Goal: Task Accomplishment & Management: Manage account settings

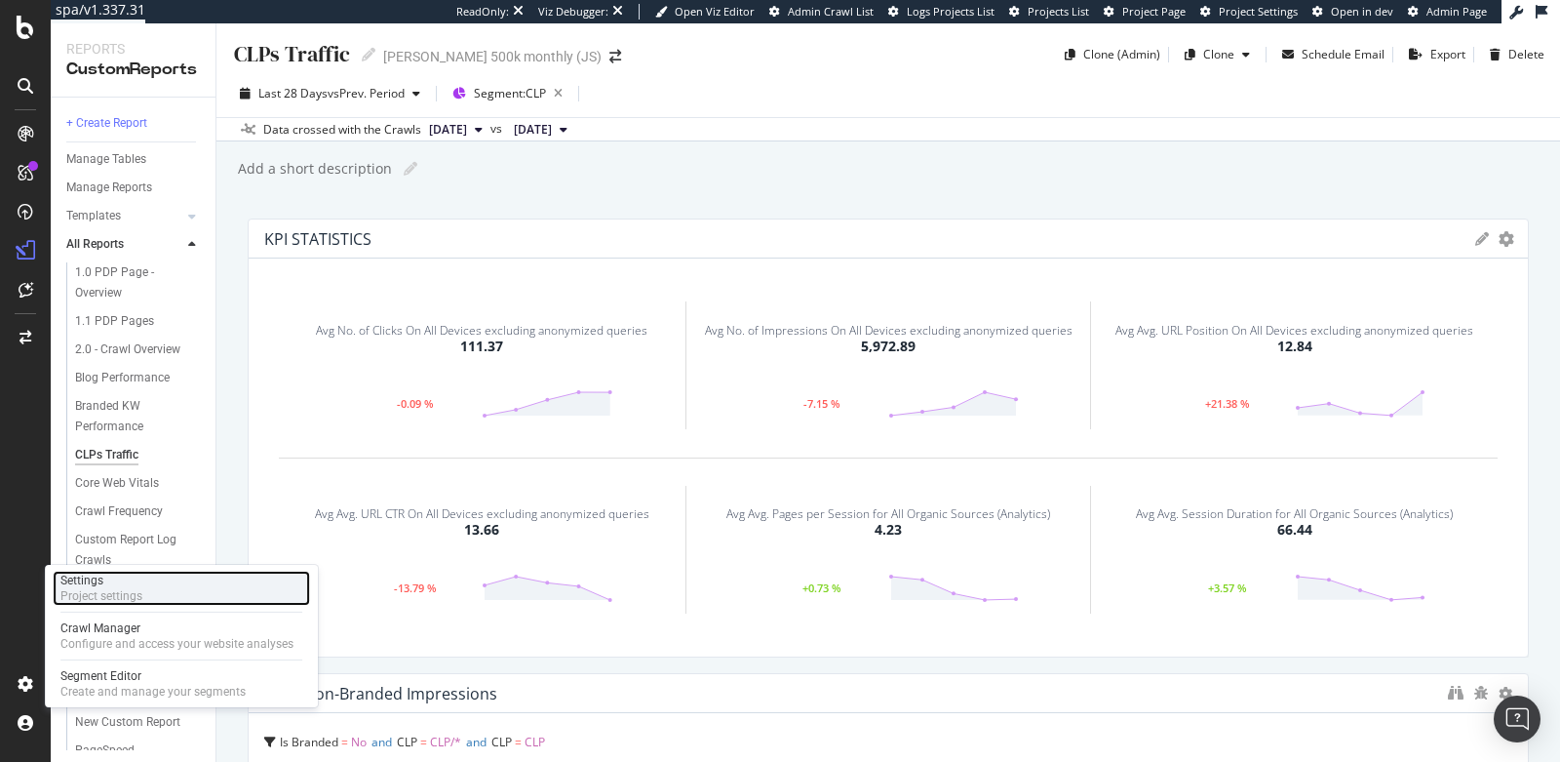
click at [184, 586] on div "Settings Project settings" at bounding box center [181, 588] width 257 height 35
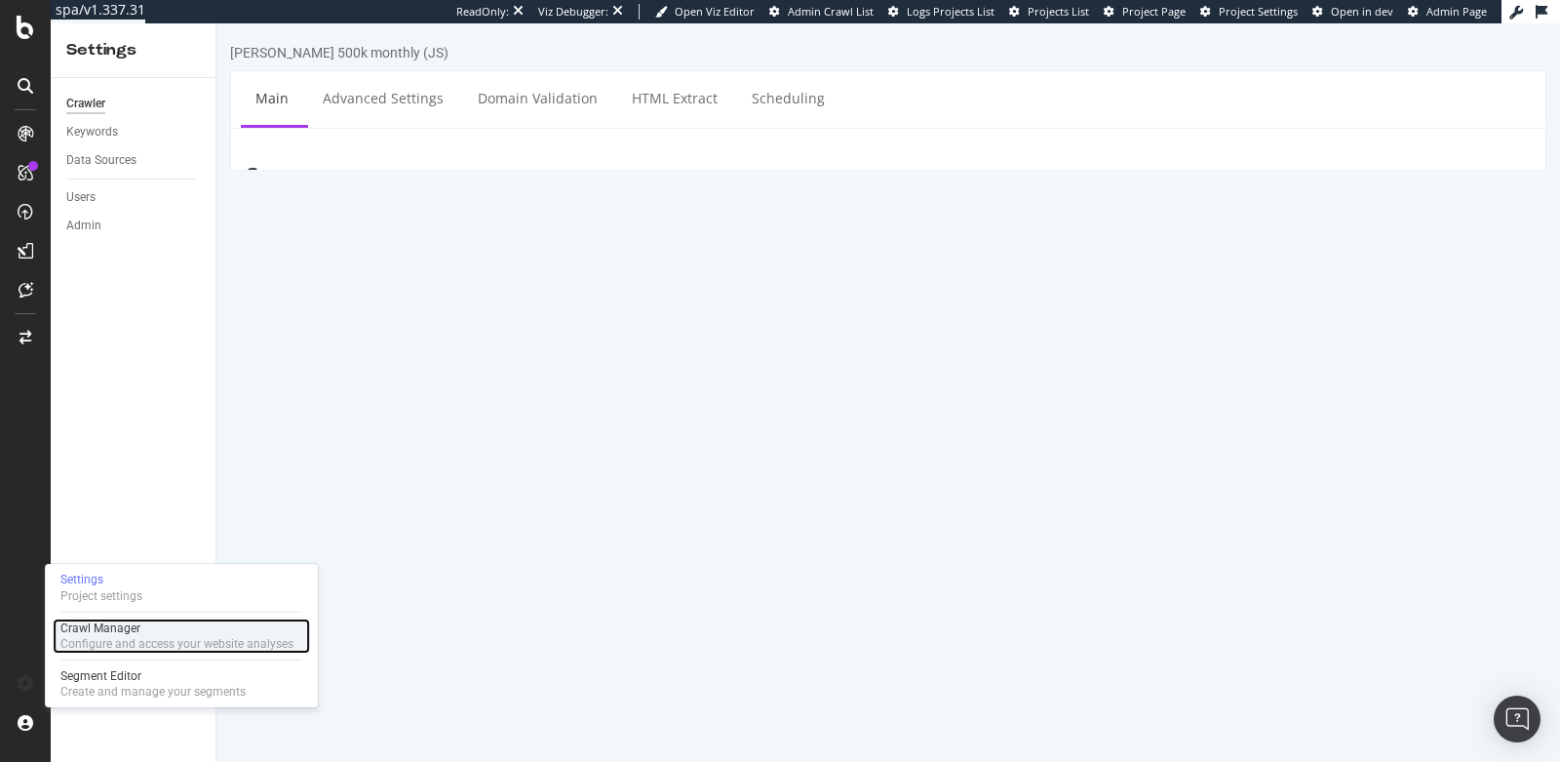
click at [149, 636] on div "Configure and access your website analyses" at bounding box center [176, 644] width 233 height 16
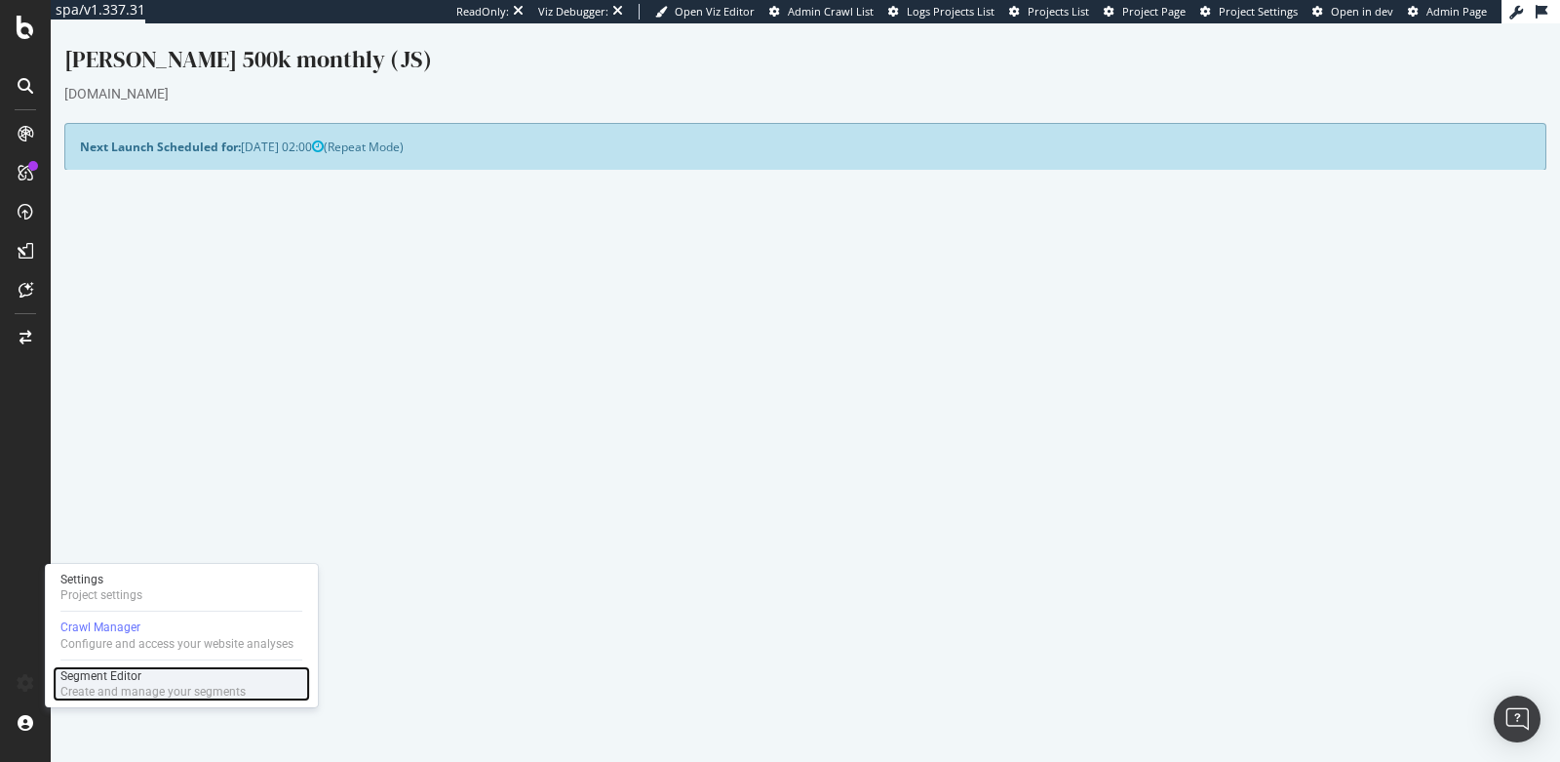
click at [115, 691] on div "Create and manage your segments" at bounding box center [152, 692] width 185 height 16
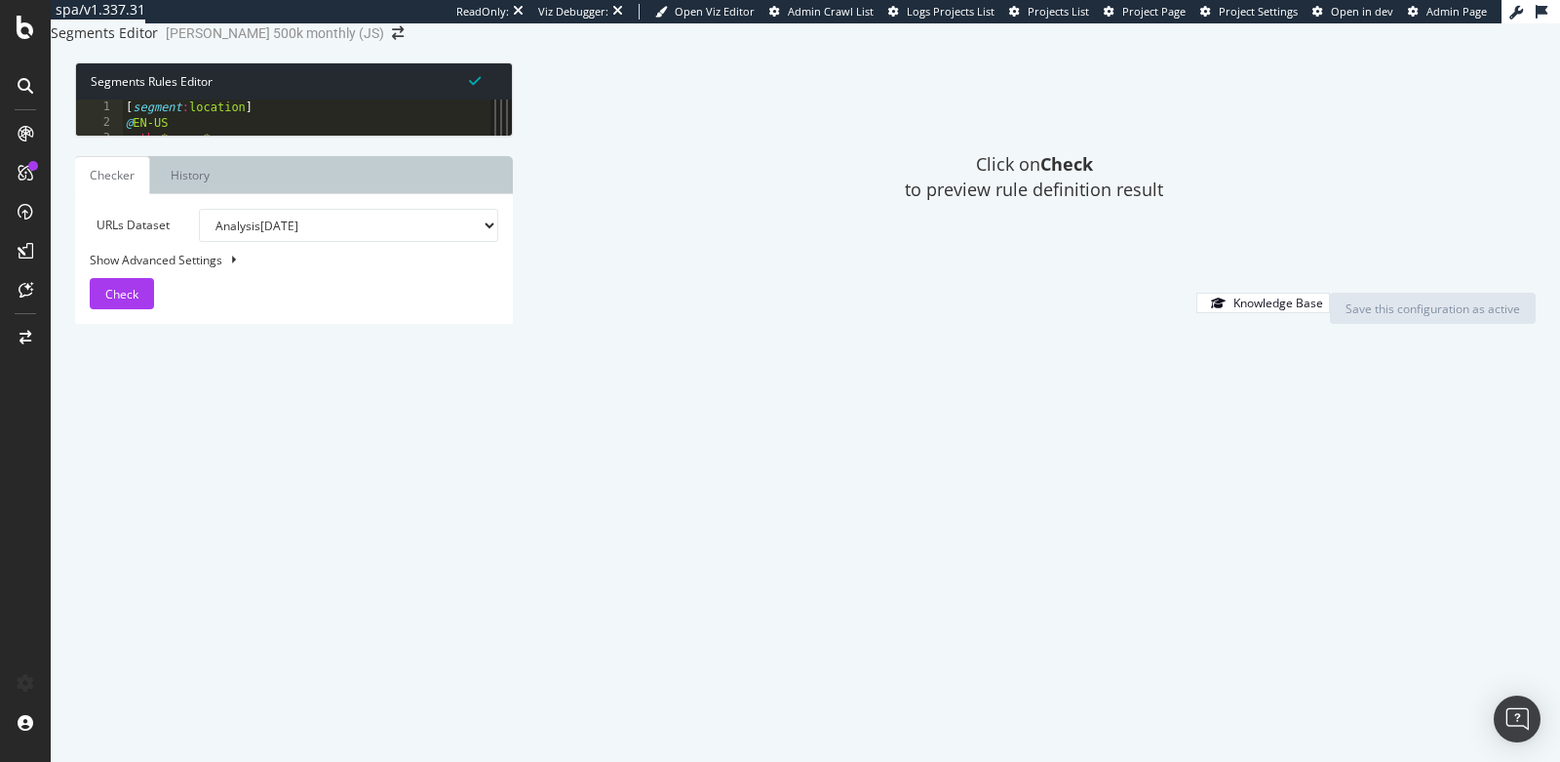
click at [372, 376] on div "[ segment : location ] @ EN-US path *en-us* @ EN-CA path *en-ca* @ FR-CA path *…" at bounding box center [764, 316] width 1285 height 434
type textarea "domain www2.benjaminmoore.com"
type textarea "t"
type textarea "purpose detail"
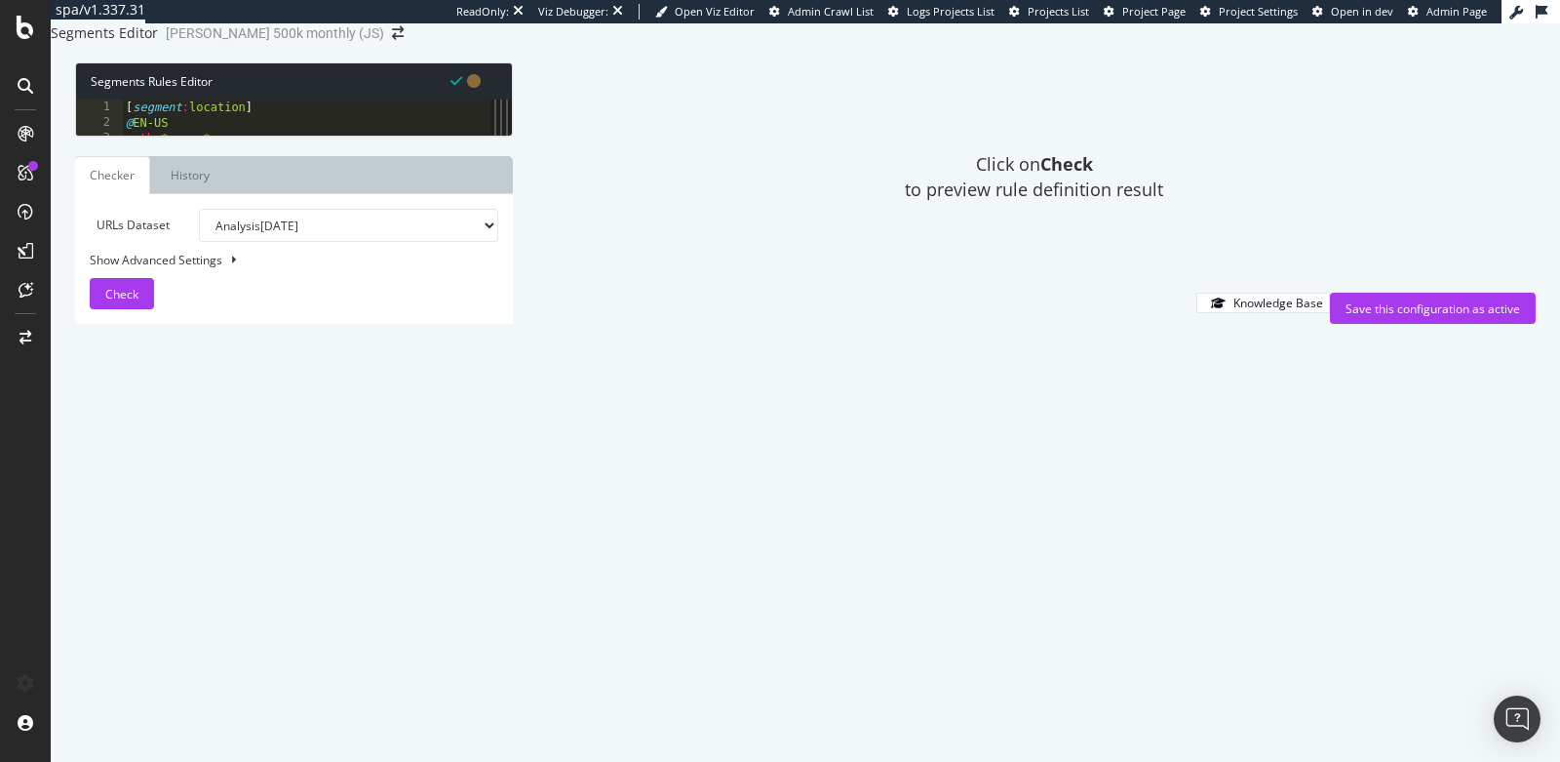
drag, startPoint x: 238, startPoint y: 414, endPoint x: 109, endPoint y: 395, distance: 130.1
click at [109, 136] on div "object homepage 1 2 3 4 5 6 7 8 9 10 11 12 13 14 15 16 17 18 19 20 21 22 23 24 …" at bounding box center [283, 117] width 415 height 36
click at [373, 450] on div "[ segment : location ] @ EN-US path *en-us* @ EN-CA path *en-ca* @ FR-CA path *…" at bounding box center [764, 316] width 1285 height 434
type textarea "domain store.benjaminmoore.com"
paste textarea "object homepage"
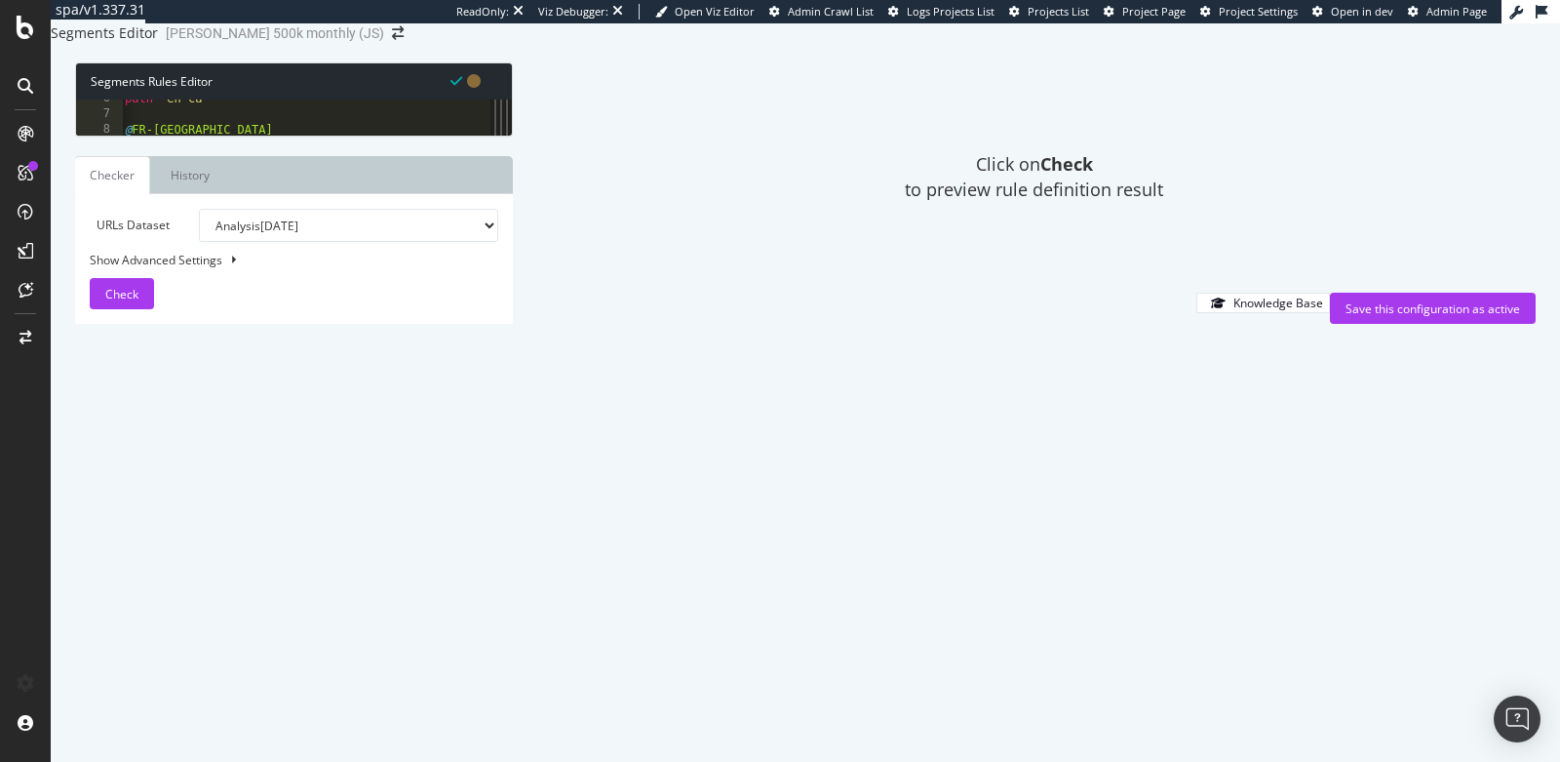
scroll to position [90, 0]
click at [382, 446] on div "path *en-ca* @ FR-CA path *fr-ca* @ Homepage [ segment : pagetype ] @ www2-doma…" at bounding box center [763, 305] width 1285 height 434
type textarea "domain storefront.benjaminmoore.com"
paste textarea "object homepage"
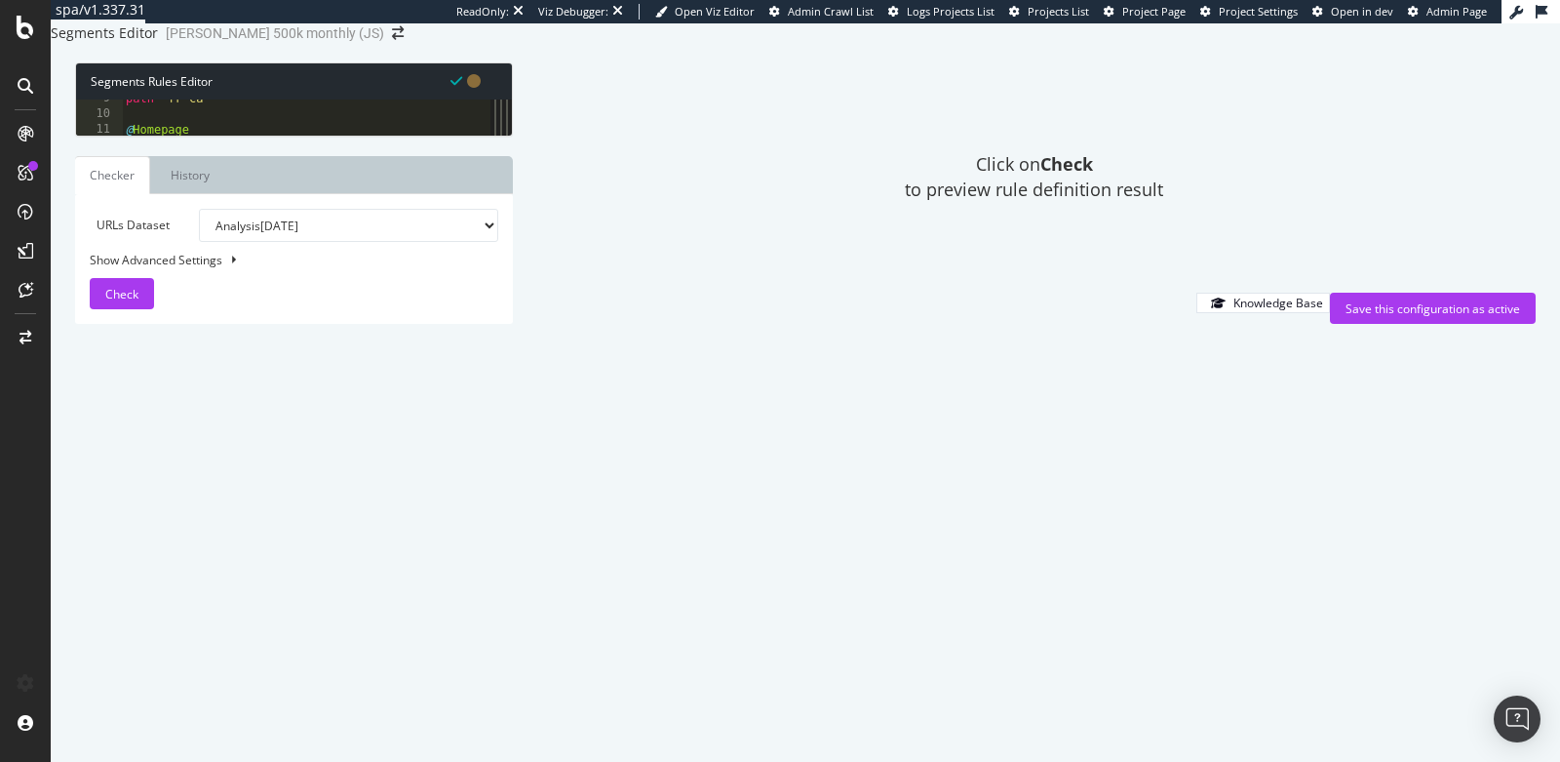
scroll to position [133, 0]
click at [361, 484] on div "path *fr-ca* @ Homepage [ segment : pagetype ] @ www2-domain domain www2.benjam…" at bounding box center [764, 308] width 1285 height 434
type textarea "domain media.benjaminmoore.com"
paste textarea "object homepage"
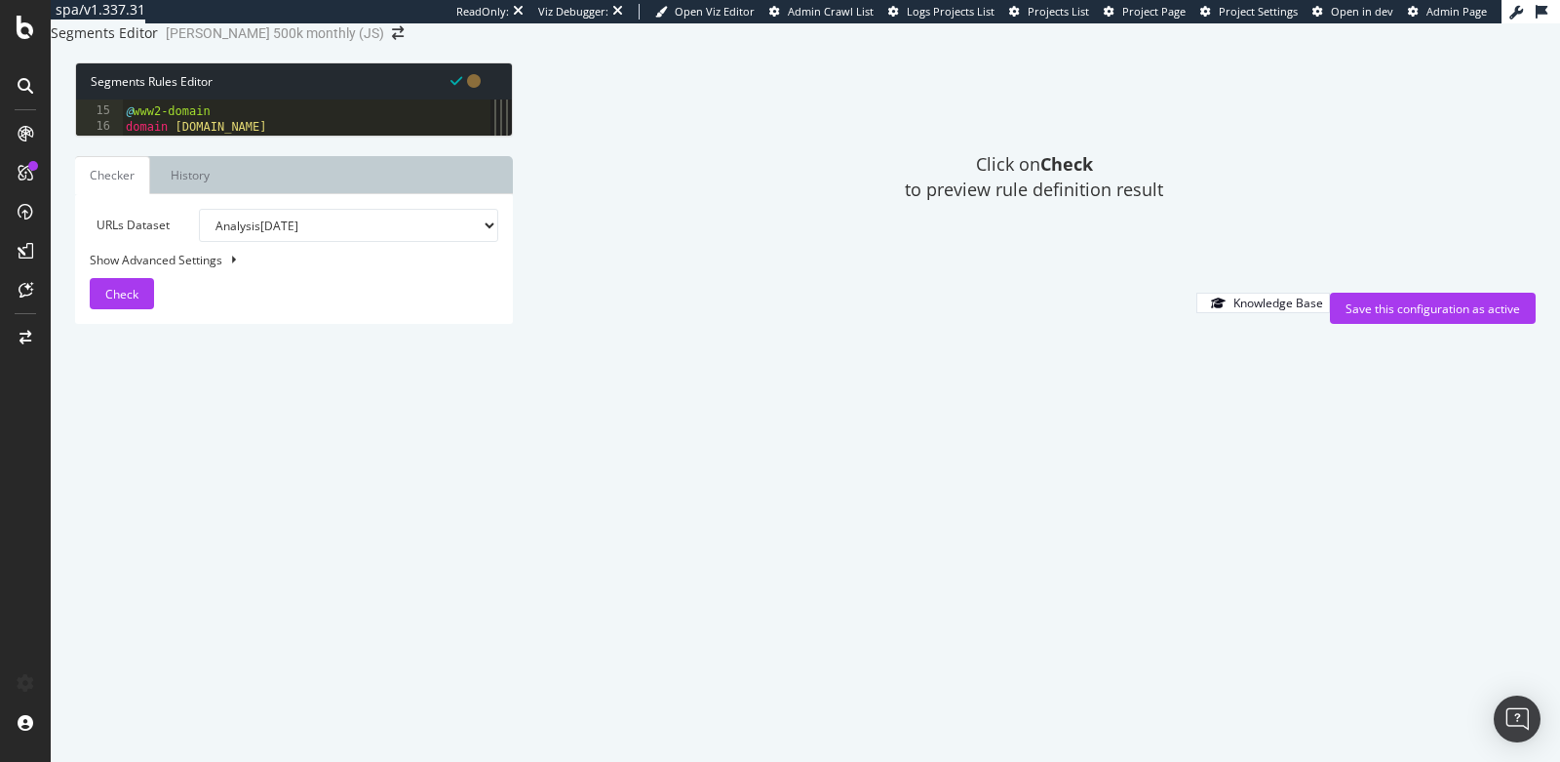
click at [323, 475] on div "@ www2-domain domain www2.benjaminmoore.com purpose detail object homepage @ st…" at bounding box center [764, 305] width 1285 height 434
type textarea "domain m.benjaminmoore.com"
paste textarea "object homepage"
click at [231, 419] on div "@ storefront-domain domain storefront.benjaminmoore.com purpose detail object h…" at bounding box center [764, 302] width 1285 height 434
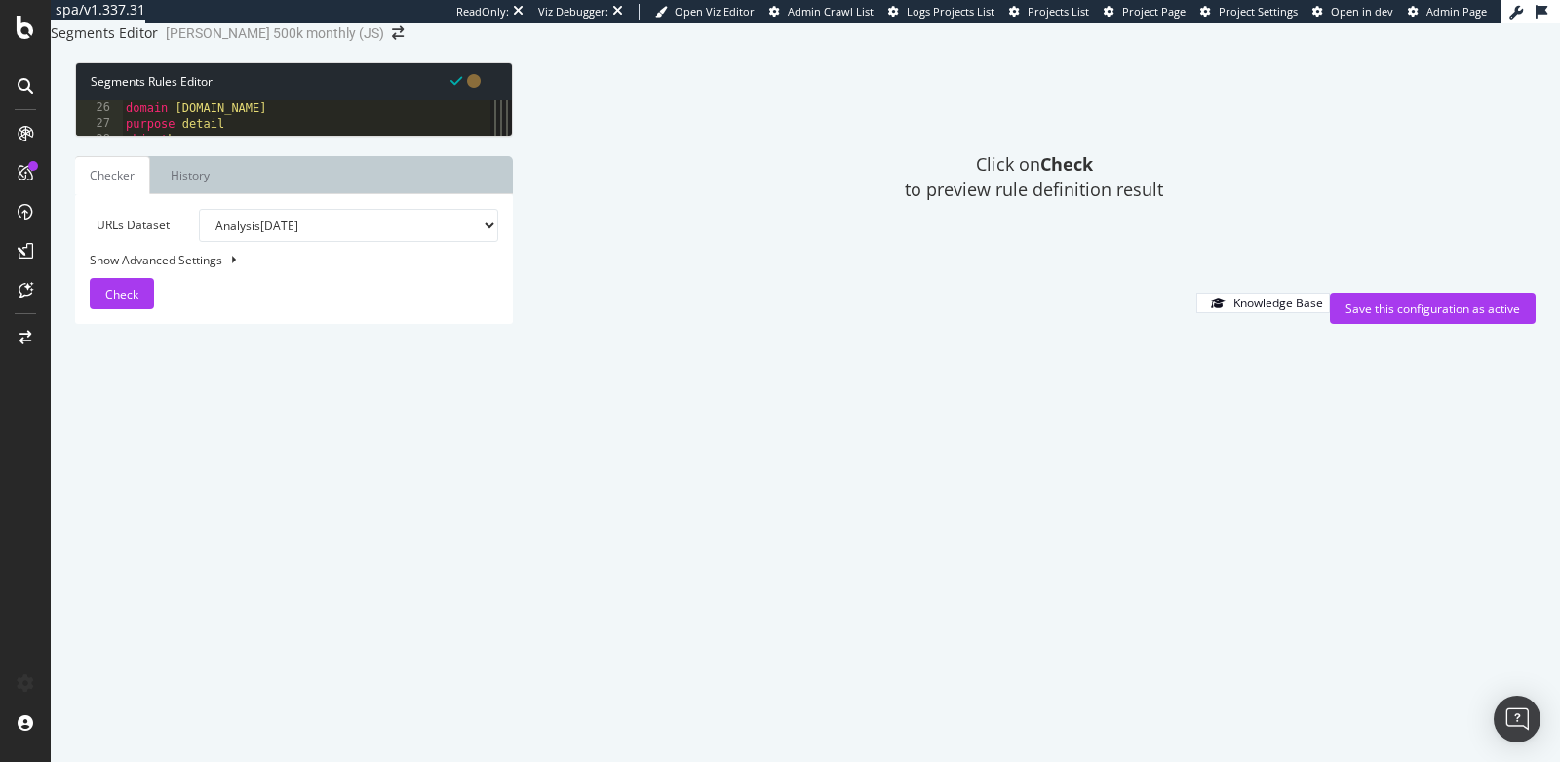
scroll to position [0, 0]
type textarea ")"
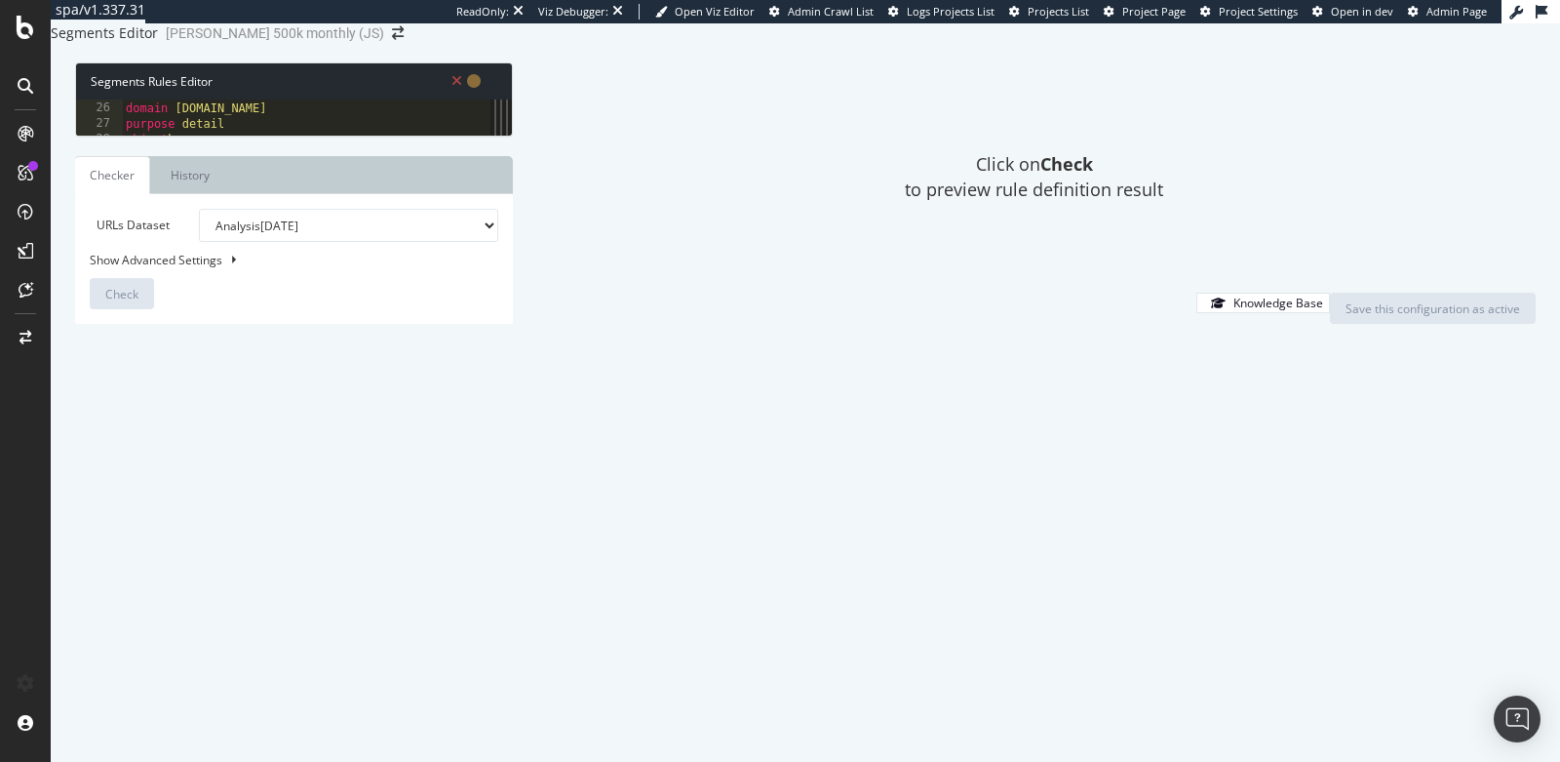
type textarea "p"
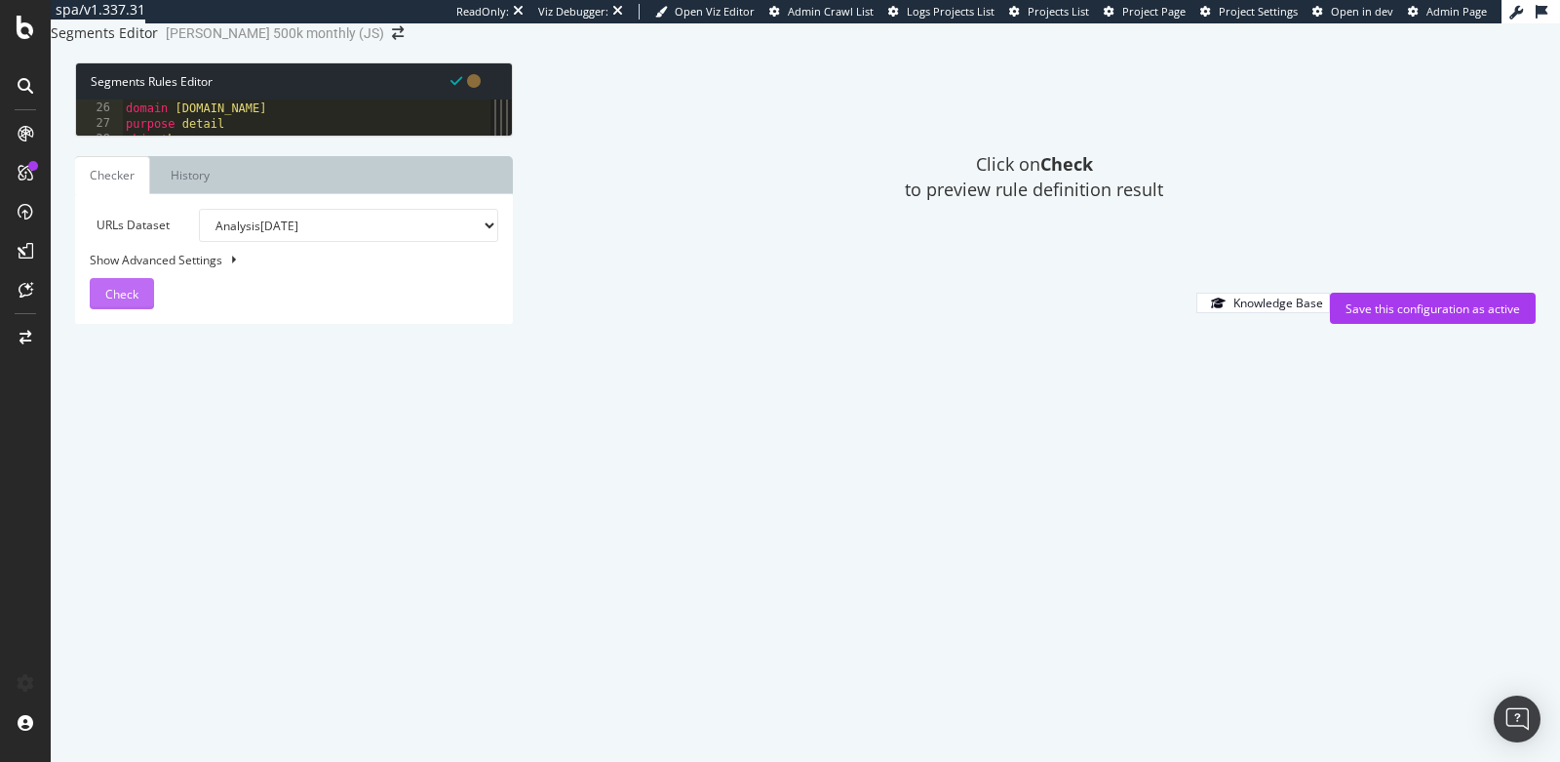
click at [118, 302] on span "Check" at bounding box center [121, 294] width 33 height 17
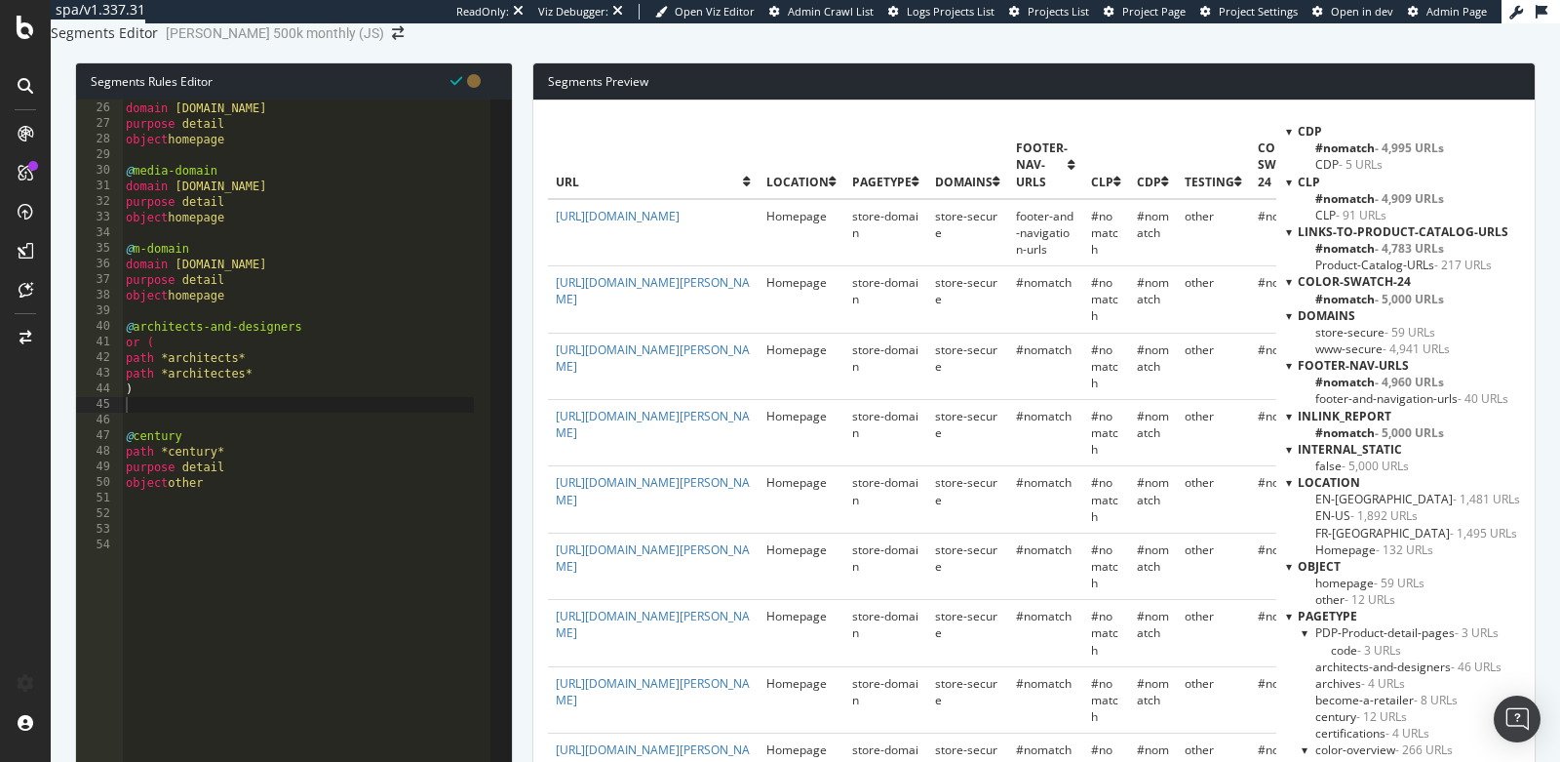
scroll to position [423, 0]
click at [1379, 658] on span "architects-and-designers - 46 URLs" at bounding box center [1409, 666] width 186 height 17
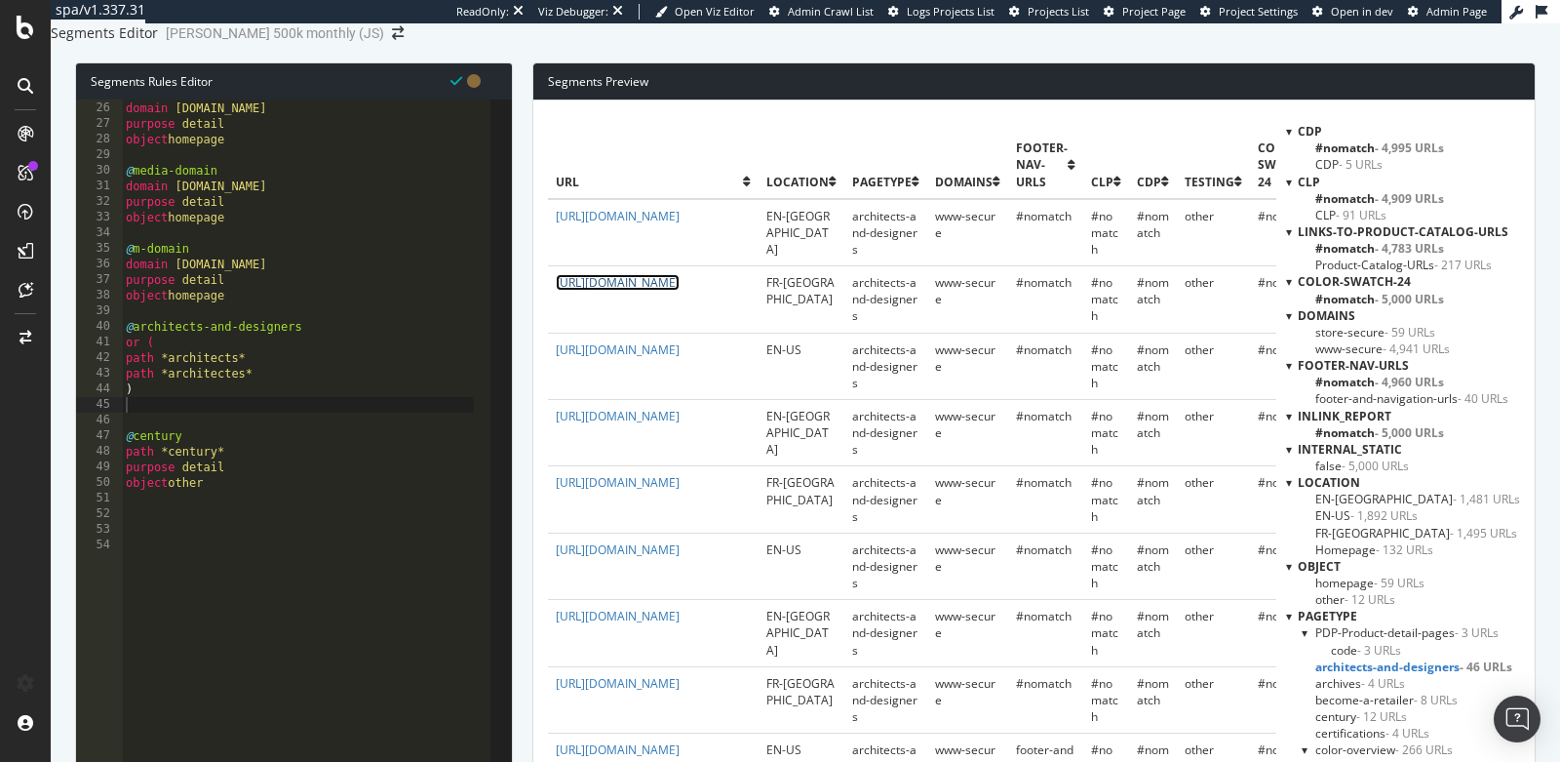
click at [678, 291] on link "https://www.benjaminmoore.com/fr-ca/designers-et-architectes-contactez-nous" at bounding box center [618, 282] width 124 height 17
click at [203, 439] on div "@ storefront-domain domain storefront.benjaminmoore.com purpose detail object h…" at bounding box center [764, 302] width 1285 height 434
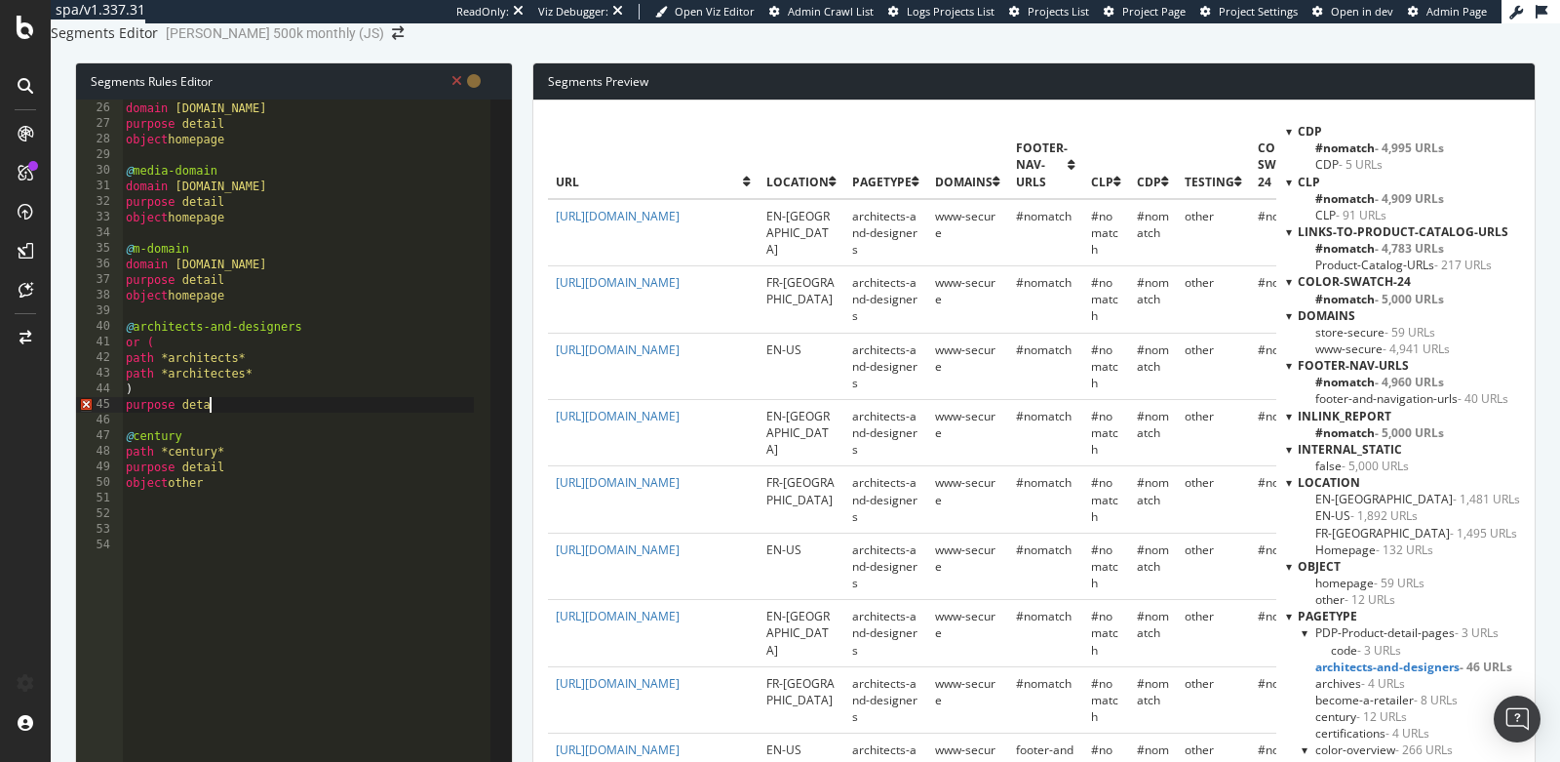
type textarea "purpose detail"
click at [1329, 708] on span "century - 12 URLs" at bounding box center [1362, 716] width 92 height 17
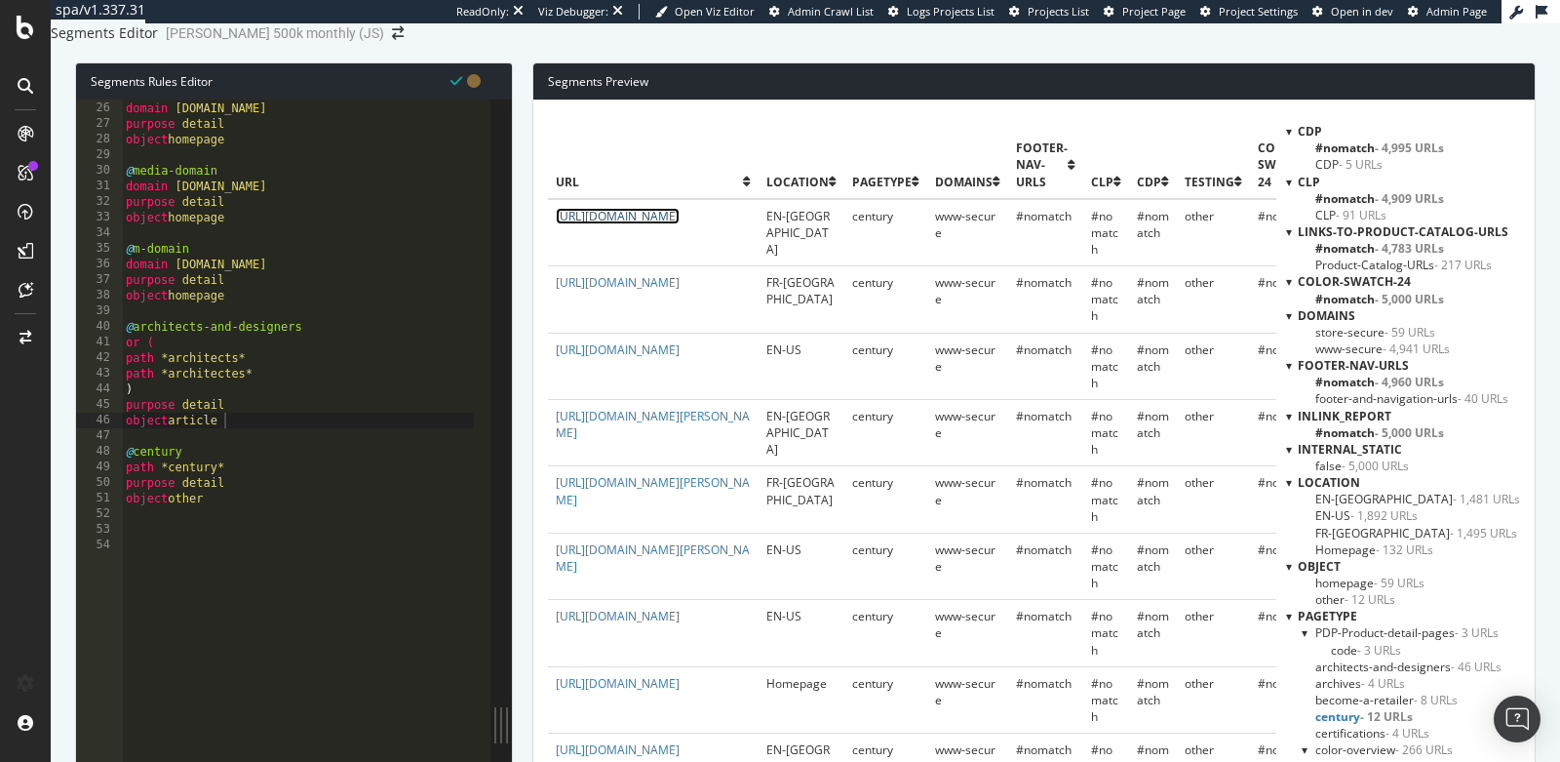
click at [642, 224] on link "https://www.benjaminmoore.com/en-ca/experience-century" at bounding box center [618, 216] width 124 height 17
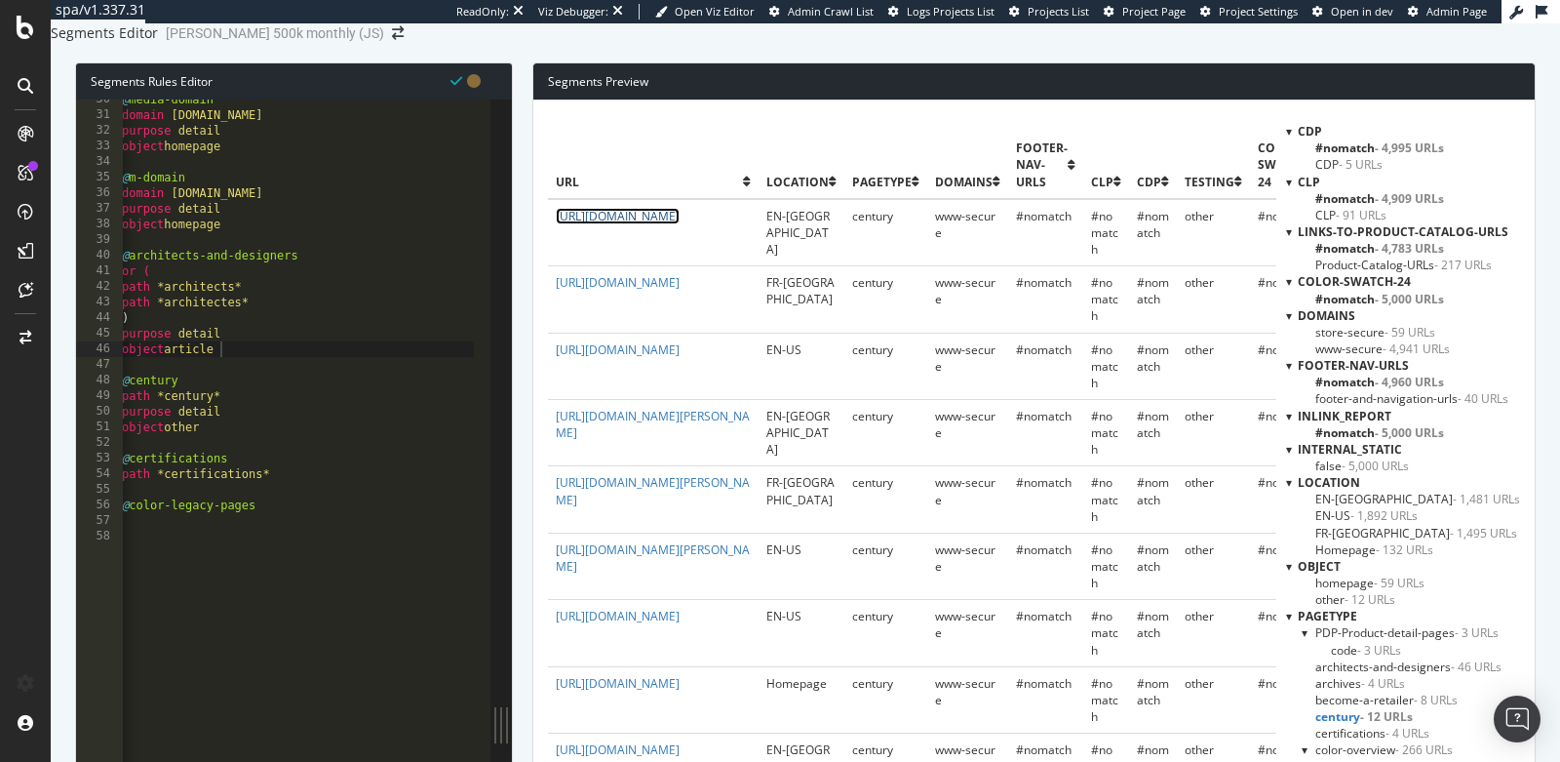
scroll to position [460, 0]
click at [222, 464] on div "@ media-domain domain media.benjaminmoore.com purpose detail object homepage @ …" at bounding box center [760, 309] width 1285 height 434
type textarea "object other"
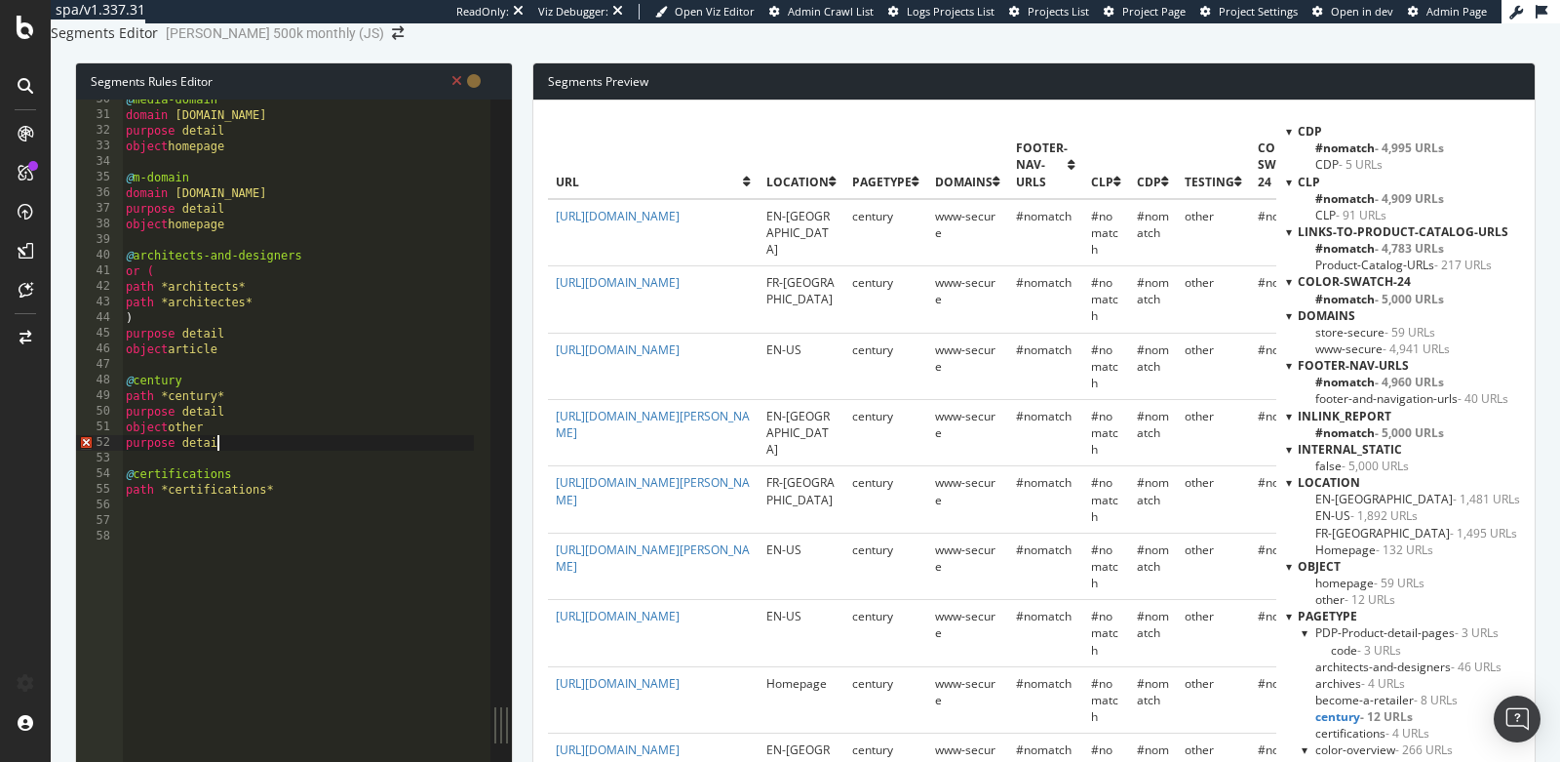
type textarea "purpose detail"
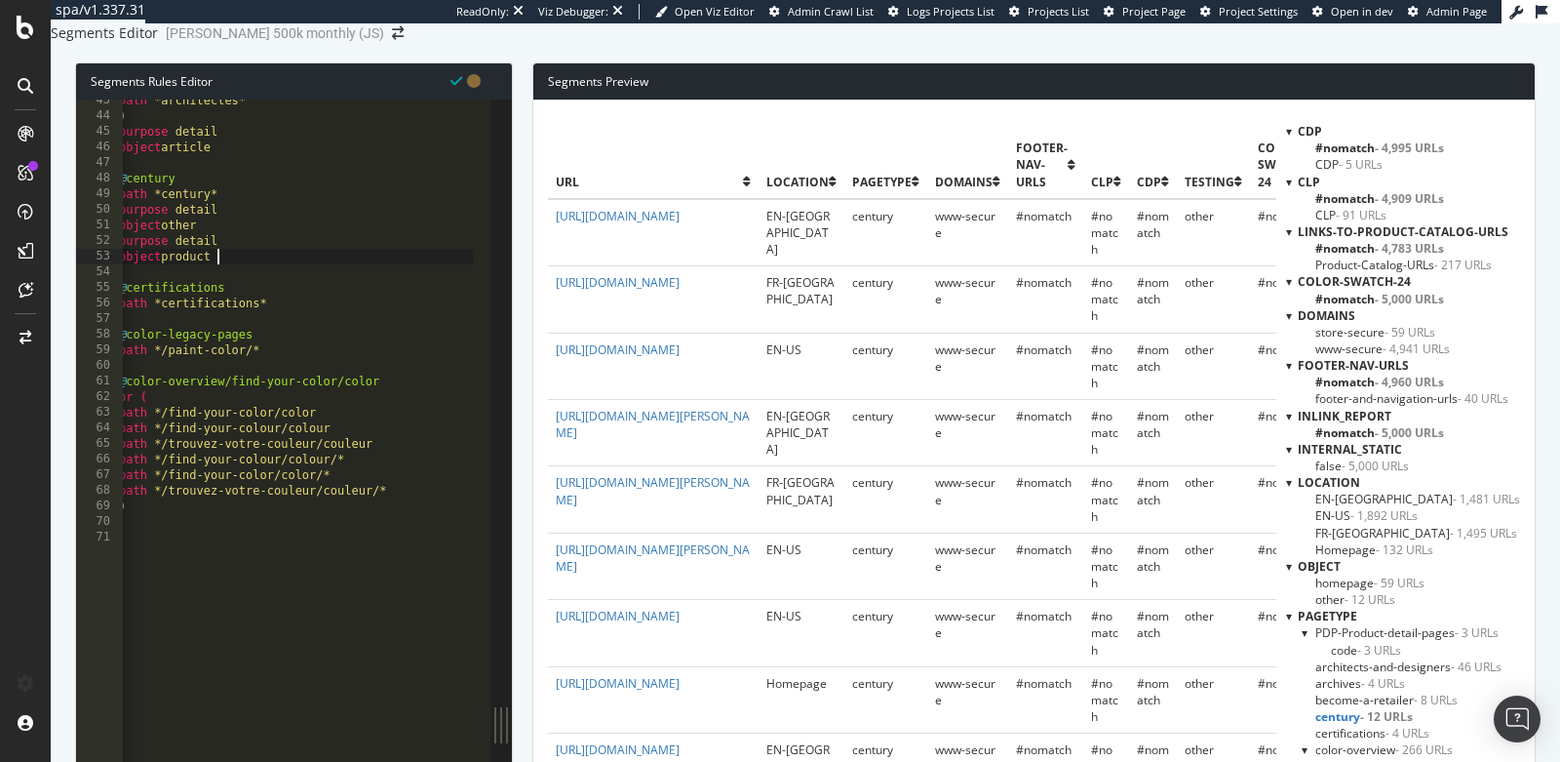
scroll to position [661, 0]
click at [1342, 725] on span "certifications - 4 URLs" at bounding box center [1373, 733] width 114 height 17
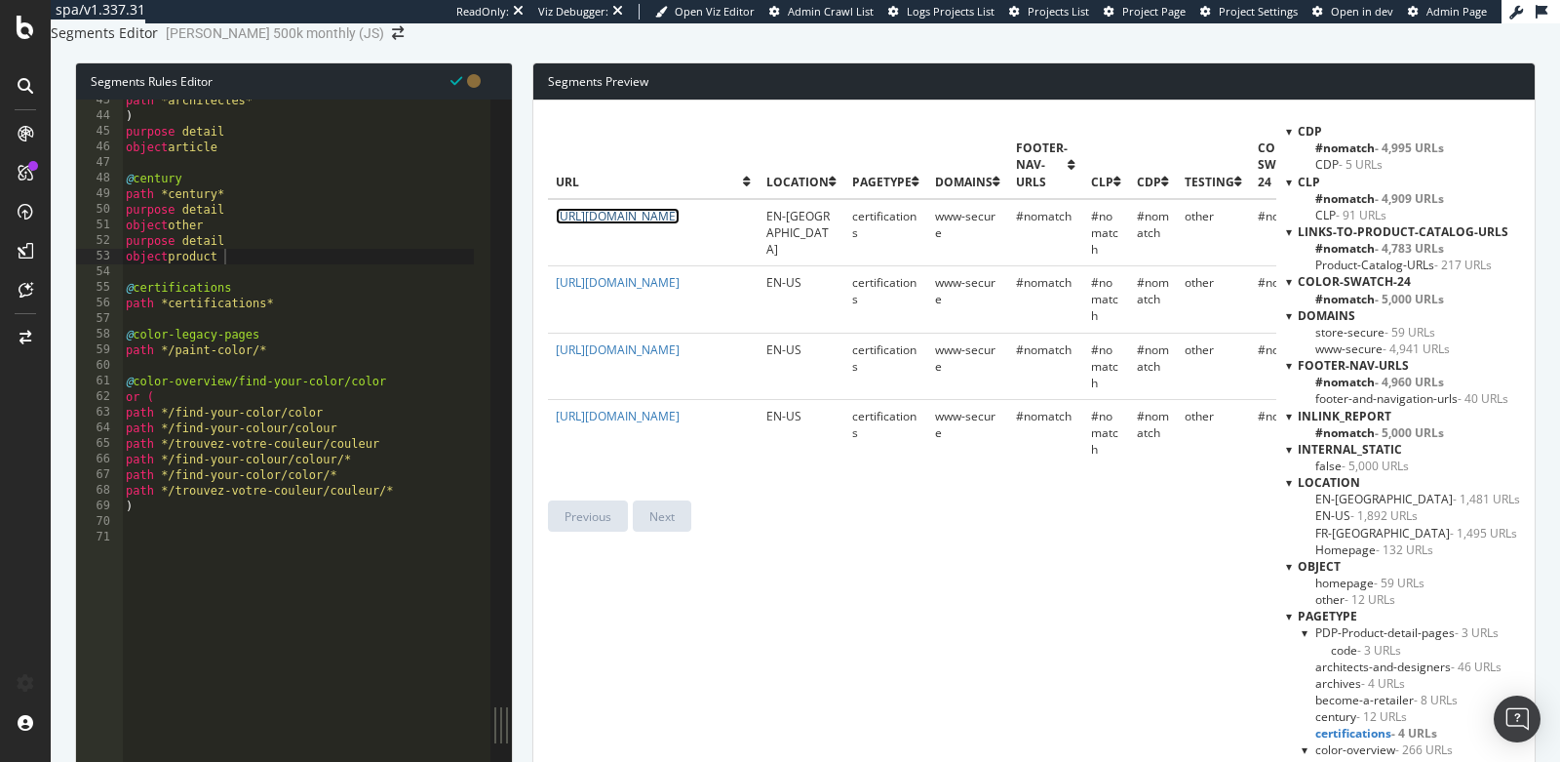
click at [579, 224] on link "https://www.benjaminmoore.com/en-ca/certifications" at bounding box center [618, 216] width 124 height 17
click at [298, 344] on div "path *architectes* ) purpose detail object article @ century path *century* pur…" at bounding box center [764, 310] width 1285 height 434
type textarea "path *certifications*"
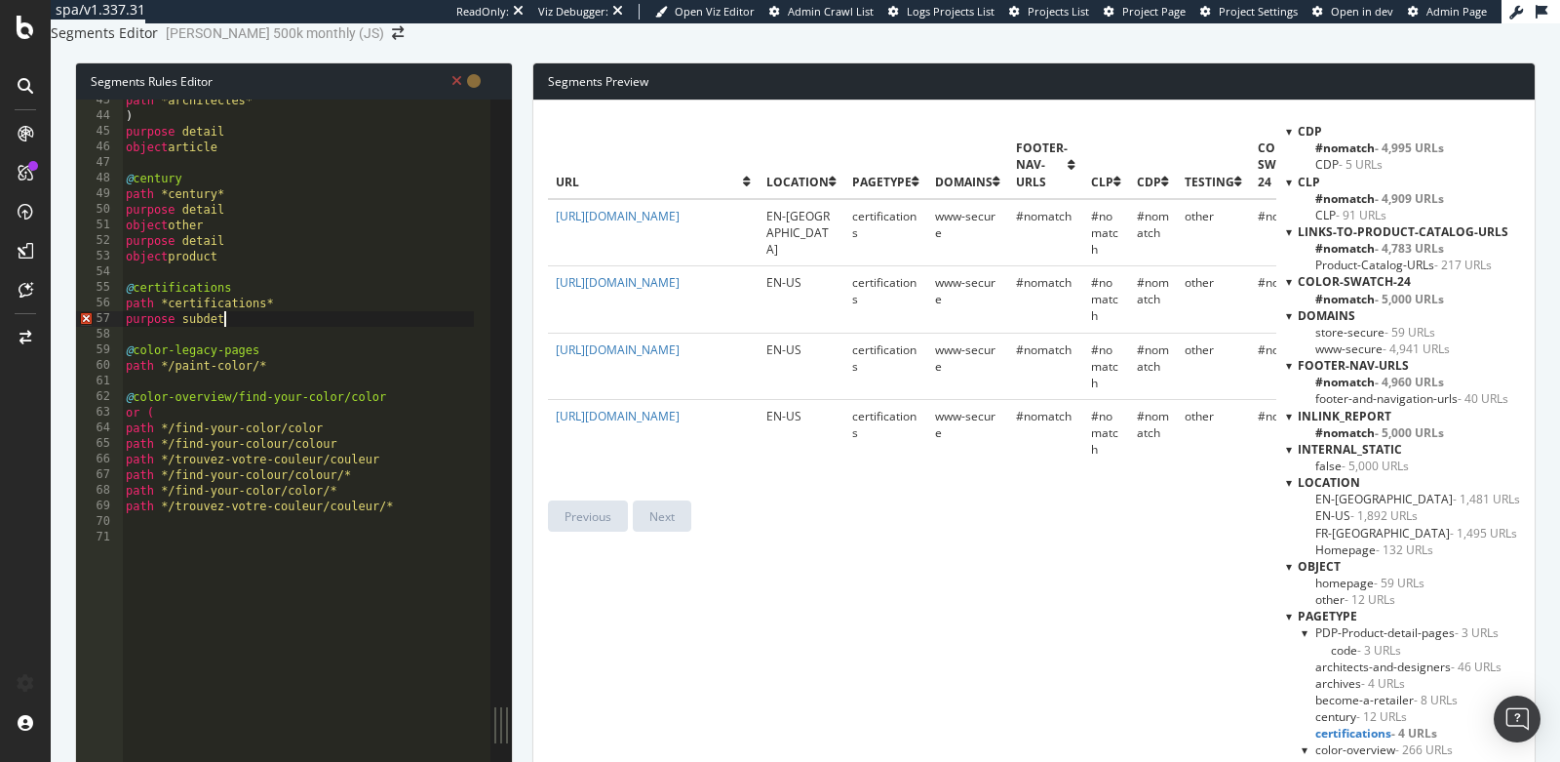
type textarea "purpose subdetail"
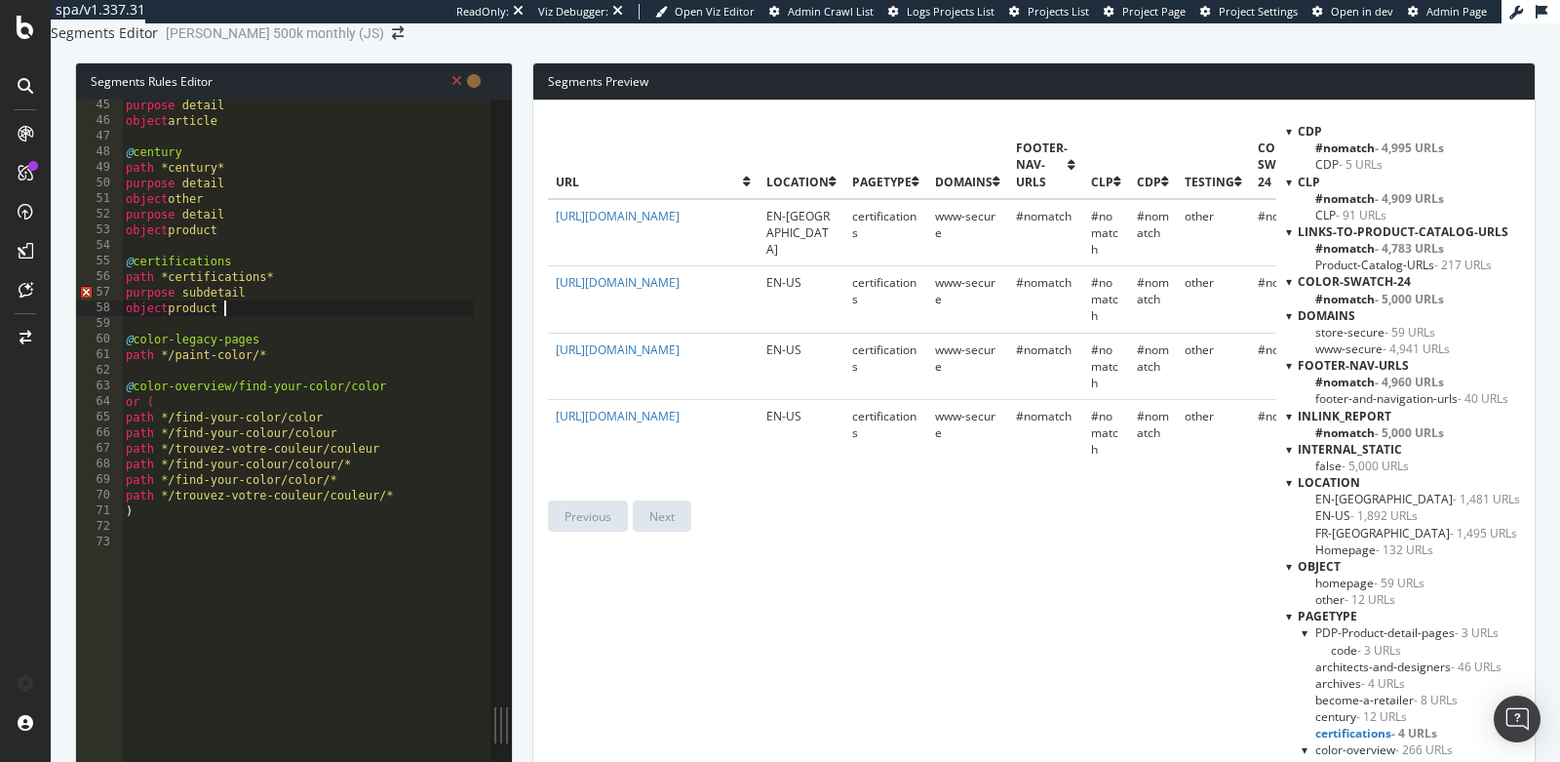
scroll to position [734, 0]
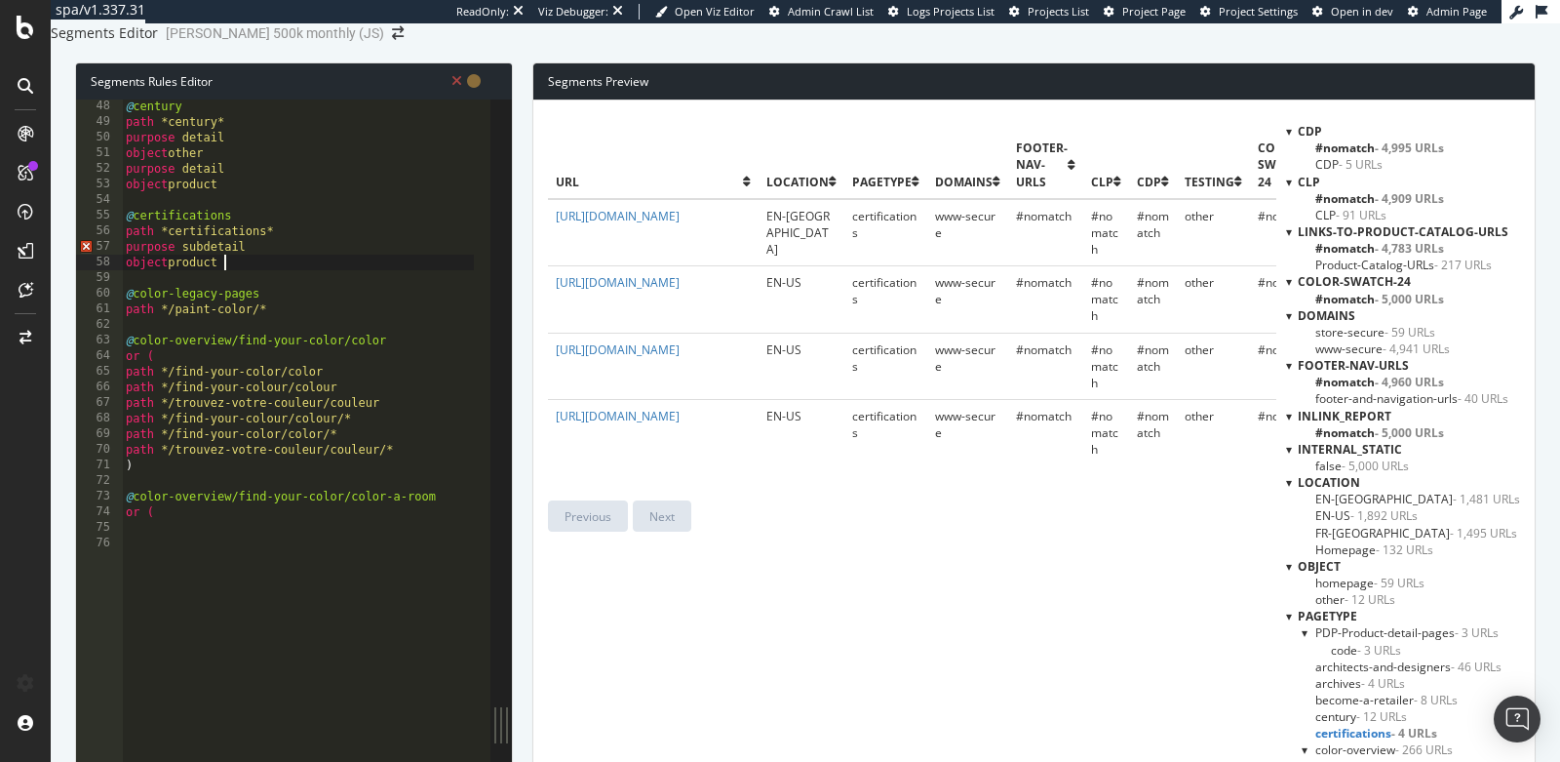
click at [288, 349] on div "@ century path *century* purpose detail object other purpose detail object prod…" at bounding box center [764, 316] width 1285 height 434
type textarea "path */paint-color/*"
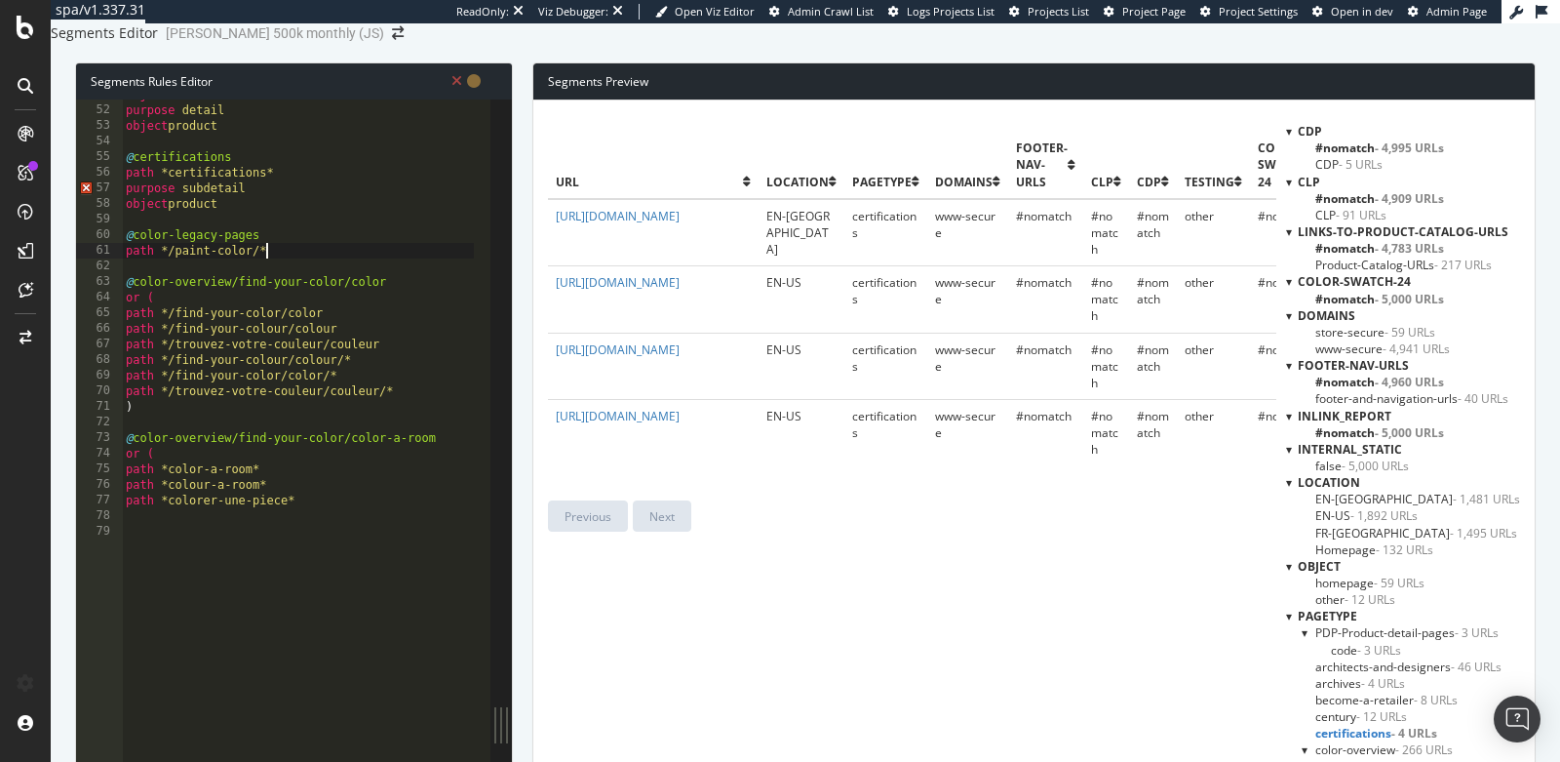
scroll to position [845, 0]
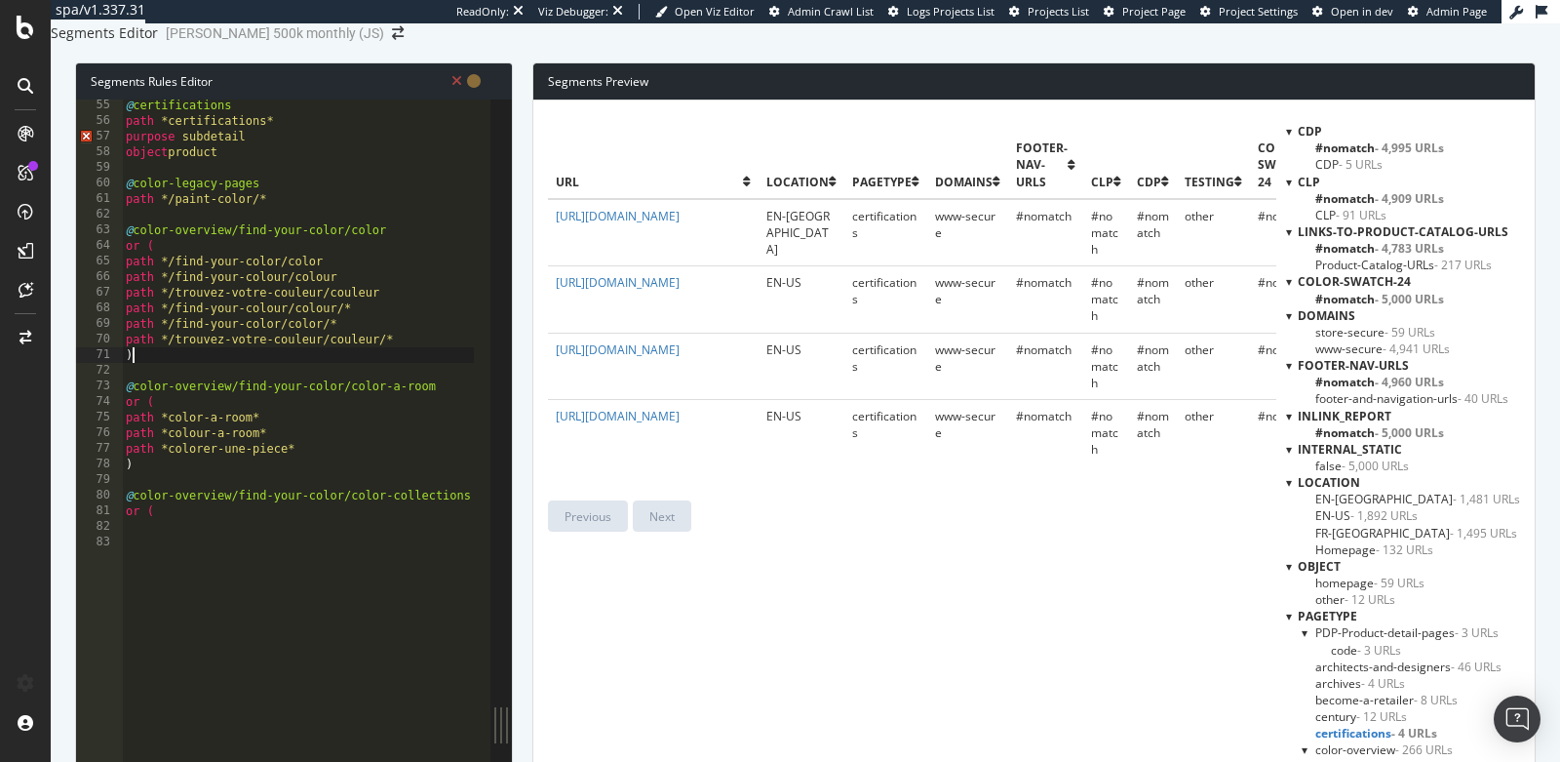
click at [306, 392] on div "@ certifications path *certifications* purpose subdetail object product @ color…" at bounding box center [764, 315] width 1285 height 434
type textarea ")"
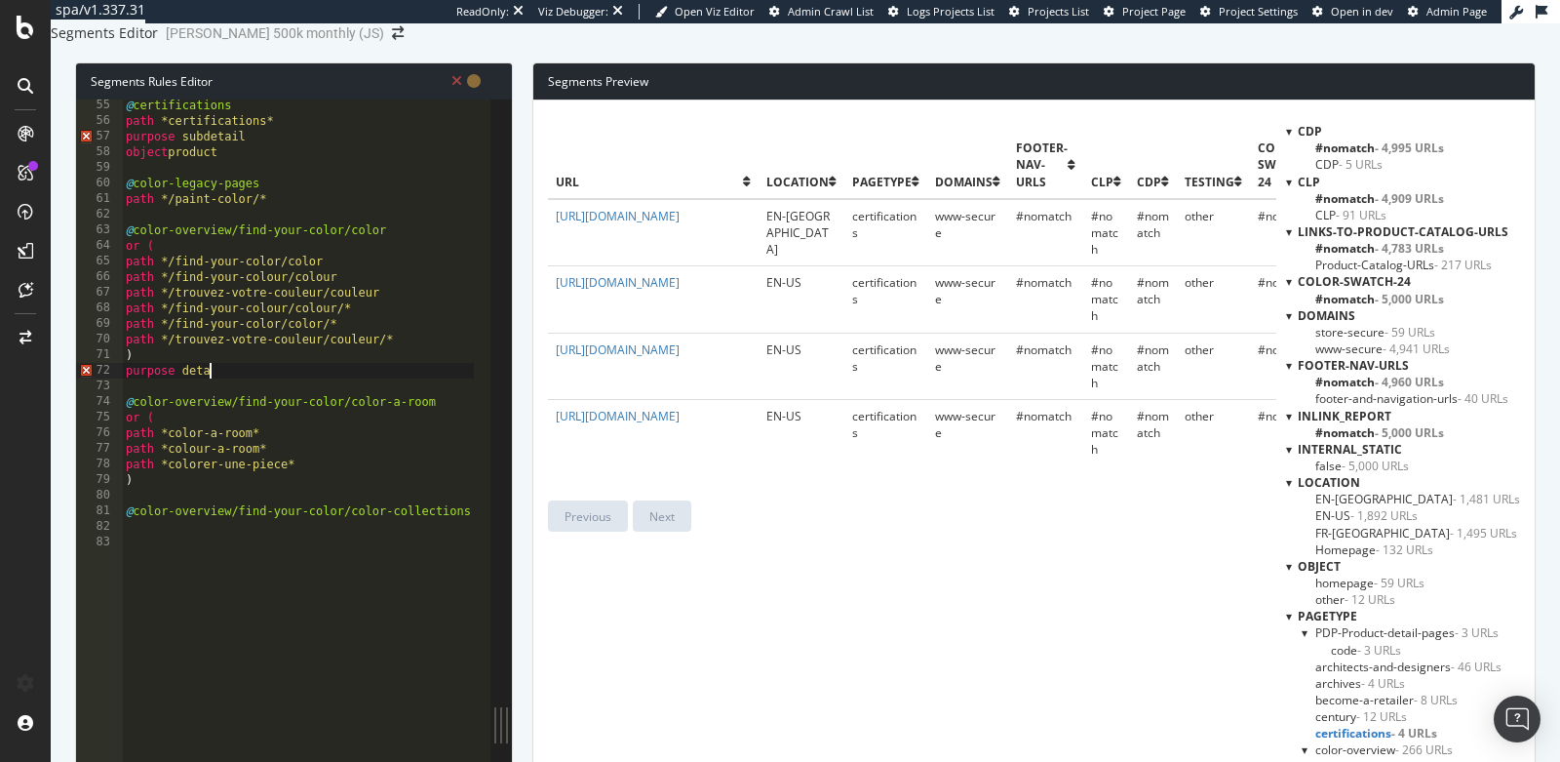
scroll to position [0, 7]
type textarea "purpose detail"
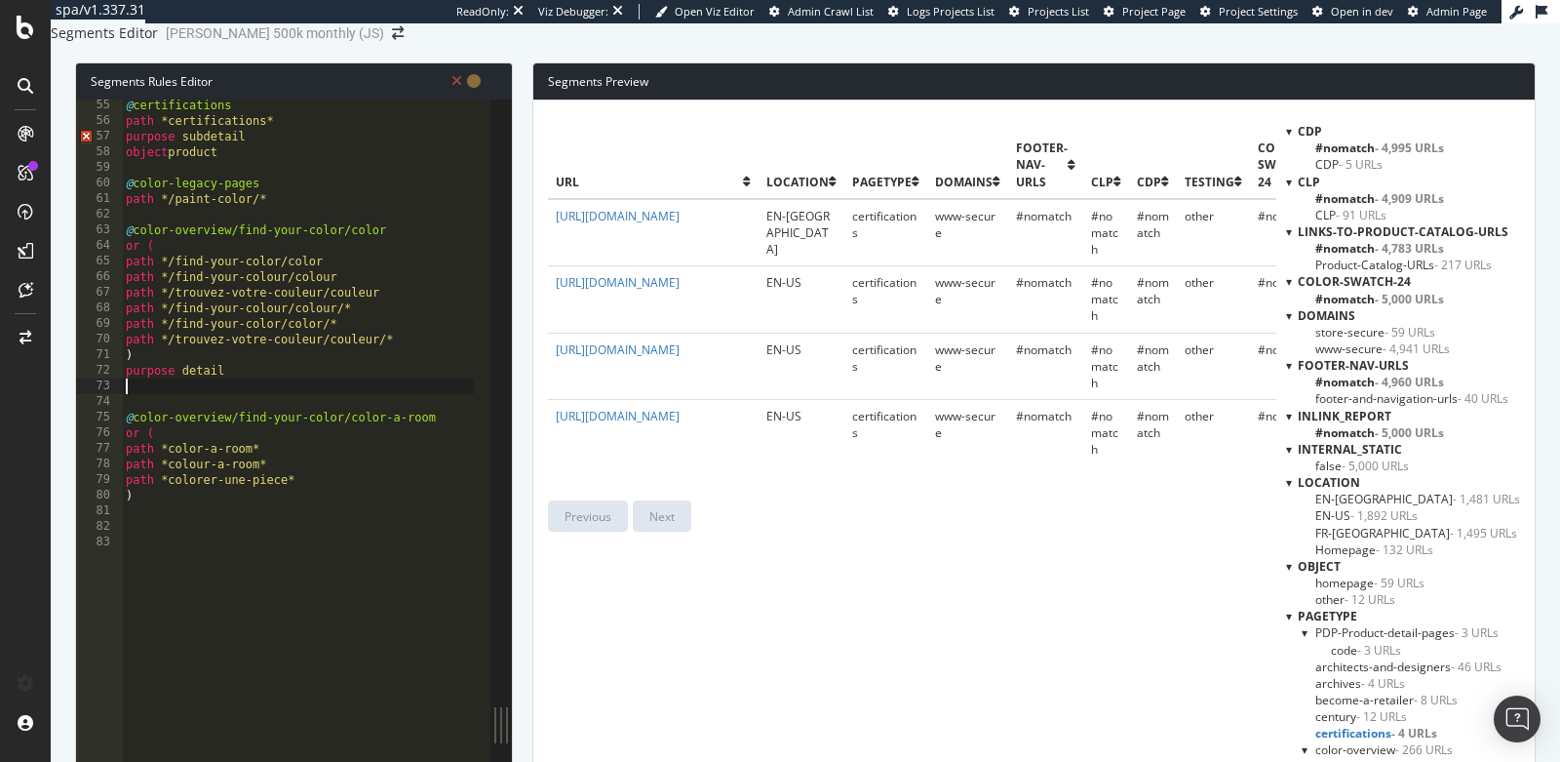
type textarea "p"
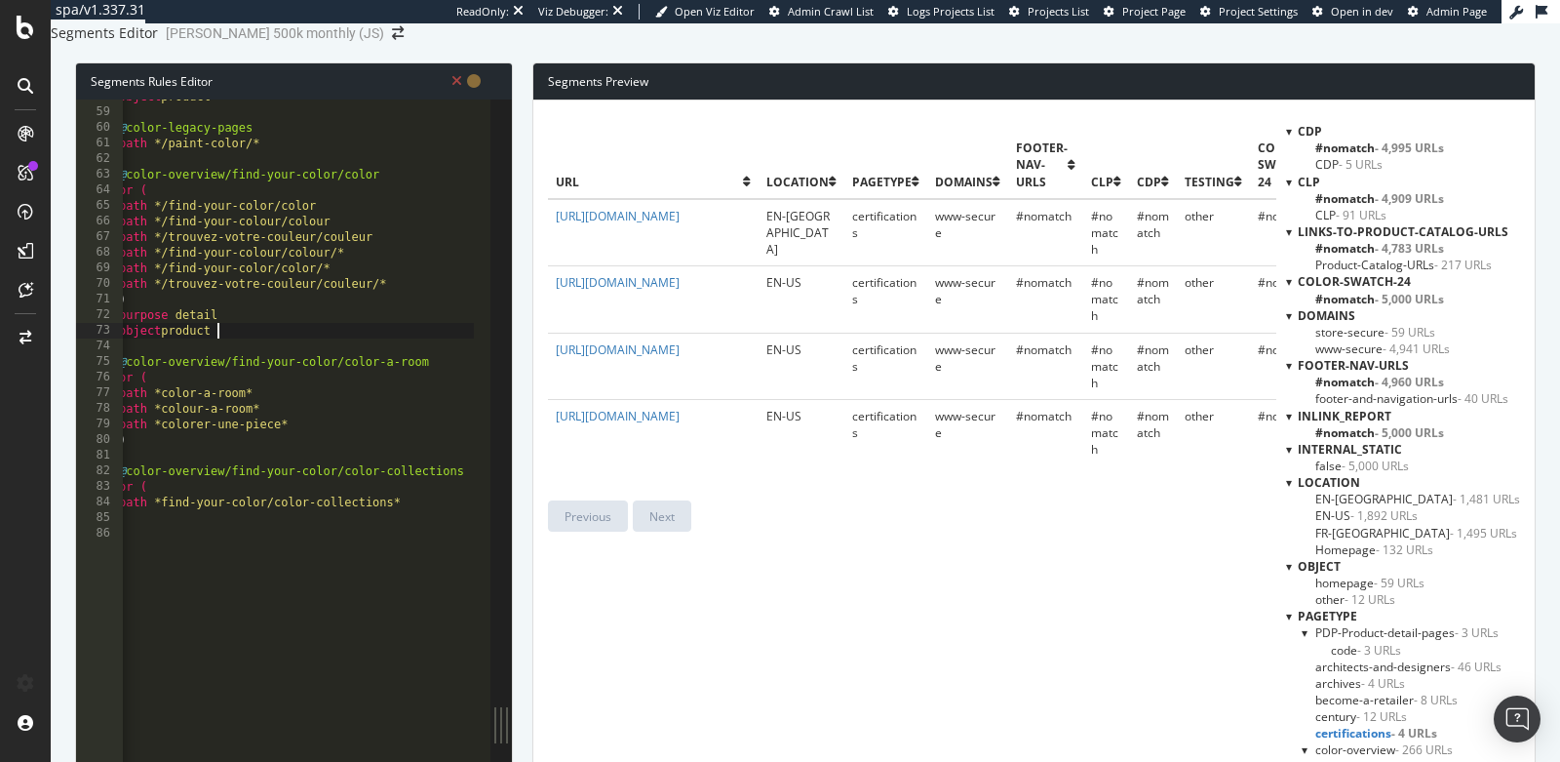
scroll to position [899, 0]
click at [346, 464] on div "object product @ color-legacy-pages path */paint-color/* @ color-overview/find-…" at bounding box center [757, 306] width 1285 height 434
click at [281, 487] on div "object product @ color-legacy-pages path */paint-color/* @ color-overview/find-…" at bounding box center [764, 306] width 1285 height 434
click at [246, 481] on div "object product @ color-legacy-pages path */paint-color/* @ color-overview/find-…" at bounding box center [764, 306] width 1285 height 434
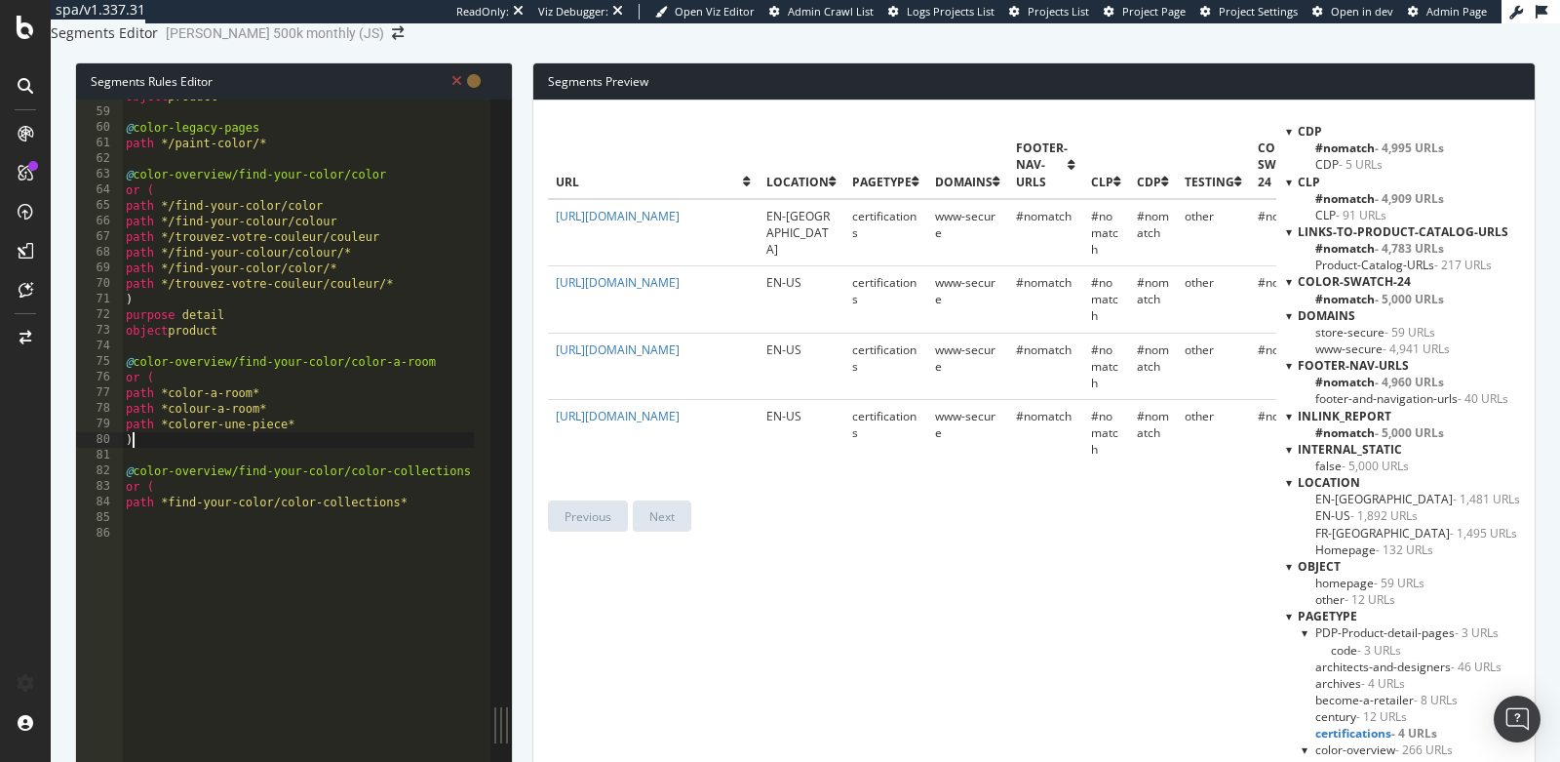
type textarea ")"
type textarea "purpose detail"
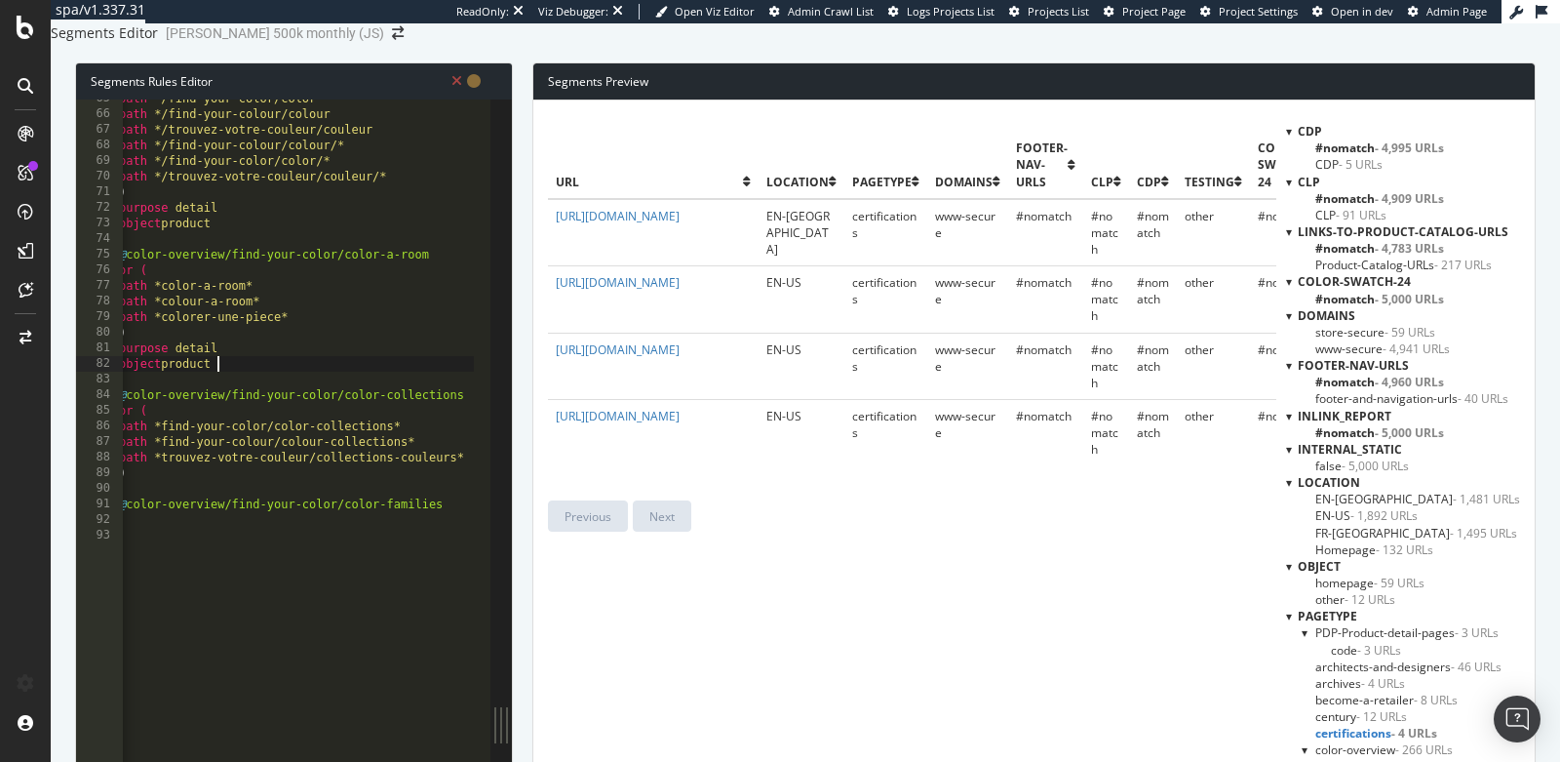
scroll to position [0, 7]
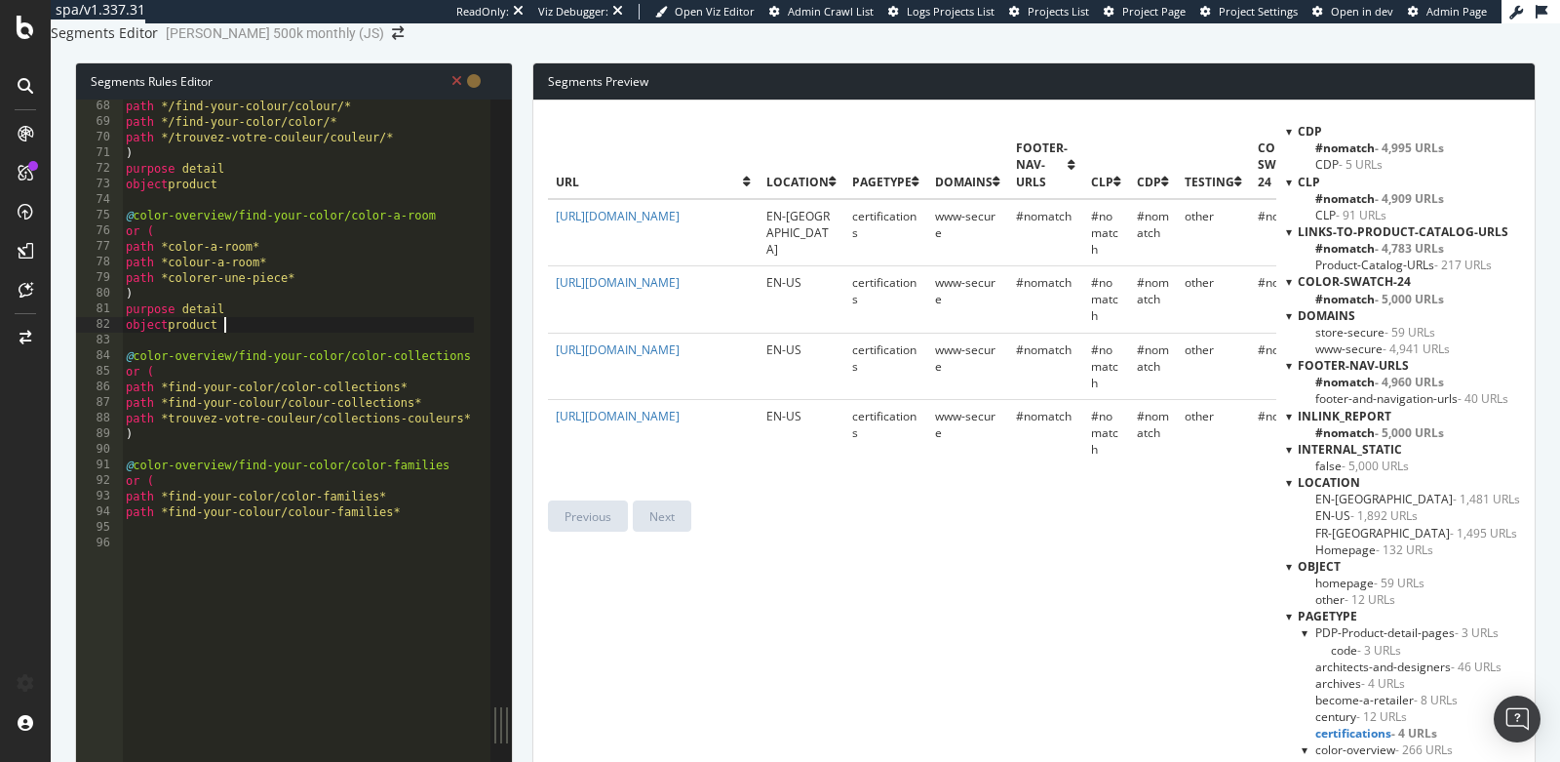
click at [228, 474] on div "path */find-your-colour/colour/* path */find-your-color/color/* path */trouvez-…" at bounding box center [764, 316] width 1285 height 434
type textarea ")"
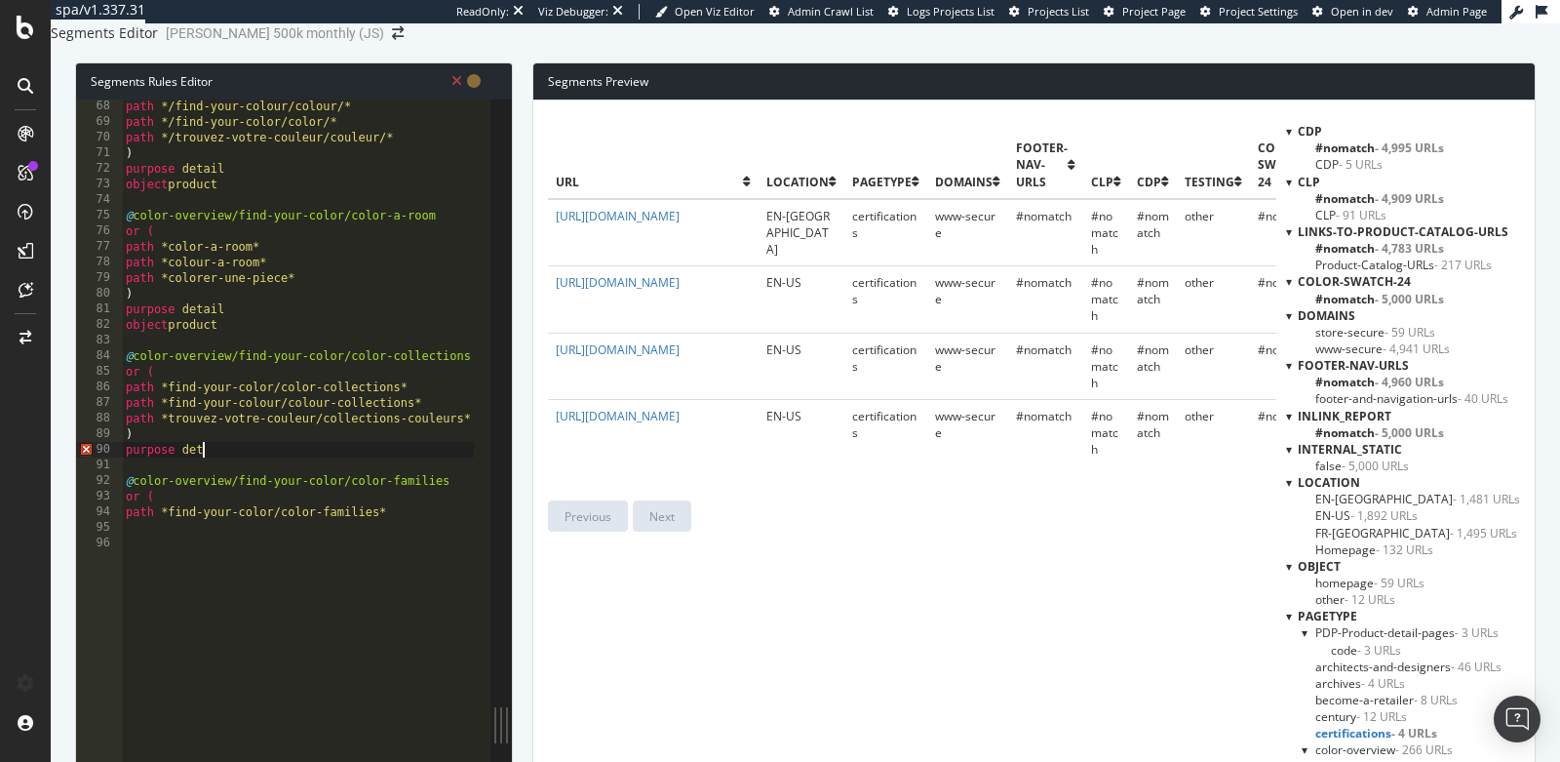
type textarea "purpose detail"
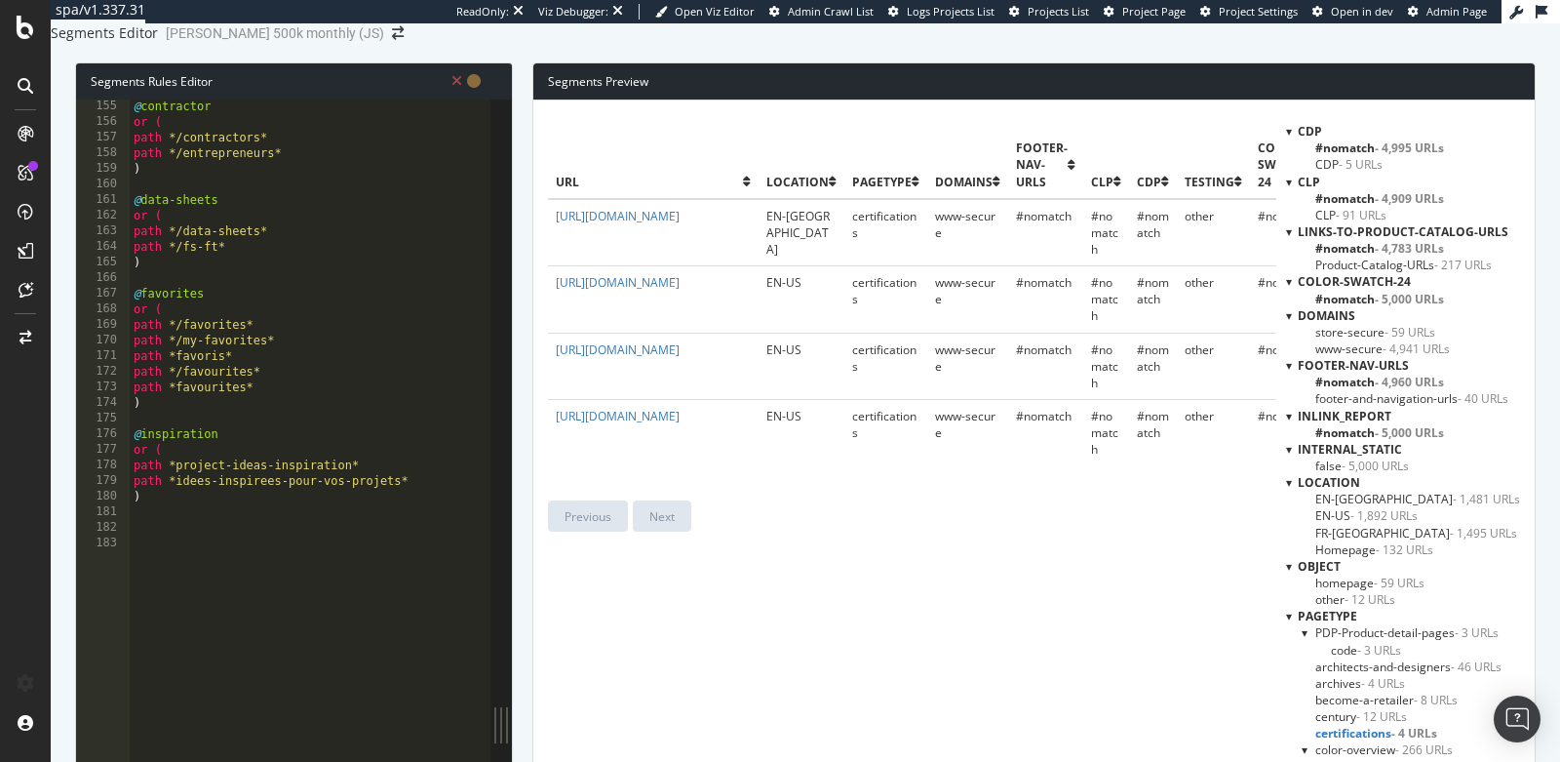
click at [375, 437] on div "@ contractor or ( path */contractors* path */entrepreneurs* ) @ data-sheets or …" at bounding box center [772, 316] width 1285 height 434
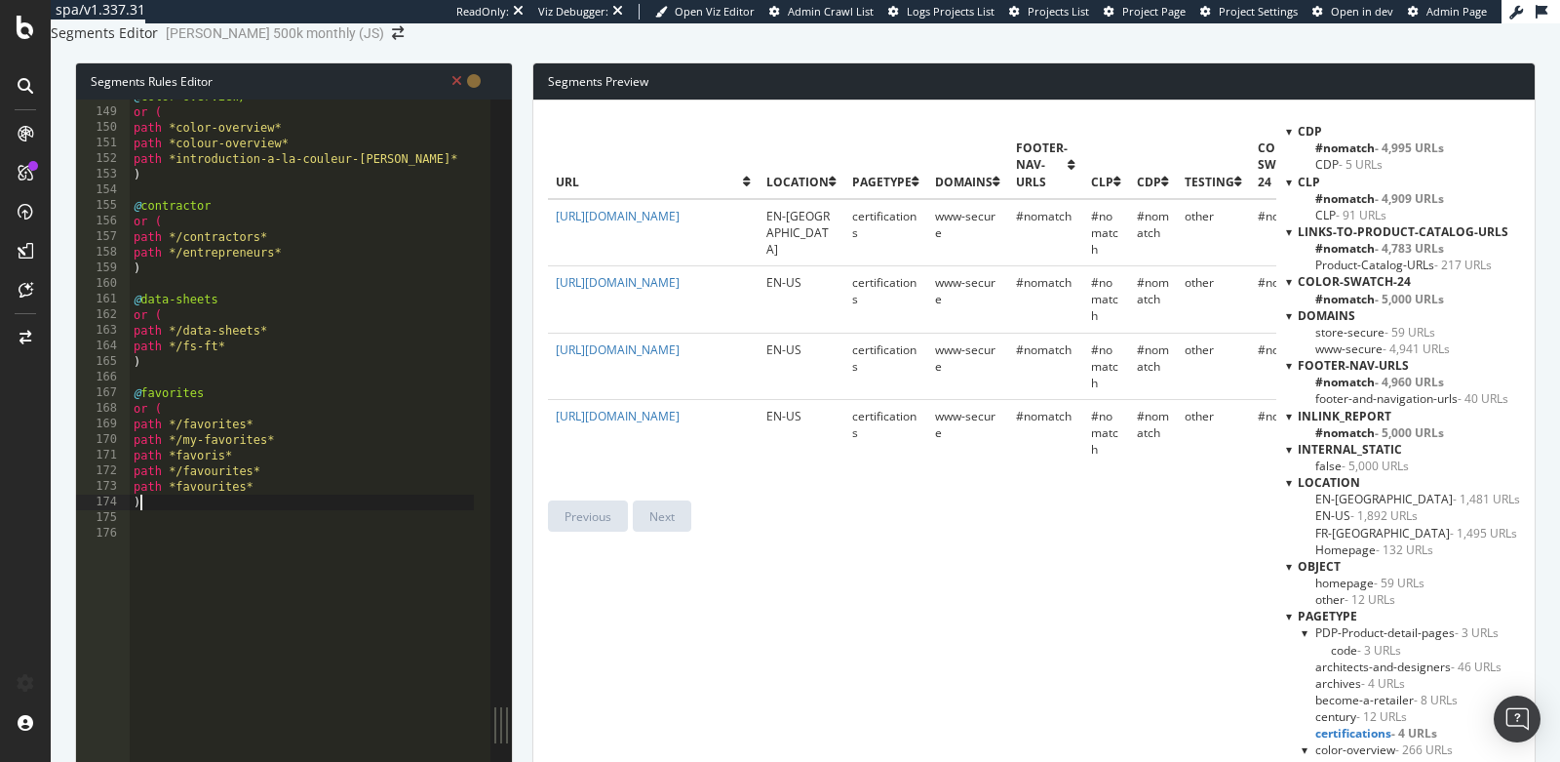
click at [456, 88] on icon at bounding box center [457, 81] width 11 height 14
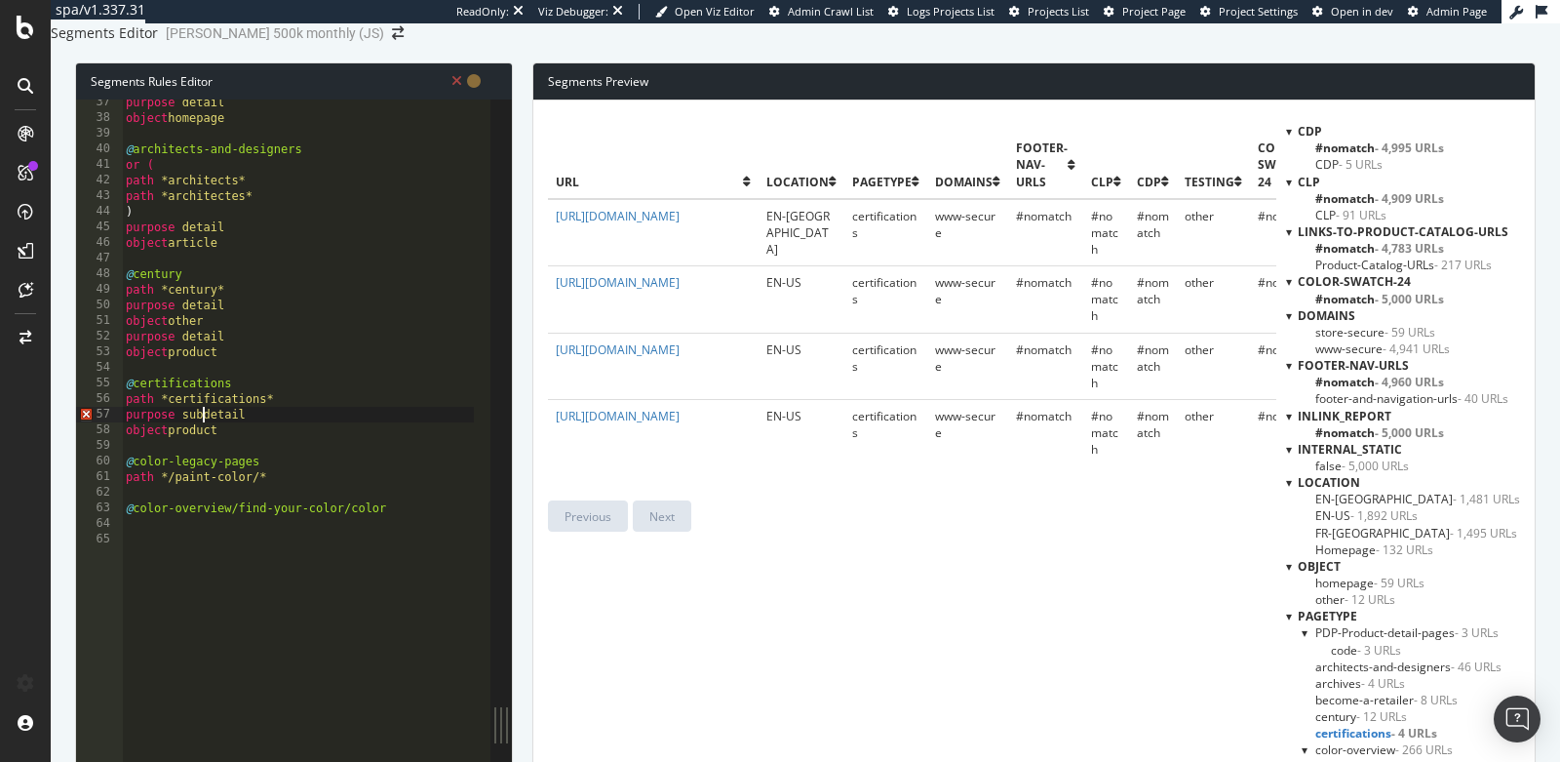
click at [204, 450] on div "purpose detail object homepage @ architects-and-designers or ( path *architects…" at bounding box center [764, 312] width 1285 height 434
click at [305, 416] on div "purpose detail object homepage @ architects-and-designers or ( path *architects…" at bounding box center [764, 312] width 1285 height 434
type textarea "@certifications"
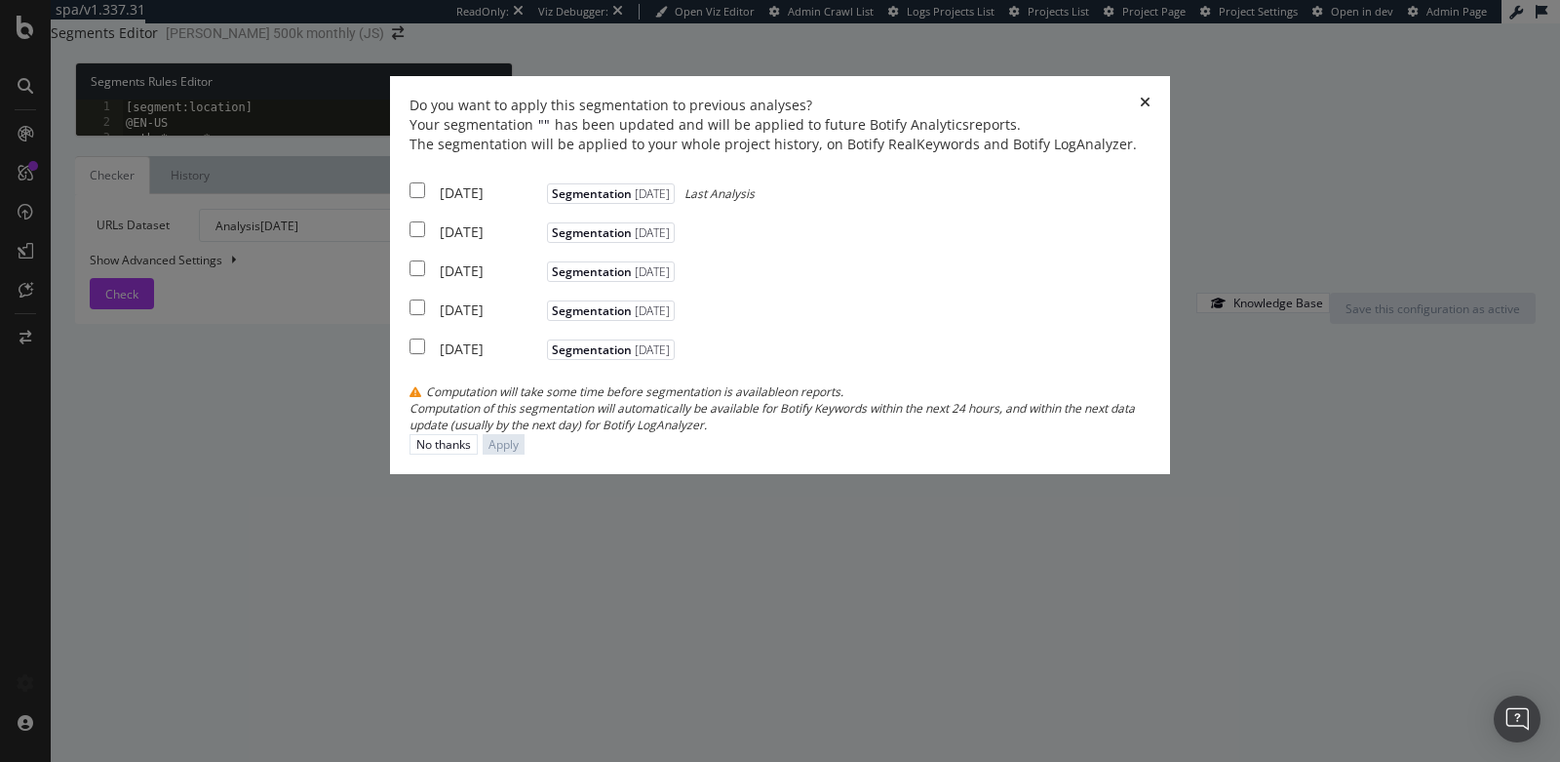
click at [421, 198] on input "modal" at bounding box center [418, 190] width 16 height 16
checkbox input "true"
click at [421, 237] on input "modal" at bounding box center [418, 229] width 16 height 16
checkbox input "true"
click at [422, 276] on input "modal" at bounding box center [418, 268] width 16 height 16
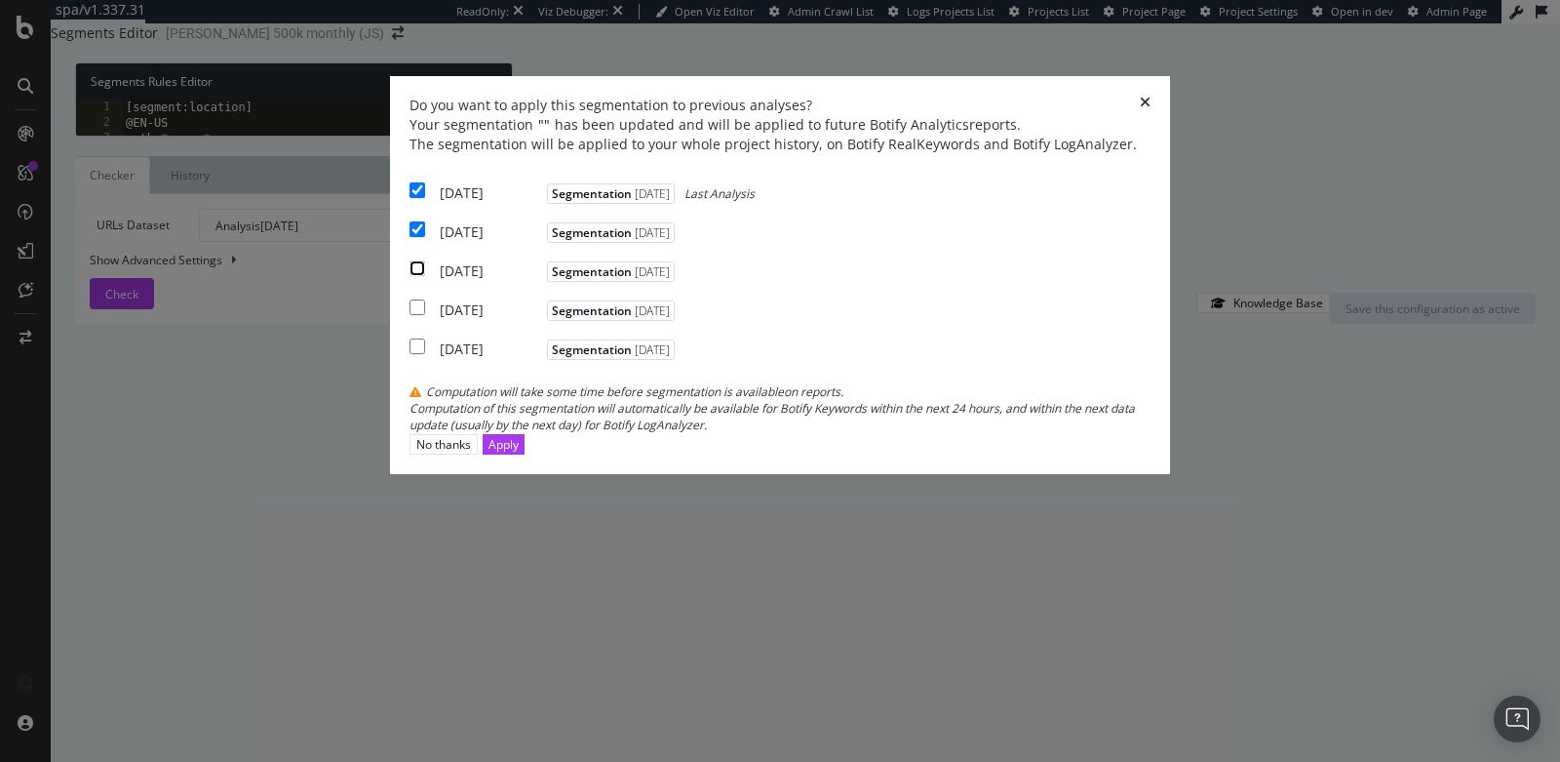
checkbox input "true"
click at [519, 453] on div "Apply" at bounding box center [504, 444] width 30 height 17
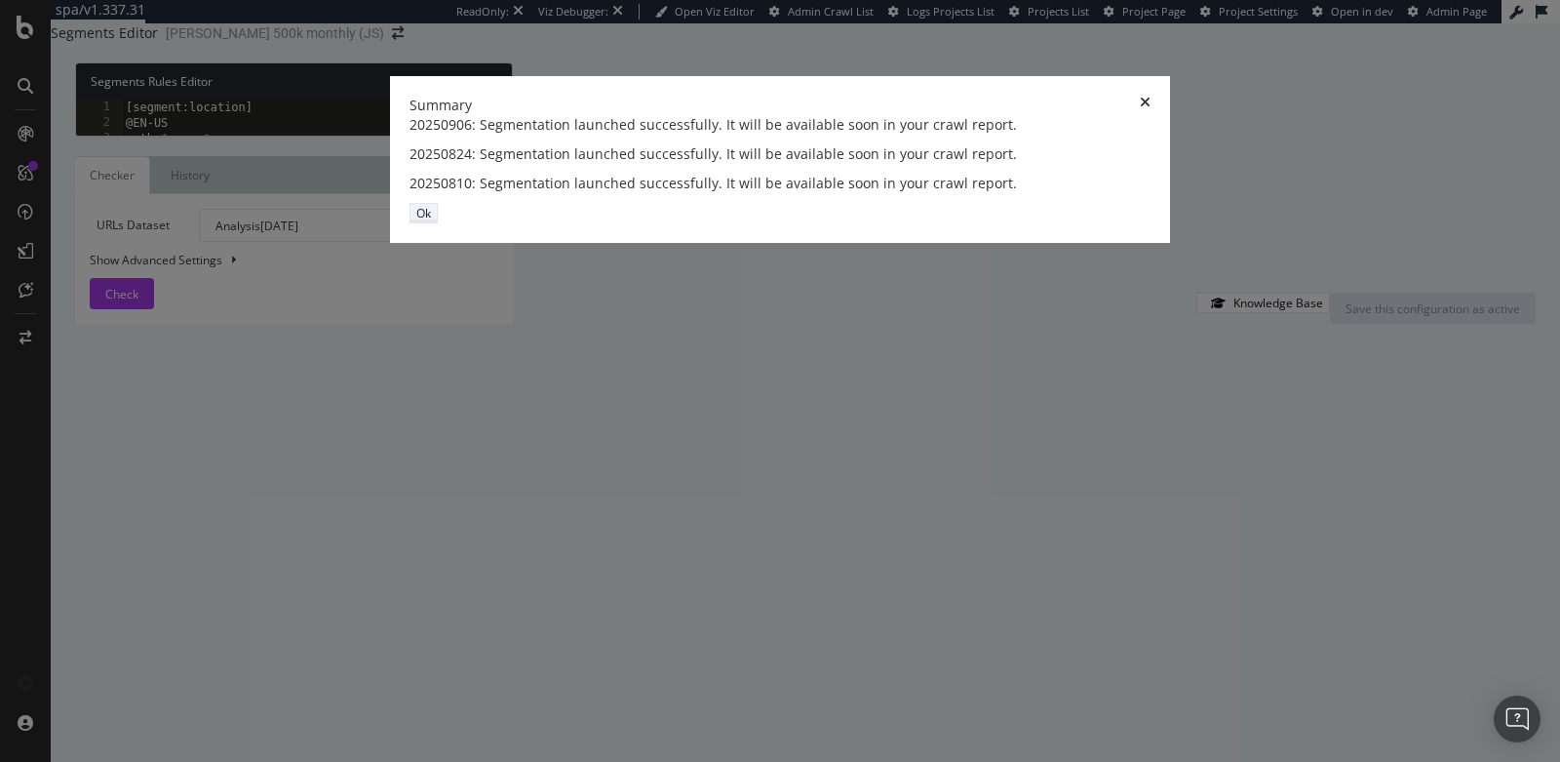
click at [438, 223] on button "Ok" at bounding box center [424, 213] width 28 height 20
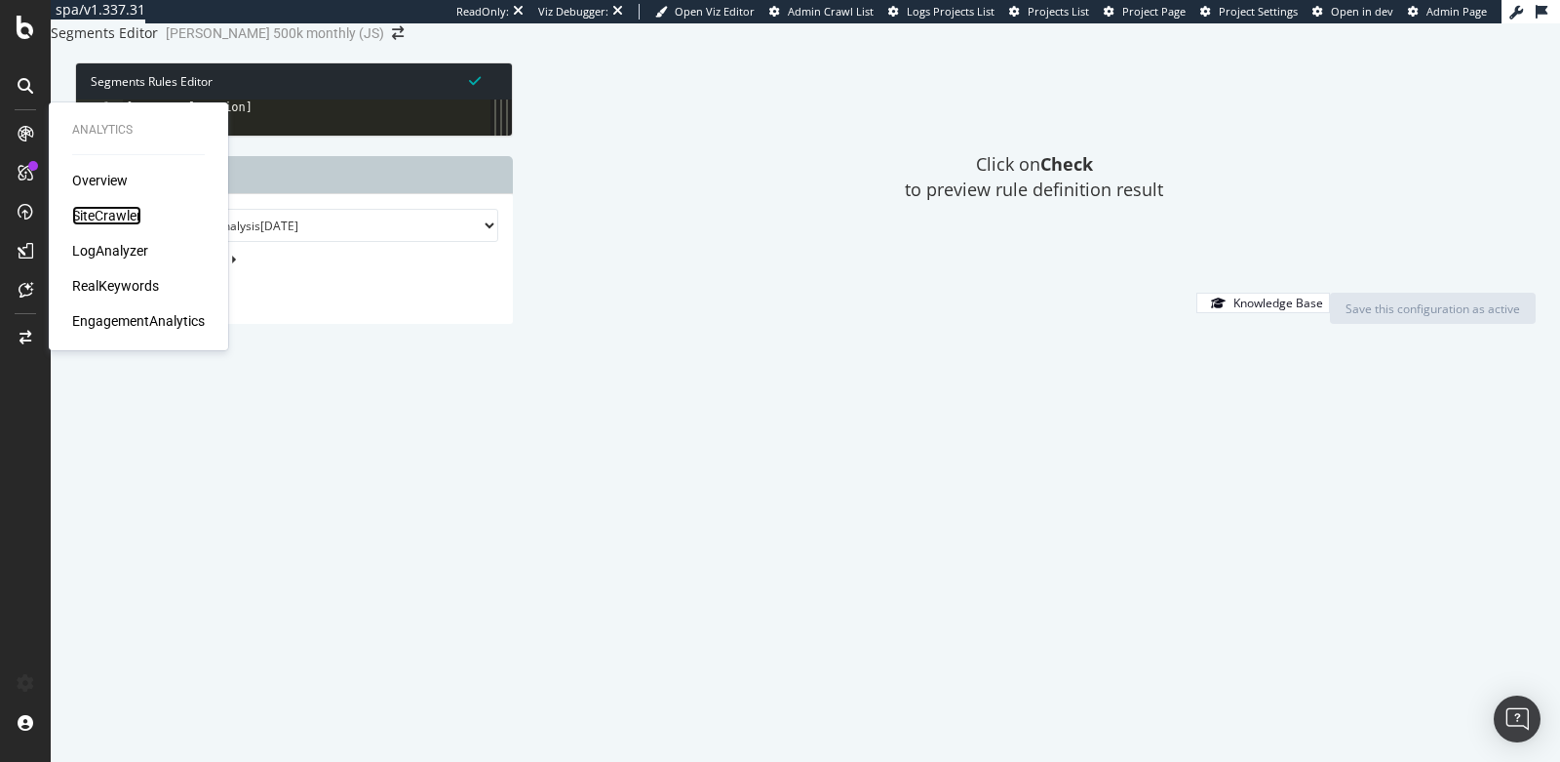
click at [106, 217] on div "SiteCrawler" at bounding box center [106, 216] width 69 height 20
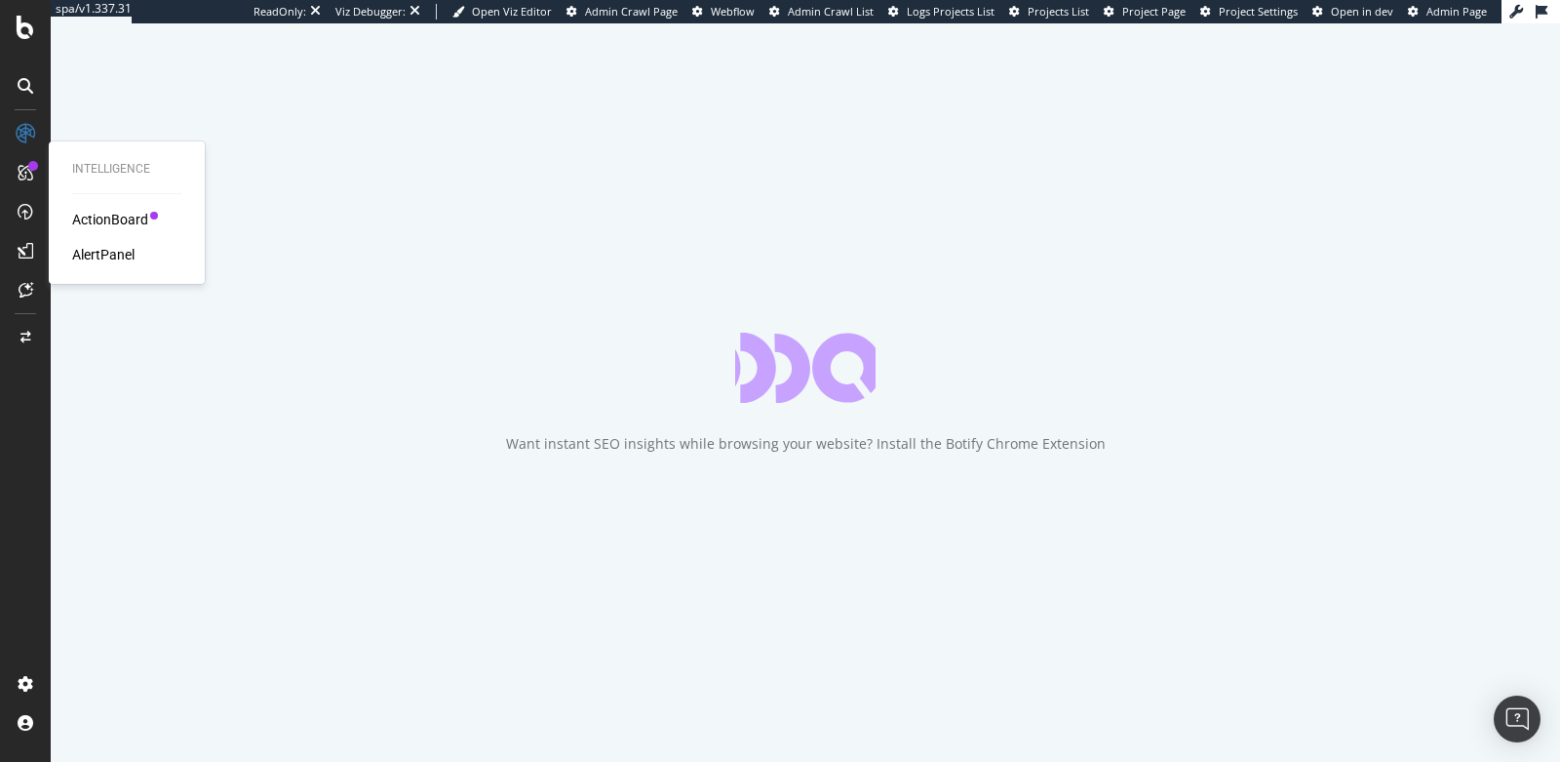
click at [128, 262] on div "AlertPanel" at bounding box center [103, 255] width 62 height 20
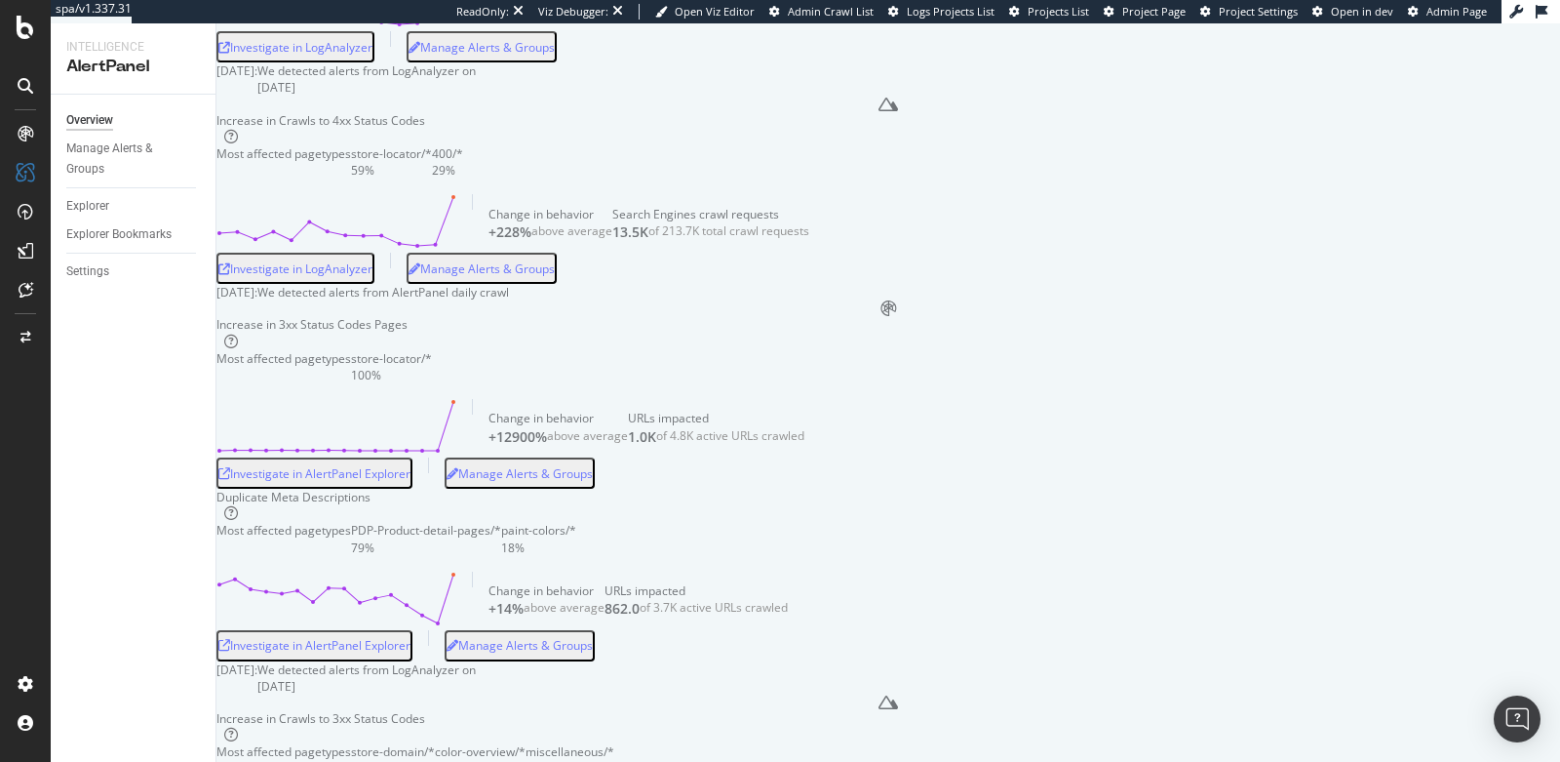
scroll to position [928, 0]
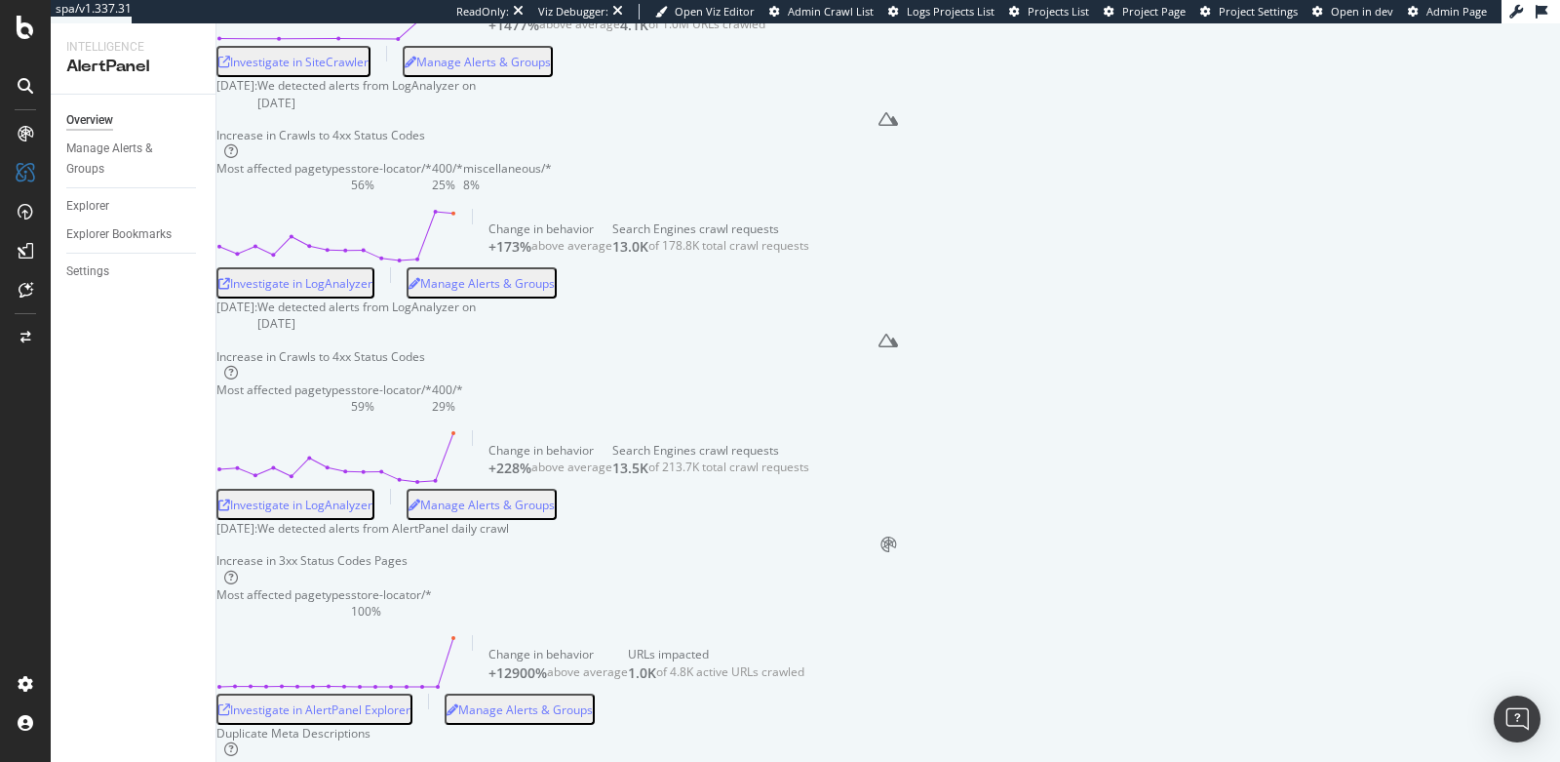
scroll to position [501, 0]
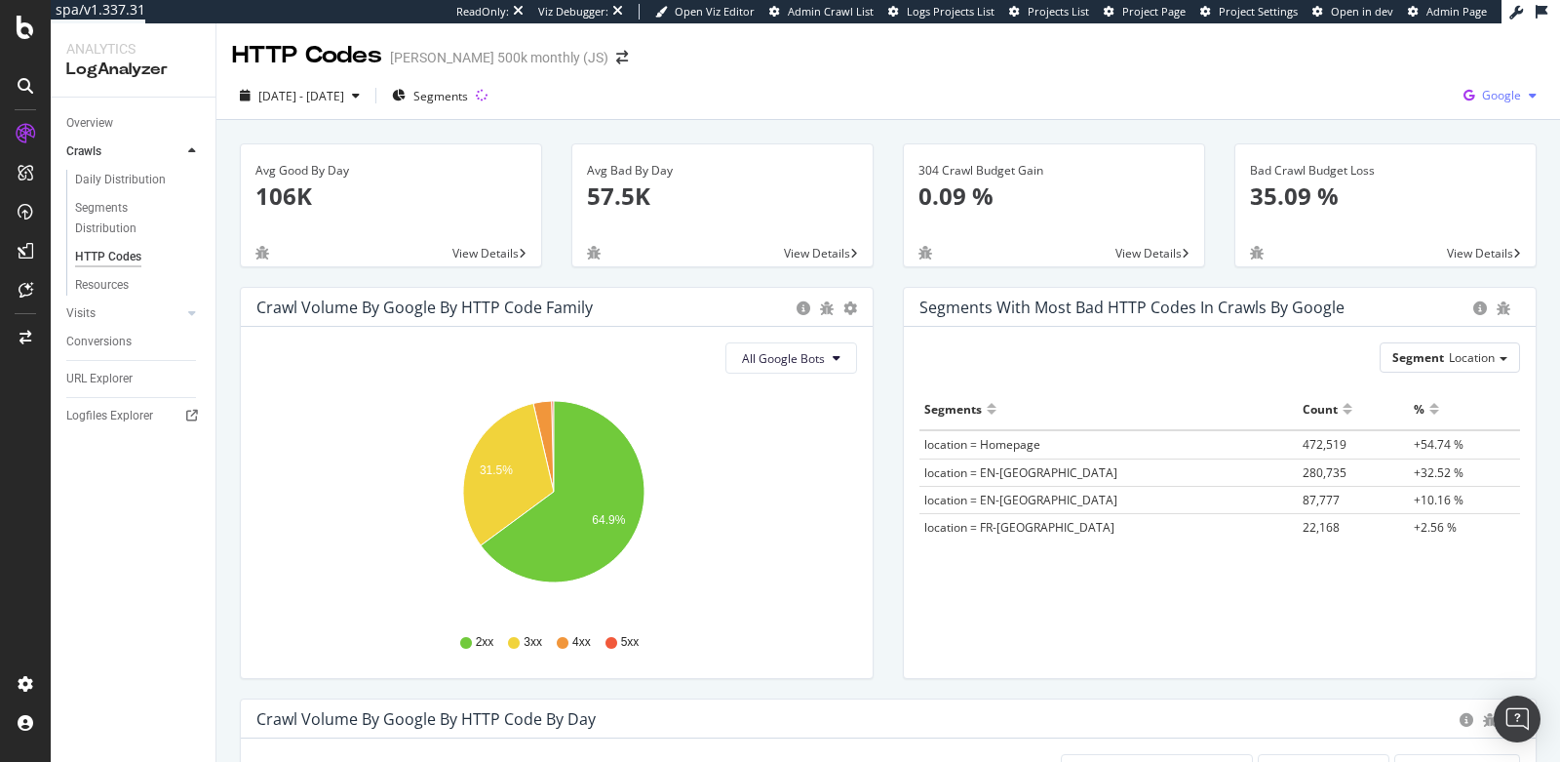
click at [1483, 100] on span "Google" at bounding box center [1501, 95] width 39 height 17
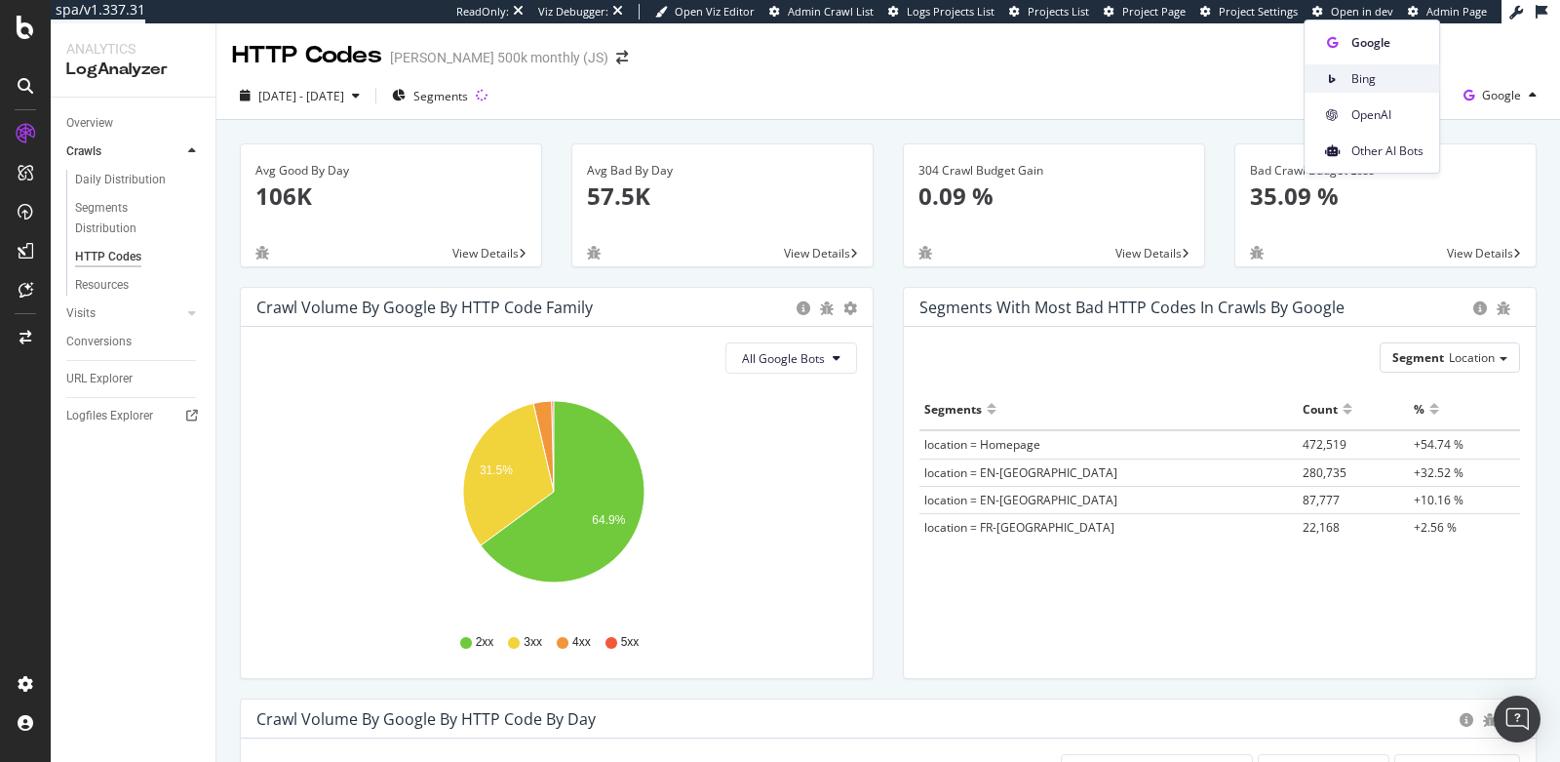
click at [1384, 73] on span "Bing" at bounding box center [1388, 79] width 72 height 18
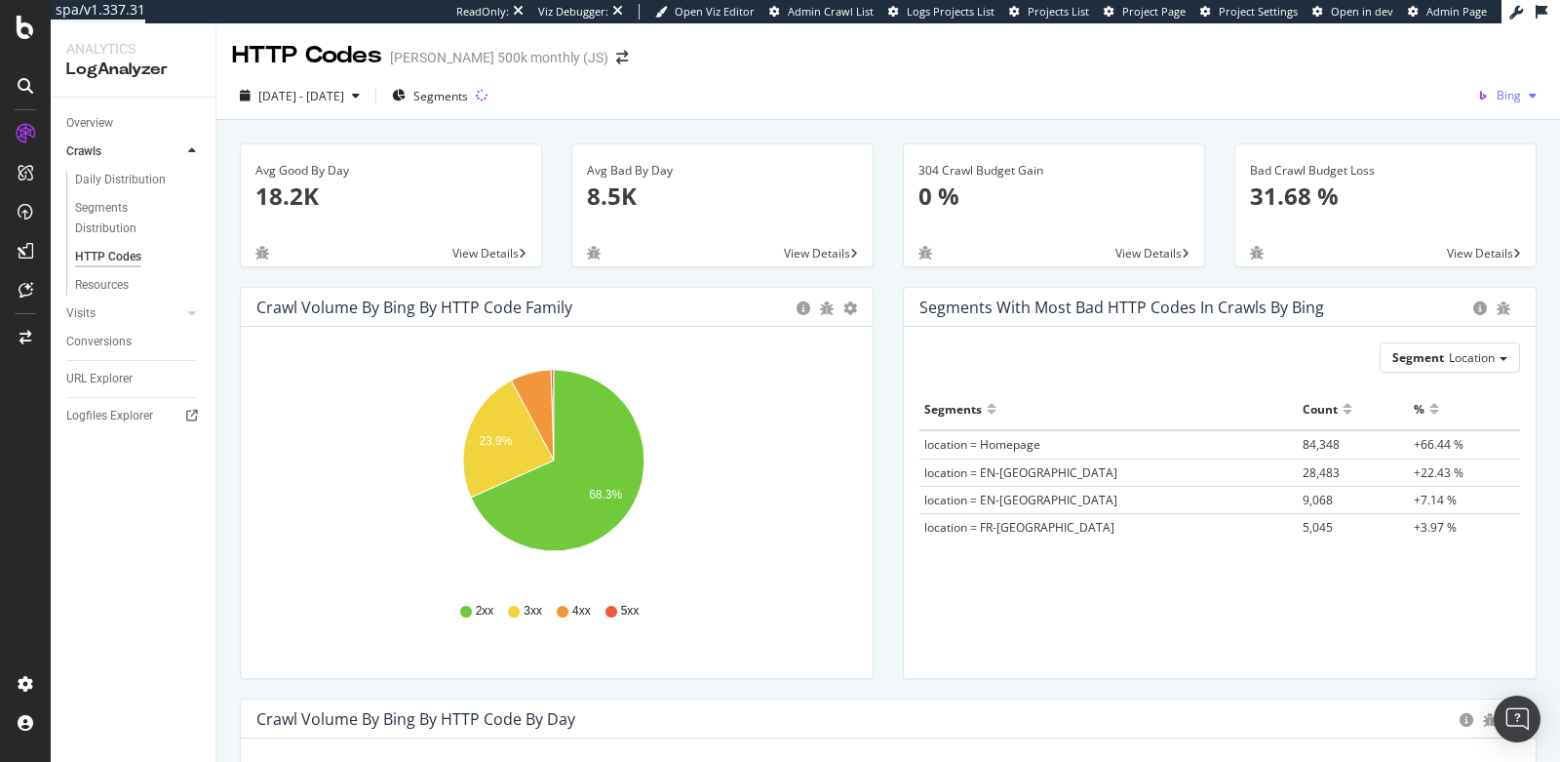
click at [1497, 100] on span "Bing" at bounding box center [1509, 95] width 24 height 17
click at [1388, 108] on span "OpenAI" at bounding box center [1401, 115] width 72 height 18
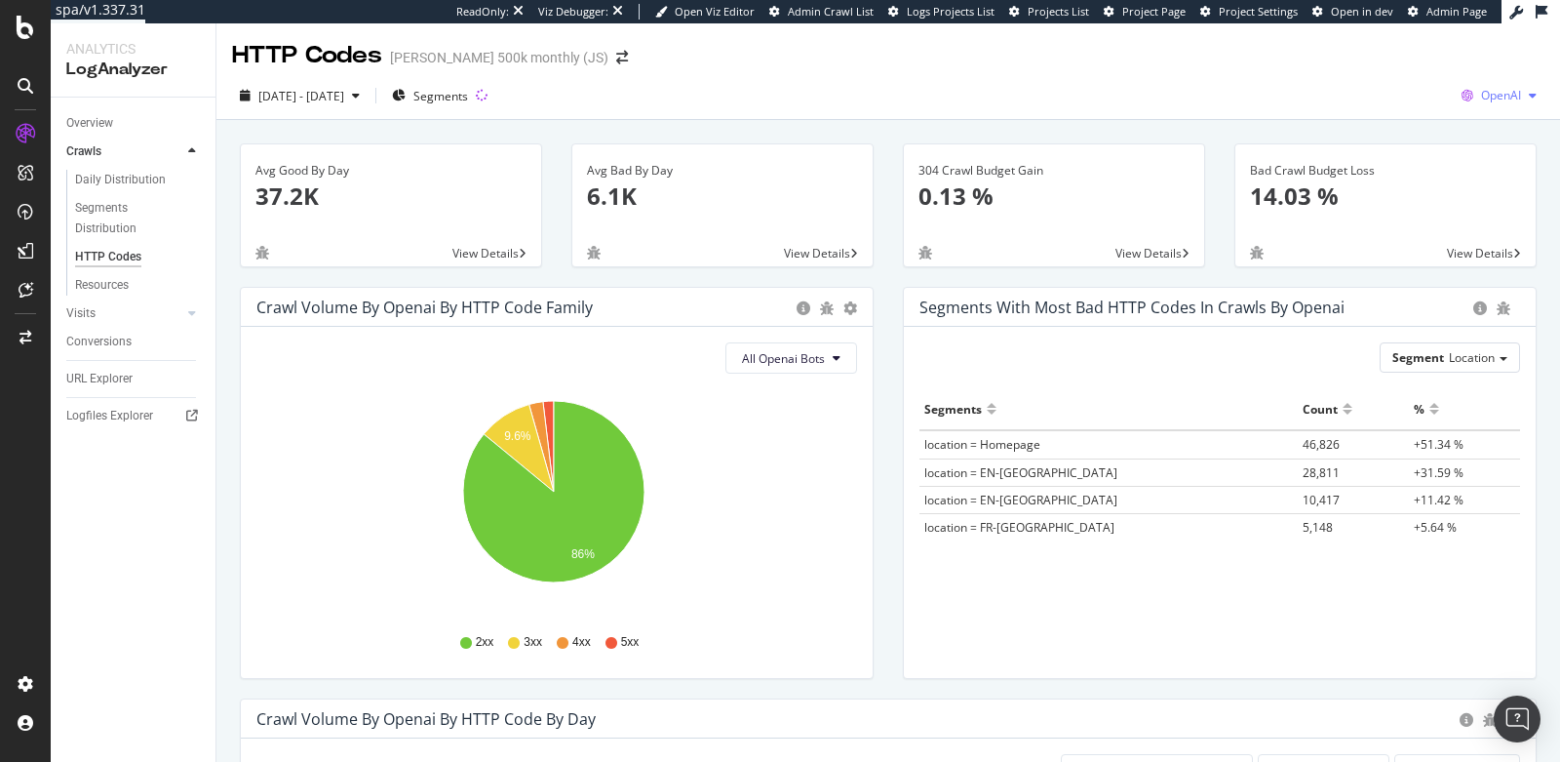
click at [1493, 99] on span "OpenAI" at bounding box center [1501, 95] width 40 height 17
click at [1372, 155] on span "Other AI Bots" at bounding box center [1385, 151] width 72 height 18
click at [1483, 92] on span "Other AI Bots" at bounding box center [1485, 95] width 72 height 17
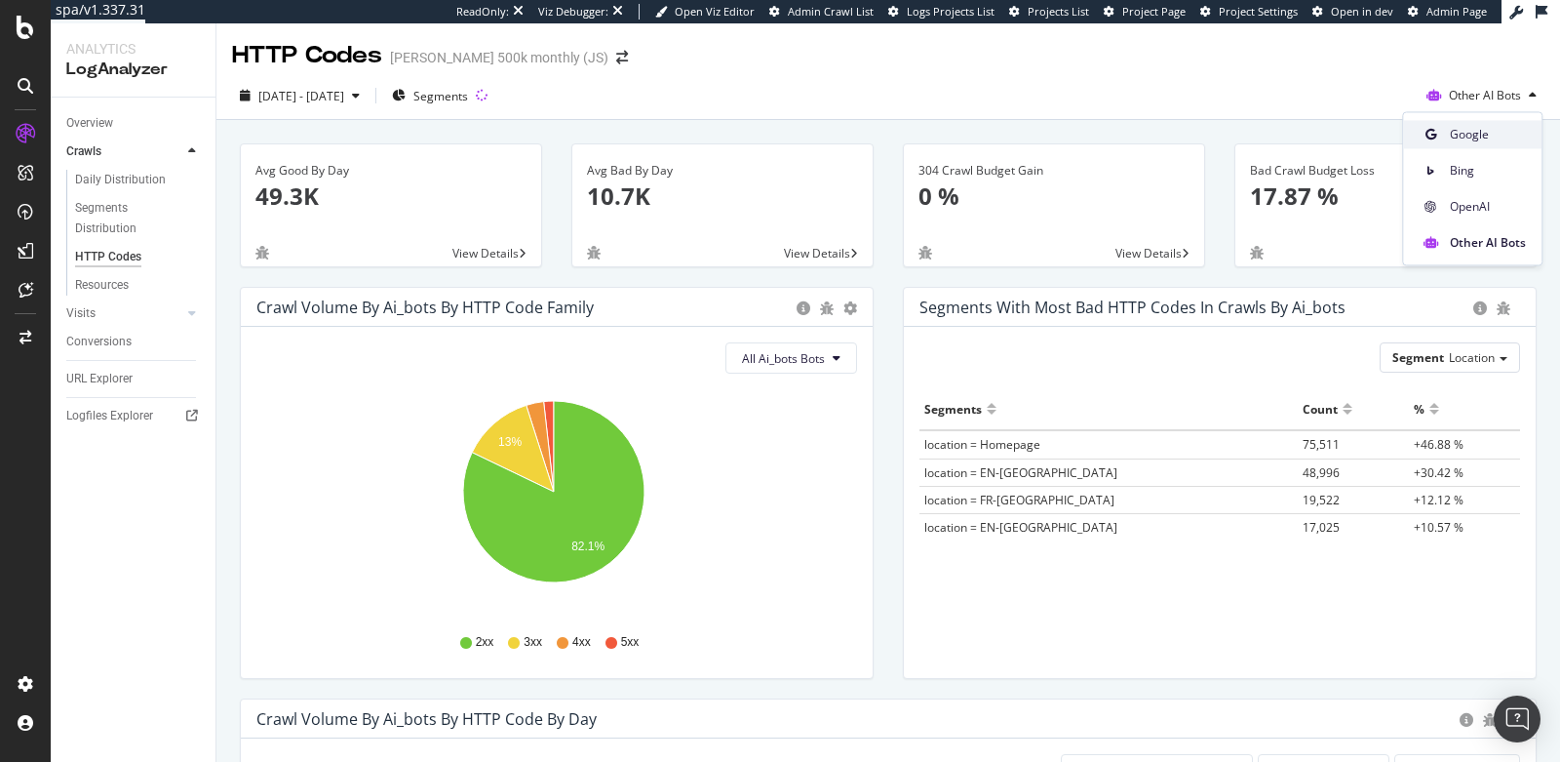
click at [1457, 142] on div "Google" at bounding box center [1472, 134] width 138 height 28
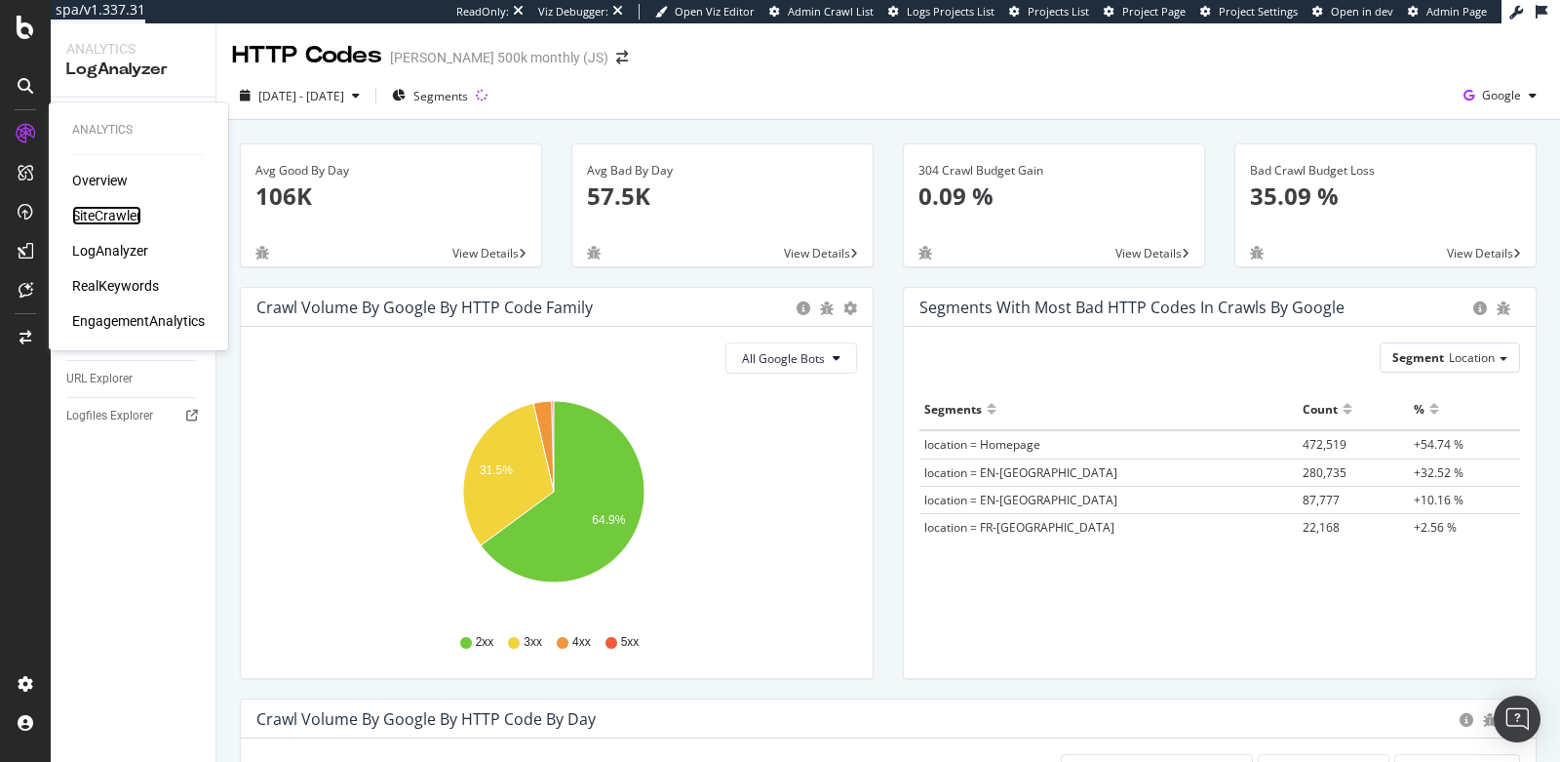
click at [93, 214] on div "SiteCrawler" at bounding box center [106, 216] width 69 height 20
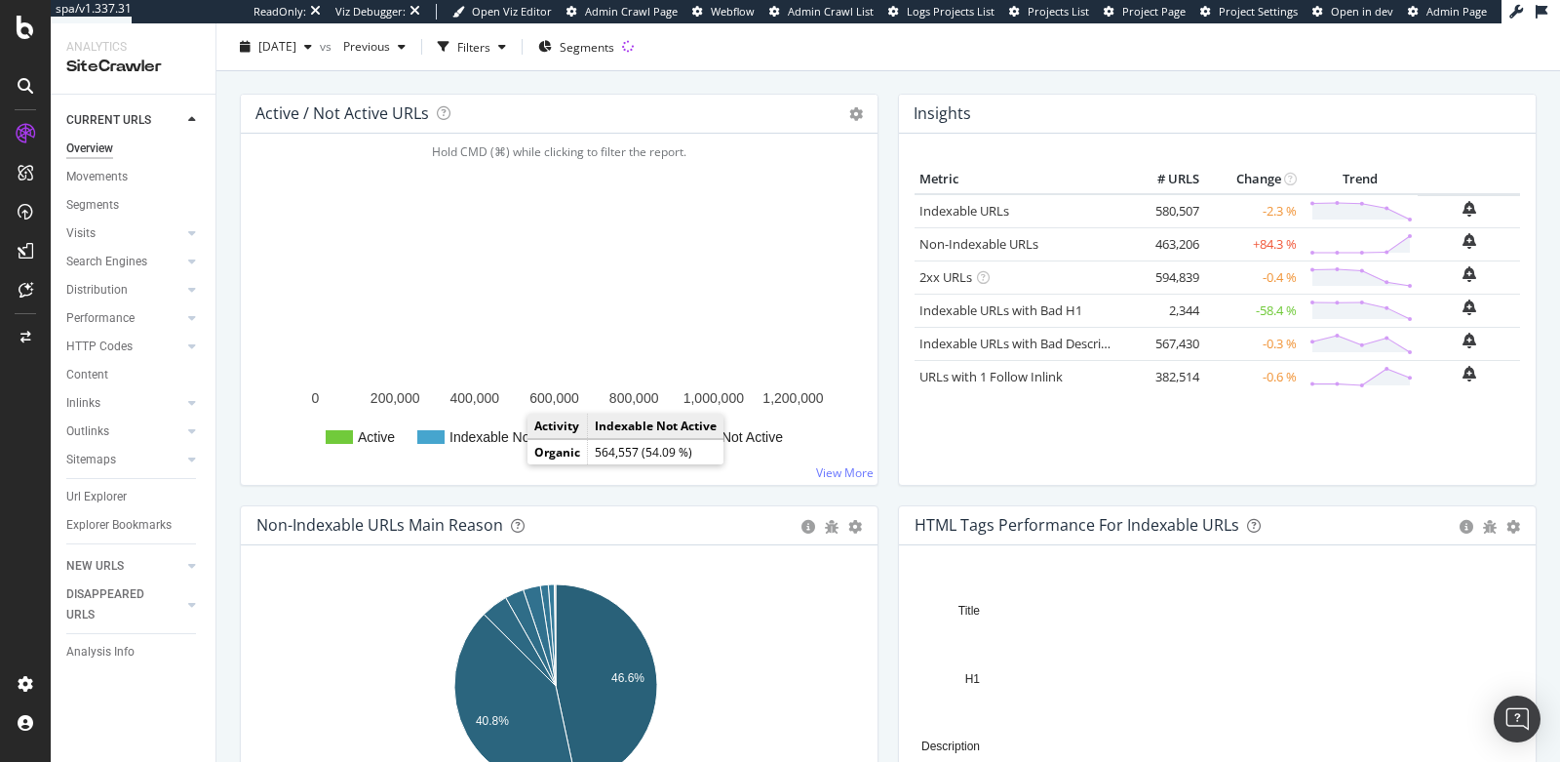
scroll to position [242, 0]
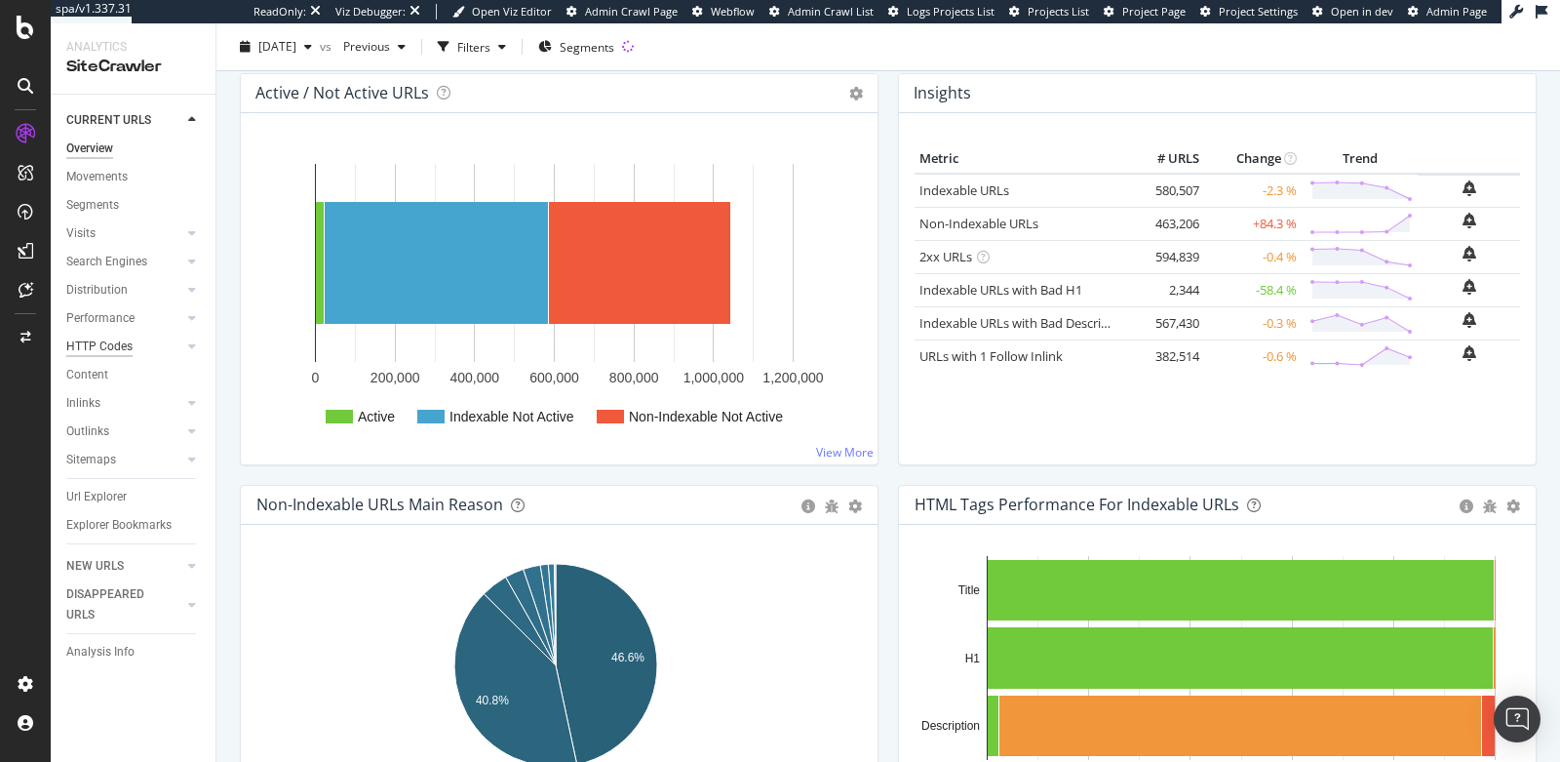
click at [101, 343] on div "HTTP Codes" at bounding box center [99, 346] width 66 height 20
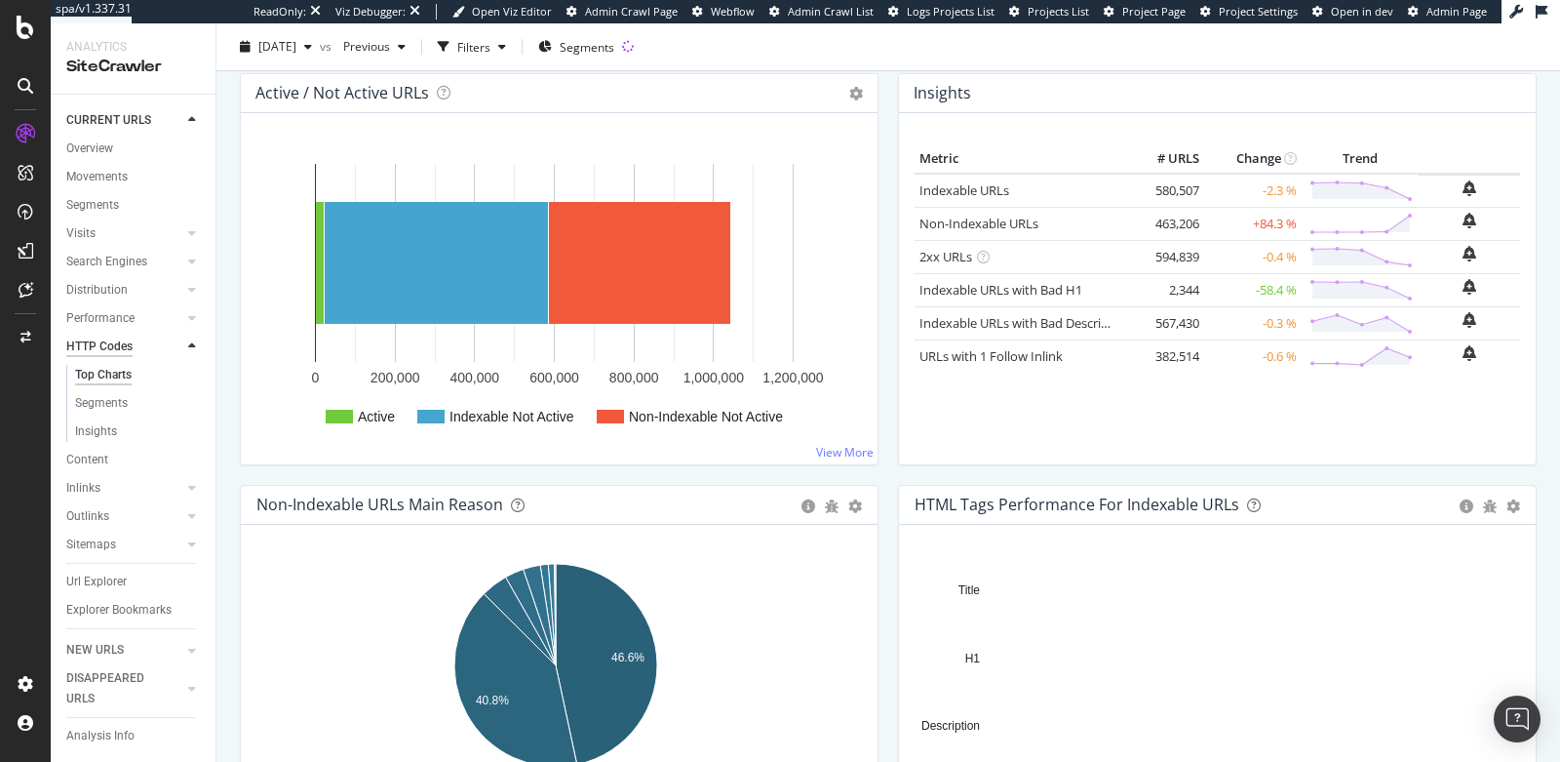
scroll to position [242, 0]
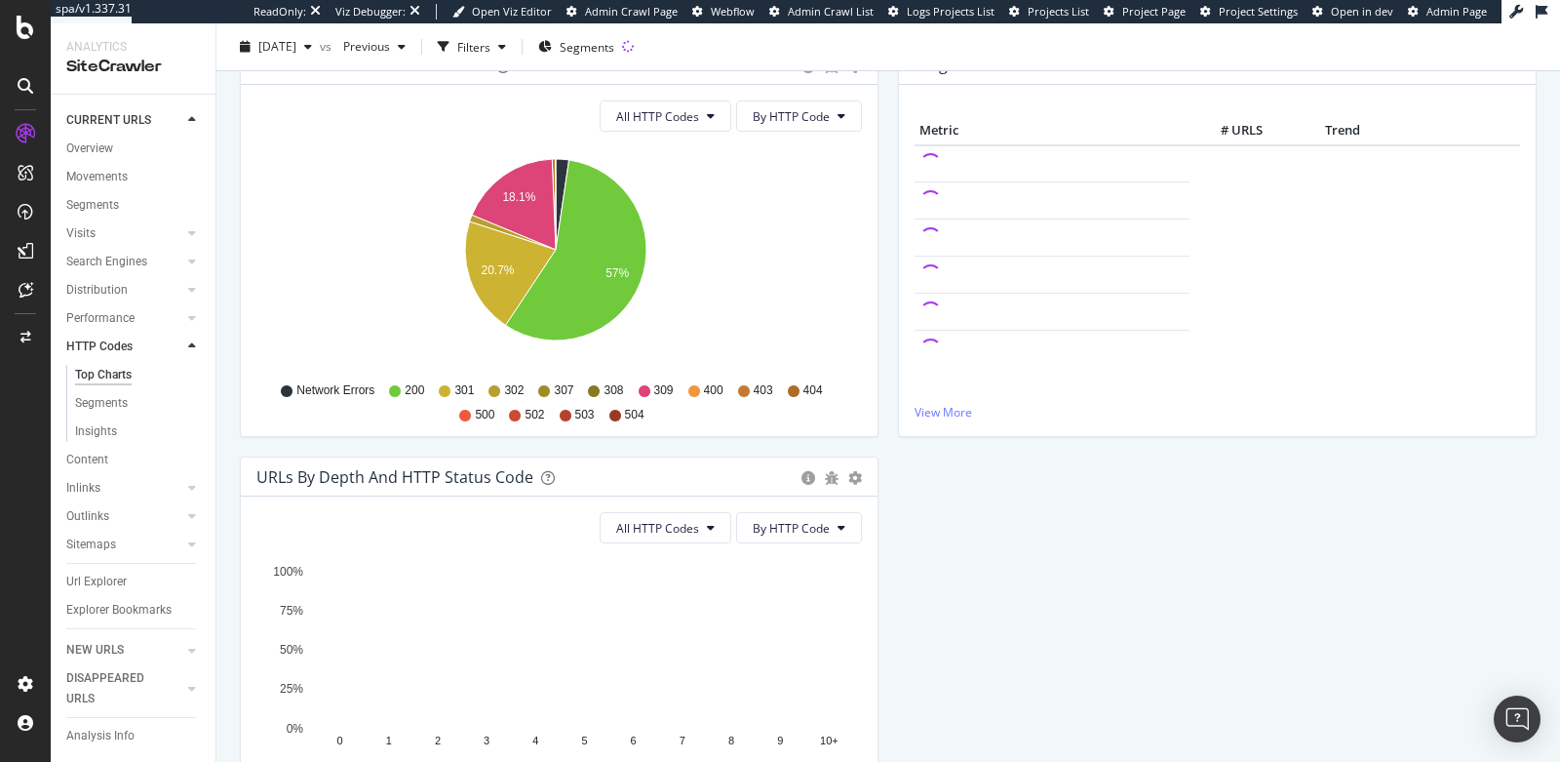
click at [794, 385] on icon at bounding box center [794, 391] width 12 height 12
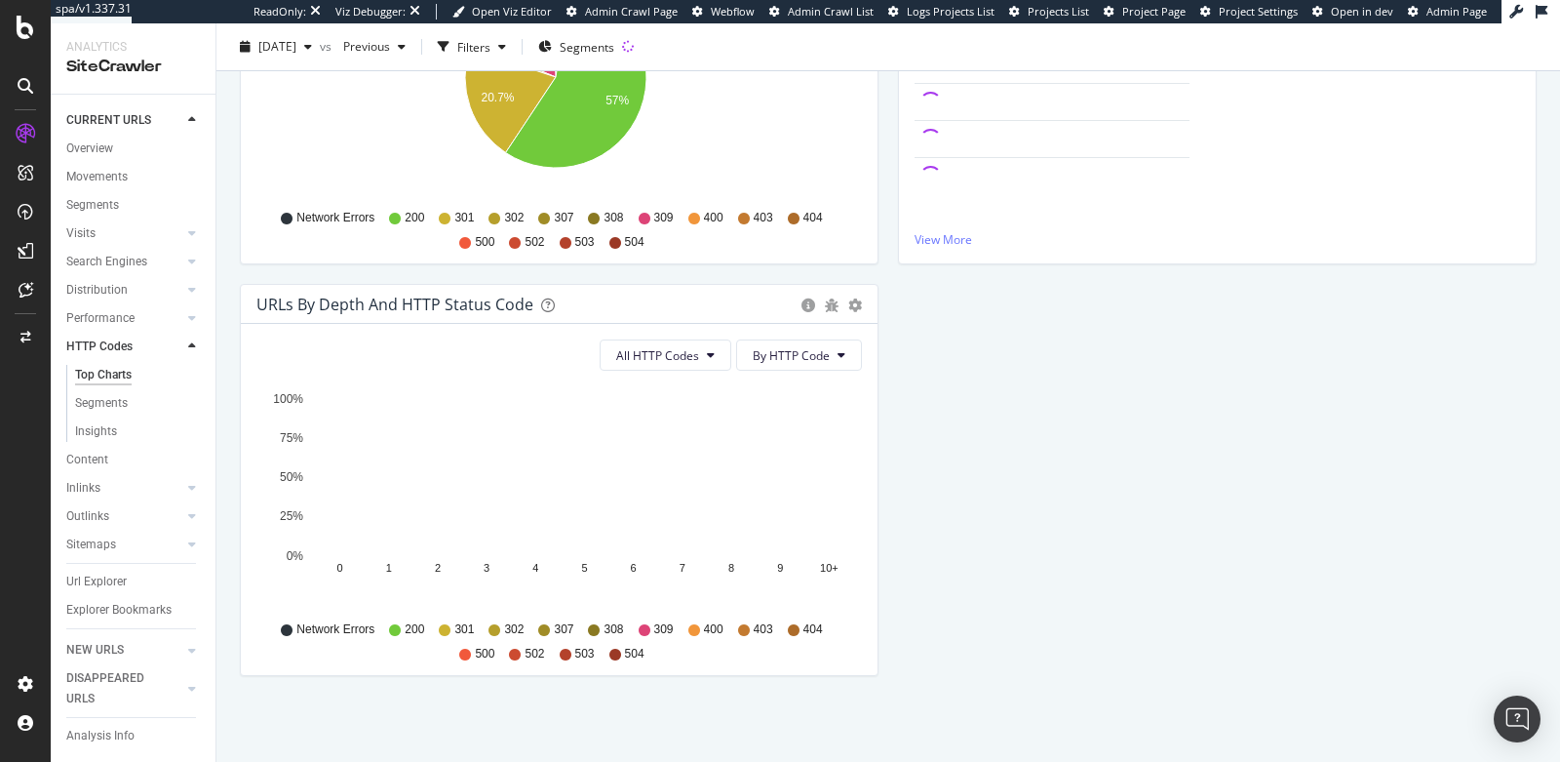
scroll to position [0, 0]
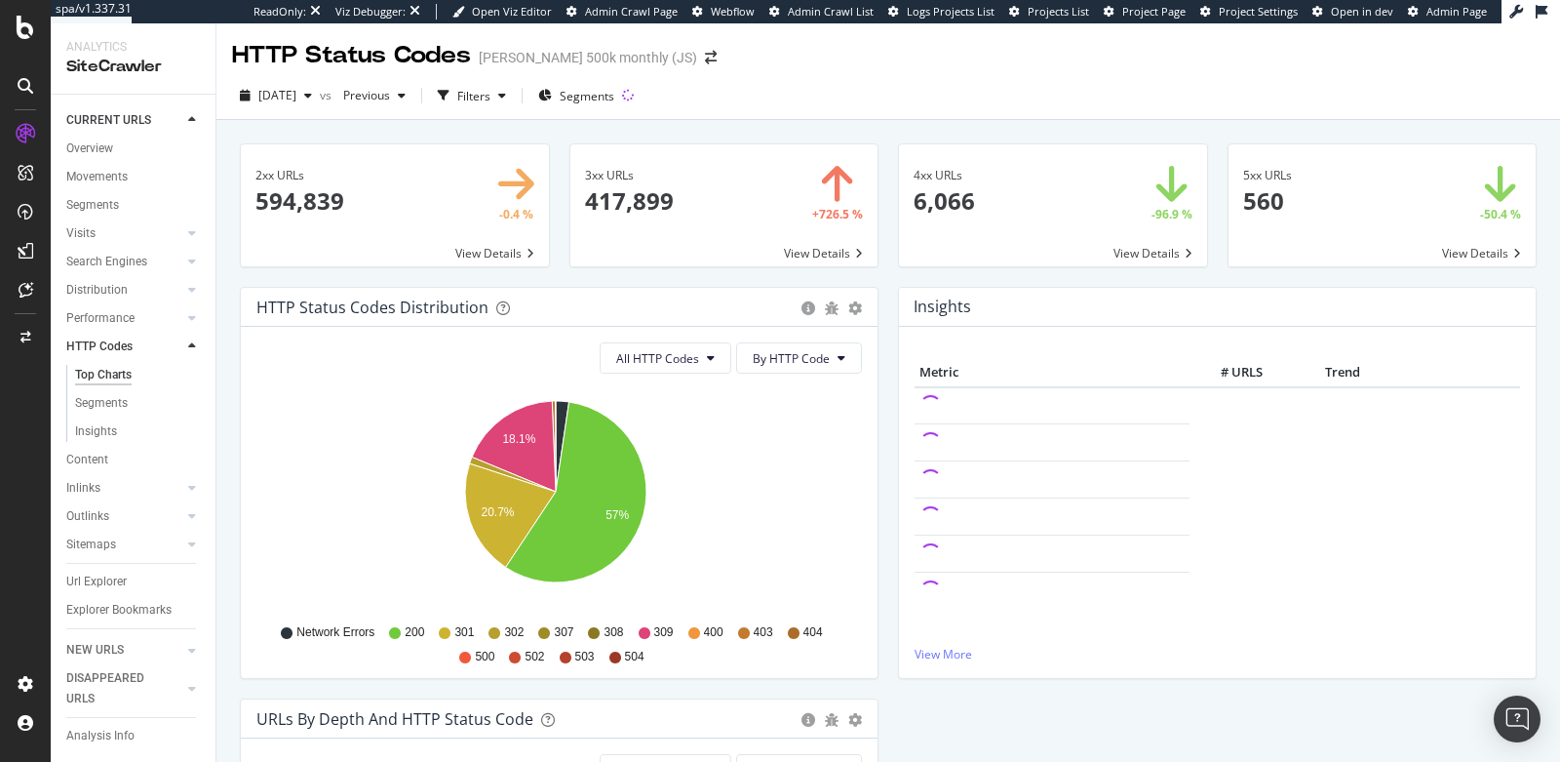
click at [1006, 183] on span at bounding box center [1053, 205] width 308 height 122
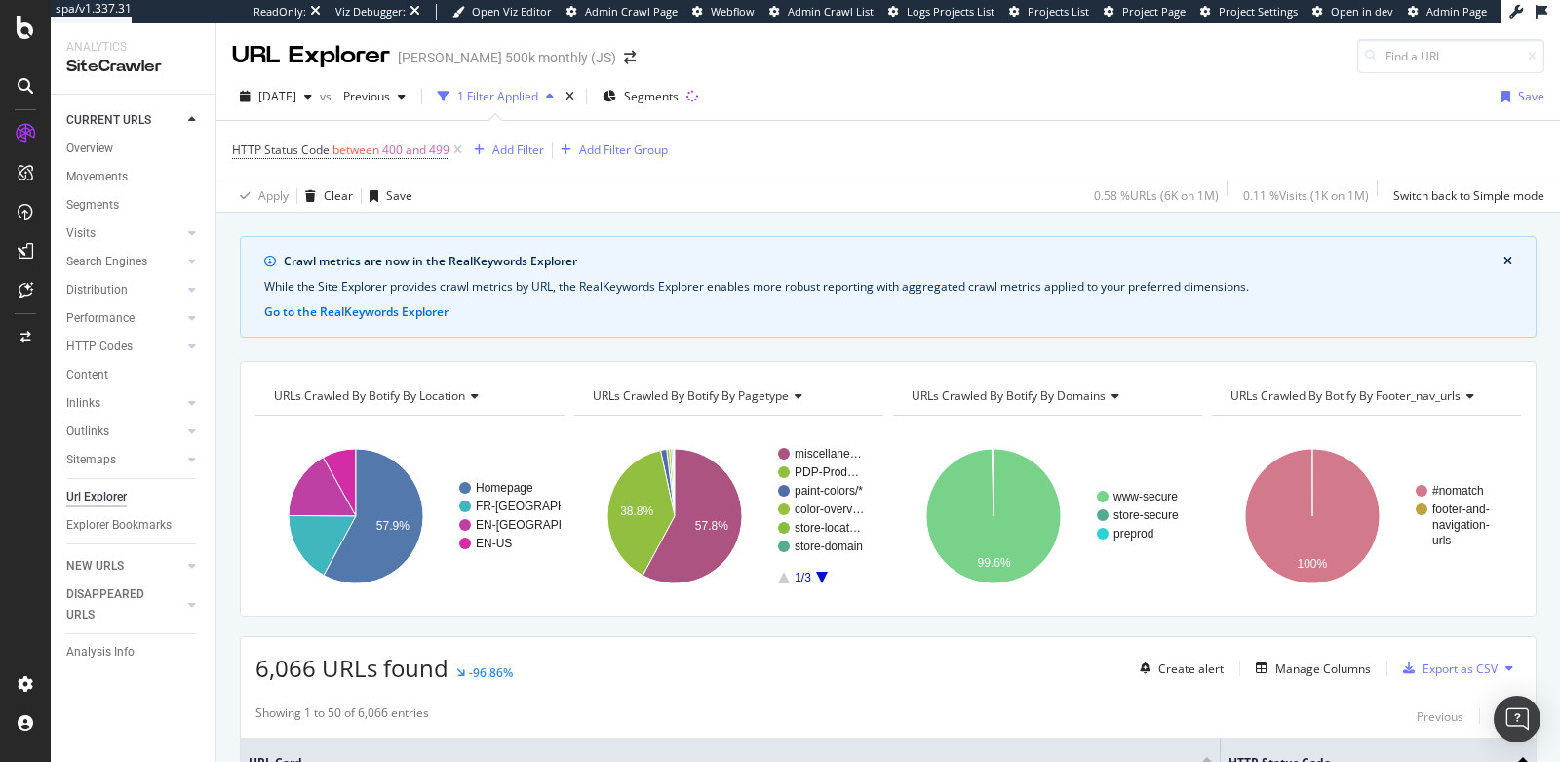
click at [1033, 396] on span "URLs Crawled By Botify By domains" at bounding box center [1009, 395] width 194 height 17
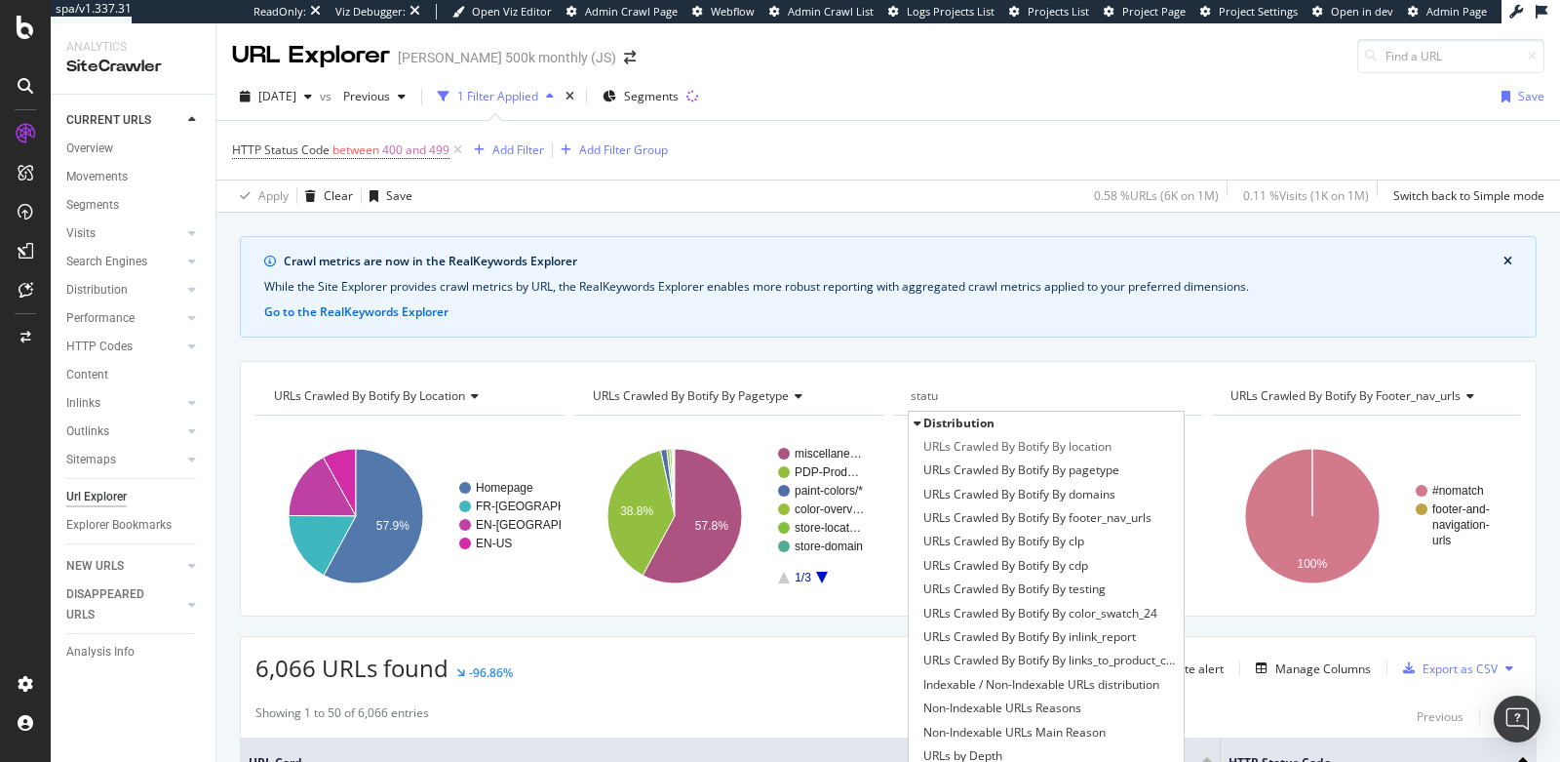
type input "status"
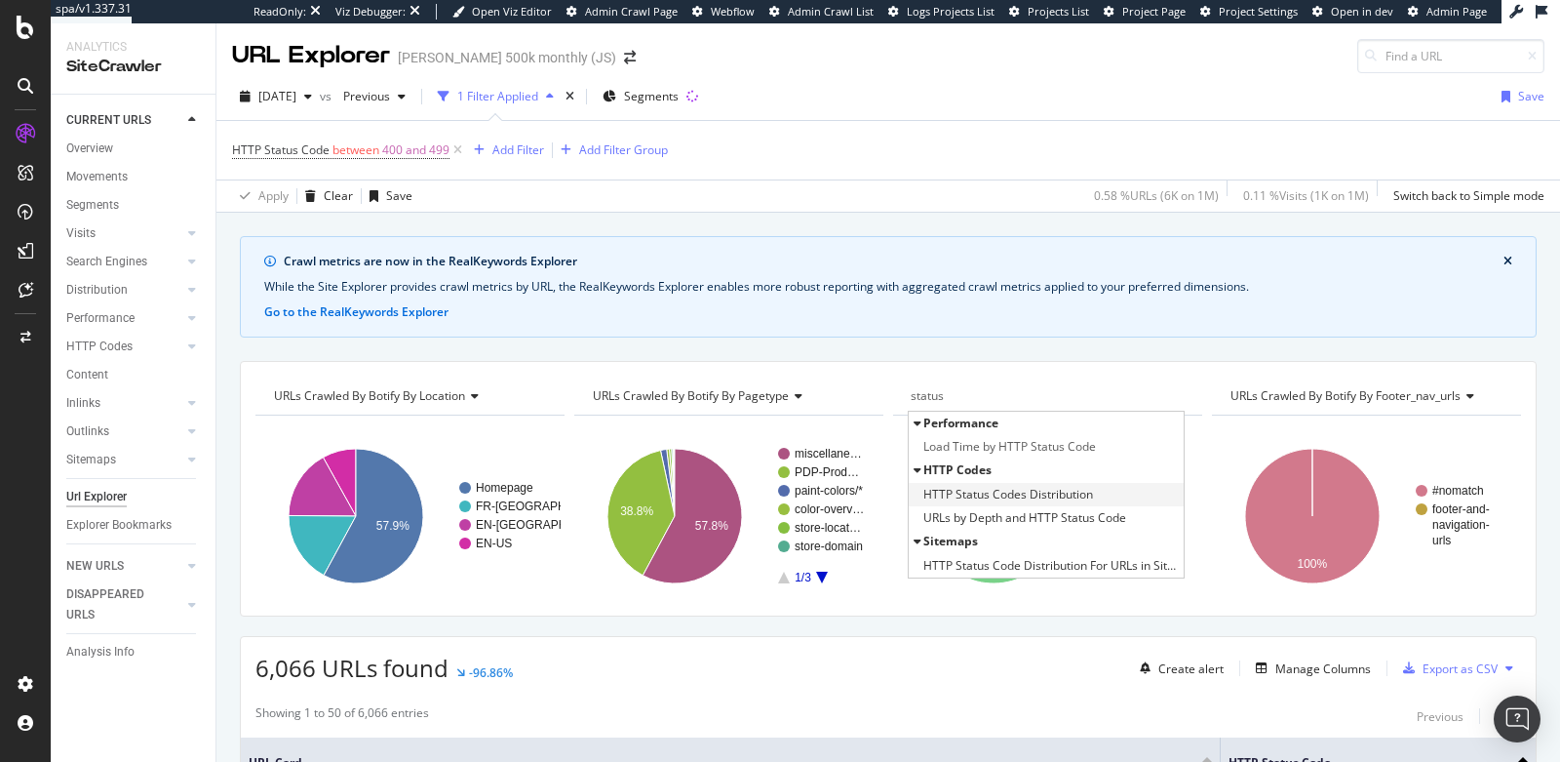
click at [1027, 494] on span "HTTP Status Codes Distribution" at bounding box center [1009, 495] width 170 height 20
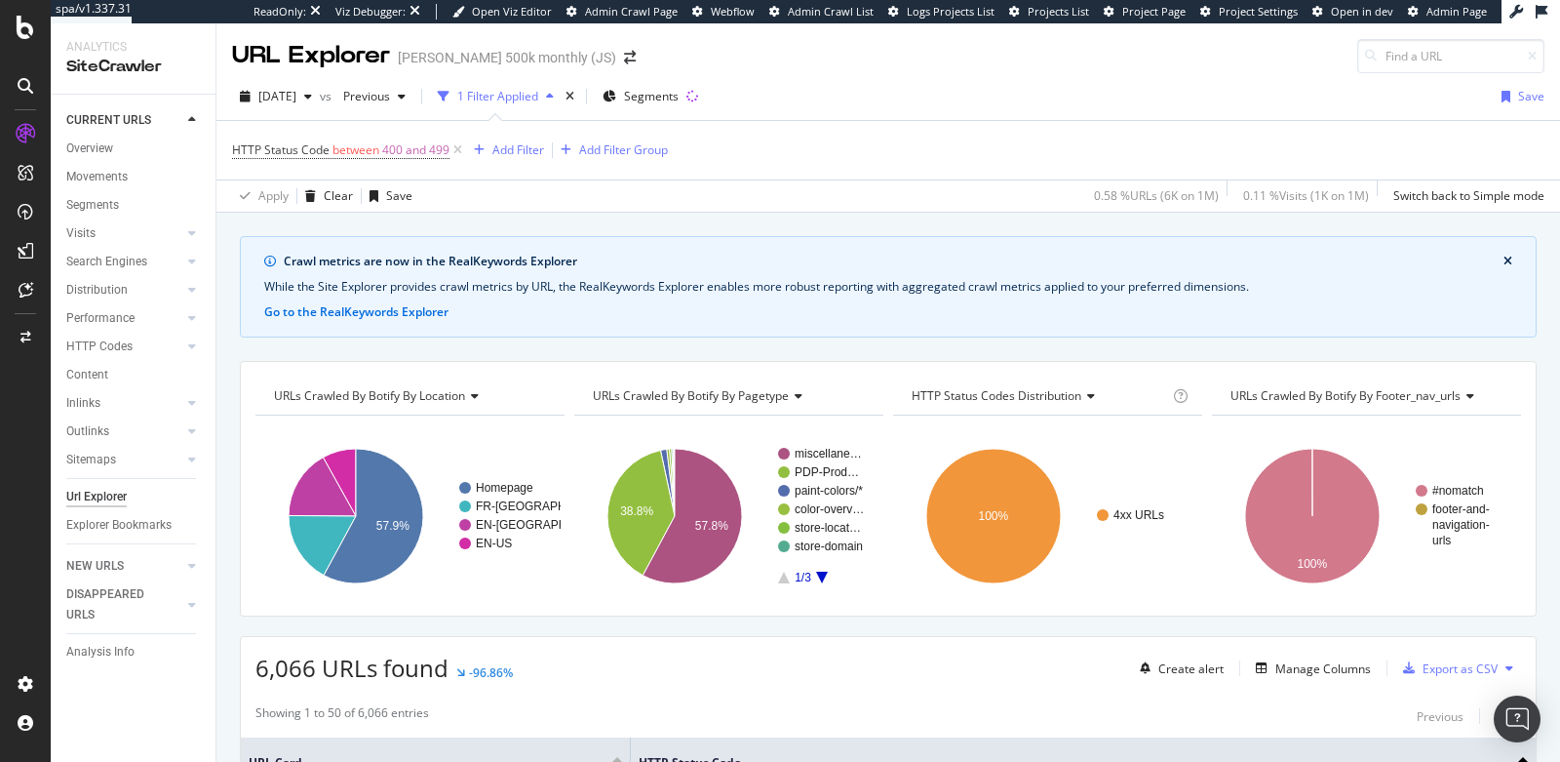
click at [1030, 390] on span "HTTP Status Codes Distribution" at bounding box center [997, 395] width 170 height 17
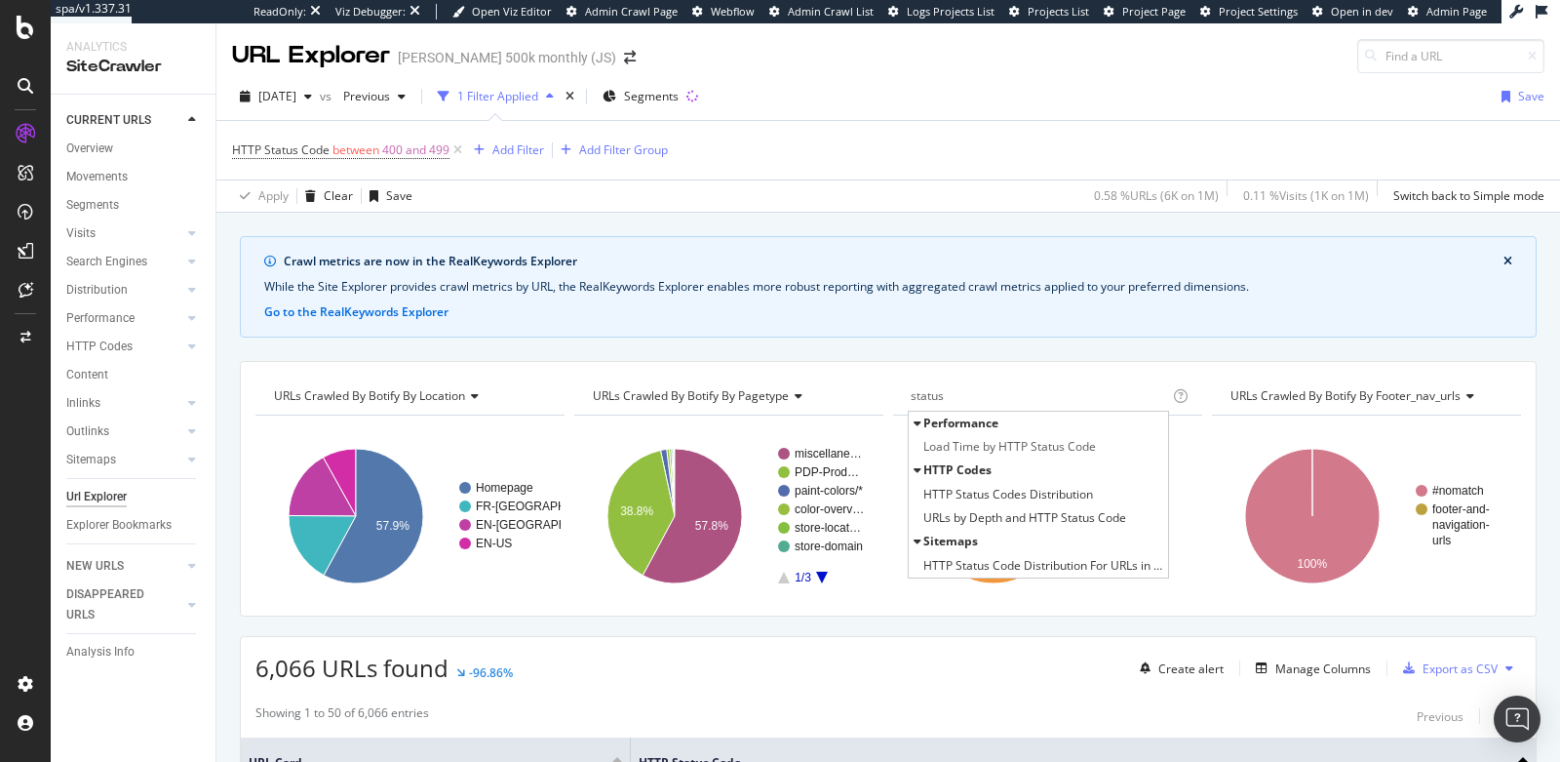
type input "status"
click at [961, 666] on div "6,066 URLs found -96.86% Create alert Manage Columns Export as CSV" at bounding box center [888, 661] width 1295 height 48
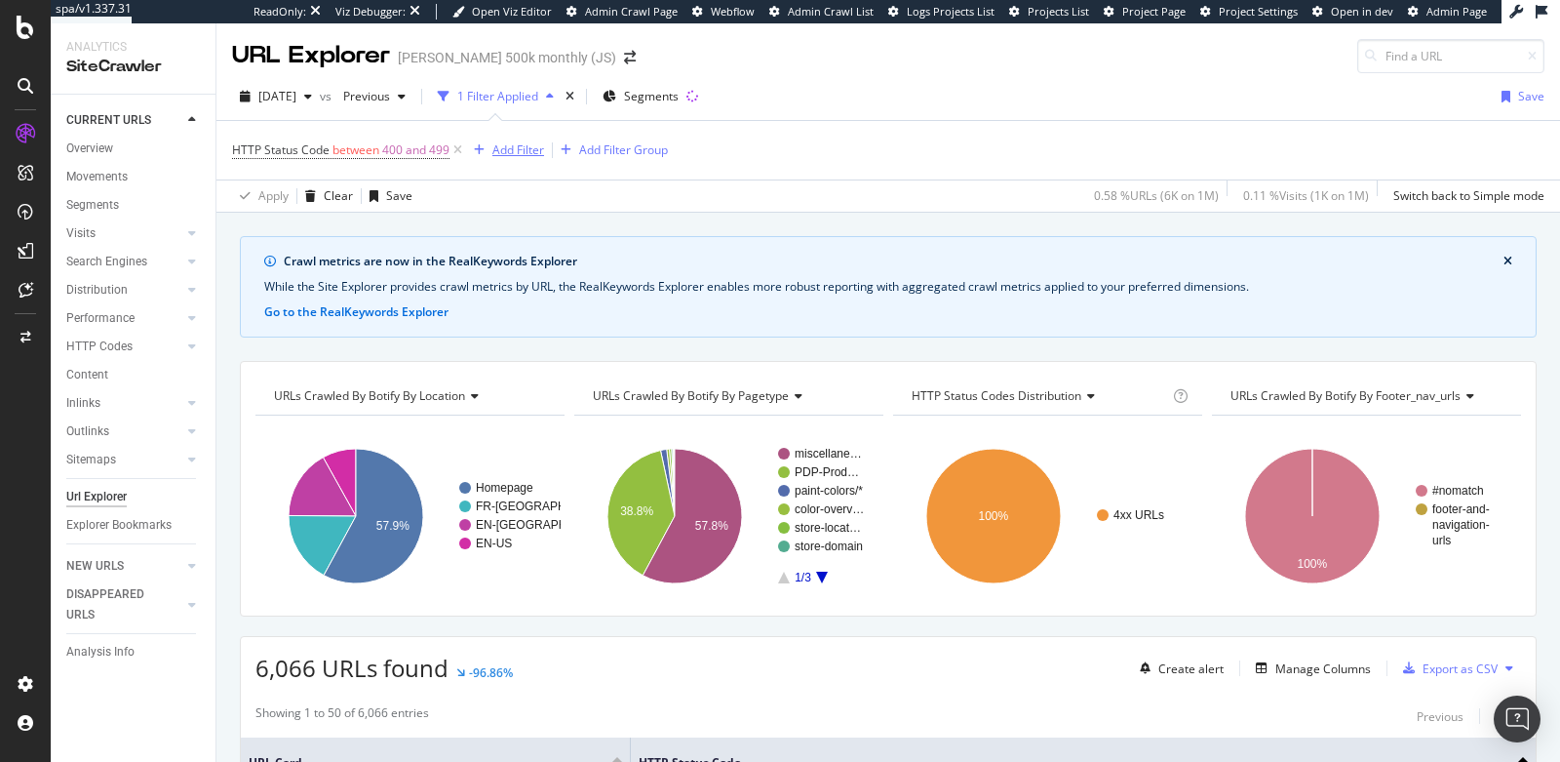
click at [508, 149] on div "Add Filter" at bounding box center [519, 149] width 52 height 17
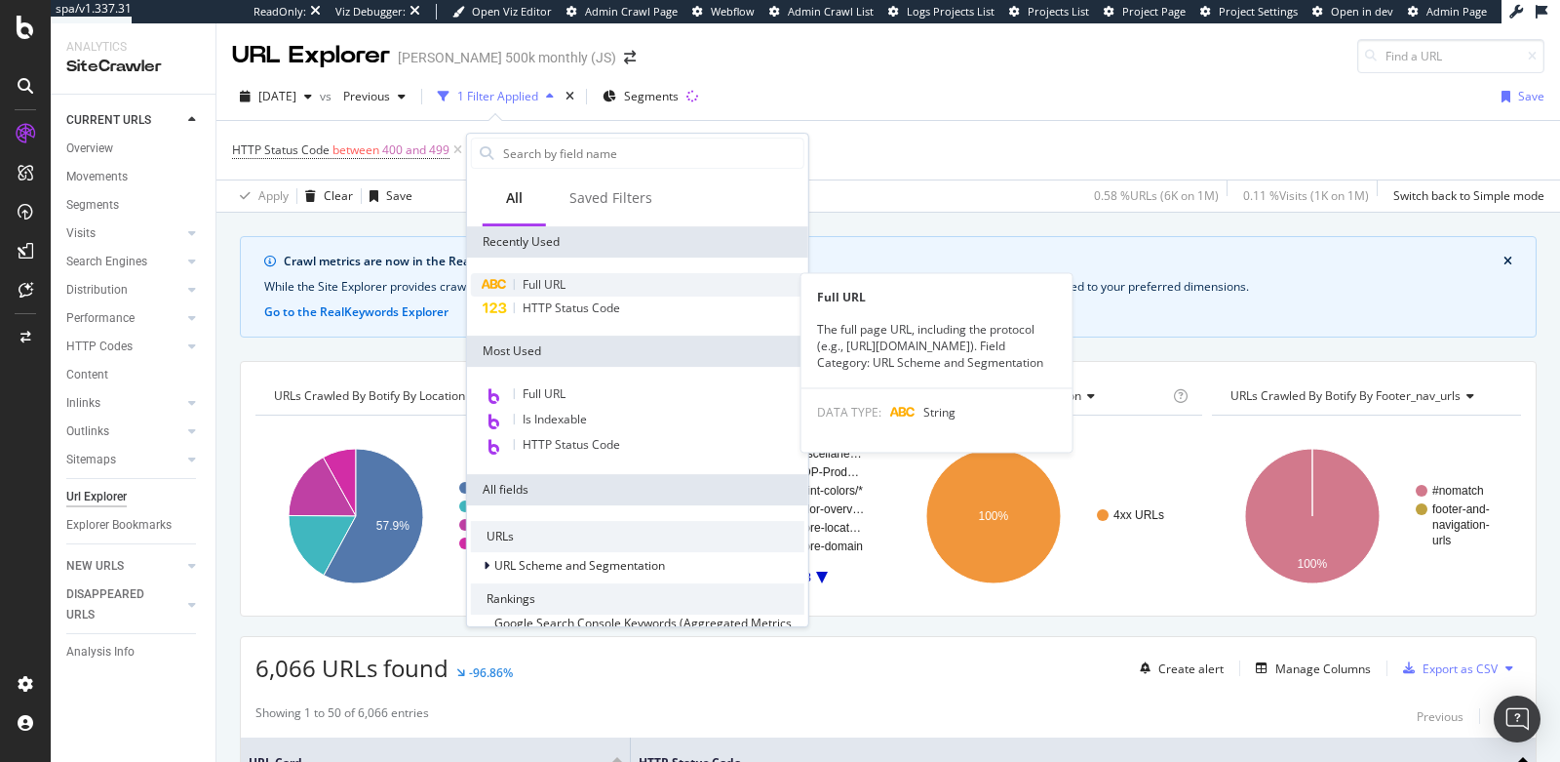
click at [518, 280] on div "Full URL" at bounding box center [638, 284] width 334 height 23
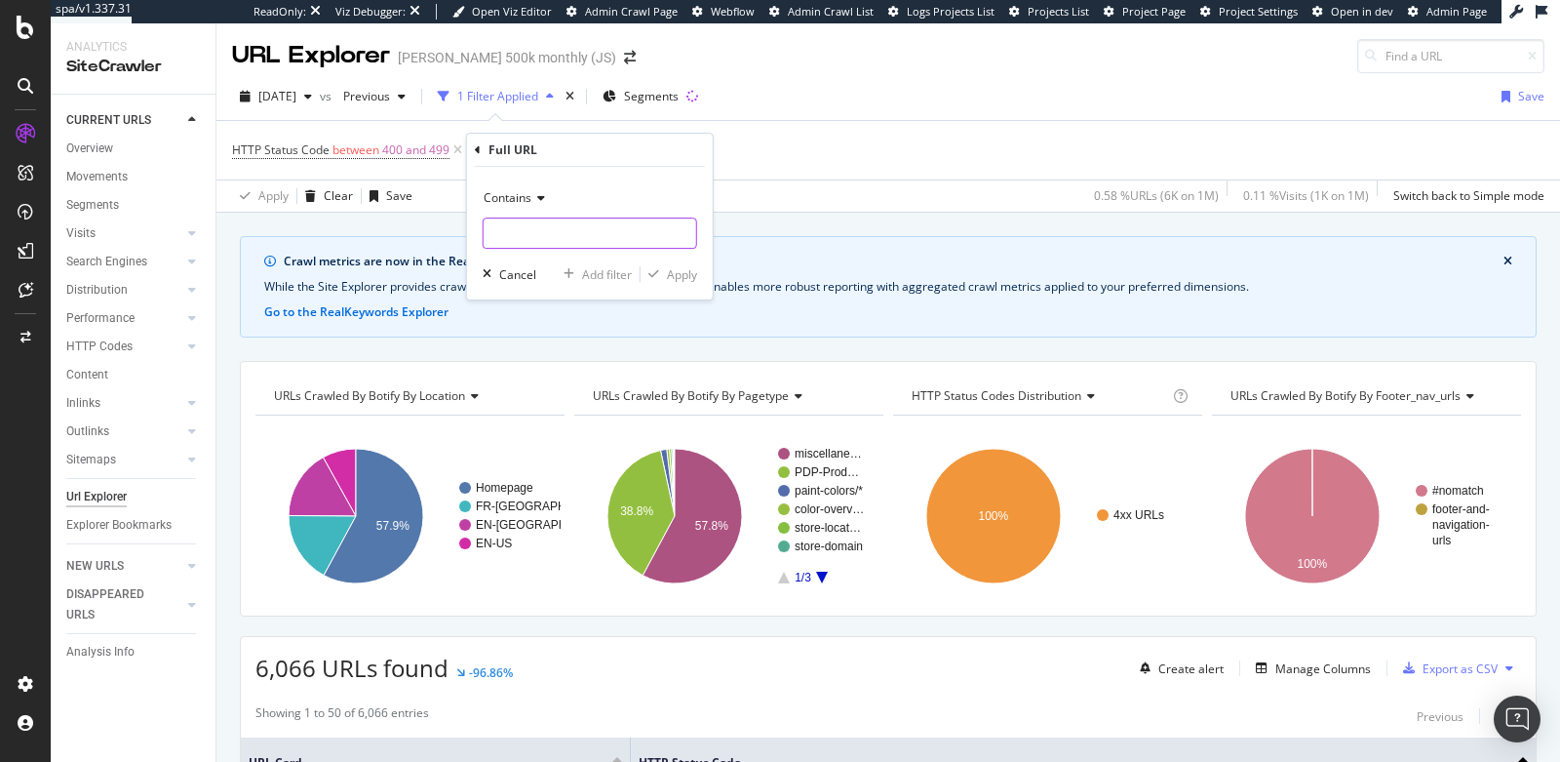
click at [543, 217] on input "text" at bounding box center [590, 232] width 213 height 31
type input "store-locator"
click at [680, 270] on div "Apply" at bounding box center [682, 274] width 30 height 17
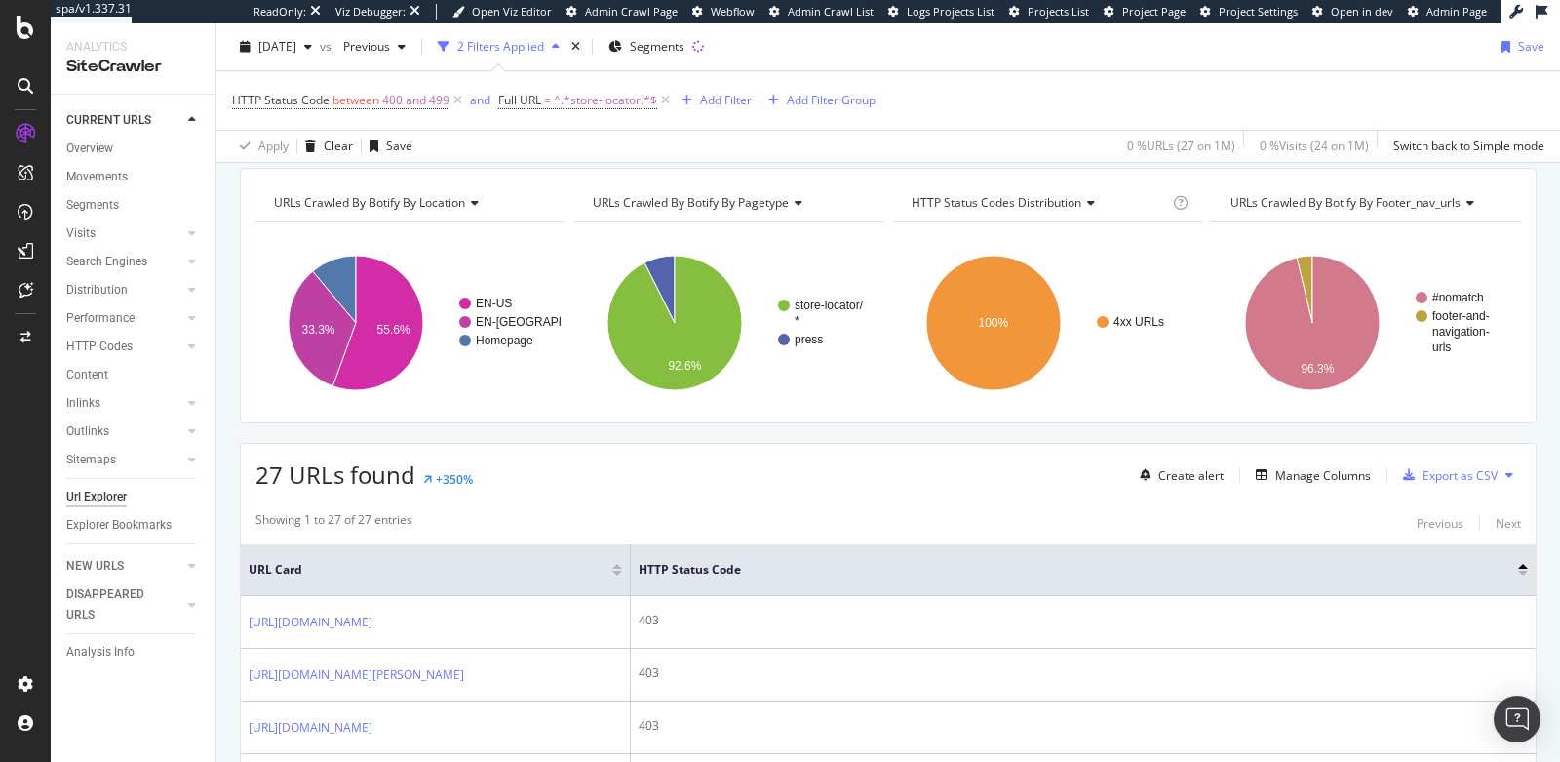
scroll to position [195, 0]
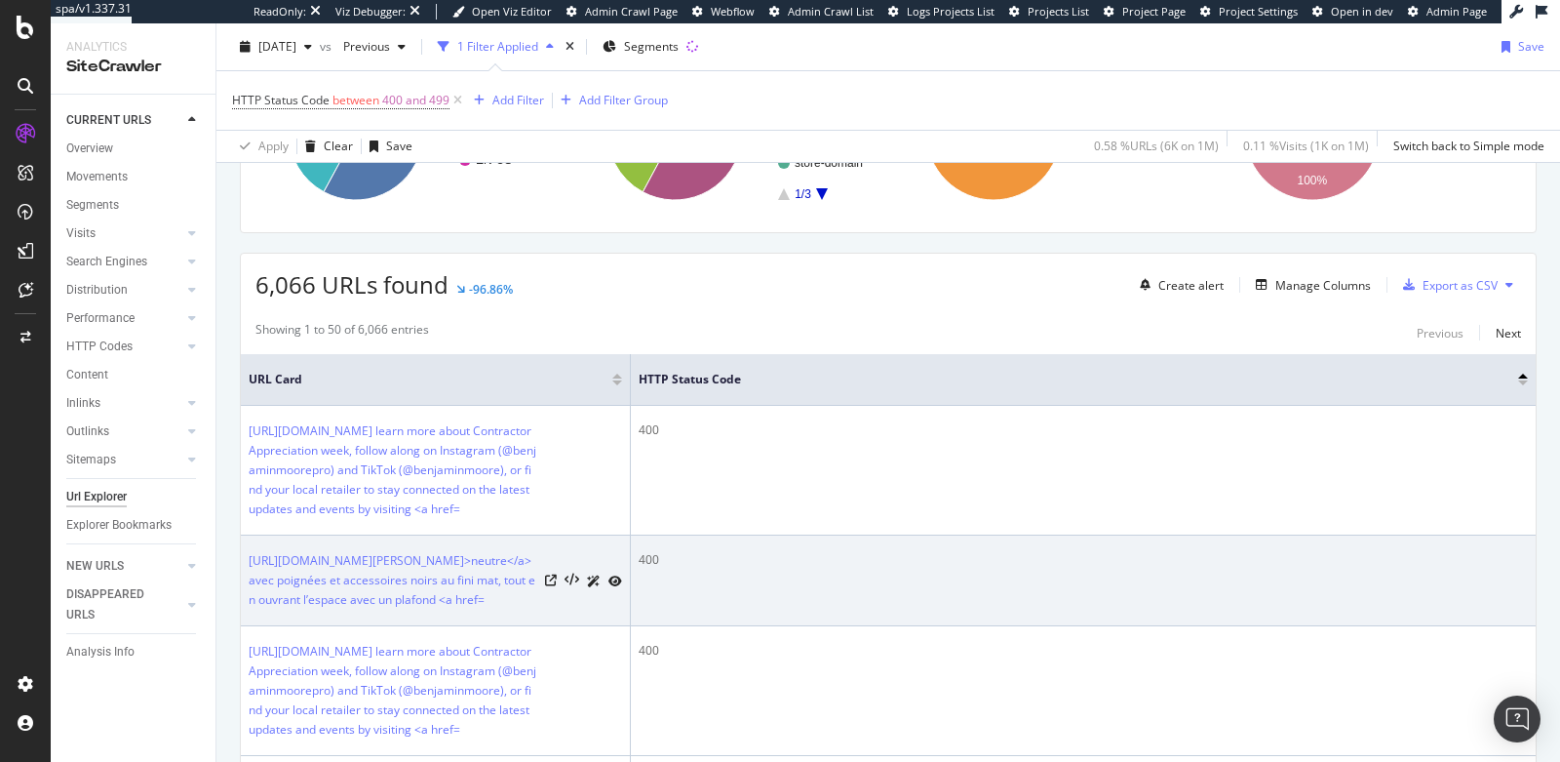
scroll to position [373, 0]
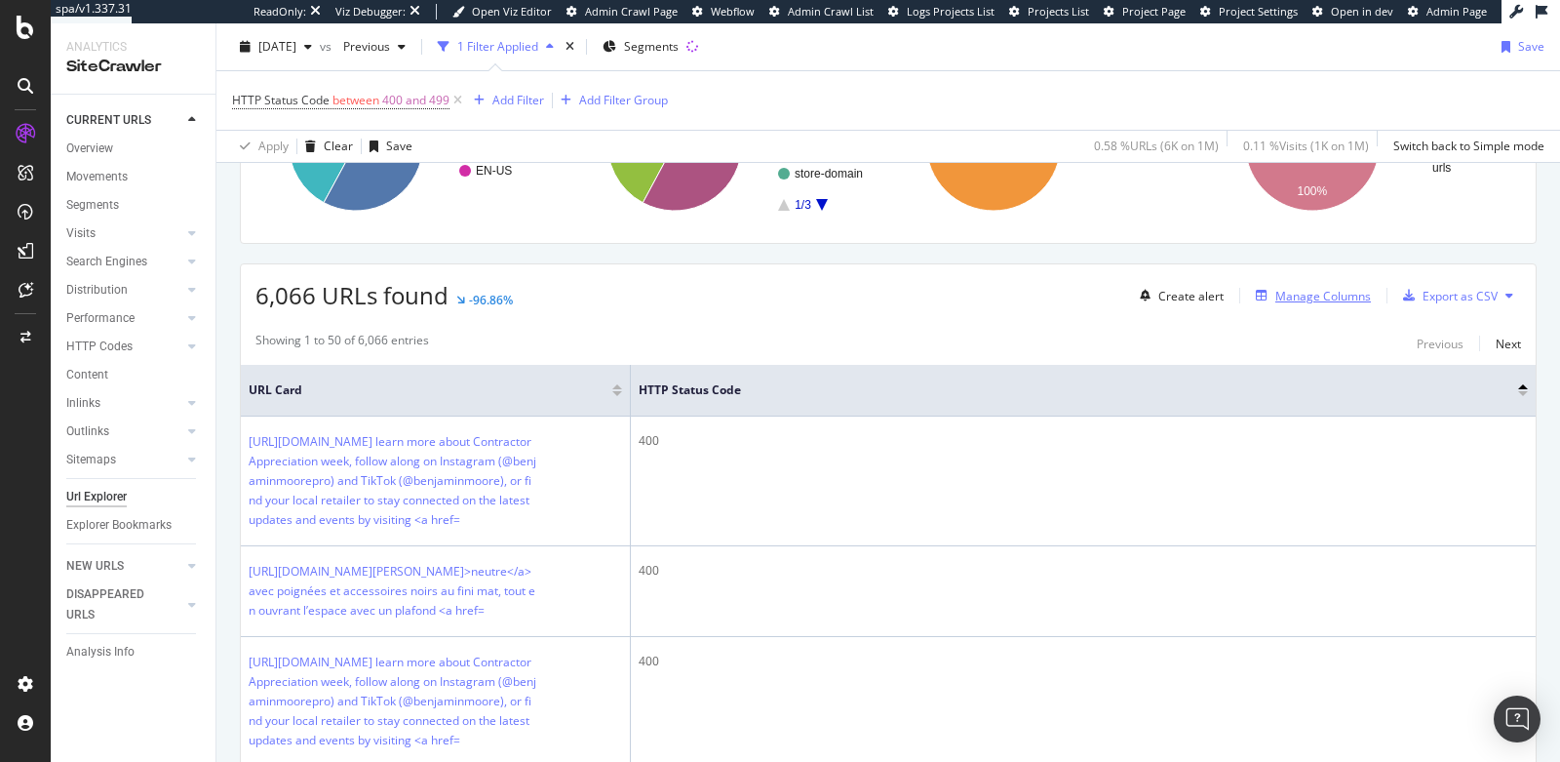
click at [1310, 295] on div "Manage Columns" at bounding box center [1324, 296] width 96 height 17
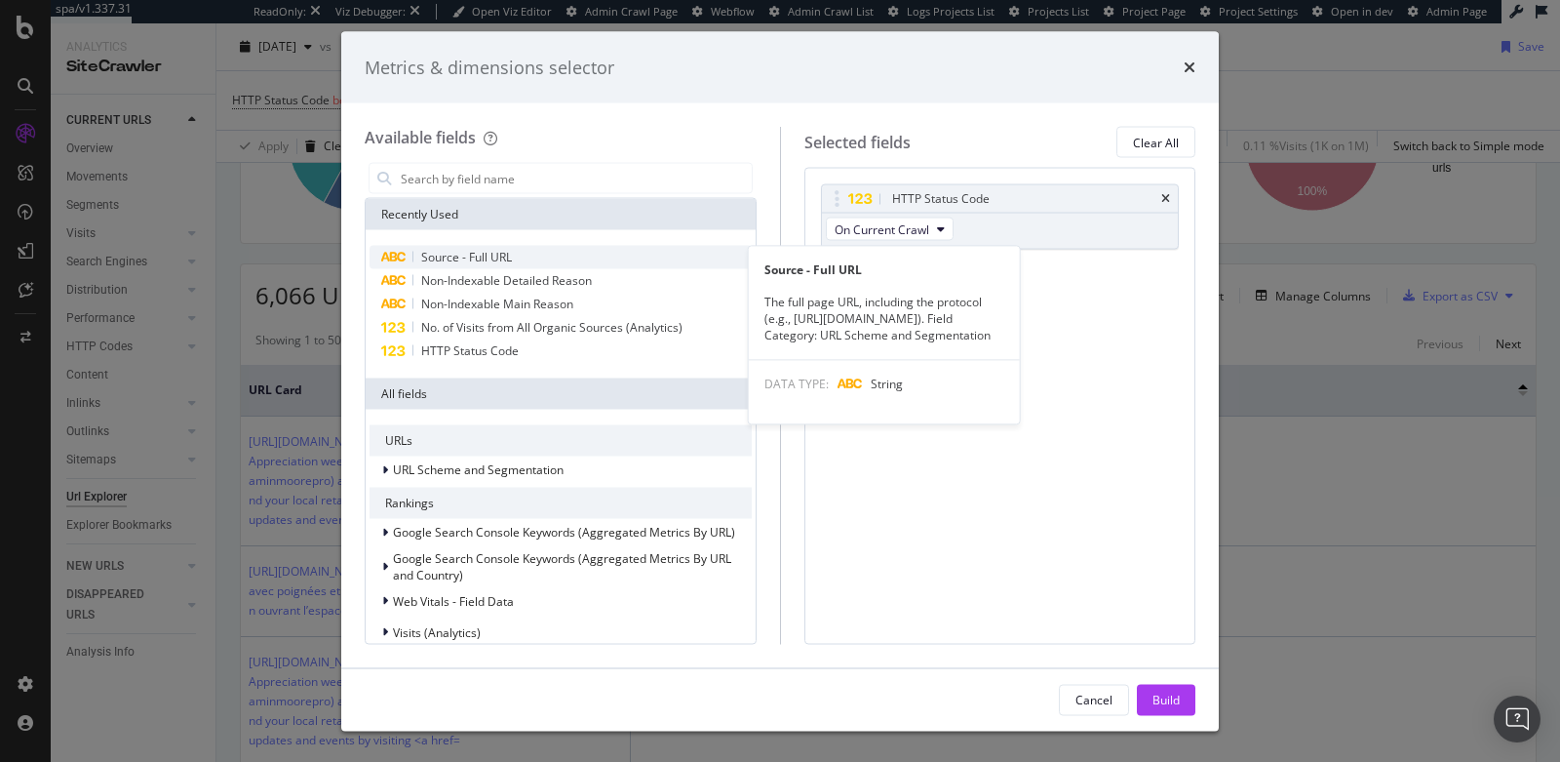
click at [647, 258] on div "Source - Full URL" at bounding box center [561, 257] width 382 height 23
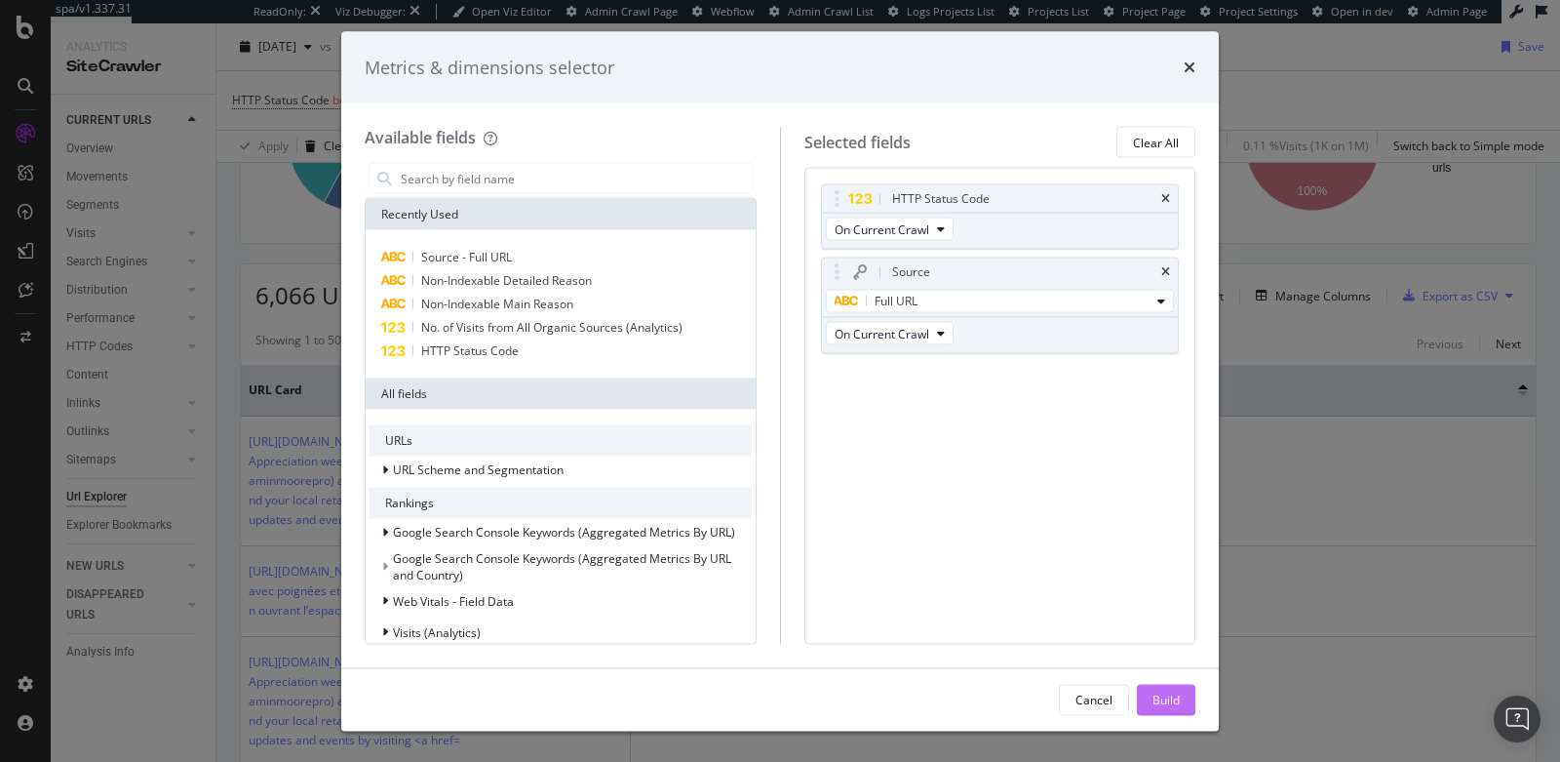
click at [1153, 697] on div "Build" at bounding box center [1166, 699] width 27 height 17
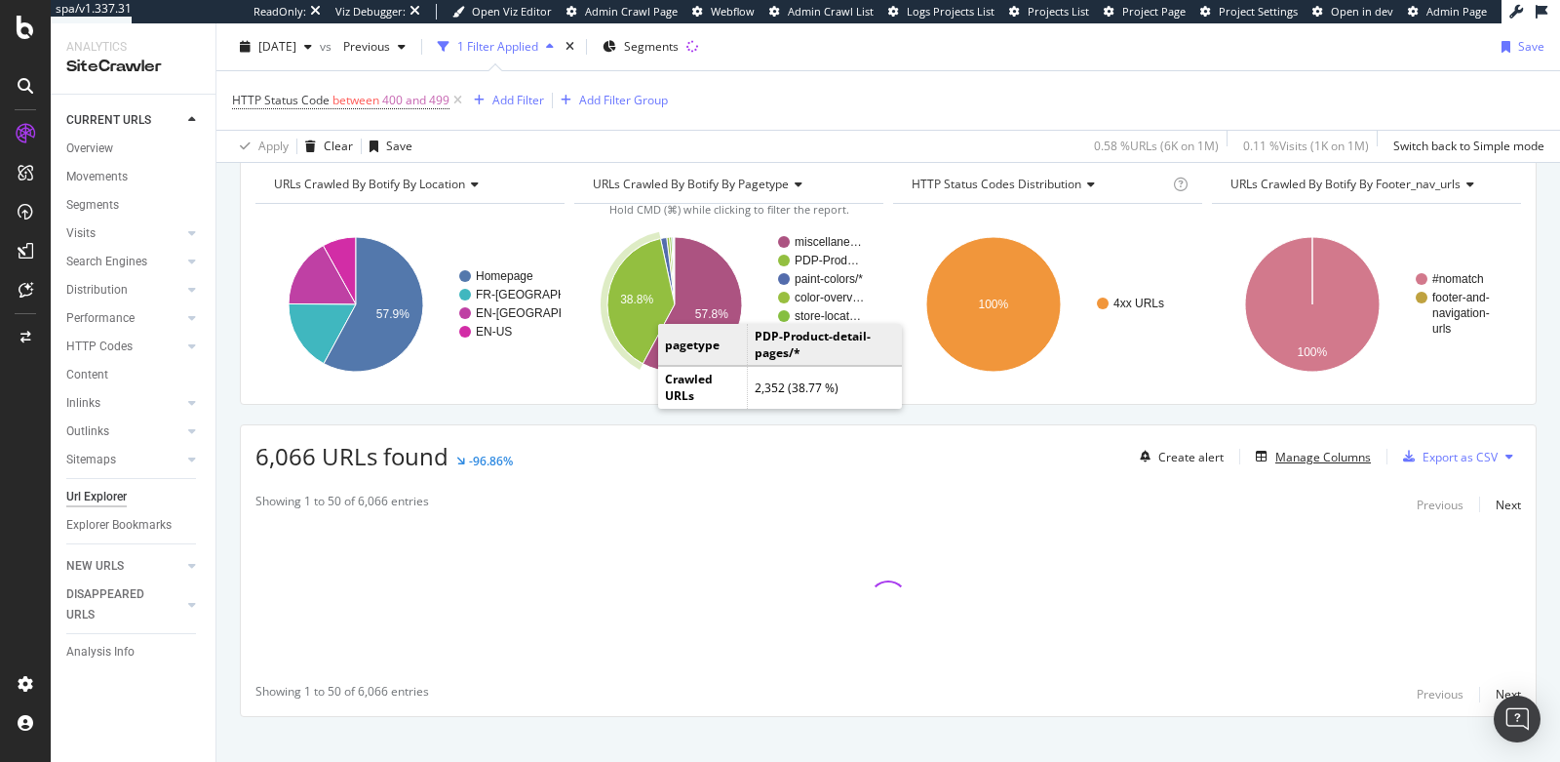
scroll to position [230, 0]
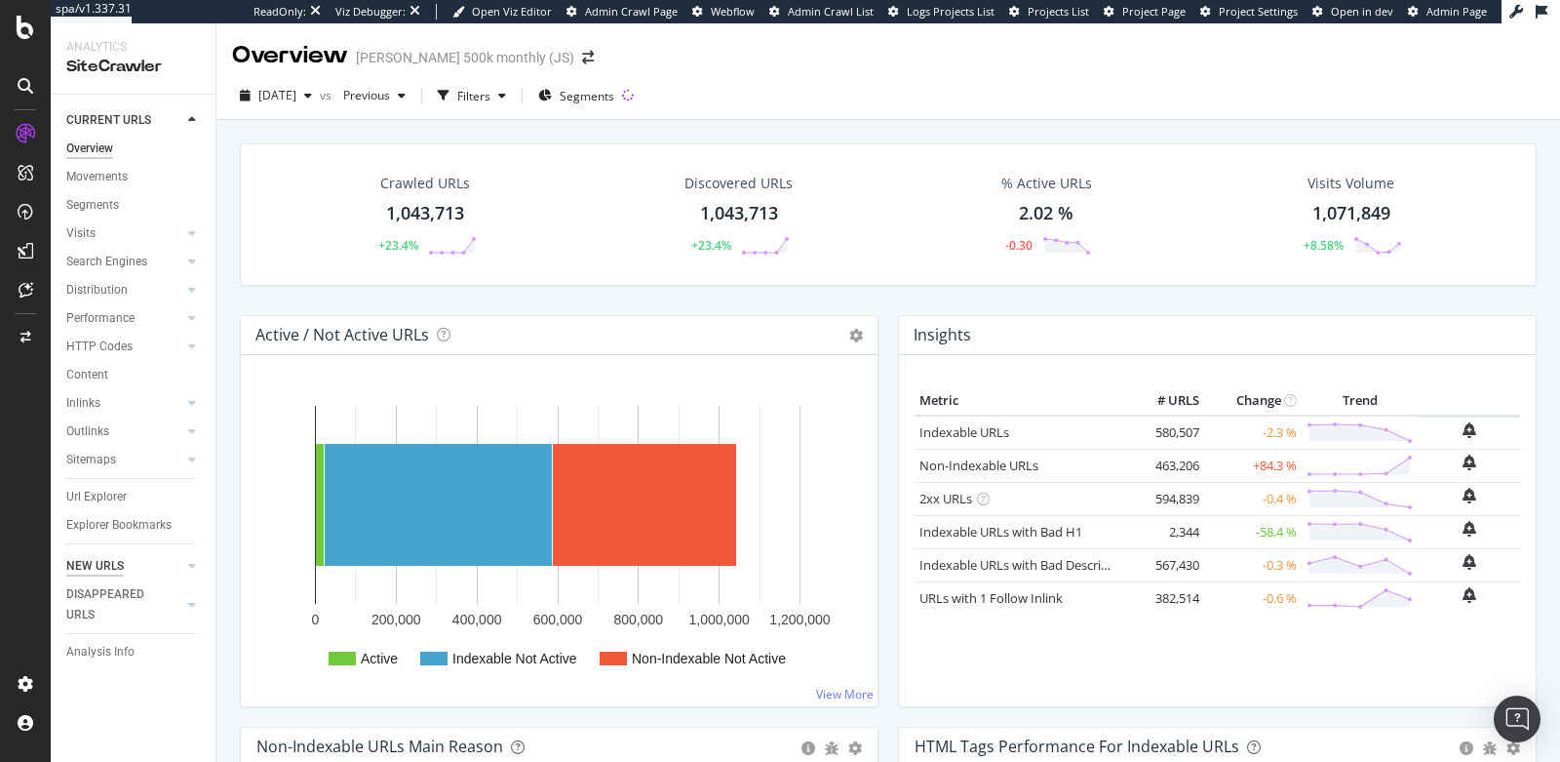
click at [97, 564] on div "NEW URLS" at bounding box center [95, 566] width 58 height 20
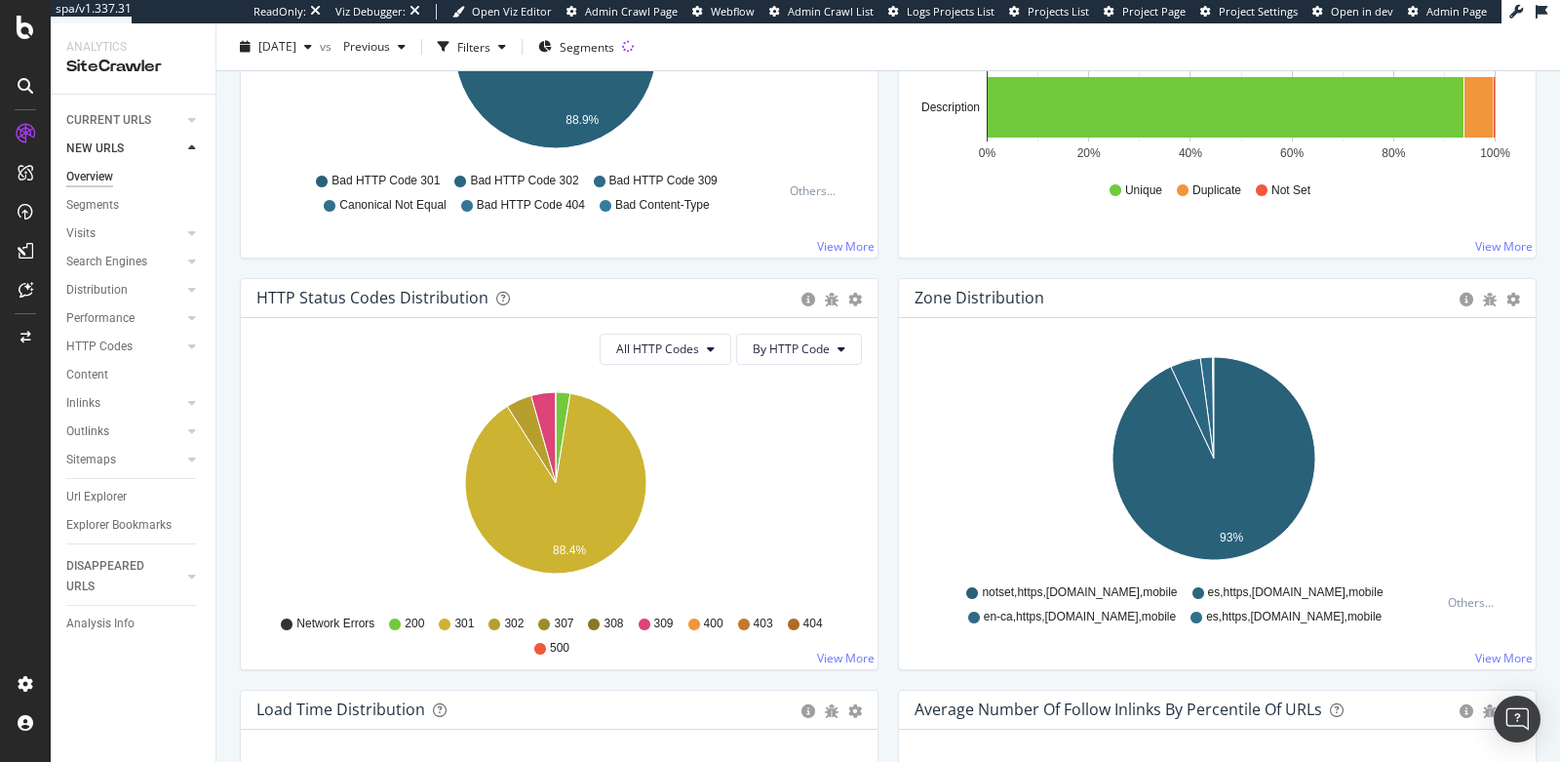
scroll to position [152, 0]
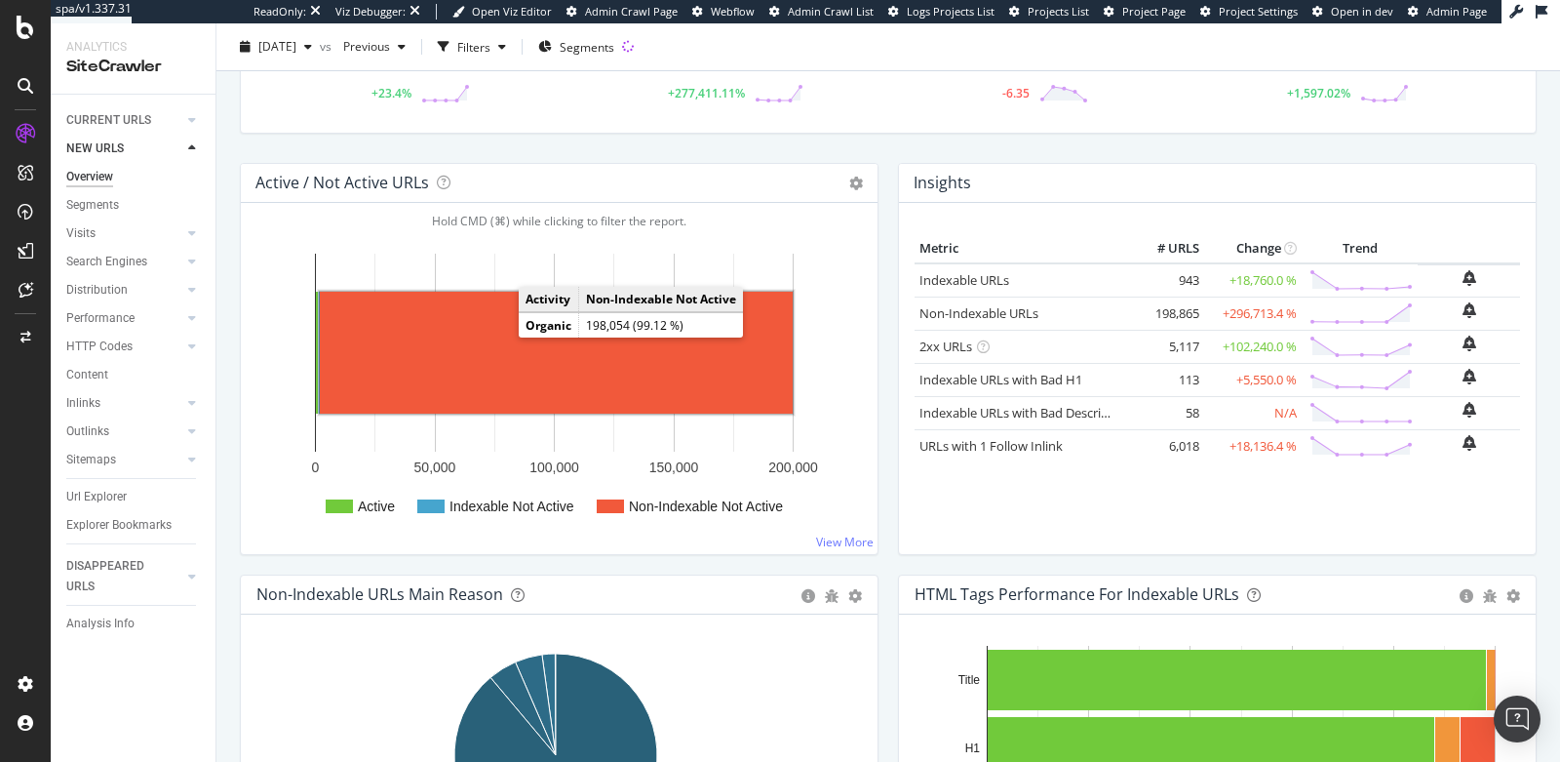
click at [462, 340] on rect "A chart." at bounding box center [556, 353] width 473 height 122
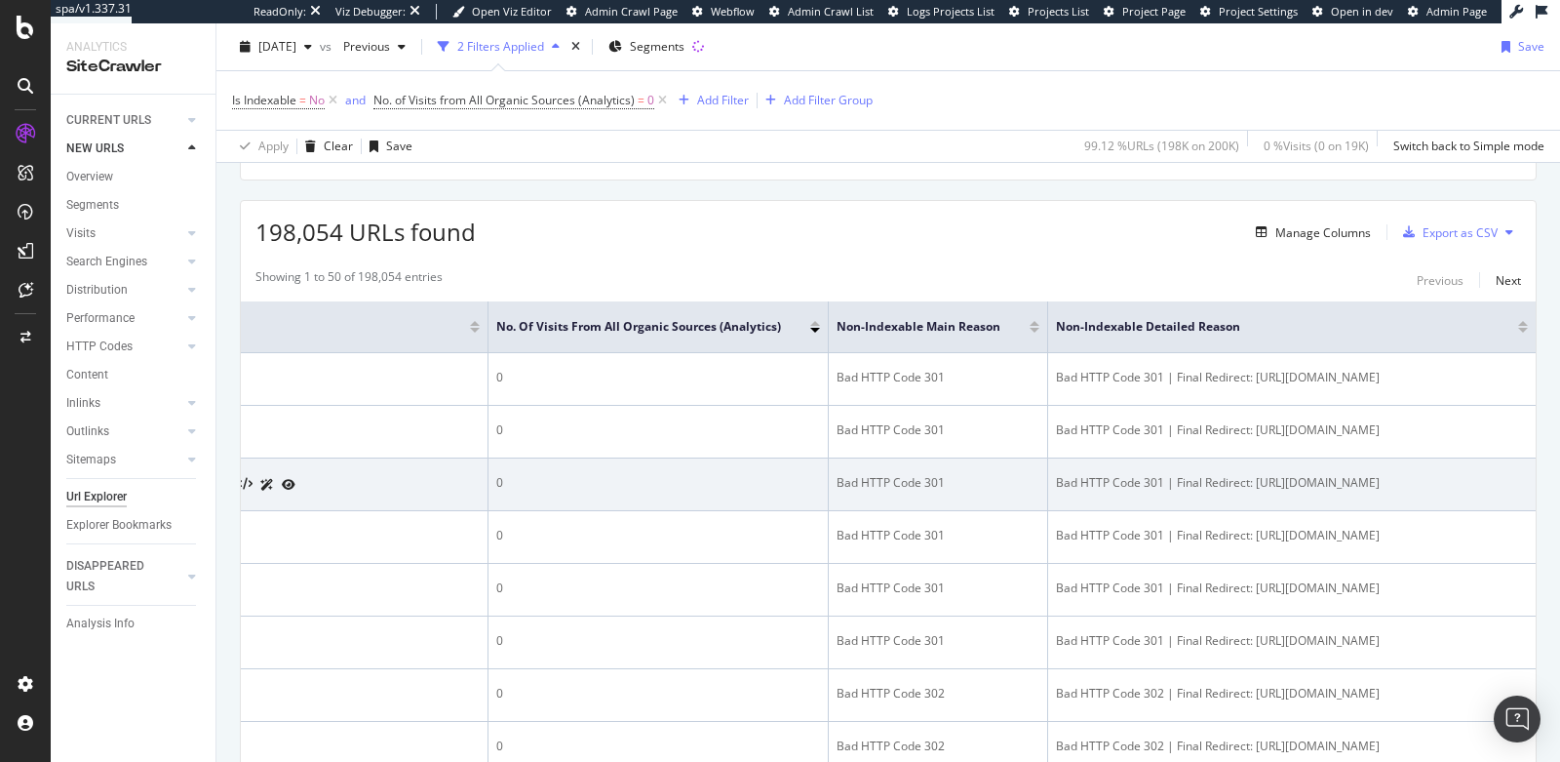
scroll to position [0, 239]
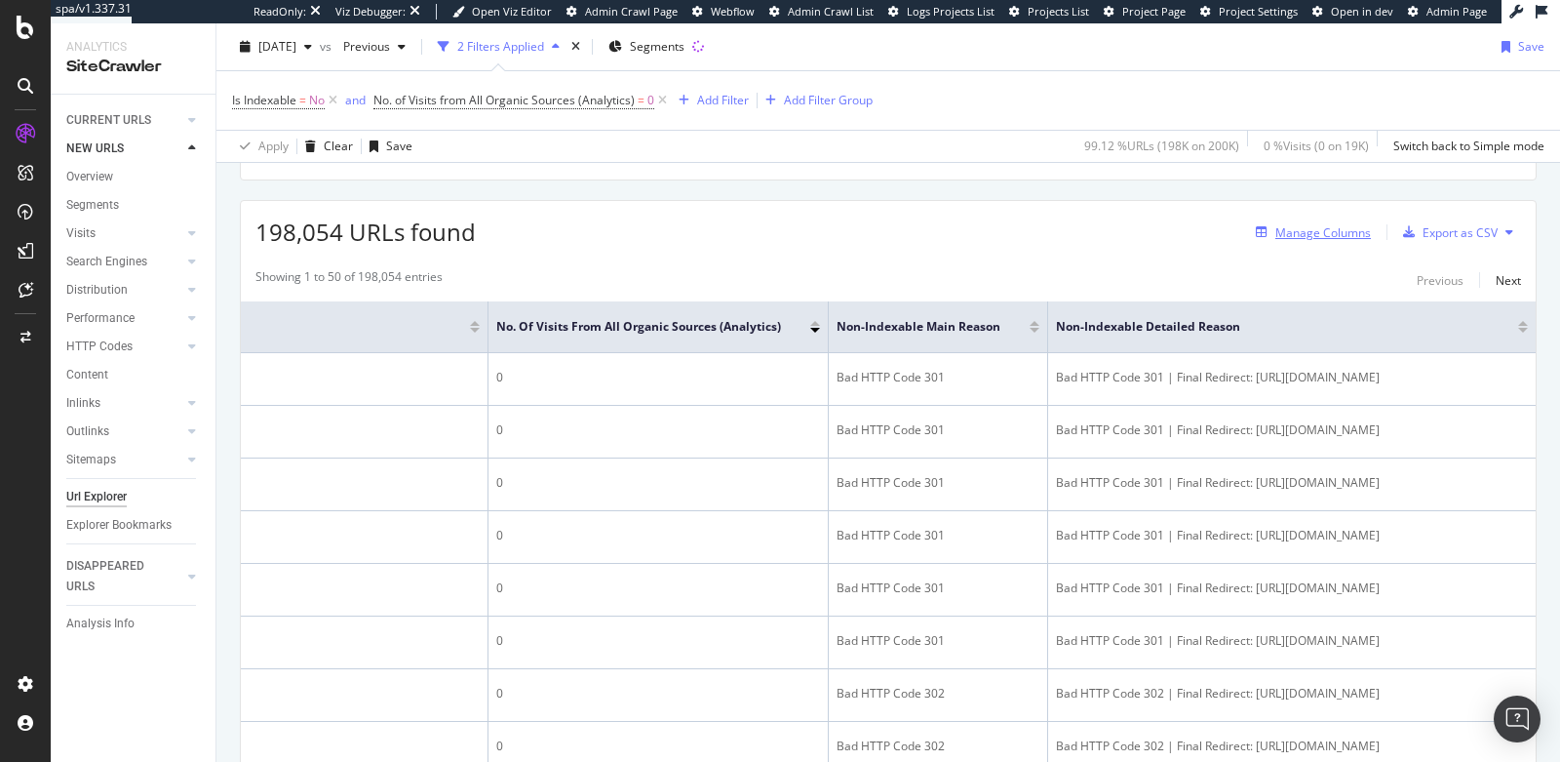
click at [1307, 226] on div "Manage Columns" at bounding box center [1324, 232] width 96 height 17
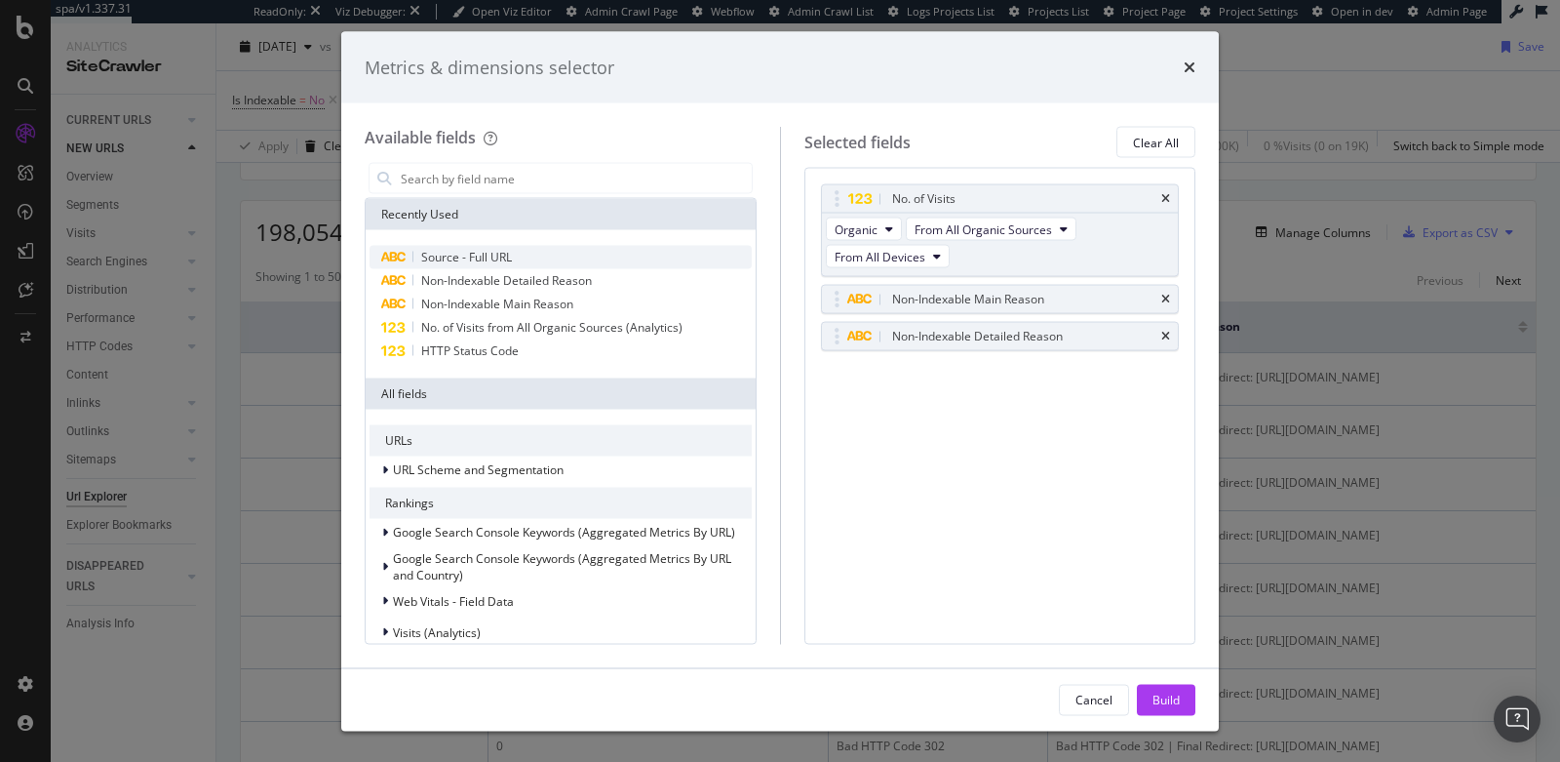
click at [513, 250] on div "Source - Full URL" at bounding box center [561, 257] width 382 height 23
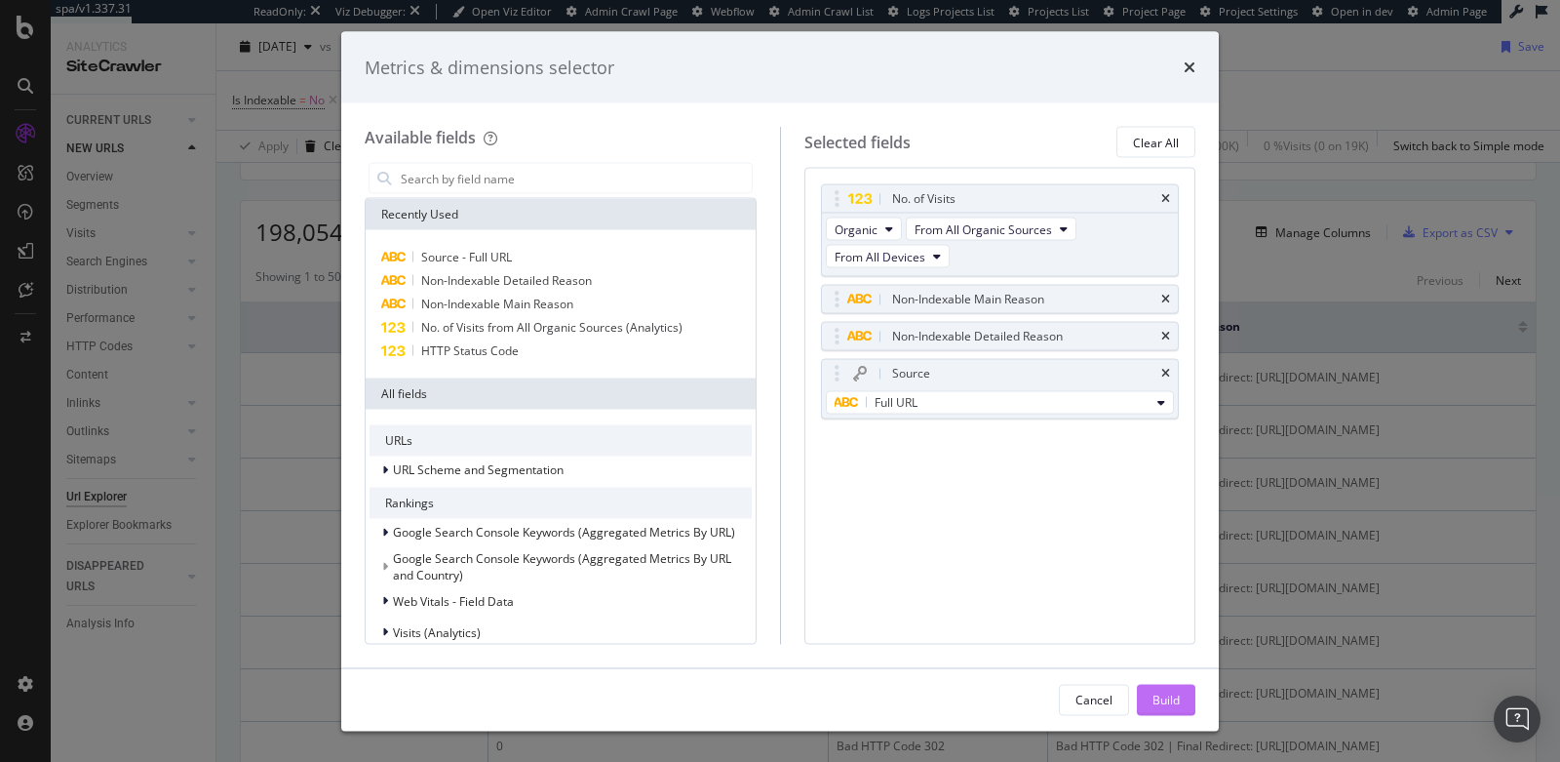
click at [1165, 685] on div "Build" at bounding box center [1166, 699] width 27 height 29
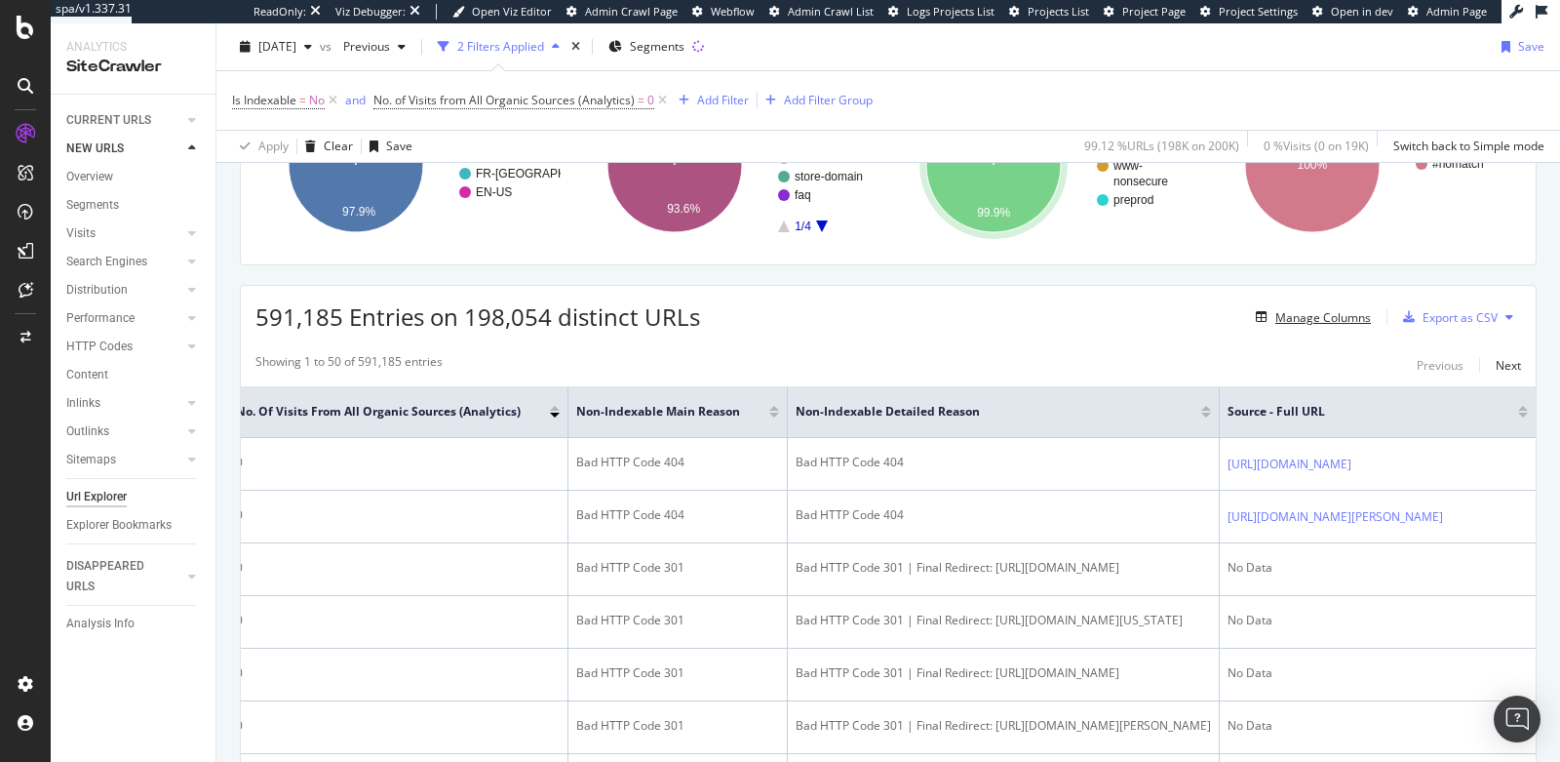
scroll to position [241, 0]
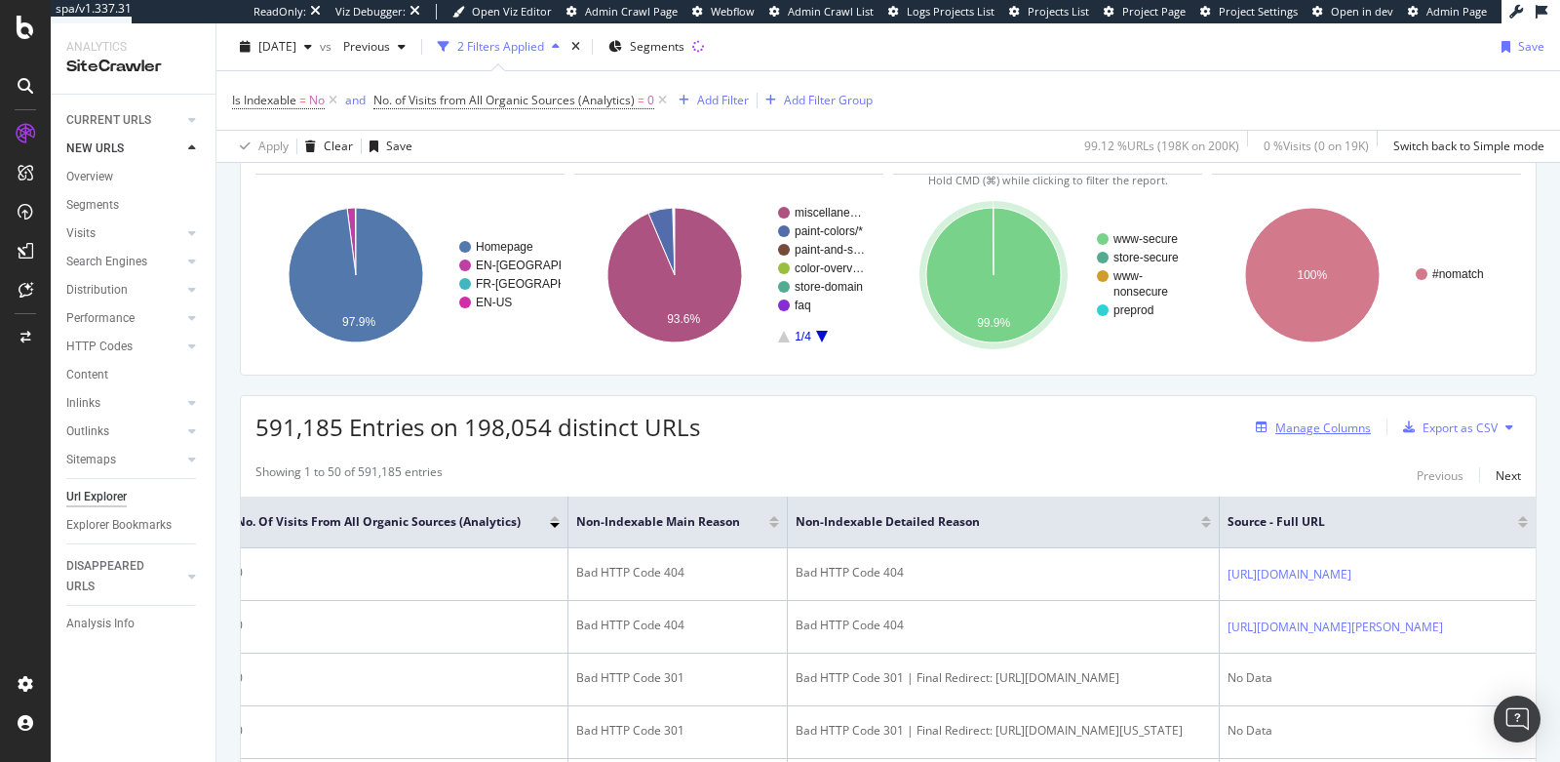
click at [1313, 424] on div "Manage Columns" at bounding box center [1324, 427] width 96 height 17
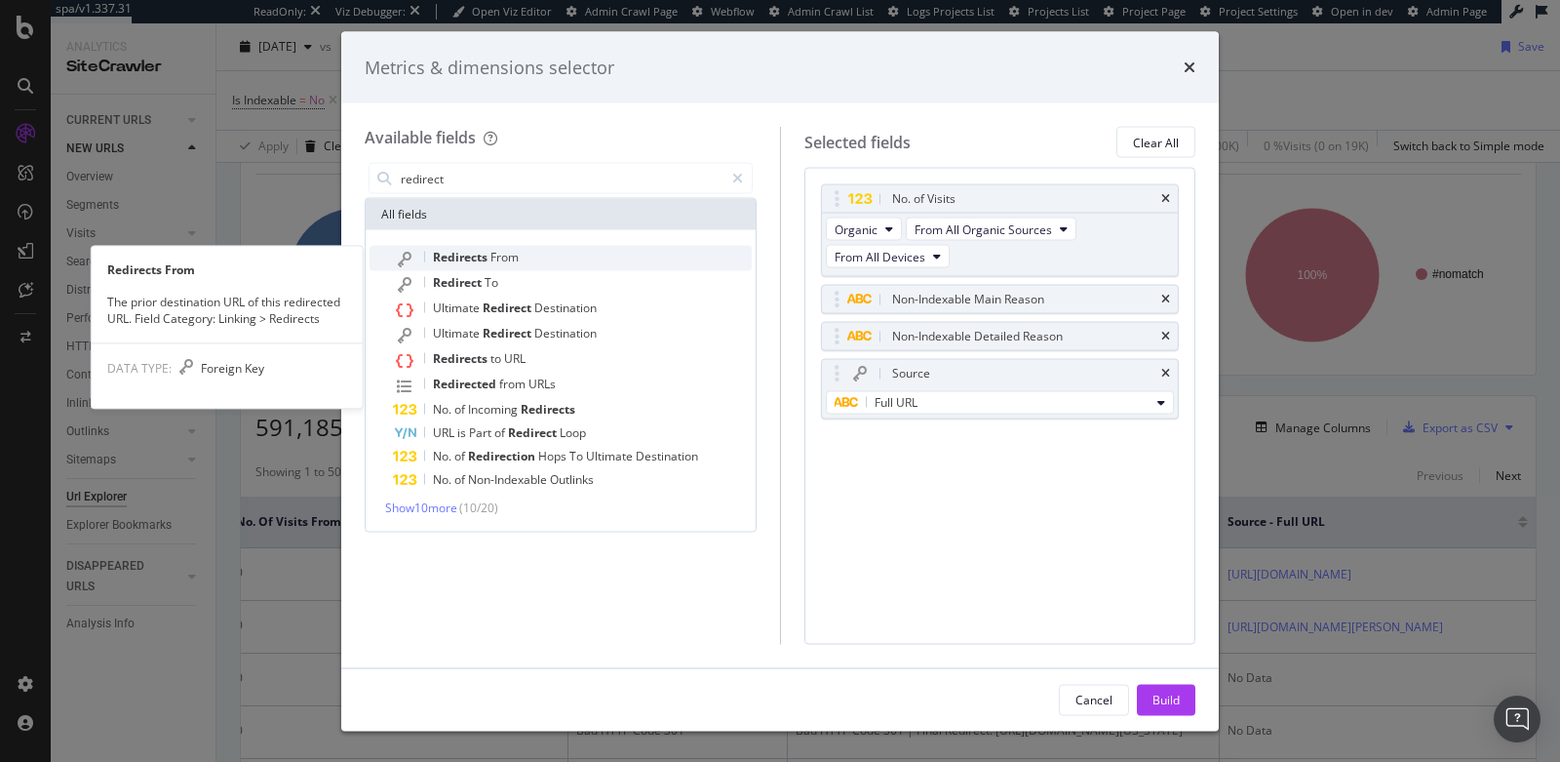
type input "redirect"
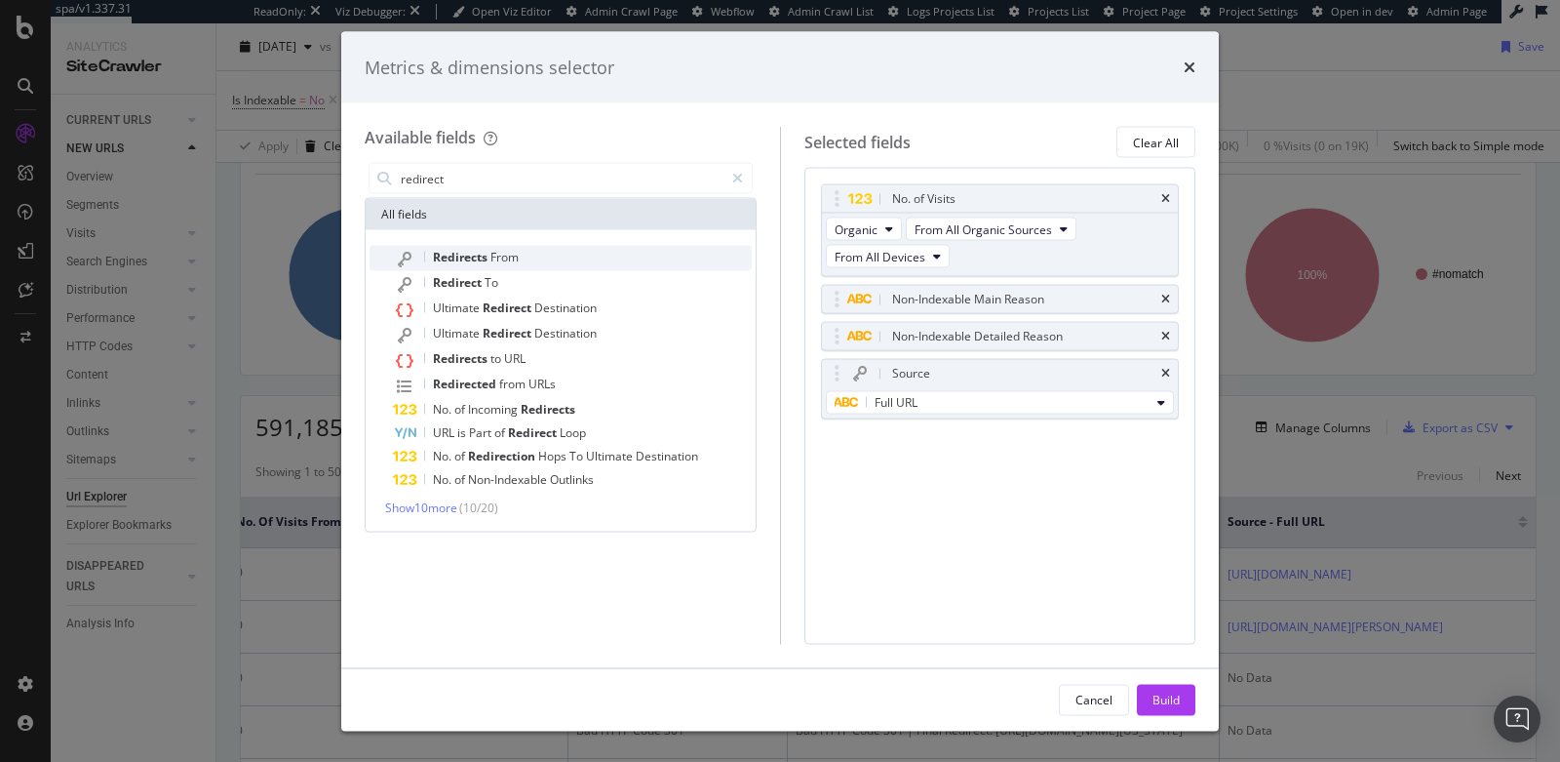
click at [503, 253] on span "From" at bounding box center [505, 257] width 28 height 17
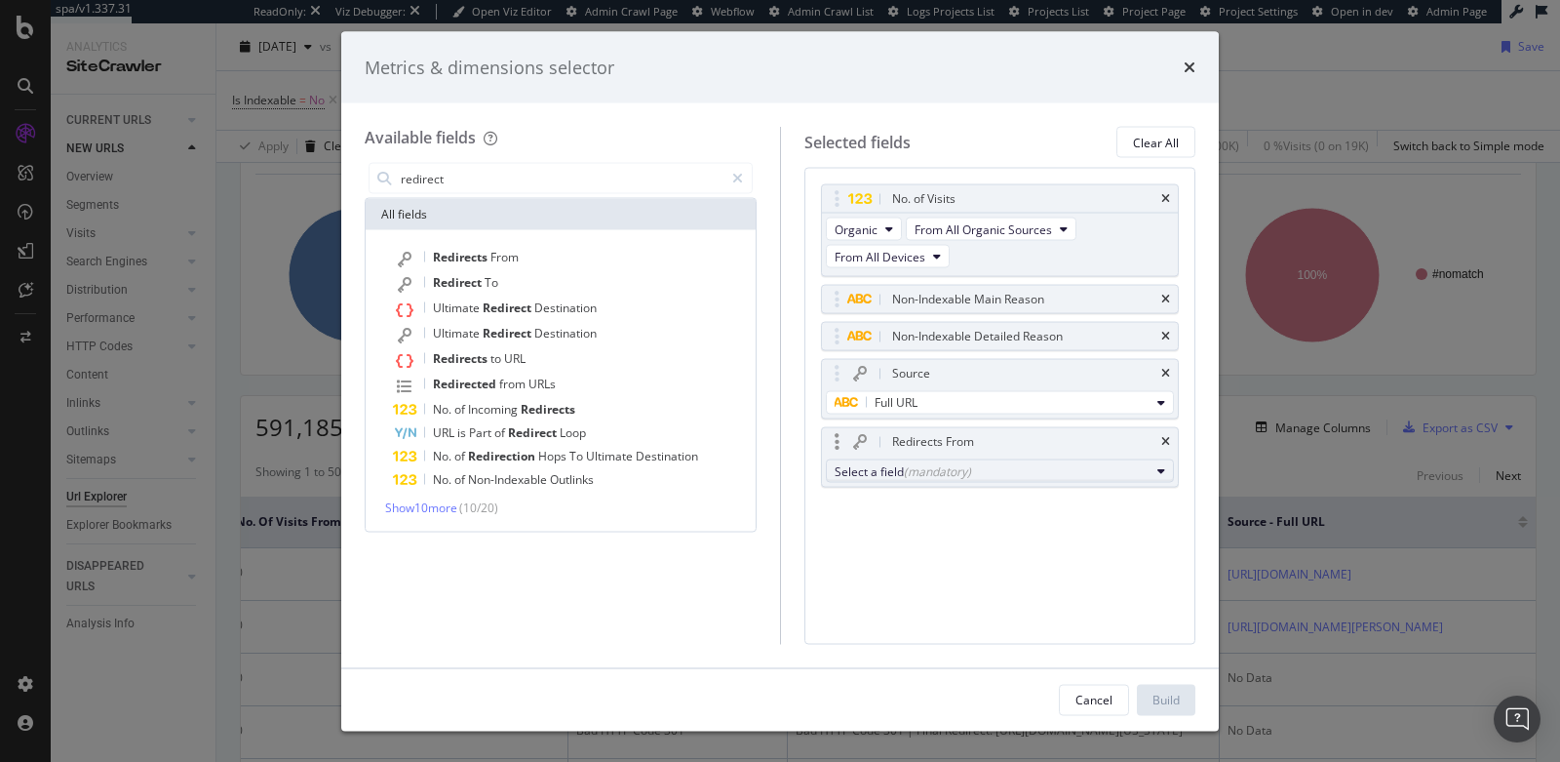
click at [1085, 474] on button "Select a field (mandatory)" at bounding box center [1000, 470] width 349 height 23
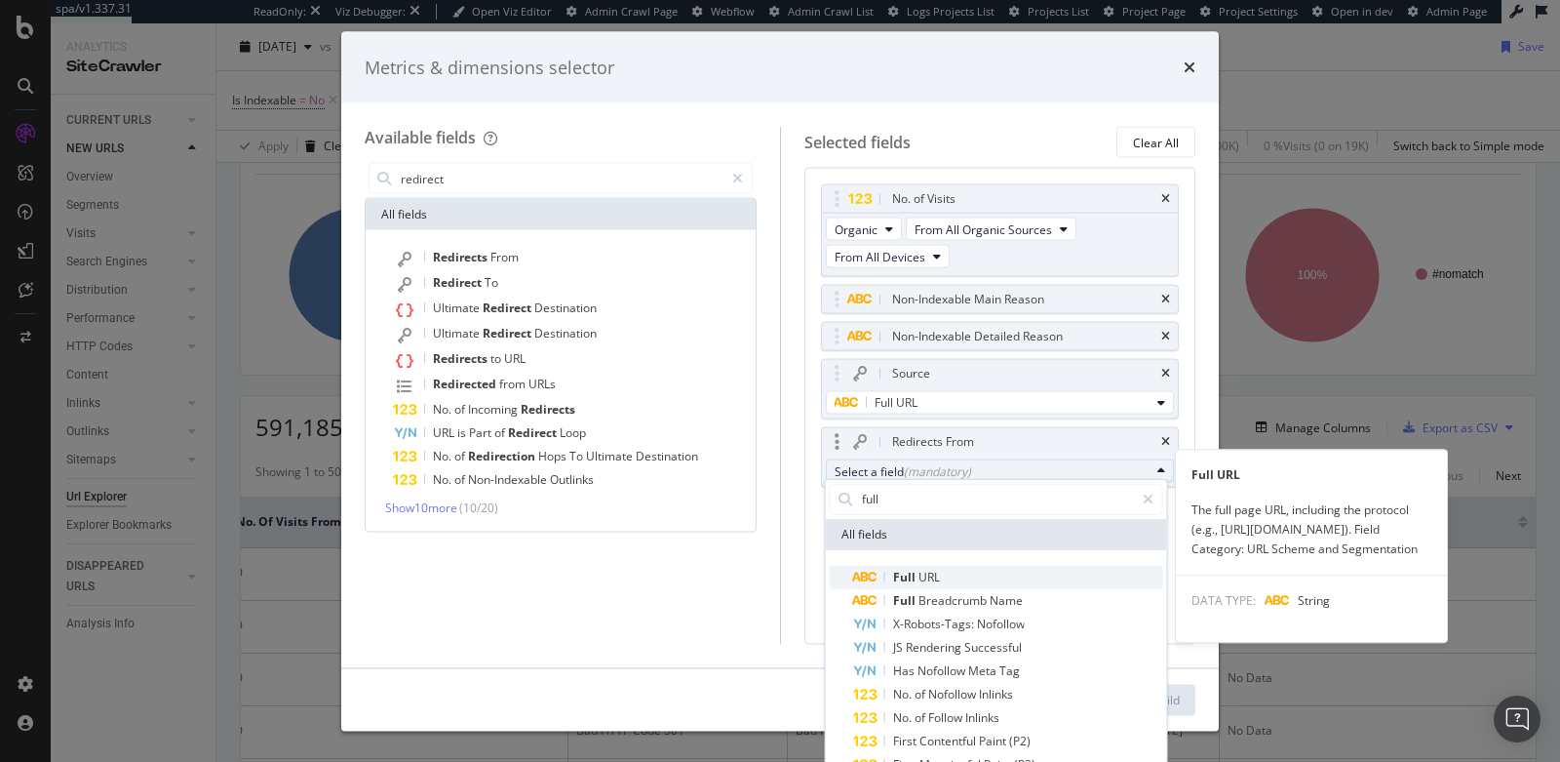
type input "full"
click at [1023, 575] on span "Full URL" at bounding box center [1008, 576] width 310 height 23
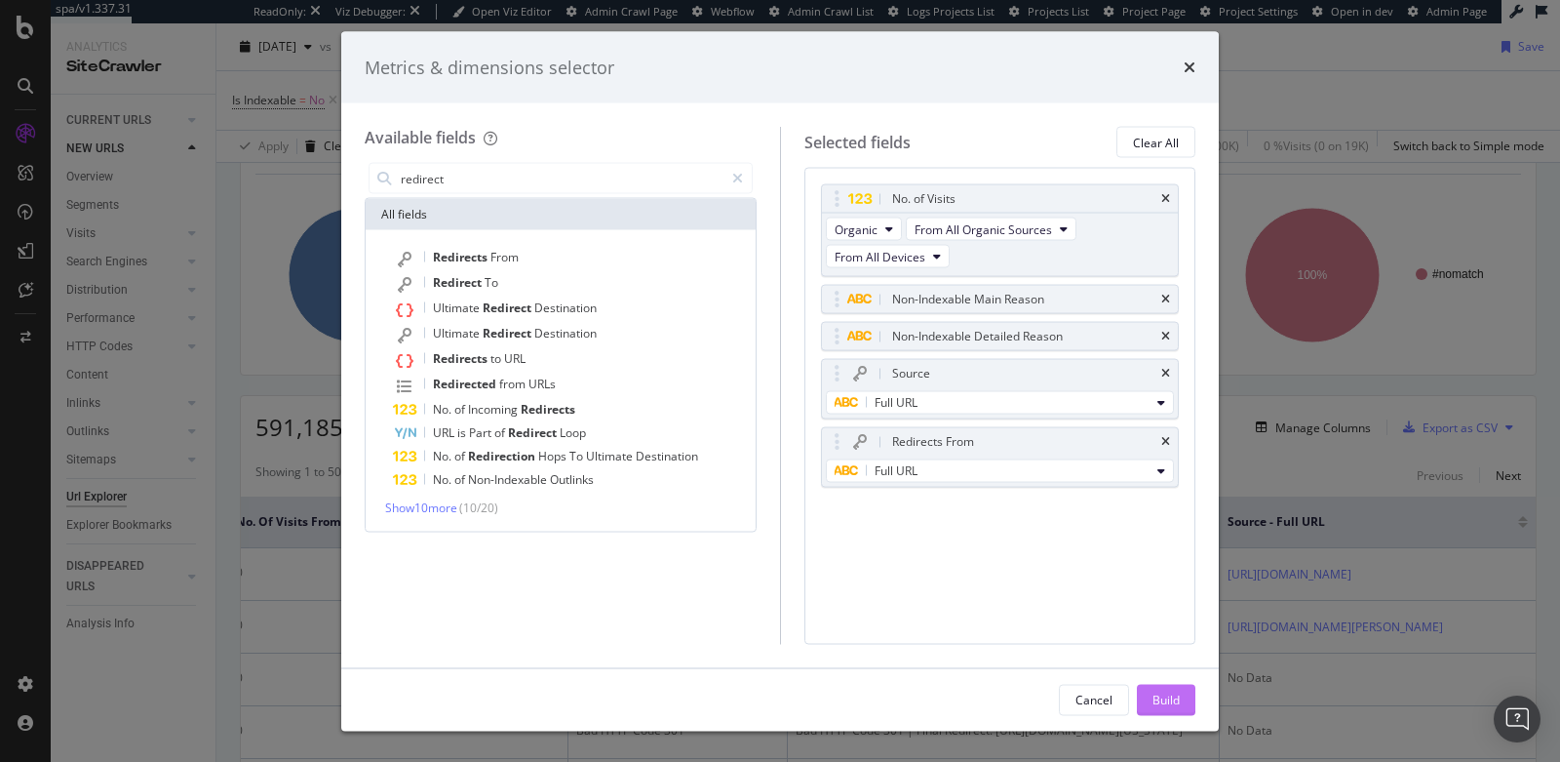
click at [1162, 685] on div "Build" at bounding box center [1166, 699] width 27 height 17
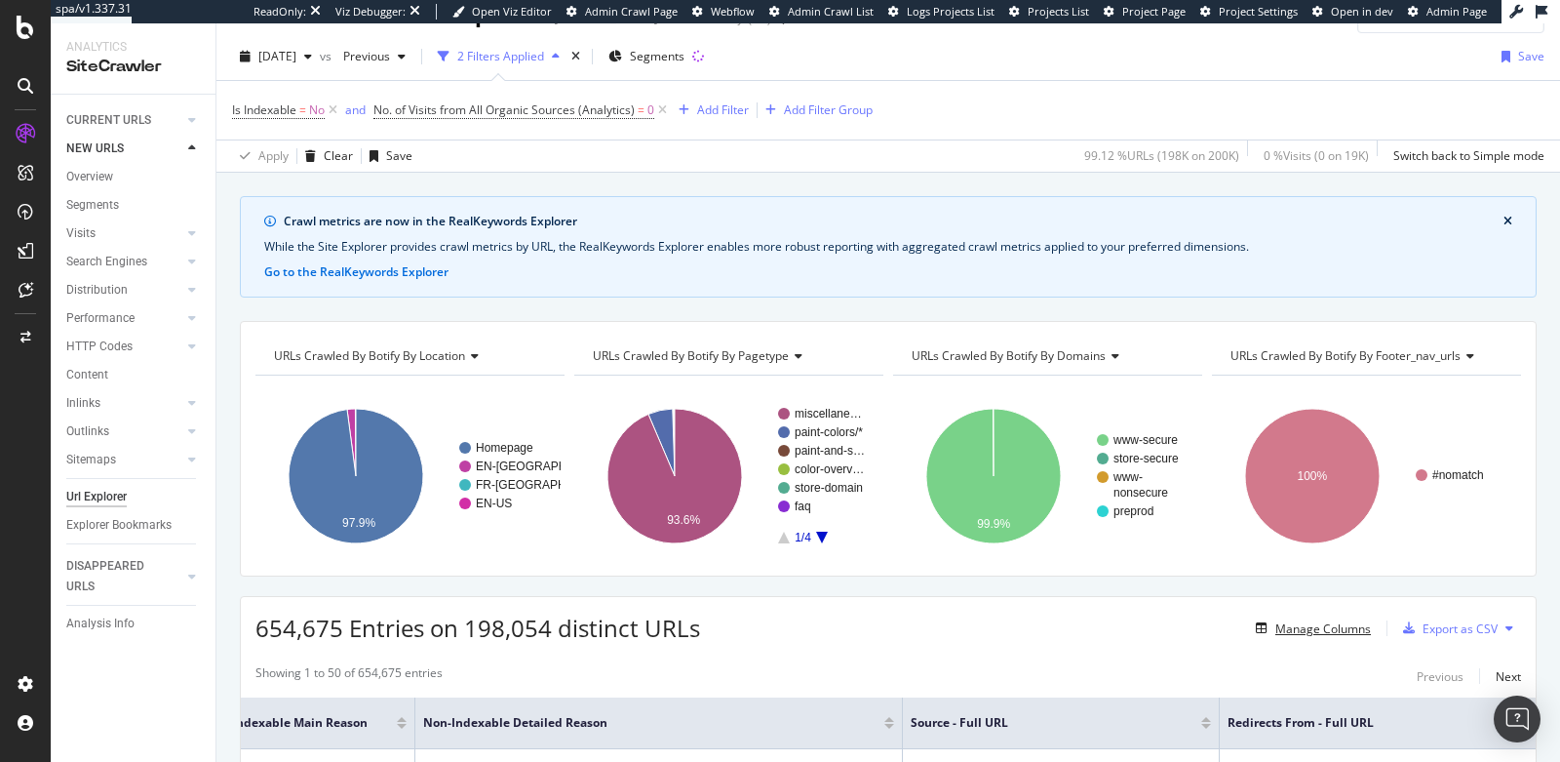
scroll to position [35, 0]
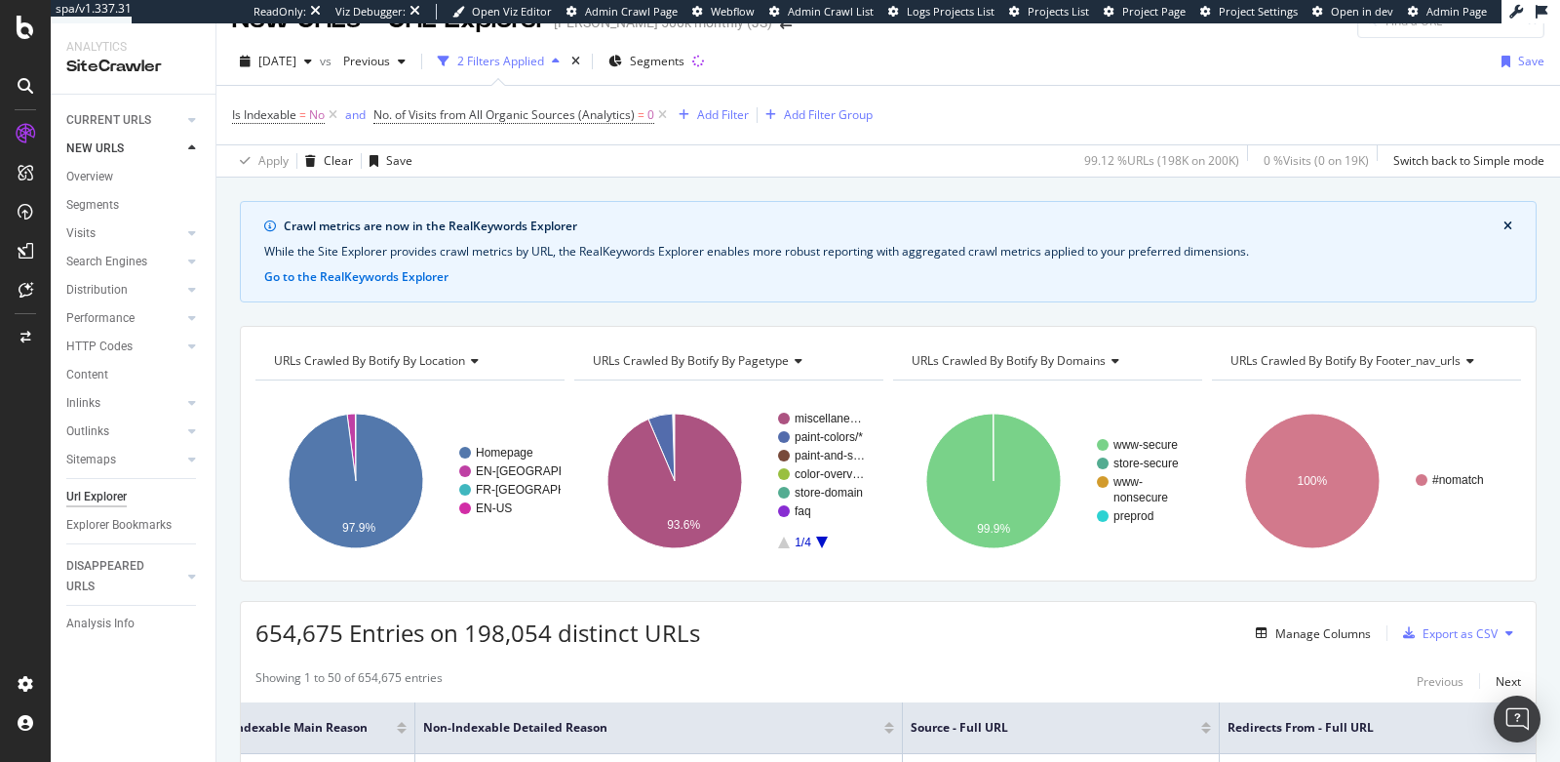
click at [441, 356] on span "URLs Crawled By Botify By location" at bounding box center [369, 360] width 191 height 17
type input "r"
type input "c"
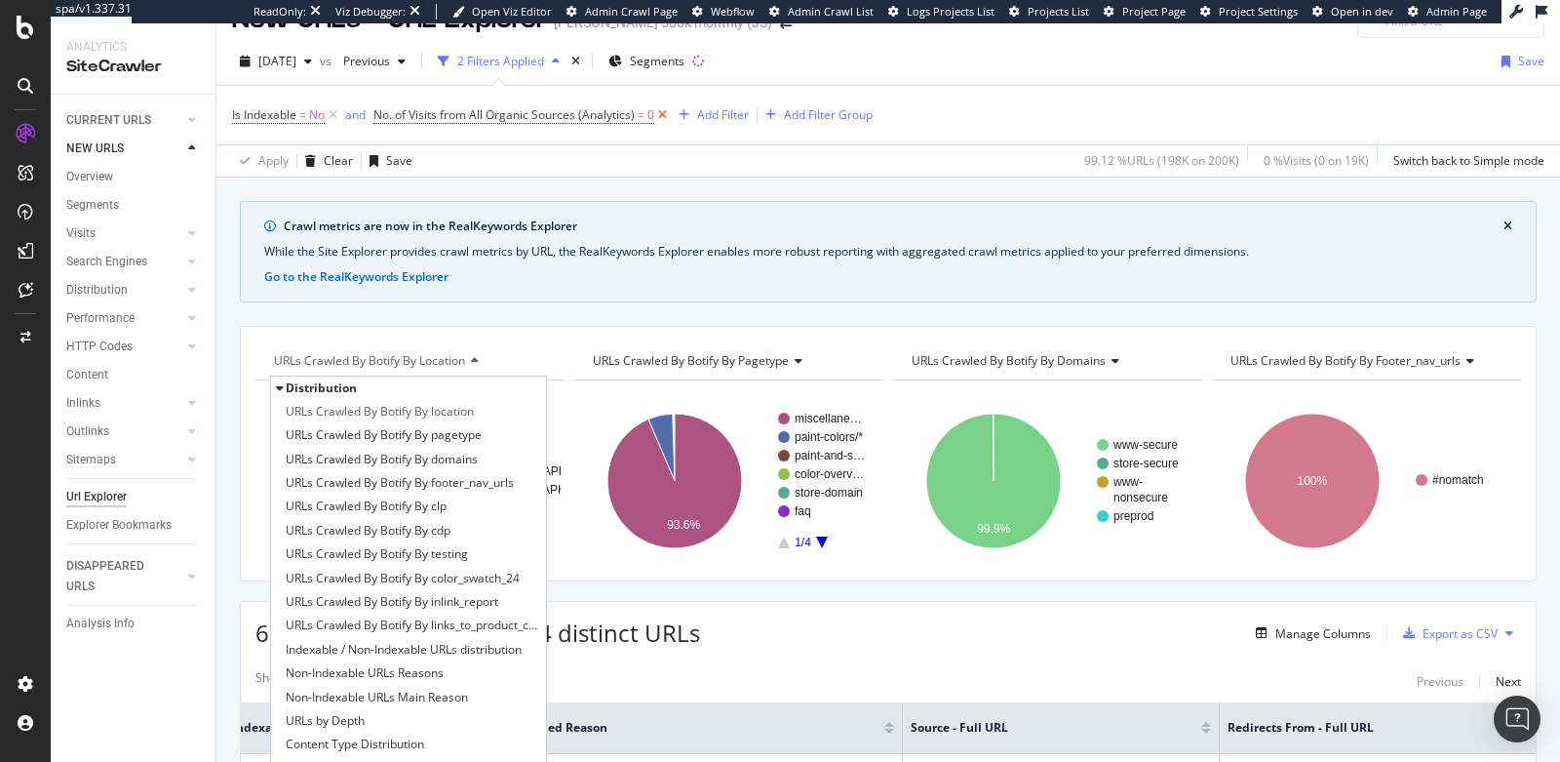
click at [662, 113] on icon at bounding box center [662, 115] width 17 height 20
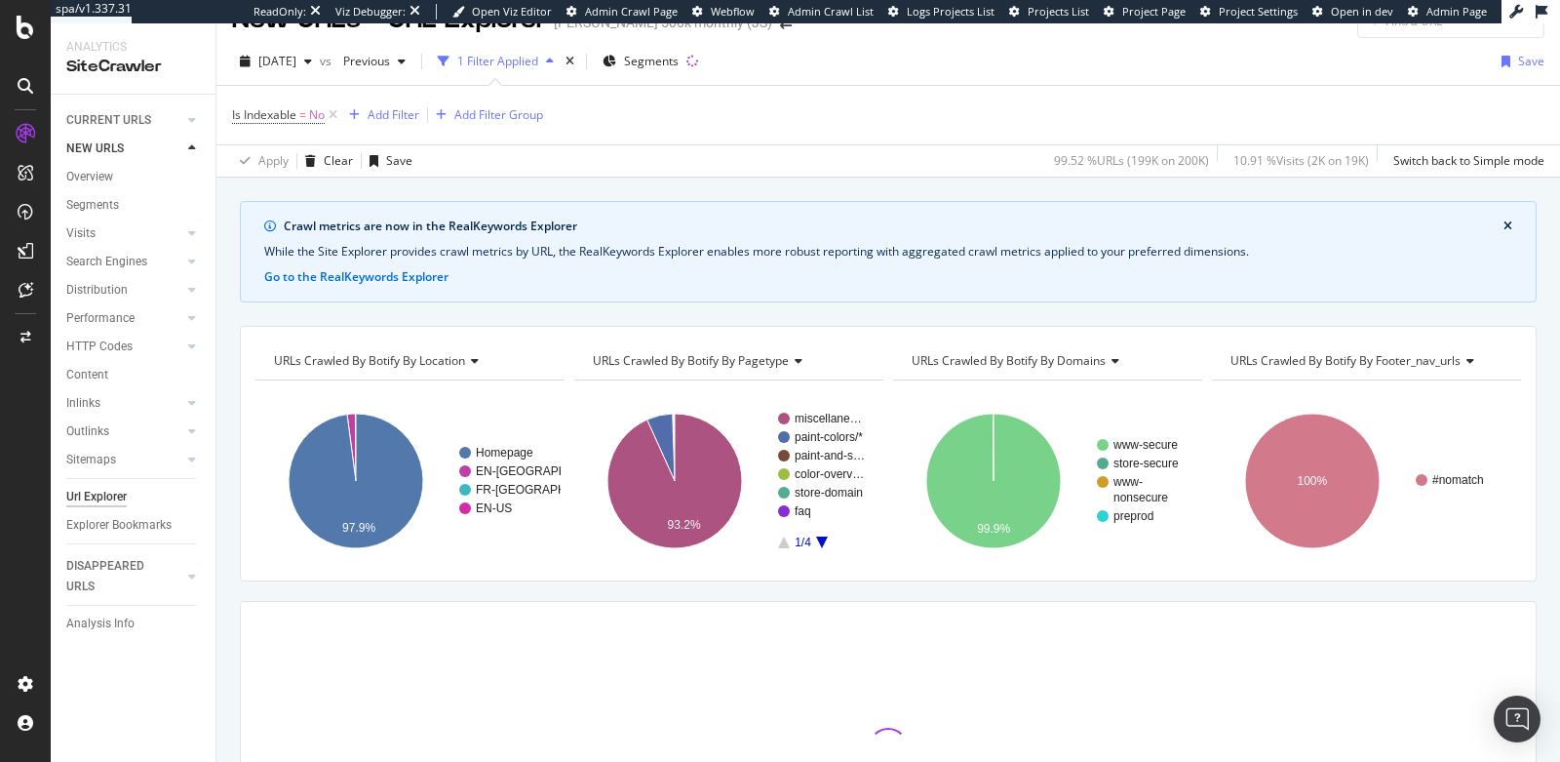
scroll to position [230, 0]
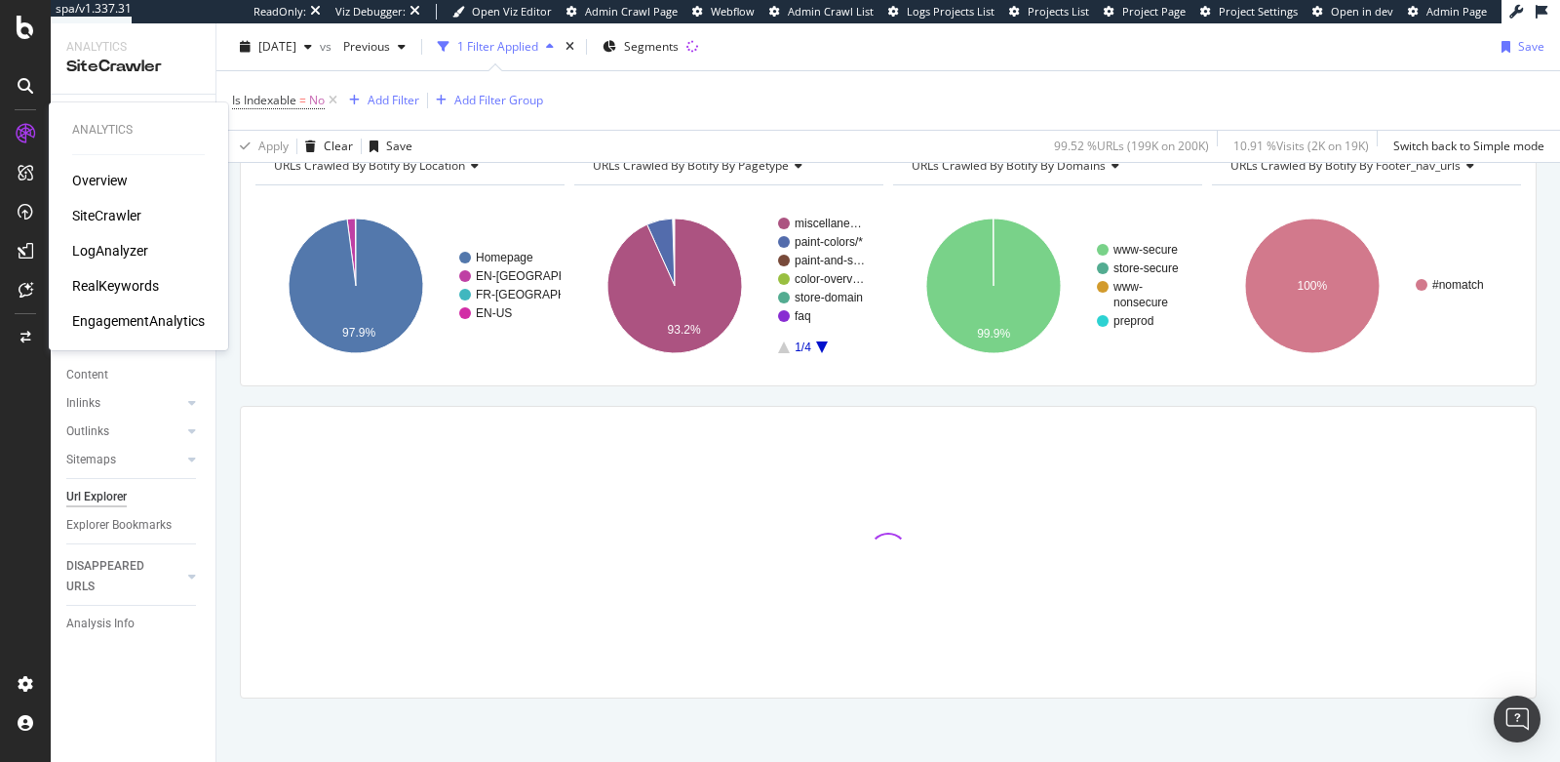
click at [99, 296] on div "Overview SiteCrawler LogAnalyzer RealKeywords EngagementAnalytics" at bounding box center [138, 251] width 133 height 160
click at [124, 278] on div "RealKeywords" at bounding box center [115, 286] width 87 height 20
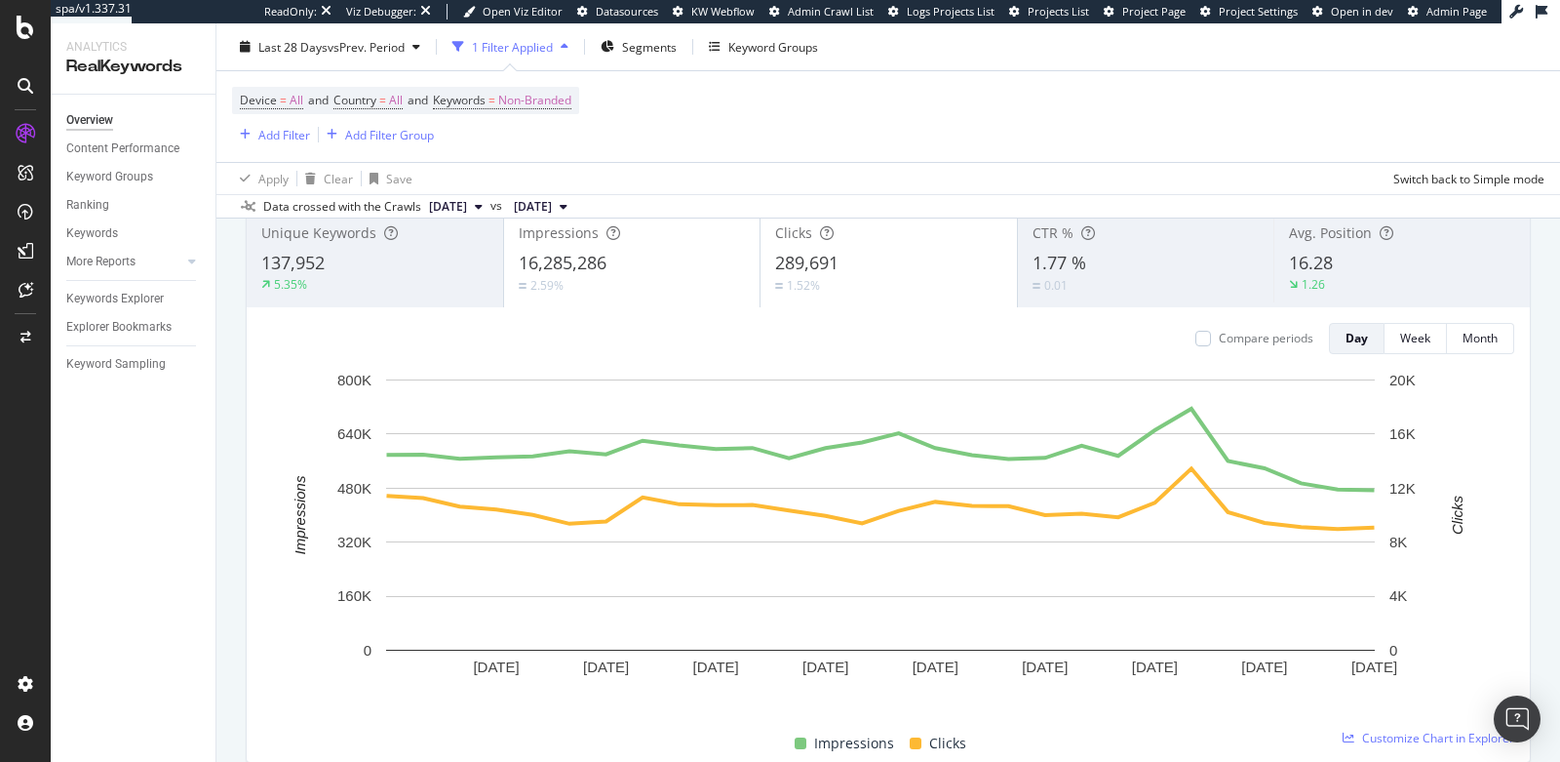
scroll to position [161, 0]
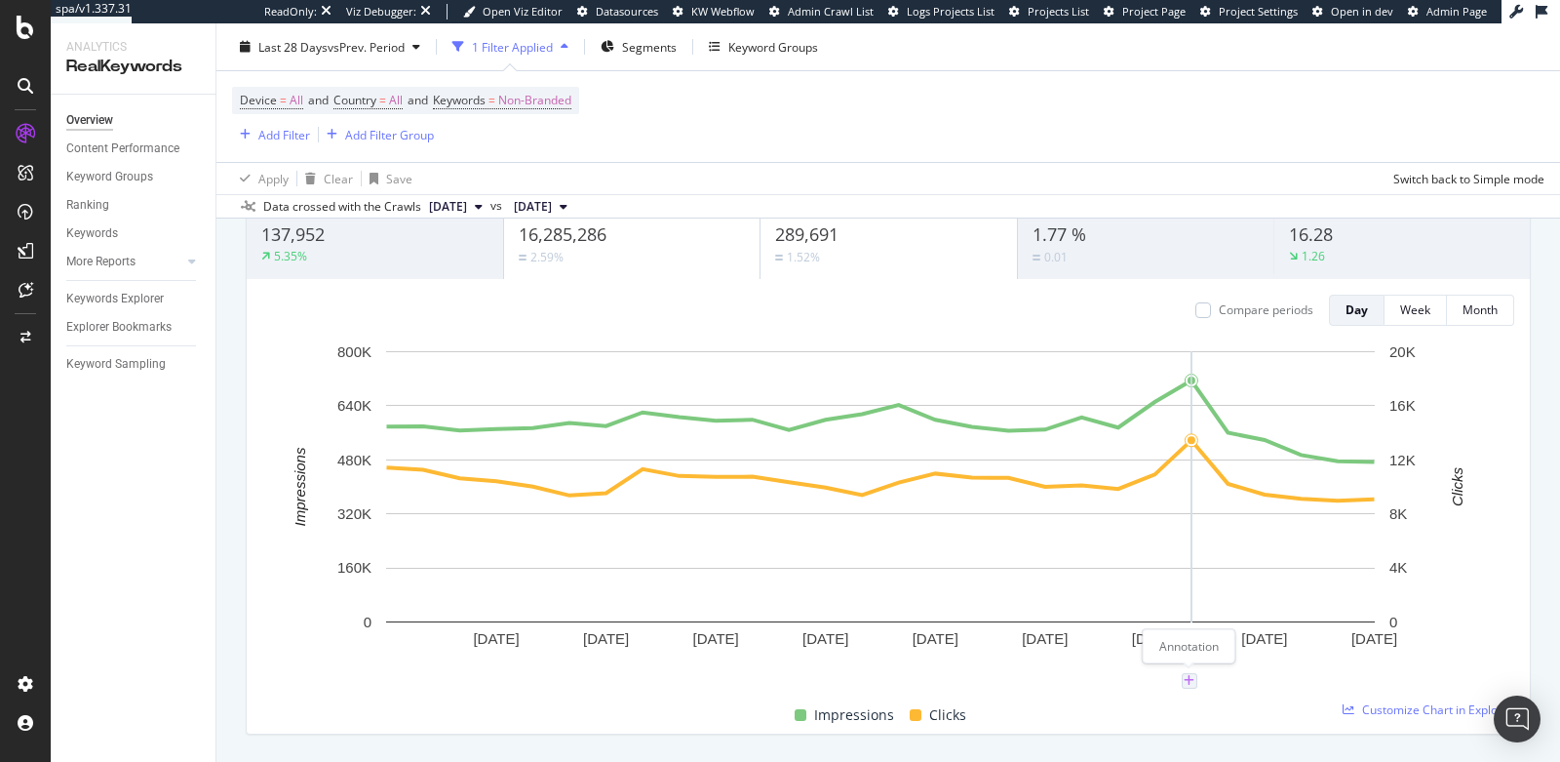
click at [1191, 680] on icon "plus" at bounding box center [1189, 681] width 11 height 12
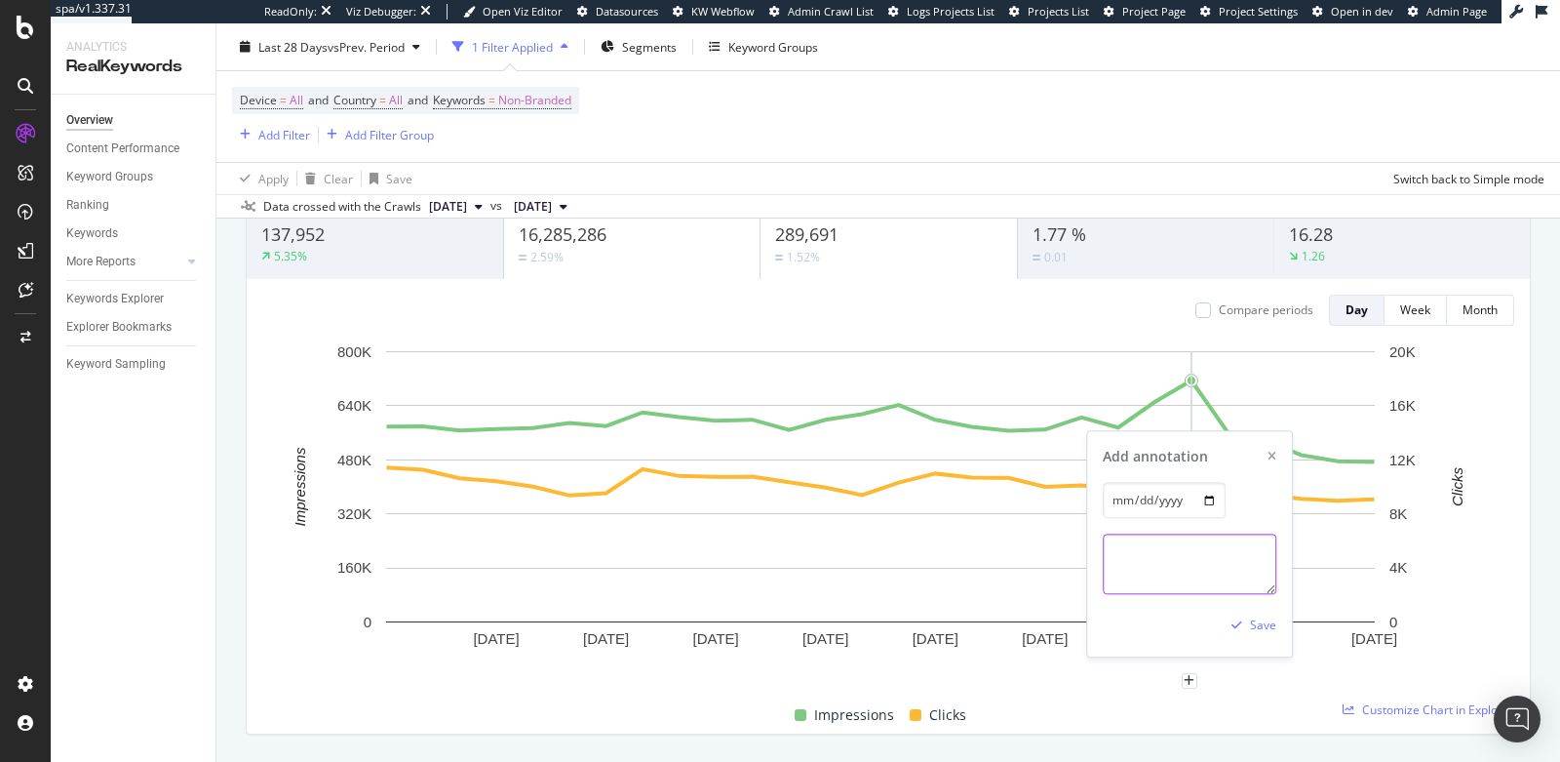
click at [1178, 575] on textarea at bounding box center [1190, 563] width 174 height 60
type textarea "Google tests removing ?num=100 param"
click at [1249, 620] on div "button" at bounding box center [1237, 625] width 26 height 12
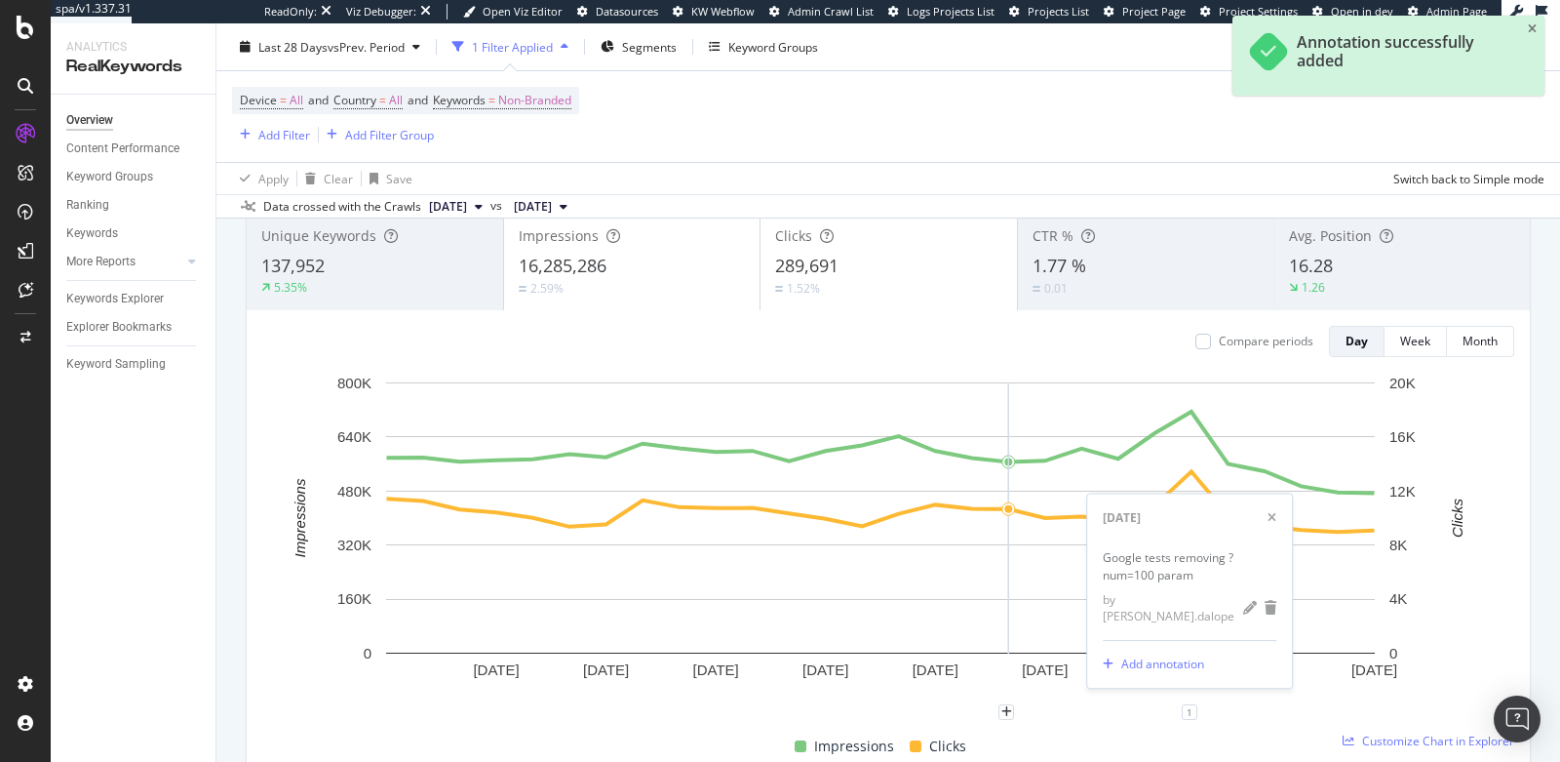
scroll to position [124, 0]
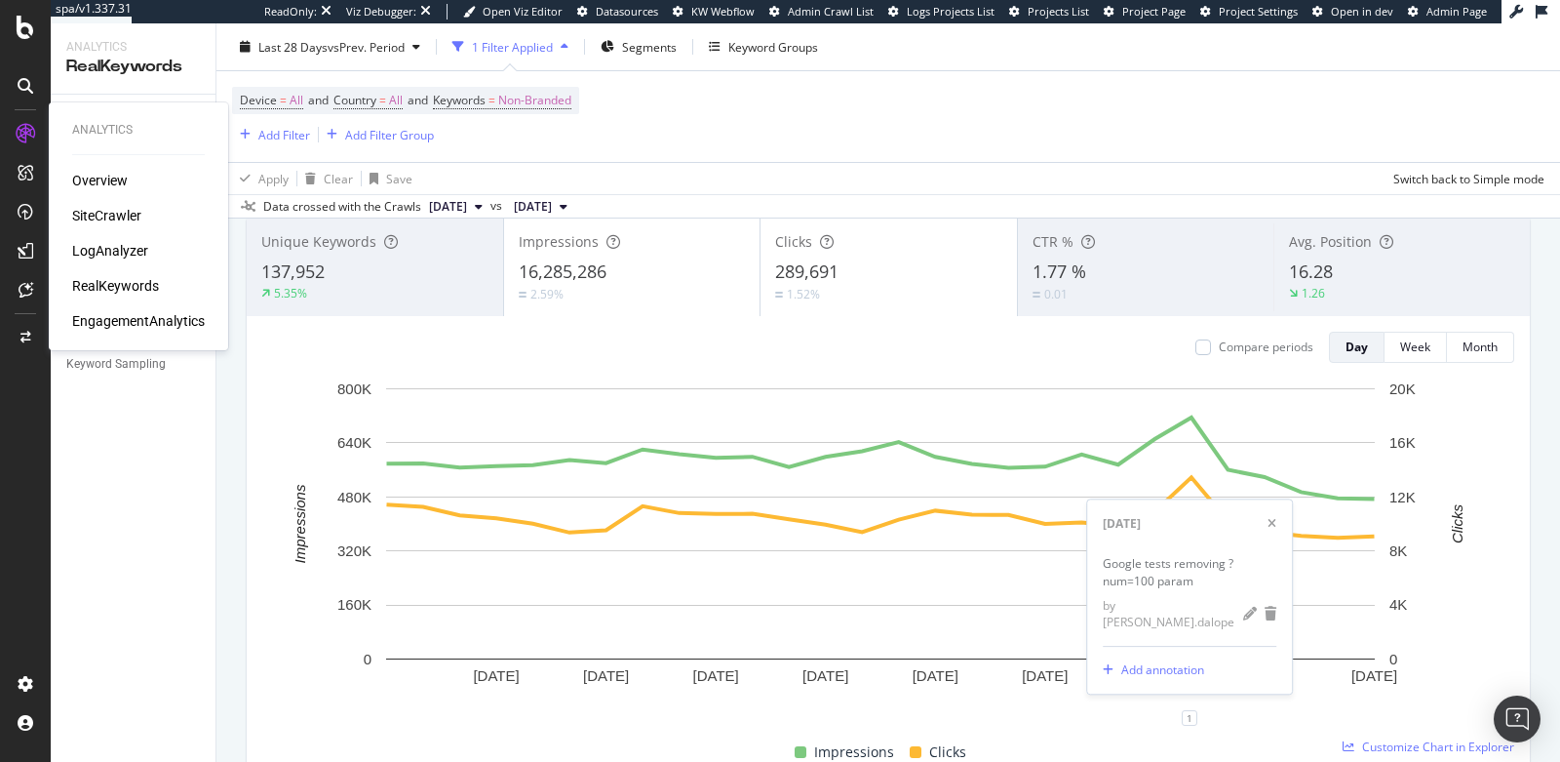
click at [27, 131] on icon at bounding box center [26, 134] width 20 height 20
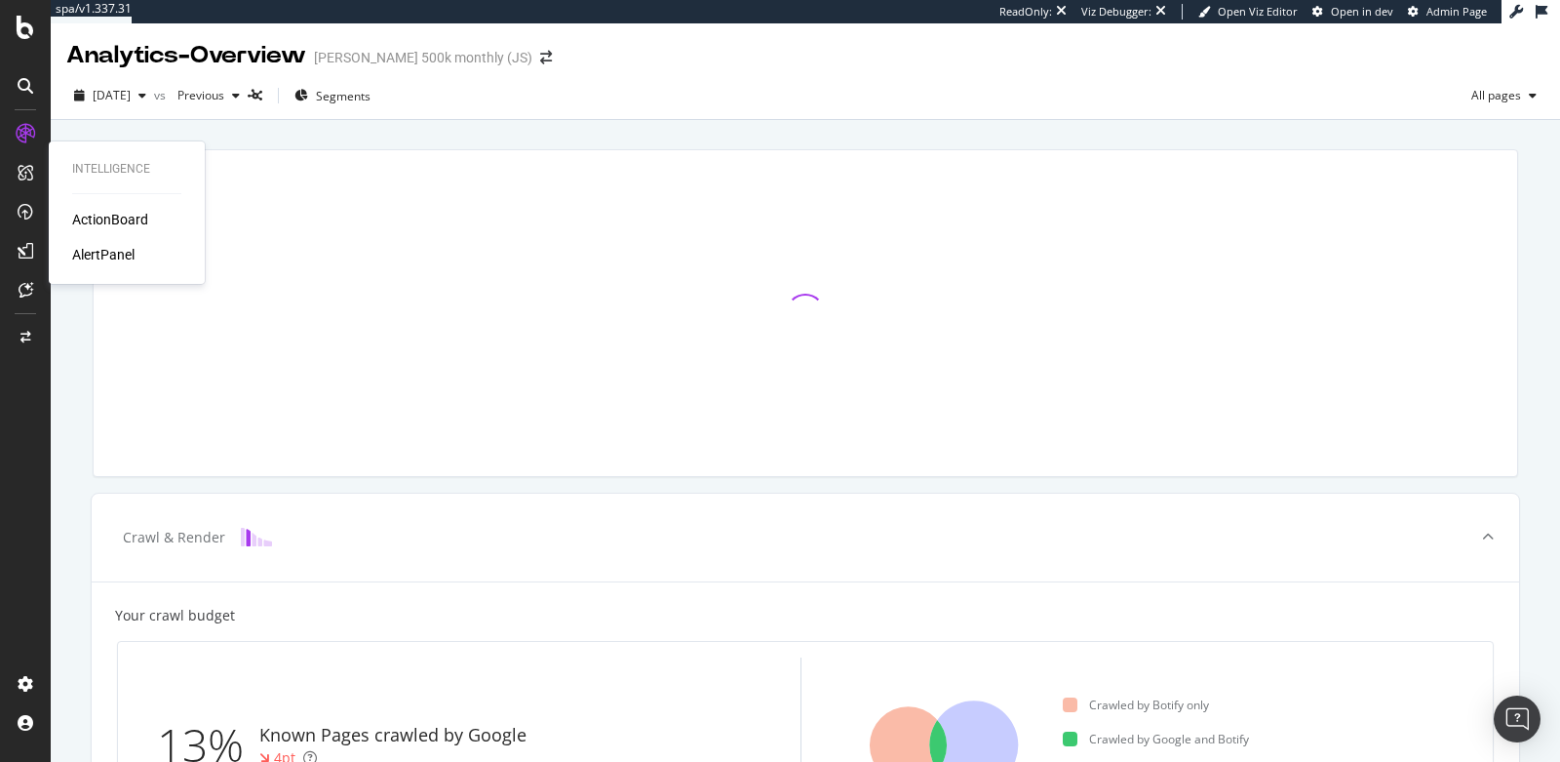
click at [100, 261] on div "AlertPanel" at bounding box center [103, 255] width 62 height 20
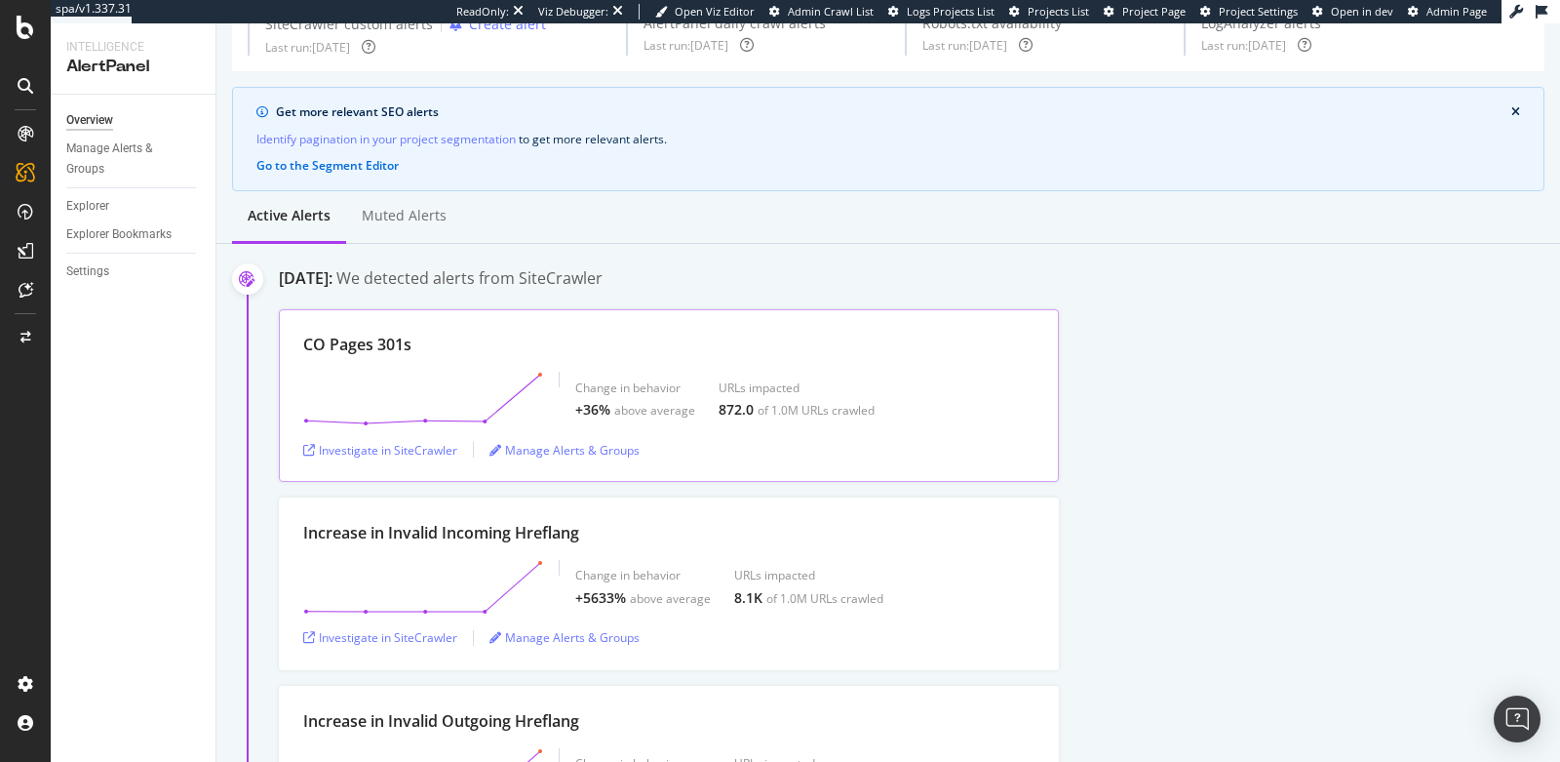
scroll to position [102, 0]
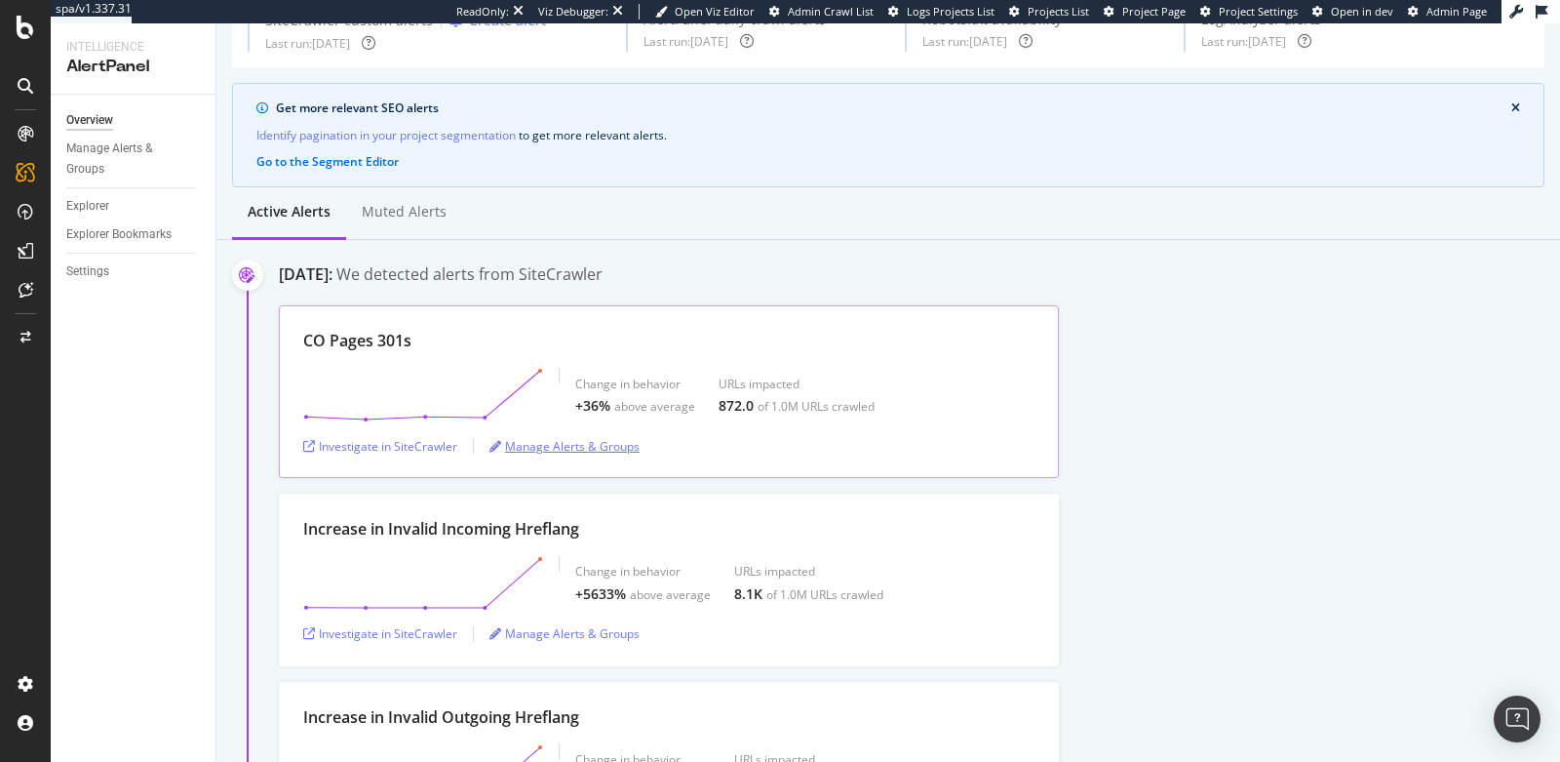
click at [517, 438] on div "Manage Alerts & Groups" at bounding box center [565, 446] width 150 height 17
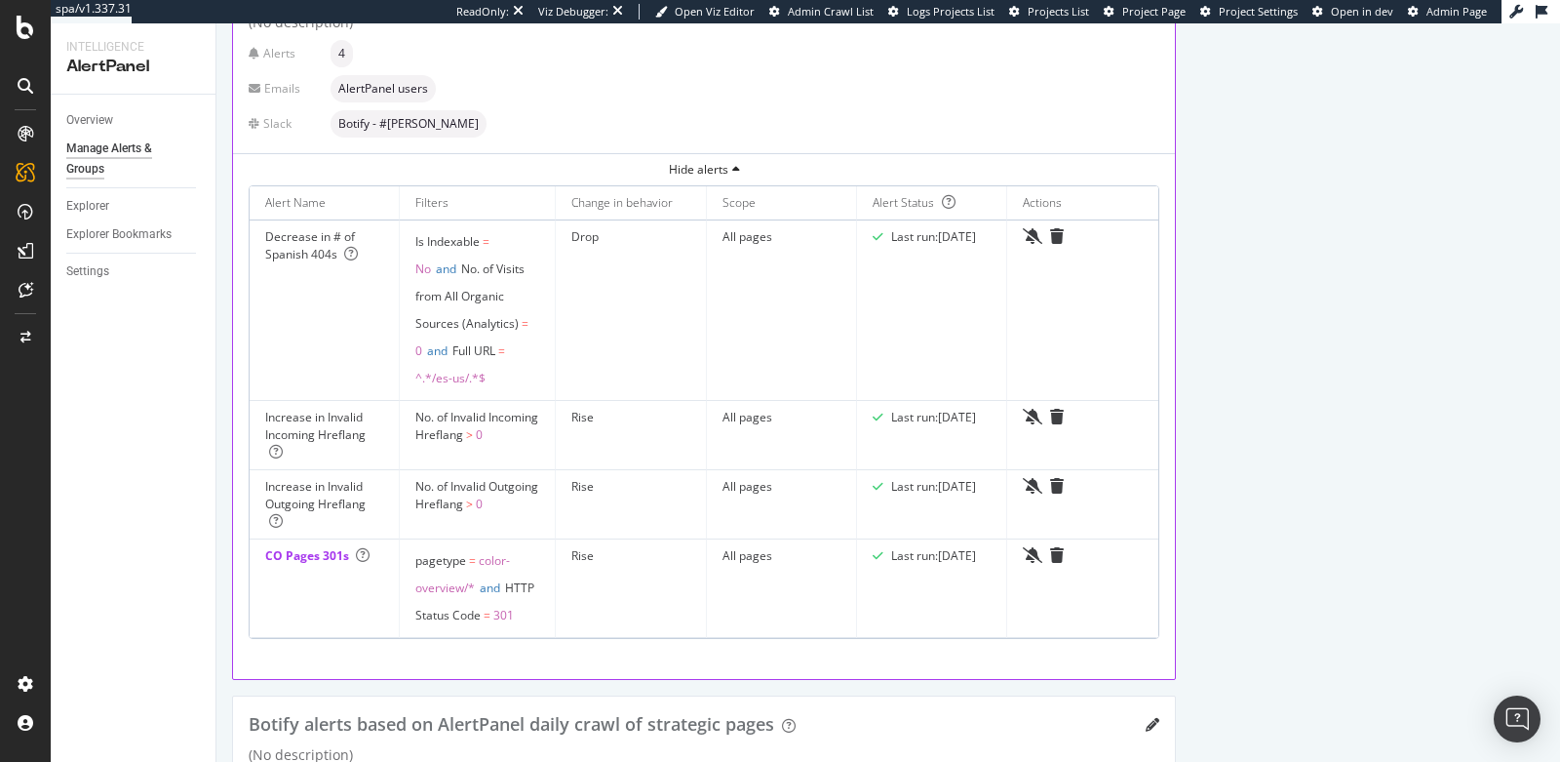
scroll to position [260, 0]
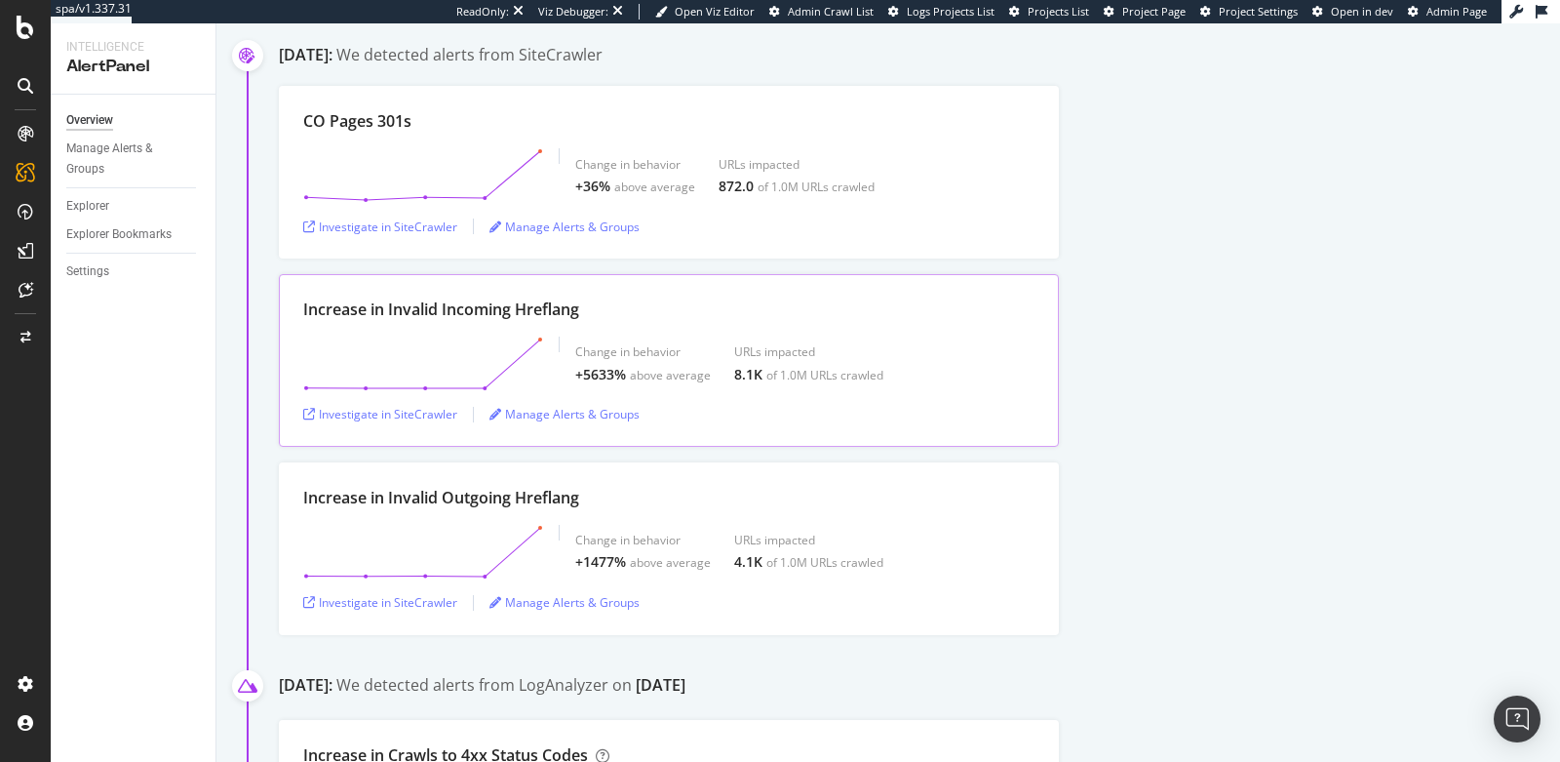
scroll to position [336, 0]
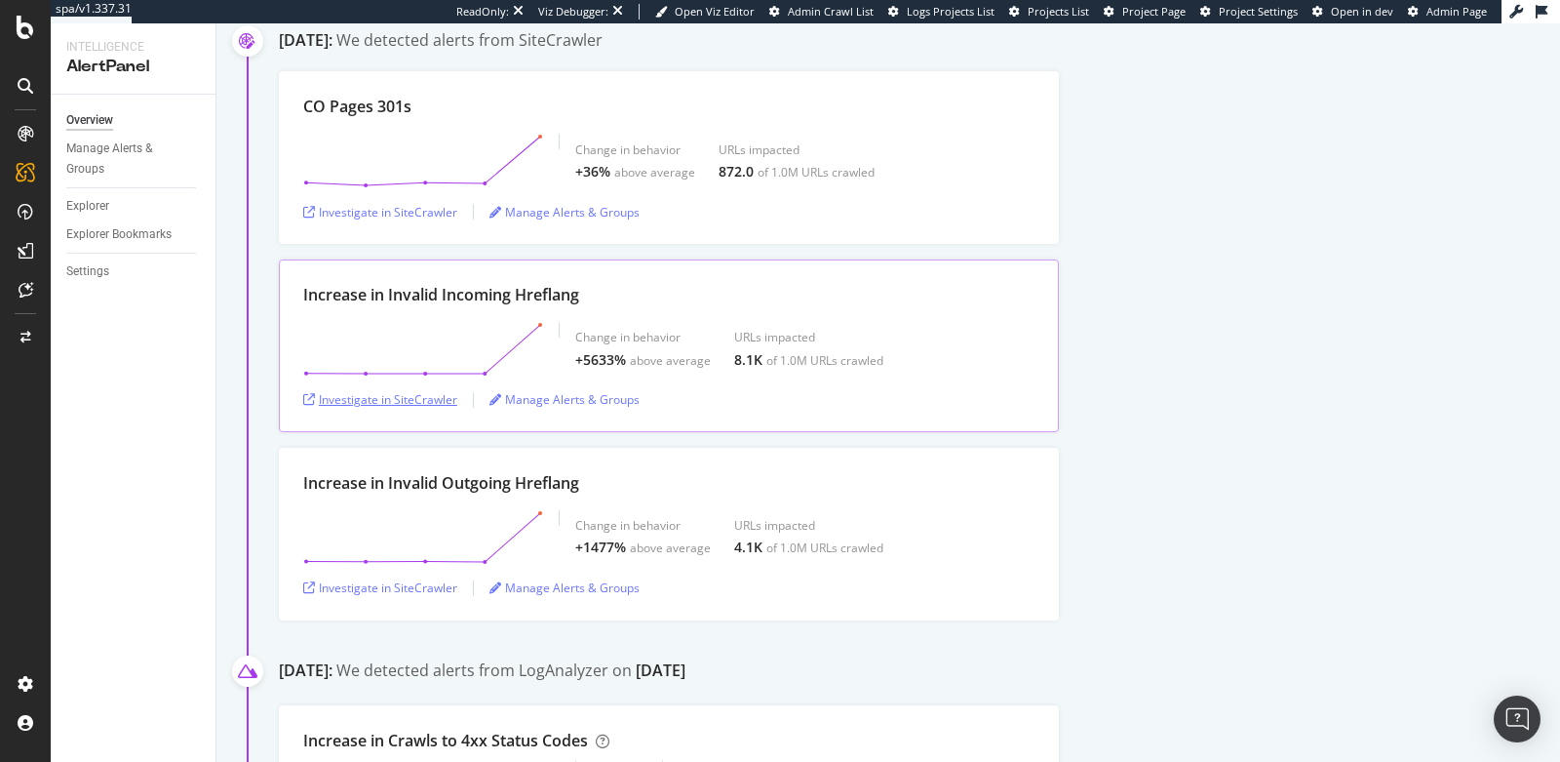
click at [411, 396] on div "Investigate in SiteCrawler" at bounding box center [380, 399] width 154 height 17
click at [367, 583] on div "Investigate in SiteCrawler" at bounding box center [380, 587] width 154 height 17
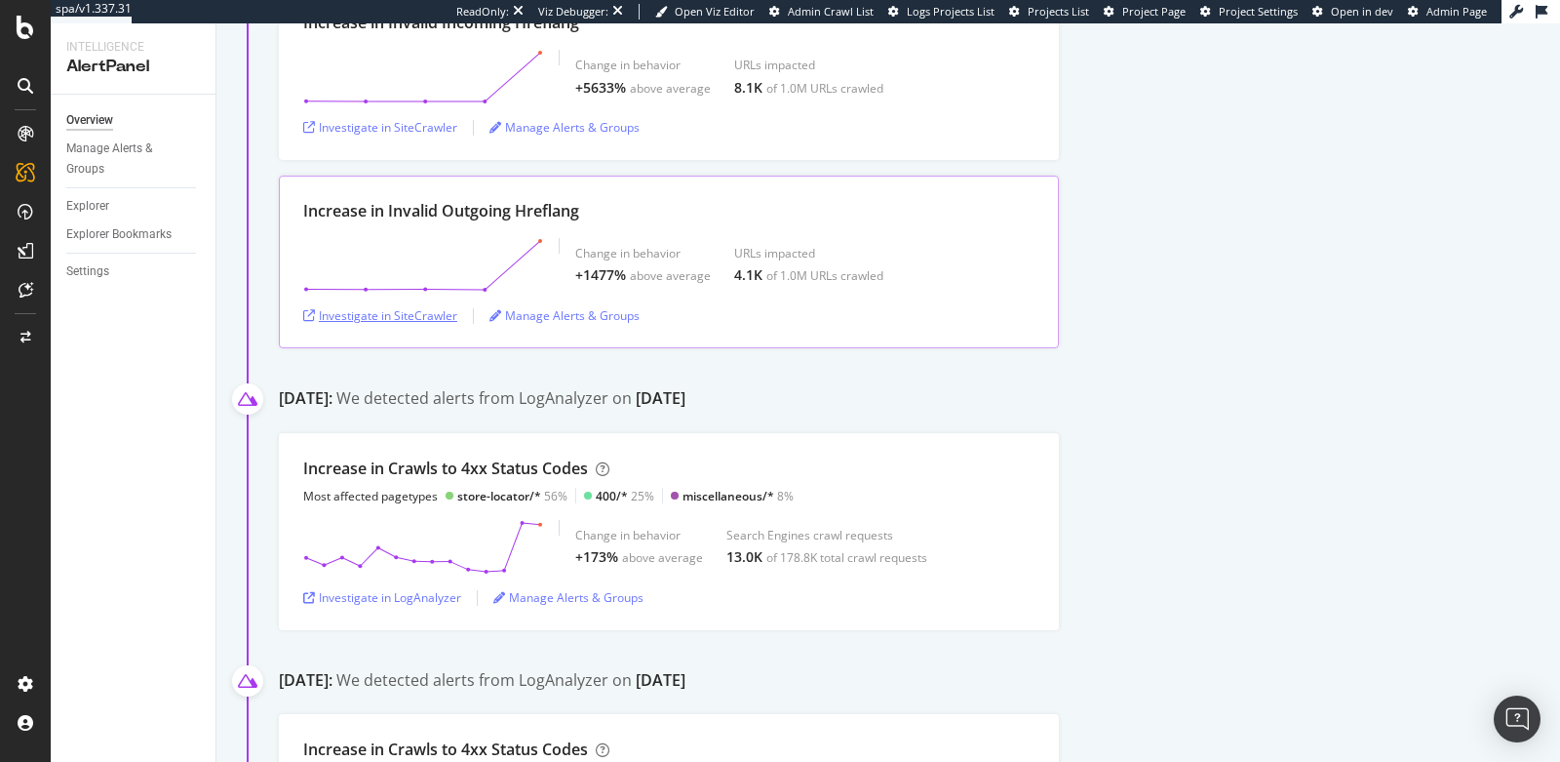
scroll to position [670, 0]
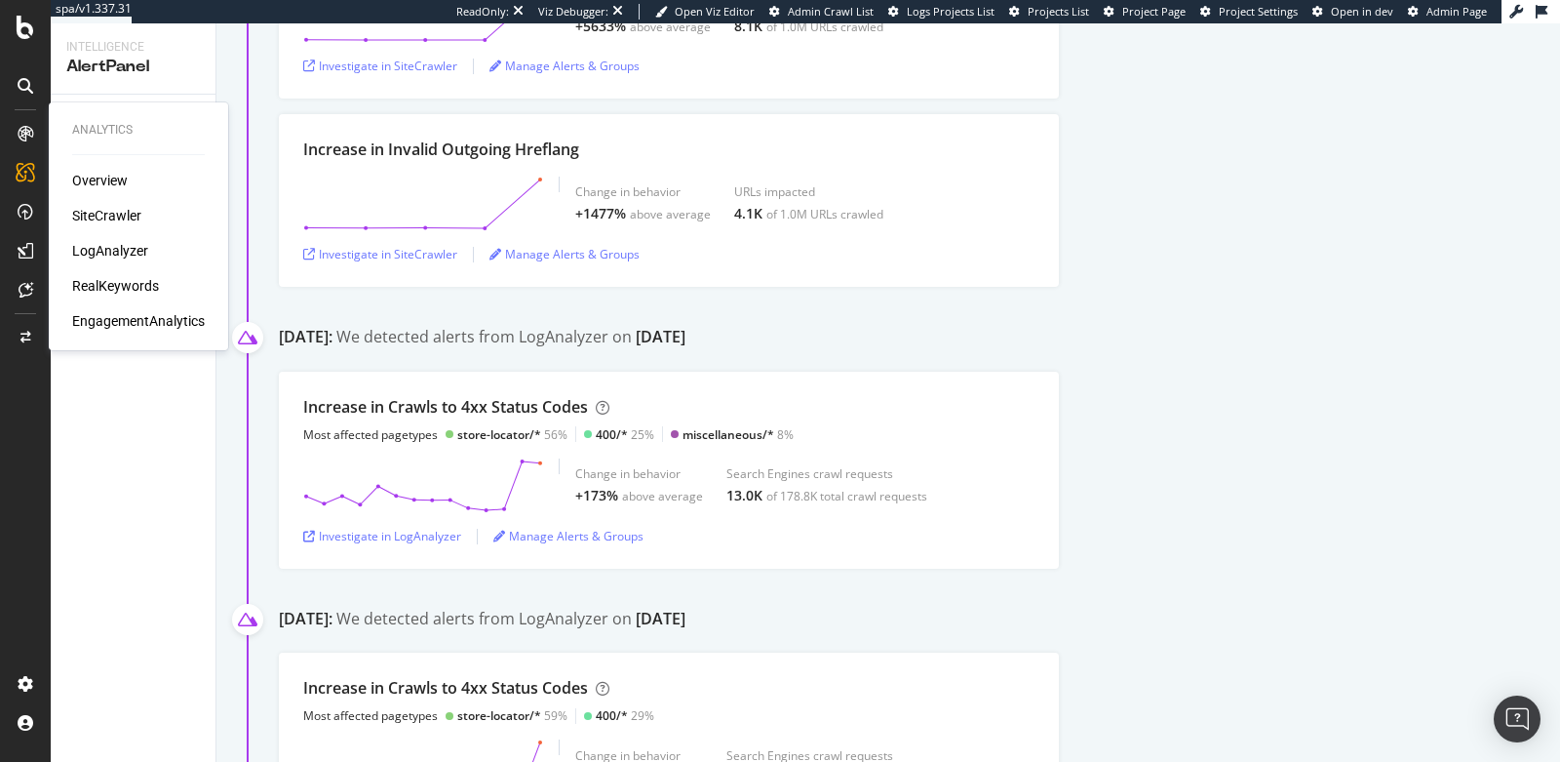
click at [24, 138] on icon at bounding box center [26, 134] width 16 height 16
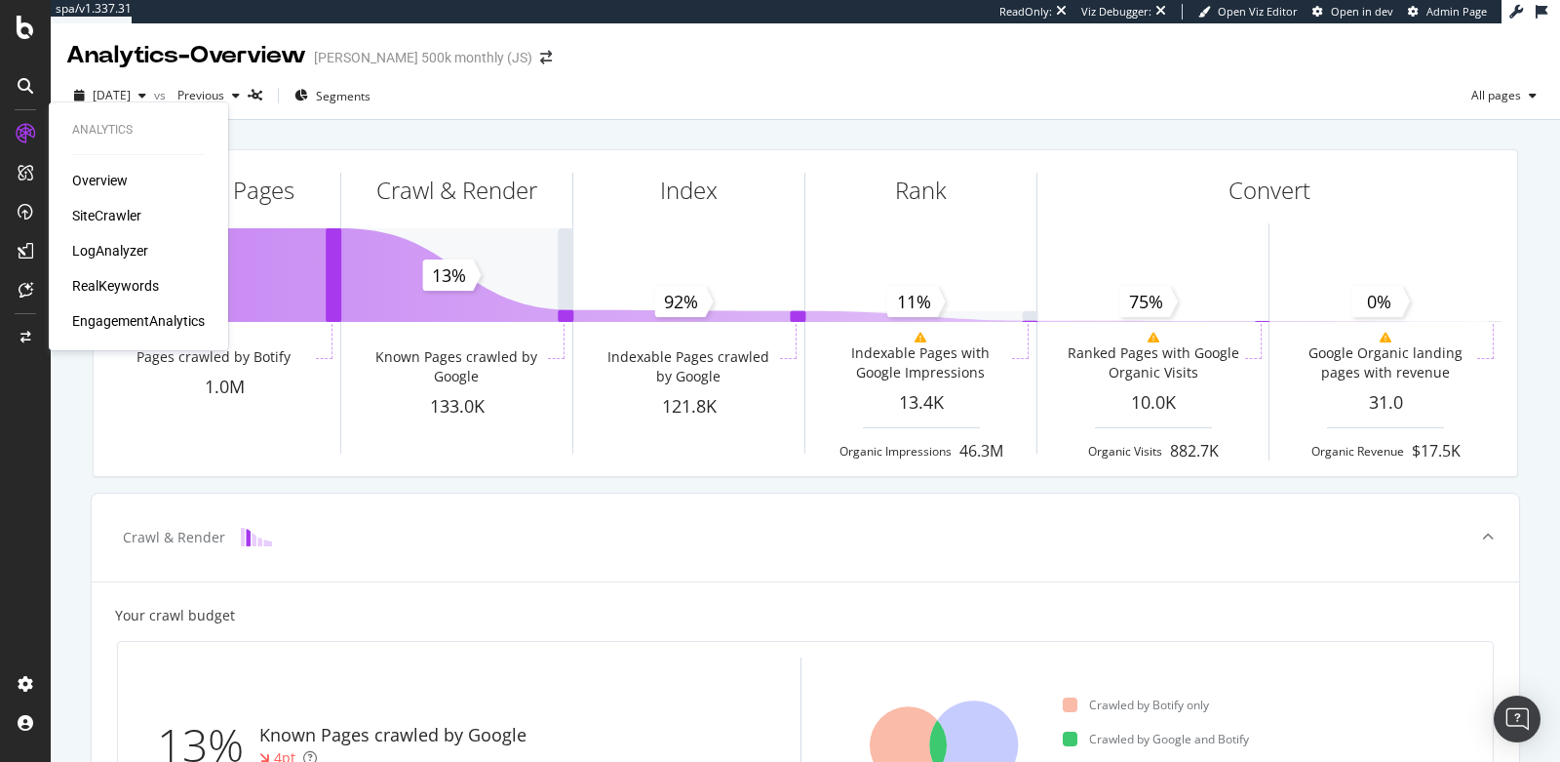
click at [99, 216] on div "SiteCrawler" at bounding box center [106, 216] width 69 height 20
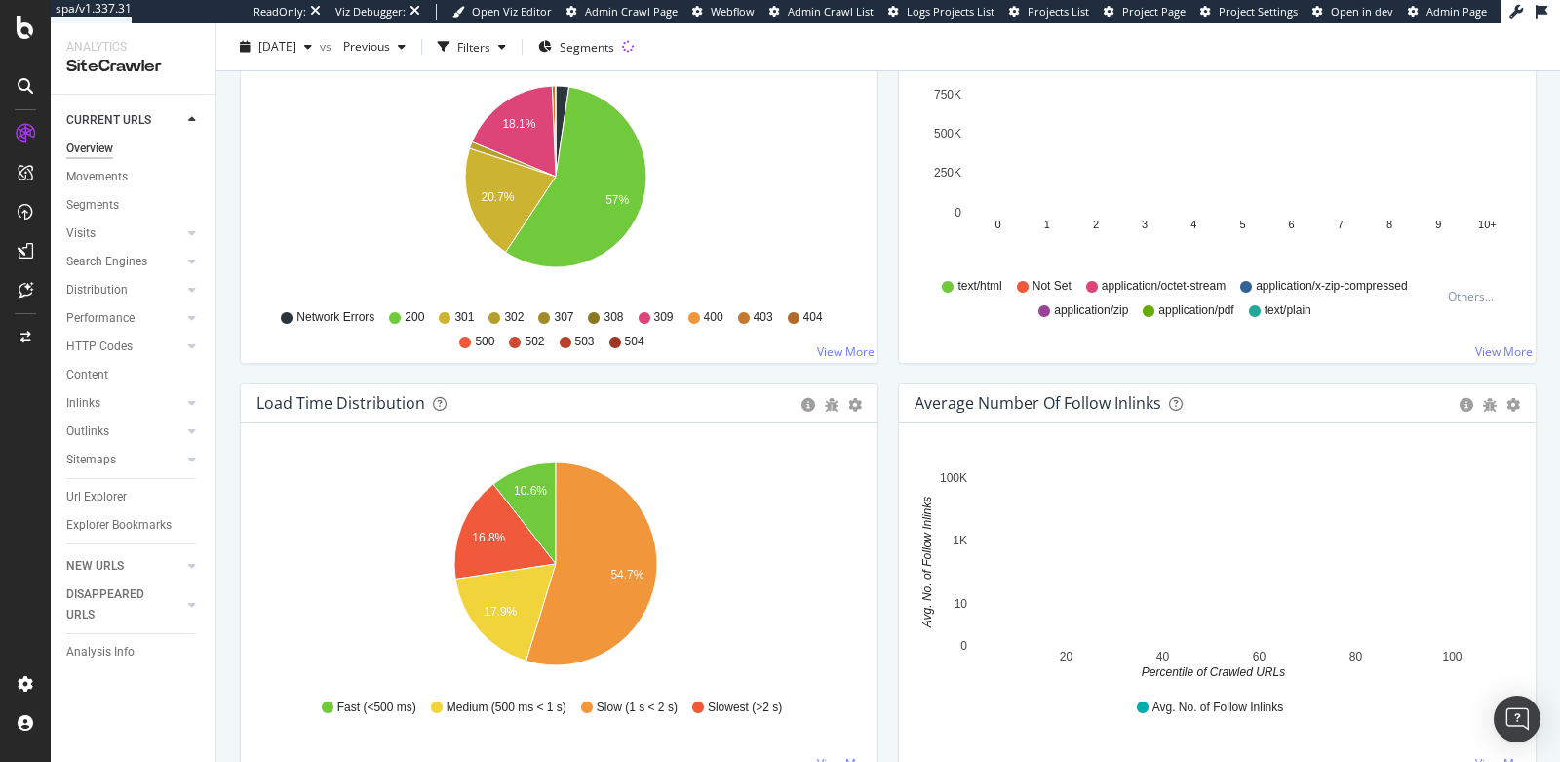
scroll to position [1167, 0]
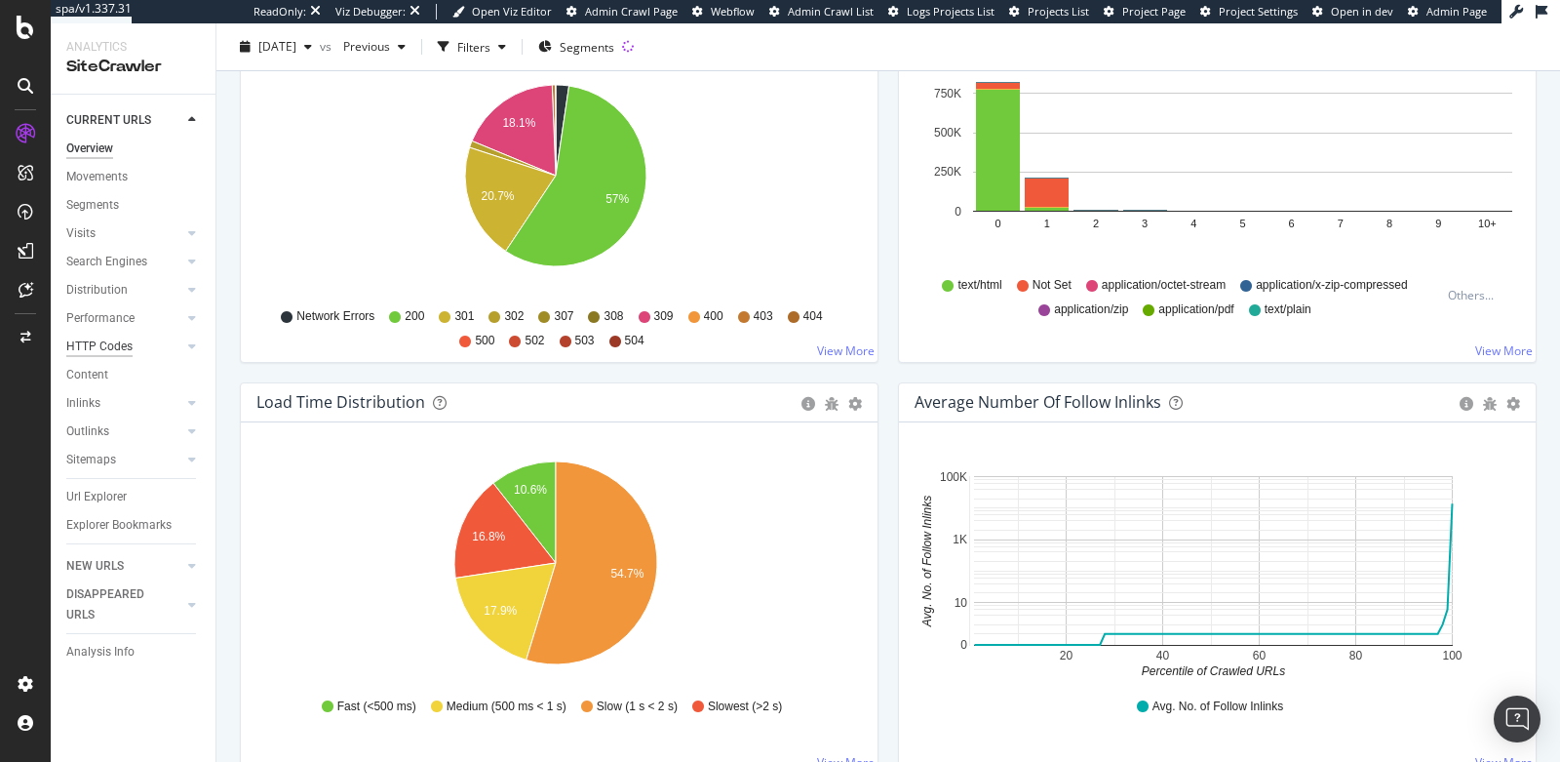
click at [117, 338] on div "HTTP Codes" at bounding box center [99, 346] width 66 height 20
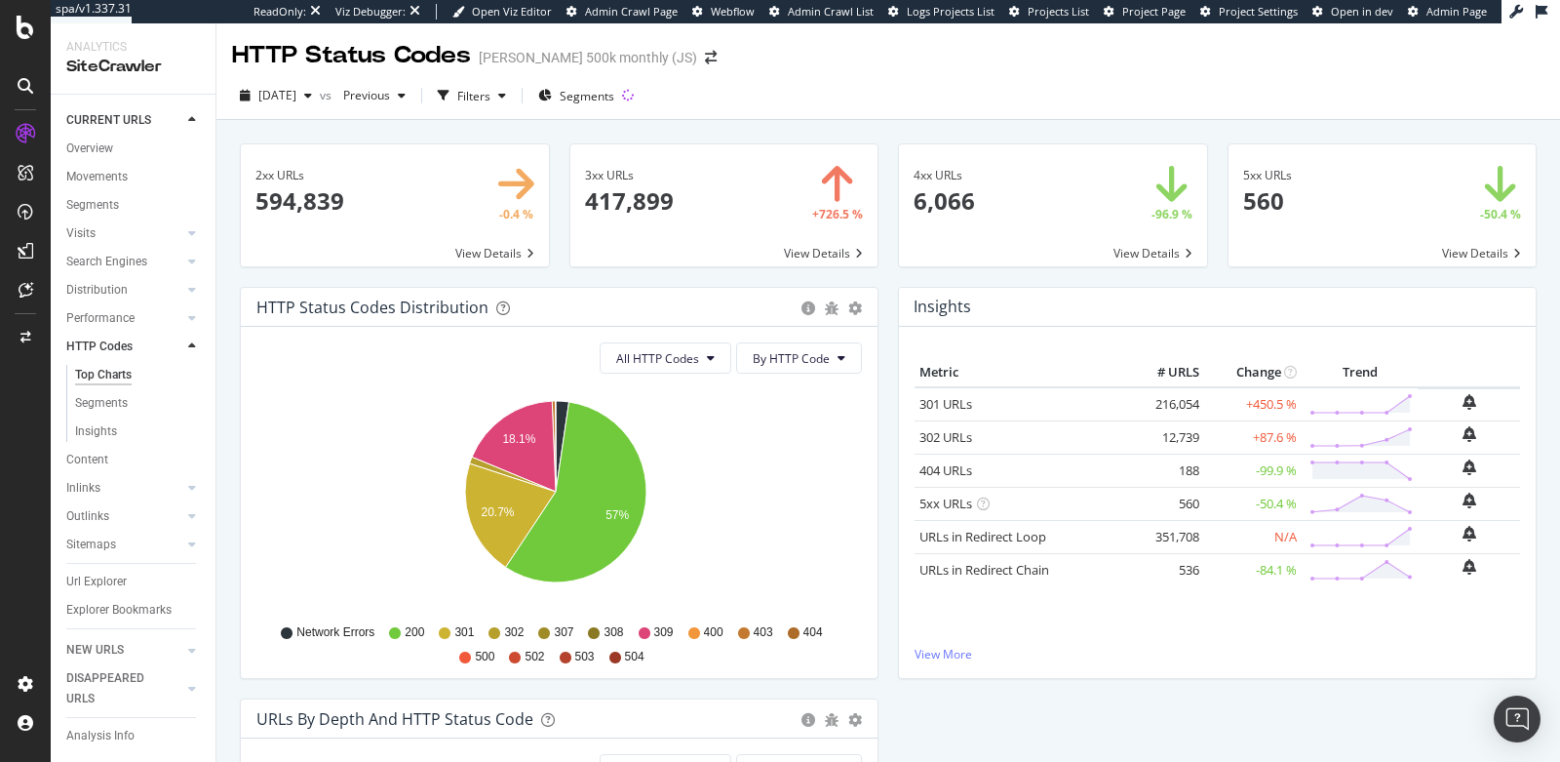
click at [1005, 235] on span at bounding box center [1053, 205] width 308 height 122
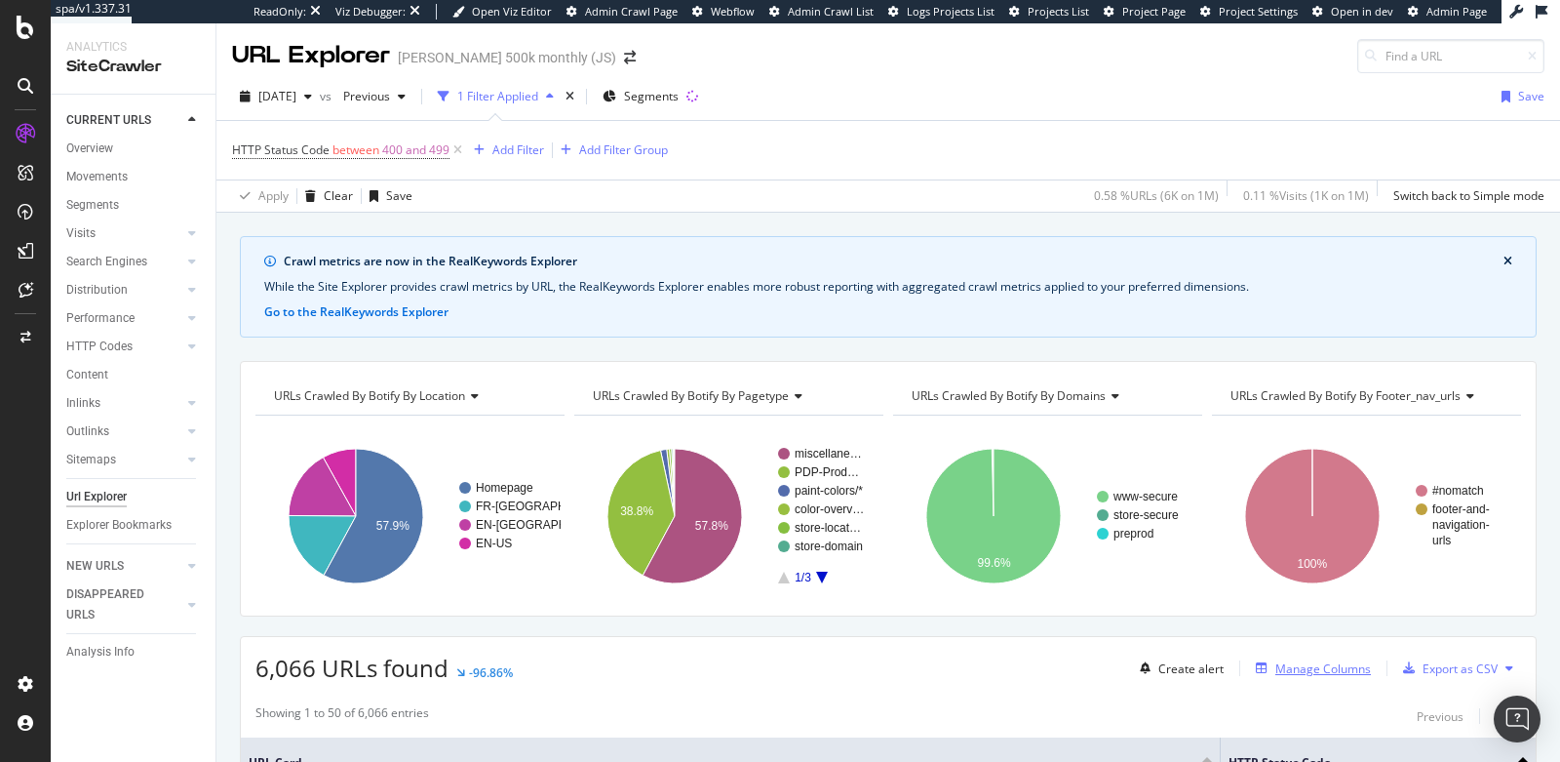
click at [1287, 660] on div "Manage Columns" at bounding box center [1324, 668] width 96 height 17
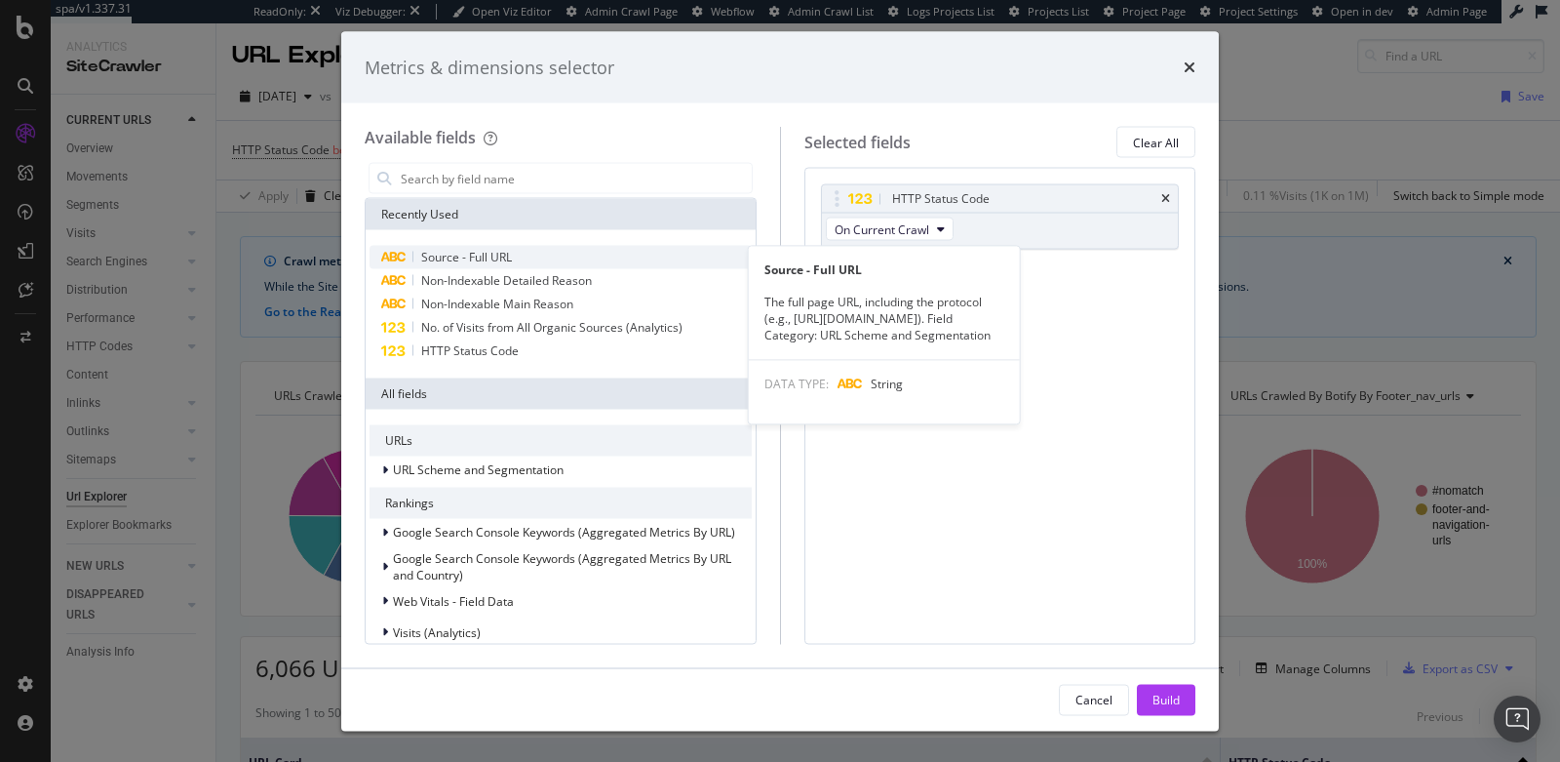
click at [470, 260] on span "Source - Full URL" at bounding box center [466, 257] width 91 height 17
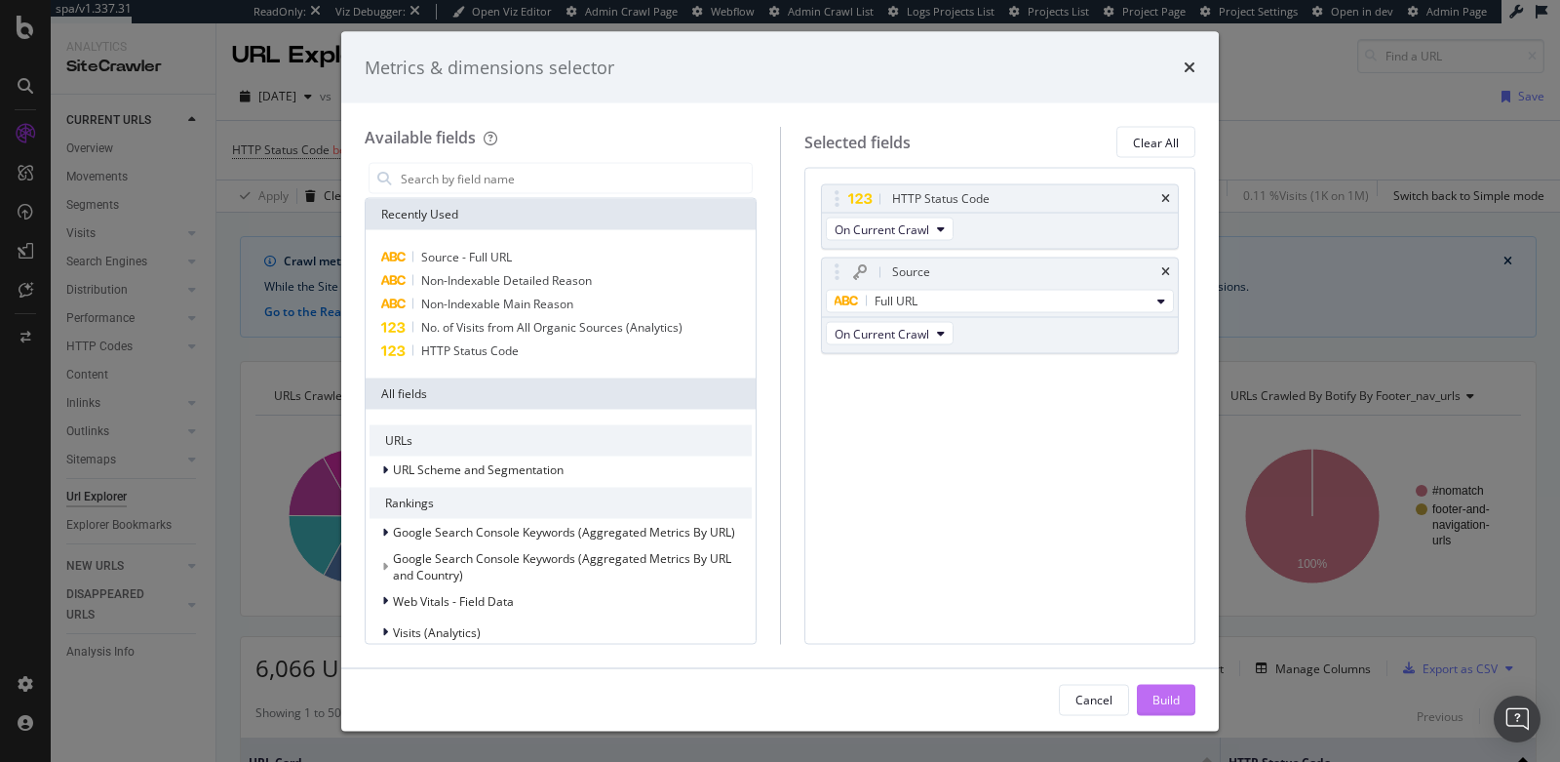
click at [1154, 685] on div "Build" at bounding box center [1166, 699] width 27 height 17
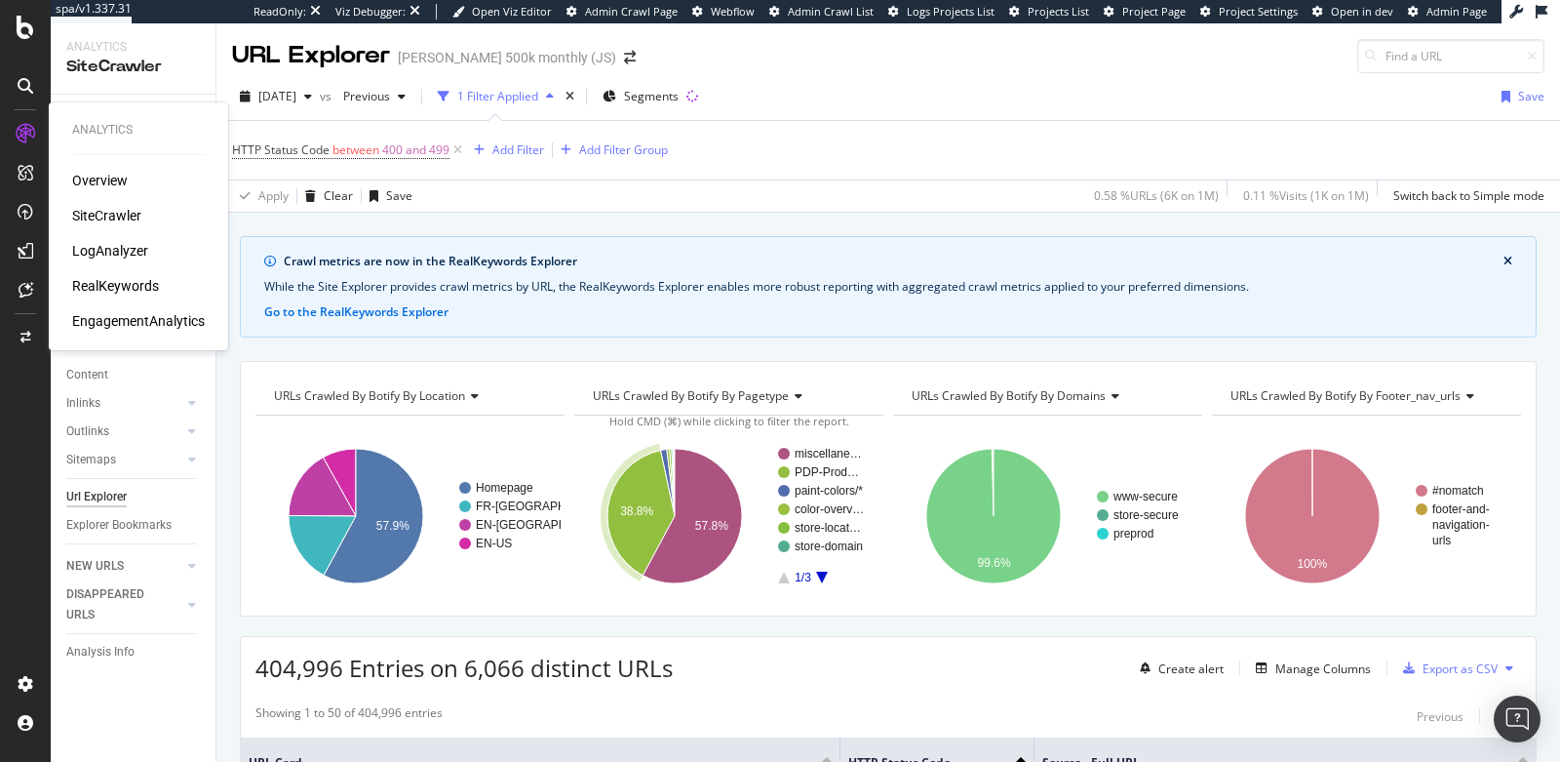
click at [101, 279] on div "RealKeywords" at bounding box center [115, 286] width 87 height 20
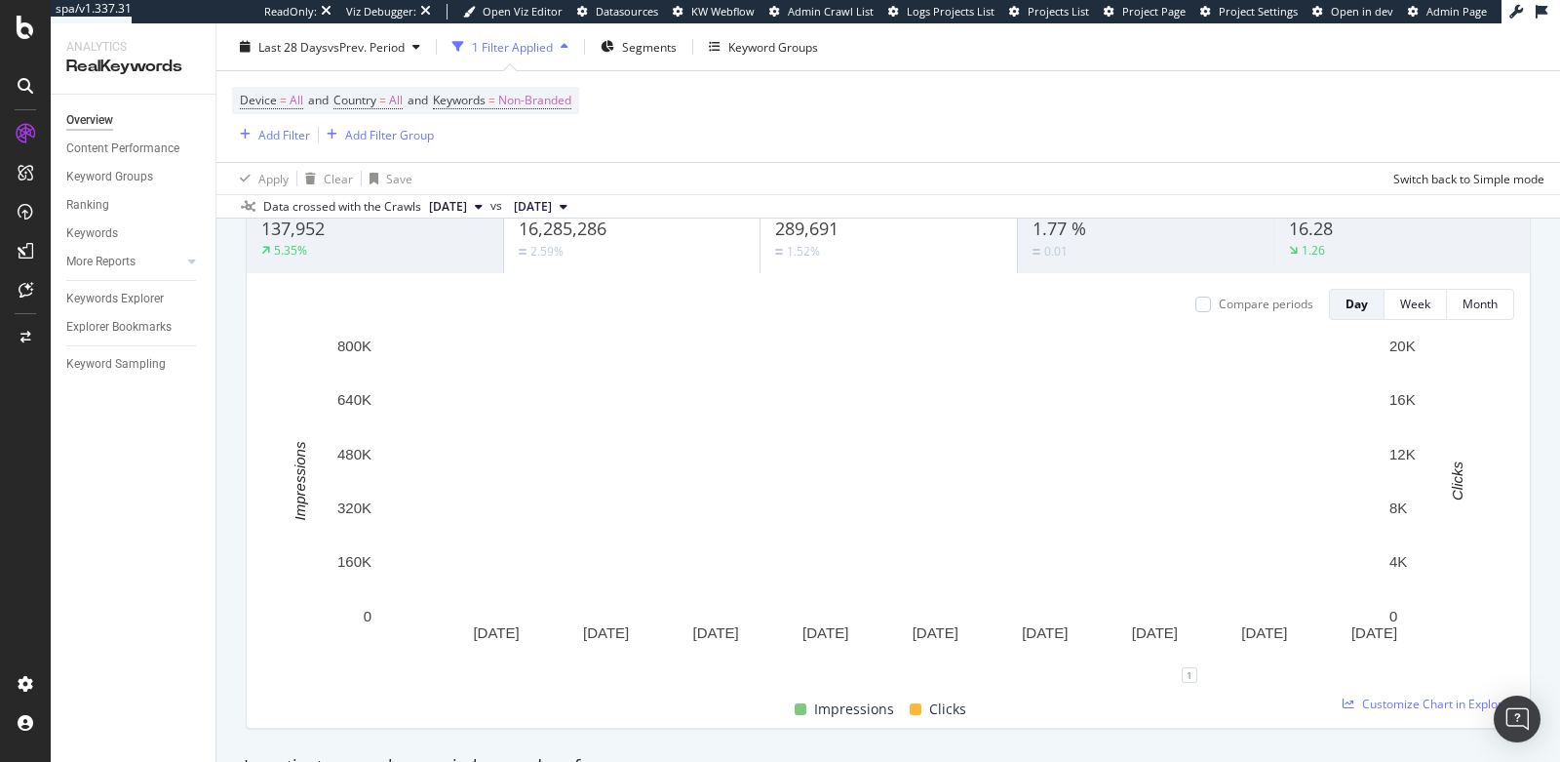
scroll to position [196, 0]
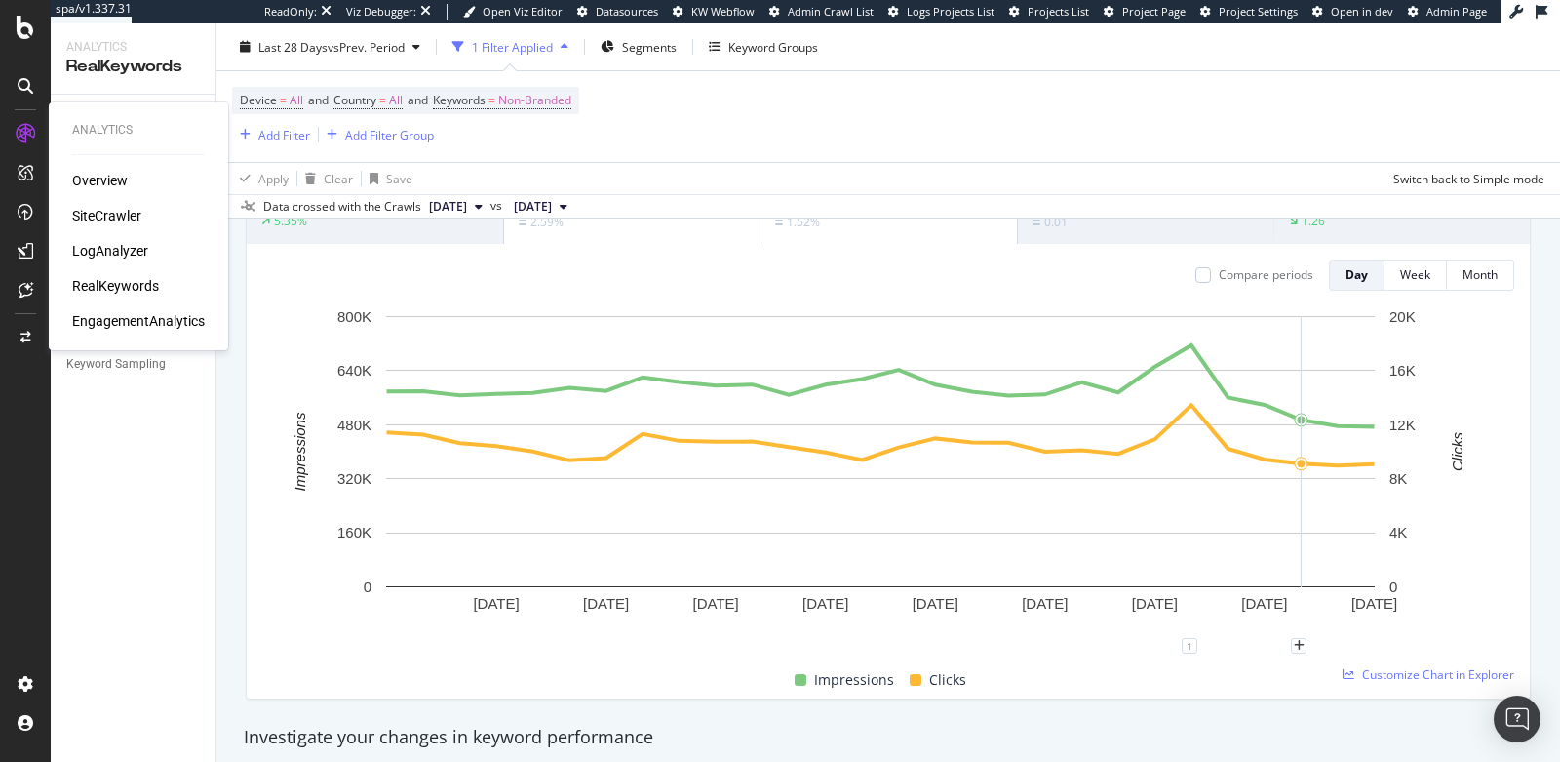
click at [99, 257] on div "LogAnalyzer" at bounding box center [110, 251] width 76 height 20
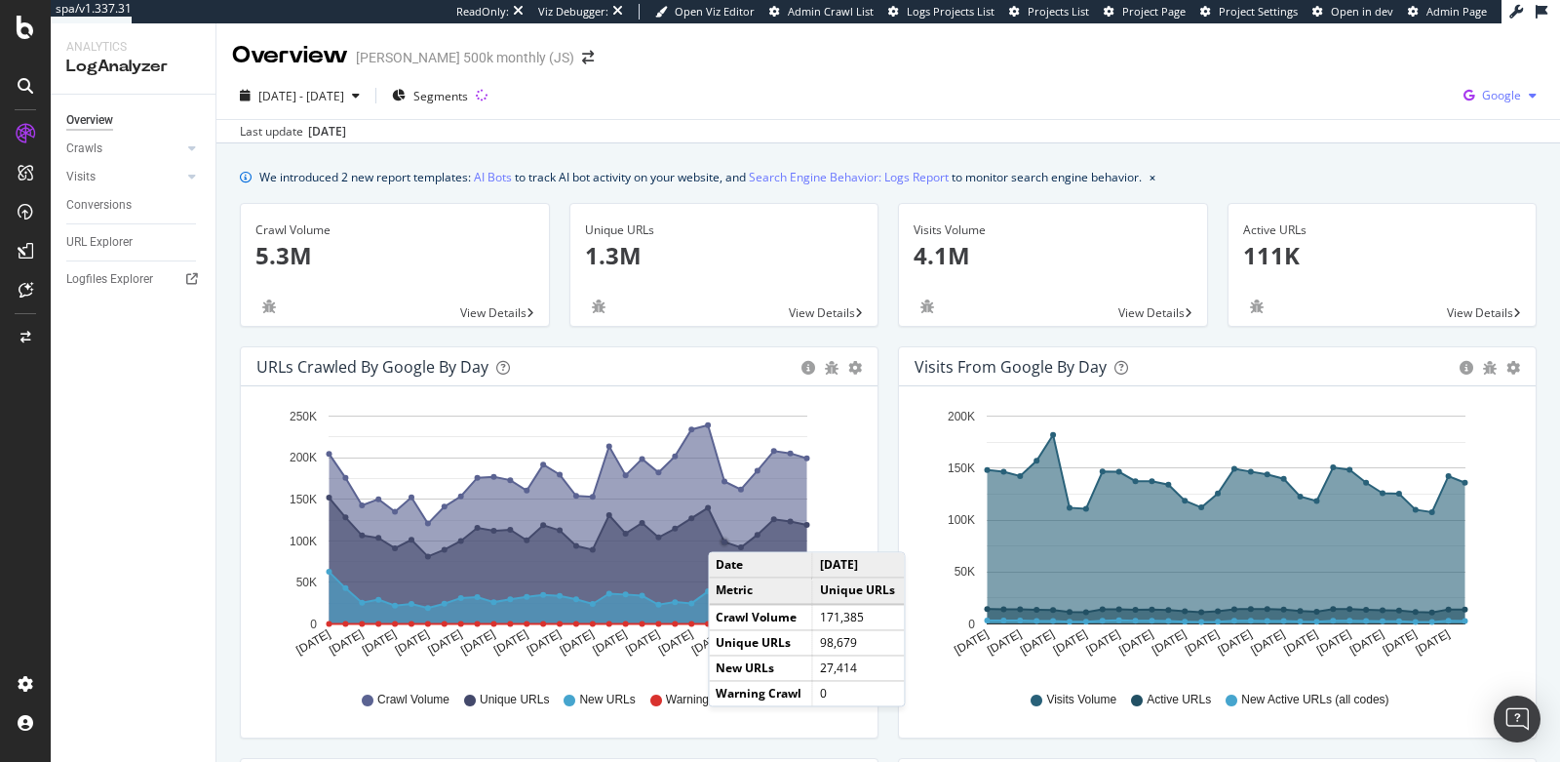
click at [1403, 90] on span "Google" at bounding box center [1501, 95] width 39 height 17
click at [1372, 83] on span "Bing" at bounding box center [1388, 79] width 72 height 18
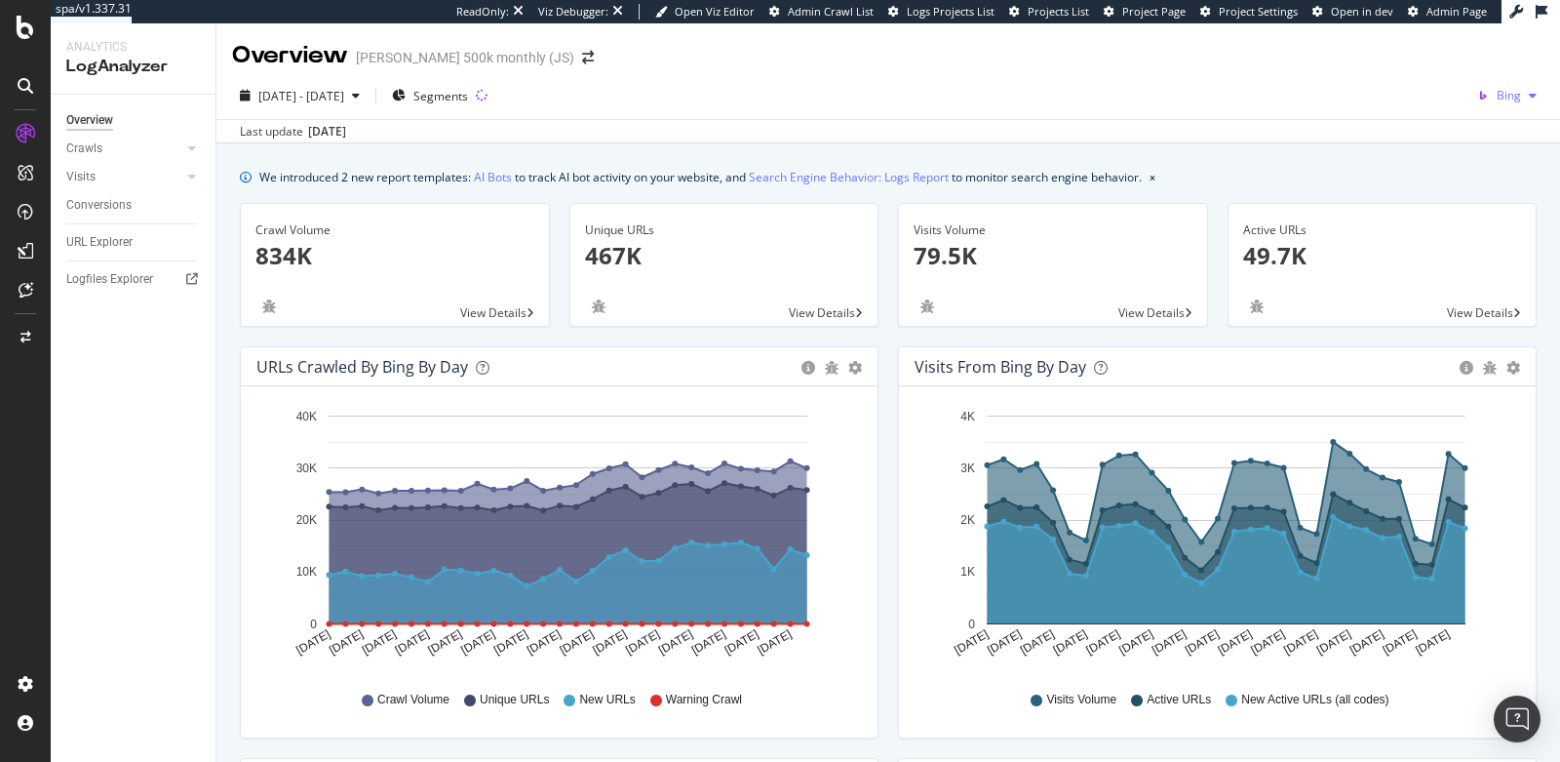
click at [1403, 99] on span "Bing" at bounding box center [1509, 95] width 24 height 17
click at [1385, 110] on span "OpenAI" at bounding box center [1401, 115] width 72 height 18
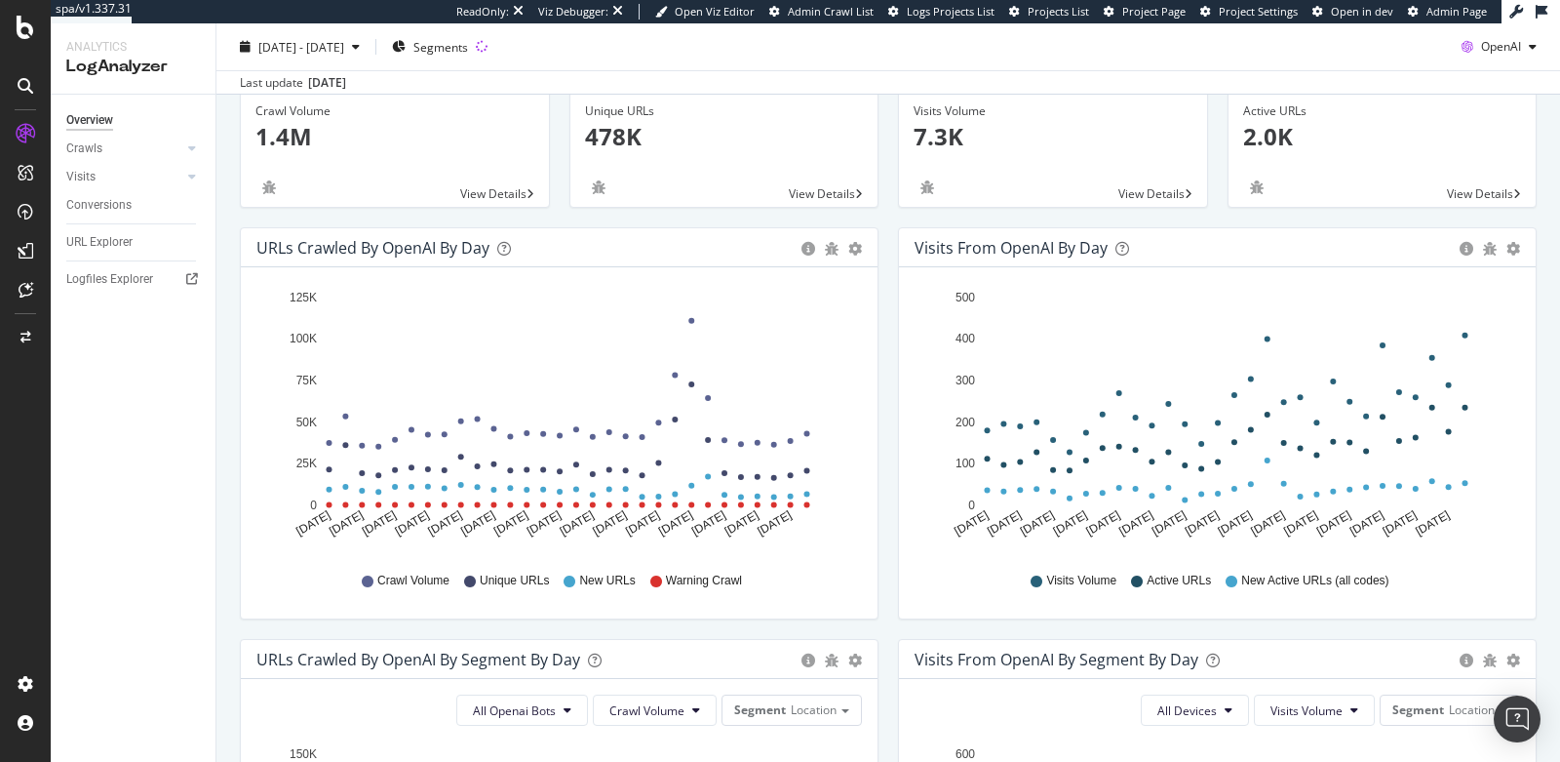
scroll to position [42, 0]
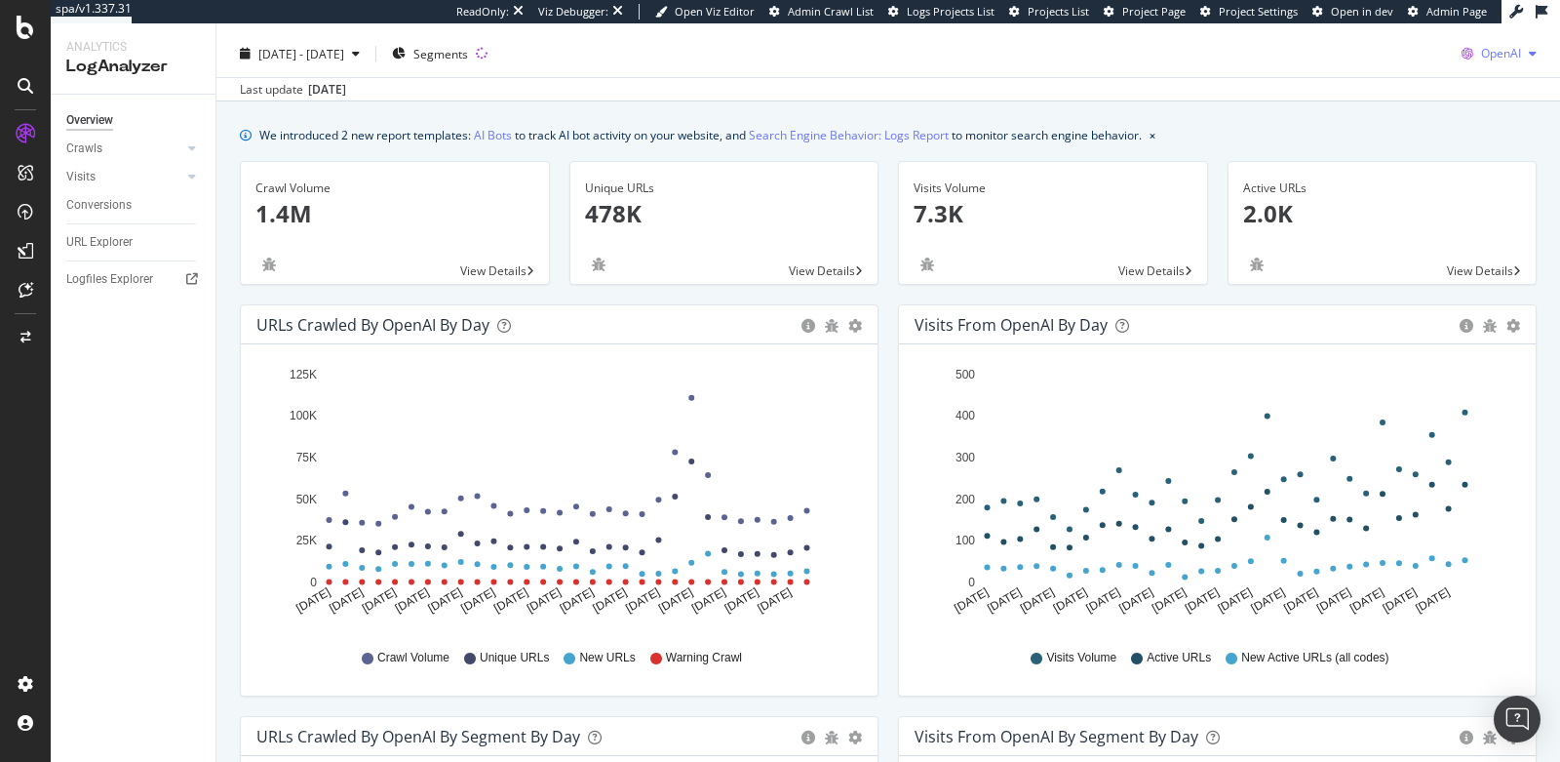
click at [1403, 60] on span "OpenAI" at bounding box center [1501, 53] width 40 height 17
click at [1403, 201] on span "Other AI Bots" at bounding box center [1499, 200] width 72 height 18
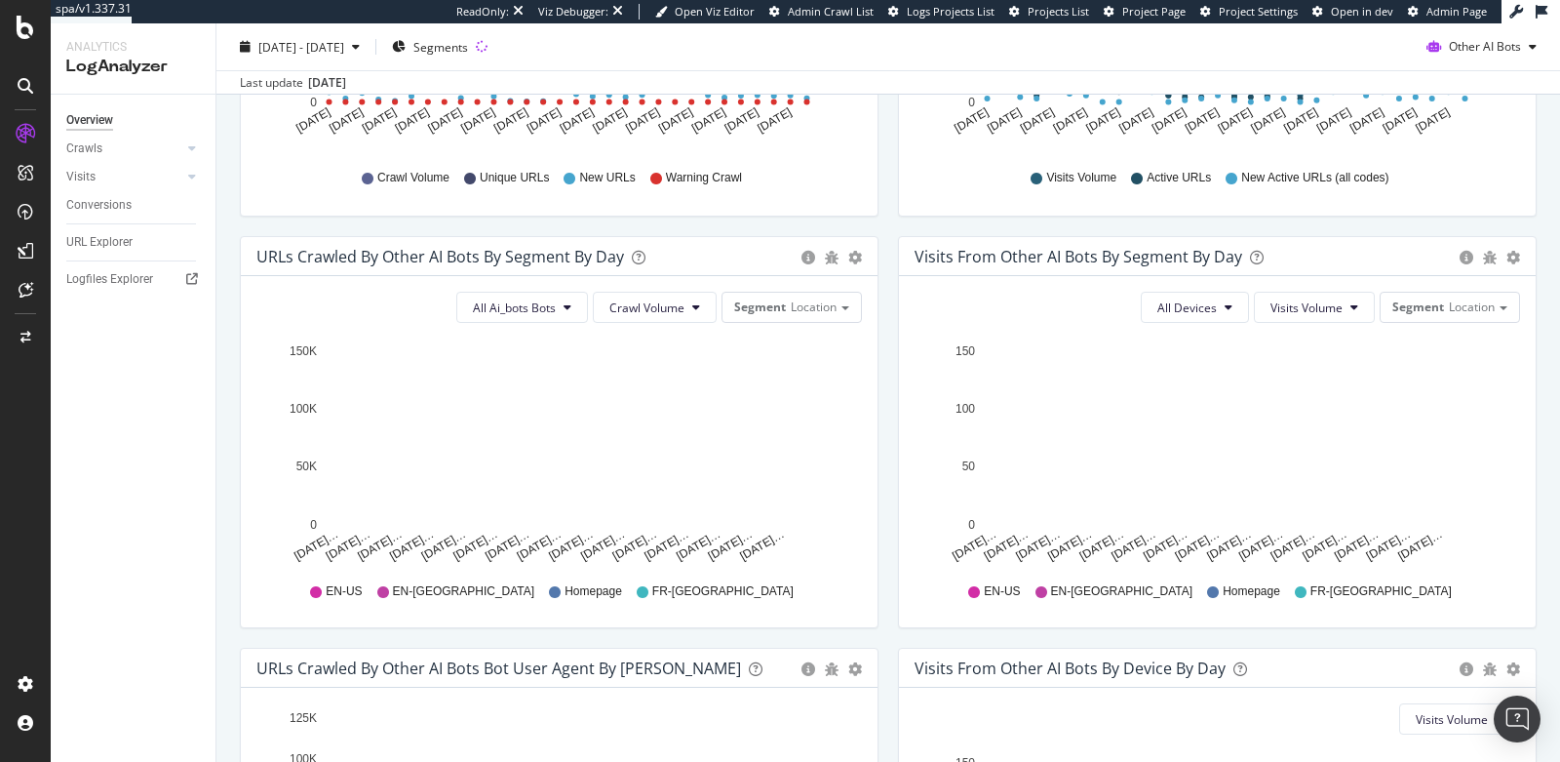
scroll to position [523, 0]
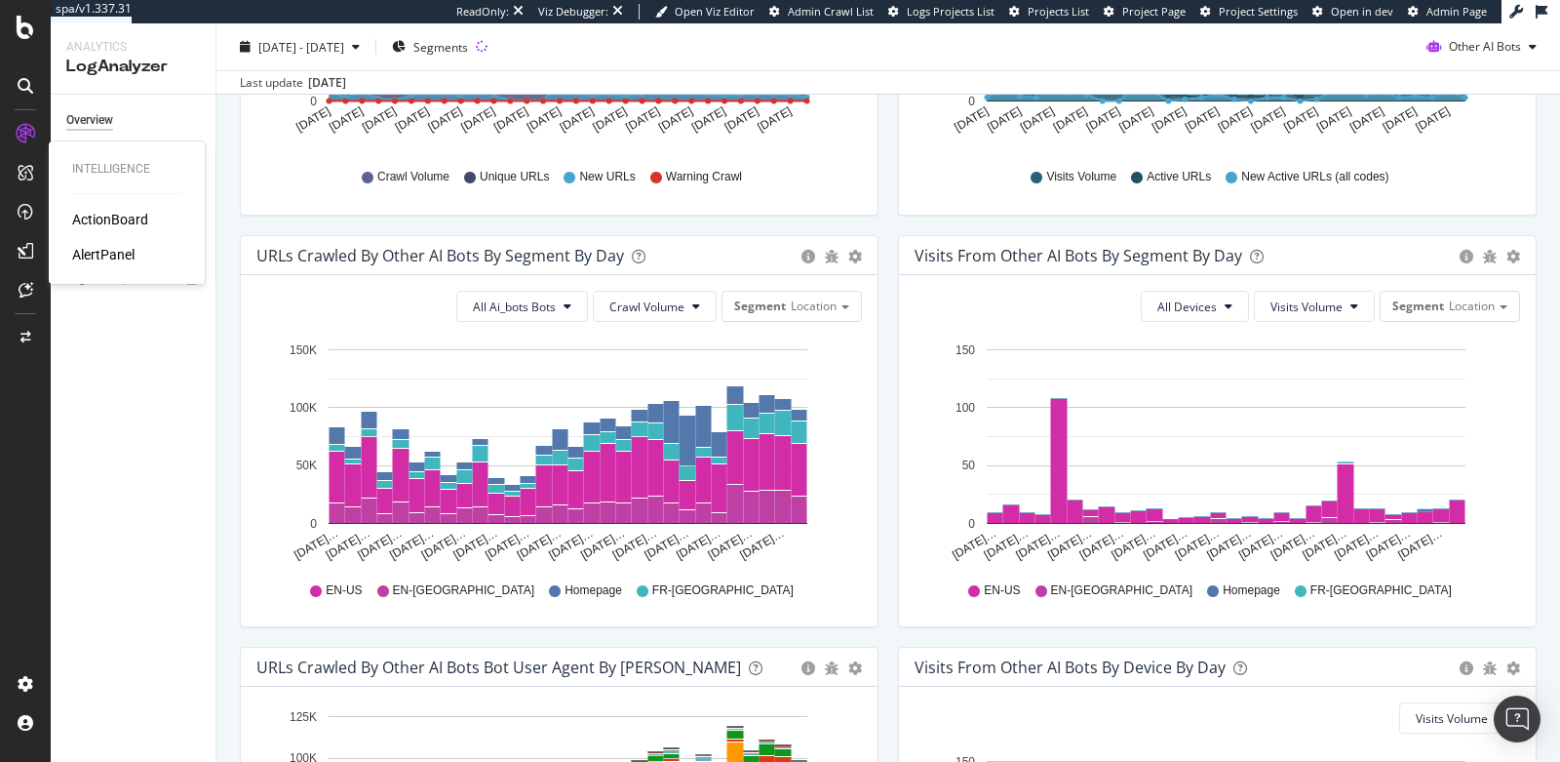
click at [99, 255] on div "AlertPanel" at bounding box center [103, 255] width 62 height 20
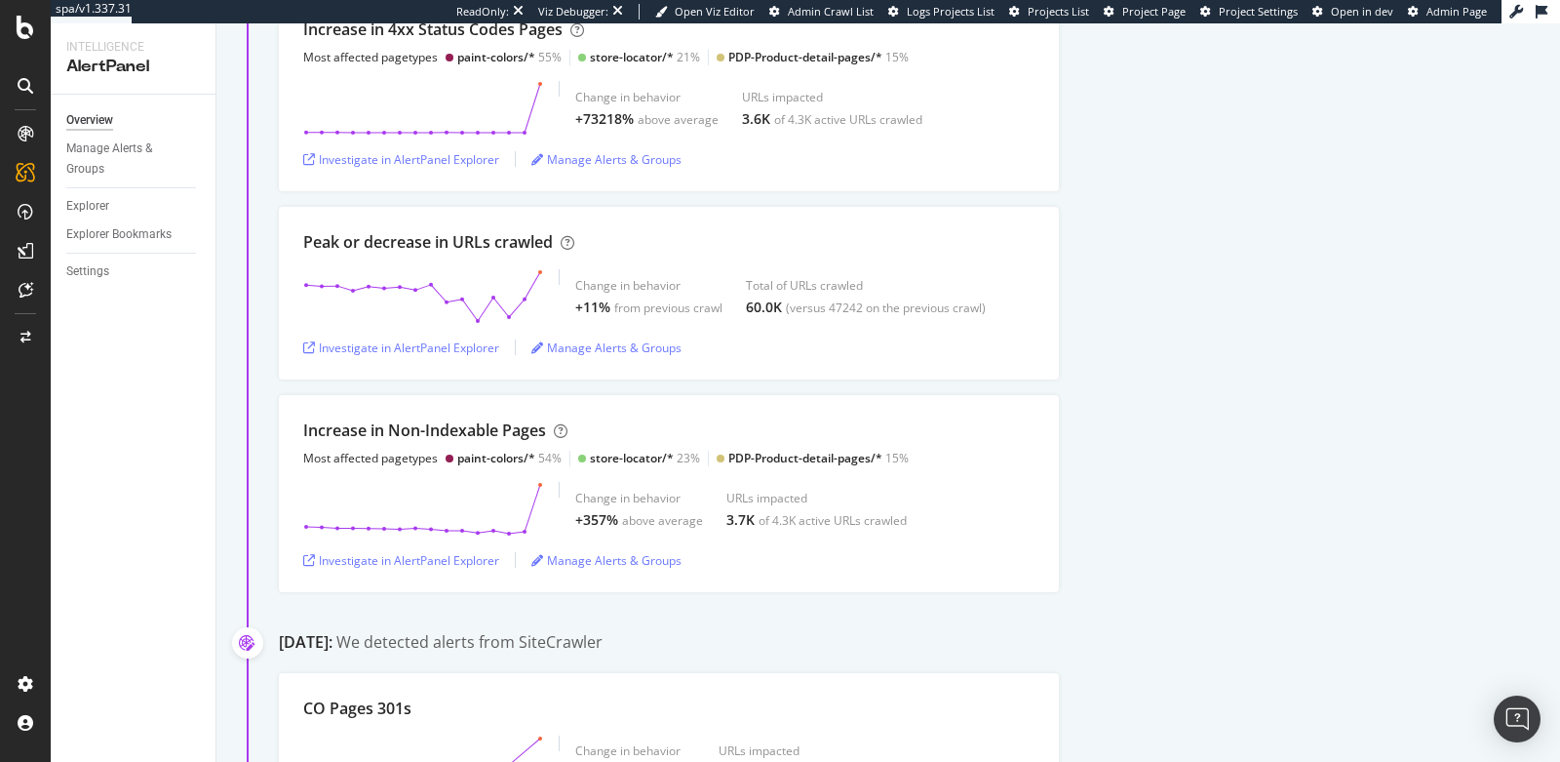
scroll to position [403, 0]
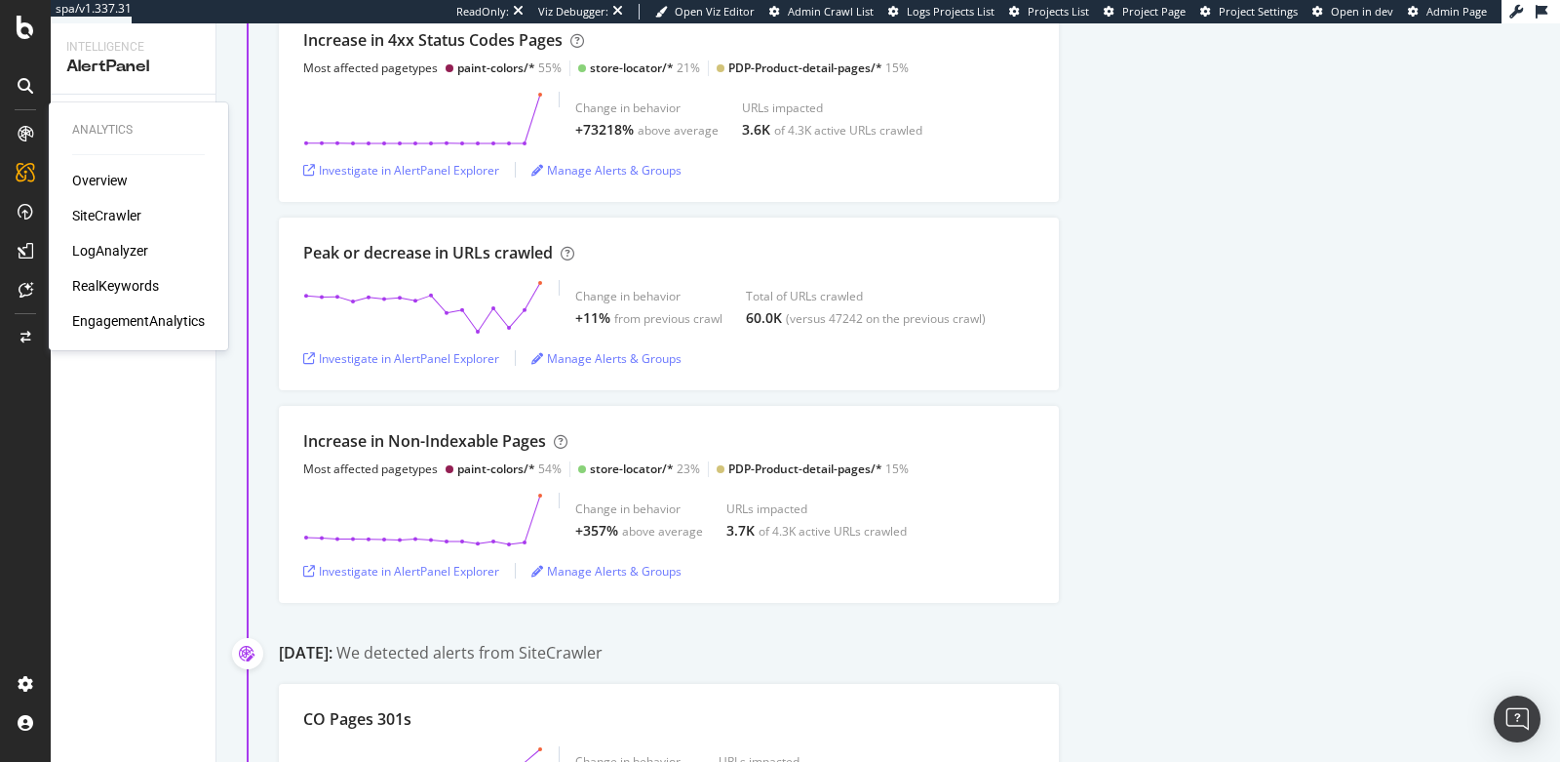
click at [108, 218] on div "SiteCrawler" at bounding box center [106, 216] width 69 height 20
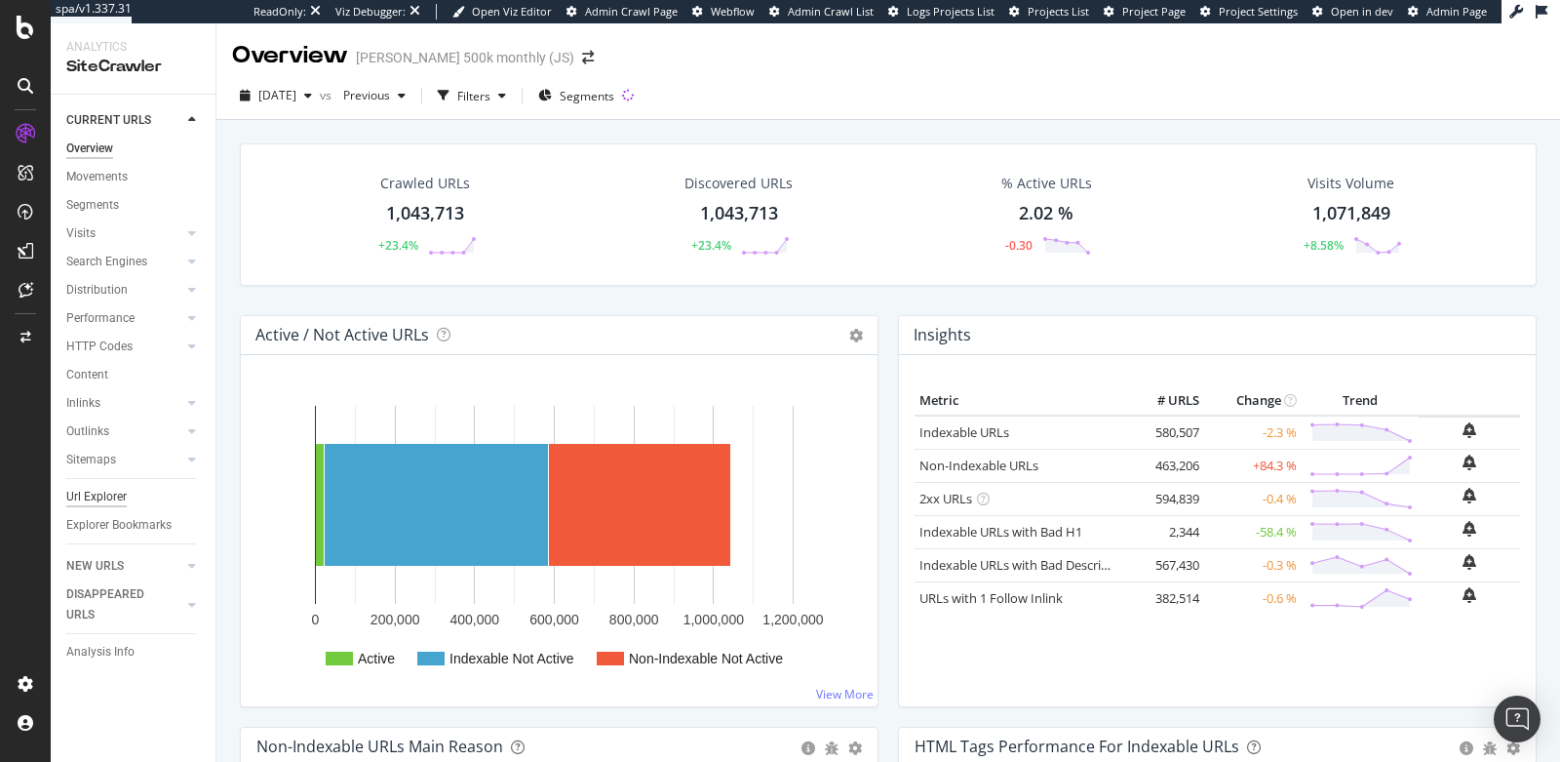
click at [118, 496] on div "Url Explorer" at bounding box center [96, 497] width 60 height 20
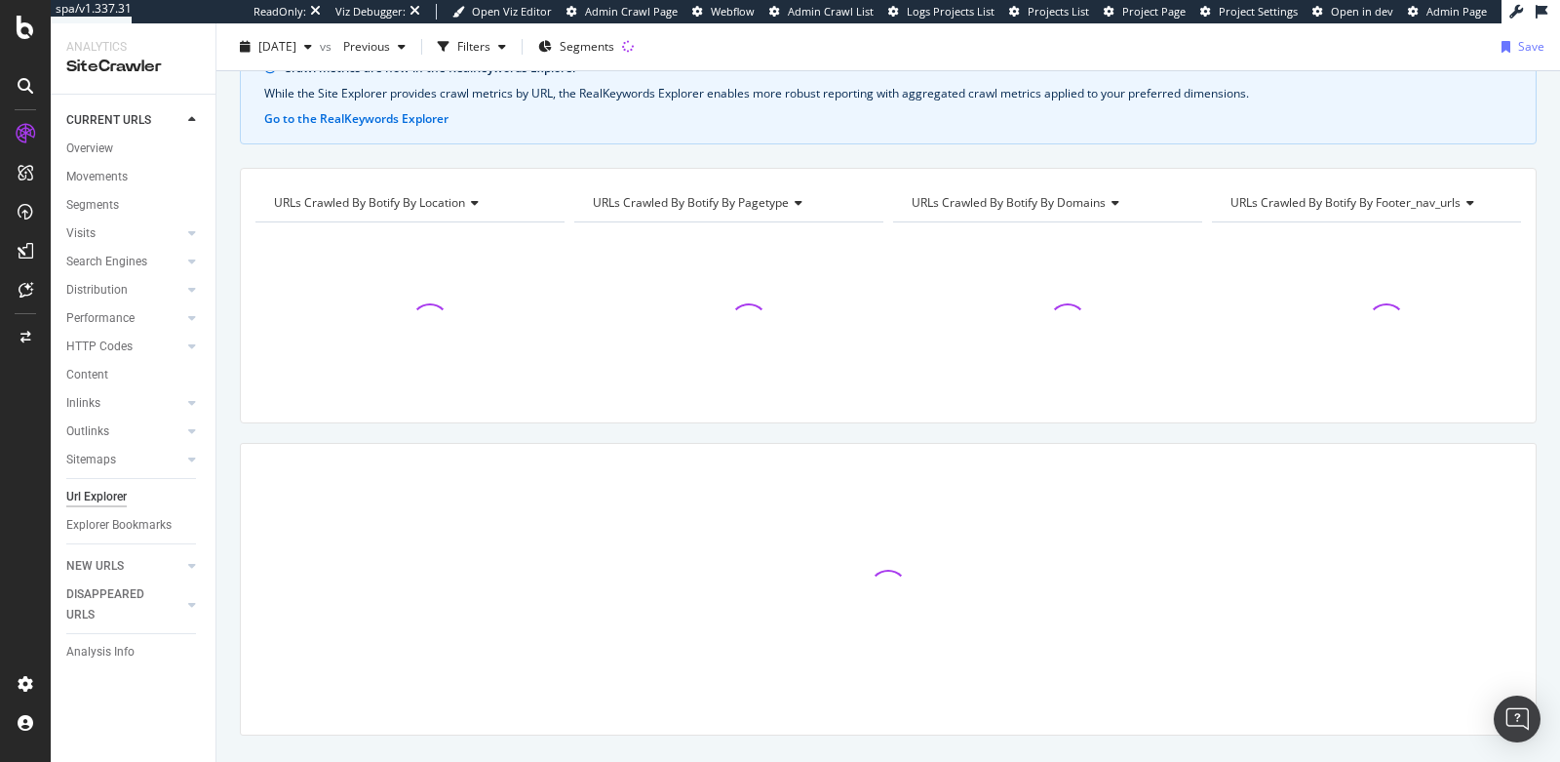
scroll to position [98, 0]
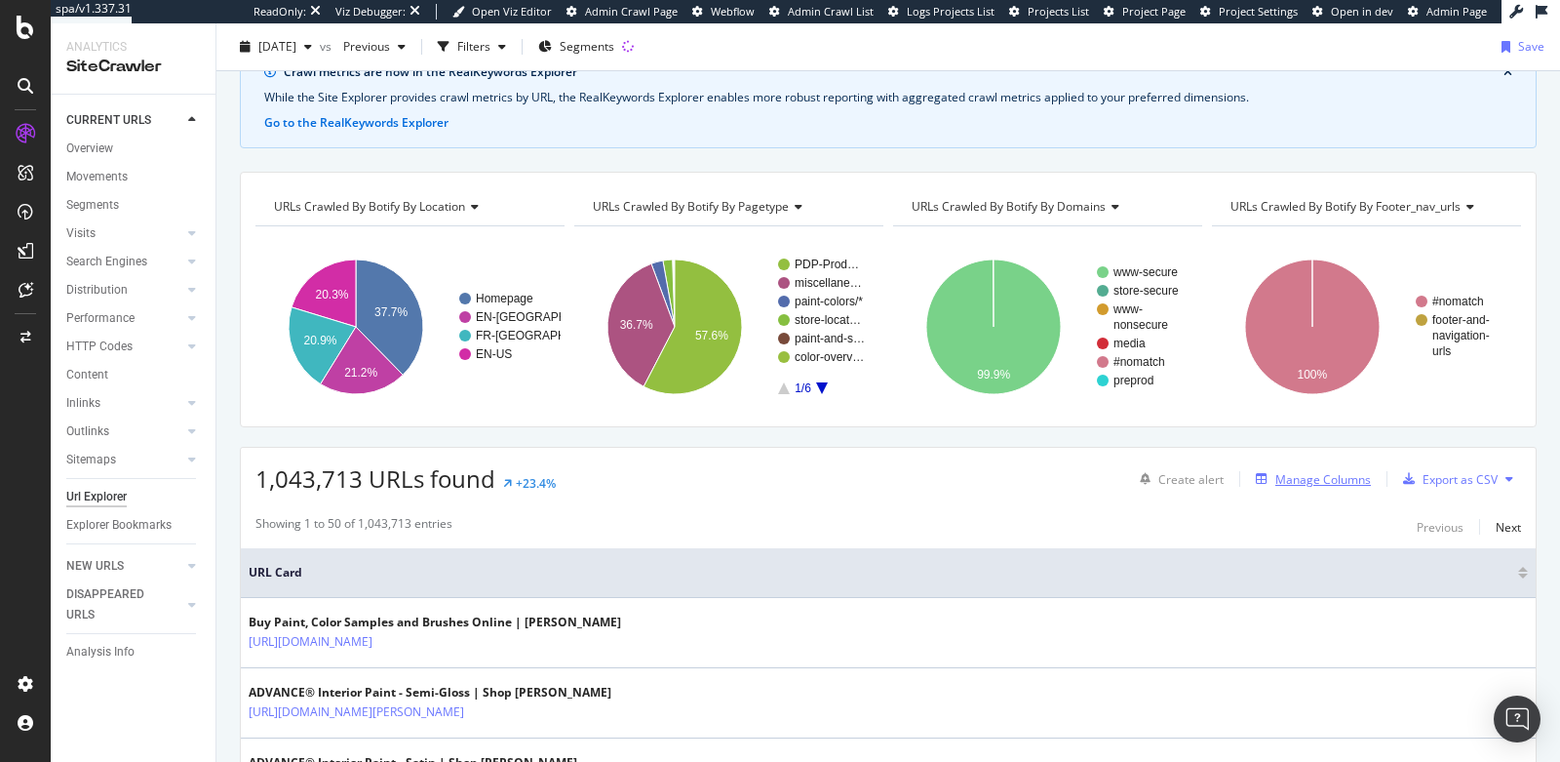
click at [1292, 472] on div "Manage Columns" at bounding box center [1324, 479] width 96 height 17
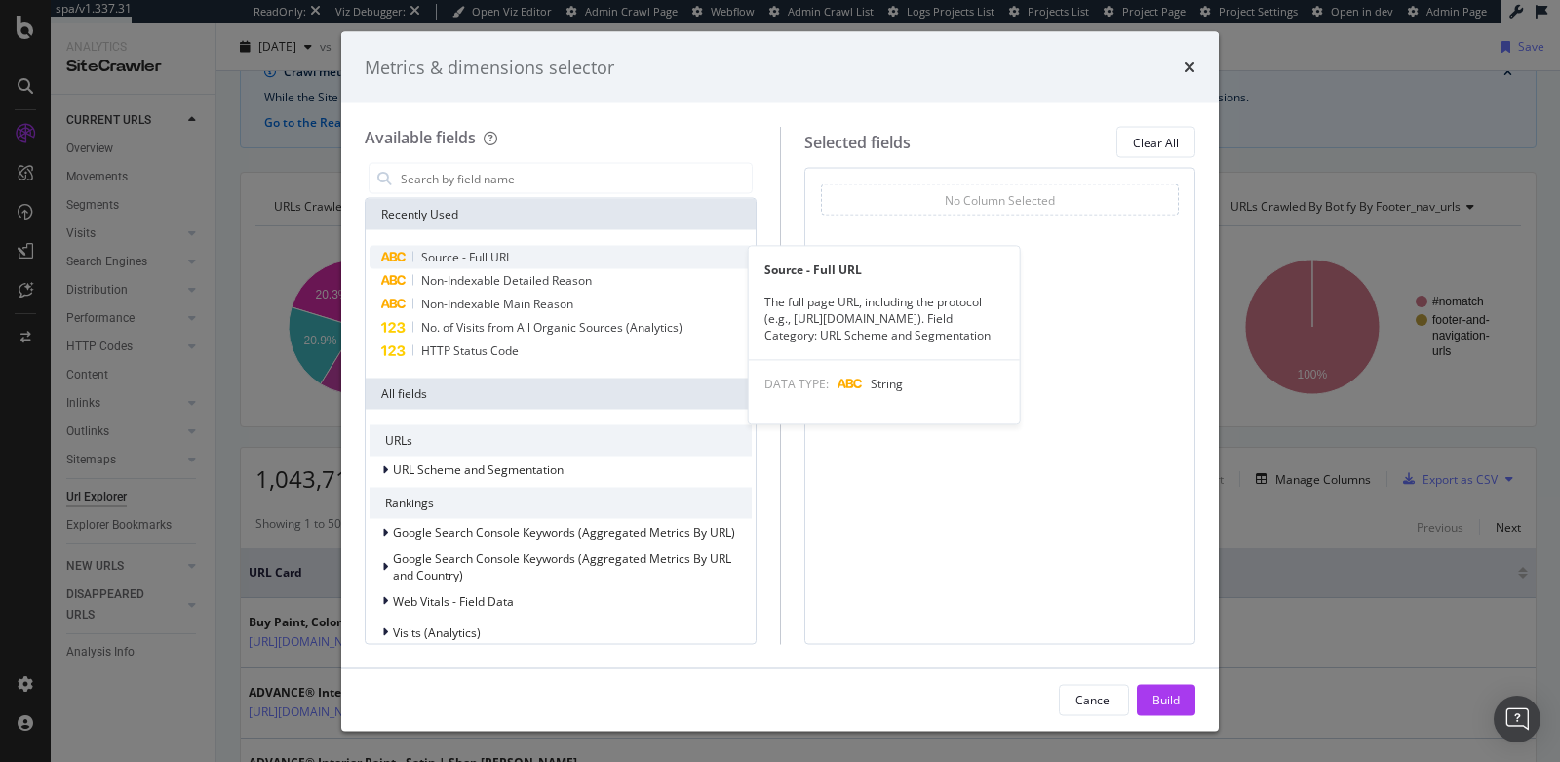
click at [513, 256] on div "Source - Full URL" at bounding box center [561, 257] width 382 height 23
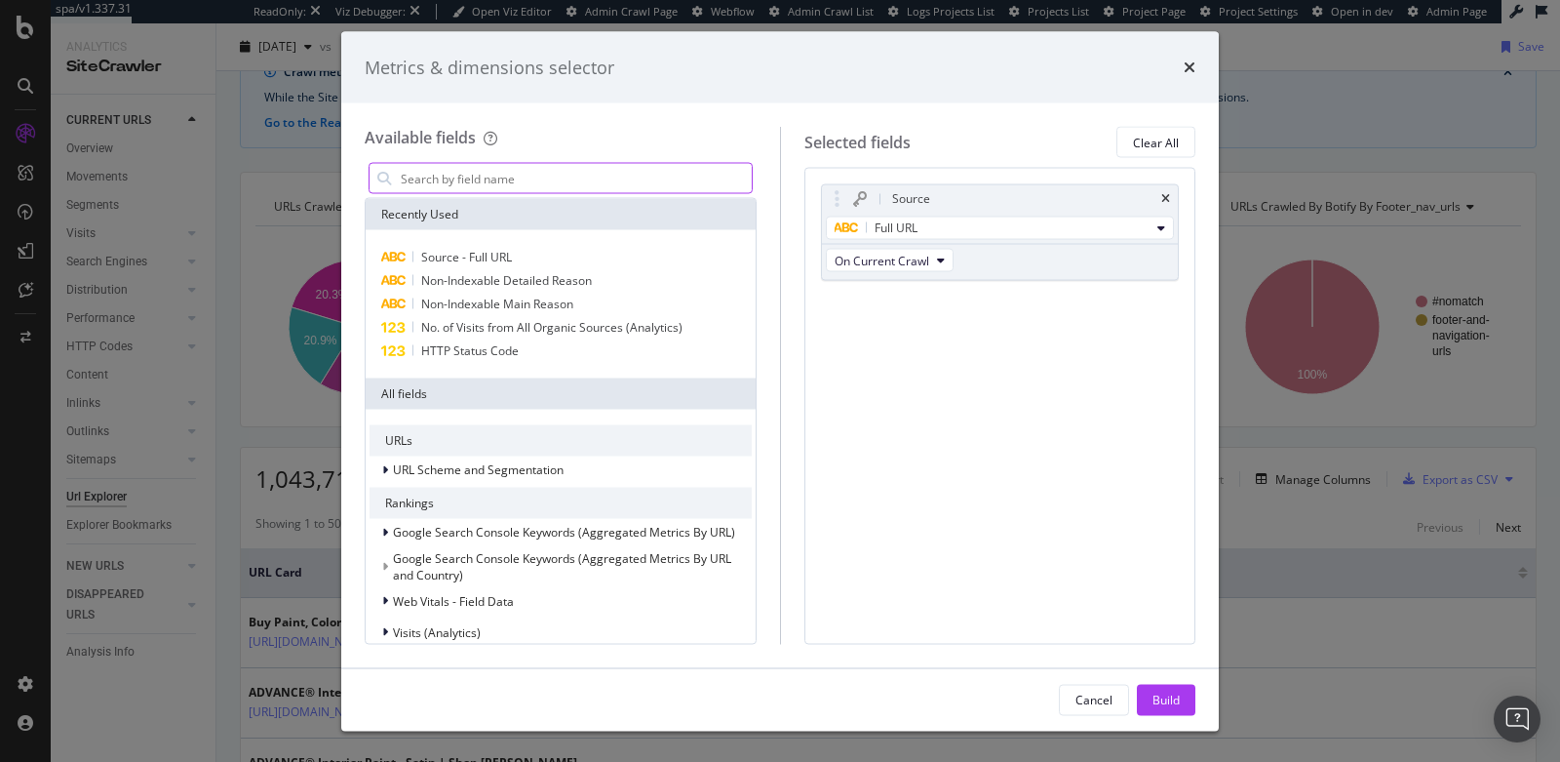
click at [446, 182] on input "modal" at bounding box center [575, 178] width 353 height 29
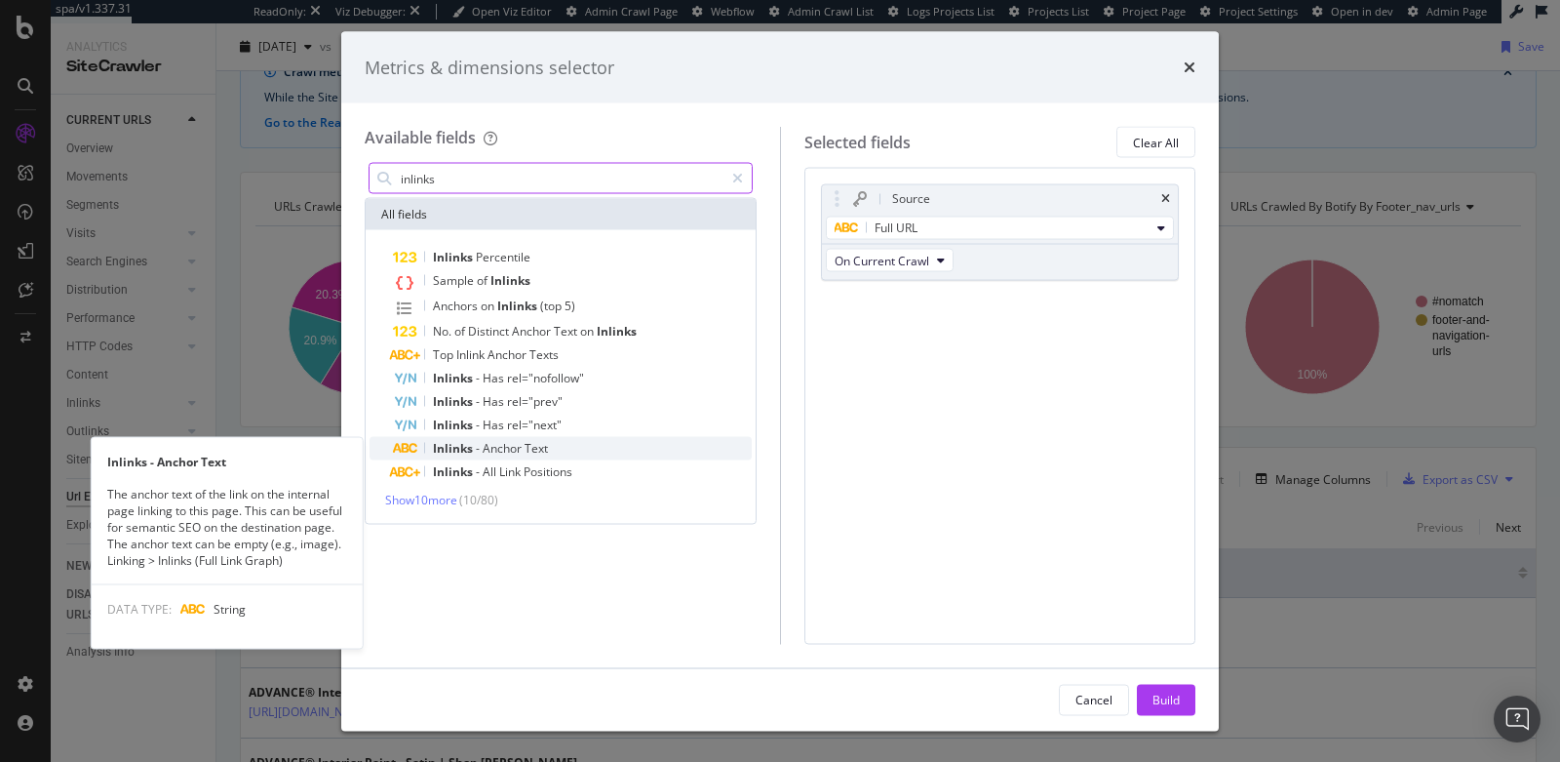
type input "inlinks"
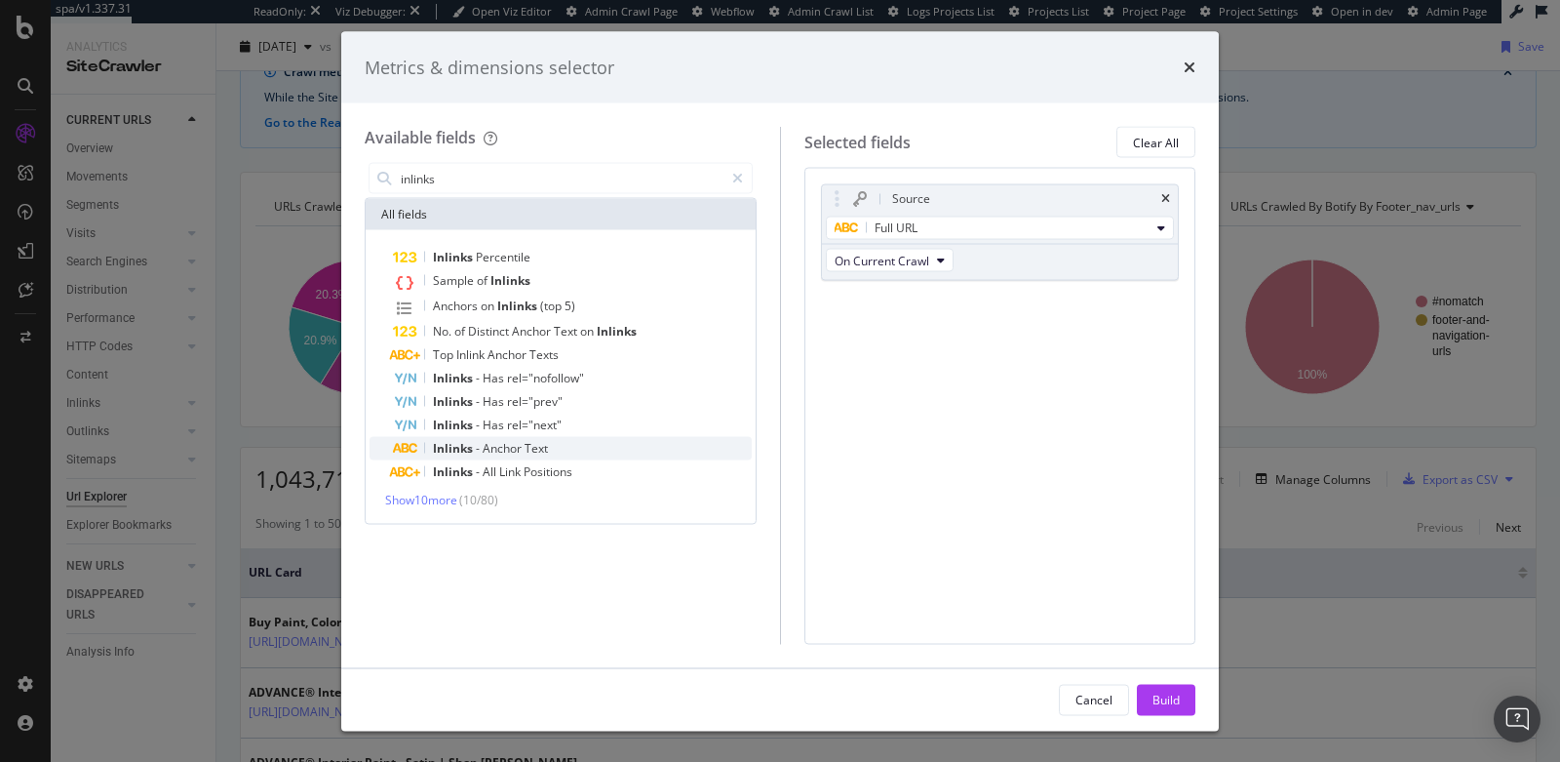
click at [476, 449] on span "-" at bounding box center [479, 448] width 7 height 17
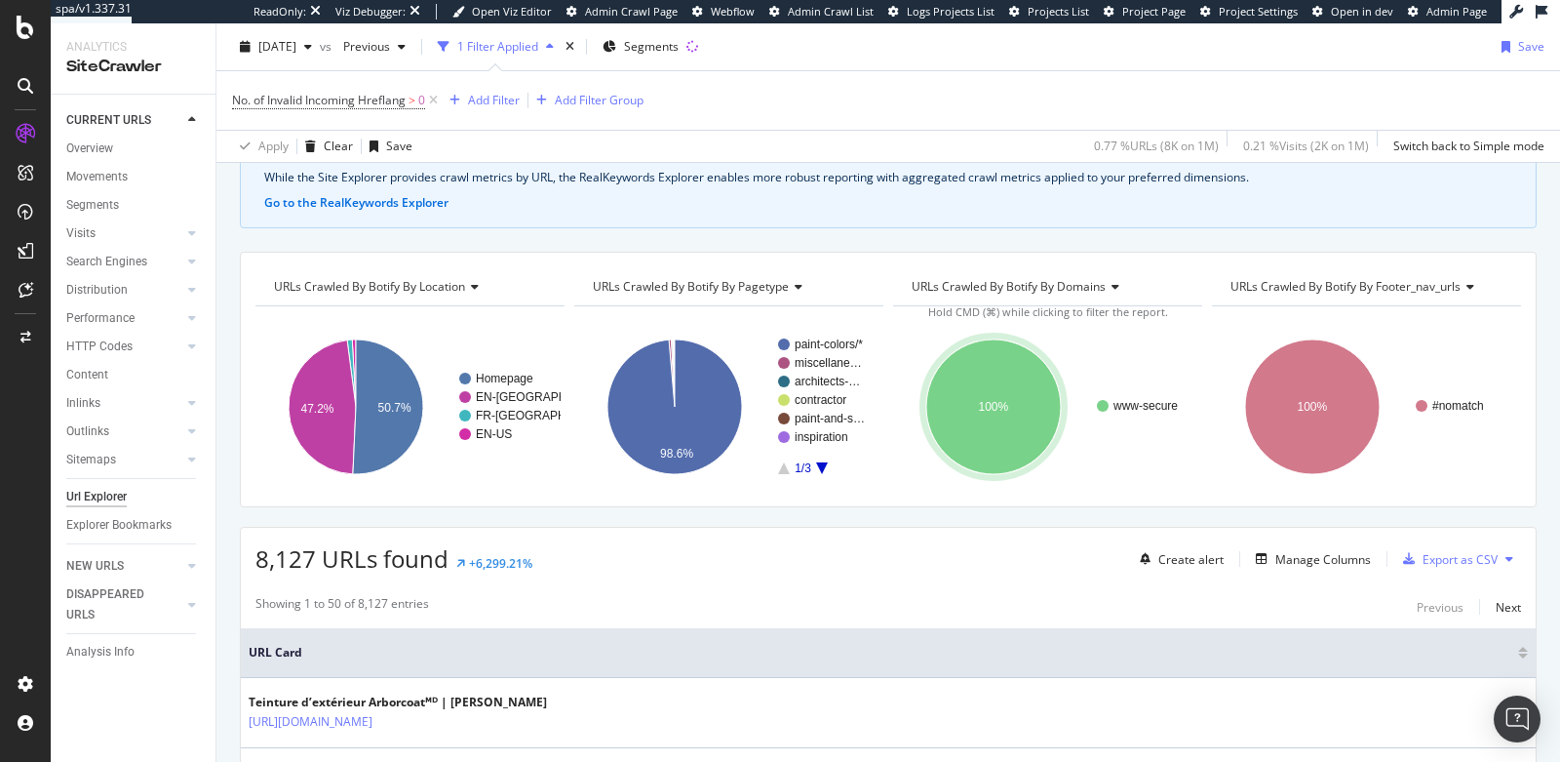
scroll to position [110, 0]
click at [1286, 551] on div "Manage Columns" at bounding box center [1324, 558] width 96 height 17
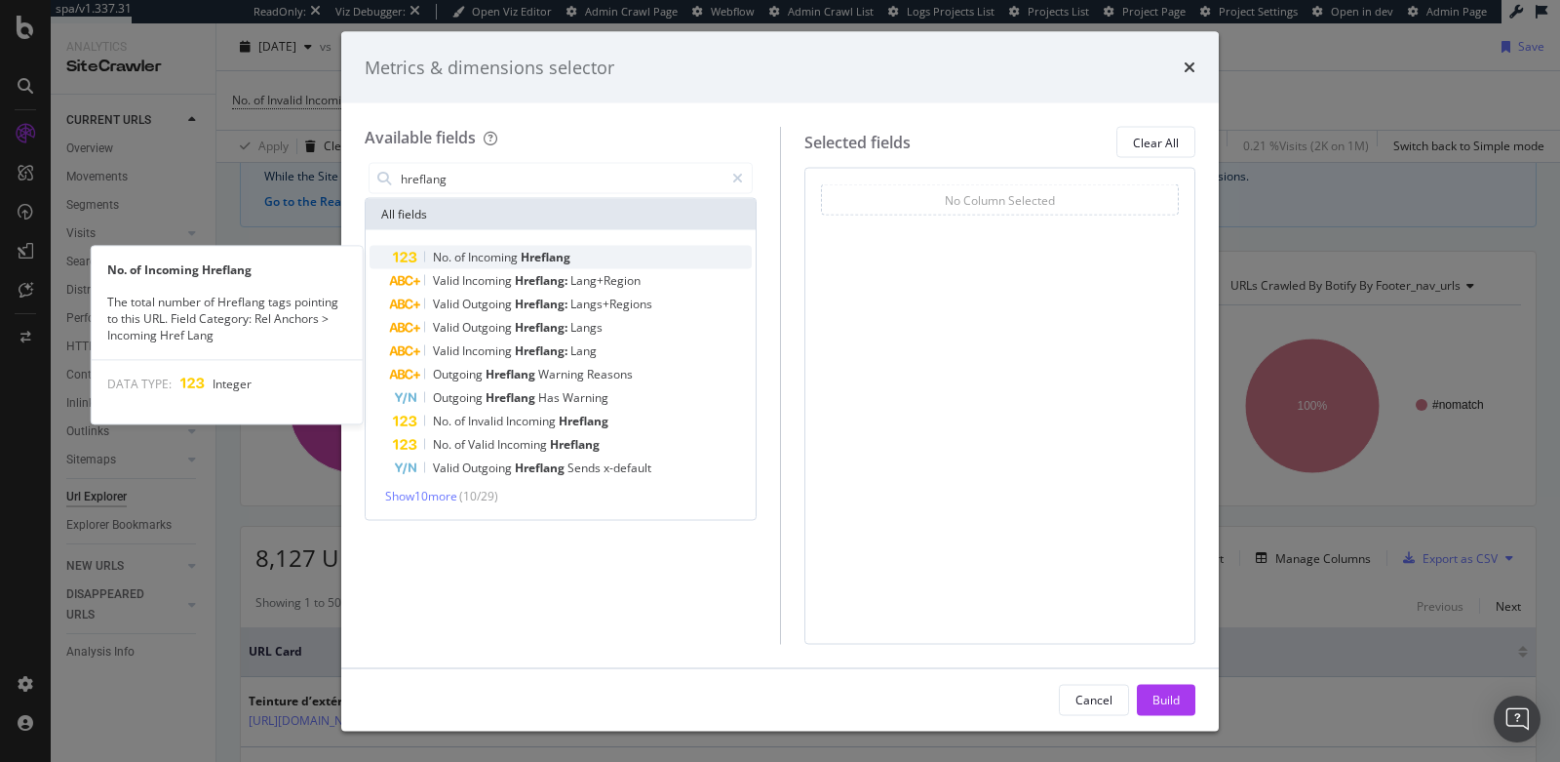
type input "hreflang"
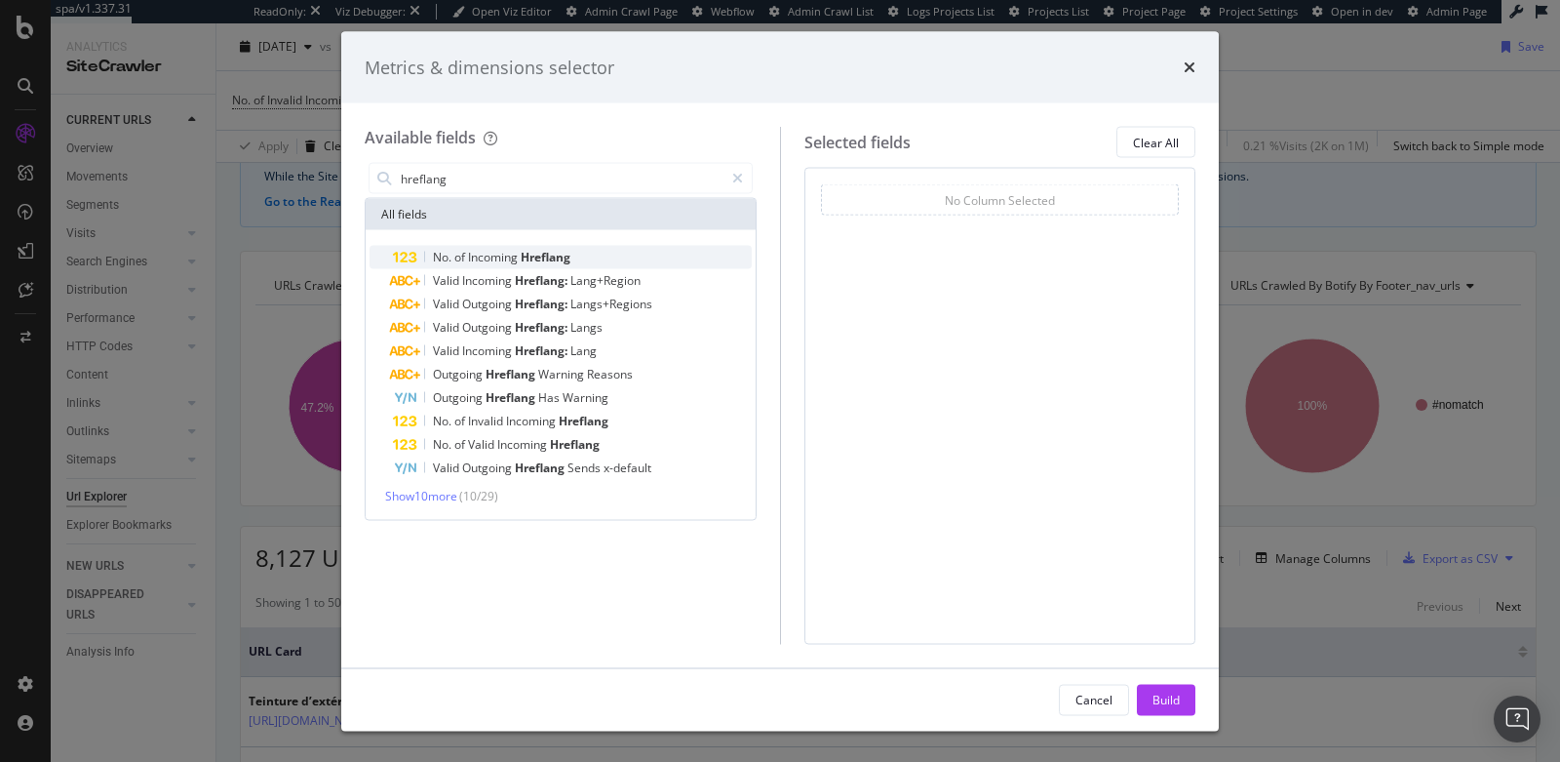
click at [579, 255] on div "No. of Incoming Hreflang" at bounding box center [572, 257] width 359 height 23
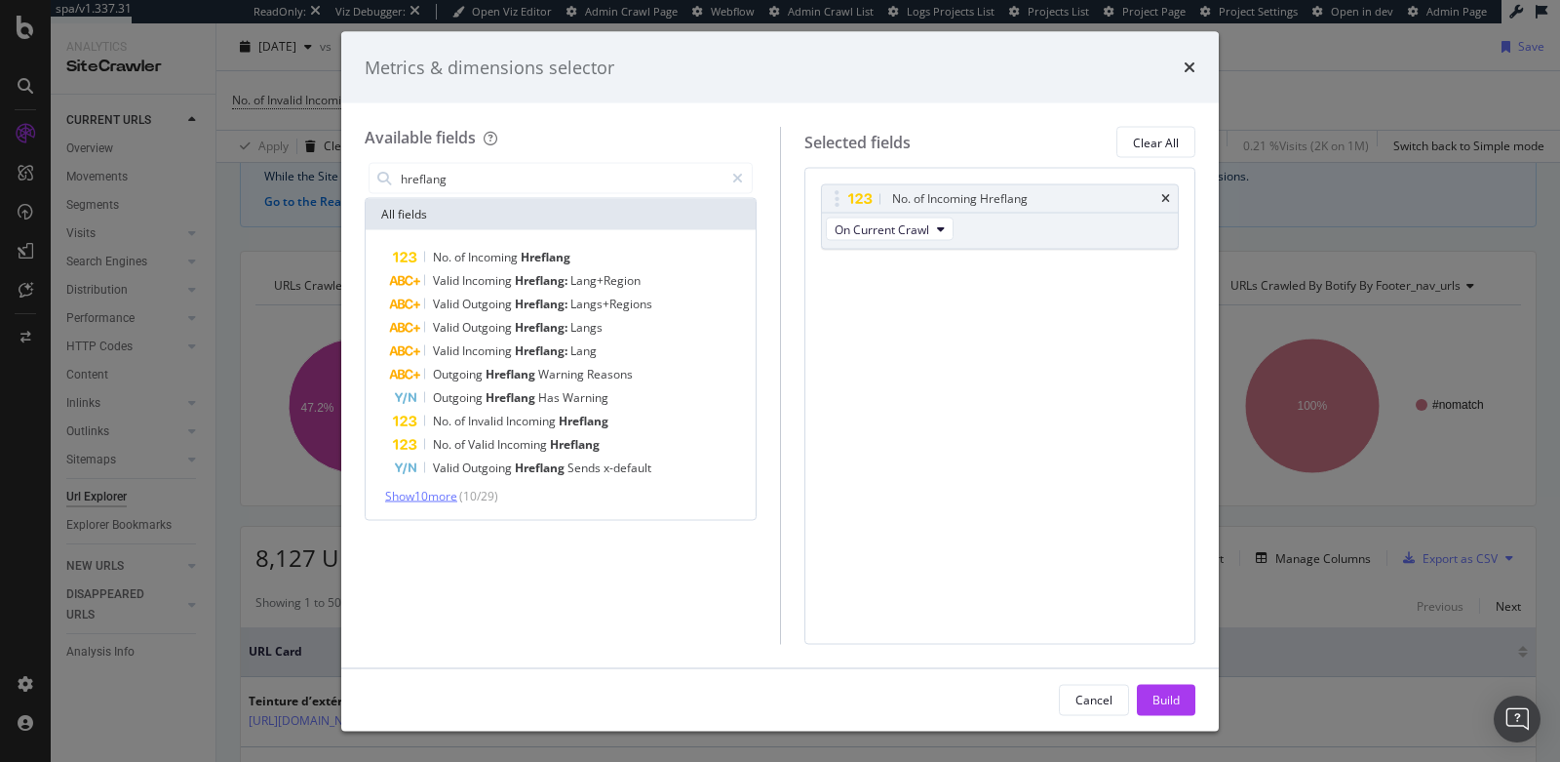
click at [408, 495] on span "Show 10 more" at bounding box center [421, 496] width 72 height 17
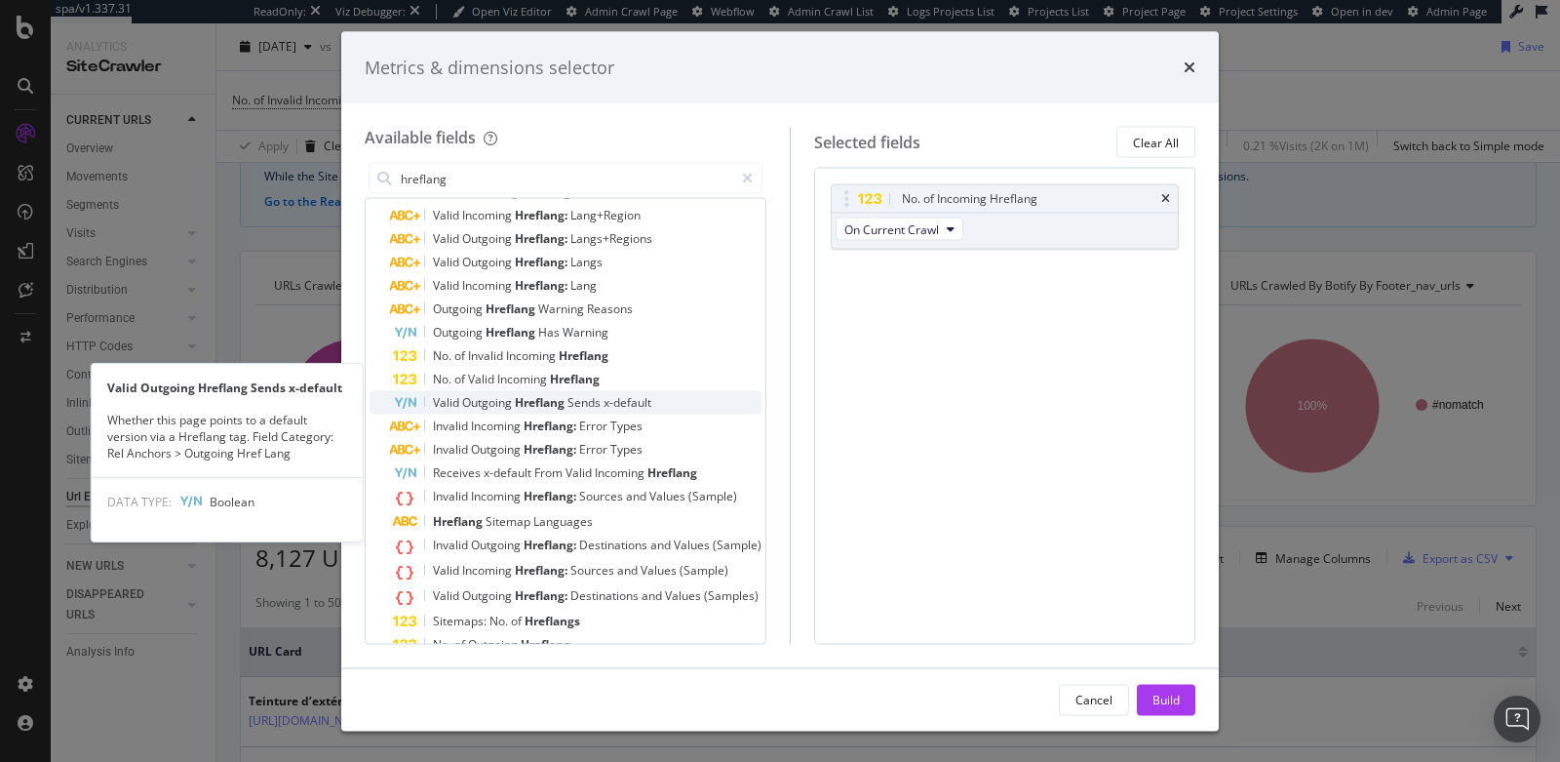
scroll to position [117, 0]
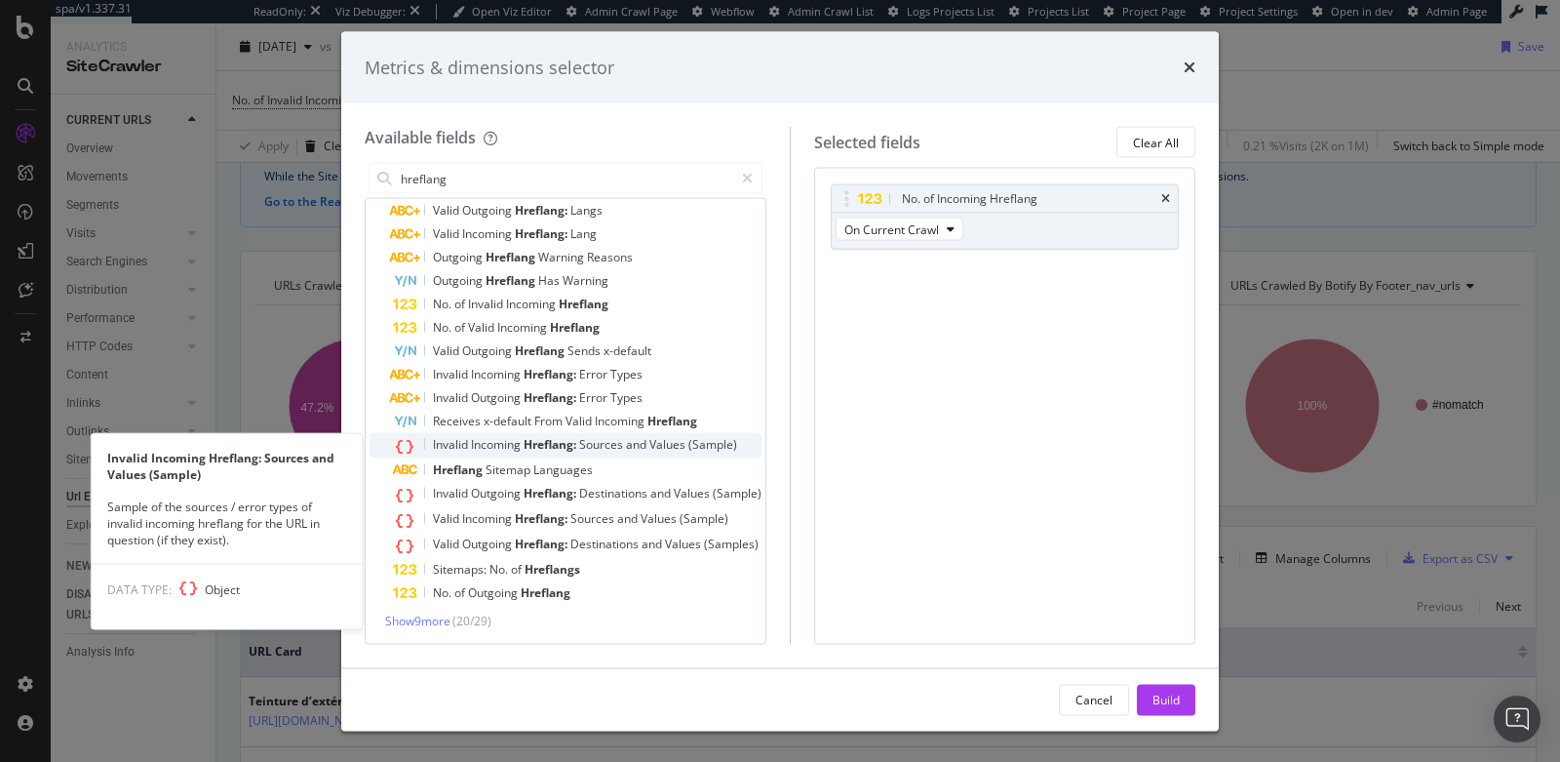
click at [632, 442] on span "and" at bounding box center [637, 444] width 23 height 17
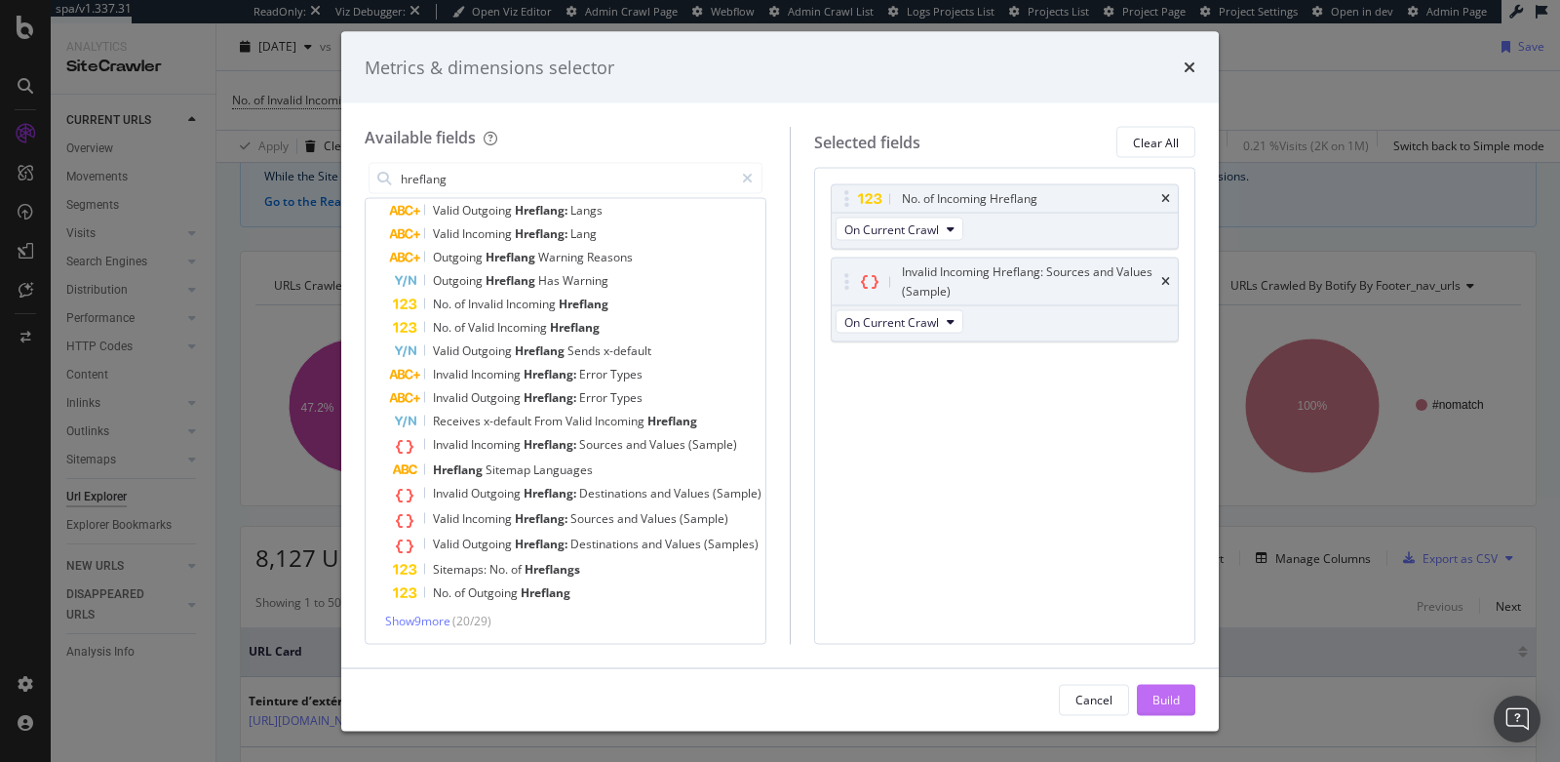
click at [1151, 693] on button "Build" at bounding box center [1166, 699] width 59 height 31
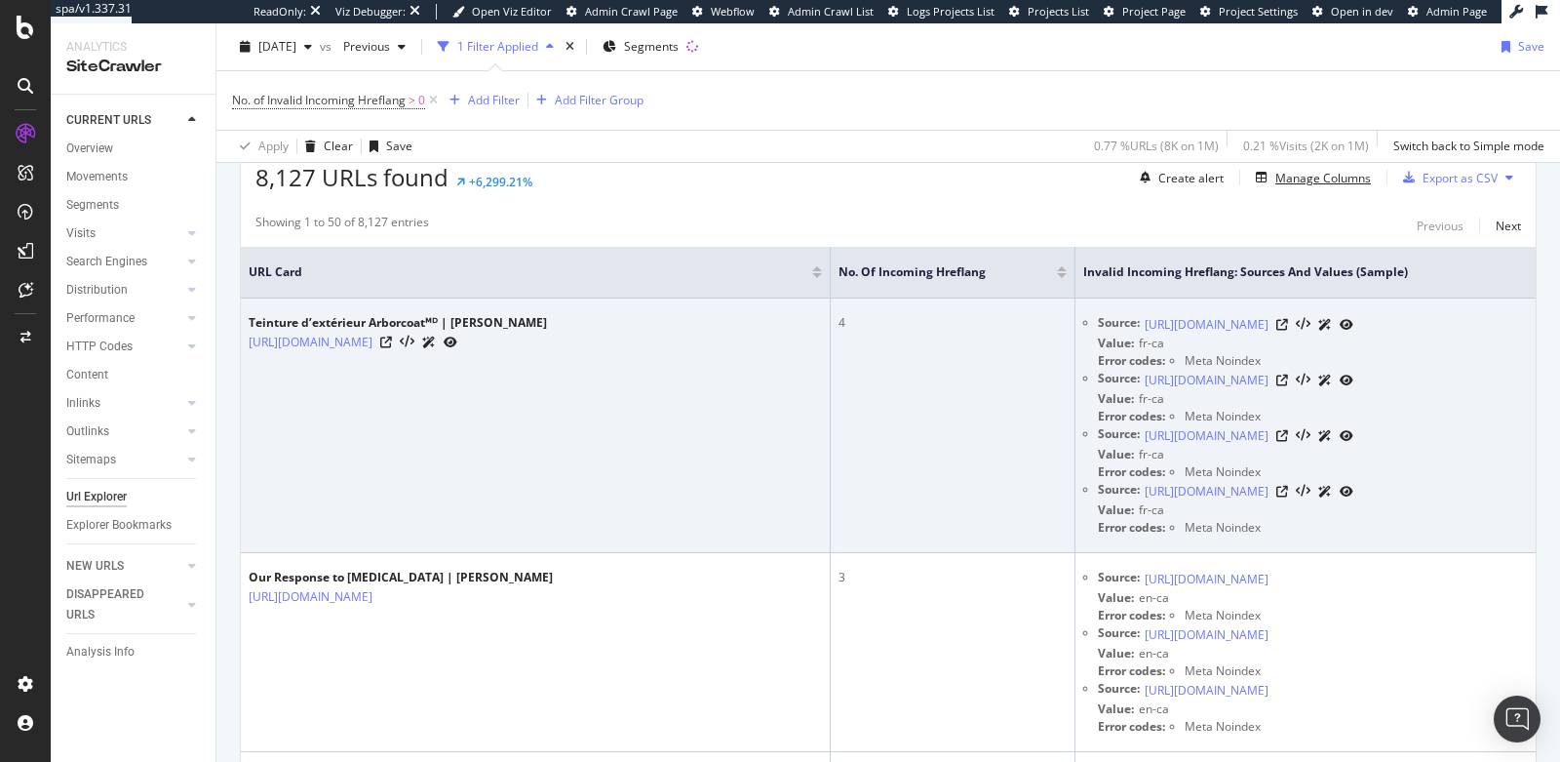
scroll to position [494, 0]
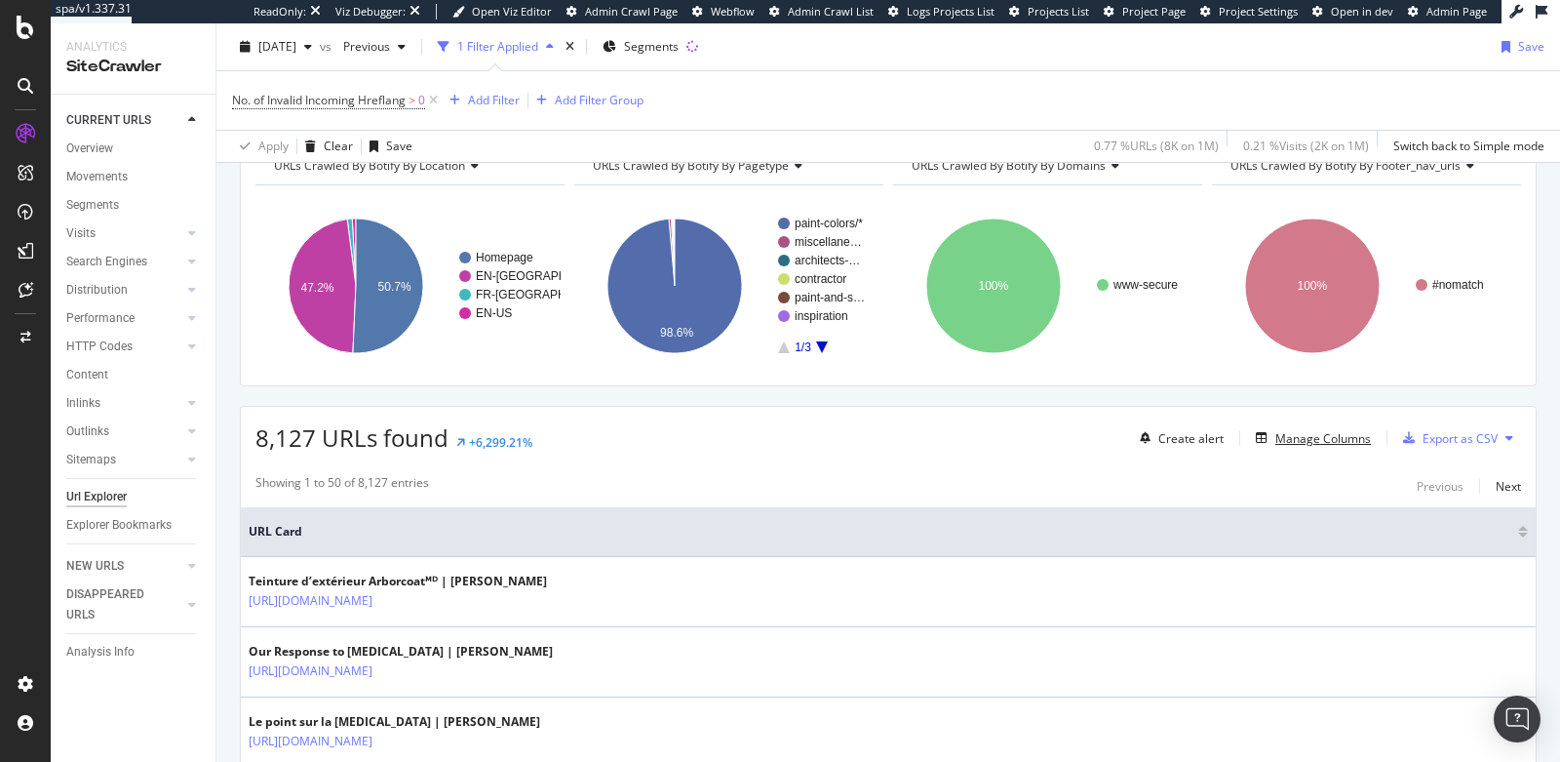
scroll to position [494, 0]
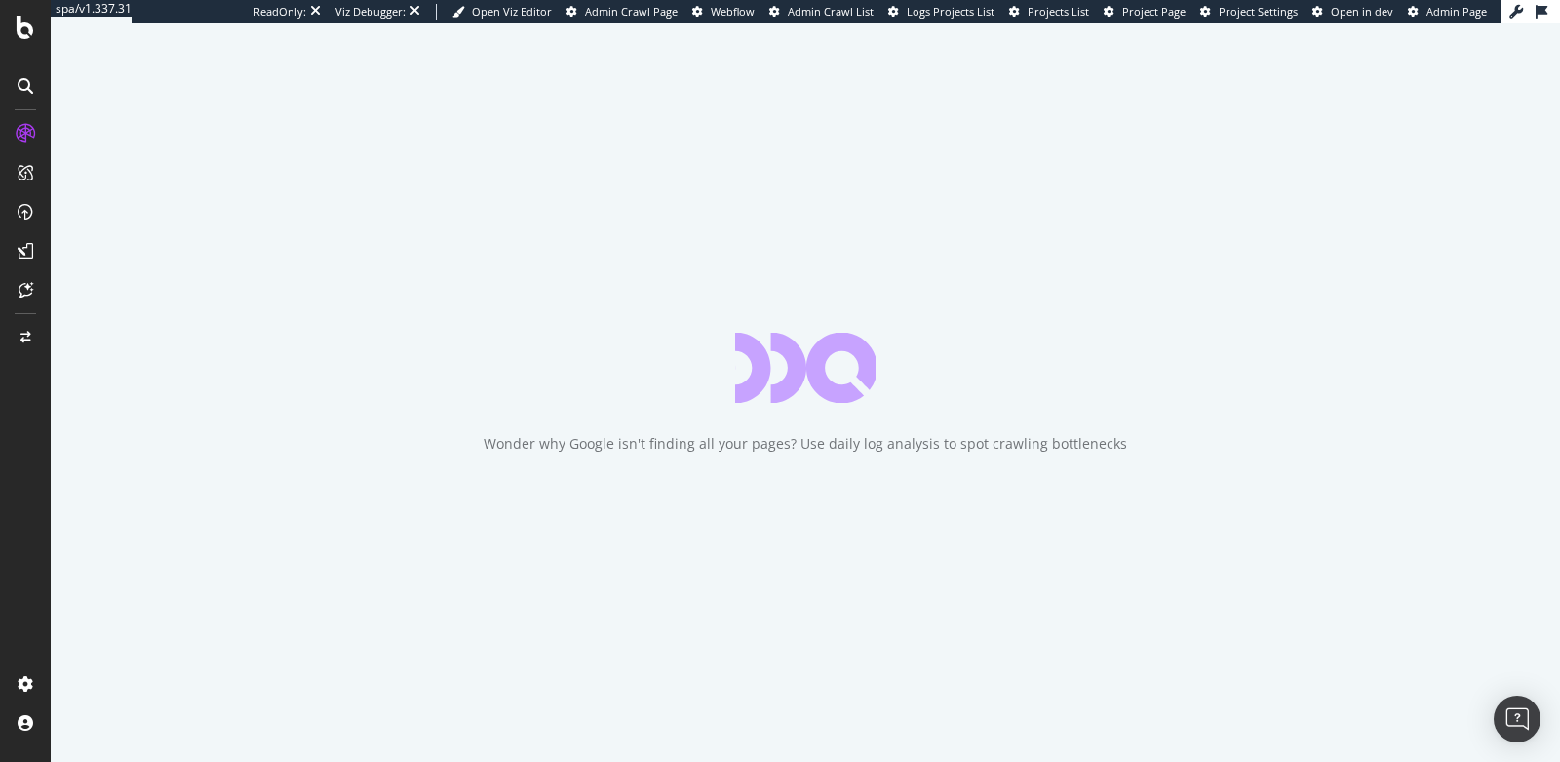
click at [525, 426] on div "Wonder why Google isn't finding all your pages? Use daily log analysis to spot …" at bounding box center [806, 392] width 1510 height 738
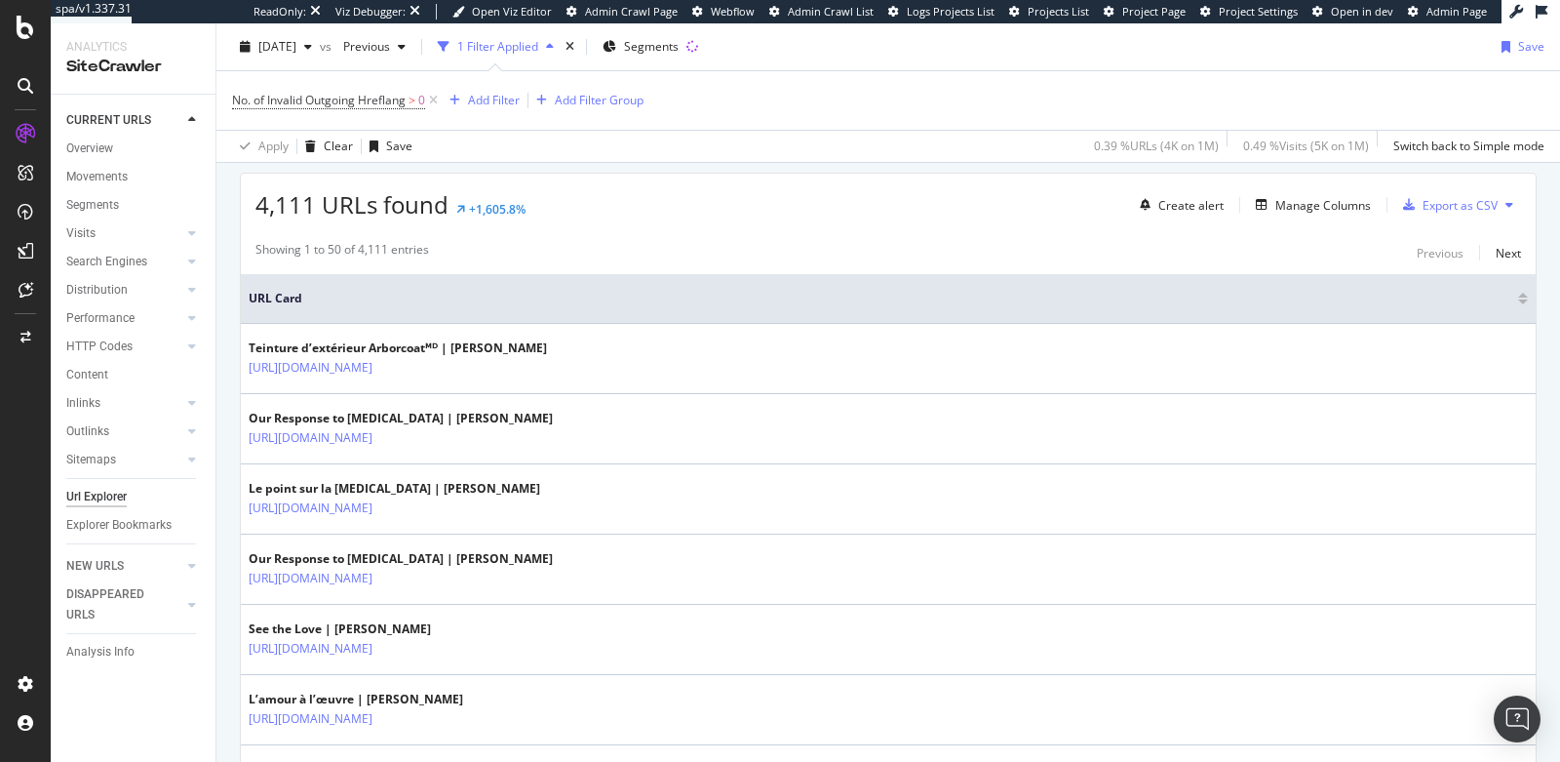
scroll to position [464, 0]
click at [1281, 200] on div "Manage Columns" at bounding box center [1324, 204] width 96 height 17
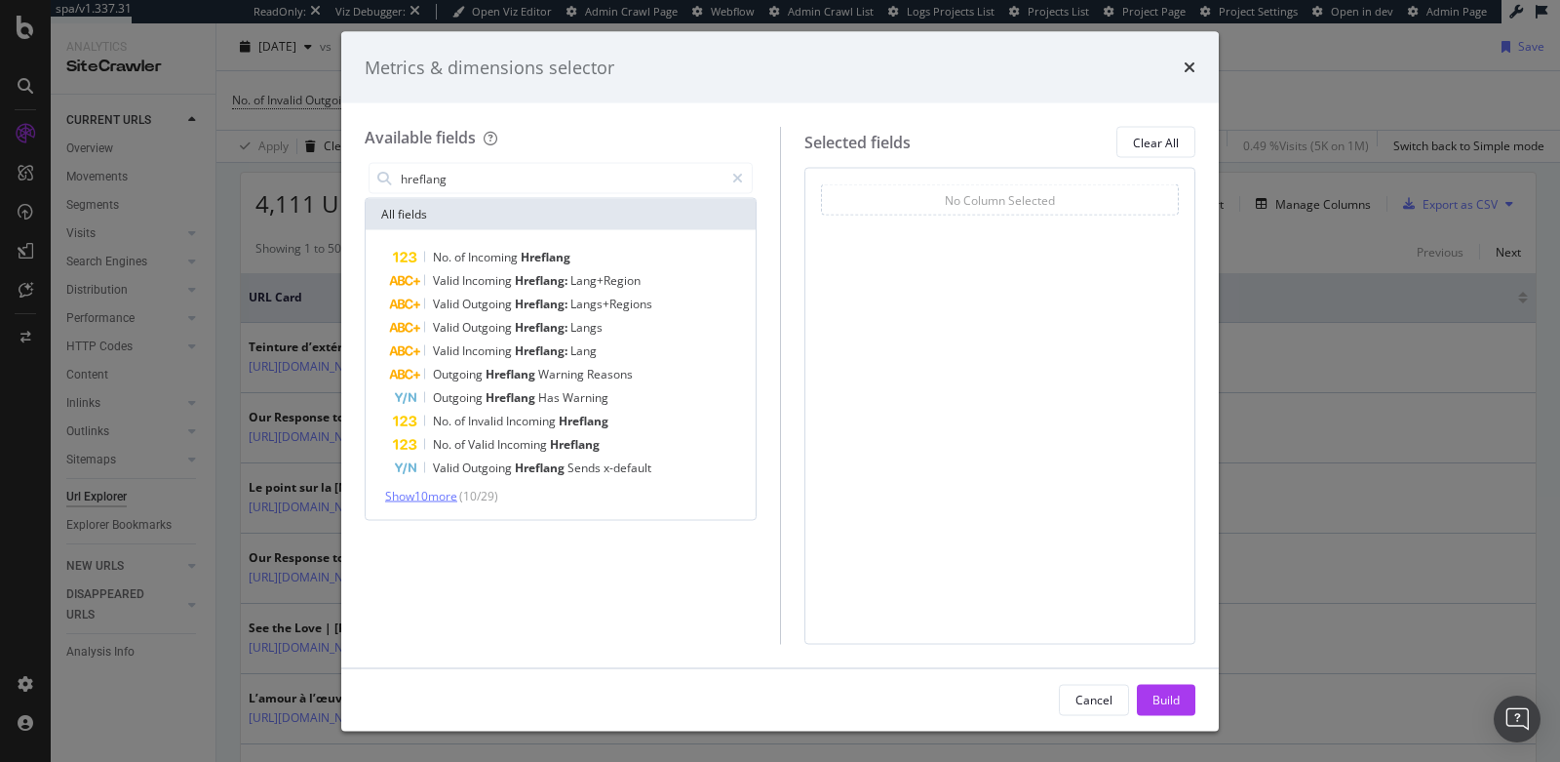
type input "hreflang"
click at [441, 494] on span "Show 10 more" at bounding box center [421, 496] width 72 height 17
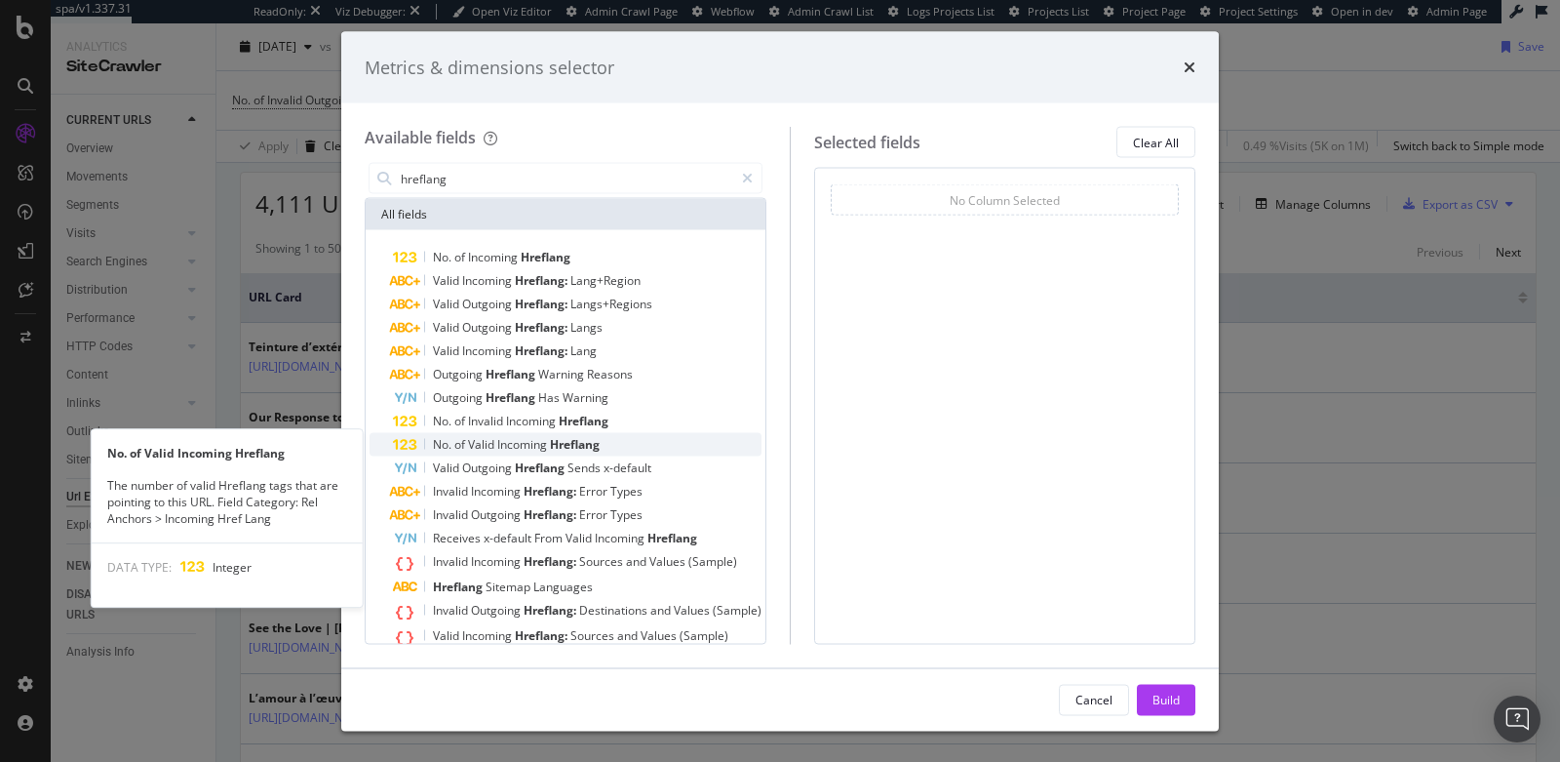
scroll to position [82, 0]
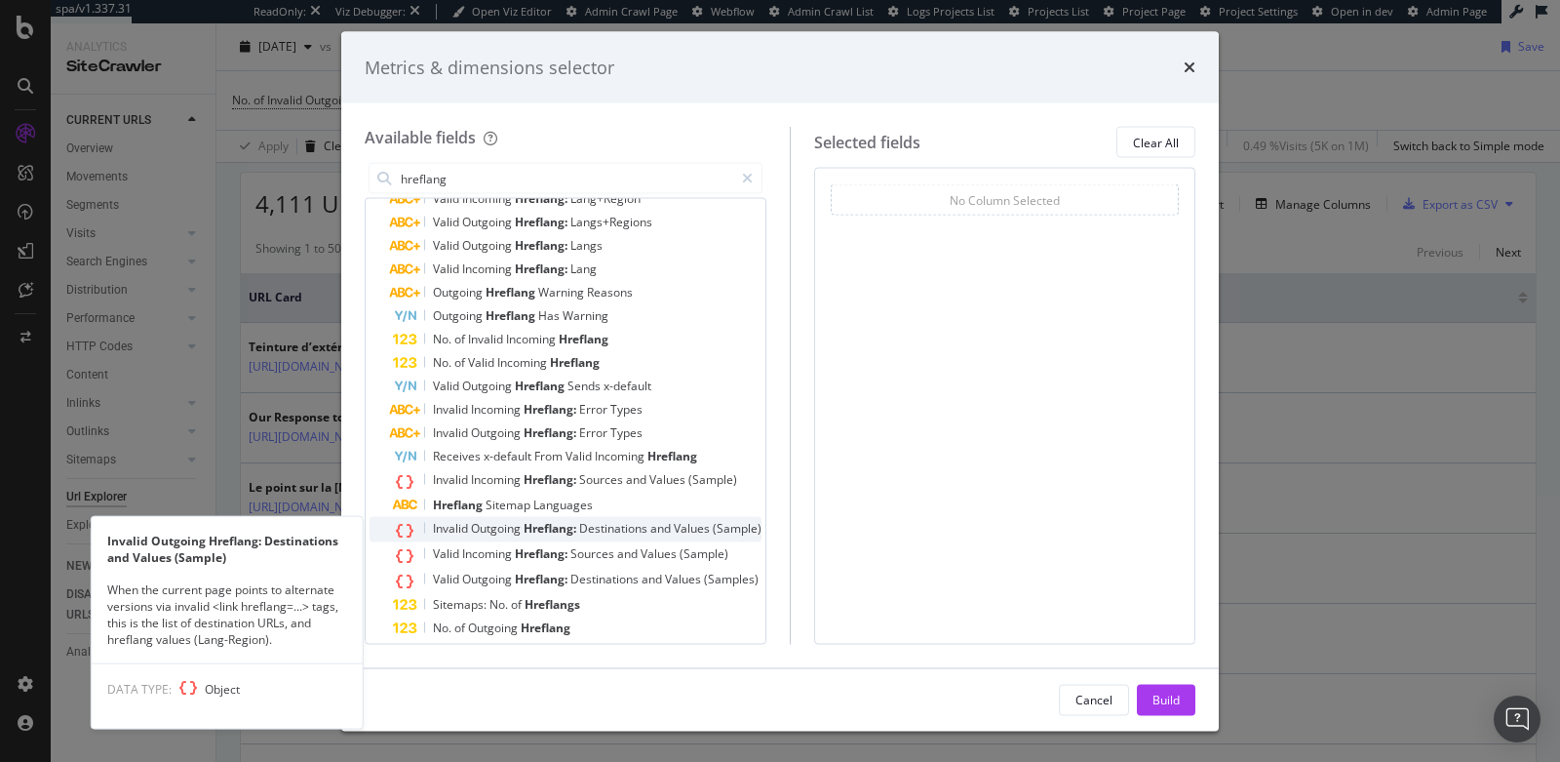
click at [506, 531] on span "Outgoing" at bounding box center [497, 528] width 53 height 17
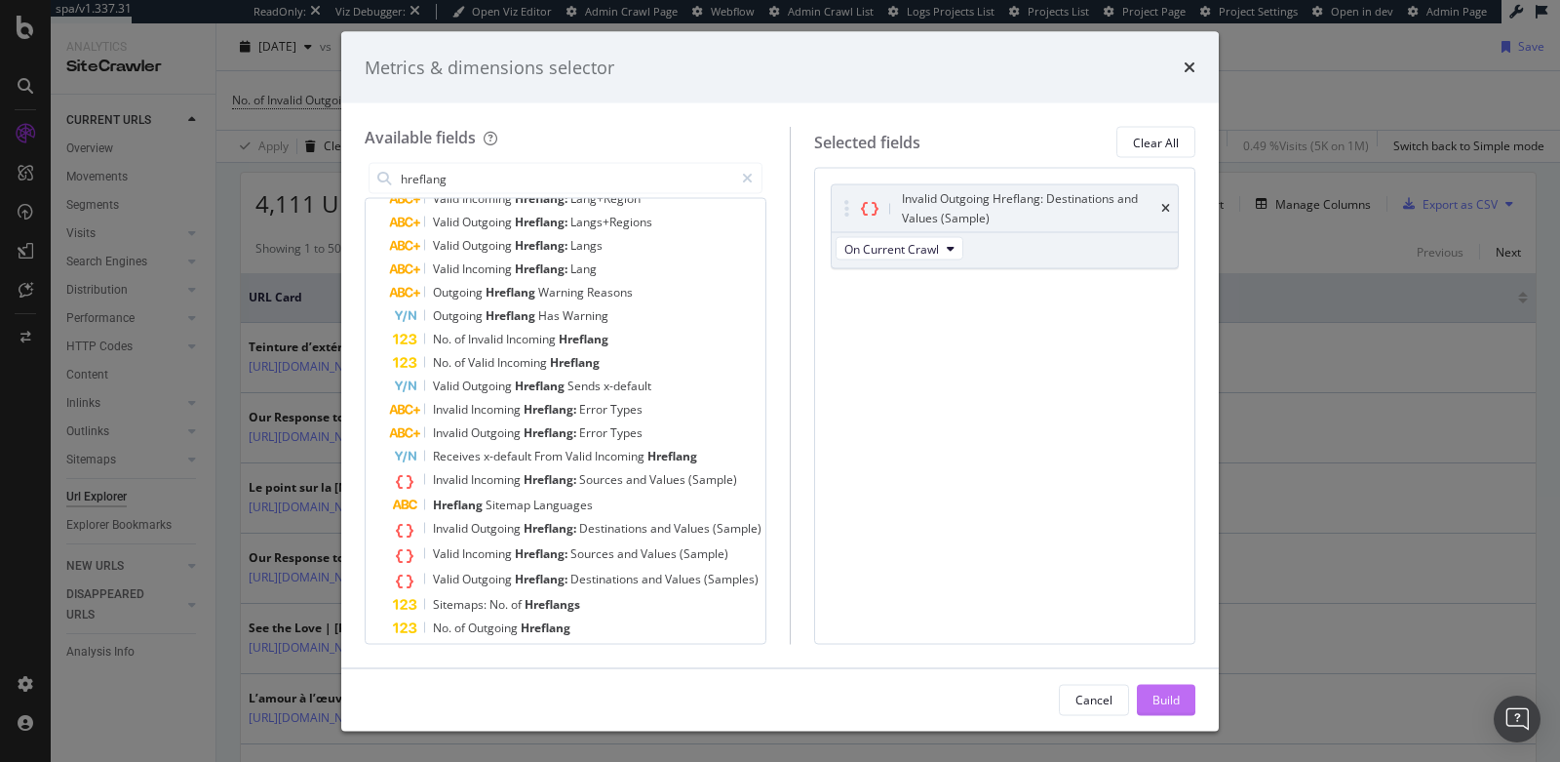
click at [1169, 692] on div "Build" at bounding box center [1166, 699] width 27 height 17
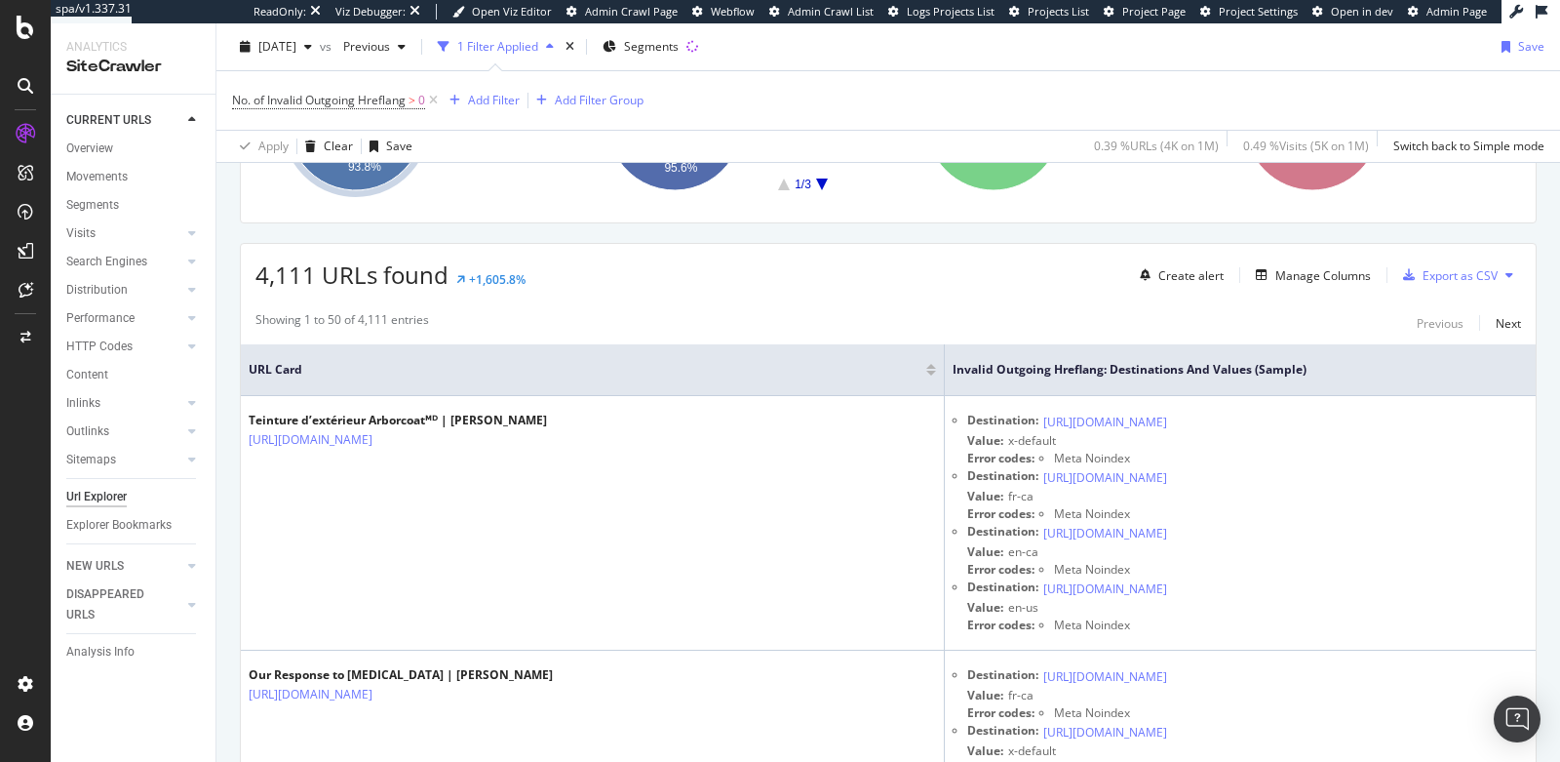
scroll to position [154, 0]
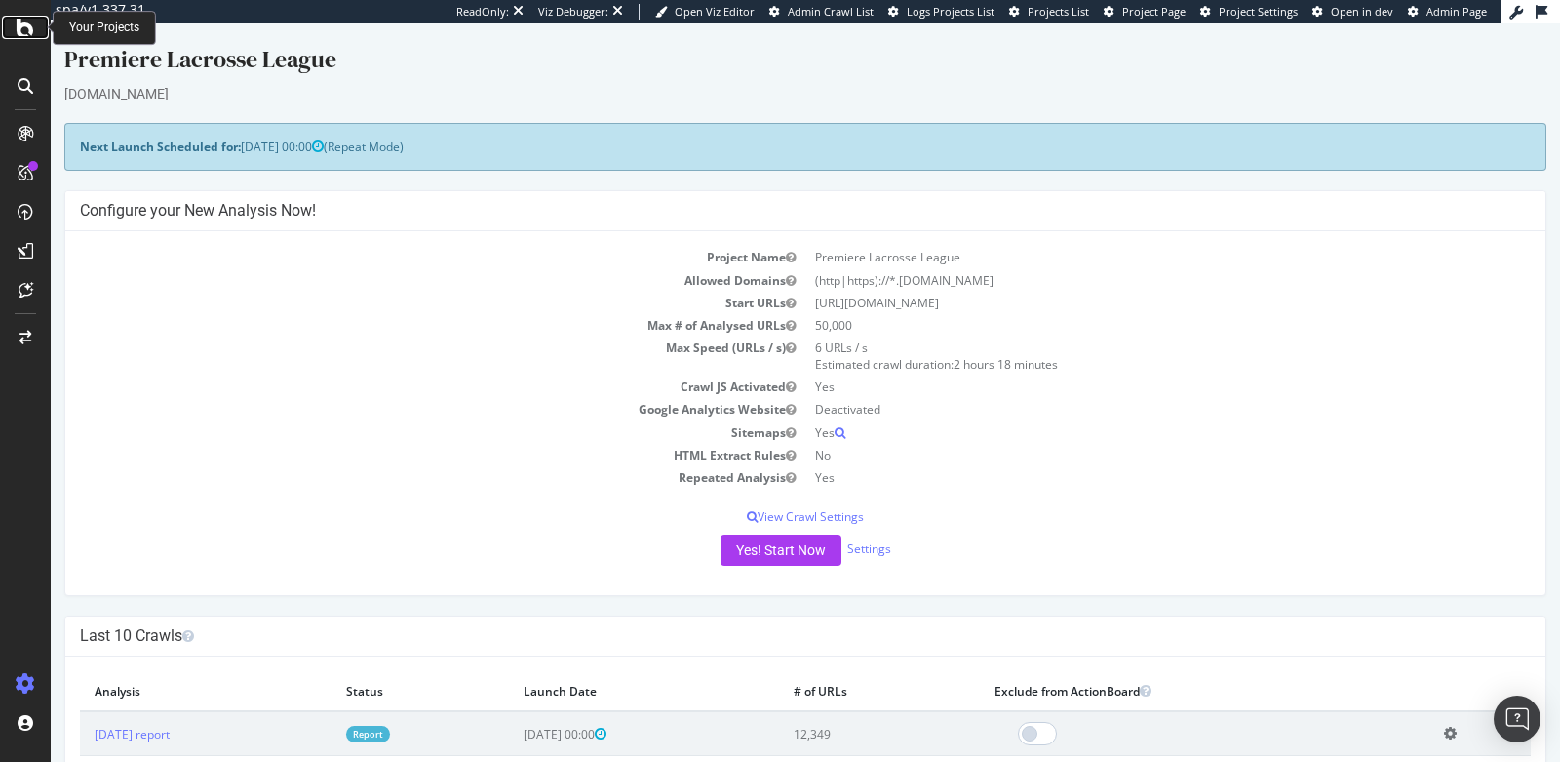
click at [27, 22] on icon at bounding box center [26, 27] width 18 height 23
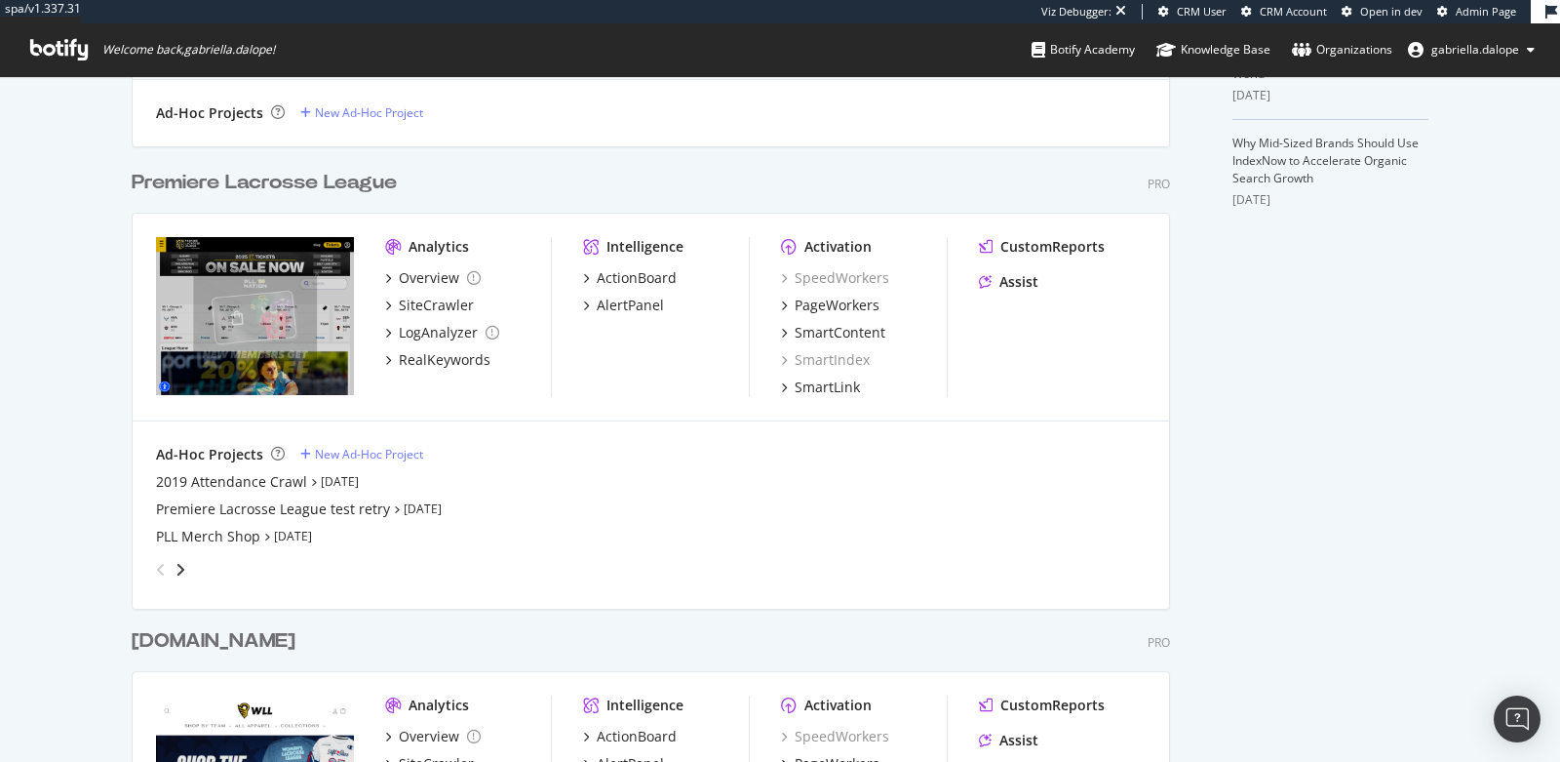
scroll to position [709, 0]
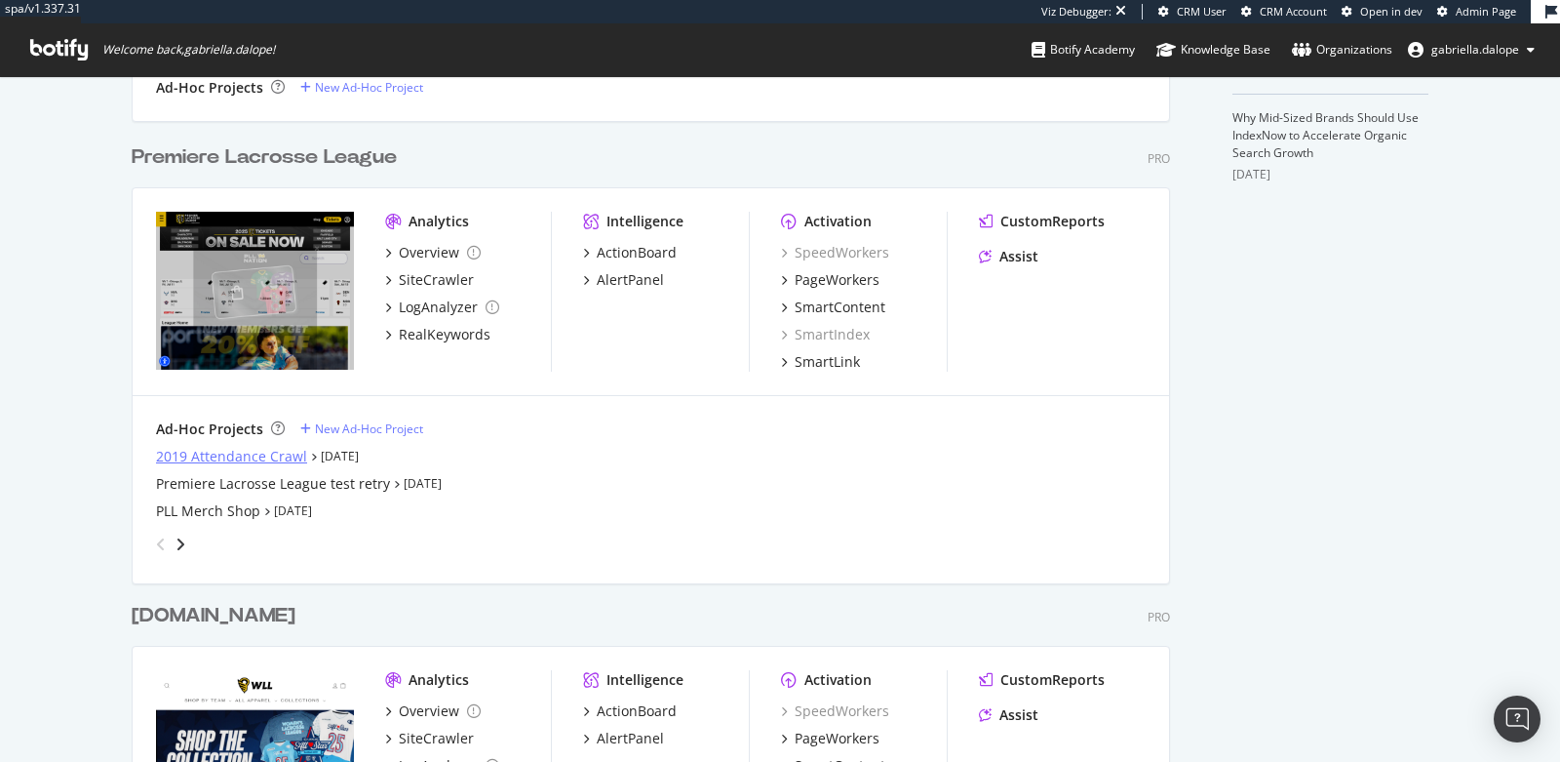
click at [221, 454] on div "2019 Attendance Crawl" at bounding box center [231, 457] width 151 height 20
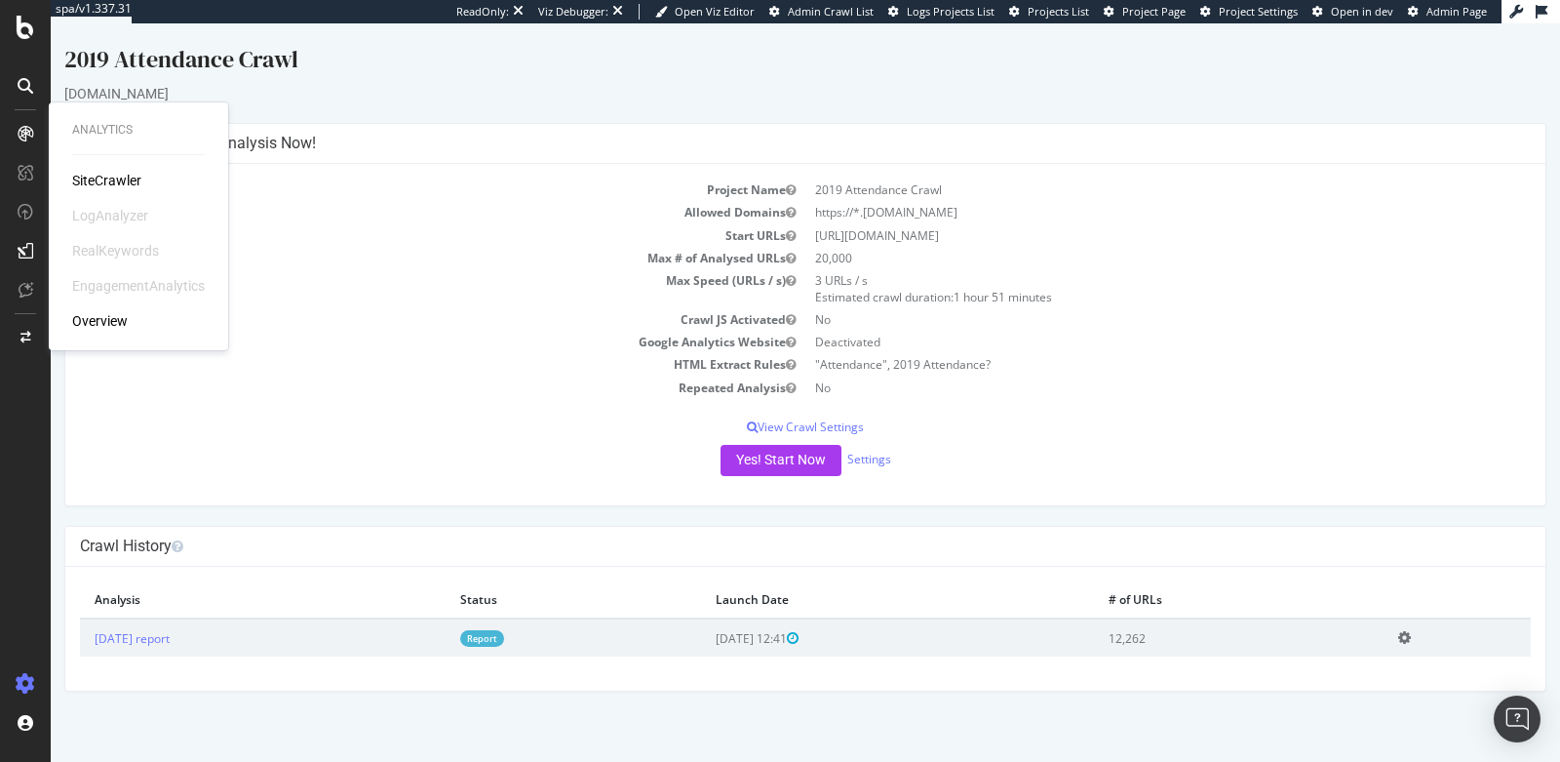
click at [97, 185] on div "SiteCrawler" at bounding box center [106, 181] width 69 height 20
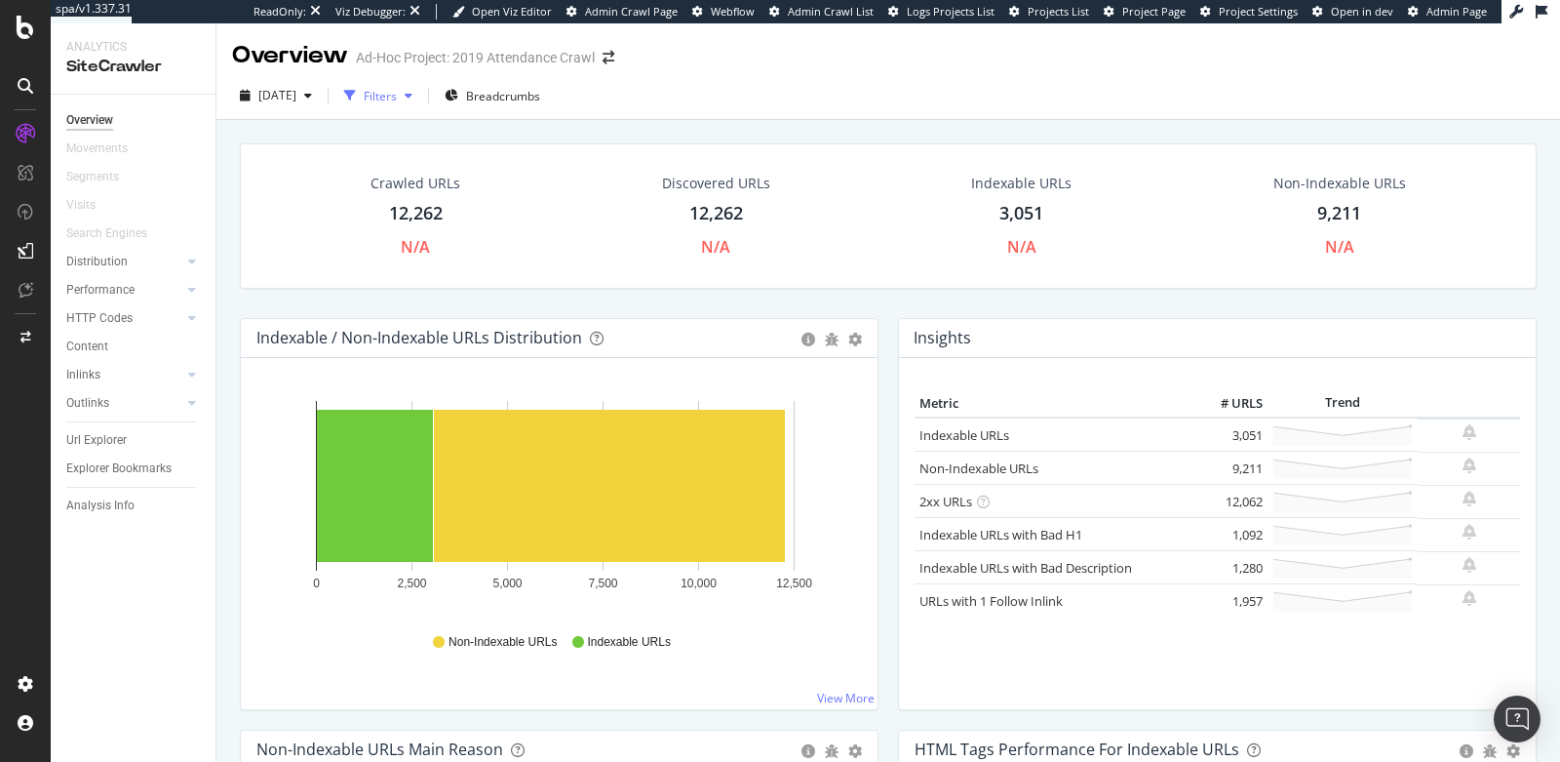
click at [397, 102] on div "Filters" at bounding box center [380, 96] width 33 height 17
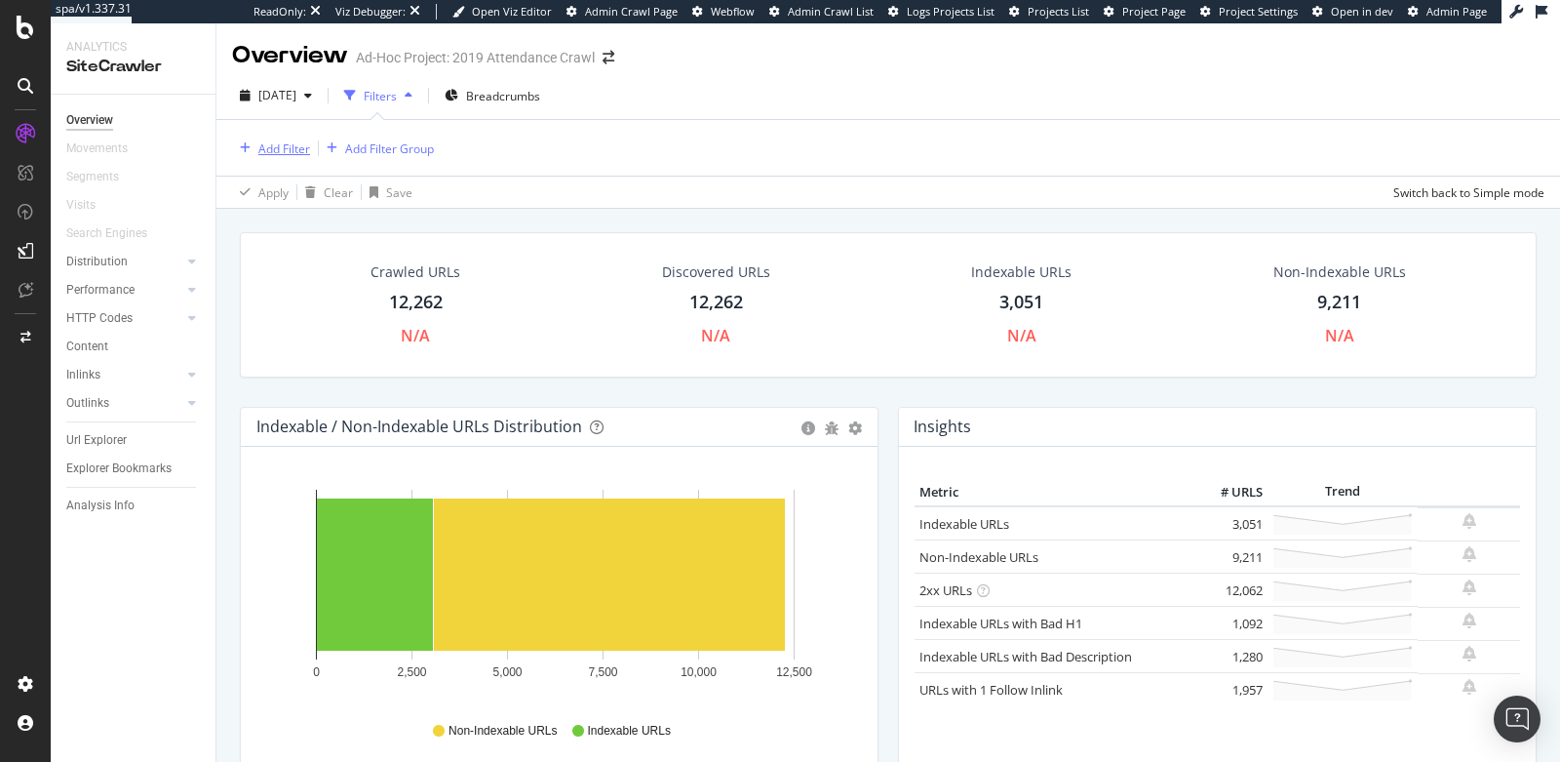
click at [274, 149] on div "Add Filter" at bounding box center [284, 148] width 52 height 17
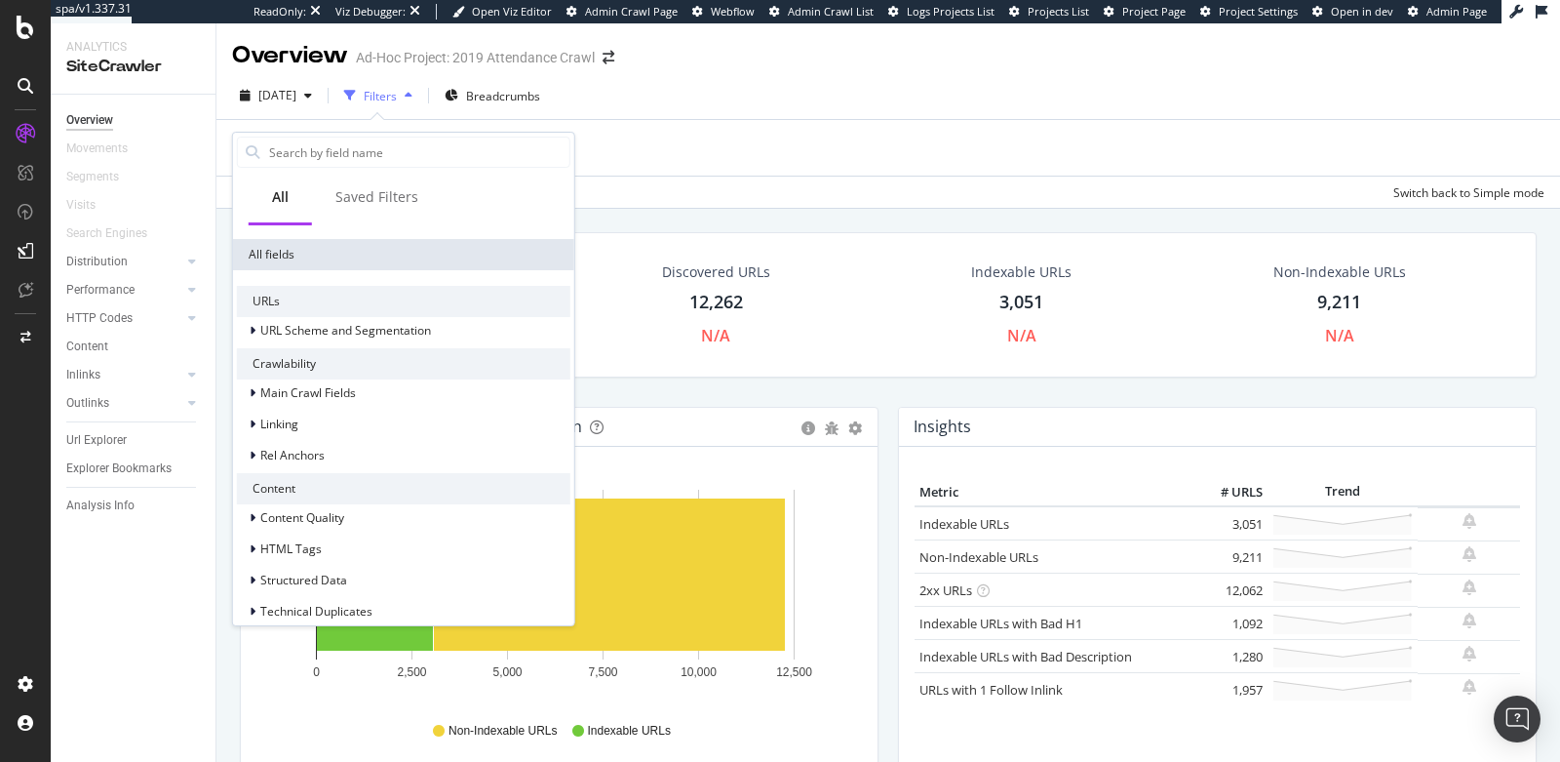
scroll to position [170, 0]
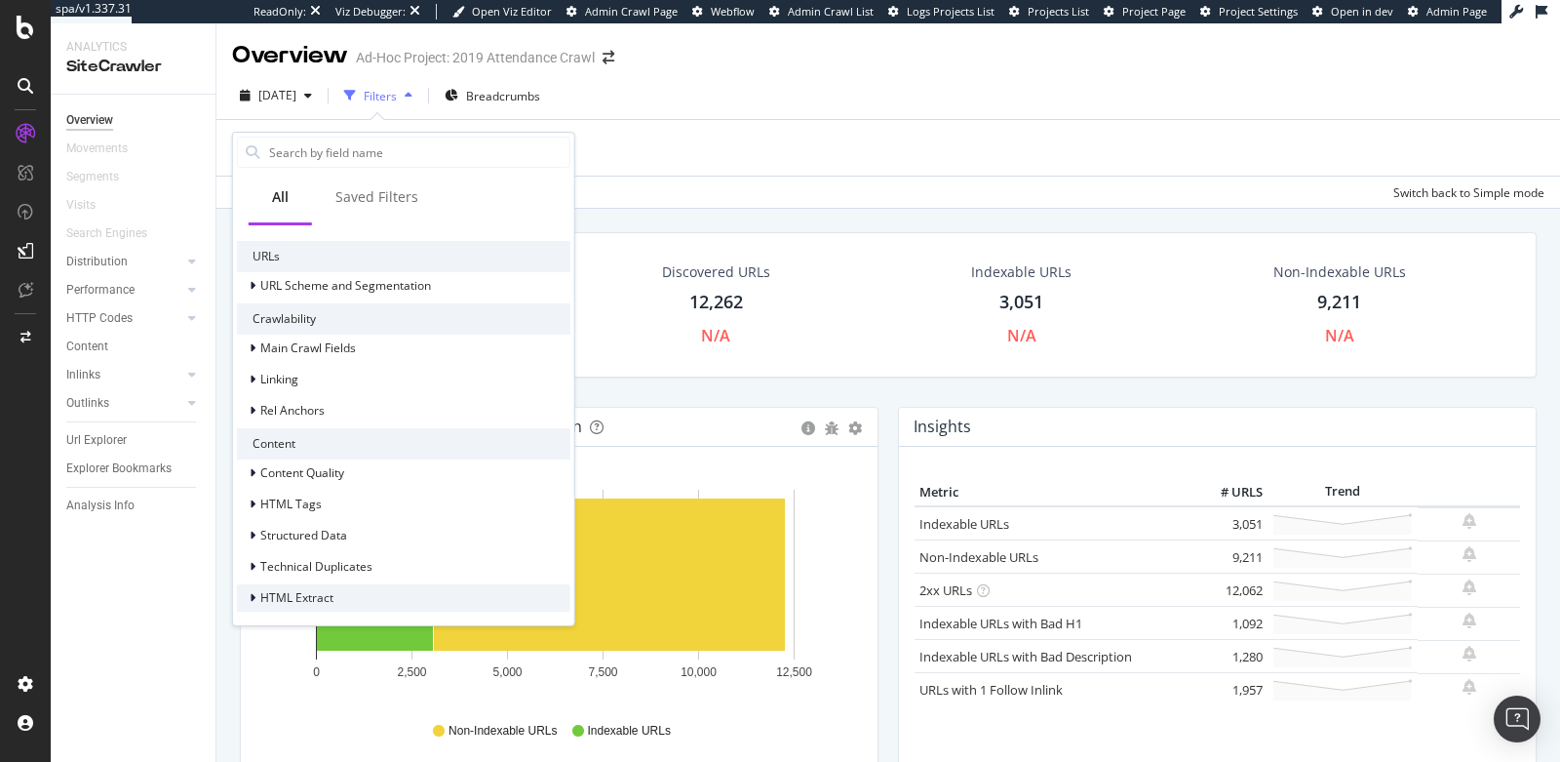
click at [313, 599] on span "HTML Extract" at bounding box center [296, 597] width 73 height 17
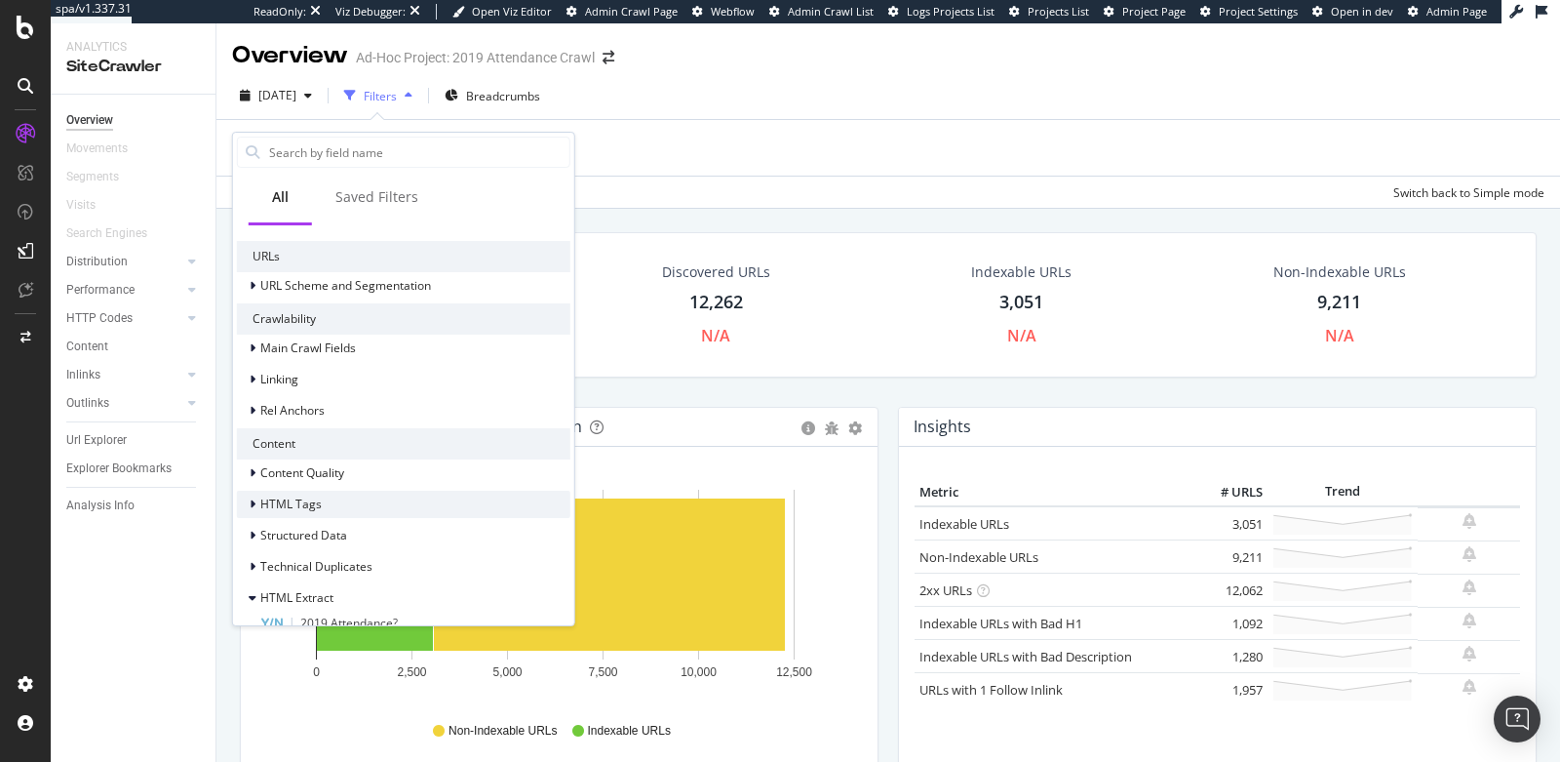
scroll to position [217, 0]
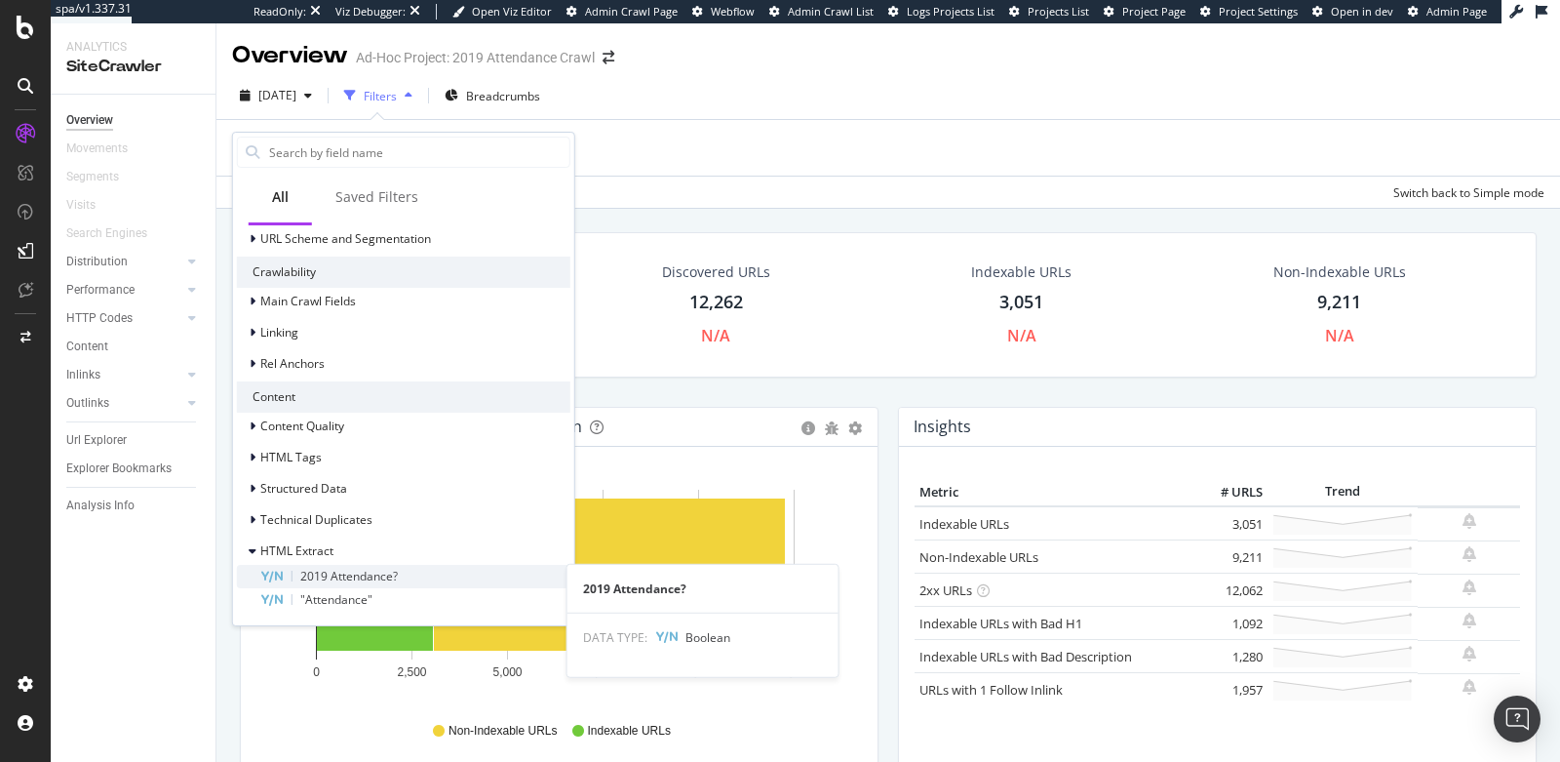
click at [392, 580] on span "2019 Attendance?" at bounding box center [349, 576] width 98 height 17
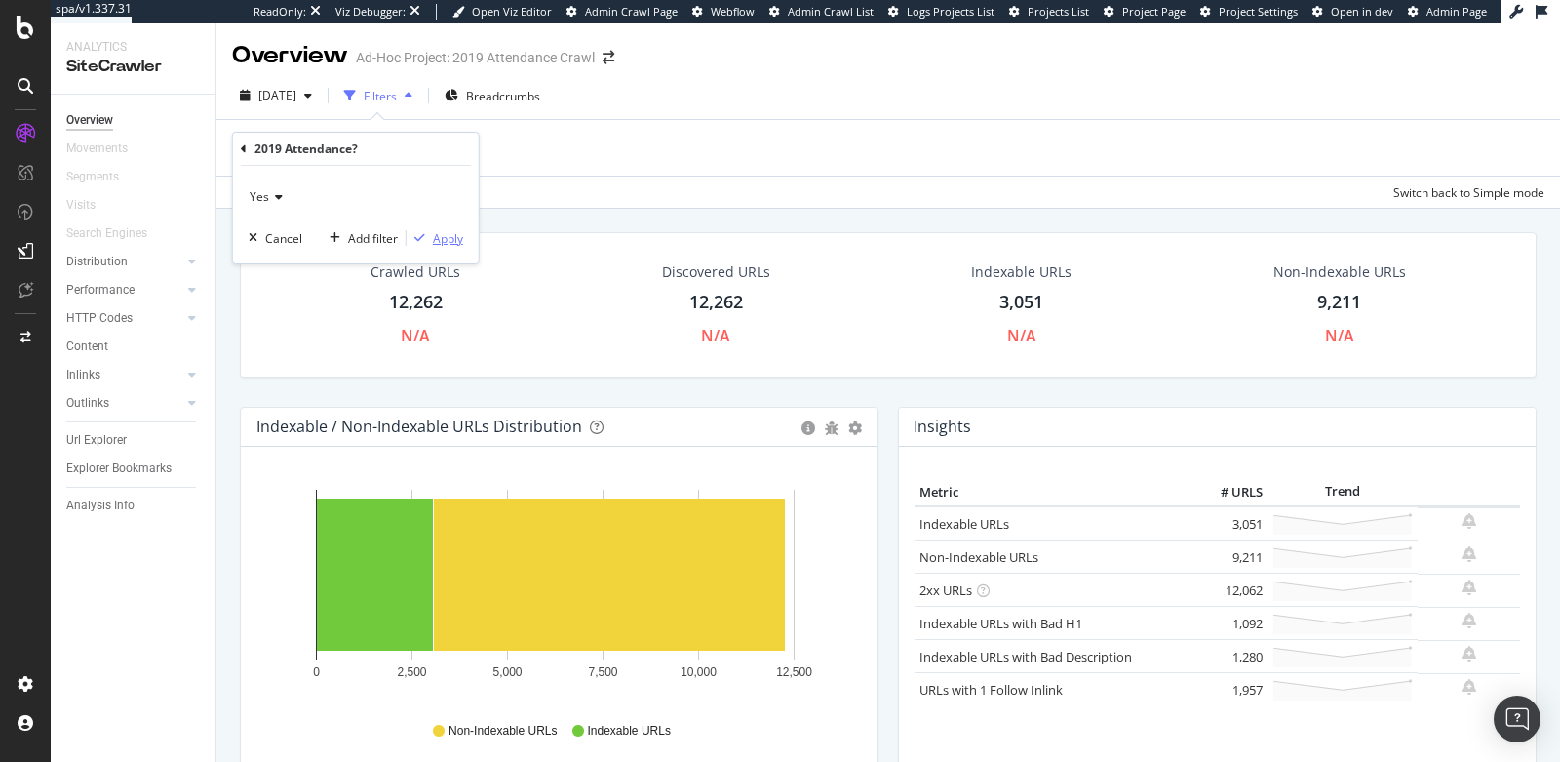
click at [448, 237] on div "Apply" at bounding box center [448, 238] width 30 height 17
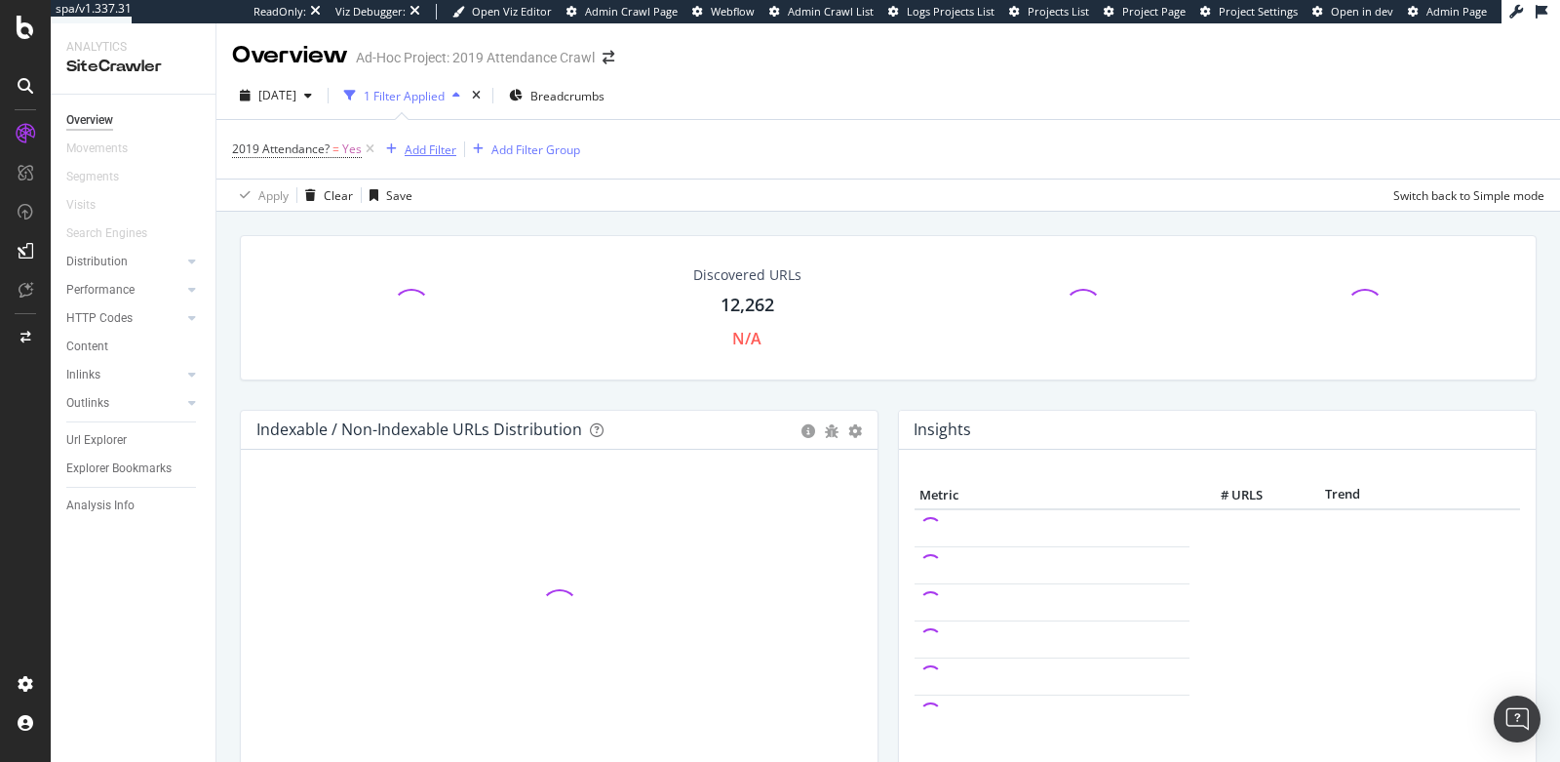
click at [402, 148] on div "button" at bounding box center [391, 149] width 26 height 12
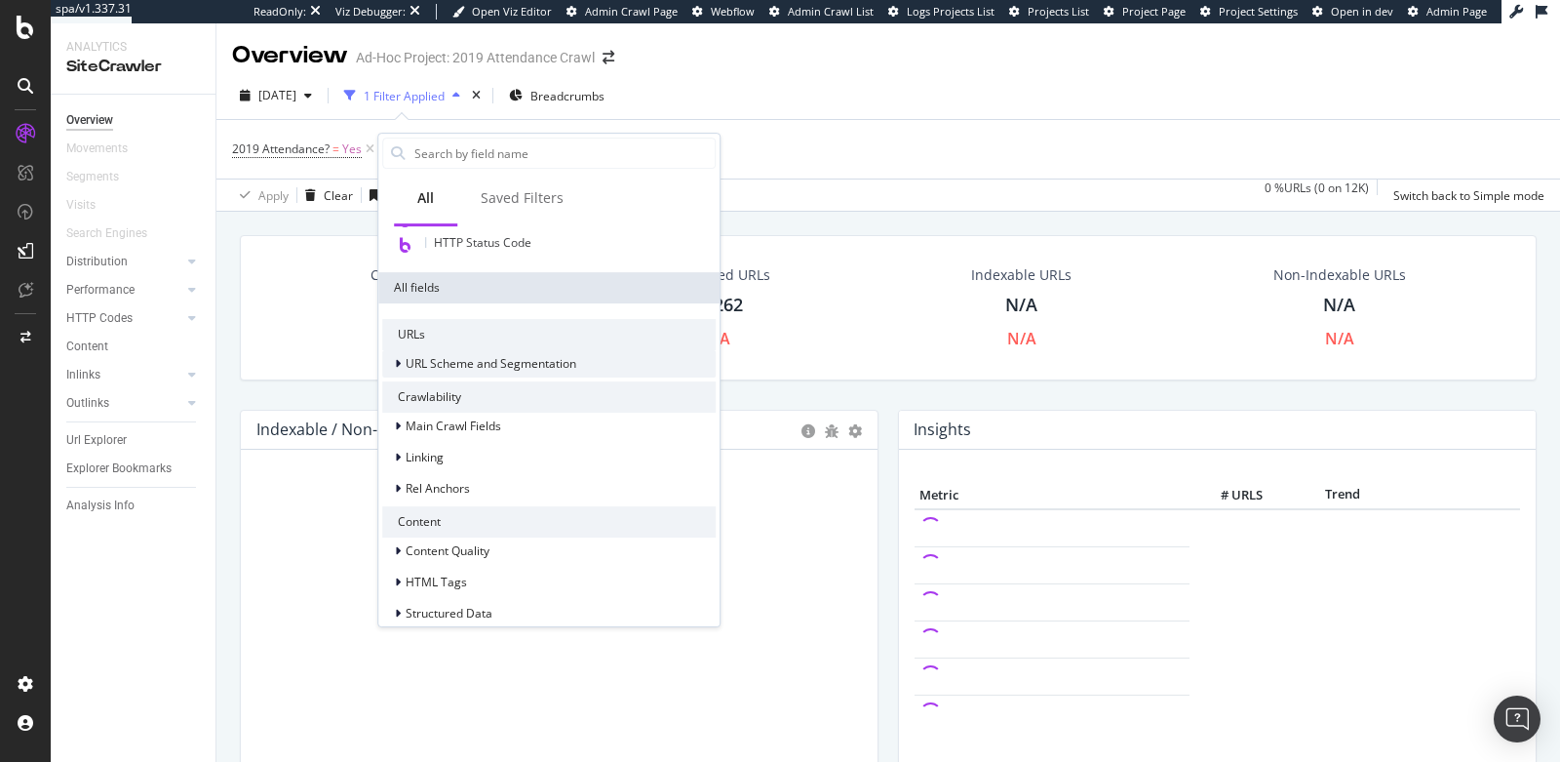
scroll to position [256, 0]
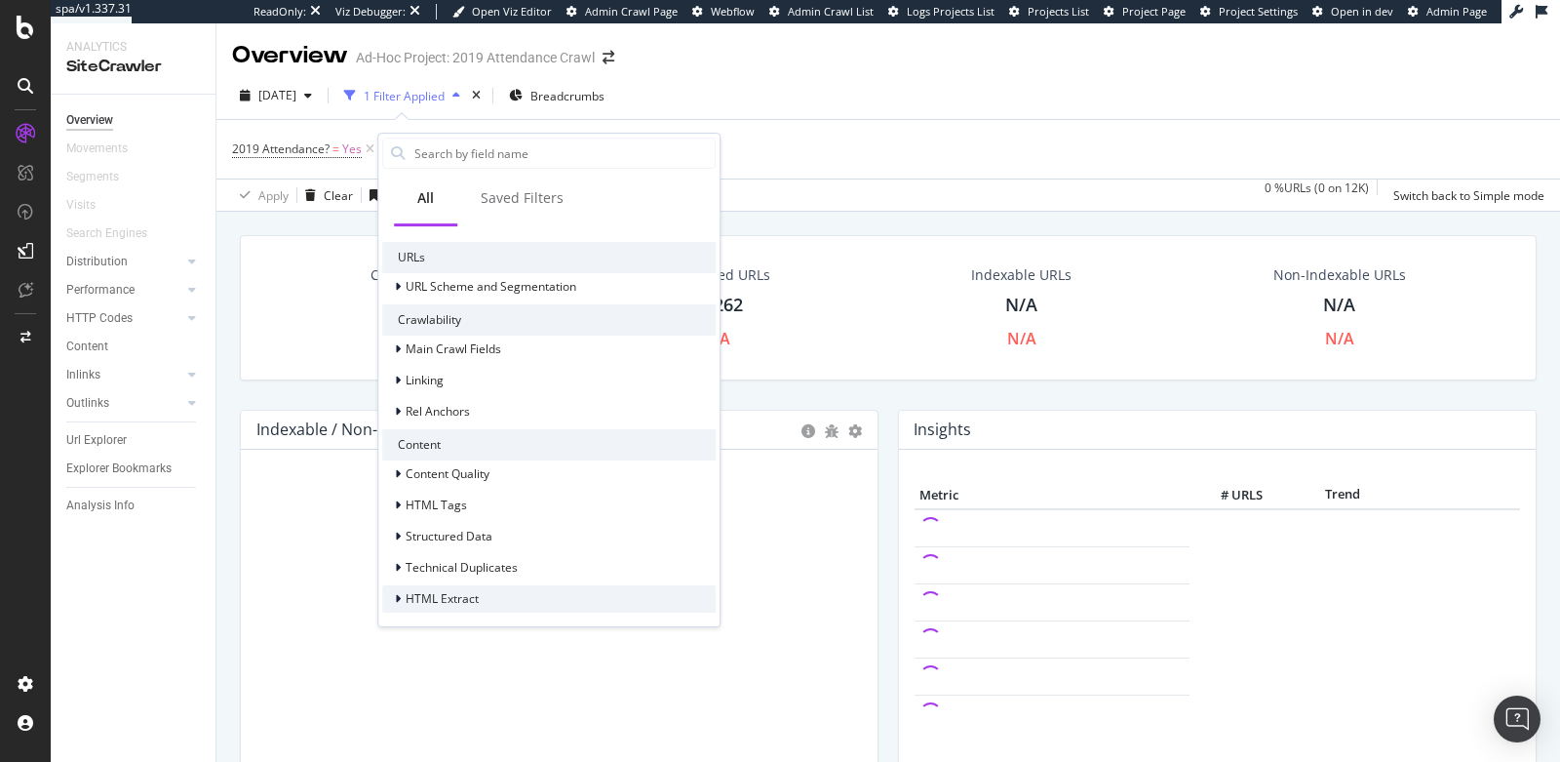
click at [464, 604] on span "HTML Extract" at bounding box center [442, 599] width 73 height 17
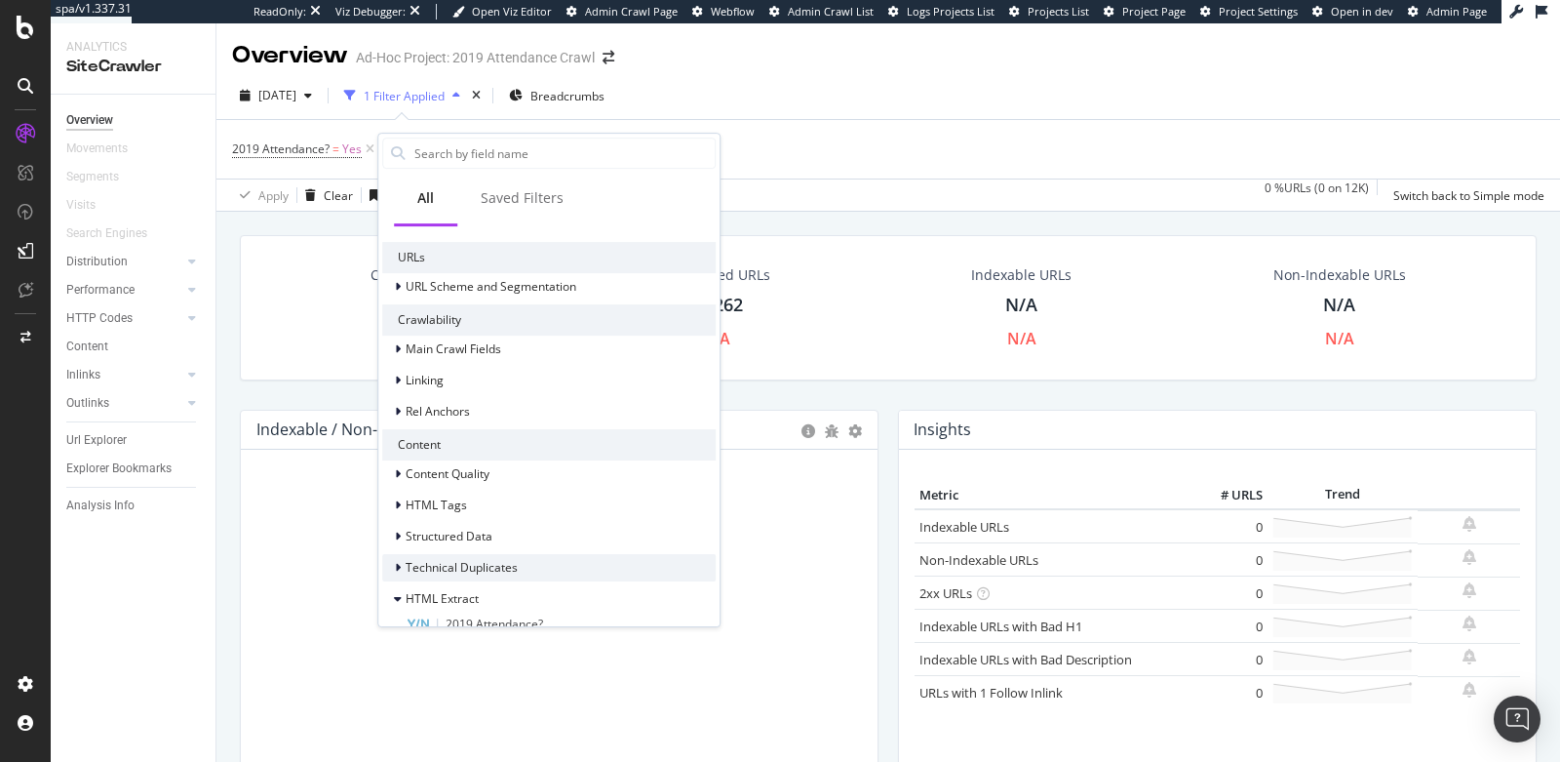
scroll to position [302, 0]
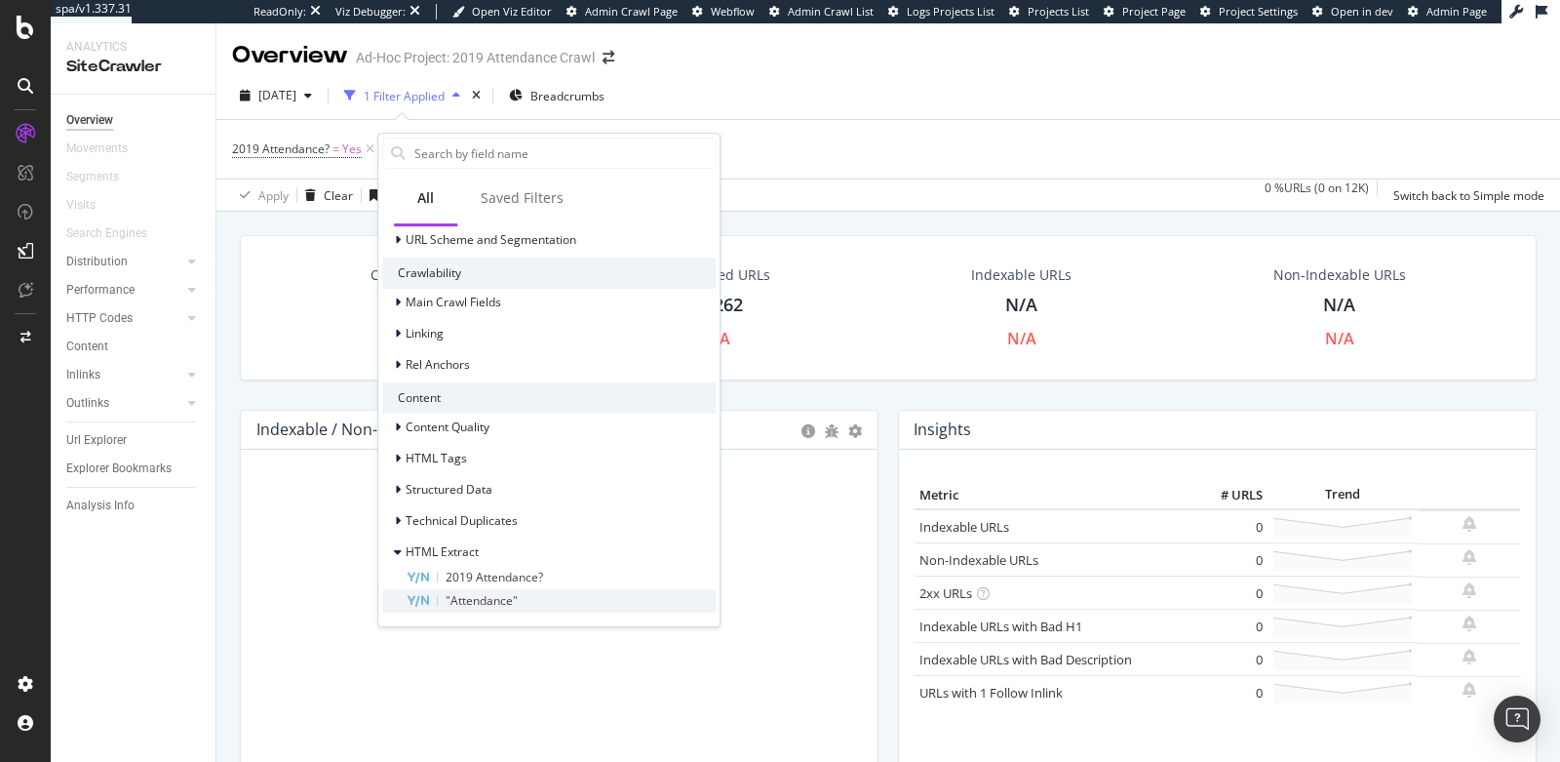
click at [508, 599] on span ""Attendance"" at bounding box center [482, 600] width 72 height 17
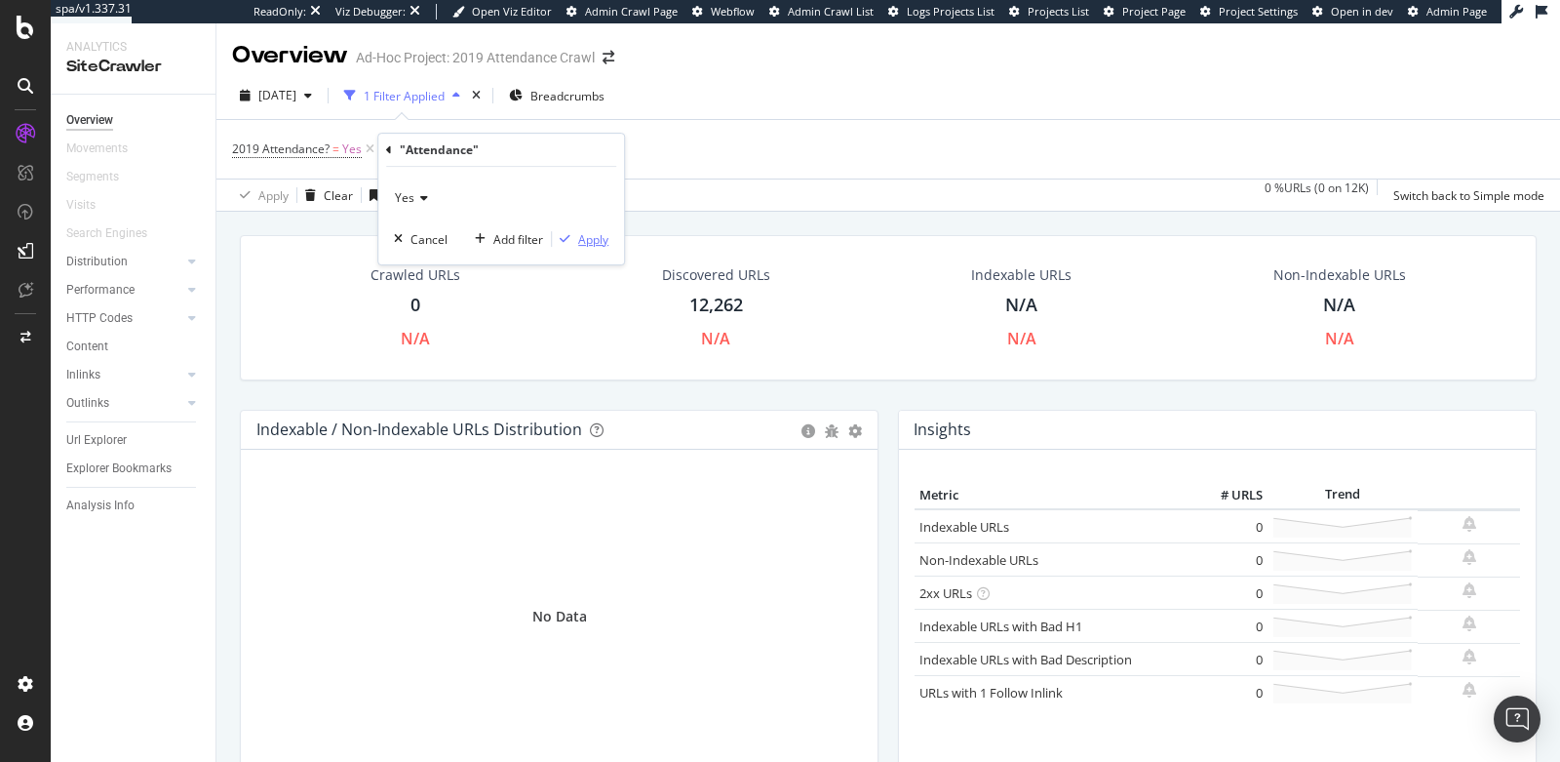
click at [583, 238] on div "Apply" at bounding box center [593, 239] width 30 height 17
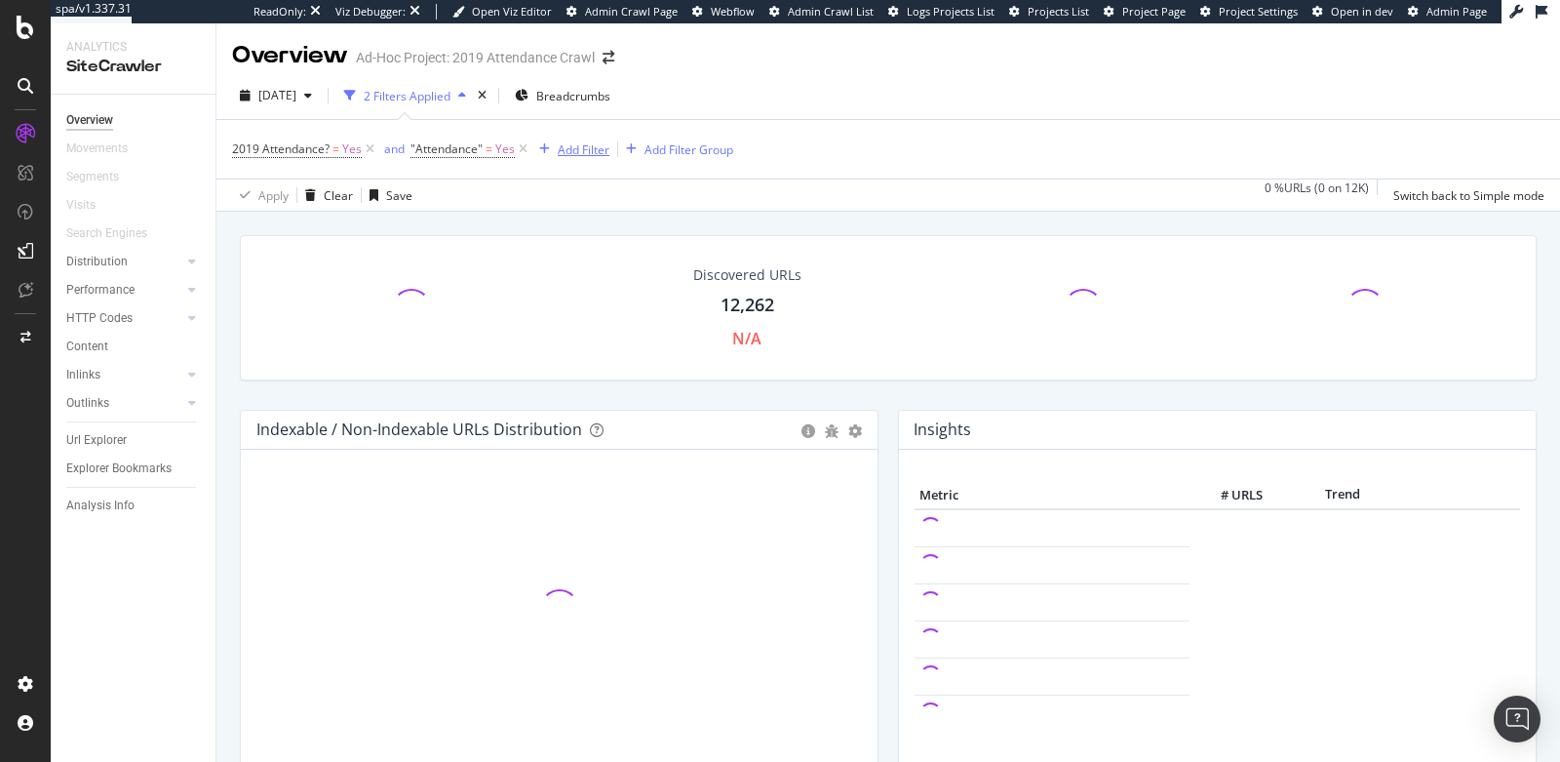
click at [576, 146] on div "Add Filter" at bounding box center [584, 149] width 52 height 17
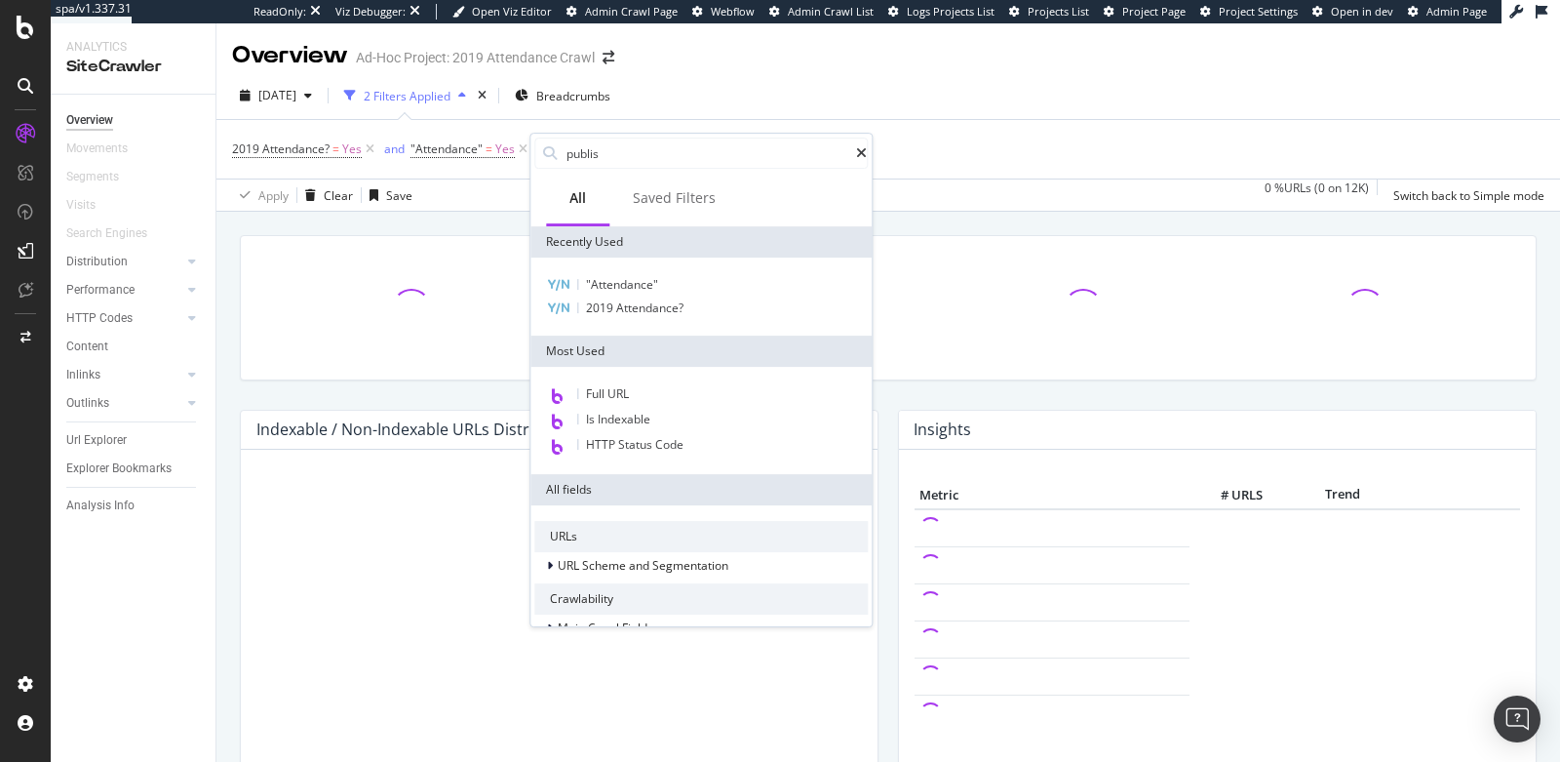
type input "publish"
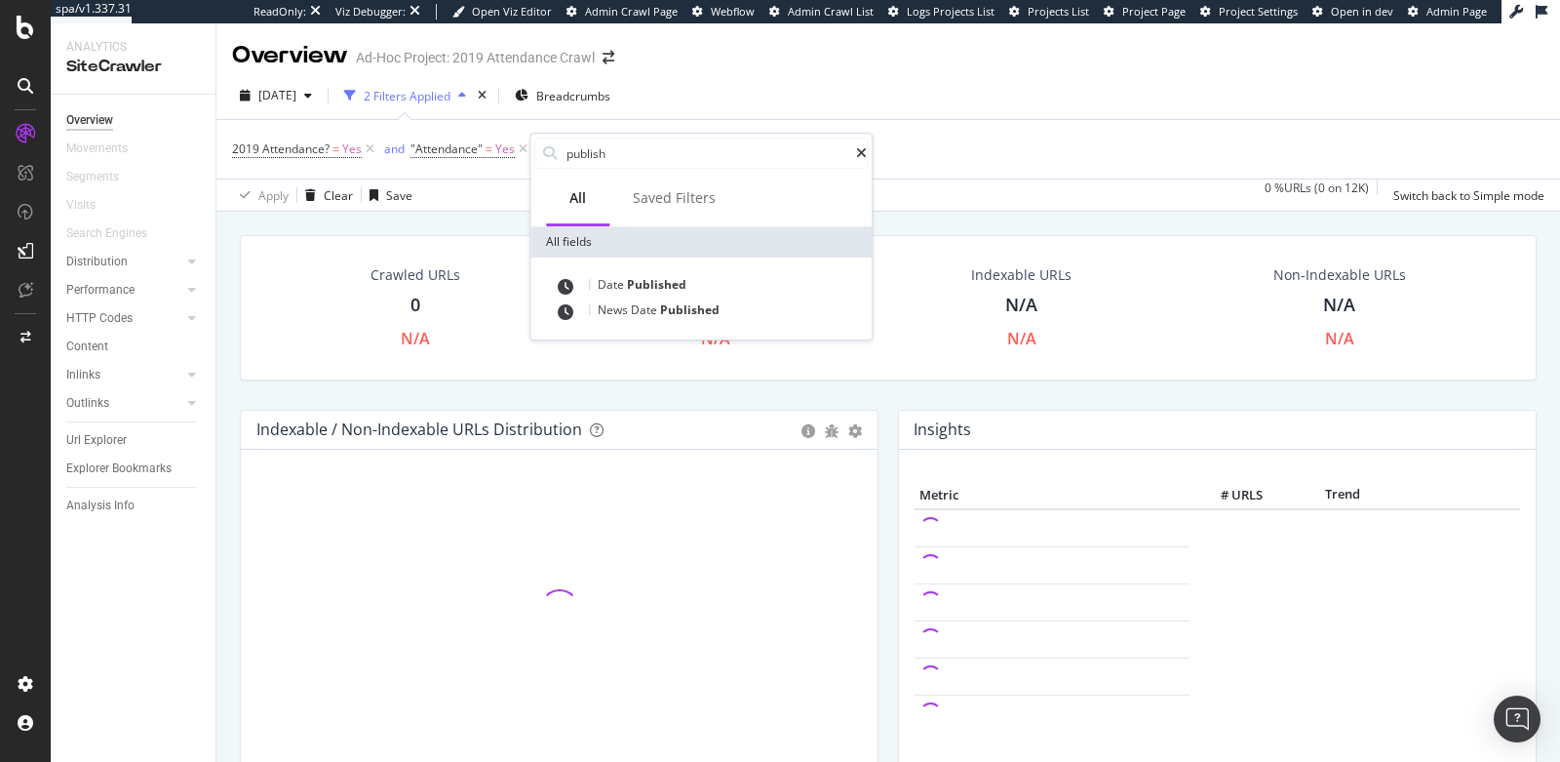
click at [958, 156] on div "2019 Attendance? = Yes and "Attendance" = Yes Add Filter Add Filter Group" at bounding box center [888, 149] width 1313 height 59
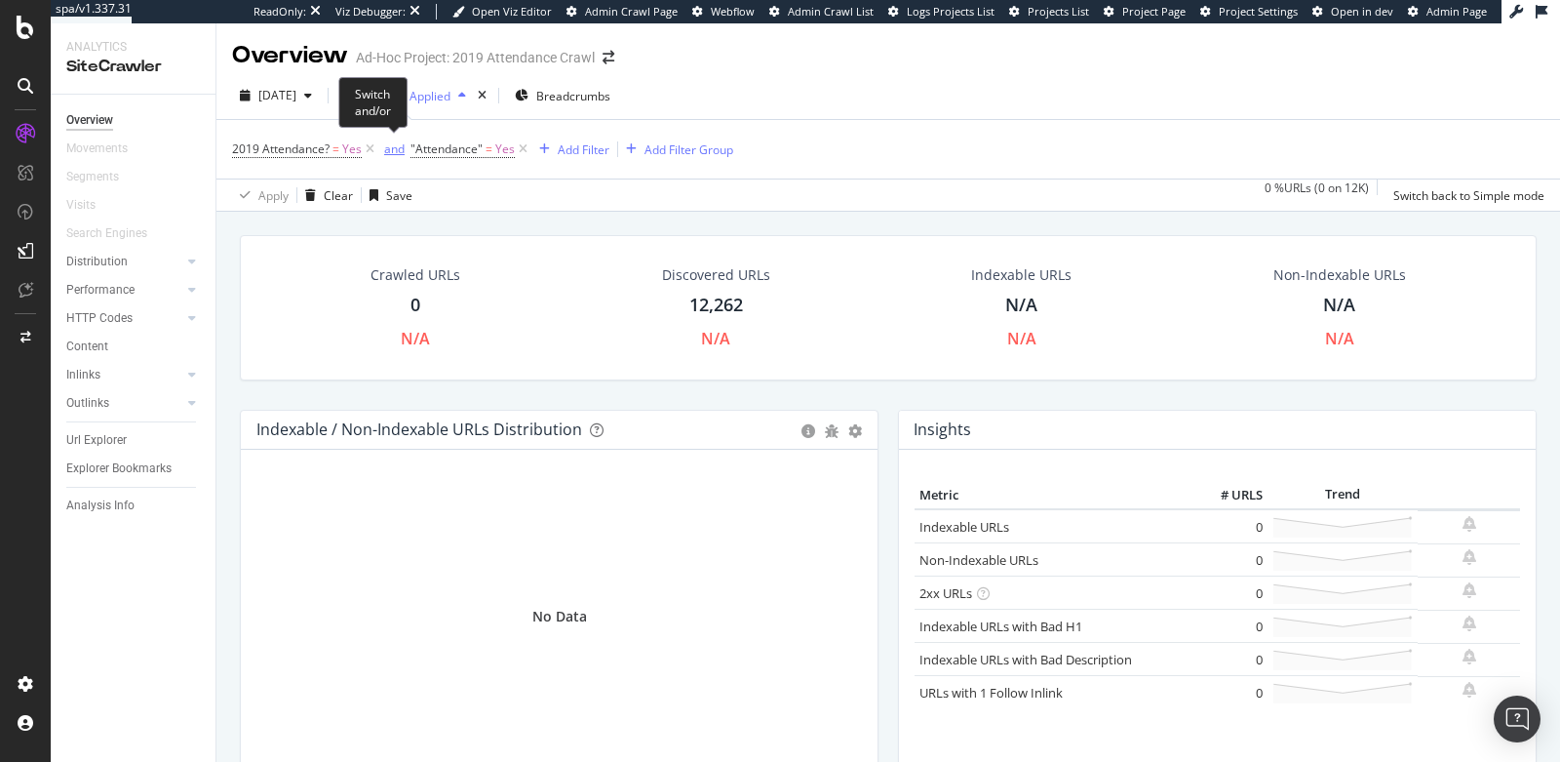
click at [389, 157] on button "and" at bounding box center [394, 148] width 32 height 19
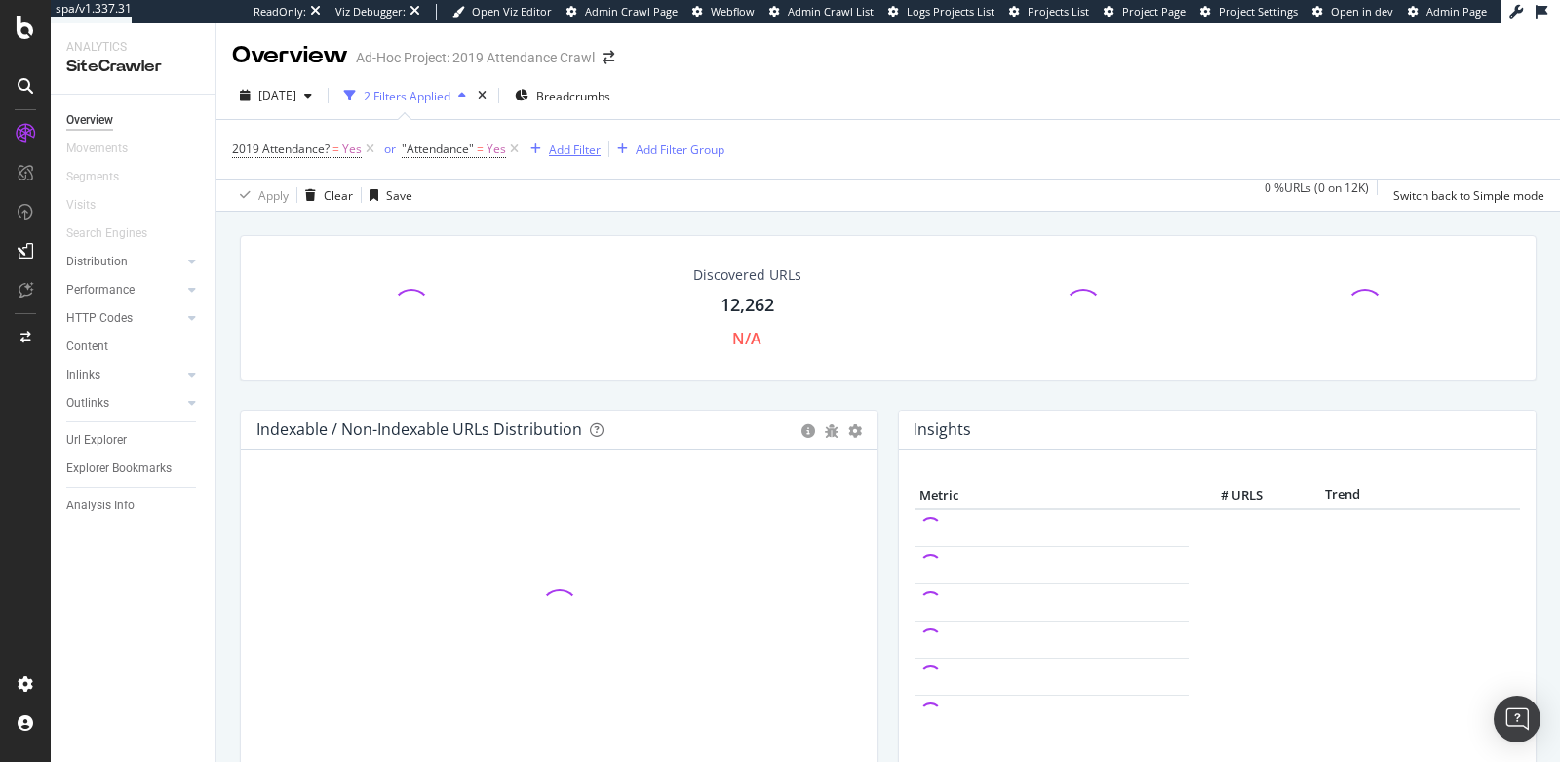
click at [567, 145] on div "Add Filter" at bounding box center [575, 149] width 52 height 17
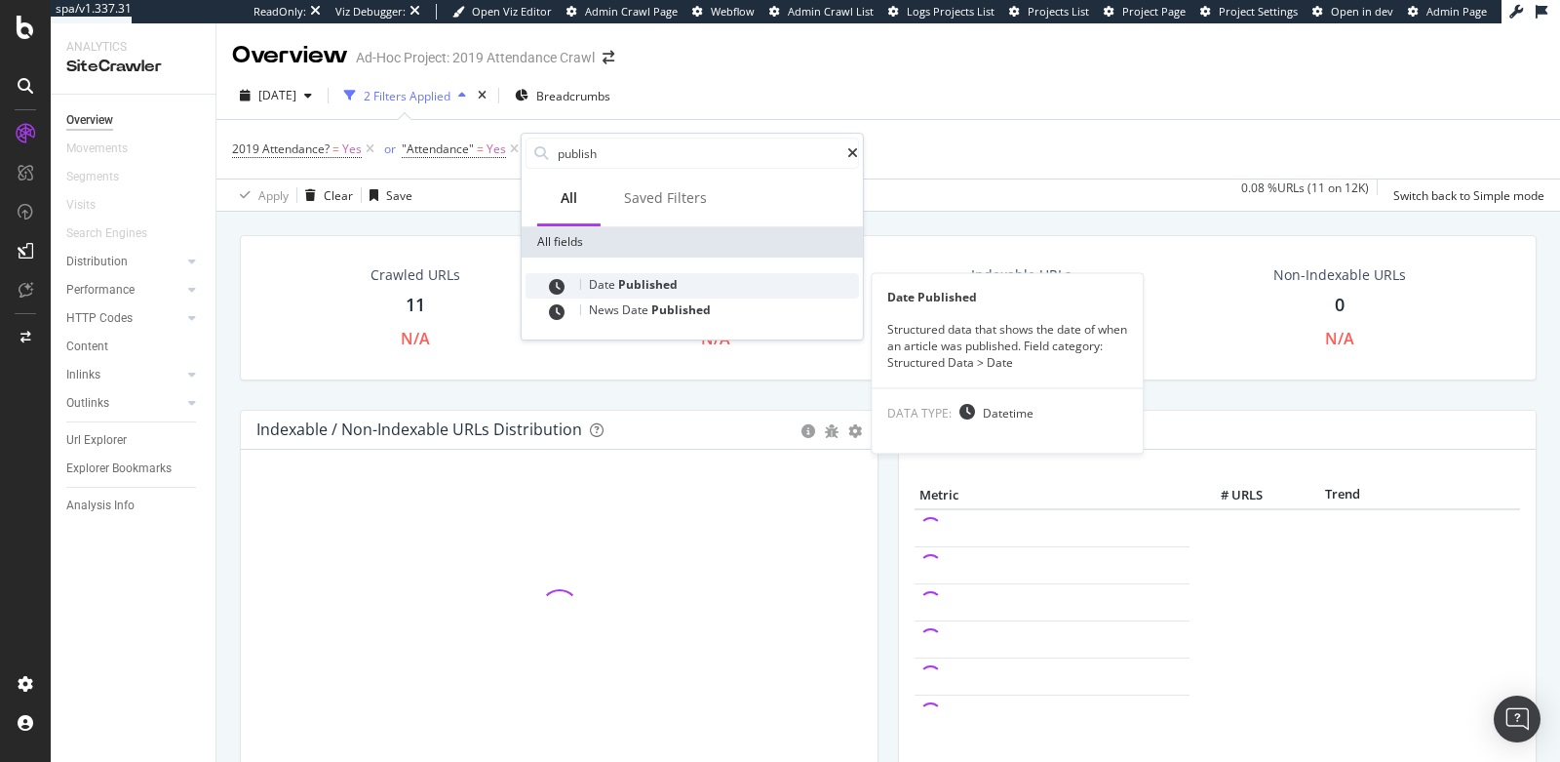
click at [654, 280] on span "Published" at bounding box center [647, 284] width 59 height 17
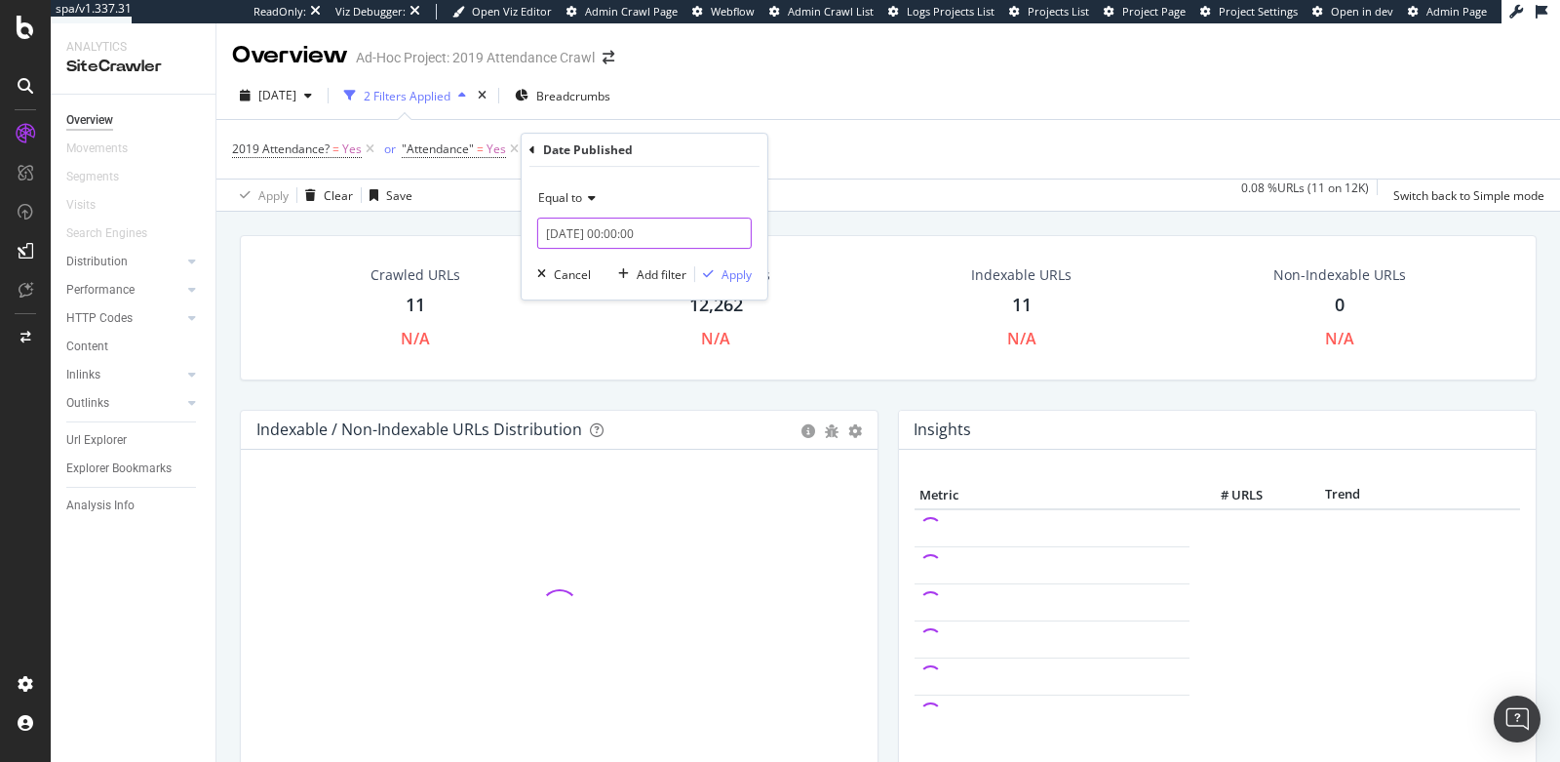
click at [587, 231] on input "2025-09-17 00:00:00" at bounding box center [644, 232] width 215 height 31
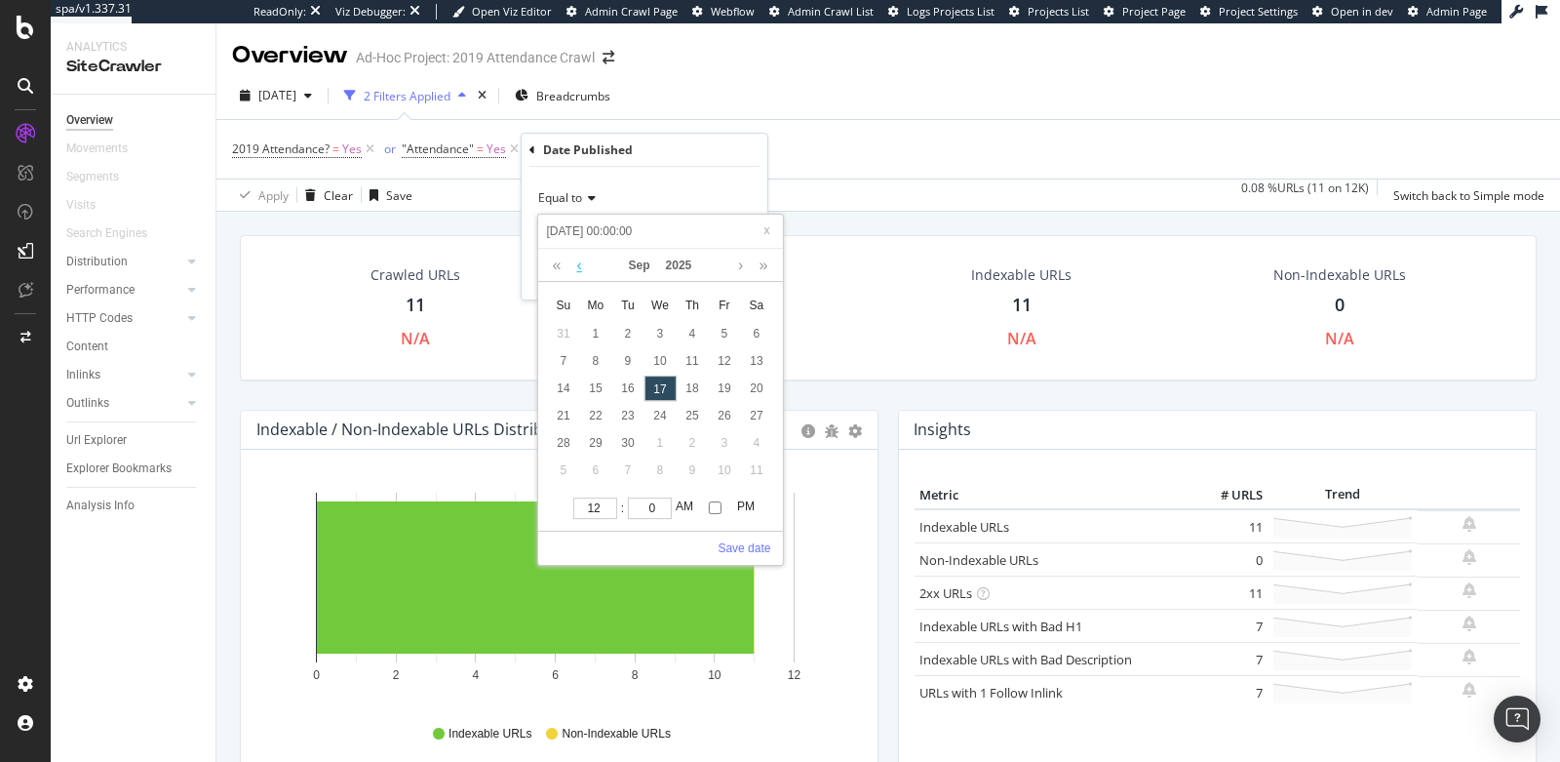
click at [574, 269] on link at bounding box center [579, 265] width 15 height 33
click at [584, 234] on input "2025-09-17 00:00:00" at bounding box center [659, 230] width 233 height 21
click at [573, 233] on input "2025-09-17 00:00:00" at bounding box center [659, 230] width 233 height 21
type input "201-09-17 00:00:00"
type input "2019-09-17 00:00:00"
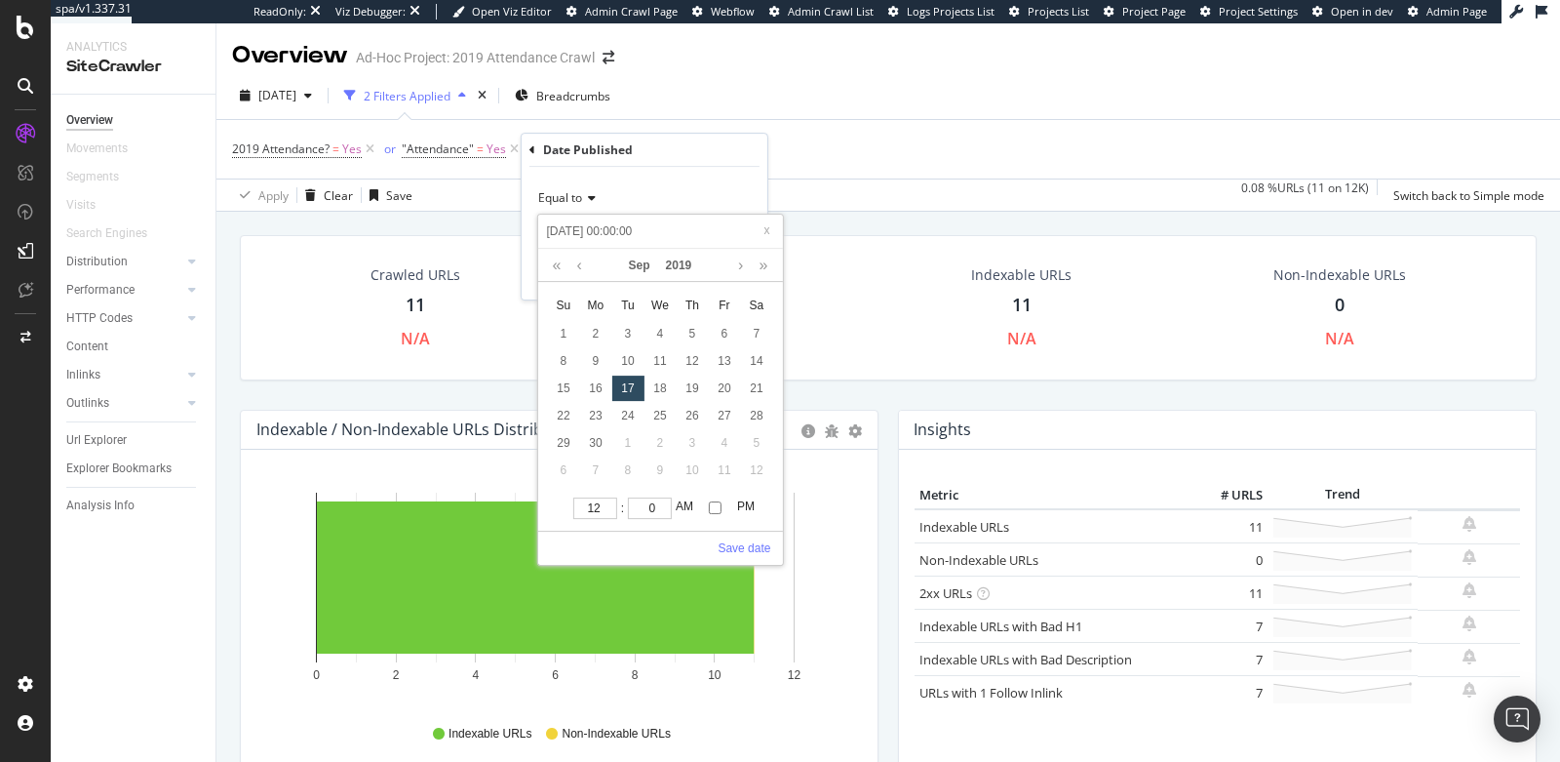
click at [588, 231] on input "2019-09-17 00:00:00" at bounding box center [659, 230] width 233 height 21
type input "2019-0-17 00:00:00"
type input "2019-01-17 00:00:00"
click at [605, 225] on input "2019-01-17 00:00:00" at bounding box center [659, 230] width 233 height 21
type input "2019-01-0 00:00:00"
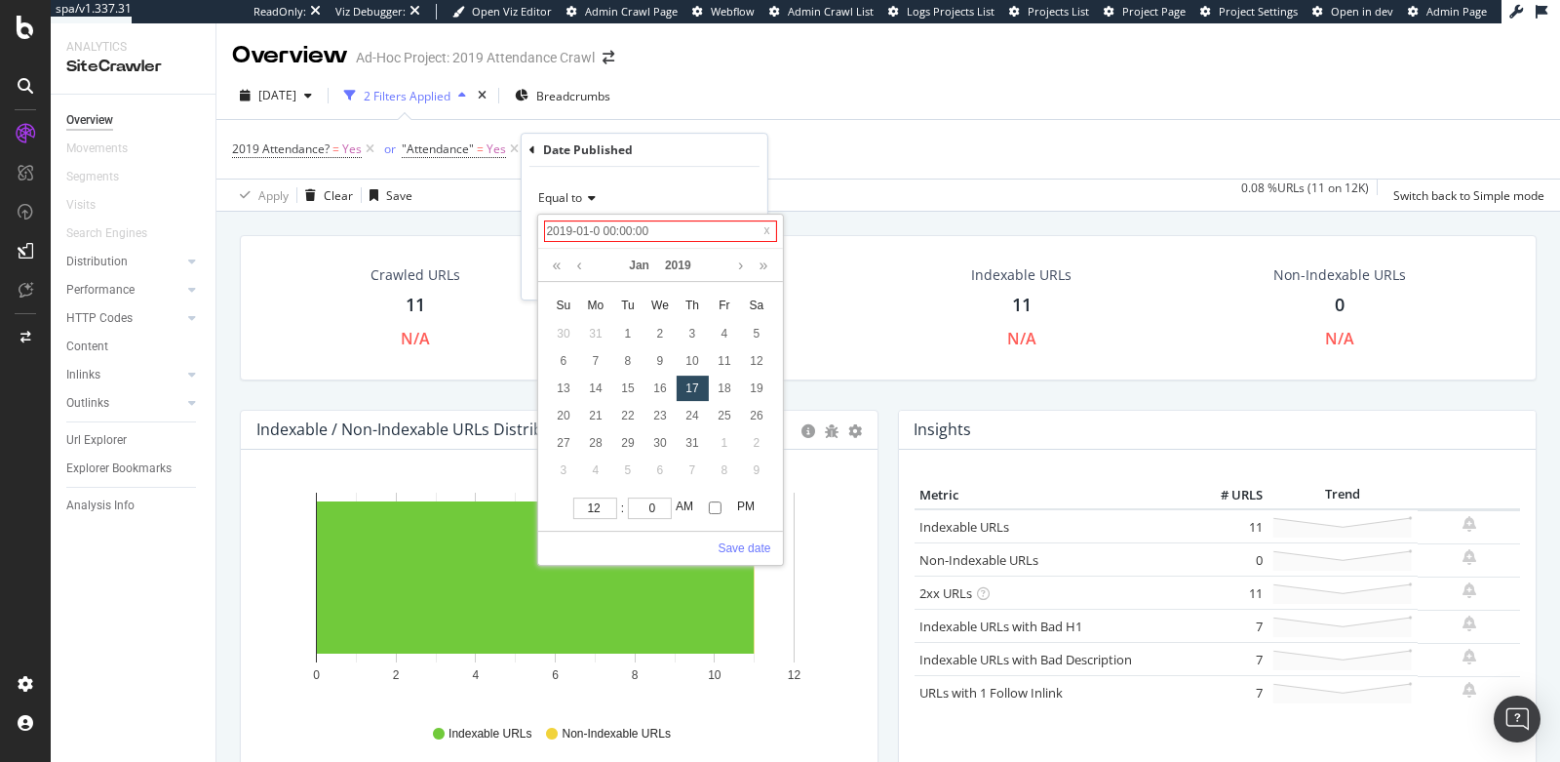
type input "2019-01-01 00:00:00"
click at [742, 544] on link "Save date" at bounding box center [744, 548] width 53 height 18
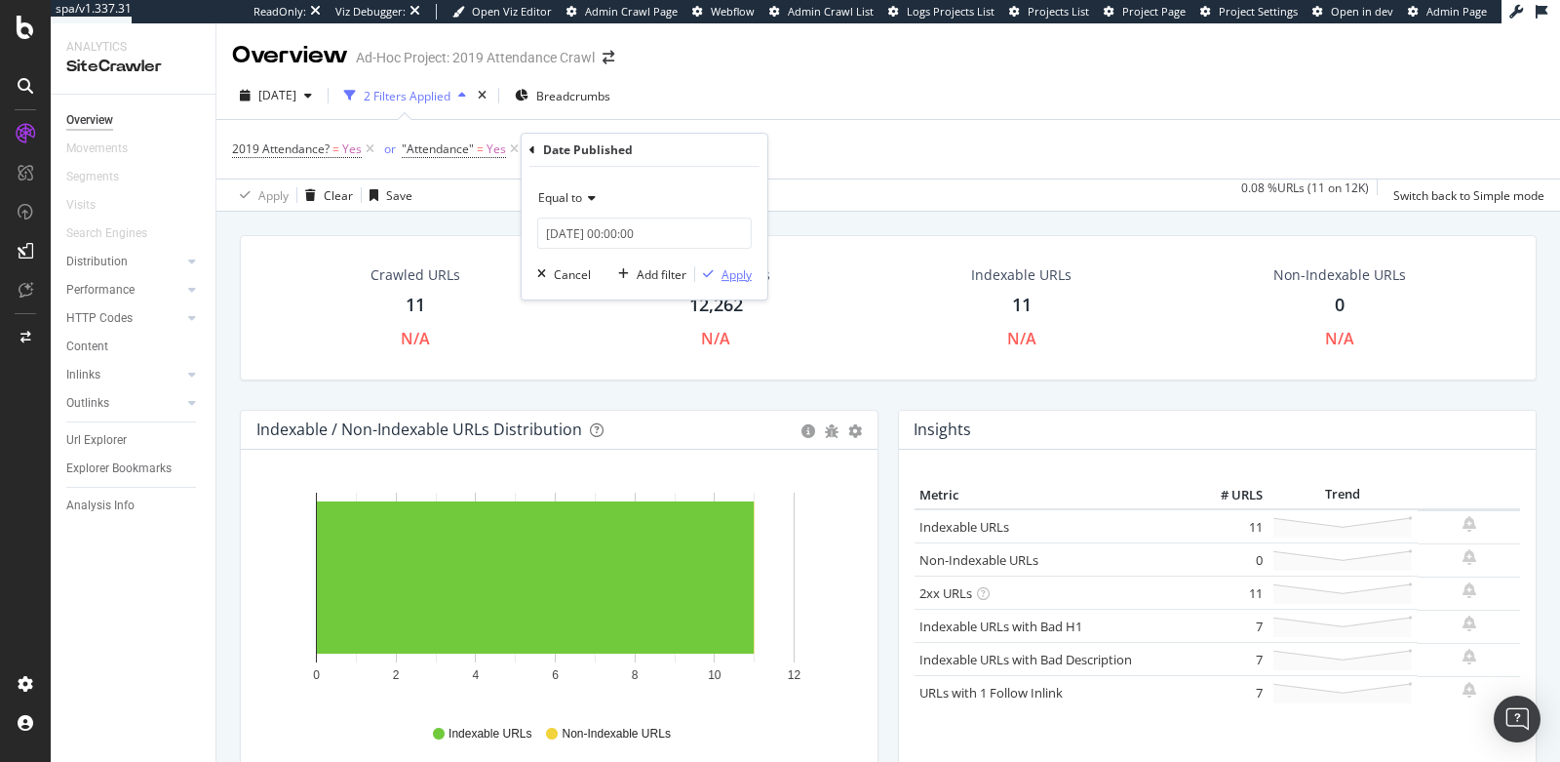
click at [731, 280] on div "Apply" at bounding box center [737, 274] width 30 height 17
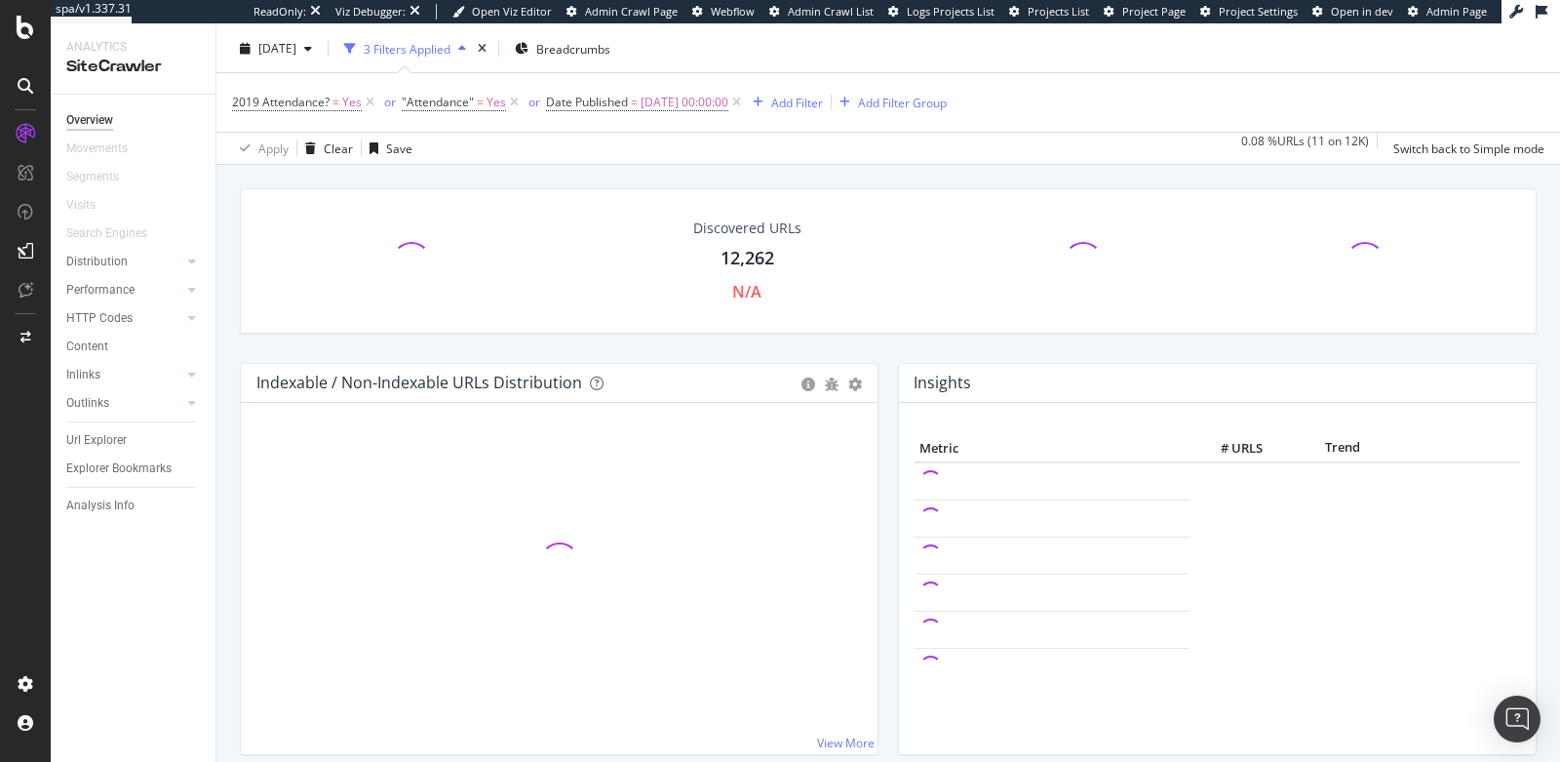
scroll to position [51, 0]
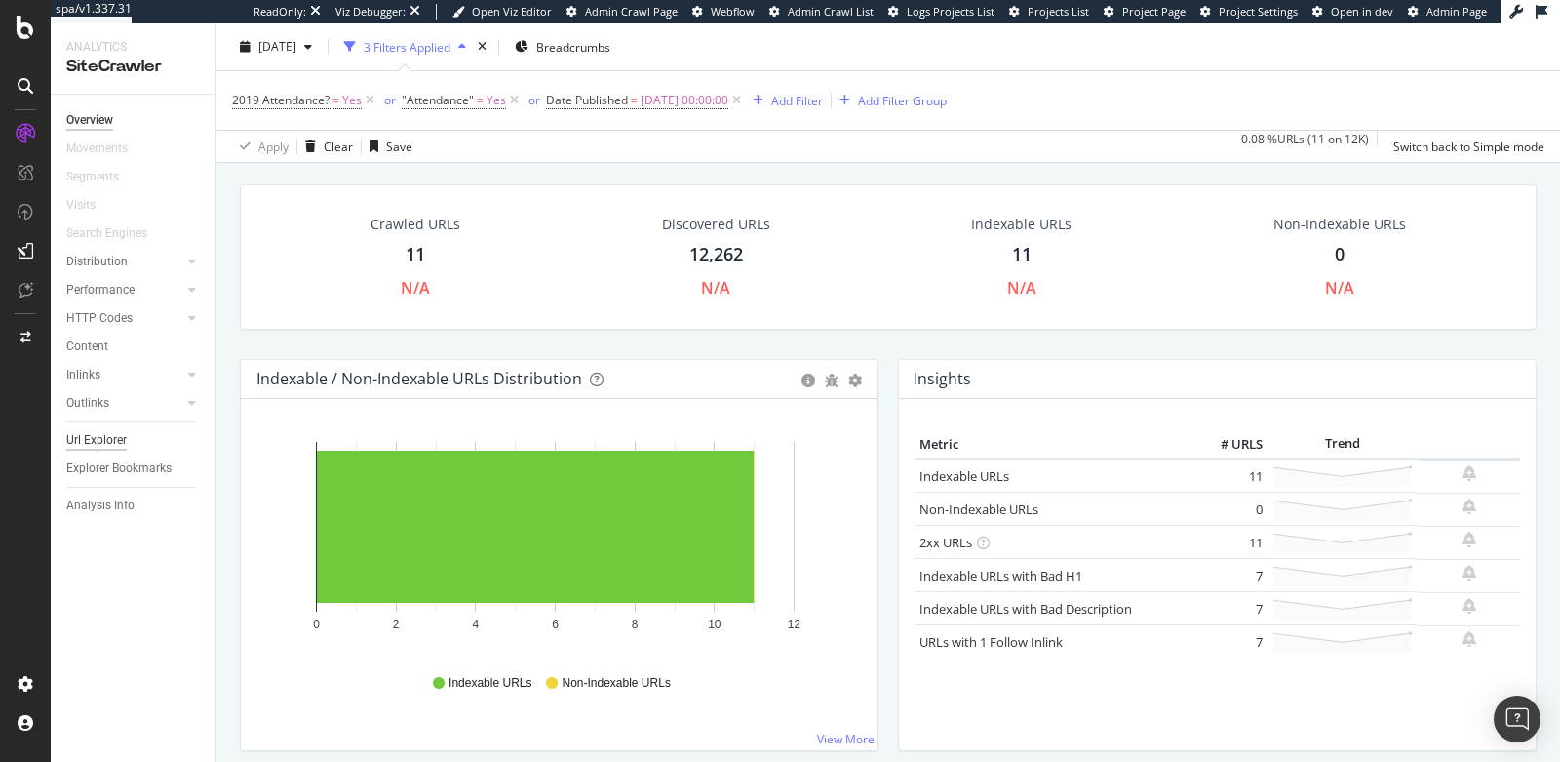
click at [104, 437] on div "Url Explorer" at bounding box center [96, 440] width 60 height 20
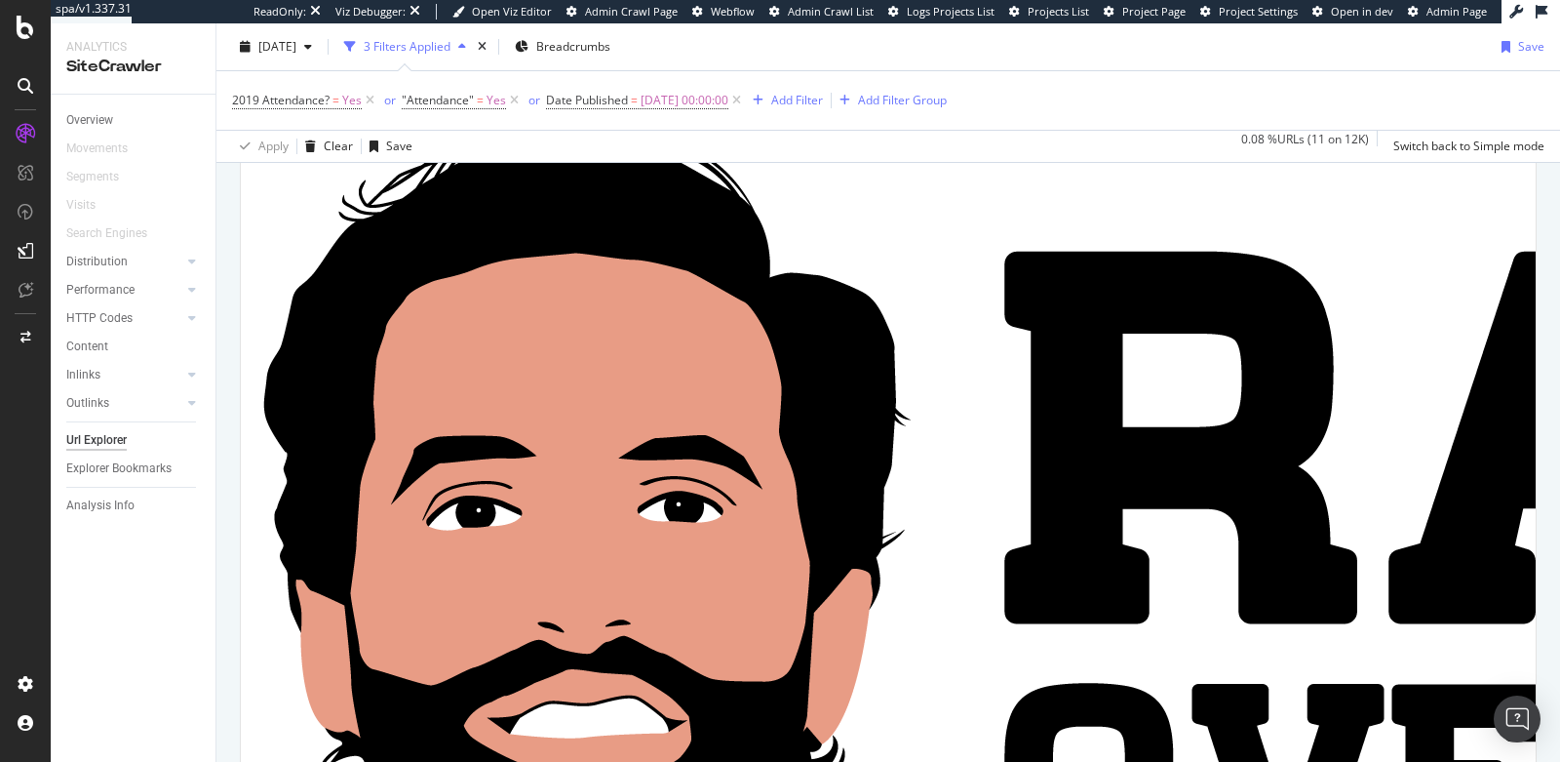
scroll to position [603, 0]
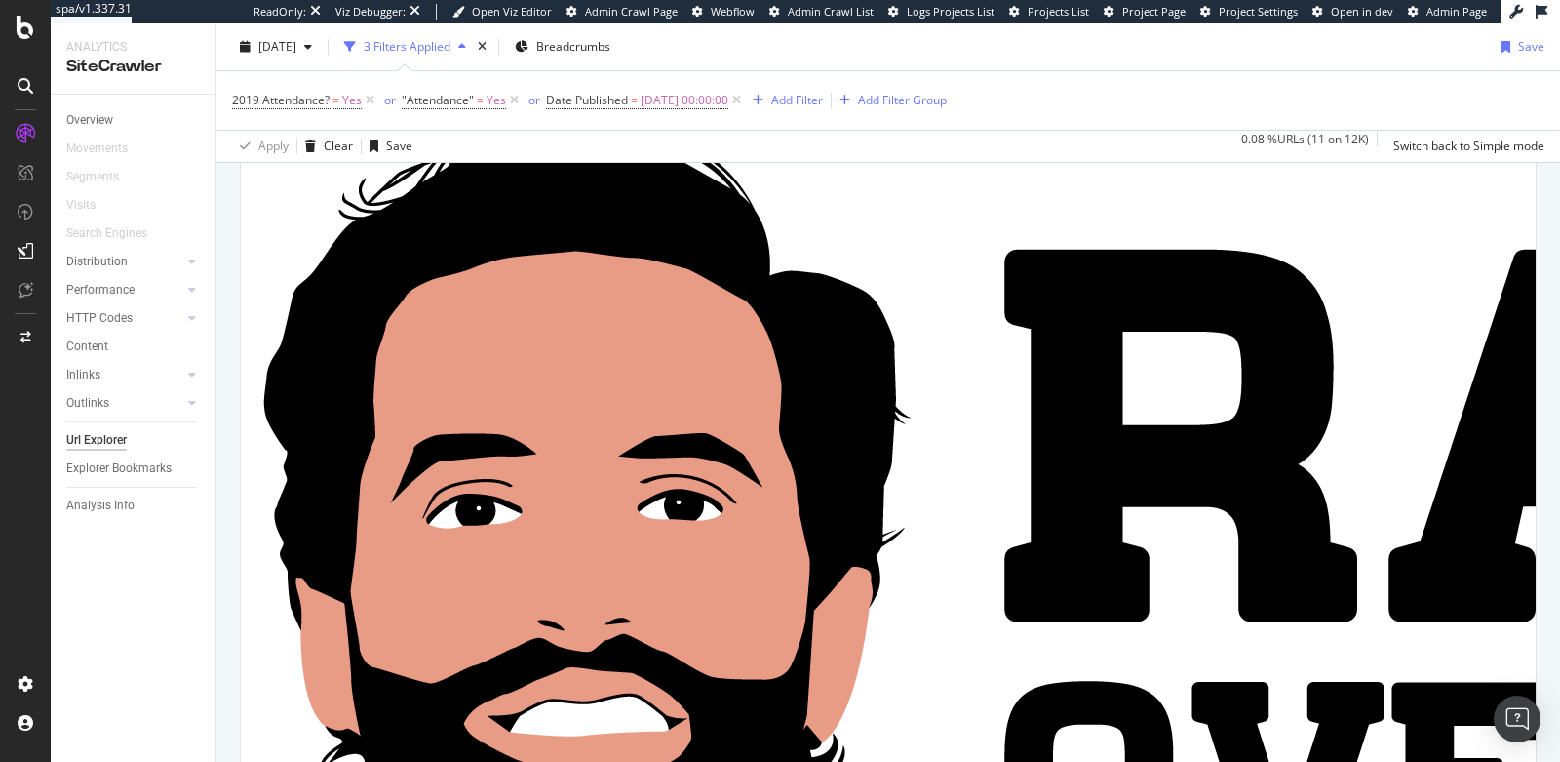
scroll to position [396, 0]
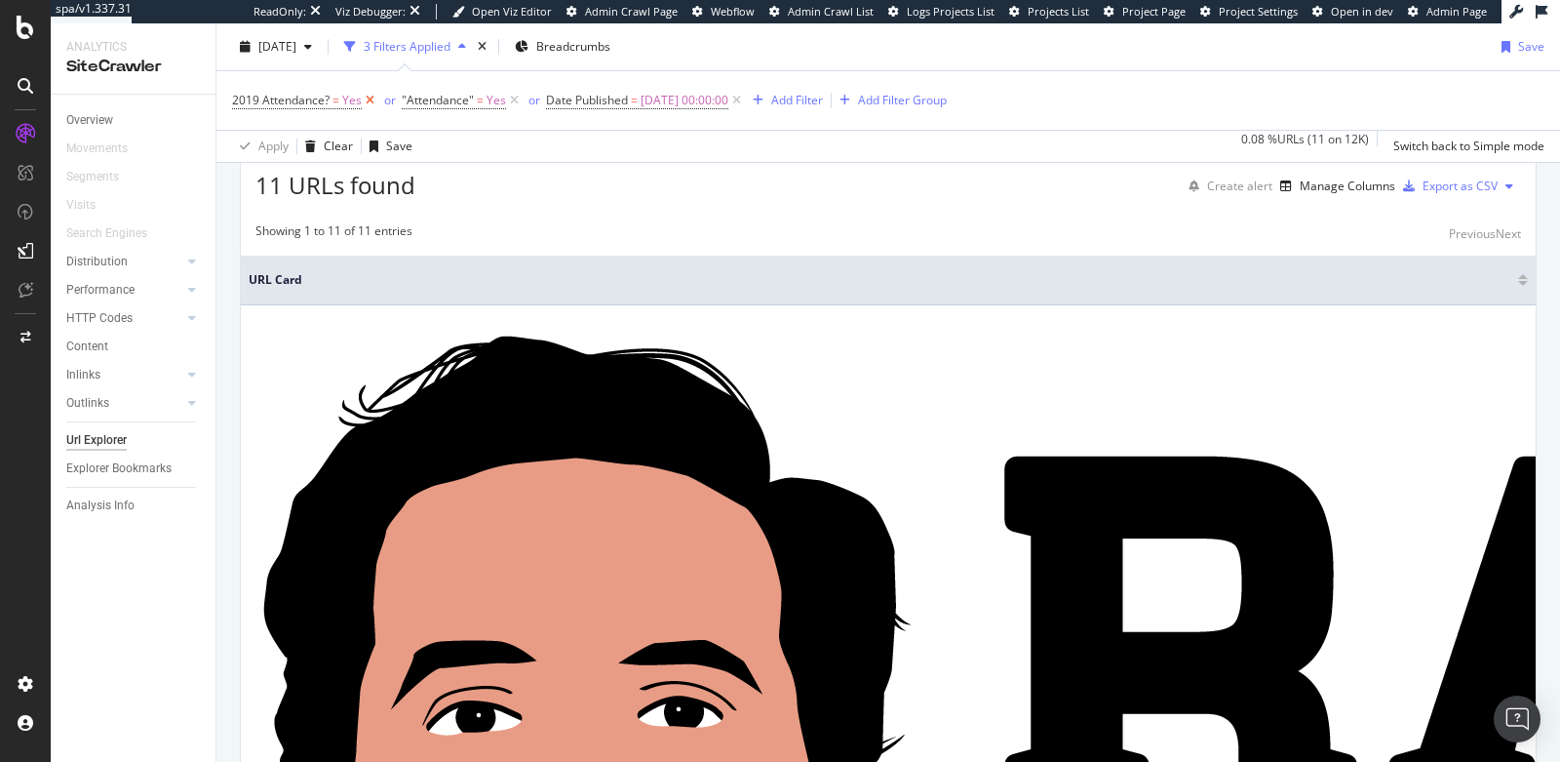
click at [367, 99] on icon at bounding box center [370, 101] width 17 height 20
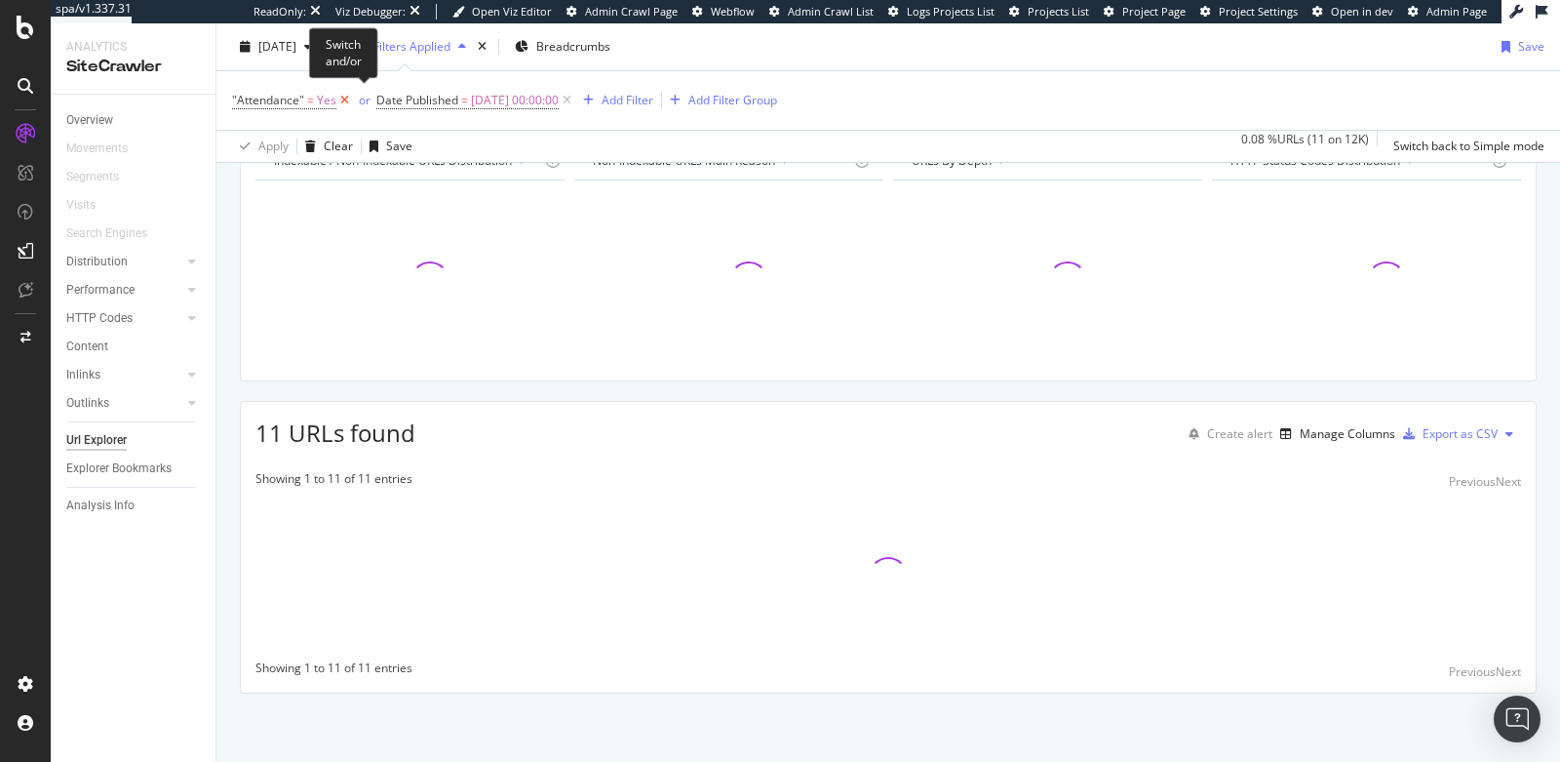
scroll to position [230, 0]
click at [344, 101] on icon at bounding box center [344, 101] width 17 height 20
click at [494, 101] on div "Add Filter" at bounding box center [483, 100] width 52 height 17
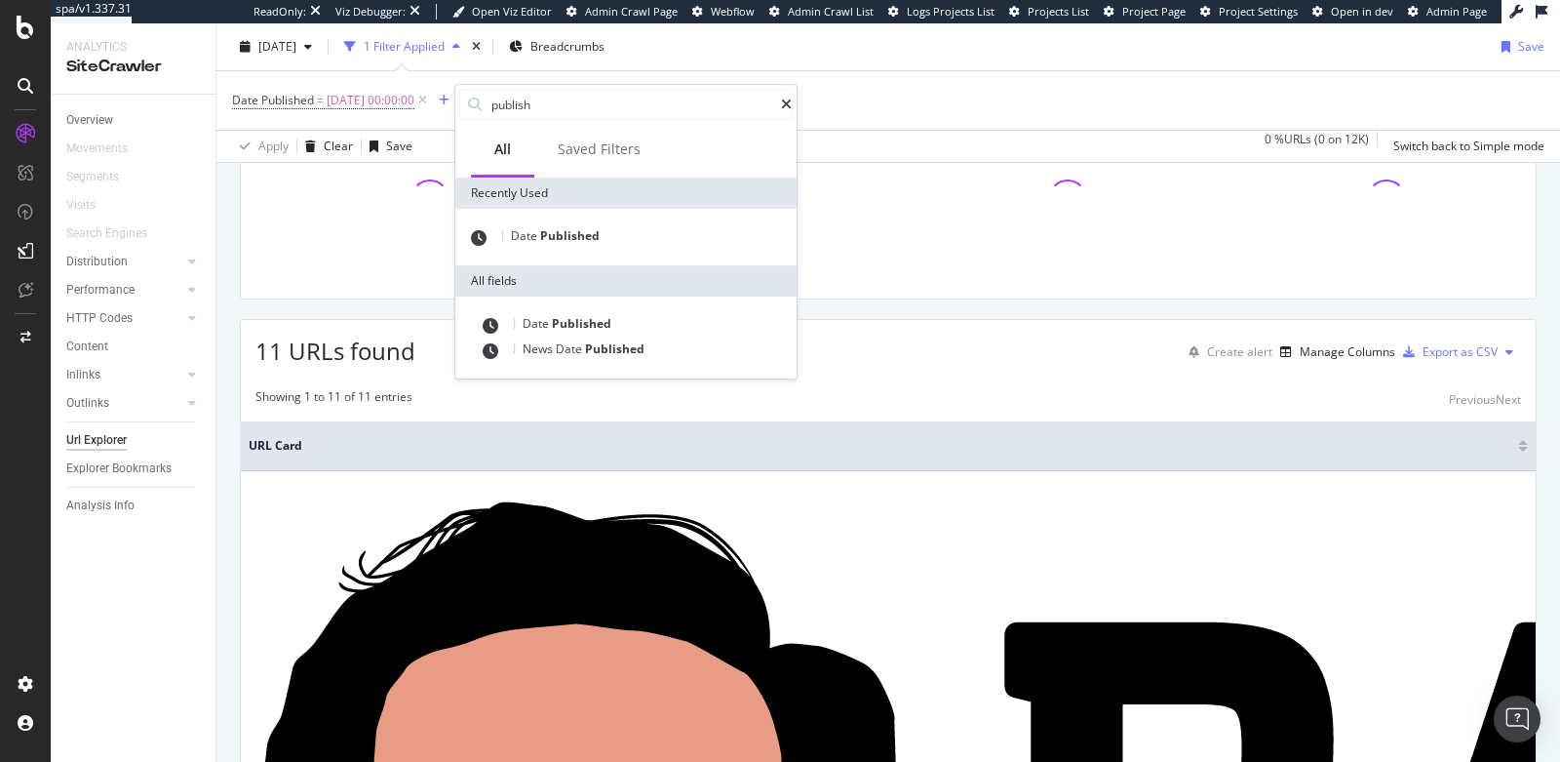
click at [869, 89] on div "Date Published = 2019-01-01 00:00:00 Add Filter Add Filter Group" at bounding box center [888, 100] width 1313 height 59
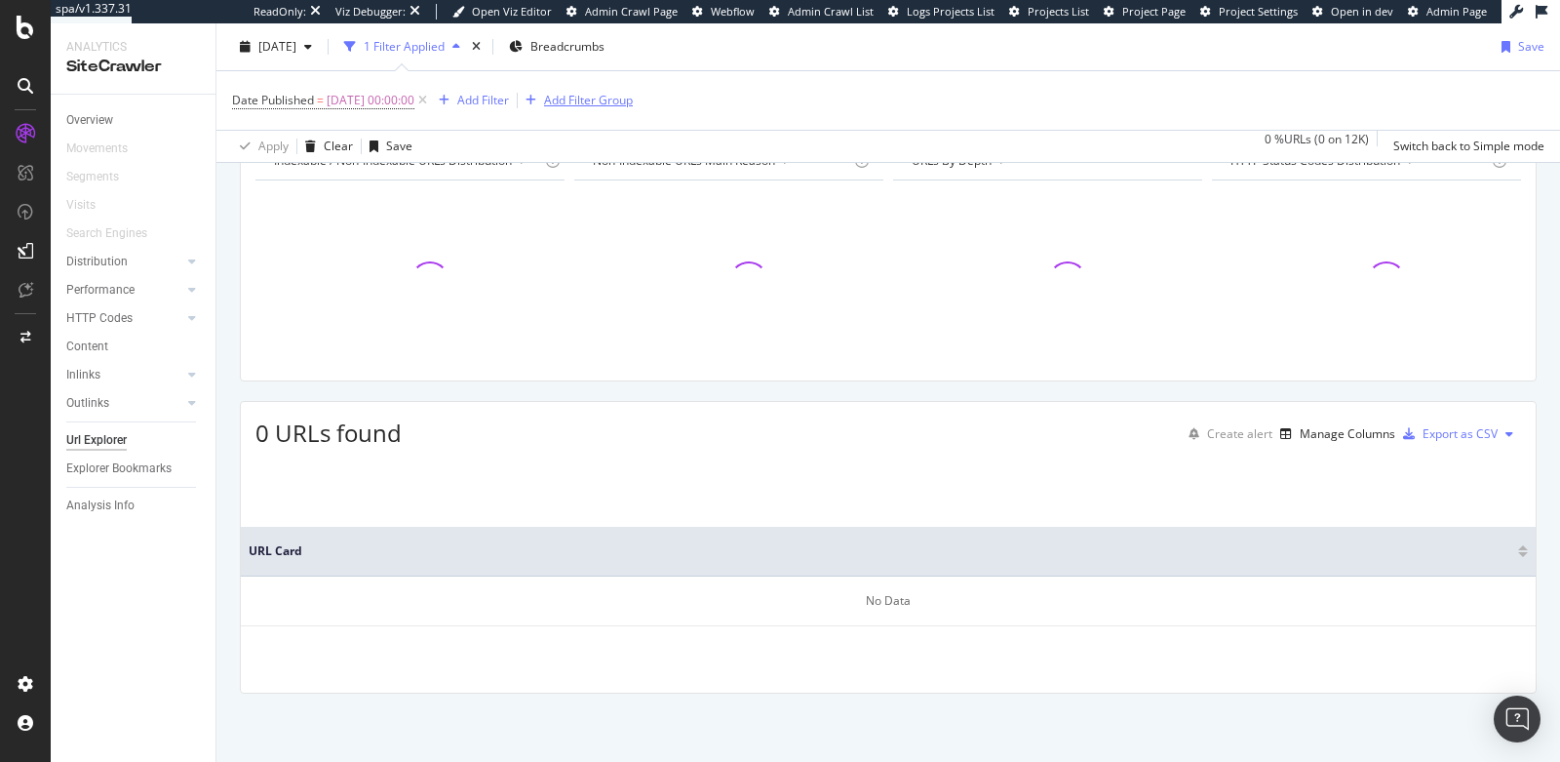
click at [595, 104] on div "Add Filter Group" at bounding box center [588, 100] width 89 height 17
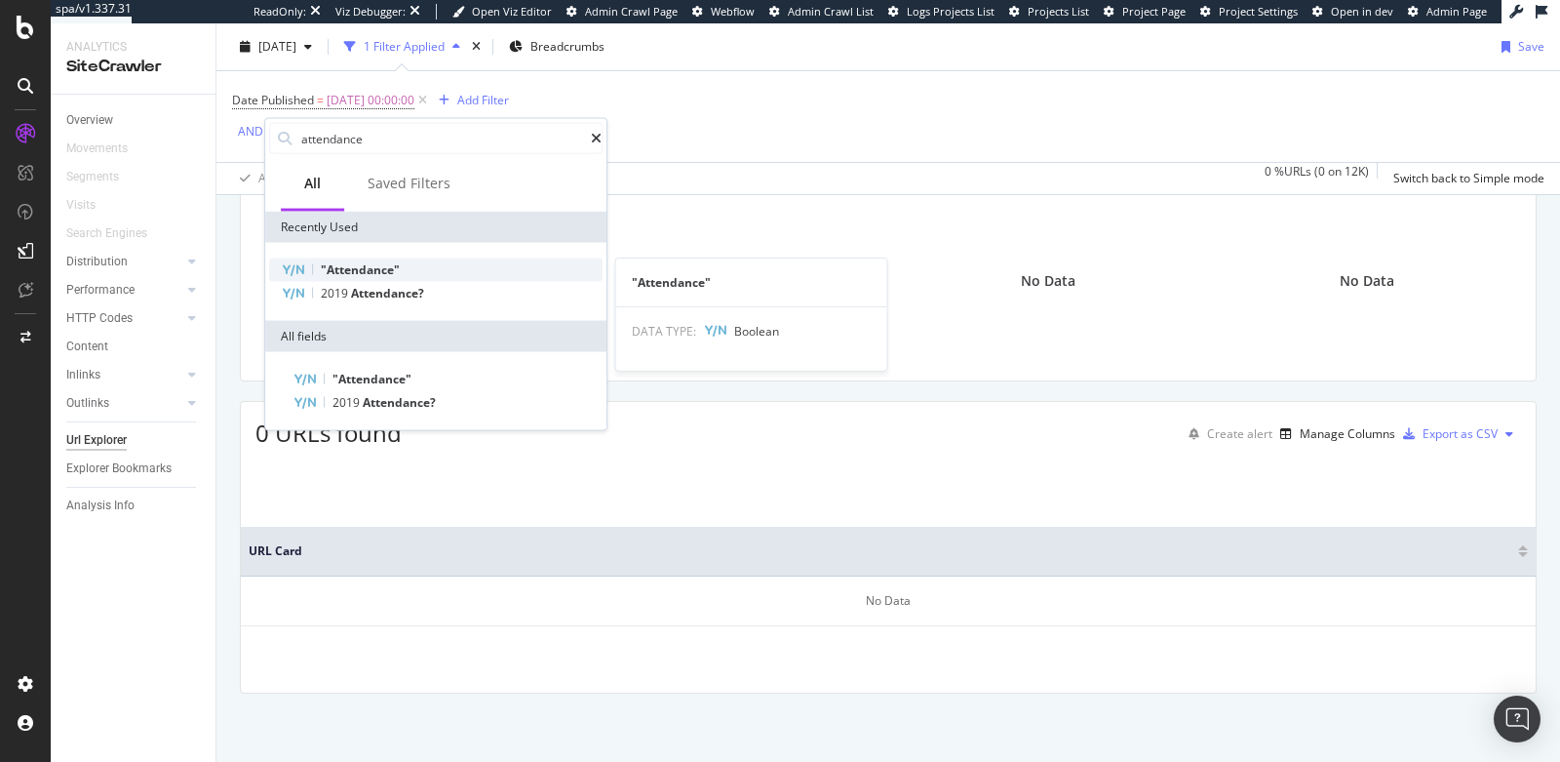
type input "attendance"
click at [362, 268] on span ""Attendance"" at bounding box center [360, 269] width 79 height 17
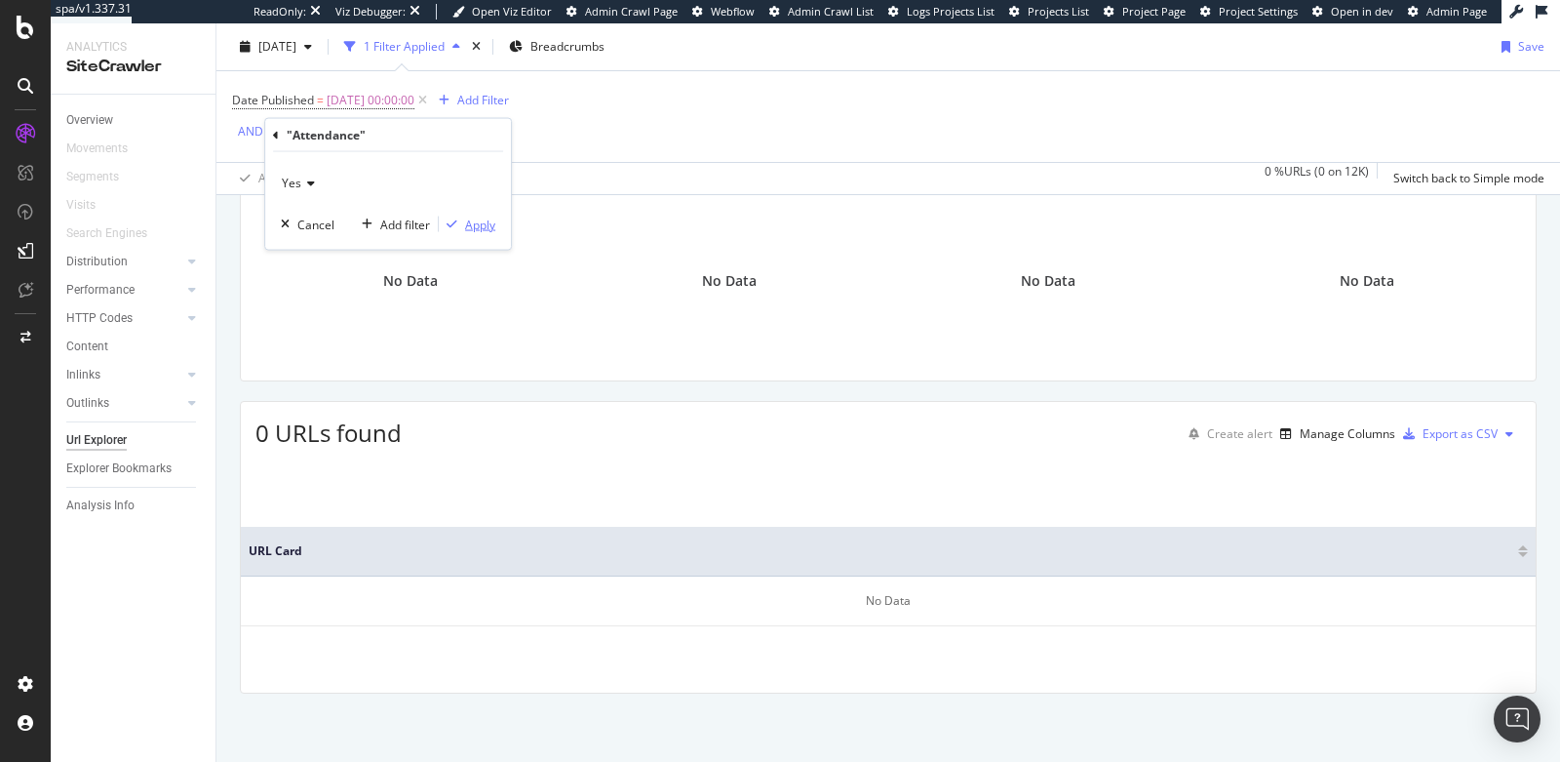
click at [473, 224] on div "Apply" at bounding box center [480, 224] width 30 height 17
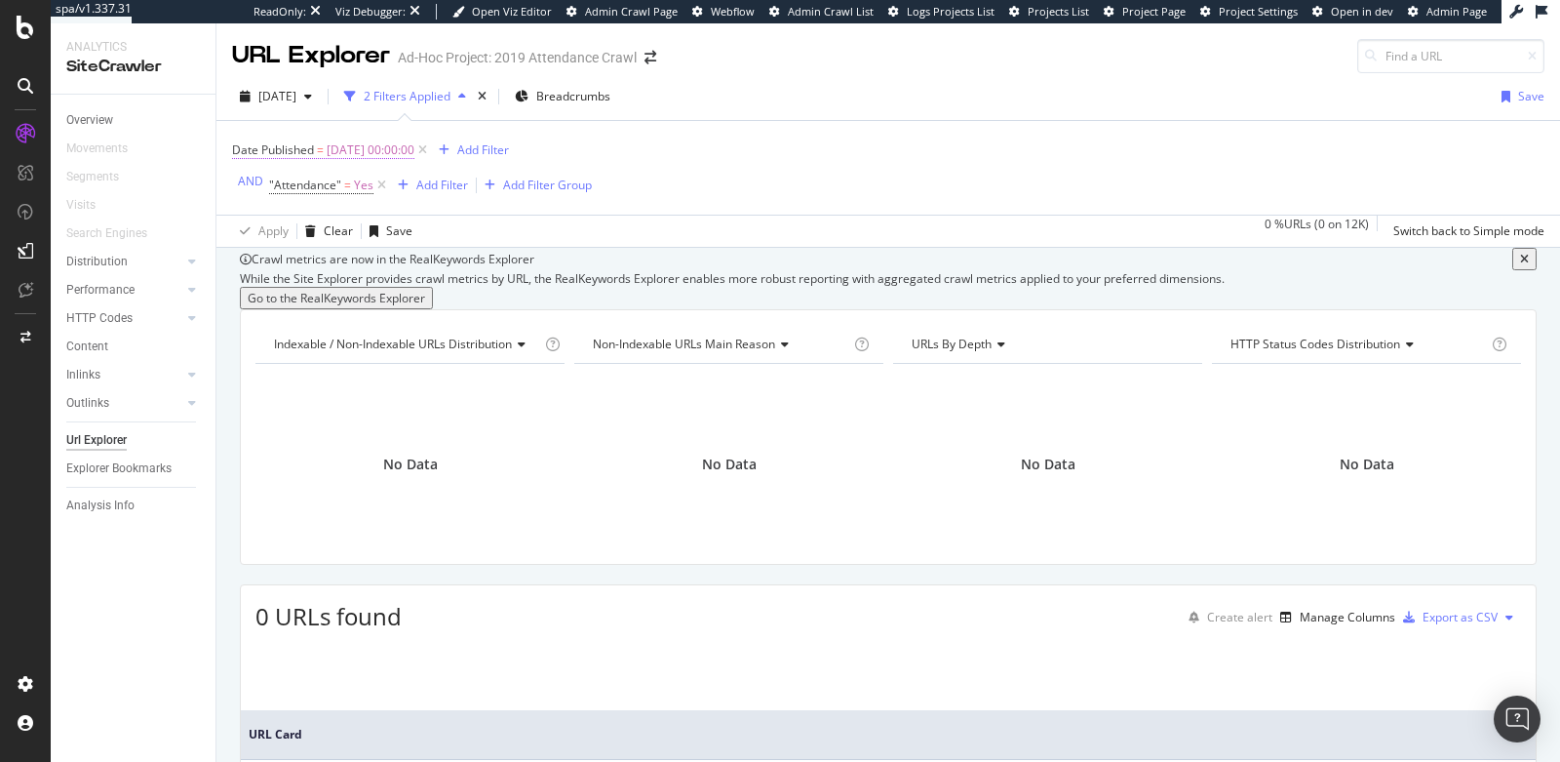
click at [300, 145] on span "Date Published" at bounding box center [273, 149] width 82 height 17
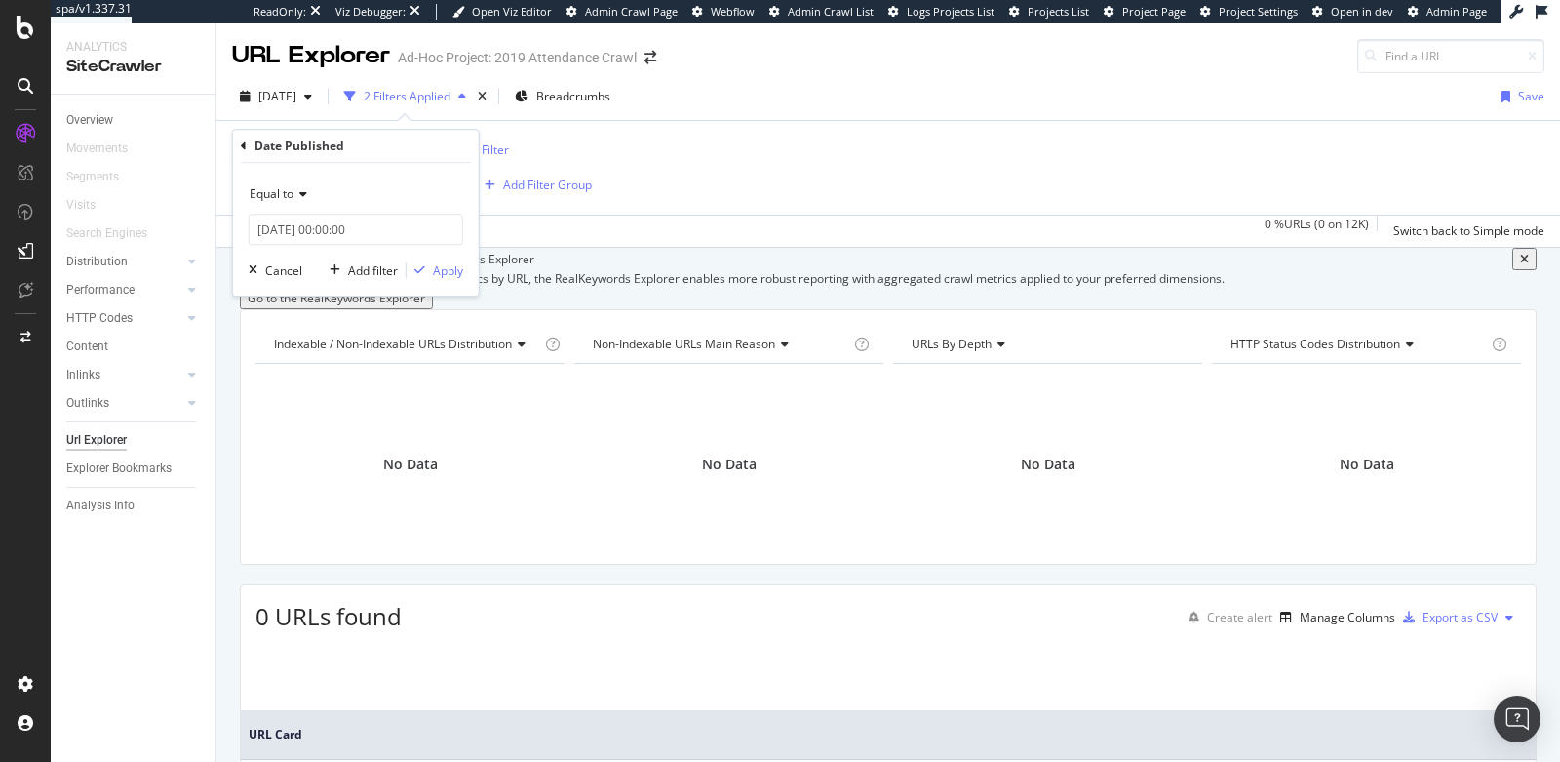
click at [277, 195] on span "Equal to" at bounding box center [272, 193] width 44 height 17
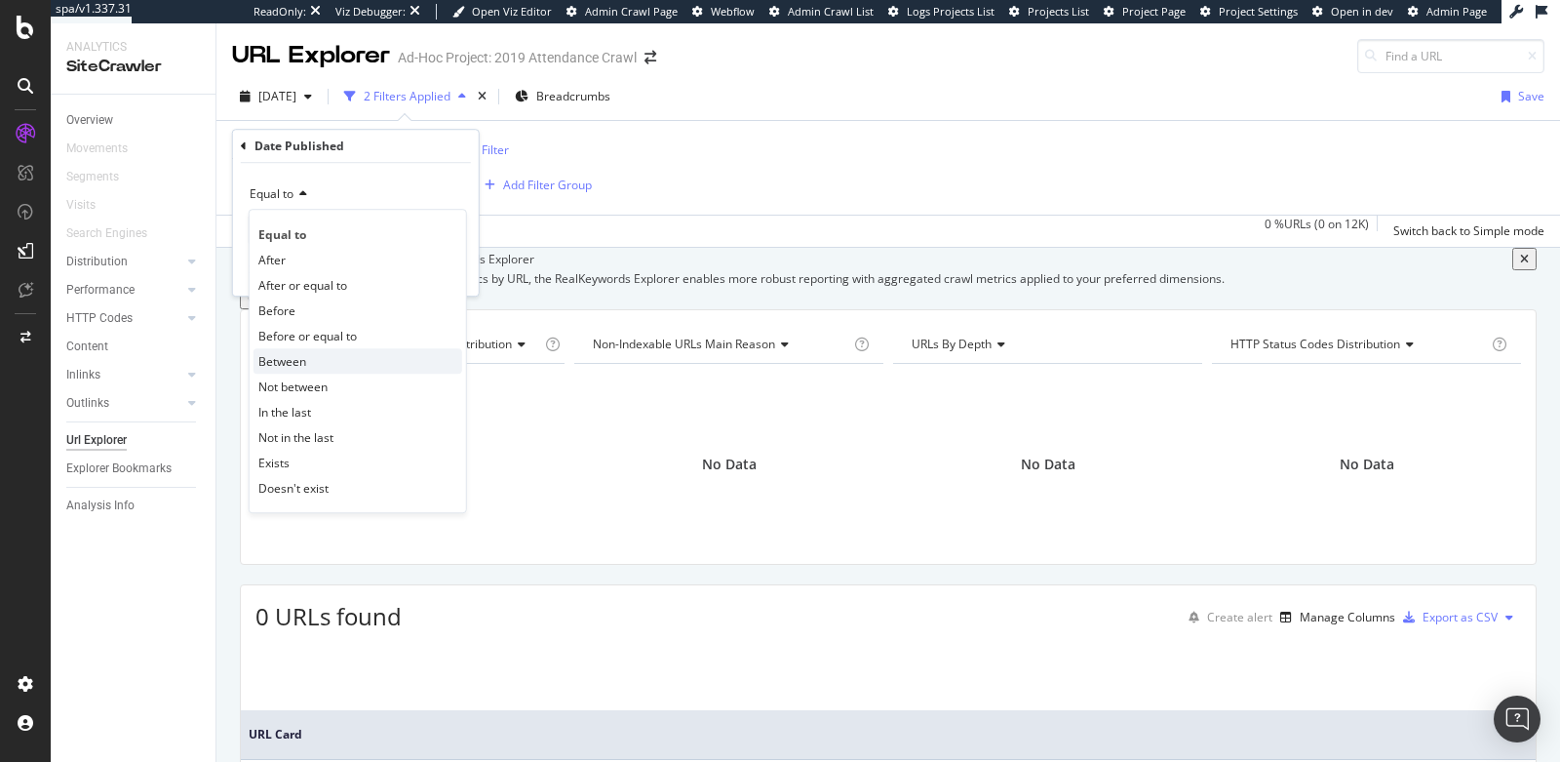
click at [292, 356] on span "Between" at bounding box center [282, 361] width 48 height 17
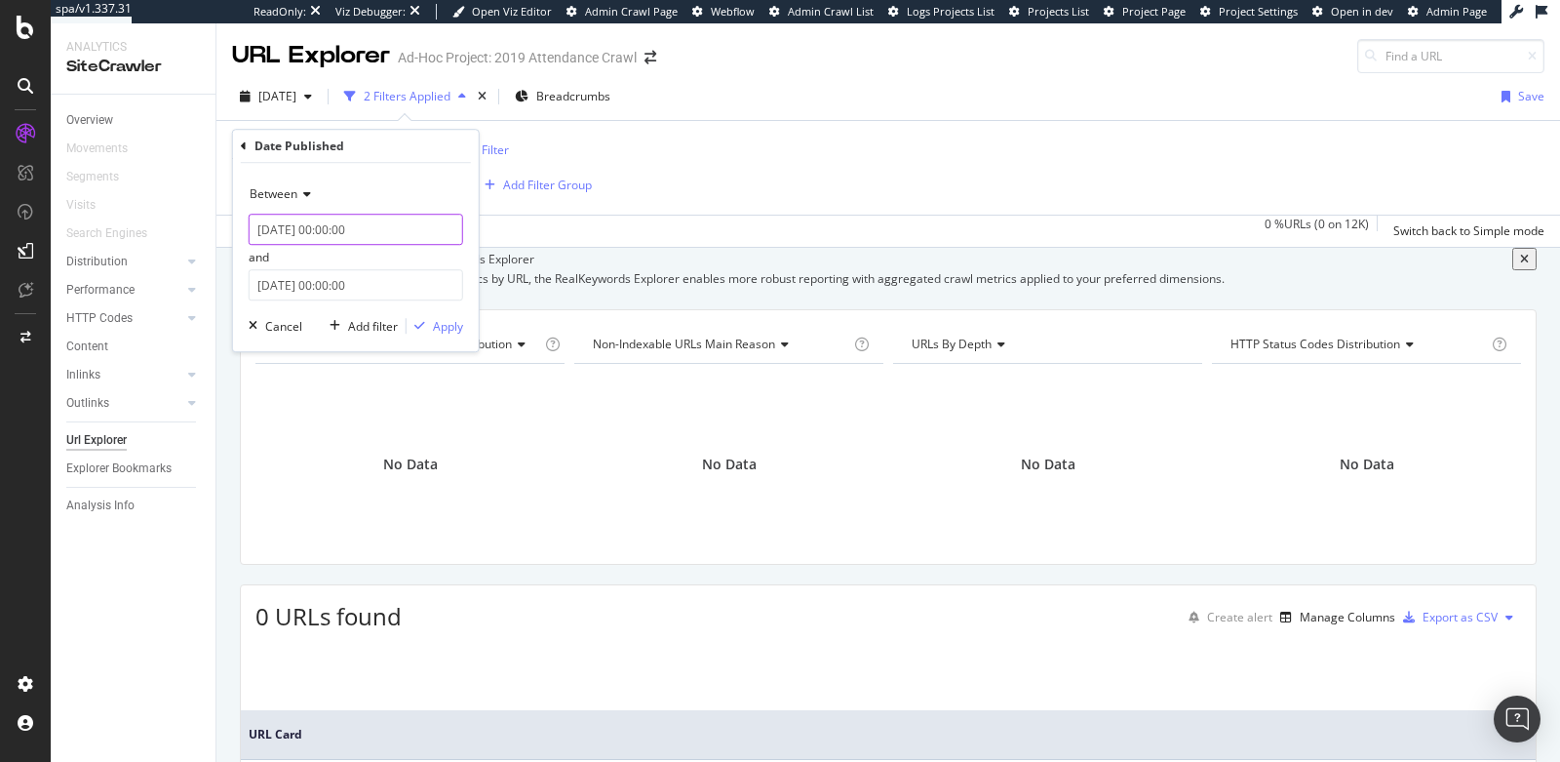
click at [282, 223] on input "2025-09-16 00:00:00" at bounding box center [356, 229] width 215 height 31
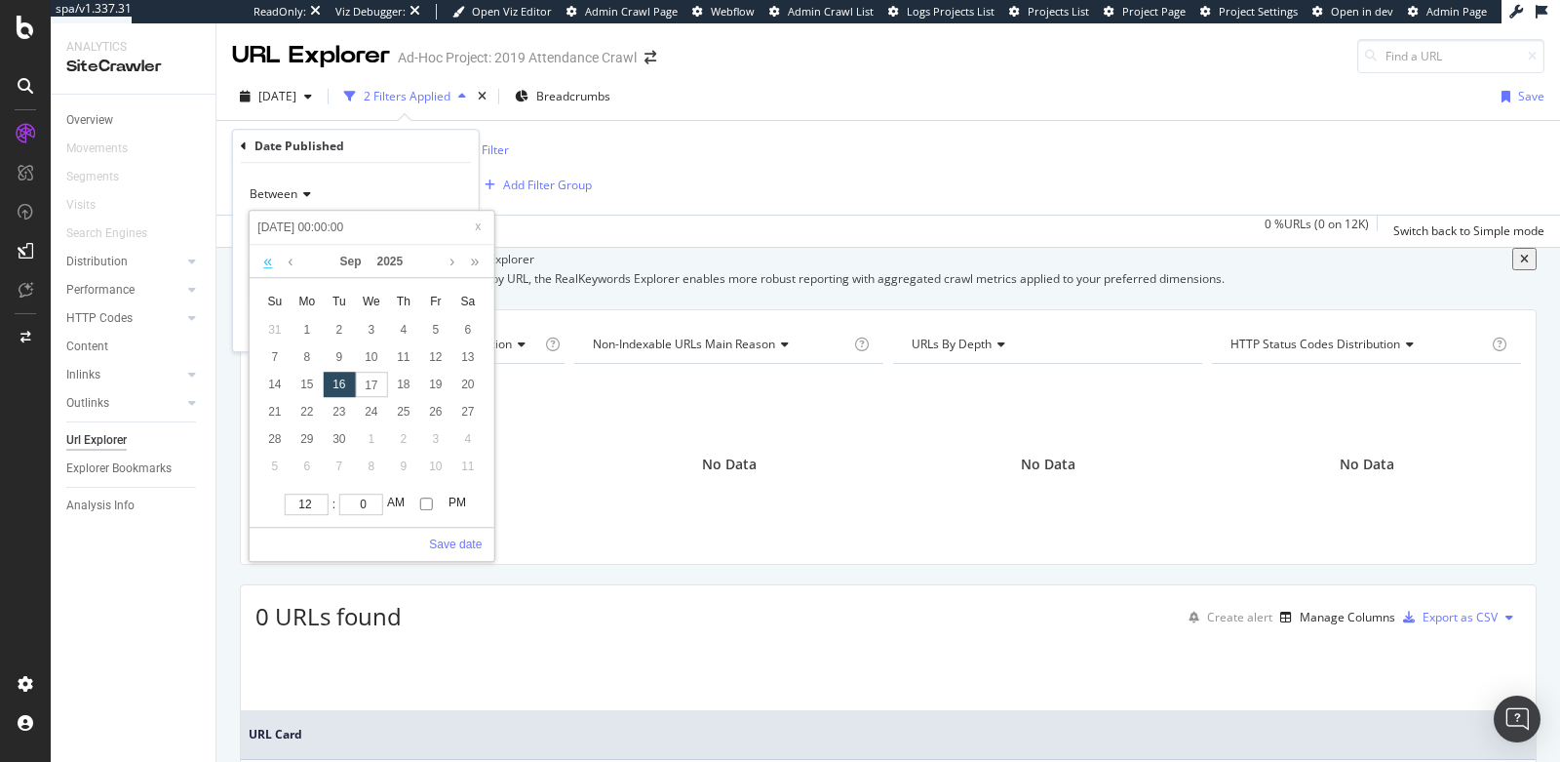
click at [264, 256] on link at bounding box center [267, 261] width 19 height 33
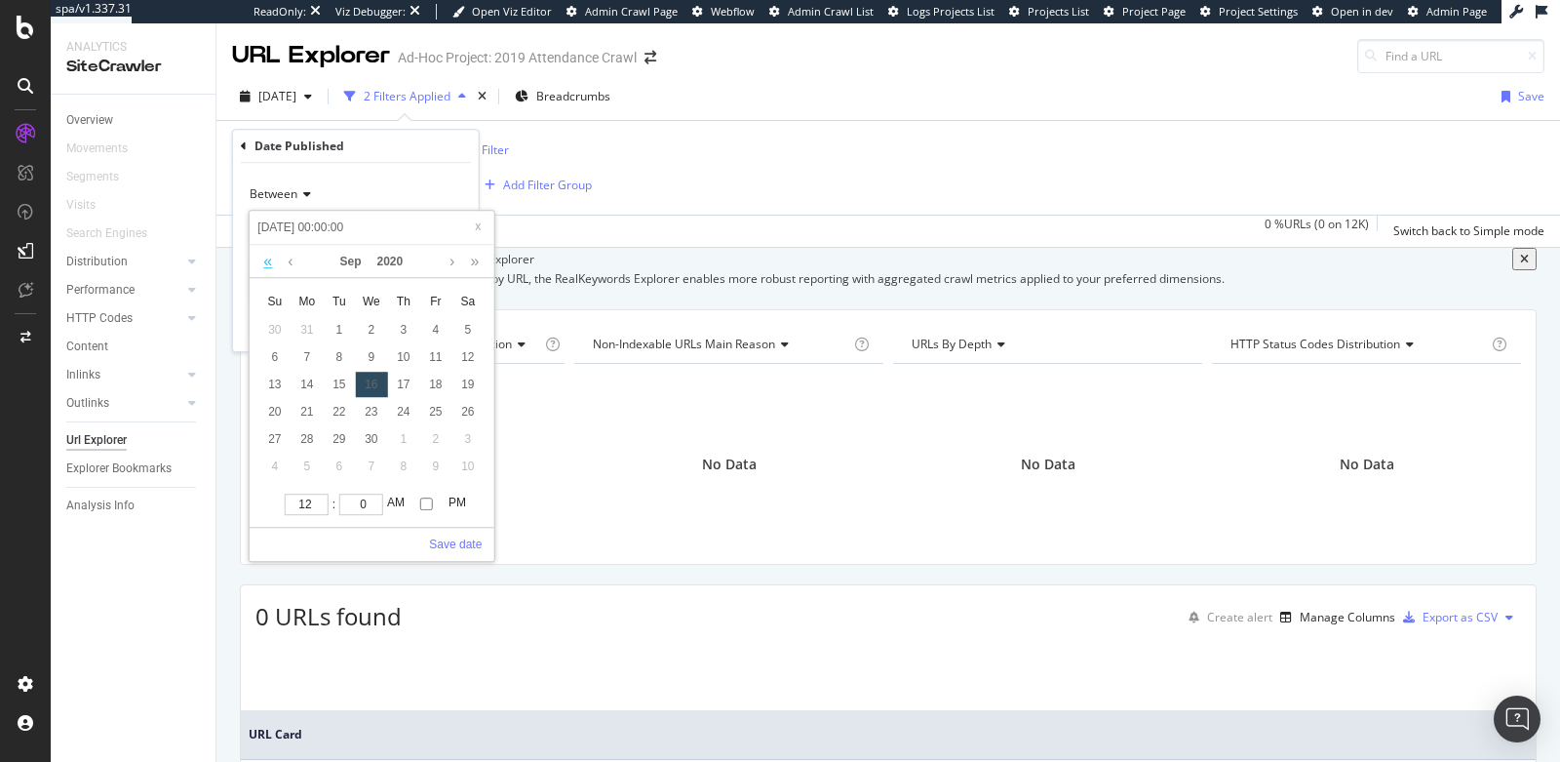
click at [264, 256] on link at bounding box center [267, 261] width 19 height 33
click at [293, 257] on link at bounding box center [290, 261] width 15 height 33
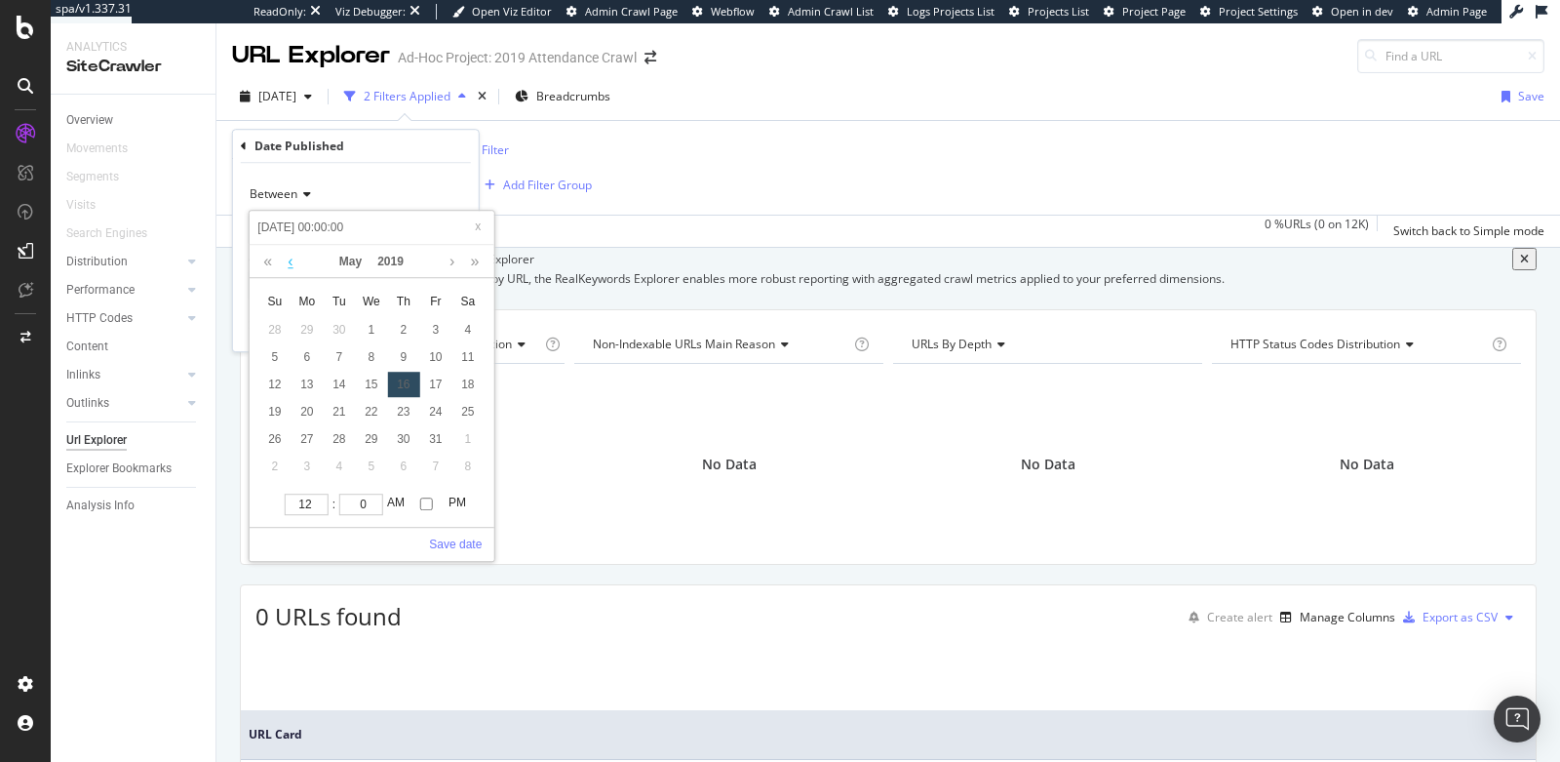
click at [293, 257] on link at bounding box center [290, 261] width 15 height 33
click at [342, 332] on div "1" at bounding box center [339, 329] width 32 height 25
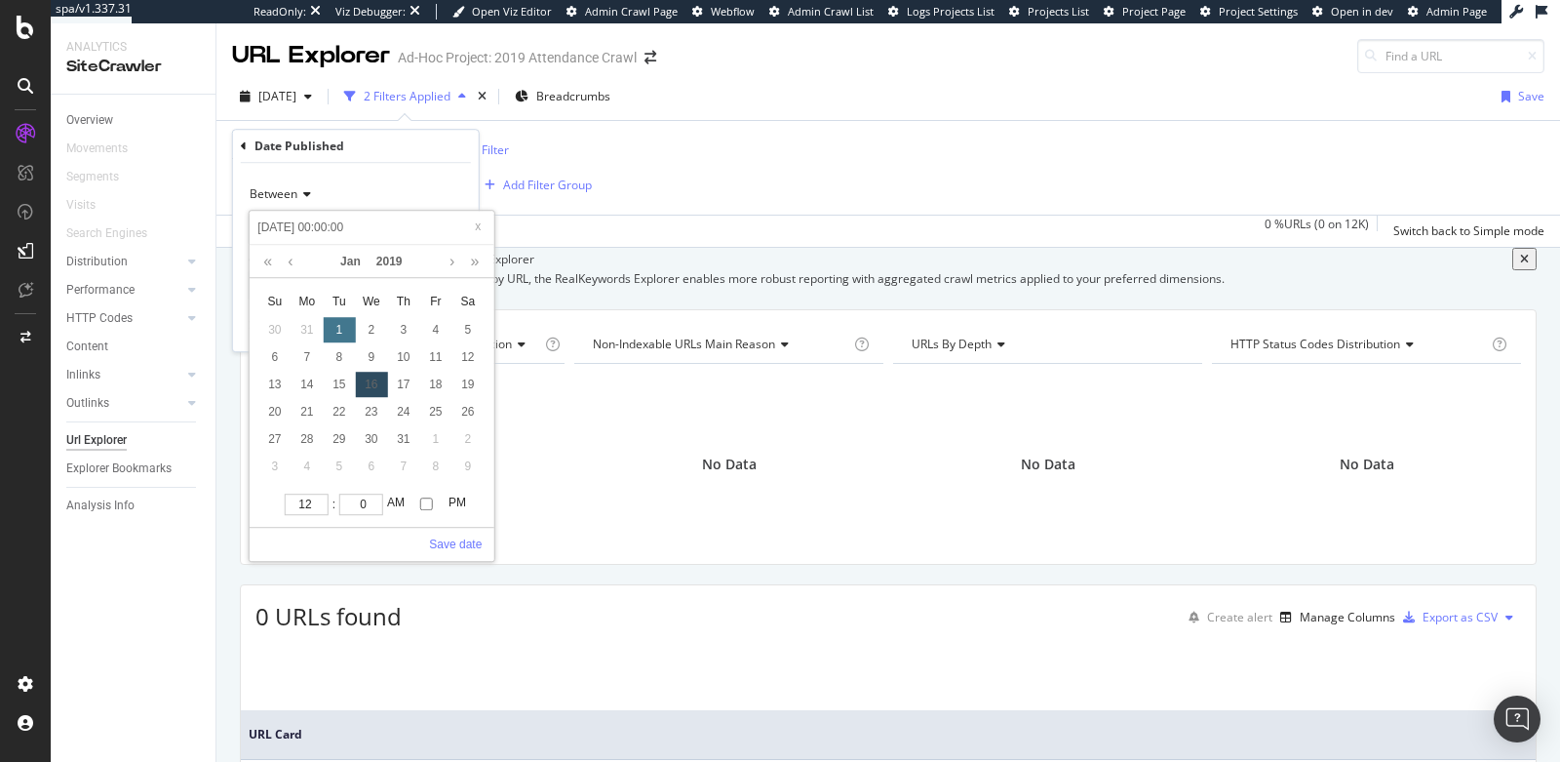
type input "2019-01-01 00:00:00"
click at [455, 538] on link "Save date" at bounding box center [455, 544] width 53 height 18
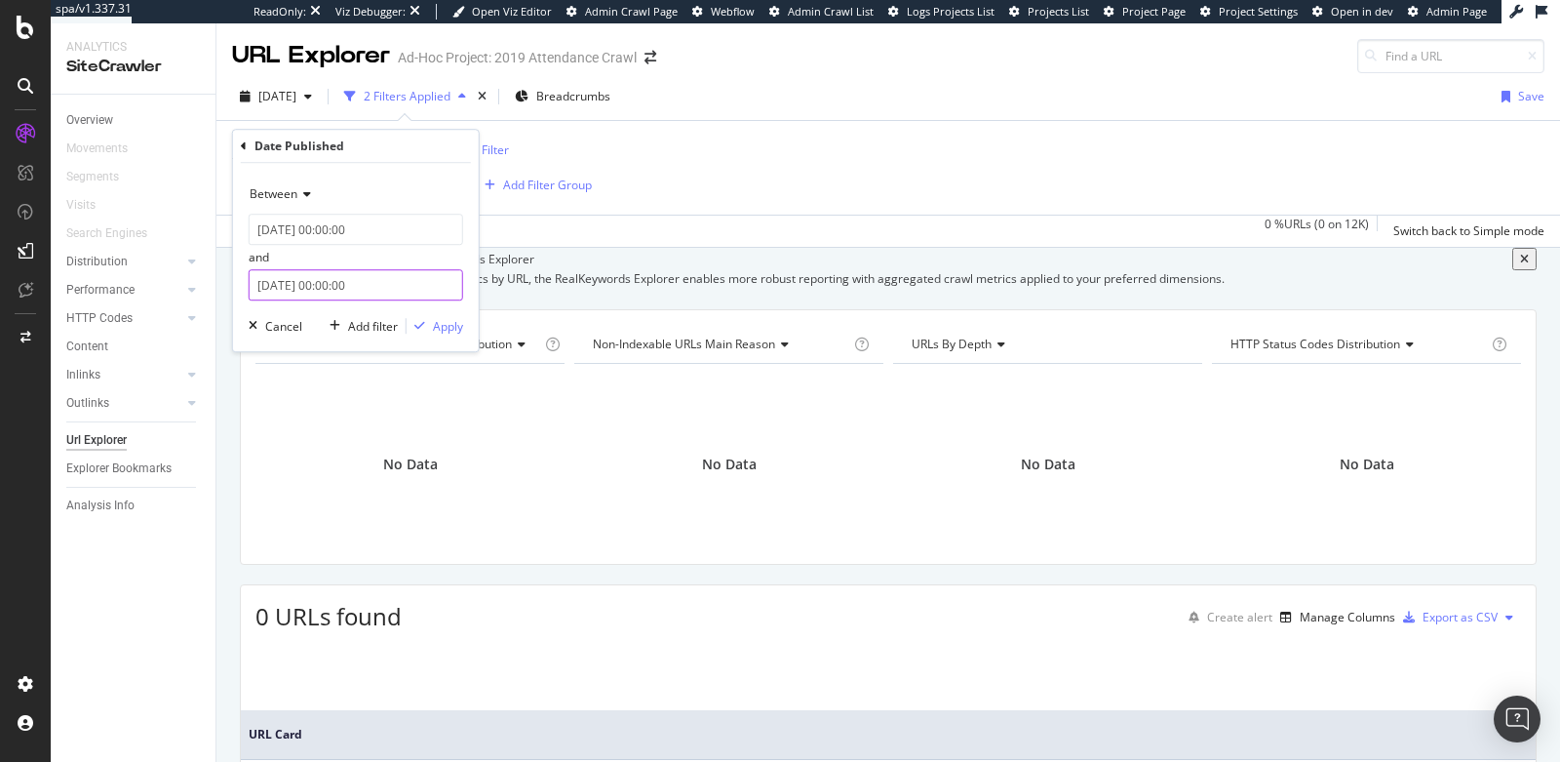
click at [271, 285] on input "2025-09-17 00:00:00" at bounding box center [356, 285] width 215 height 31
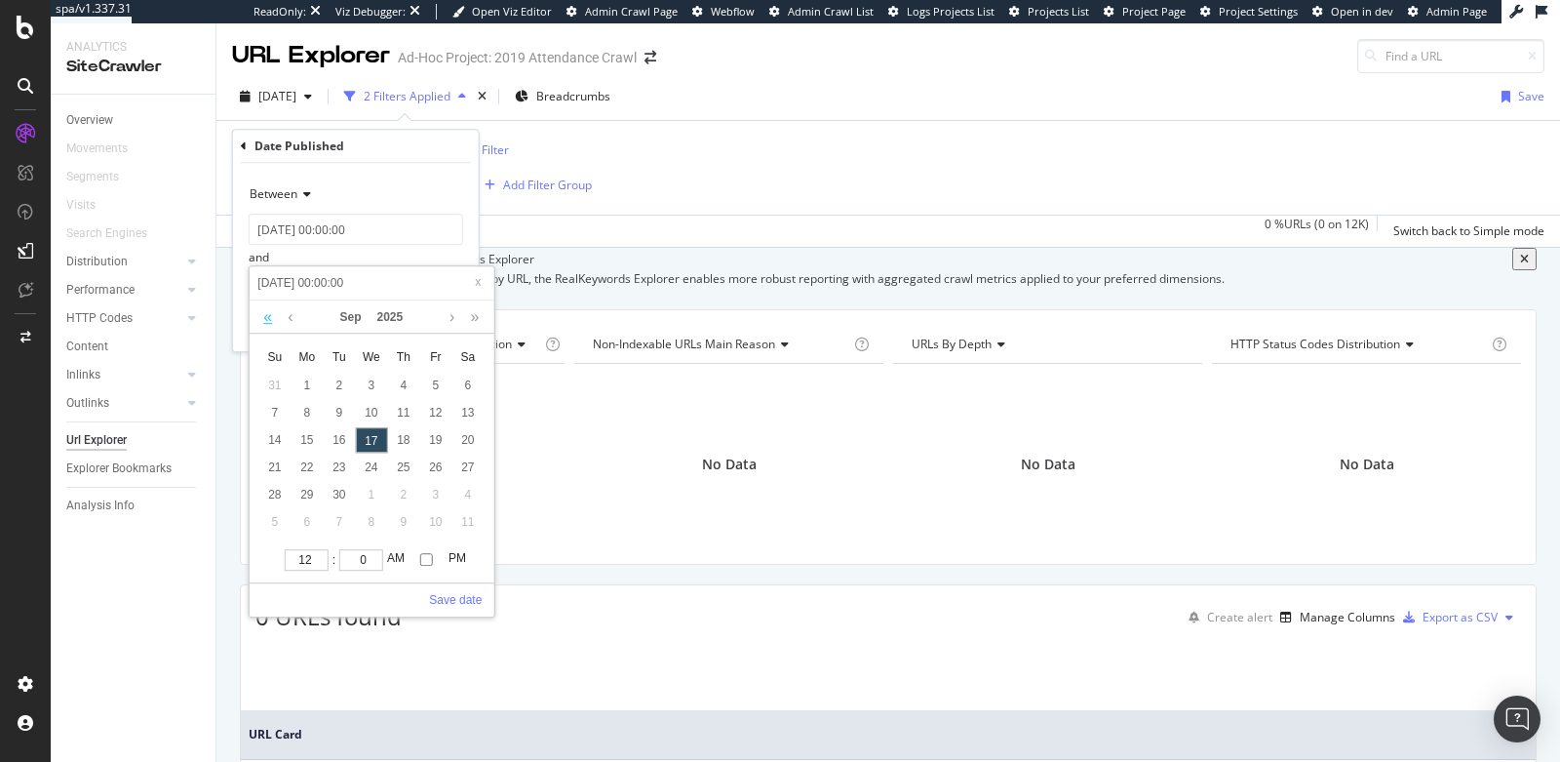
click at [265, 312] on link at bounding box center [267, 317] width 19 height 33
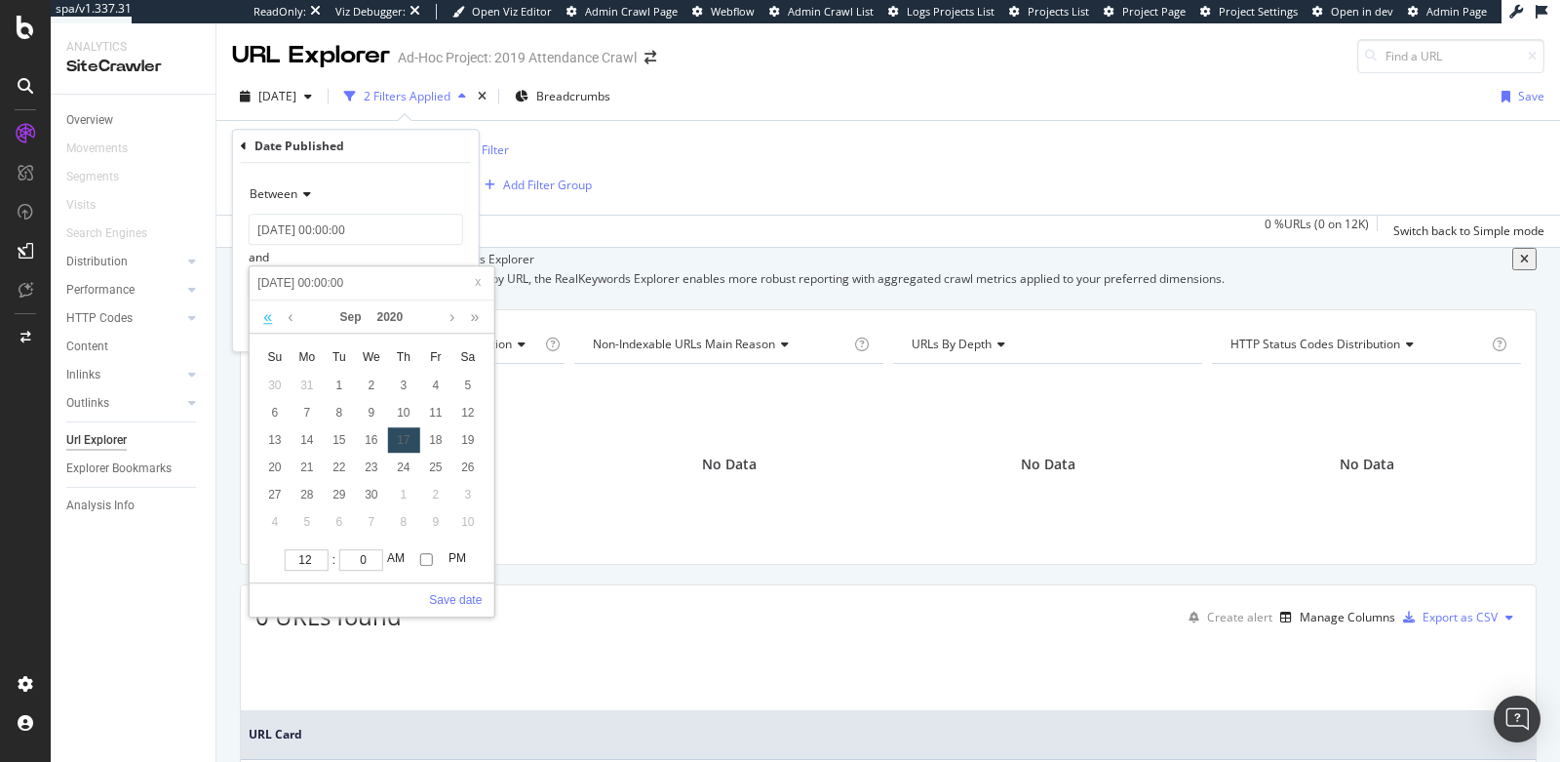
click at [265, 312] on link at bounding box center [267, 317] width 19 height 33
click at [453, 318] on link at bounding box center [452, 317] width 15 height 33
click at [339, 498] on div "31" at bounding box center [339, 495] width 32 height 25
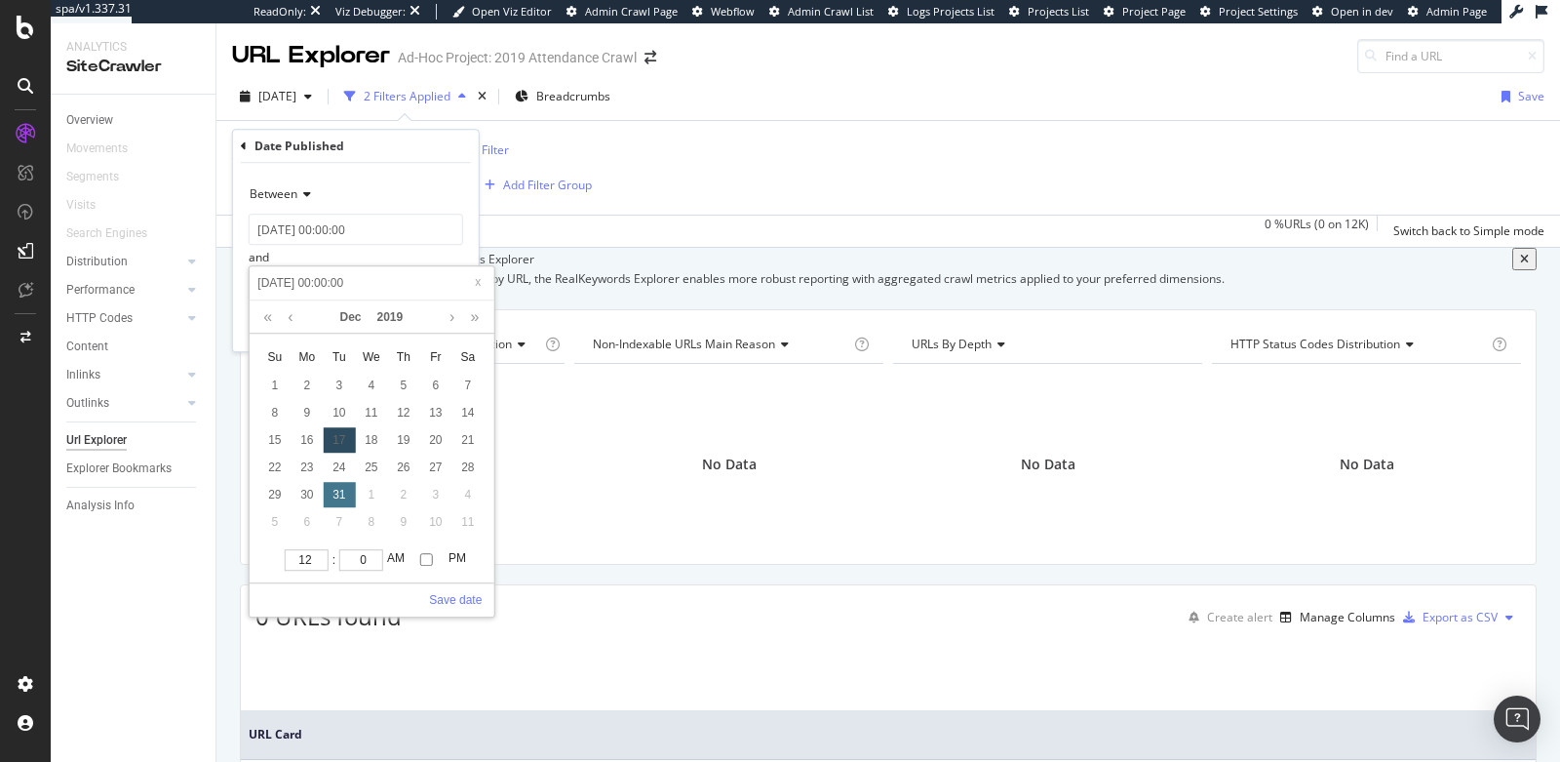
type input "2019-12-31 00:00:00"
click at [456, 593] on link "Save date" at bounding box center [455, 601] width 53 height 18
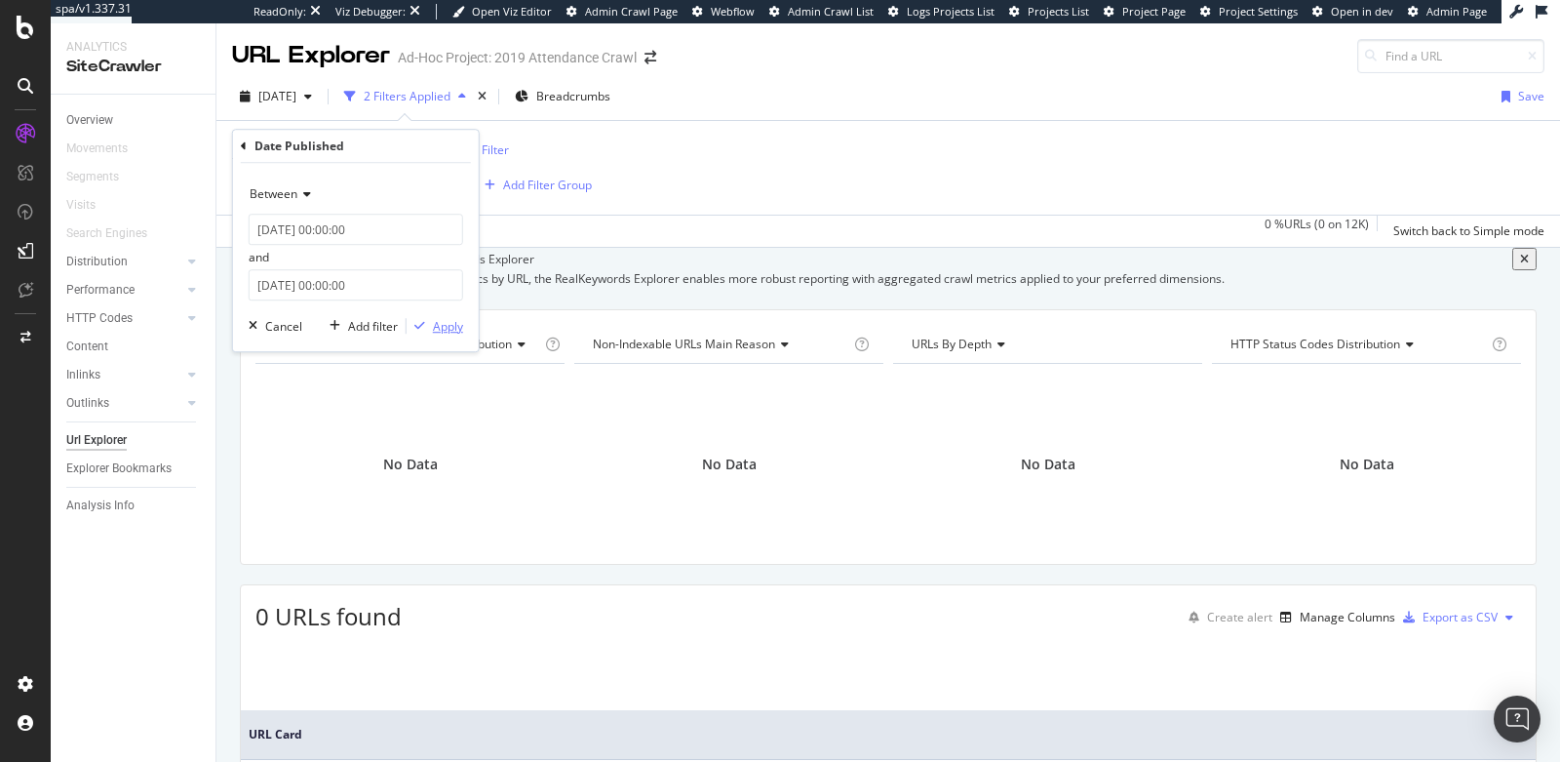
click at [459, 327] on div "Apply" at bounding box center [448, 326] width 30 height 17
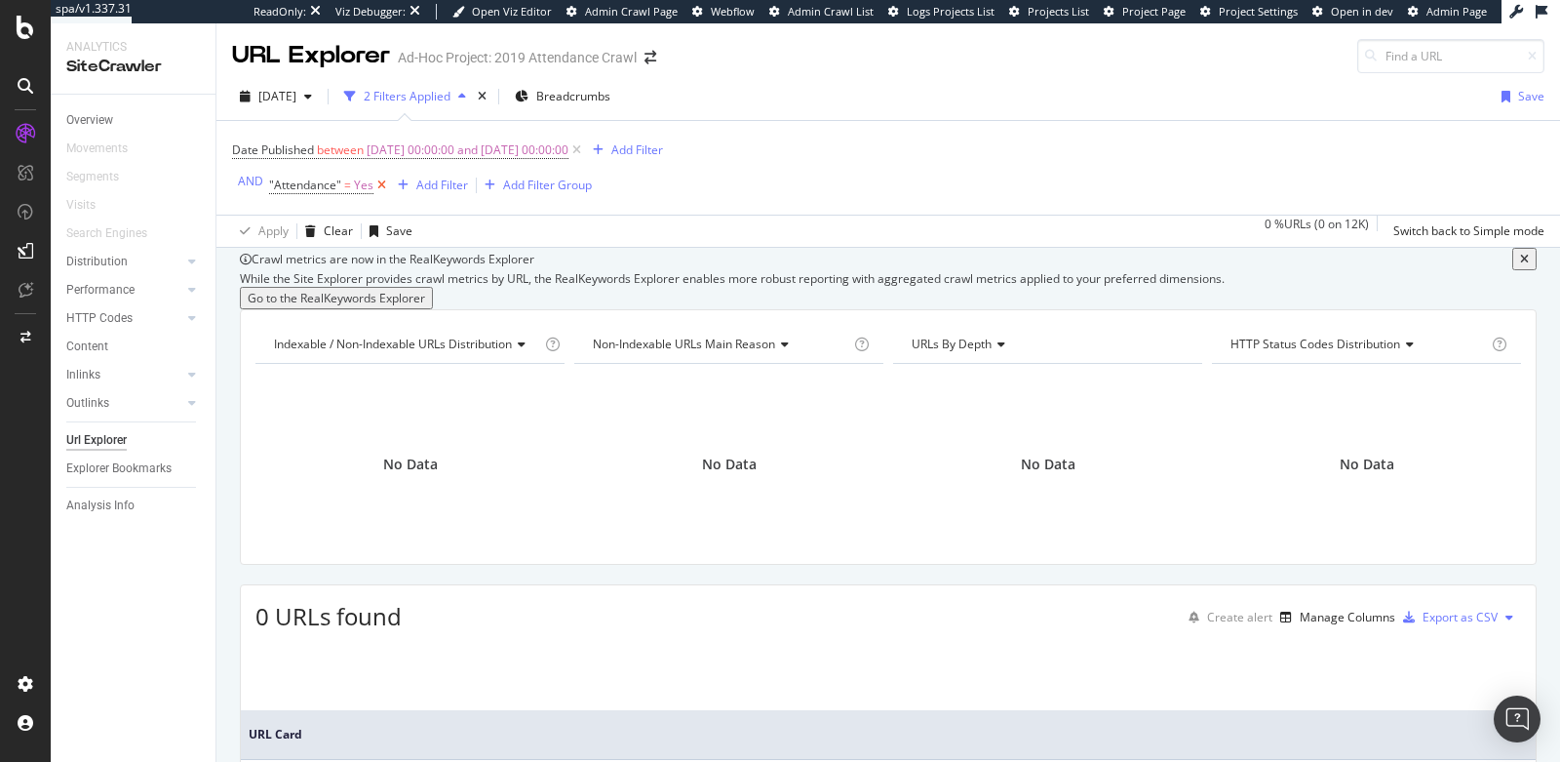
click at [377, 187] on icon at bounding box center [382, 186] width 17 height 20
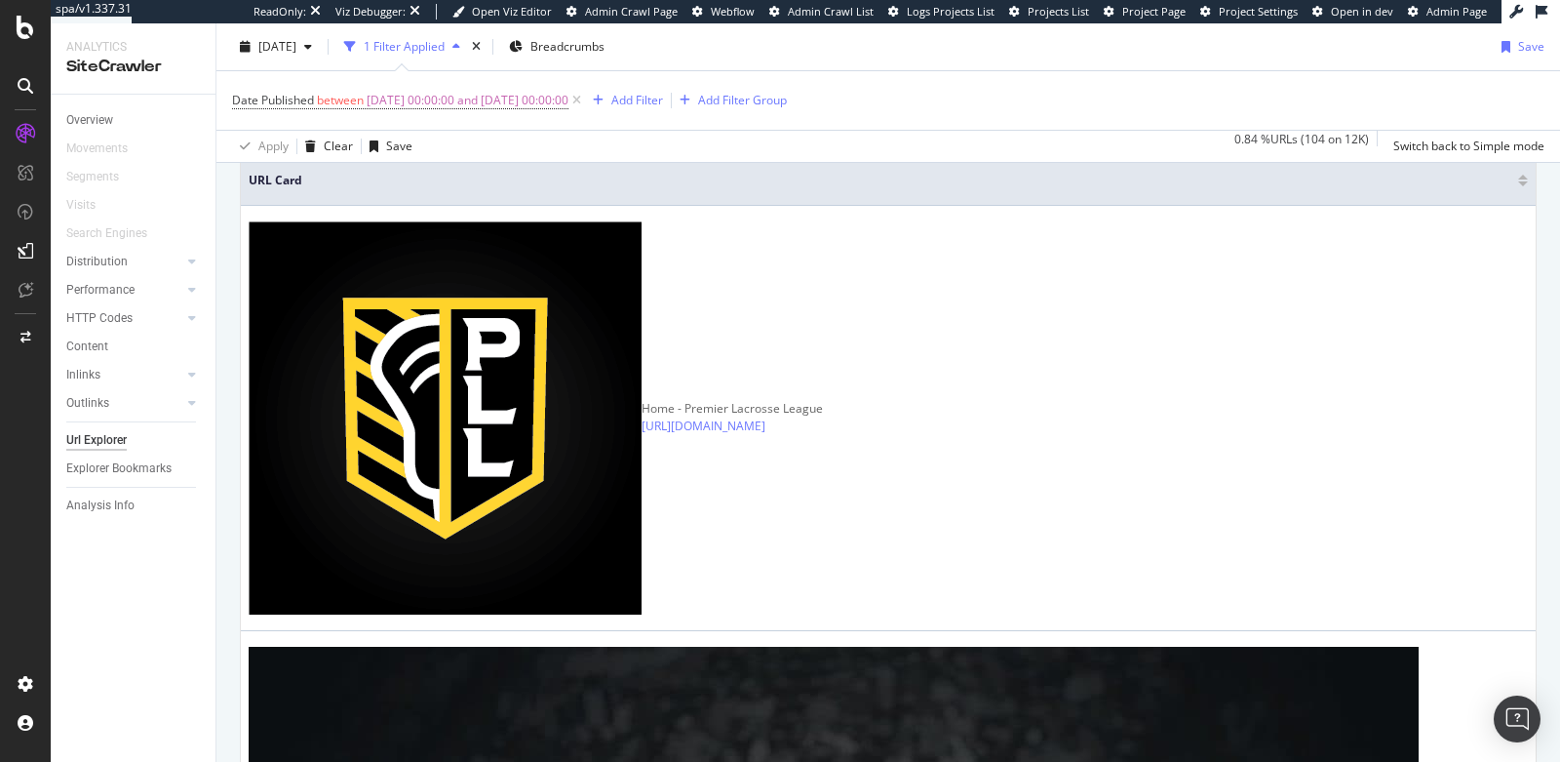
scroll to position [51, 0]
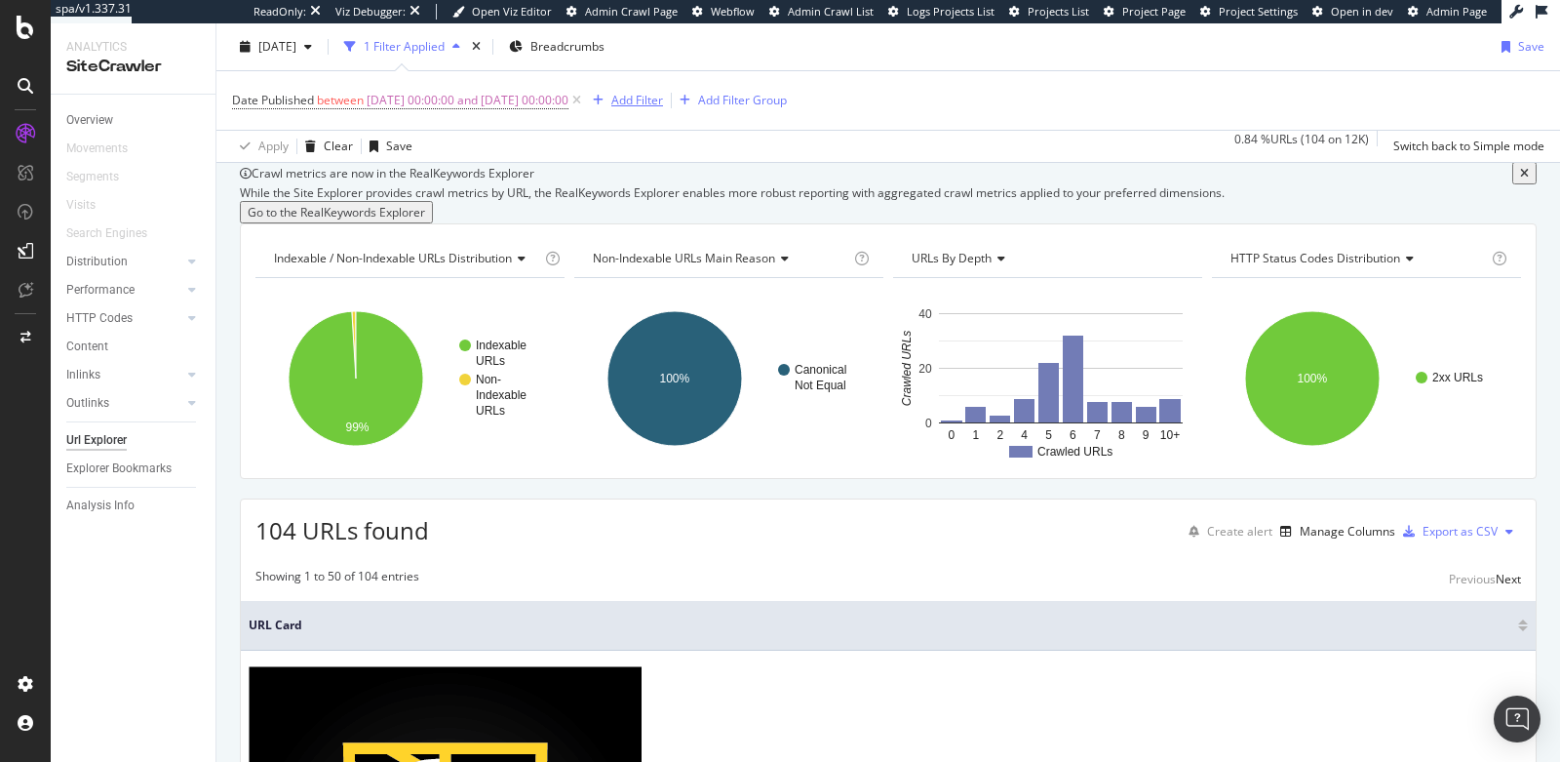
click at [663, 109] on div "Add Filter" at bounding box center [624, 100] width 78 height 21
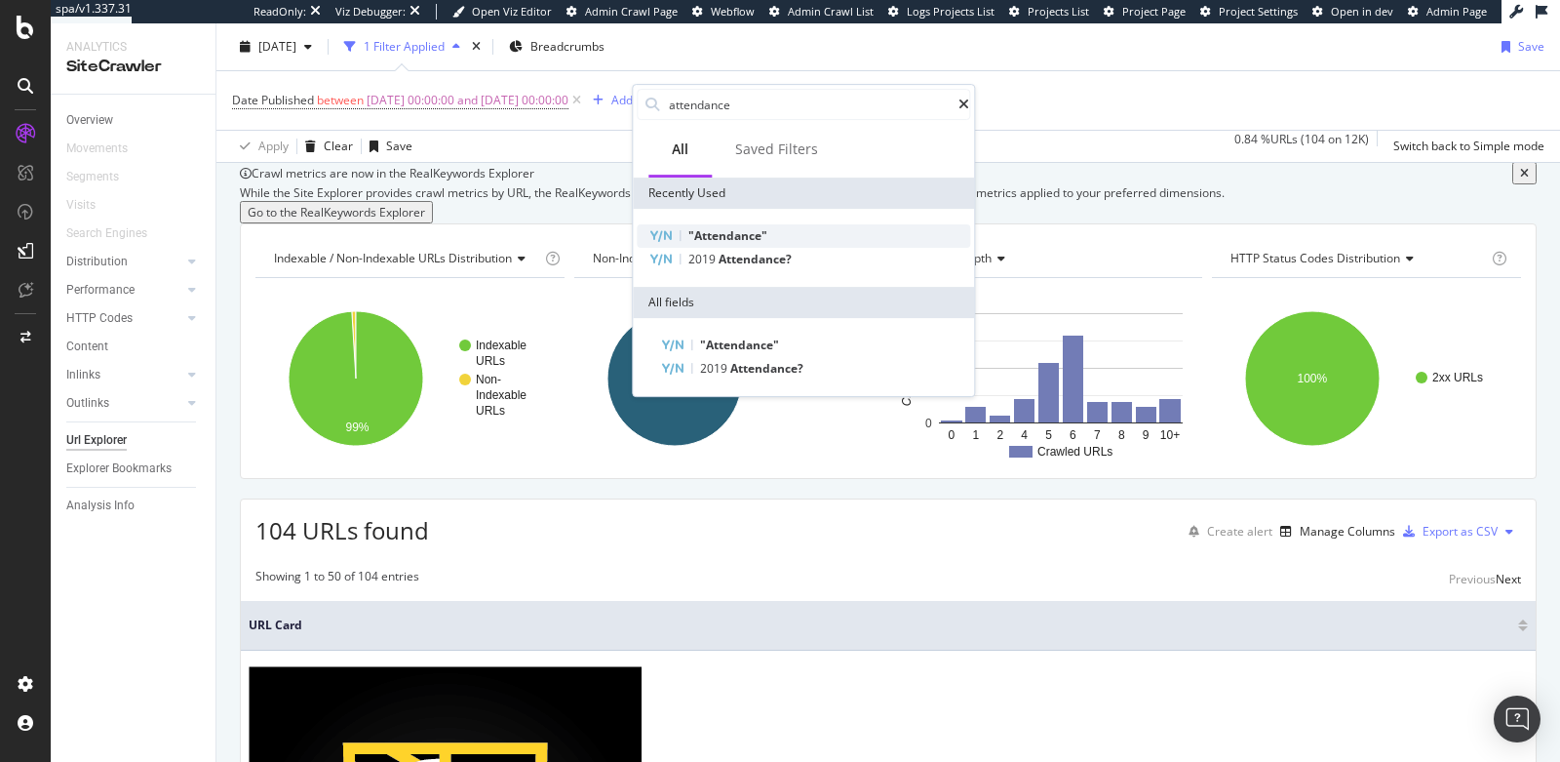
click at [691, 228] on span ""Attendance"" at bounding box center [728, 235] width 79 height 17
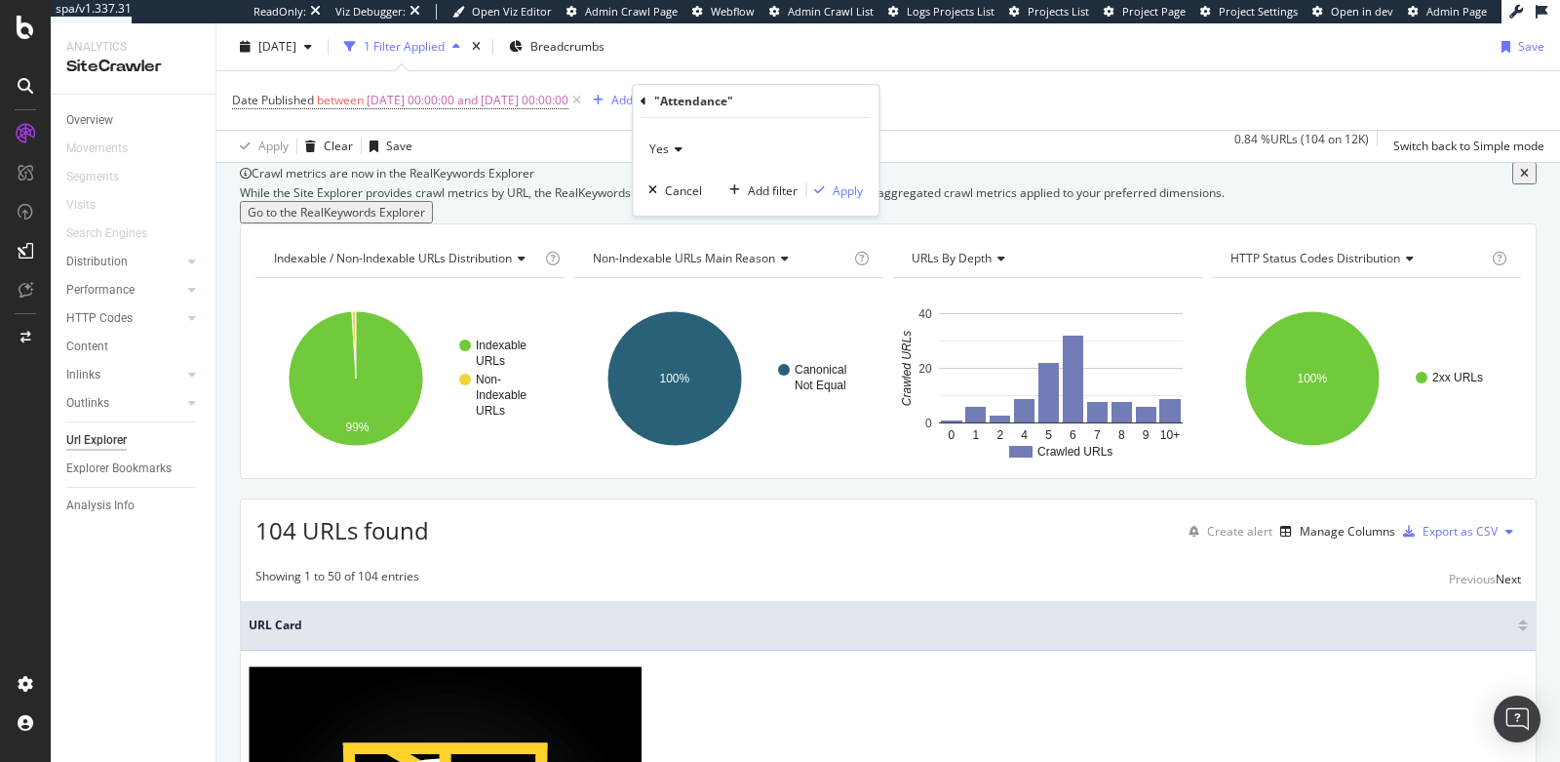
click at [659, 151] on span "Yes" at bounding box center [660, 148] width 20 height 17
click at [865, 100] on div ""Attendance"" at bounding box center [756, 101] width 230 height 33
click at [847, 188] on div "Apply" at bounding box center [848, 190] width 30 height 17
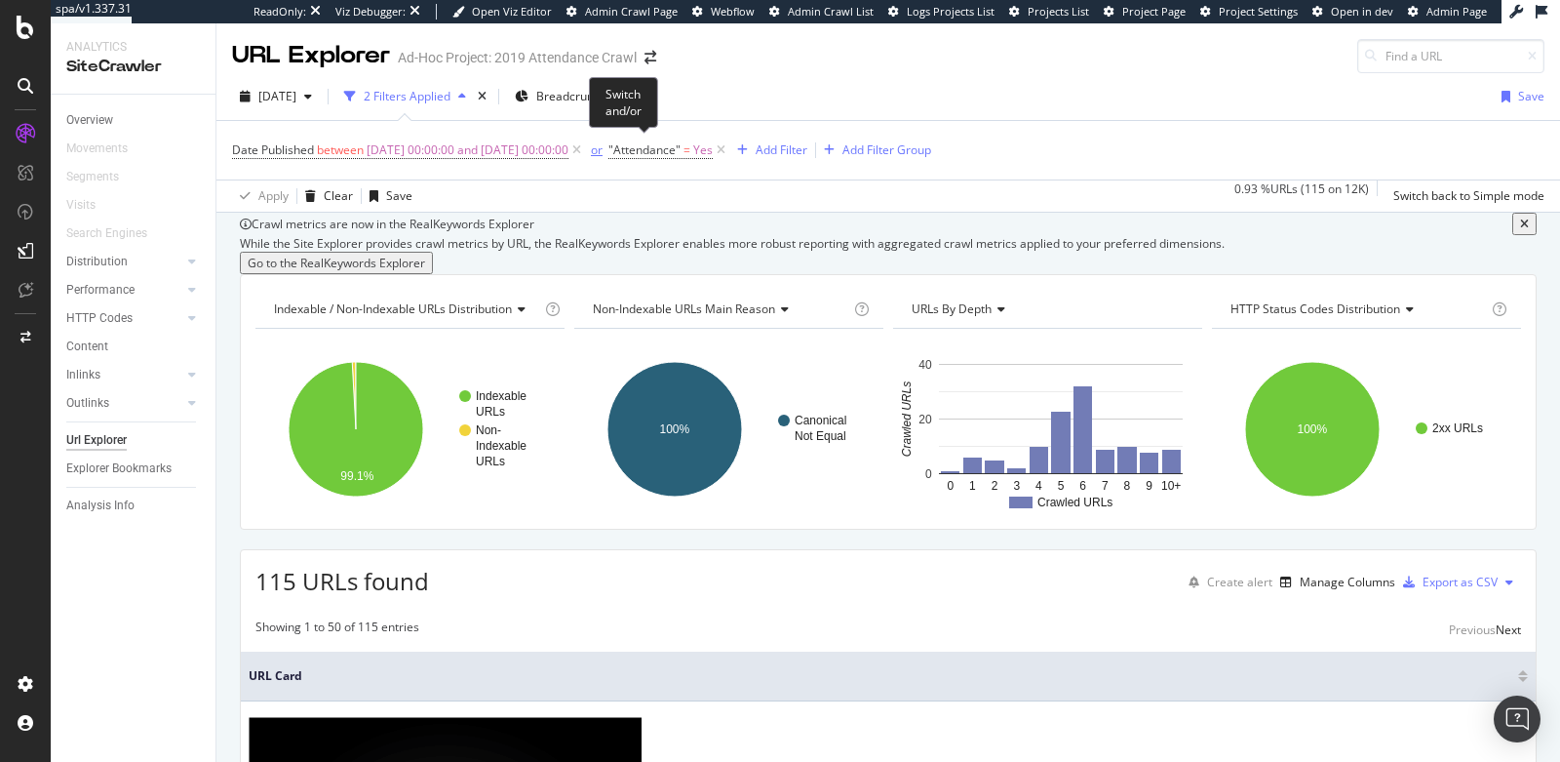
click at [603, 148] on div "or" at bounding box center [597, 149] width 12 height 17
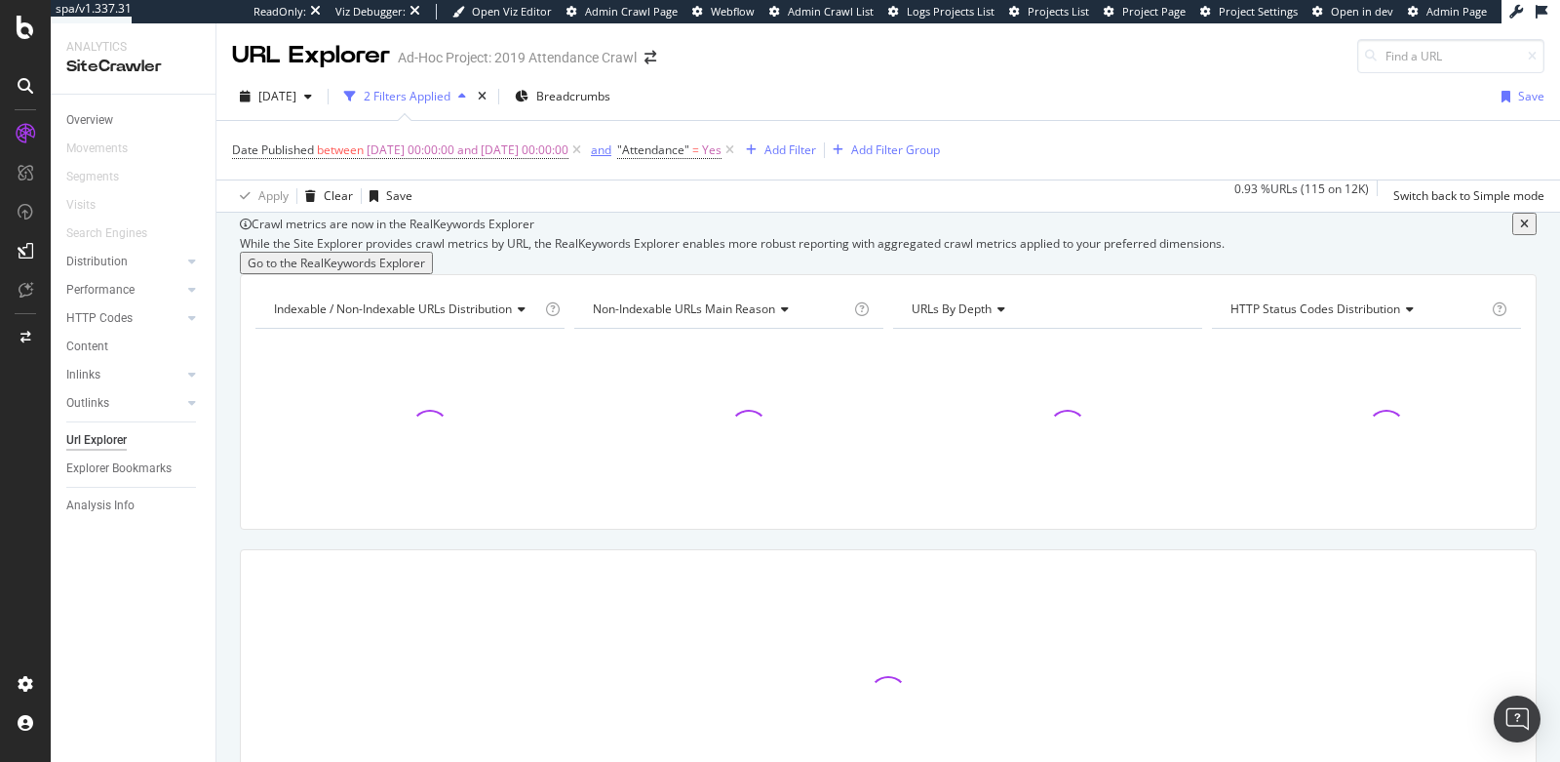
scroll to position [230, 0]
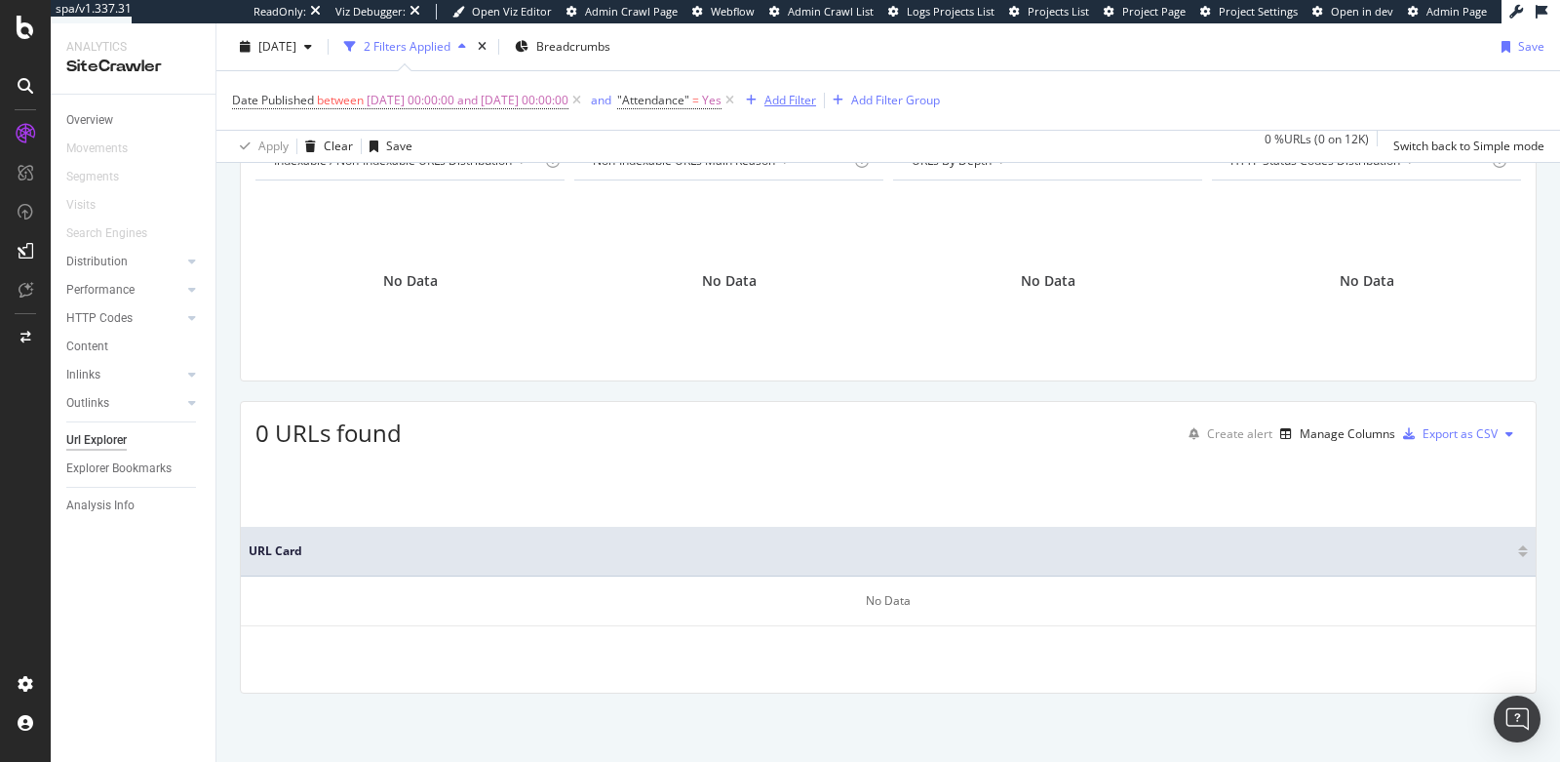
click at [816, 96] on div "Add Filter" at bounding box center [791, 100] width 52 height 17
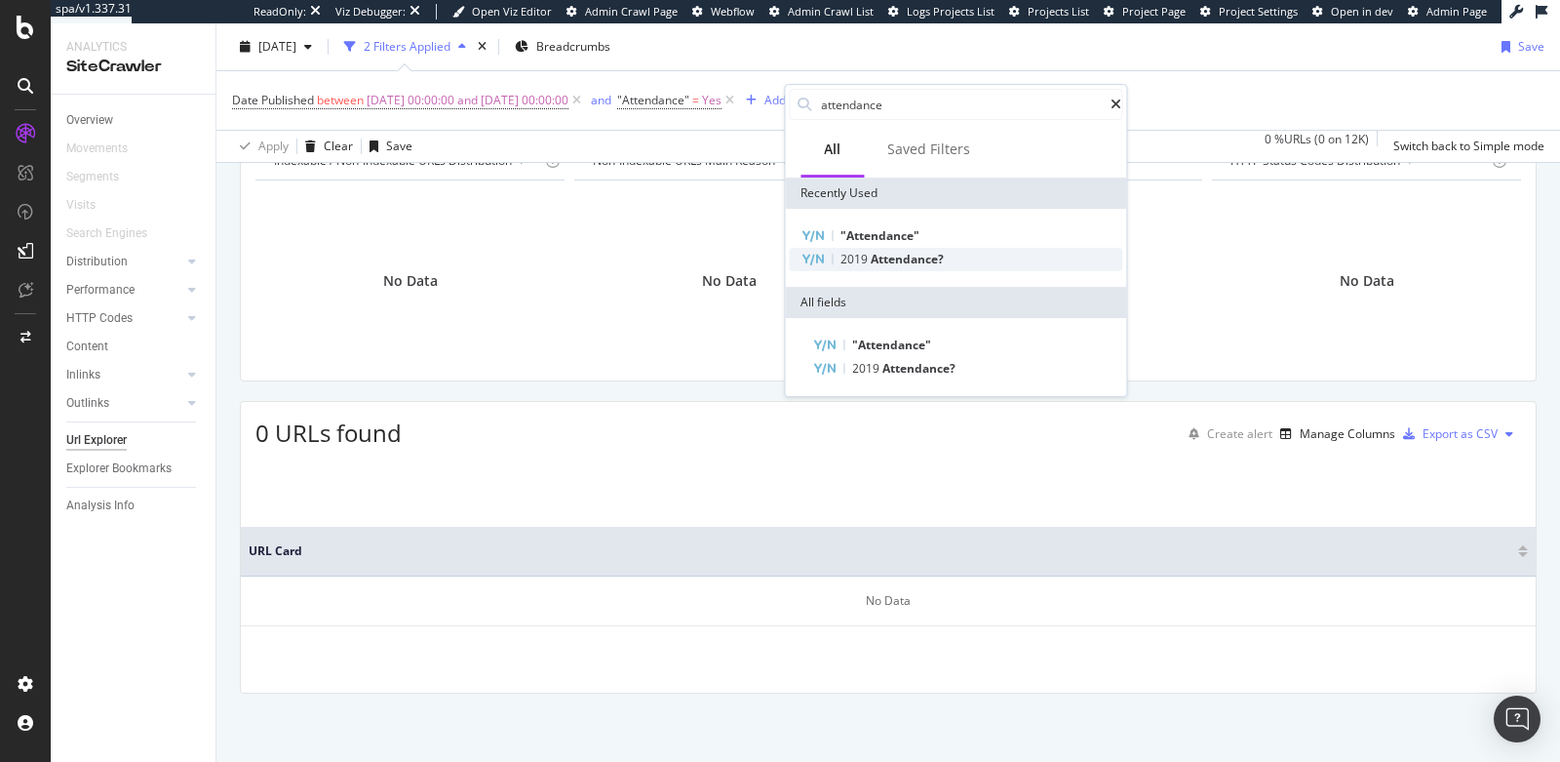
click at [862, 254] on span "2019" at bounding box center [856, 259] width 30 height 17
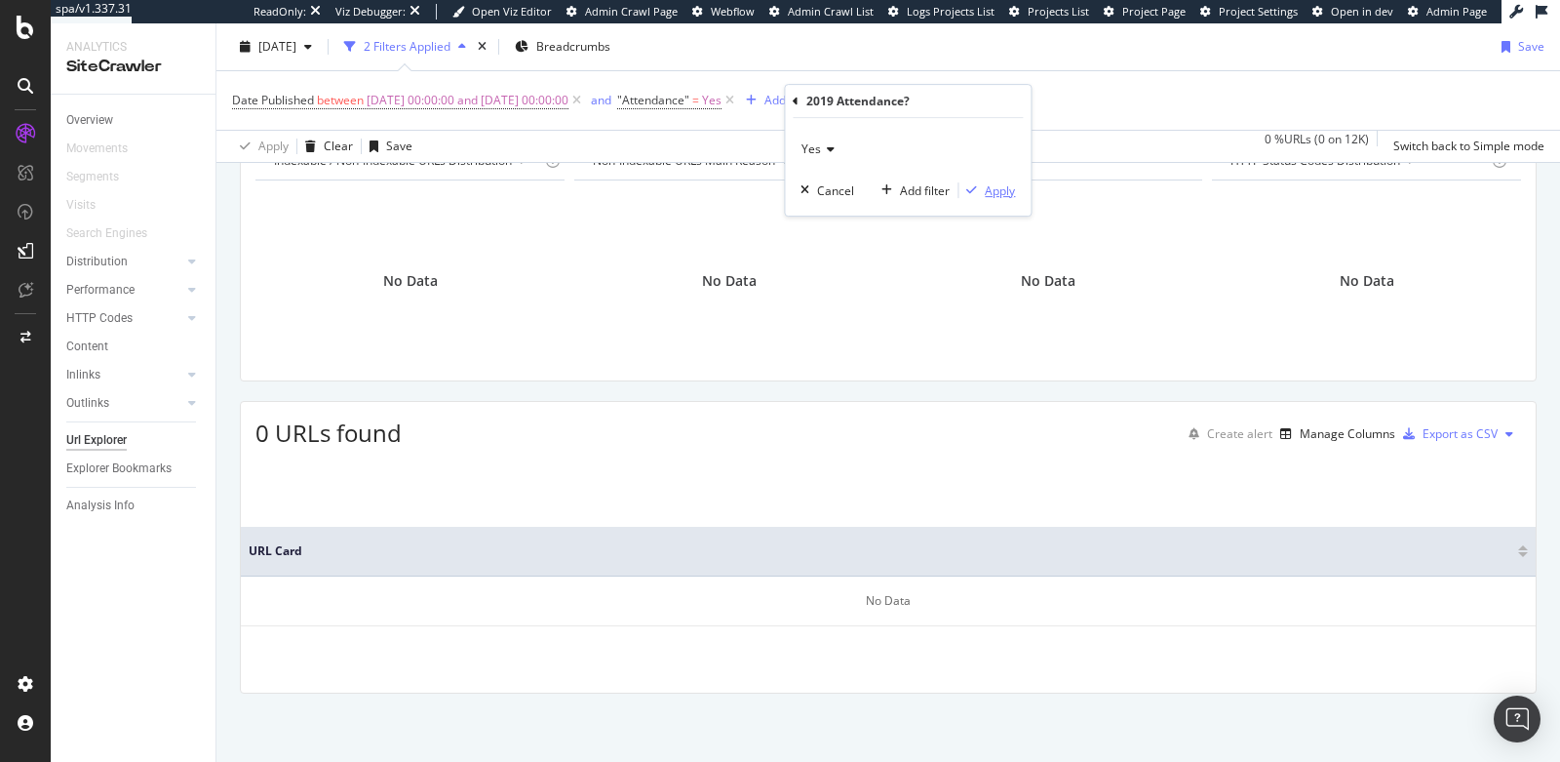
click at [1003, 192] on div "Apply" at bounding box center [1000, 190] width 30 height 17
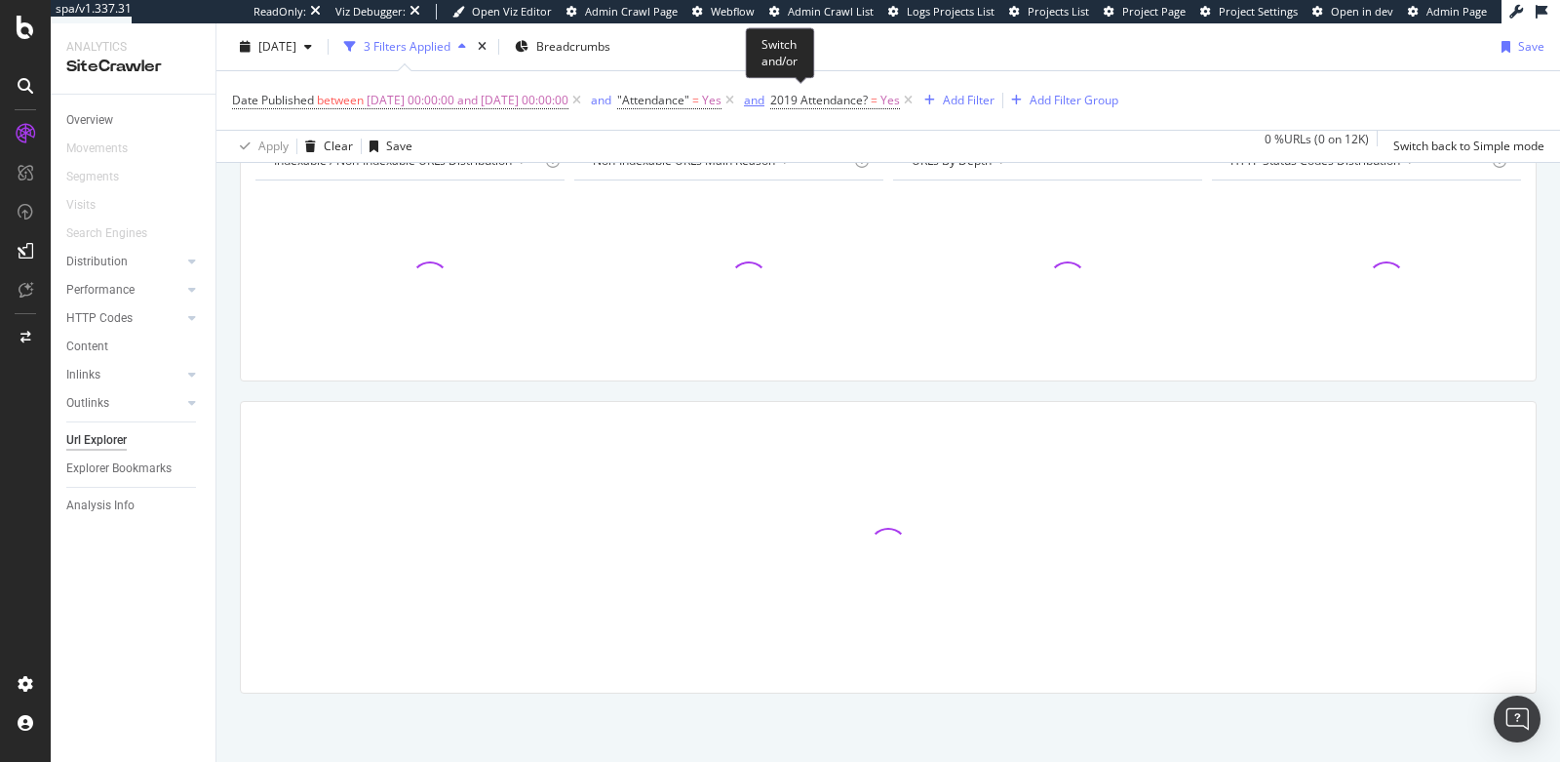
click at [765, 99] on div "and" at bounding box center [754, 100] width 20 height 17
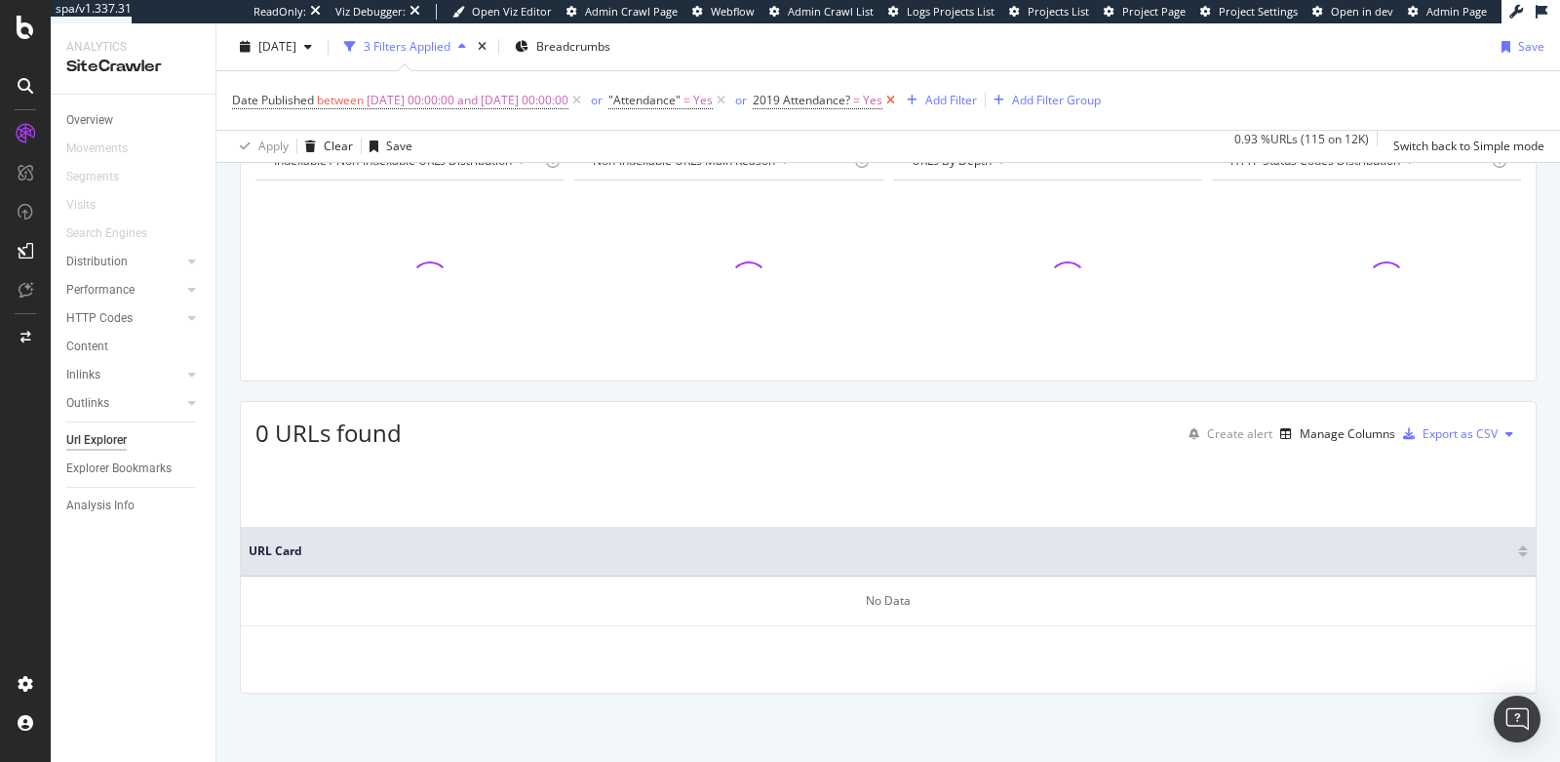
click at [899, 97] on icon at bounding box center [891, 101] width 17 height 20
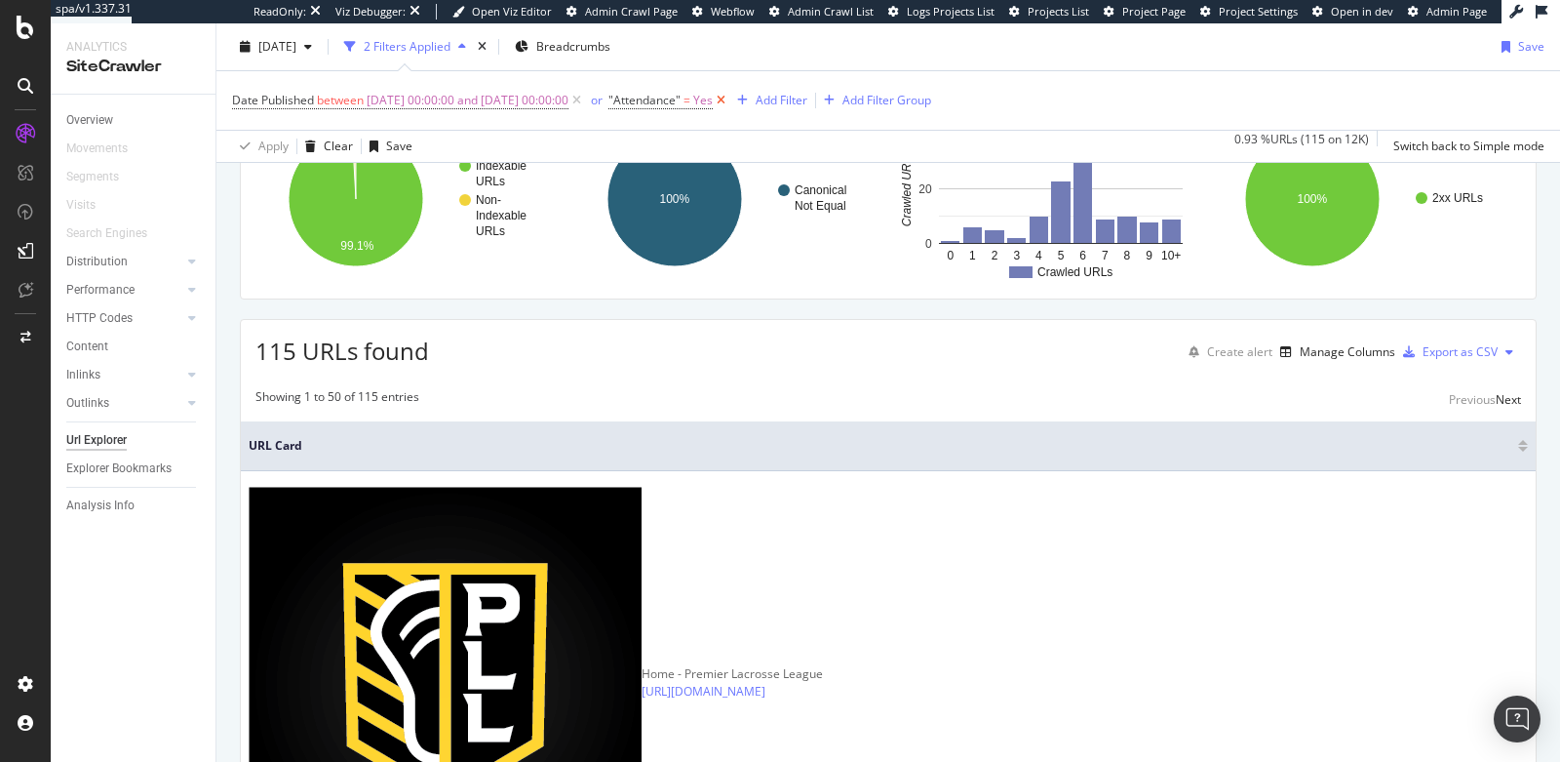
click at [730, 102] on icon at bounding box center [721, 101] width 17 height 20
click at [787, 105] on div "Add Filter Group" at bounding box center [742, 100] width 89 height 17
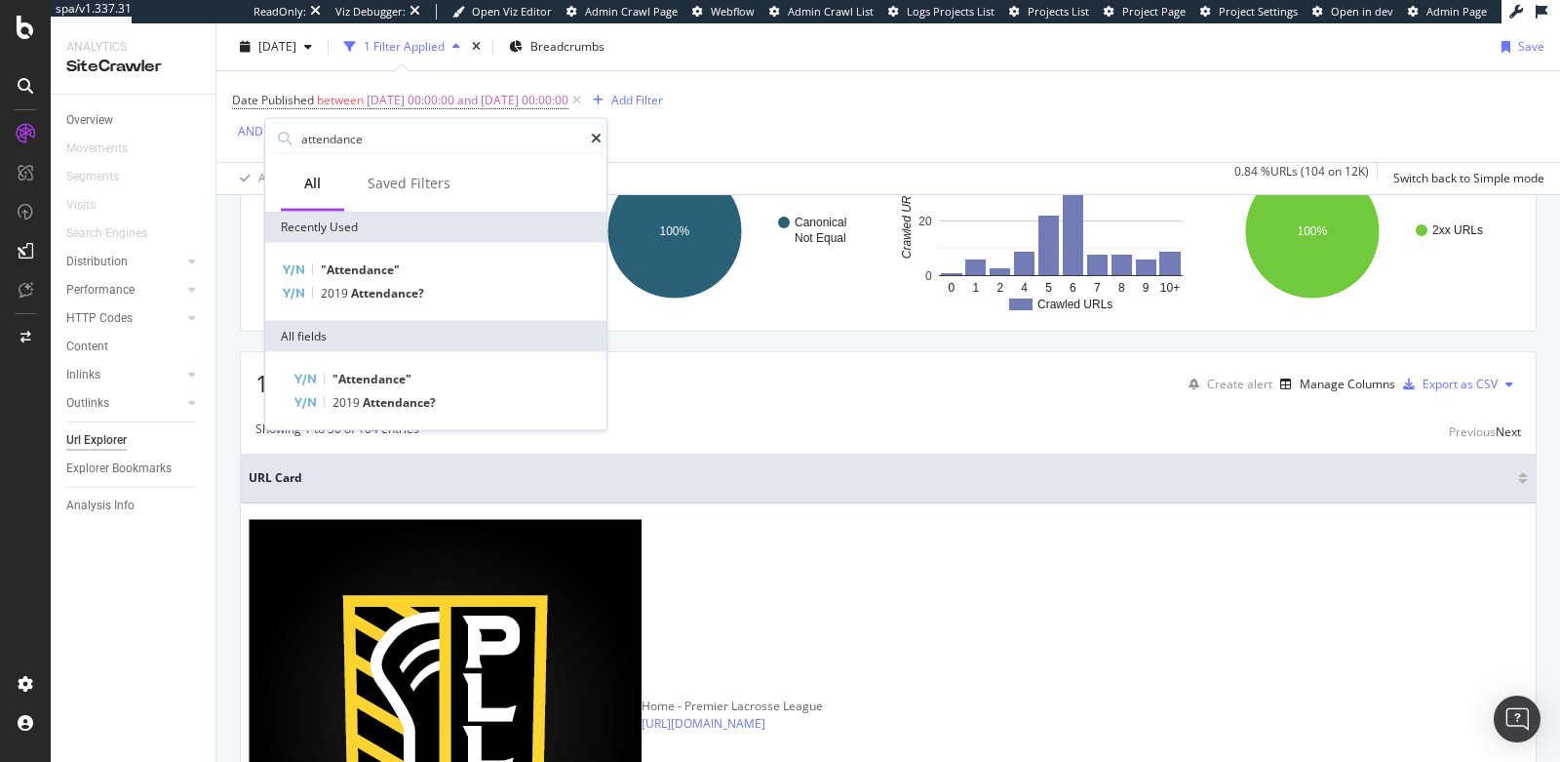
scroll to position [263, 0]
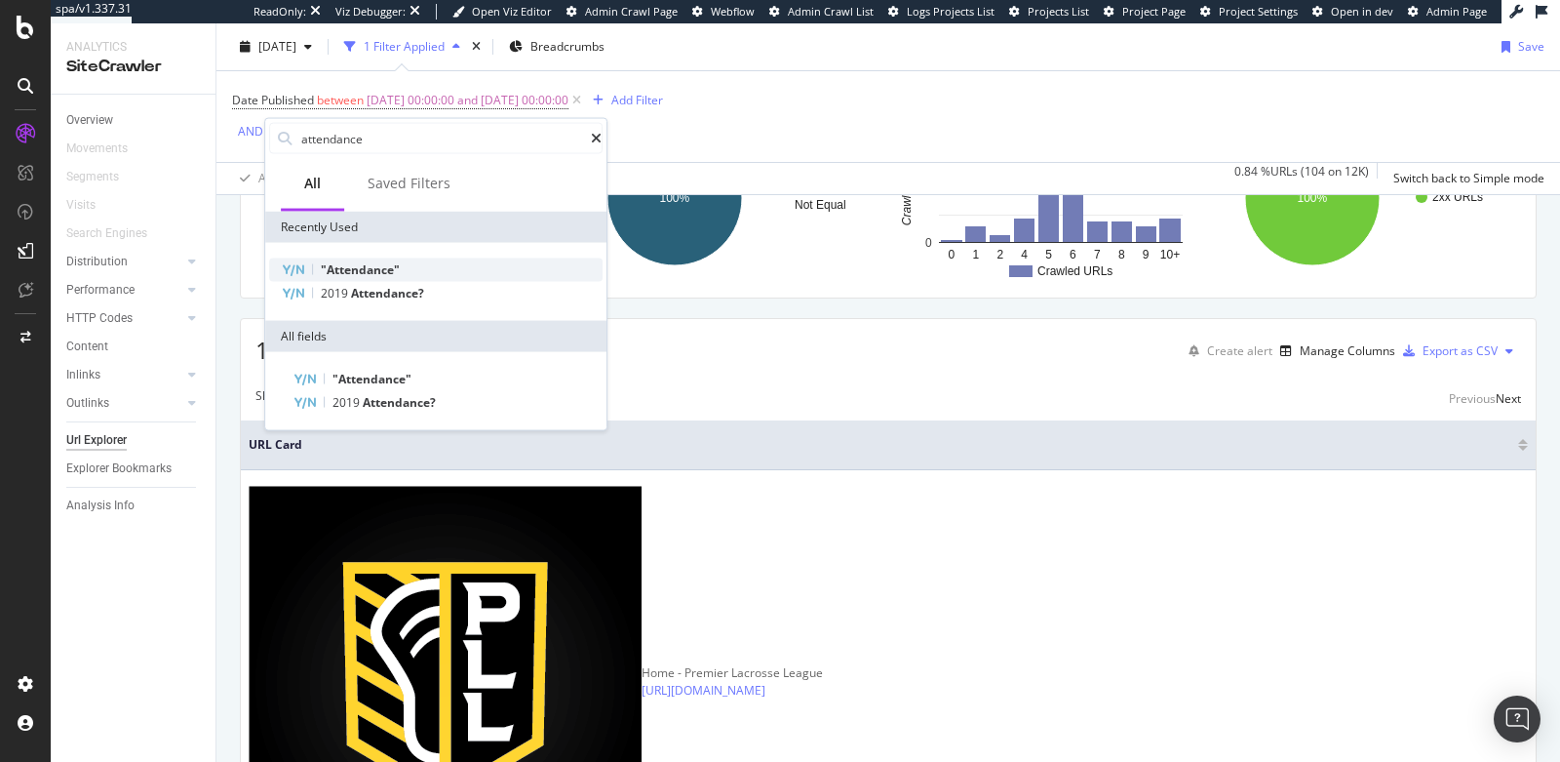
click at [392, 268] on span ""Attendance"" at bounding box center [360, 269] width 79 height 17
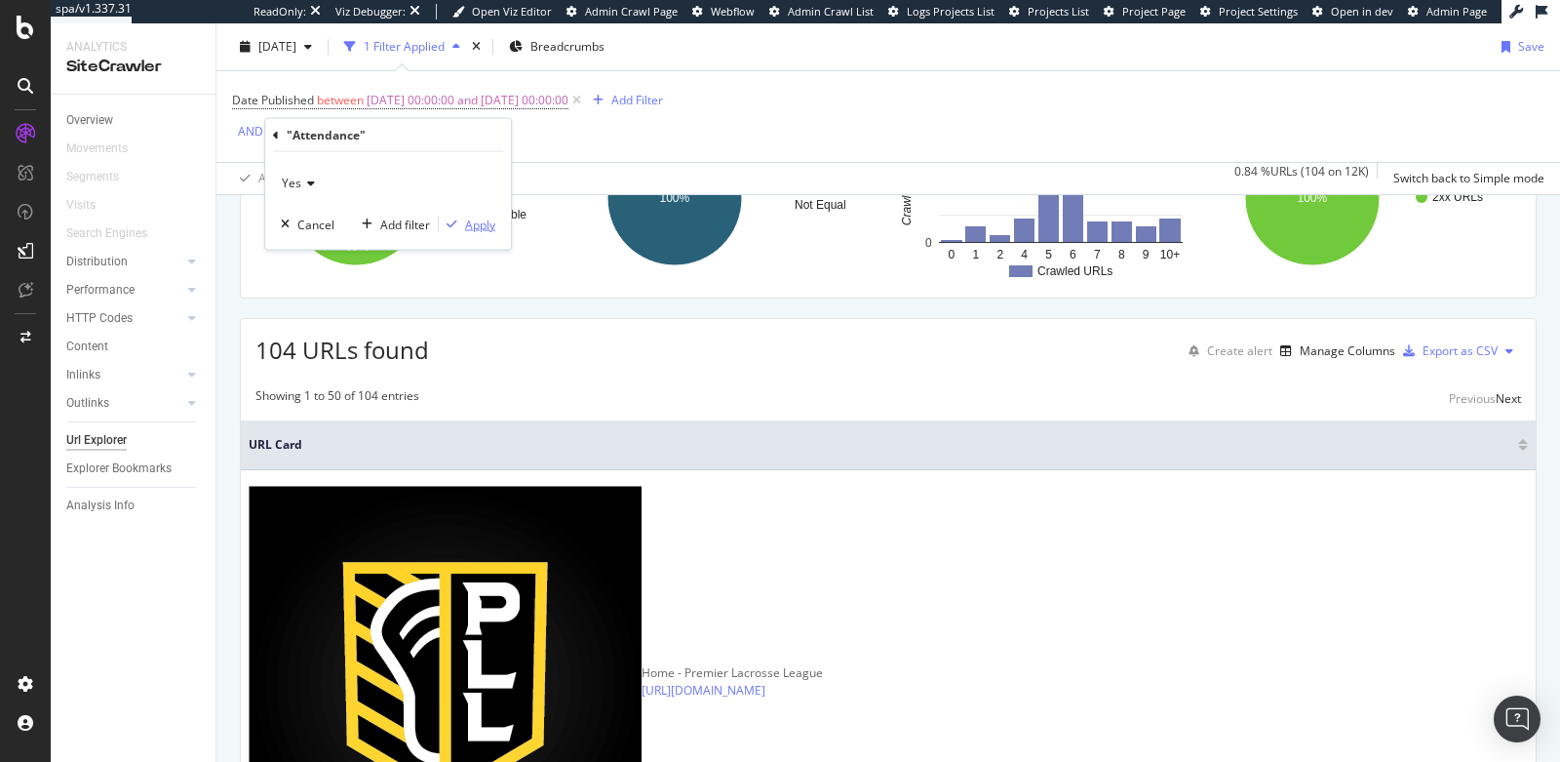
click at [462, 217] on div "Apply" at bounding box center [467, 225] width 57 height 18
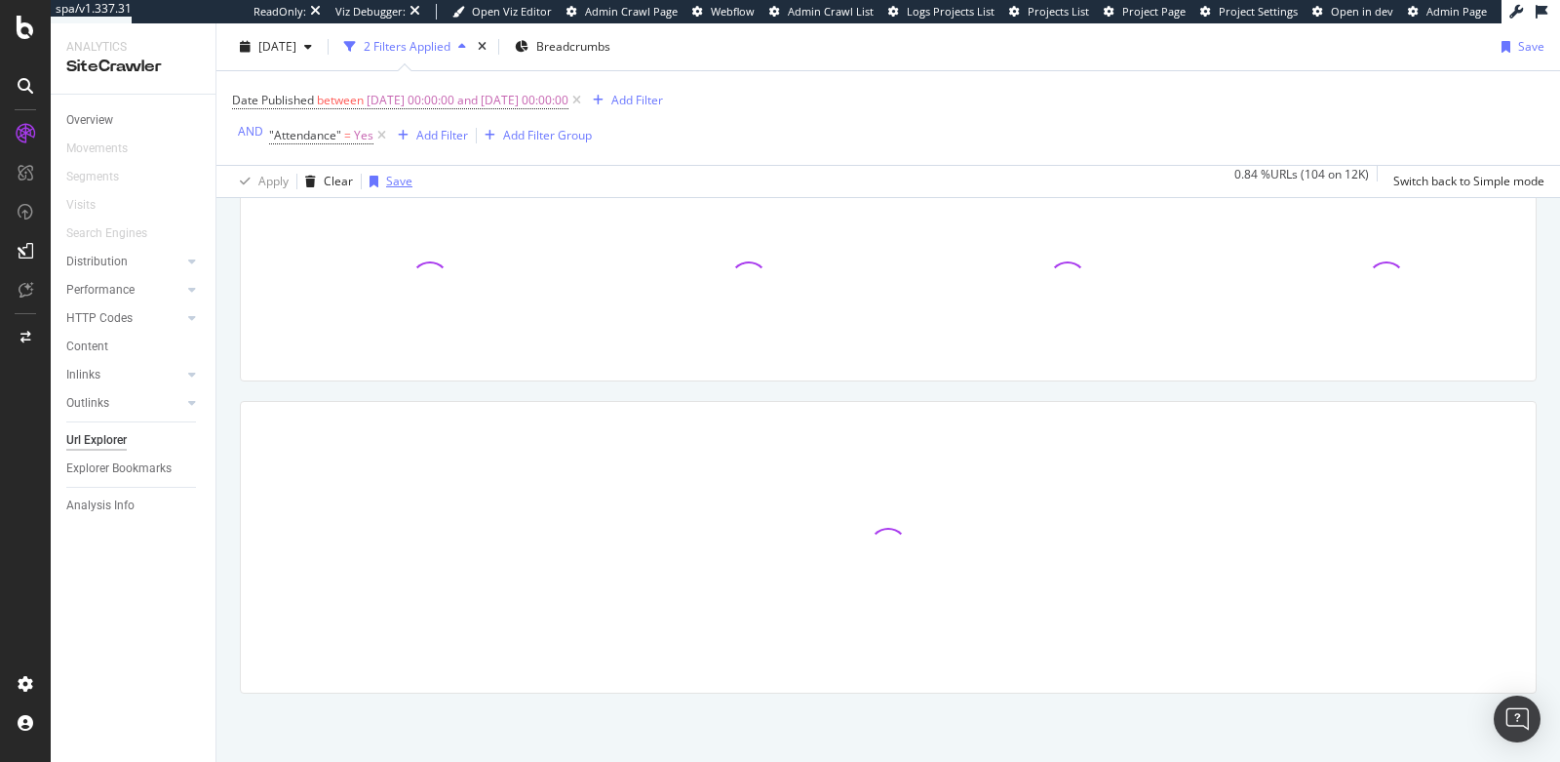
scroll to position [265, 0]
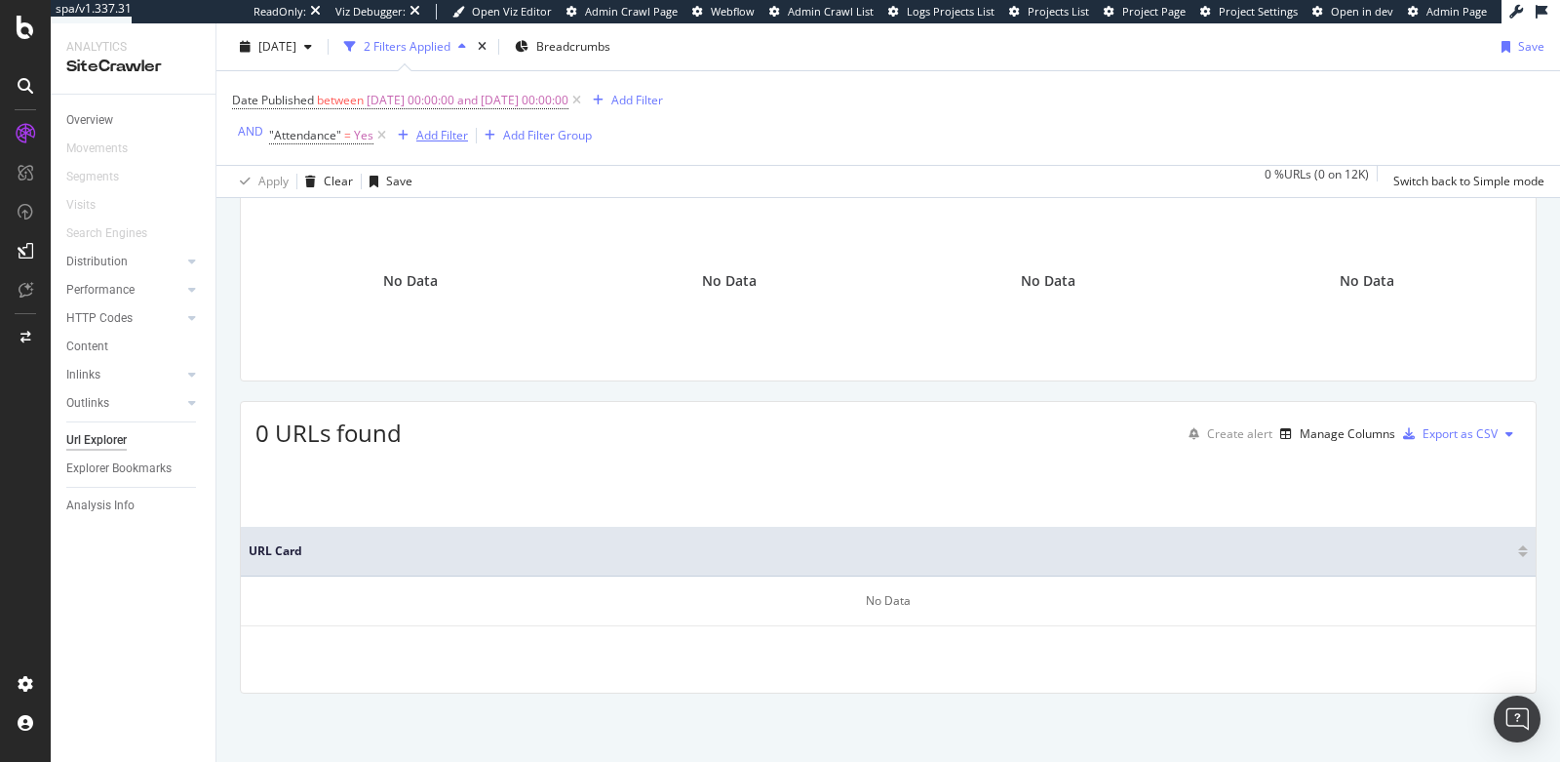
click at [424, 135] on div "Add Filter" at bounding box center [442, 135] width 52 height 17
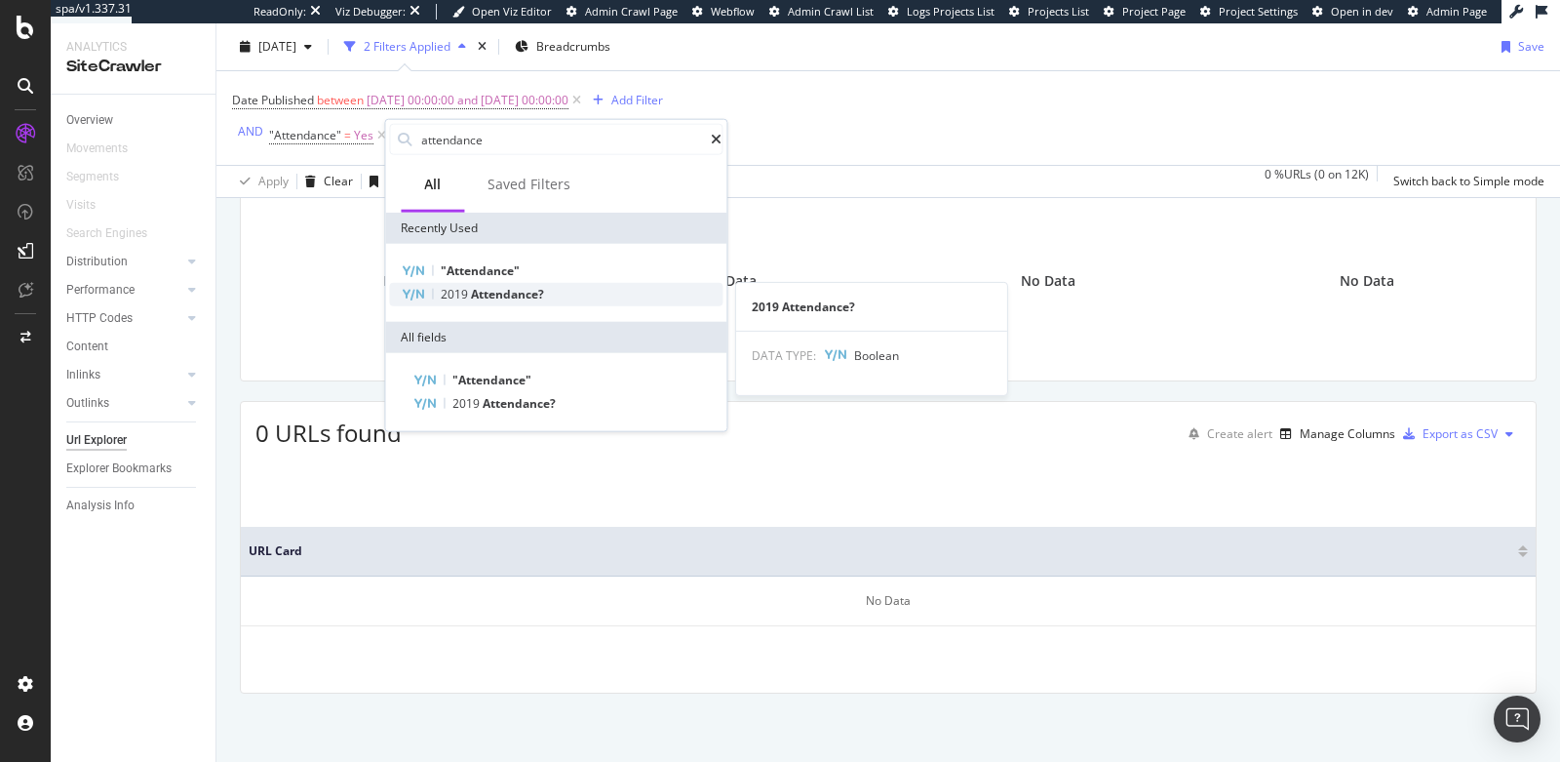
click at [487, 295] on span "Attendance?" at bounding box center [507, 294] width 73 height 17
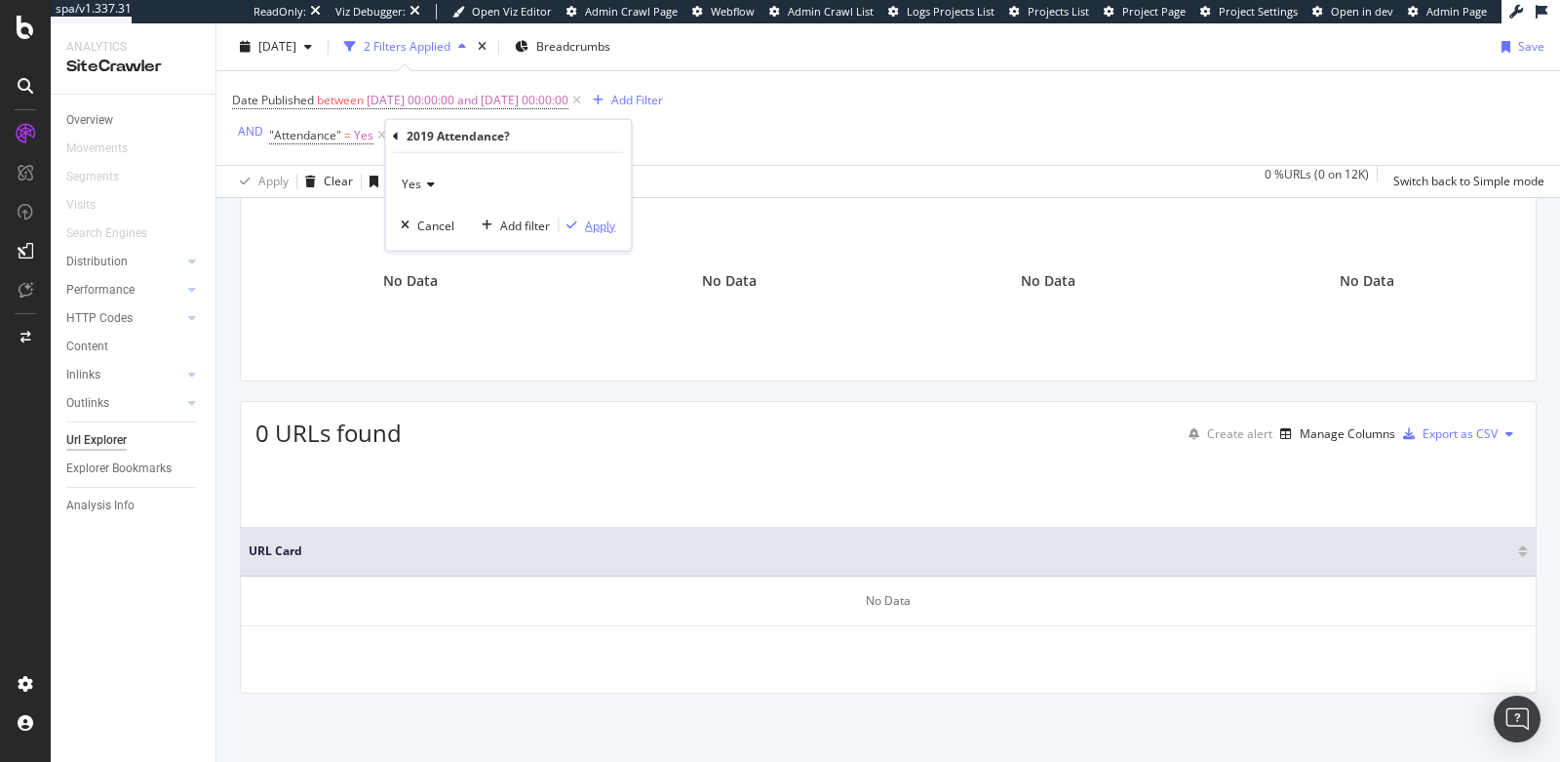
click at [590, 217] on div "Apply" at bounding box center [600, 225] width 30 height 17
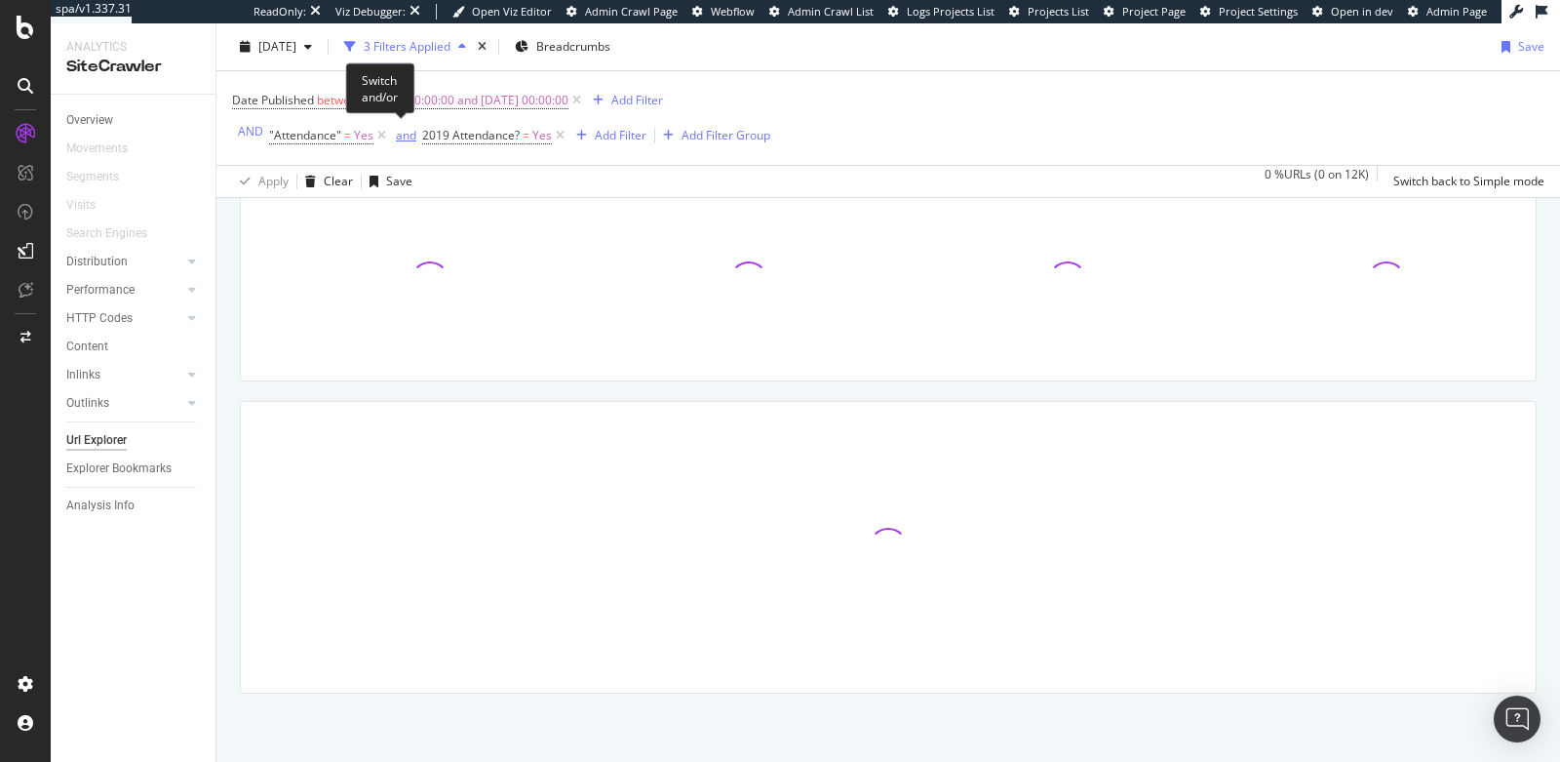
click at [396, 138] on div "and" at bounding box center [406, 135] width 20 height 17
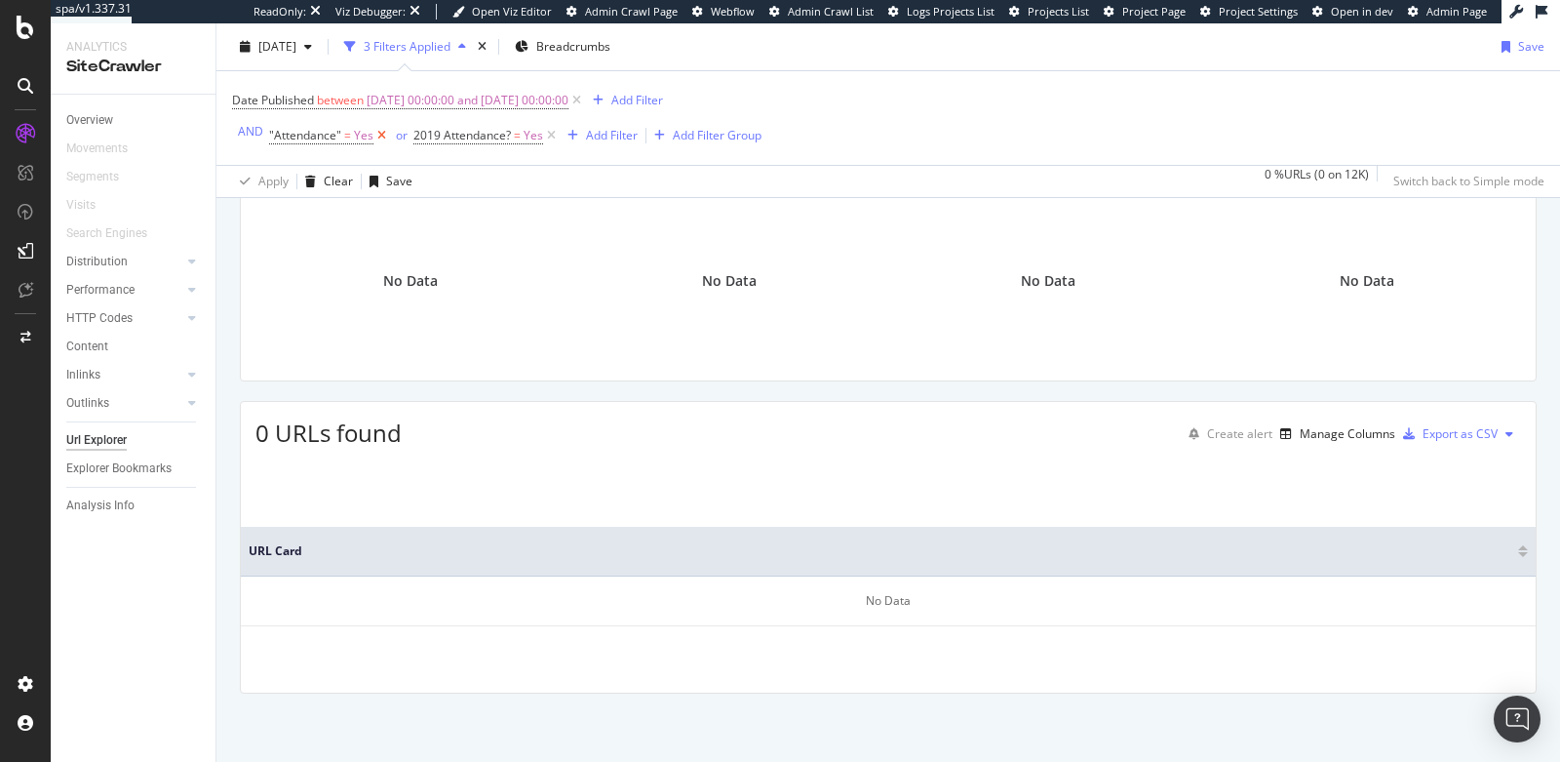
click at [377, 137] on icon at bounding box center [382, 136] width 17 height 20
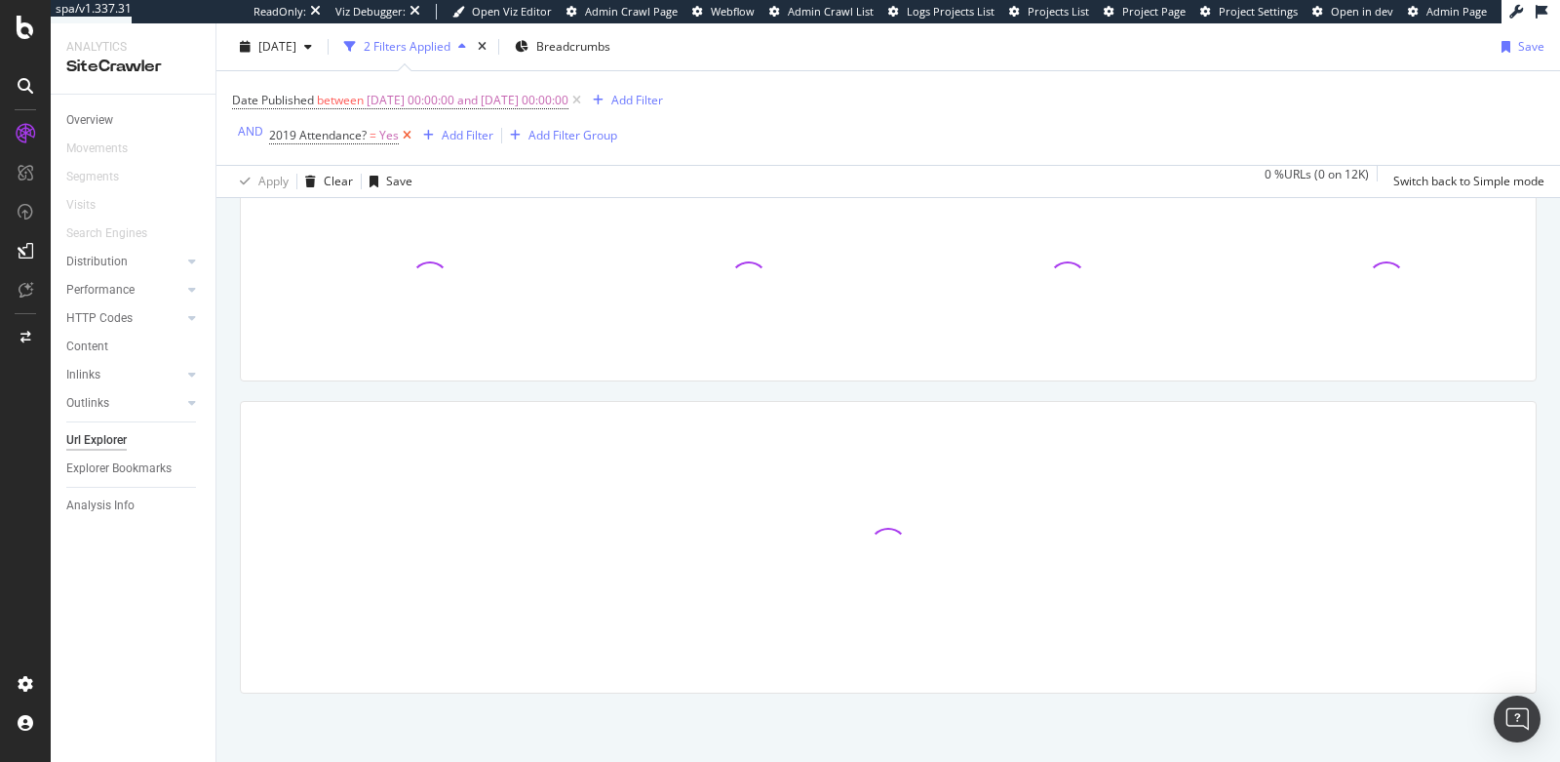
click at [379, 137] on span "Yes" at bounding box center [389, 135] width 20 height 27
click at [597, 199] on div at bounding box center [728, 281] width 309 height 170
click at [399, 134] on icon at bounding box center [407, 136] width 17 height 20
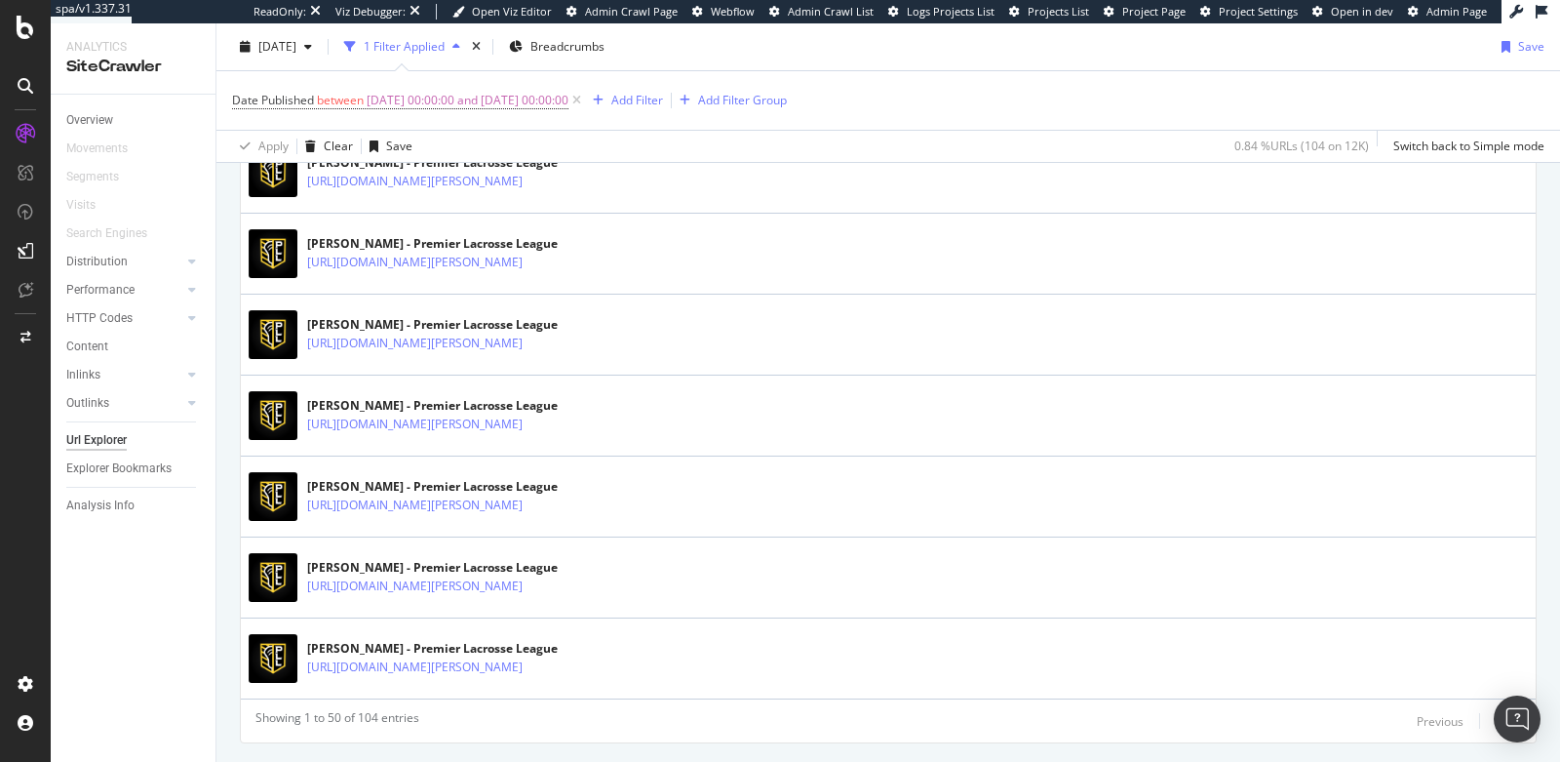
scroll to position [4158, 0]
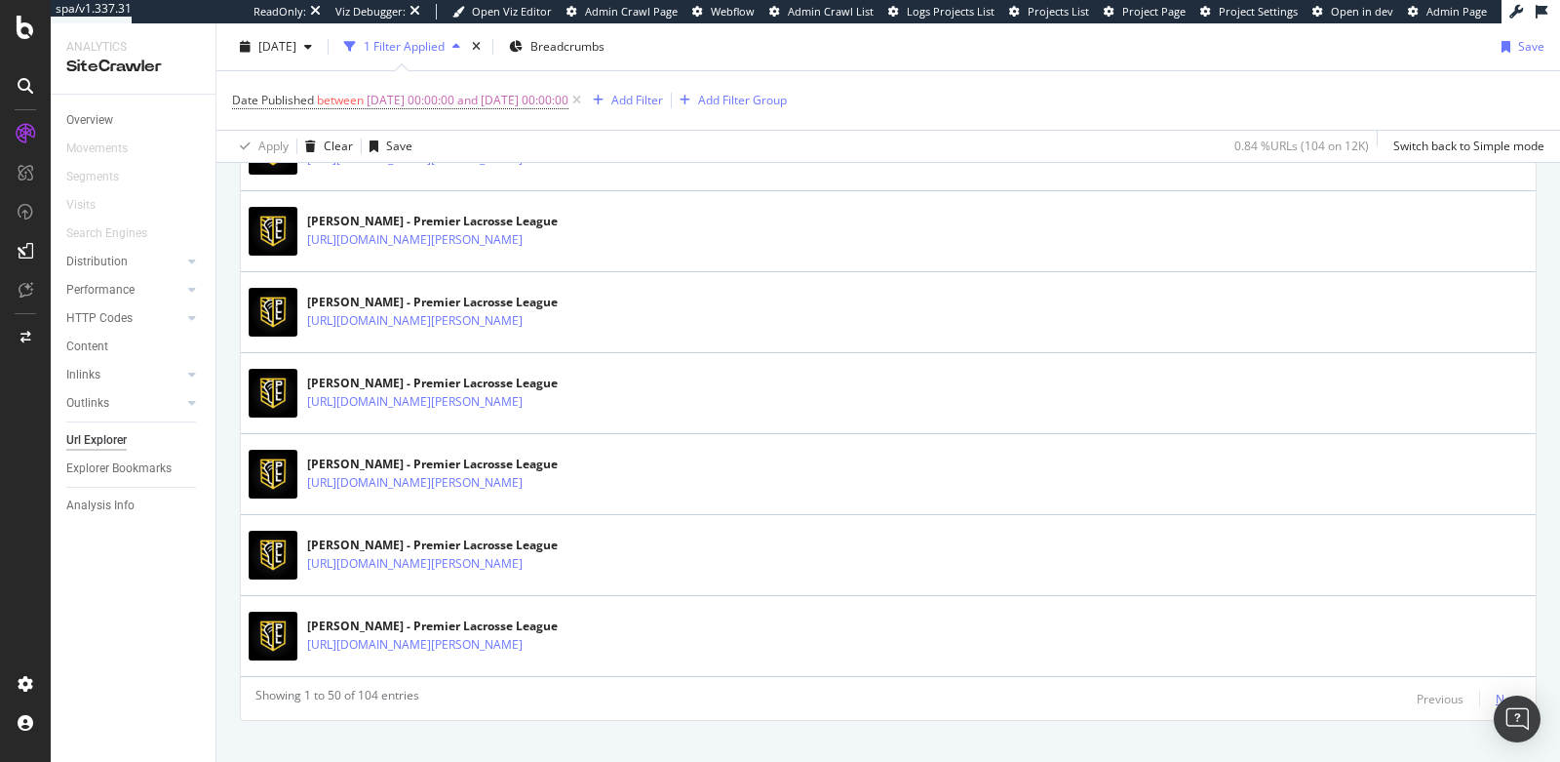
click at [1496, 691] on div "Next" at bounding box center [1508, 699] width 25 height 17
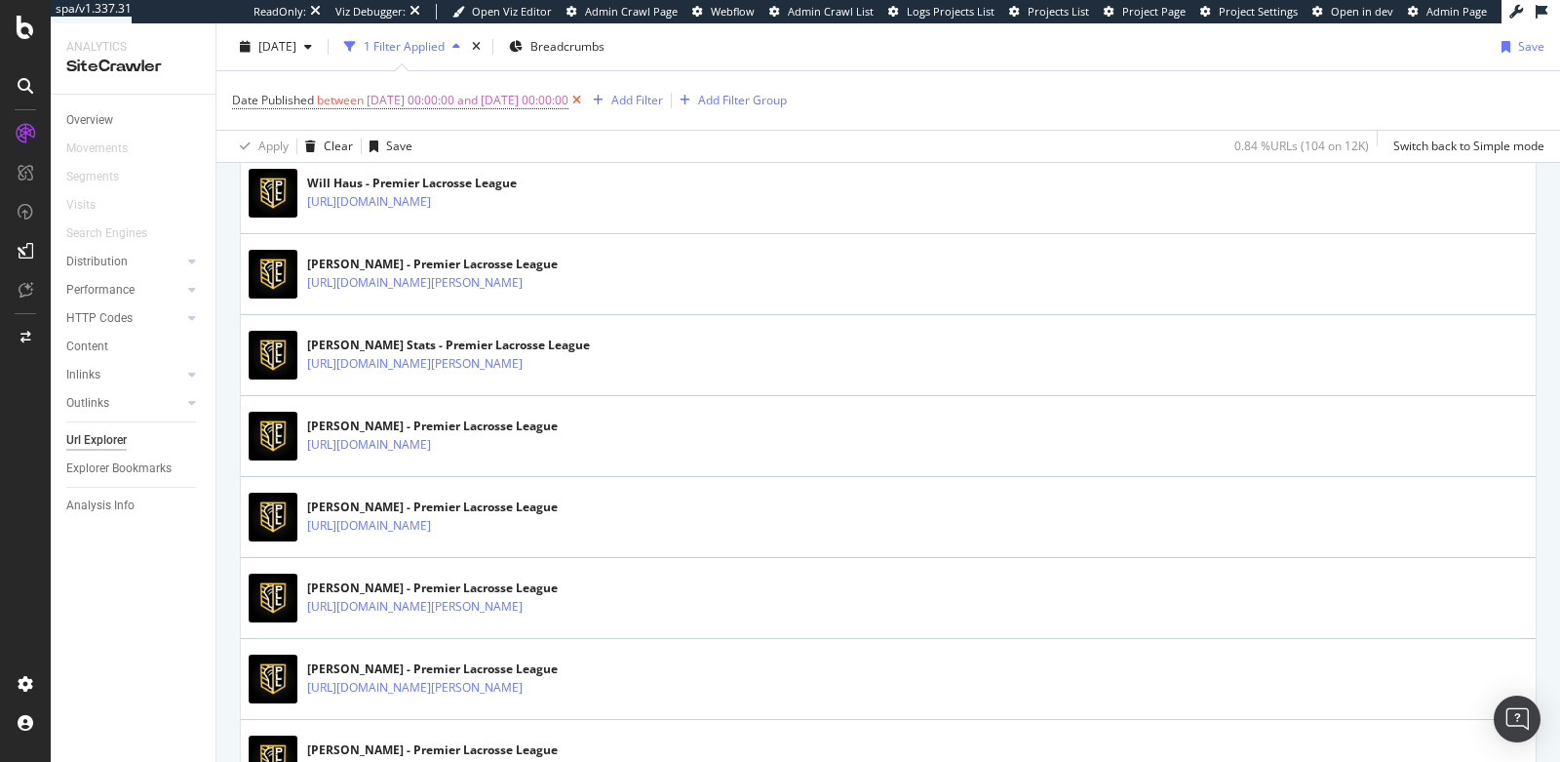
click at [585, 105] on icon at bounding box center [577, 101] width 17 height 20
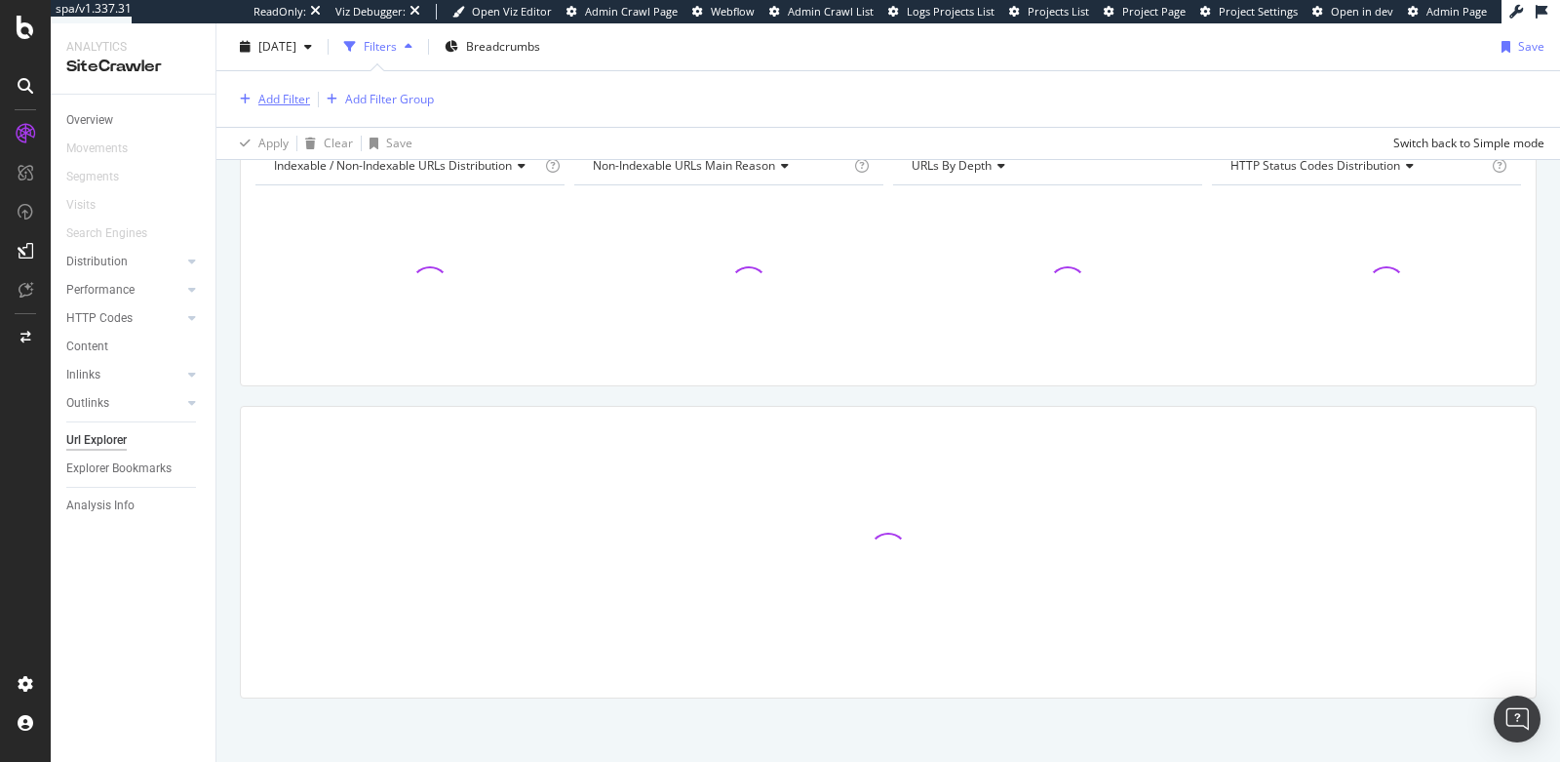
click at [289, 105] on div "Add Filter" at bounding box center [284, 99] width 52 height 17
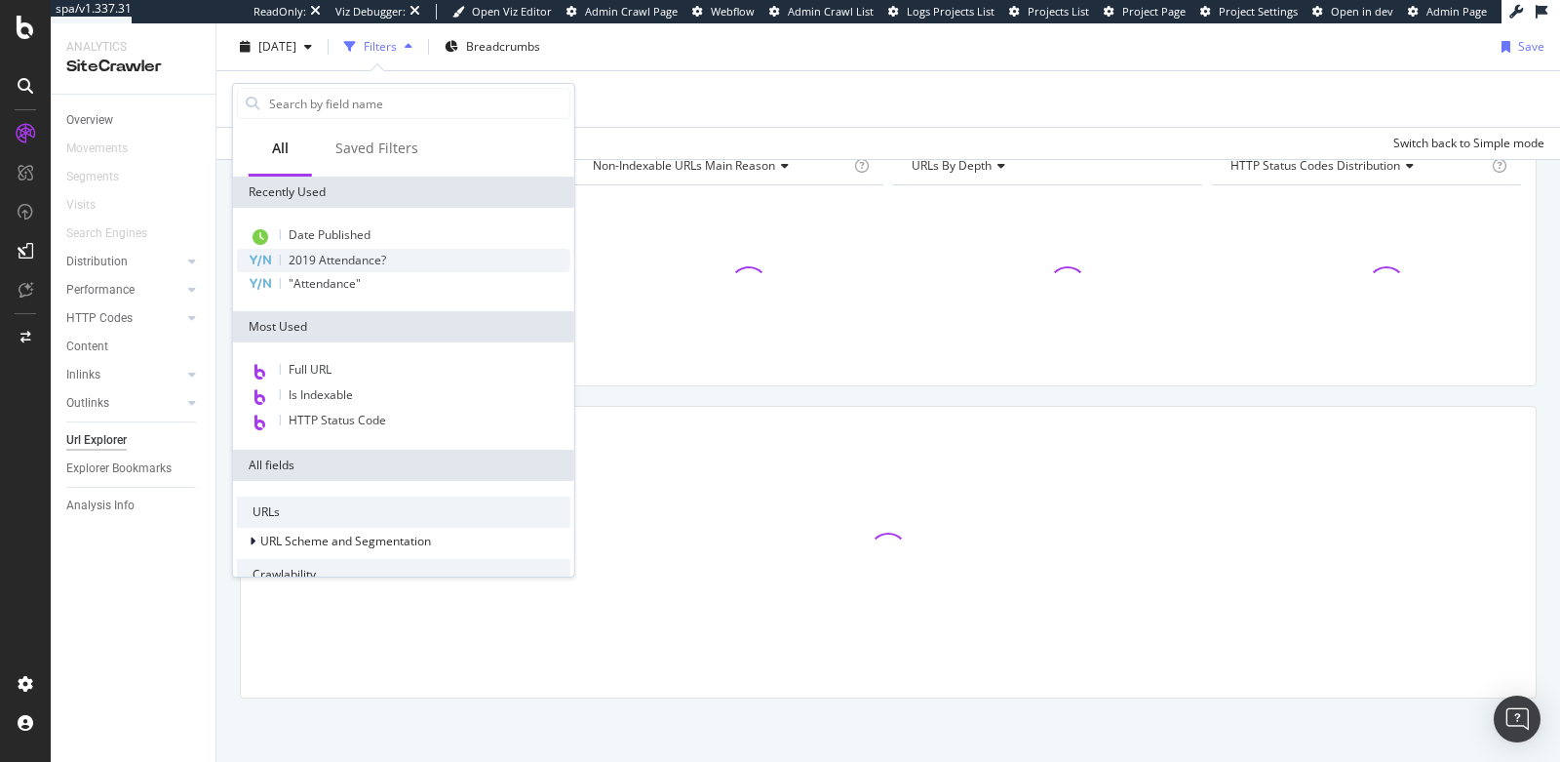
click at [343, 259] on span "2019 Attendance?" at bounding box center [338, 260] width 98 height 17
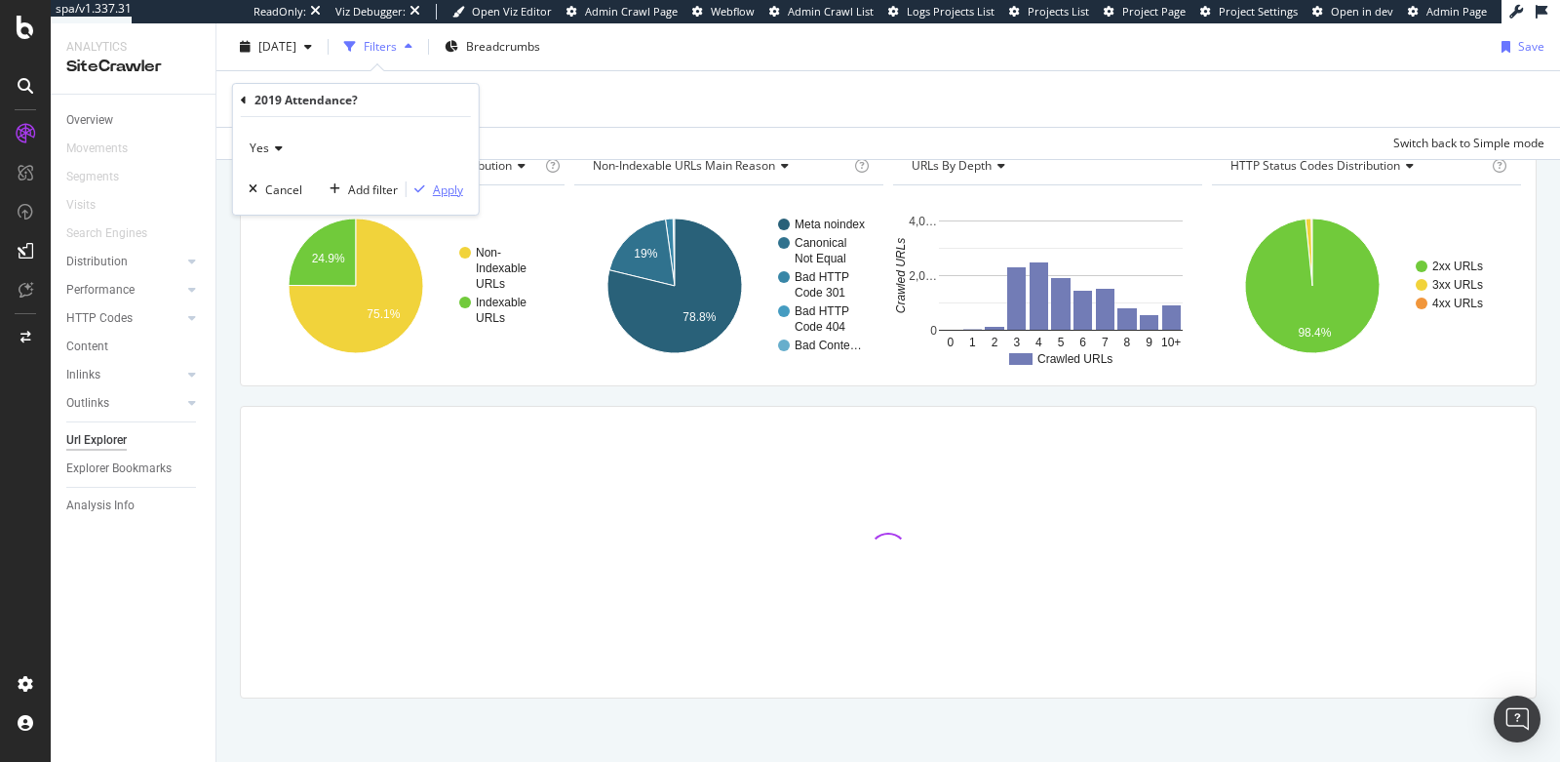
click at [440, 187] on div "Apply" at bounding box center [448, 189] width 30 height 17
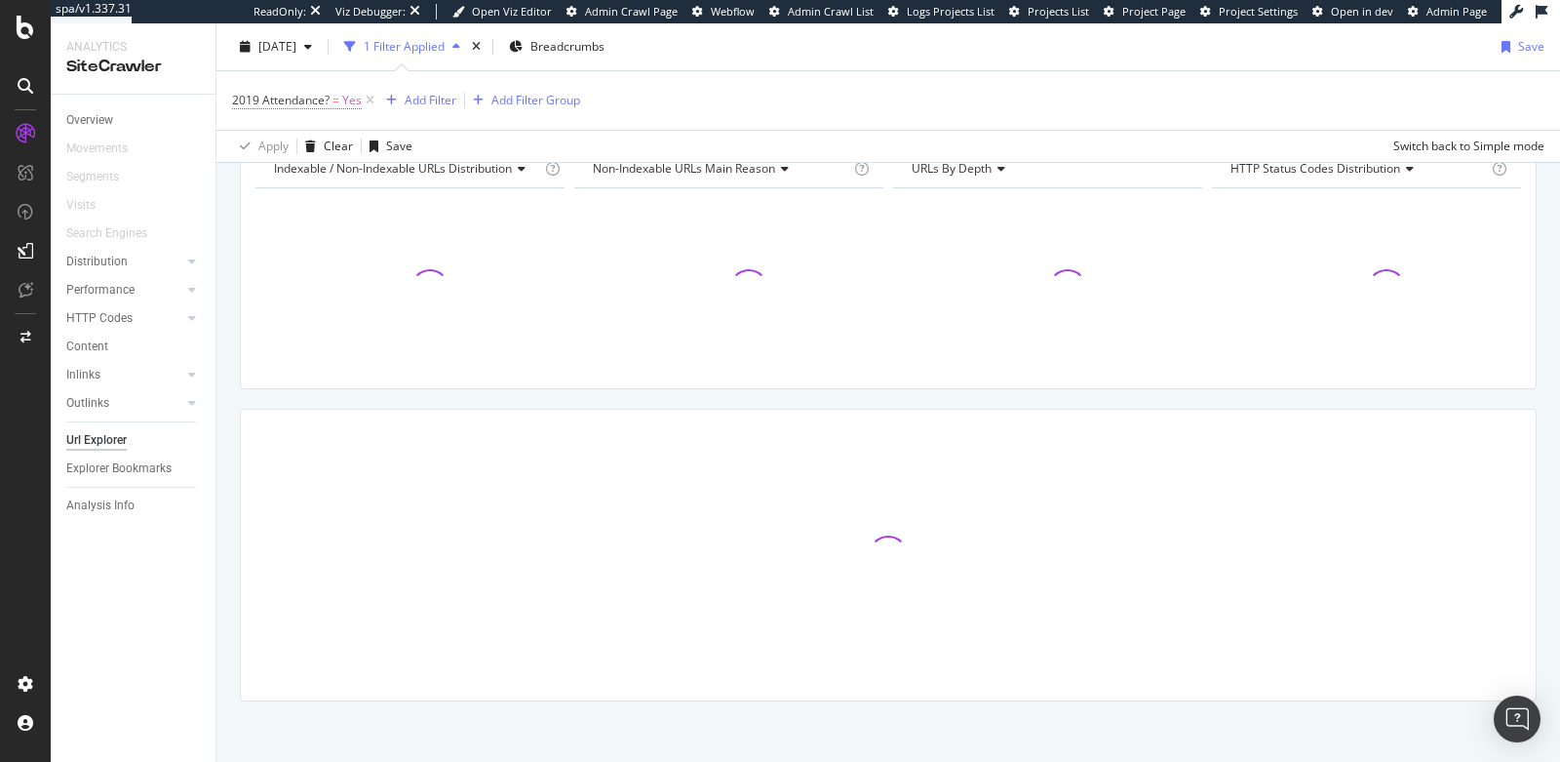
scroll to position [230, 0]
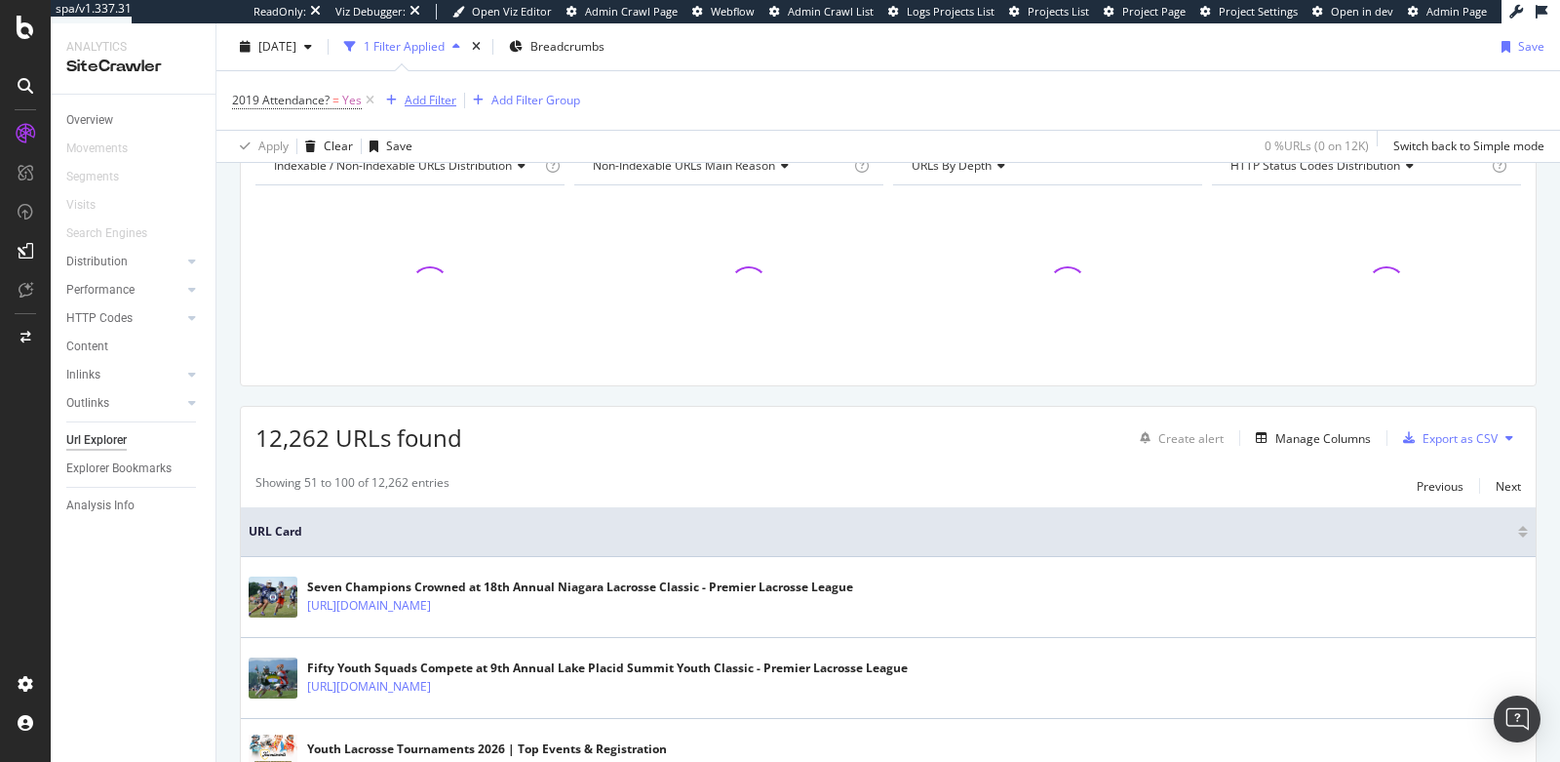
click at [414, 100] on div "Add Filter" at bounding box center [431, 100] width 52 height 17
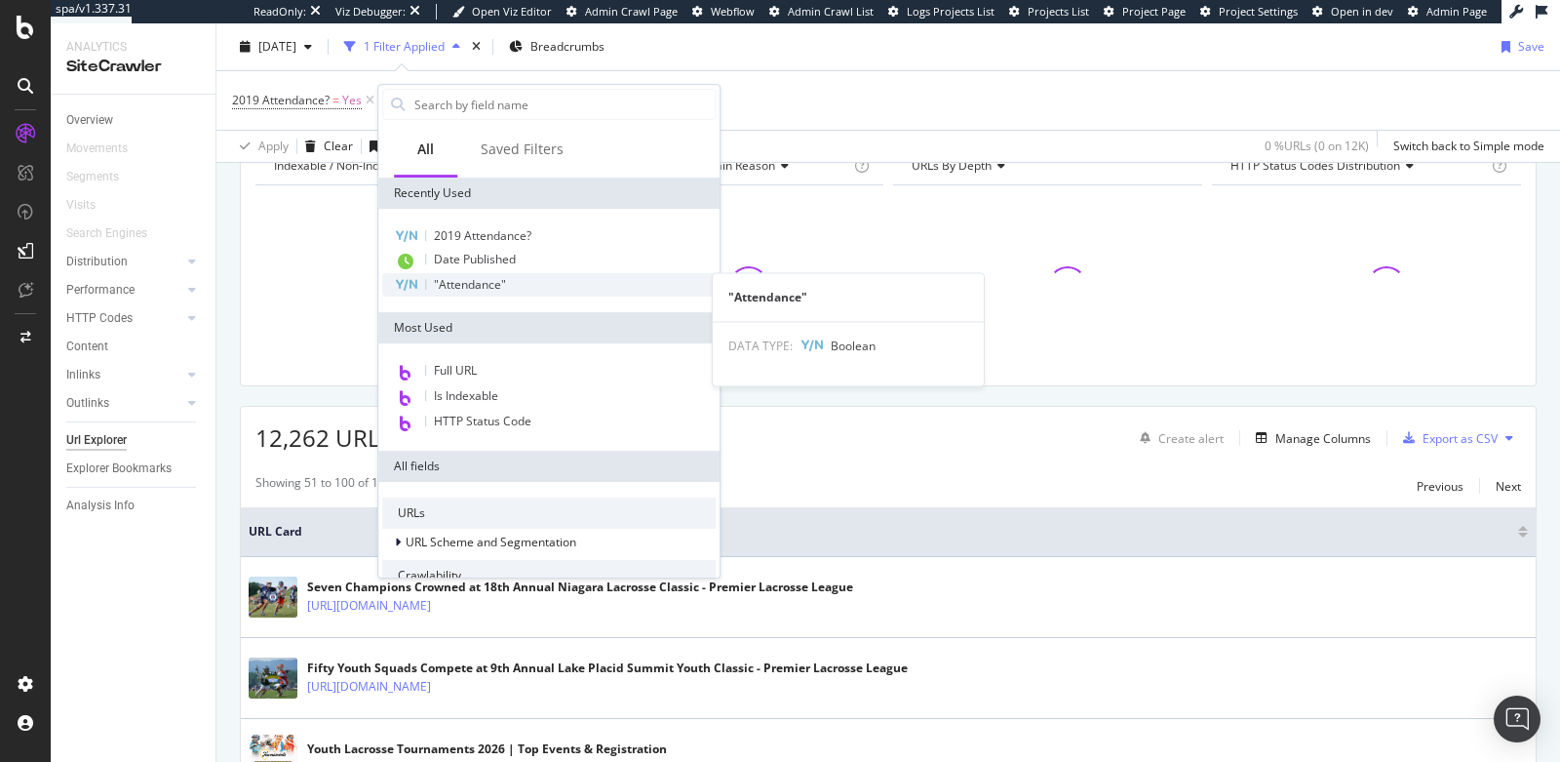
click at [455, 284] on span ""Attendance"" at bounding box center [470, 284] width 72 height 17
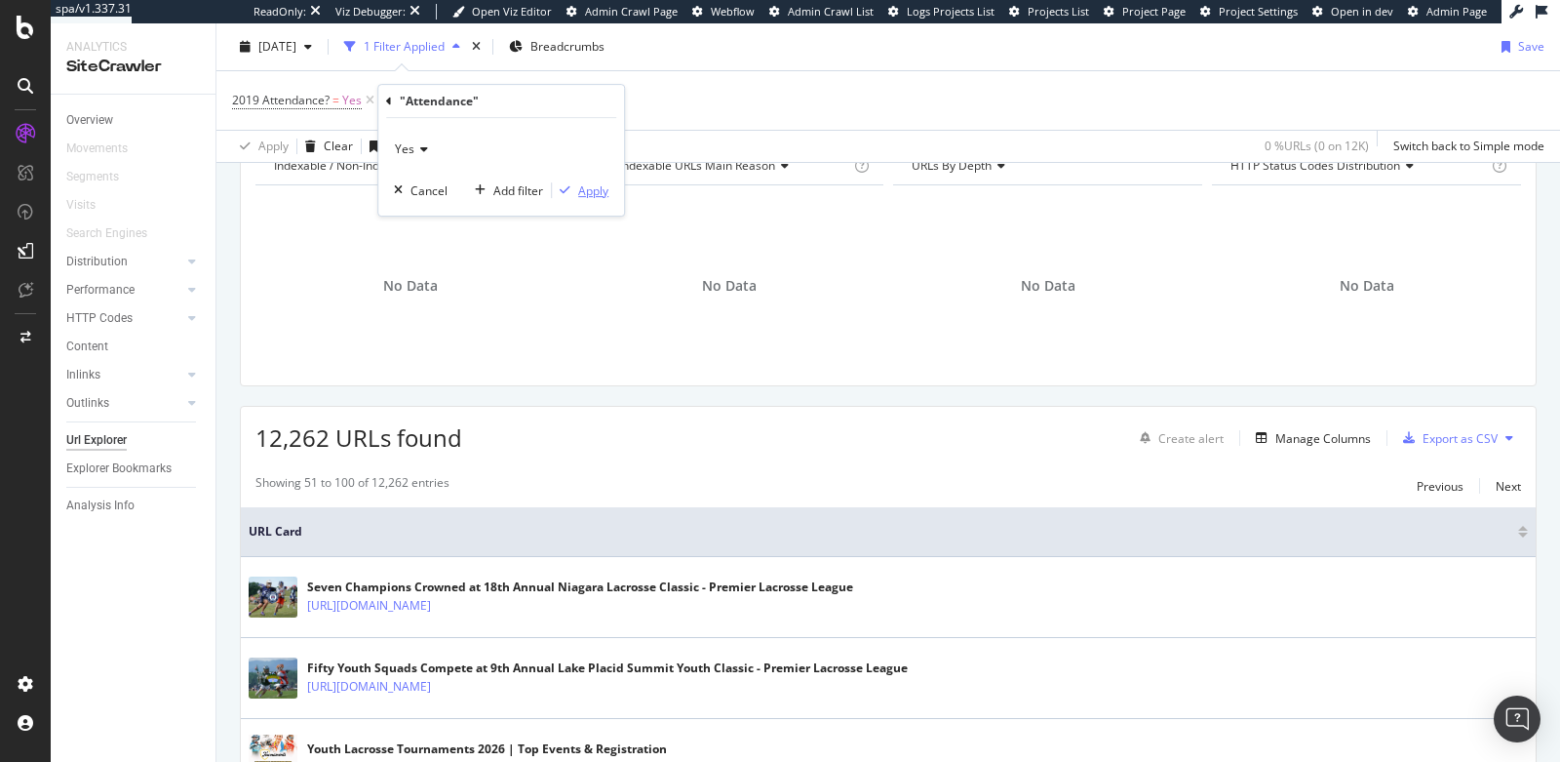
click at [579, 182] on div "Apply" at bounding box center [593, 190] width 30 height 17
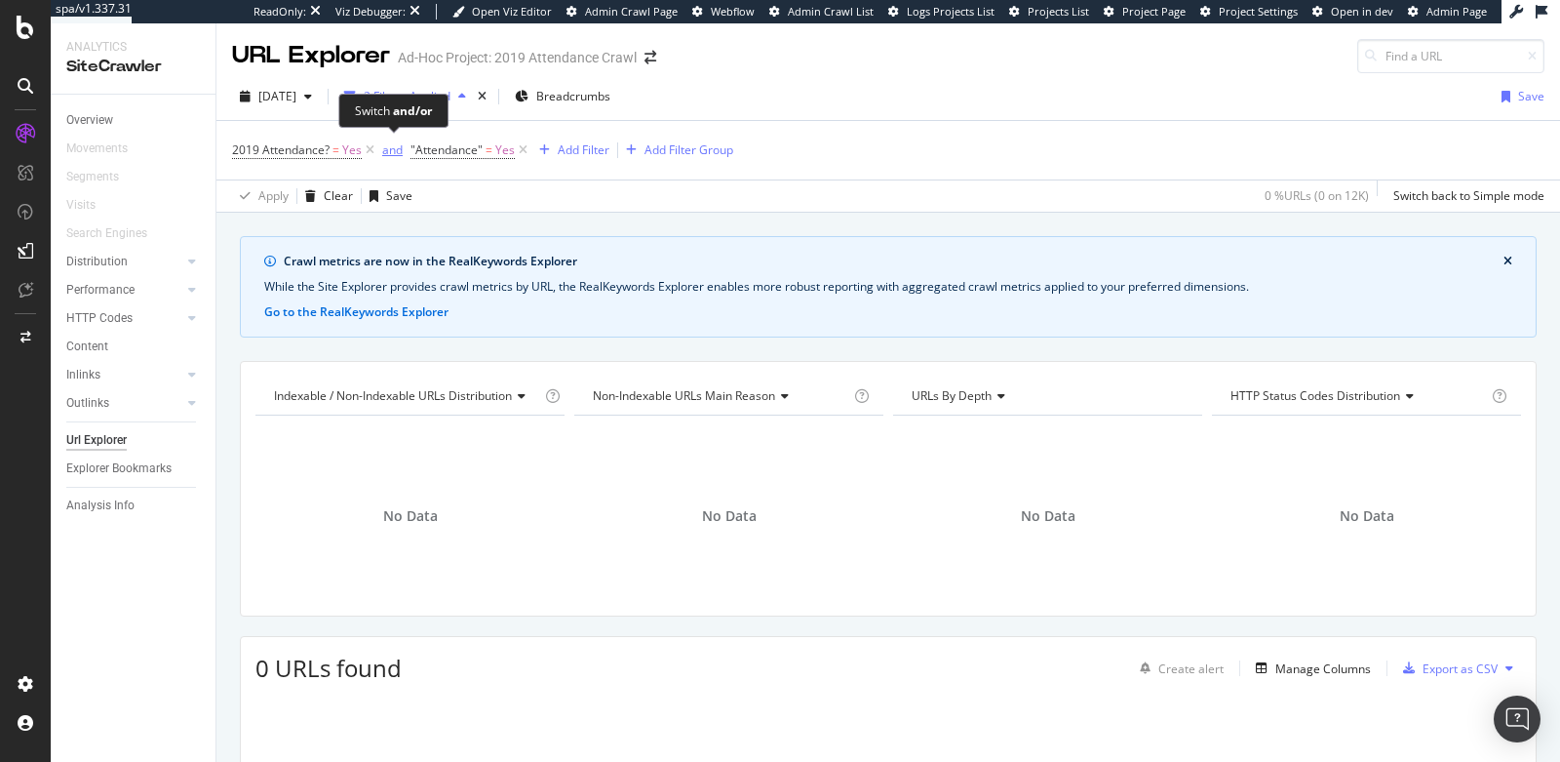
click at [387, 156] on div "and" at bounding box center [392, 149] width 20 height 17
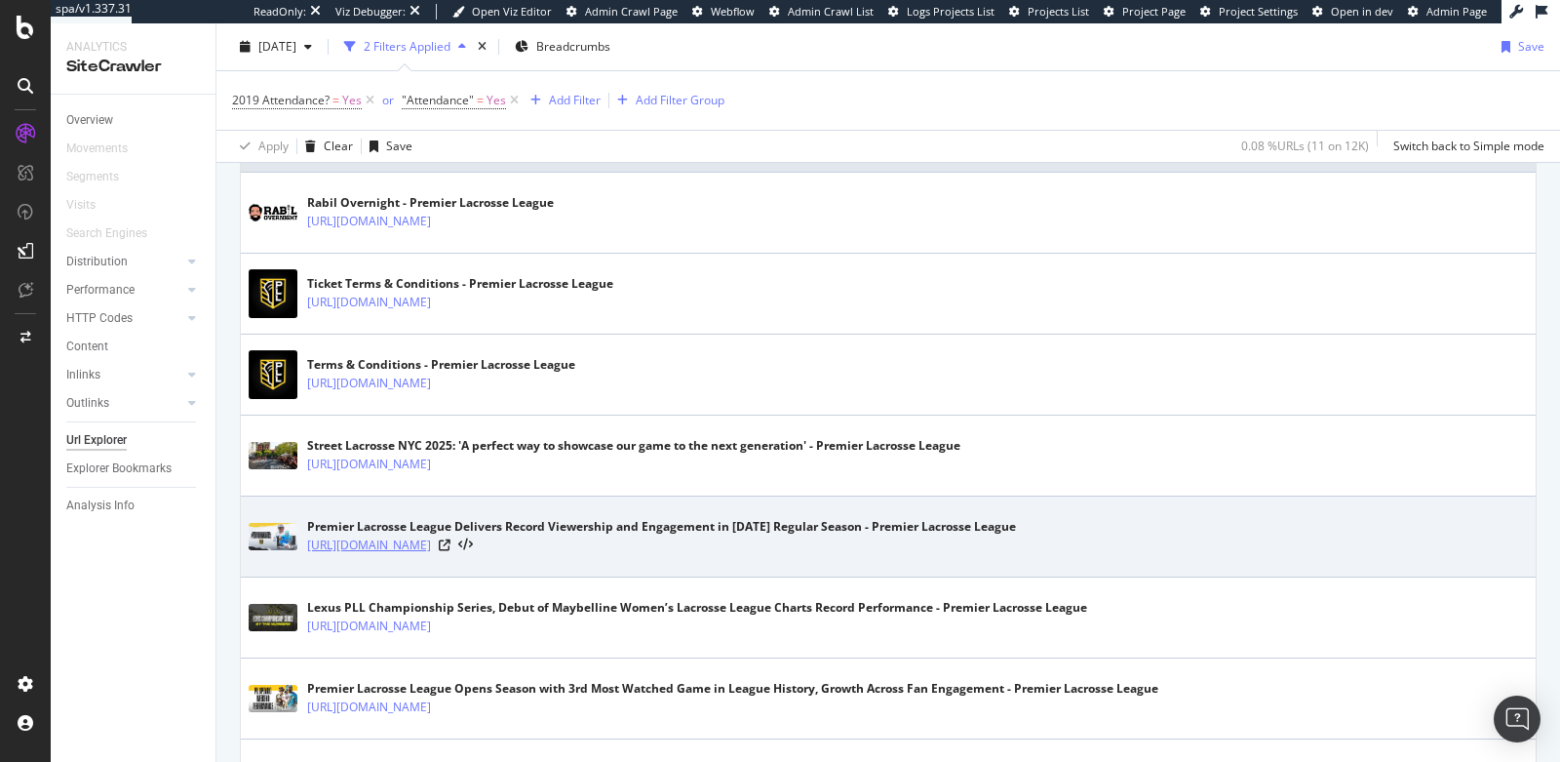
scroll to position [611, 0]
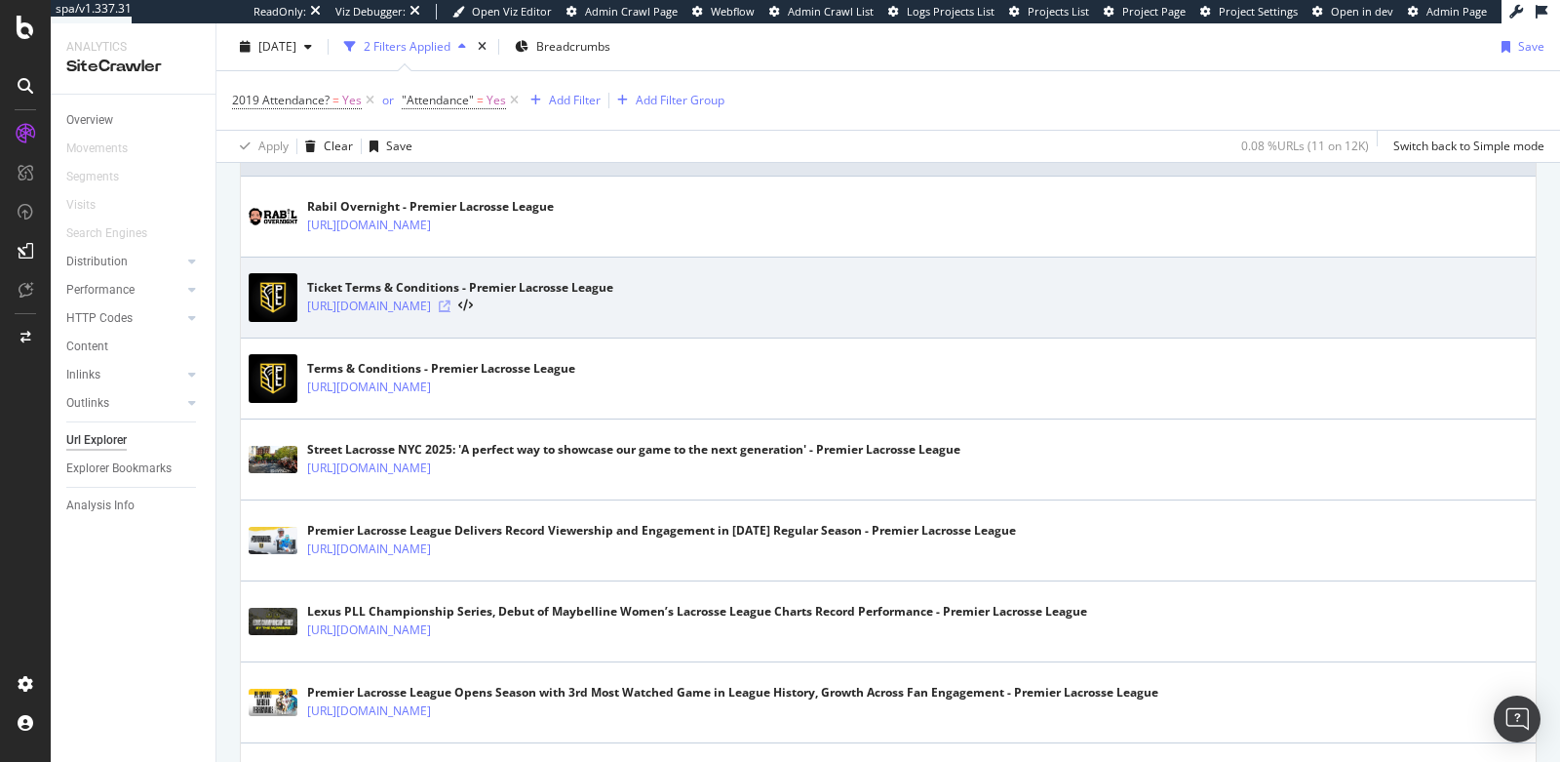
click at [451, 301] on icon at bounding box center [445, 306] width 12 height 12
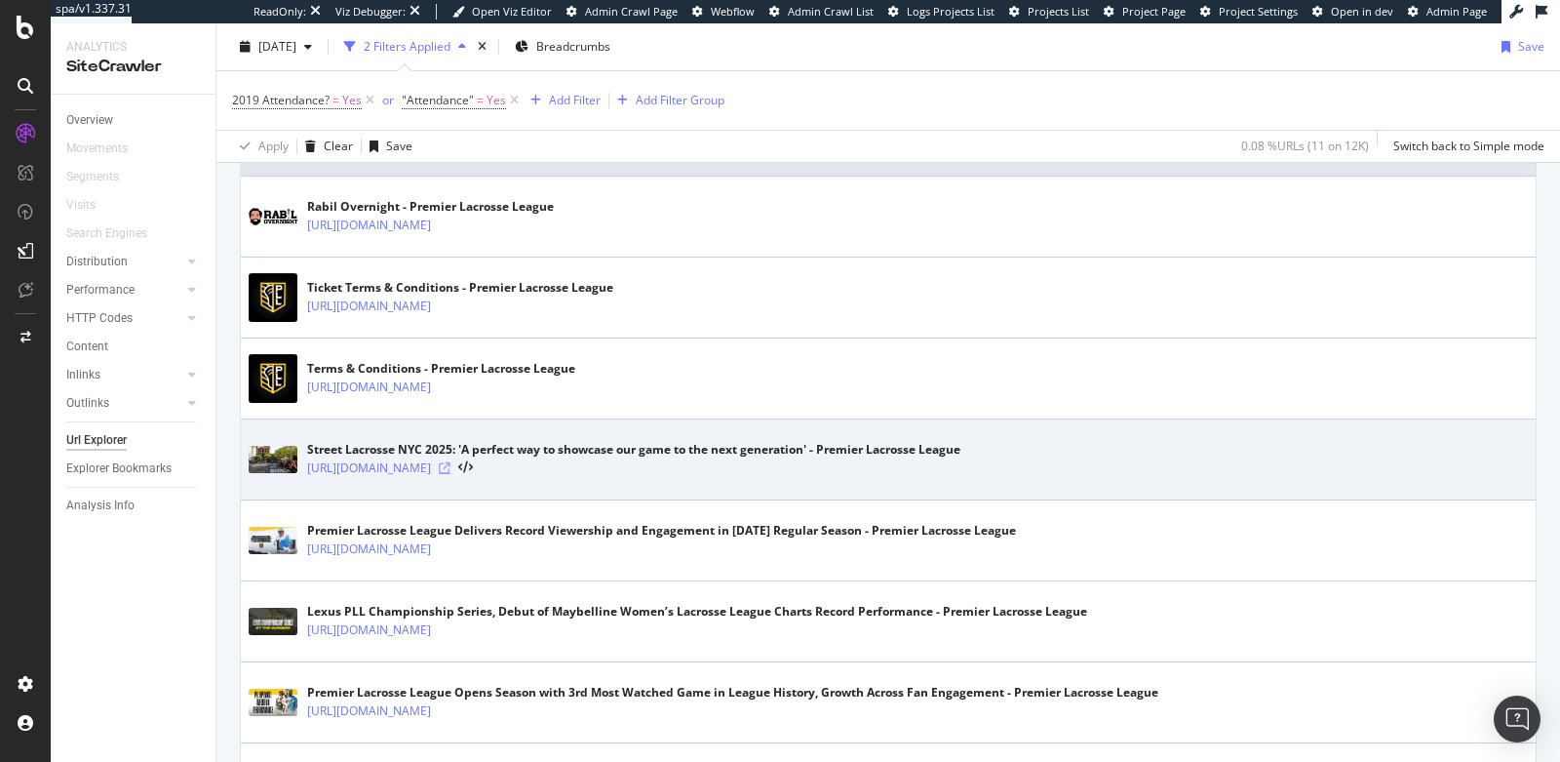
click at [451, 462] on icon at bounding box center [445, 468] width 12 height 12
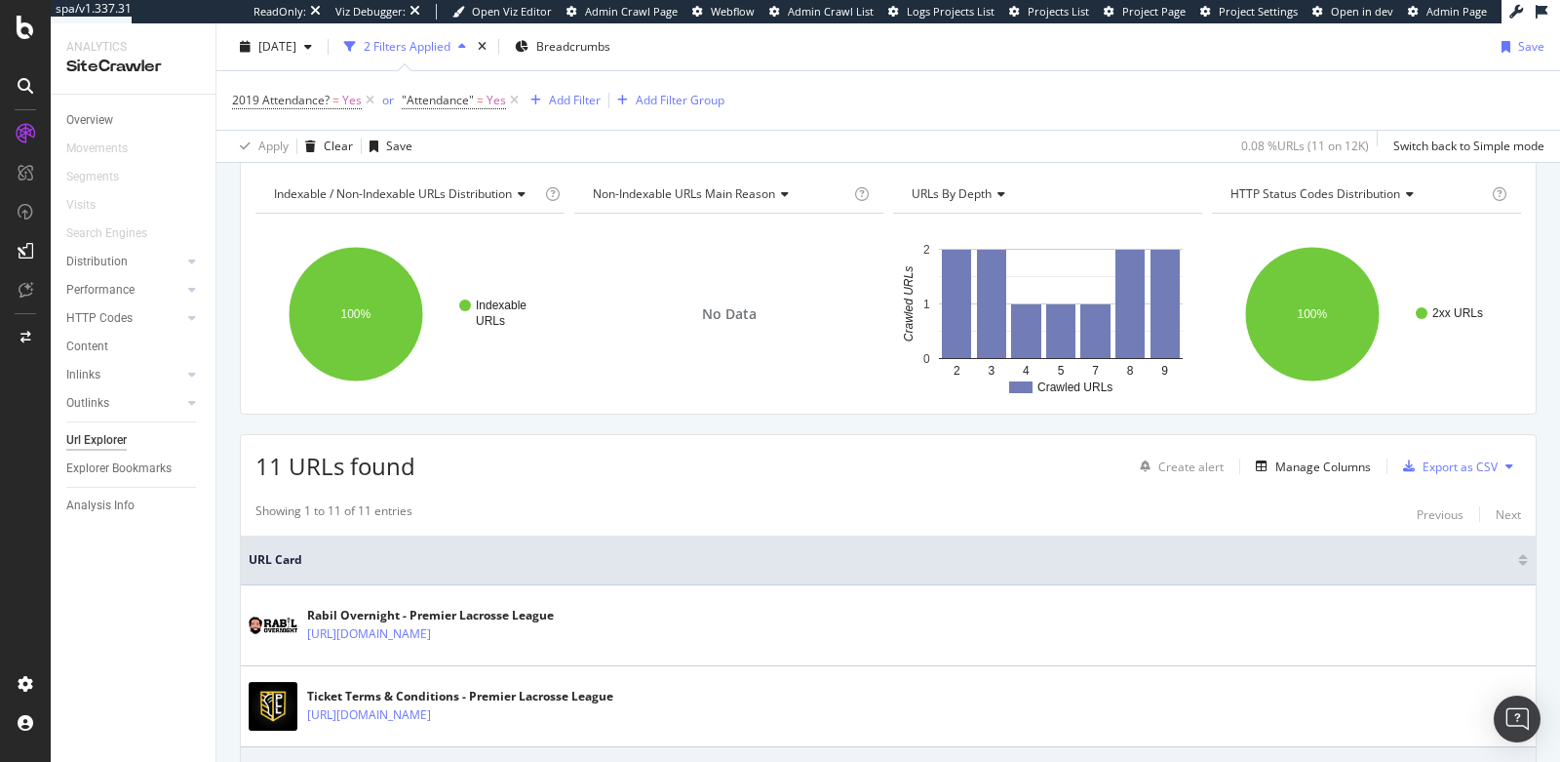
scroll to position [0, 0]
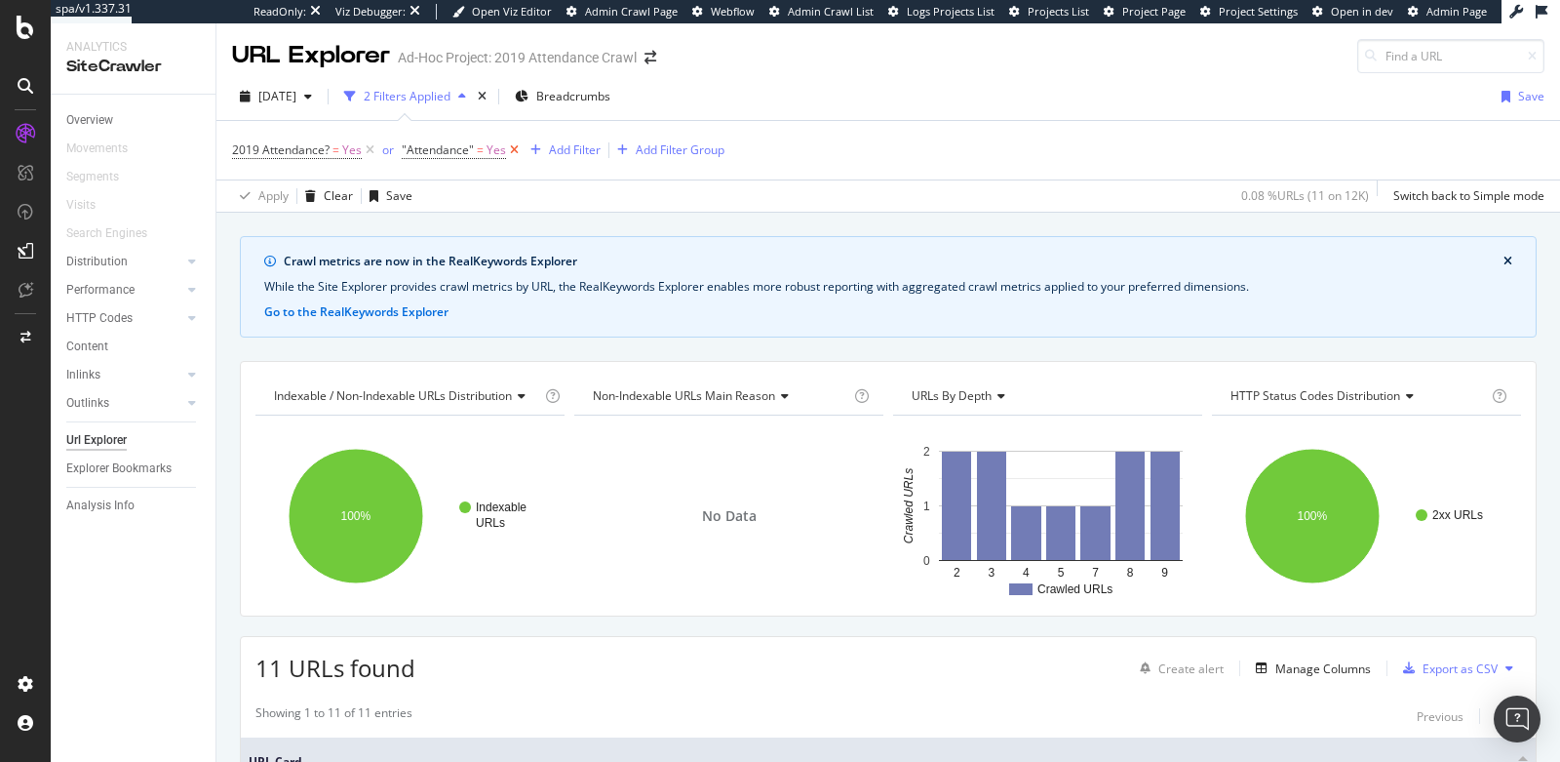
click at [512, 149] on icon at bounding box center [514, 150] width 17 height 20
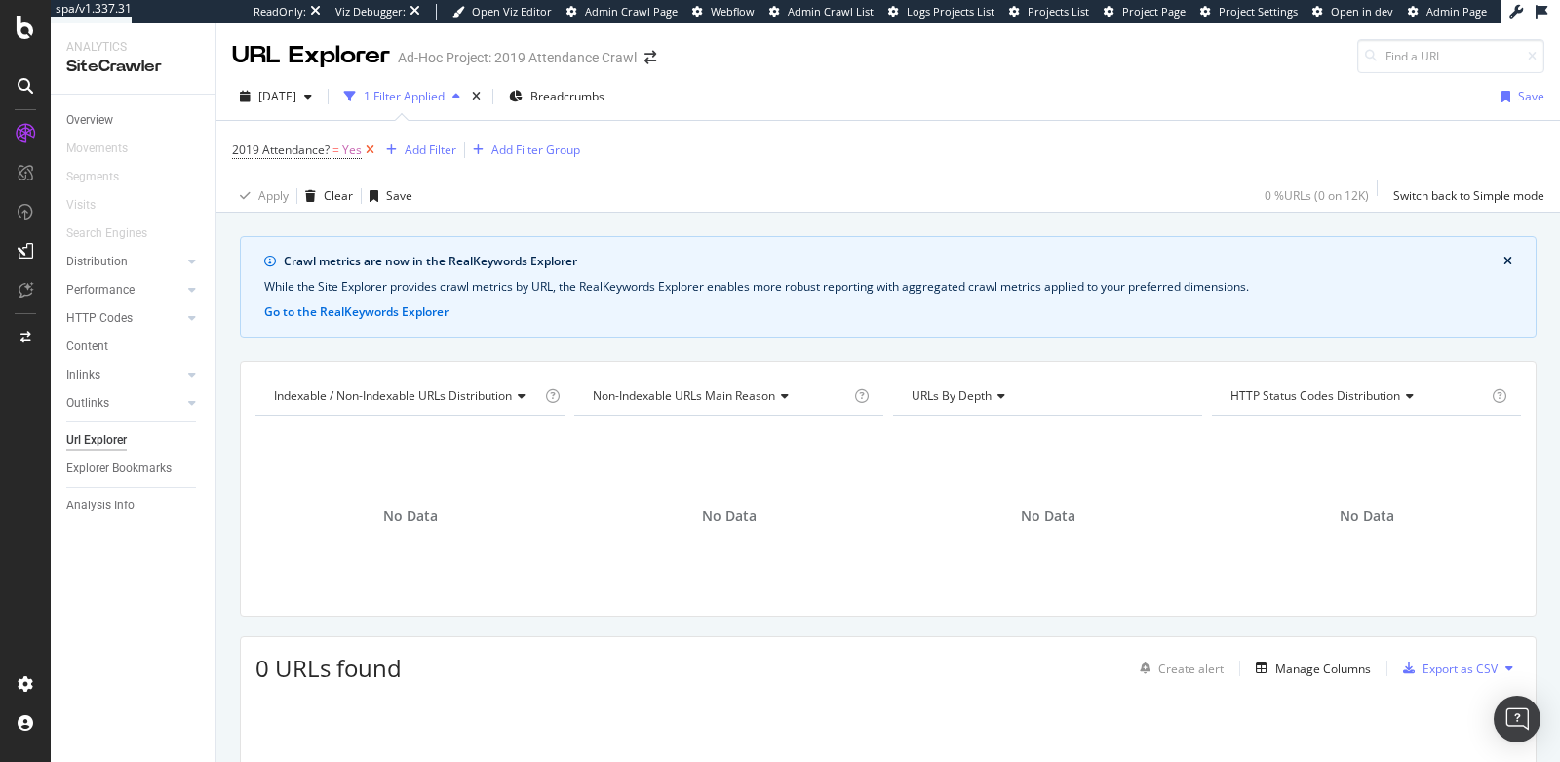
click at [372, 149] on icon at bounding box center [370, 150] width 17 height 20
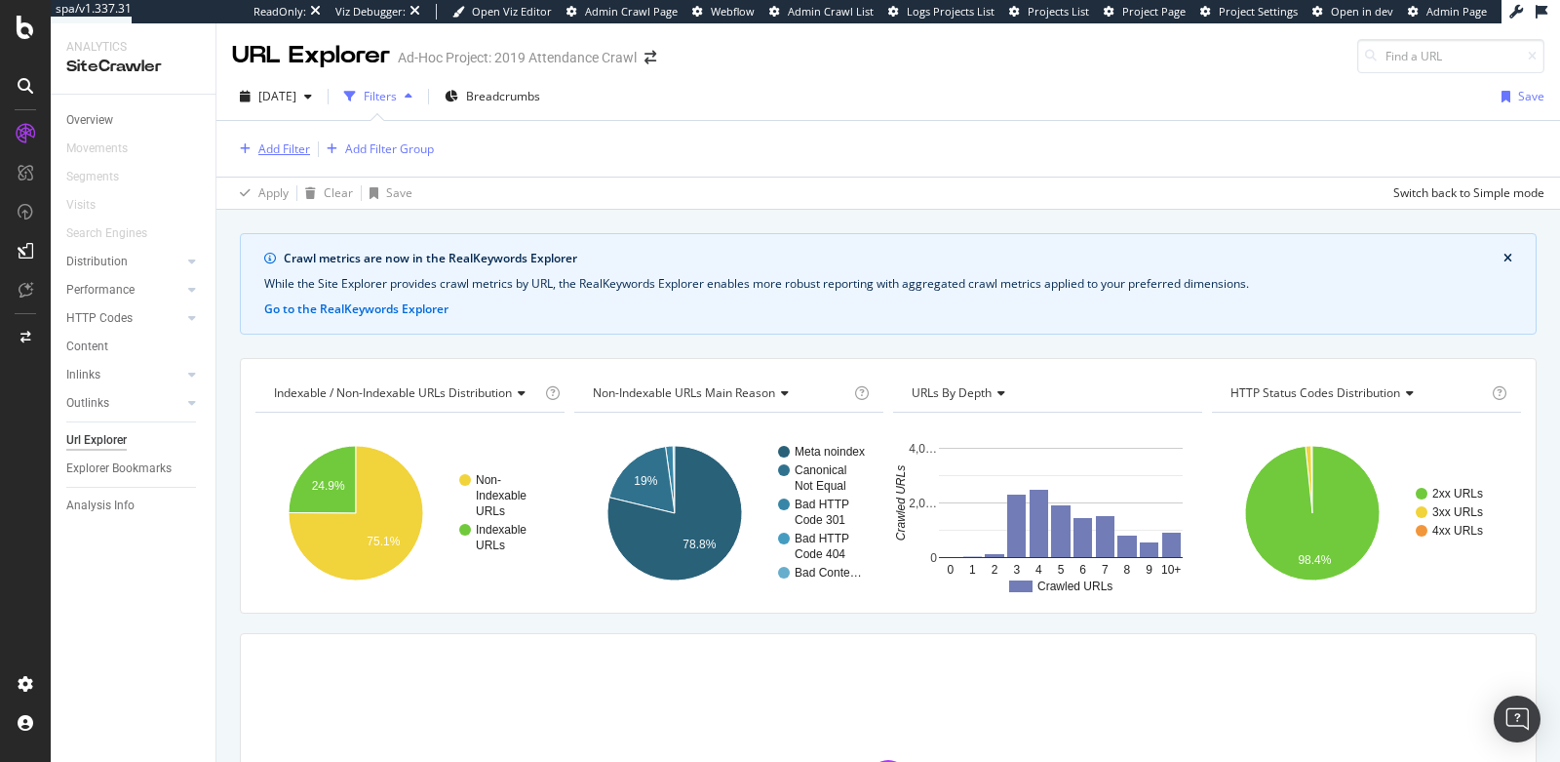
click at [279, 148] on div "Add Filter" at bounding box center [284, 148] width 52 height 17
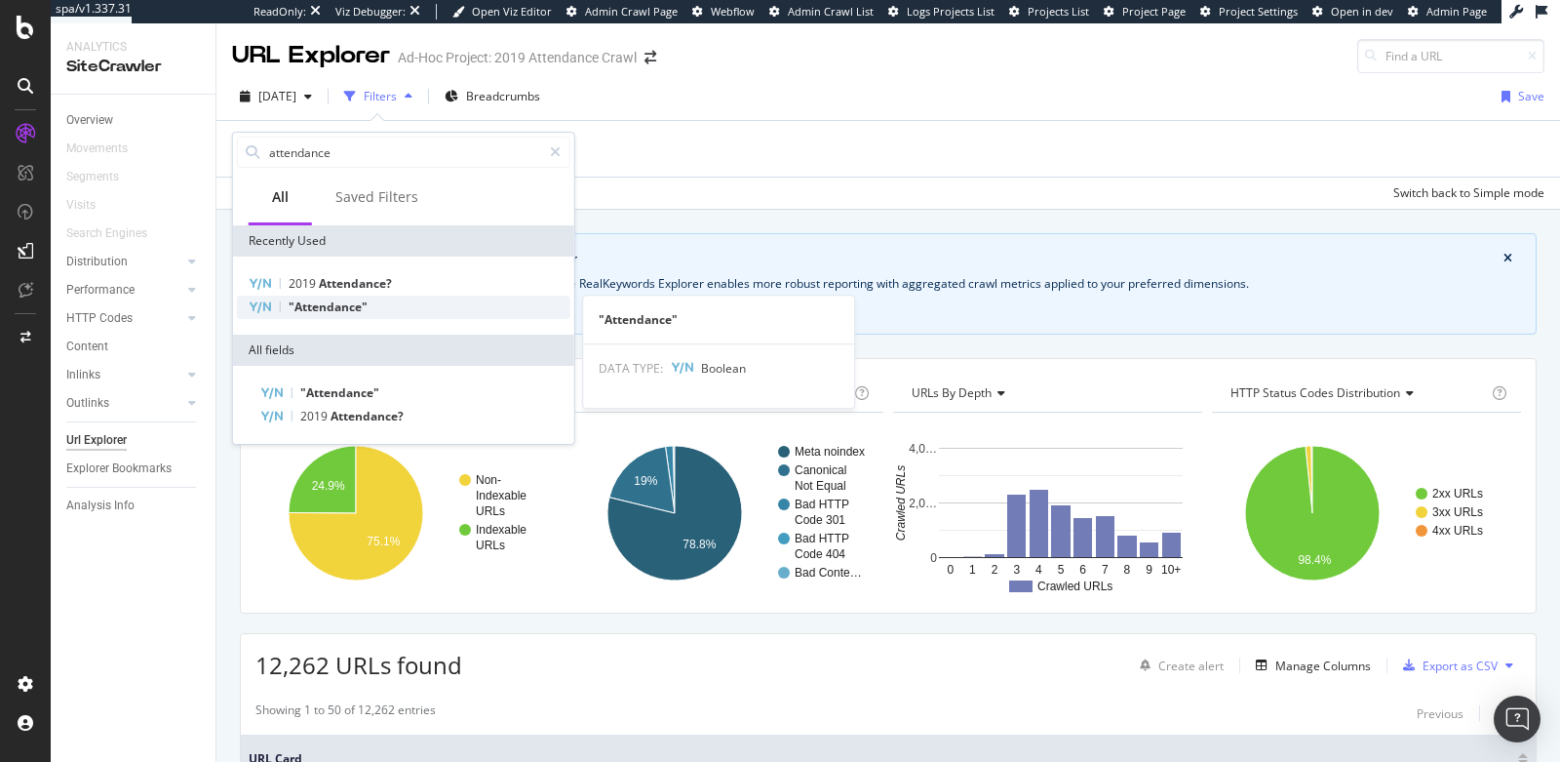
type input "attendance"
click at [324, 301] on span ""Attendance"" at bounding box center [328, 306] width 79 height 17
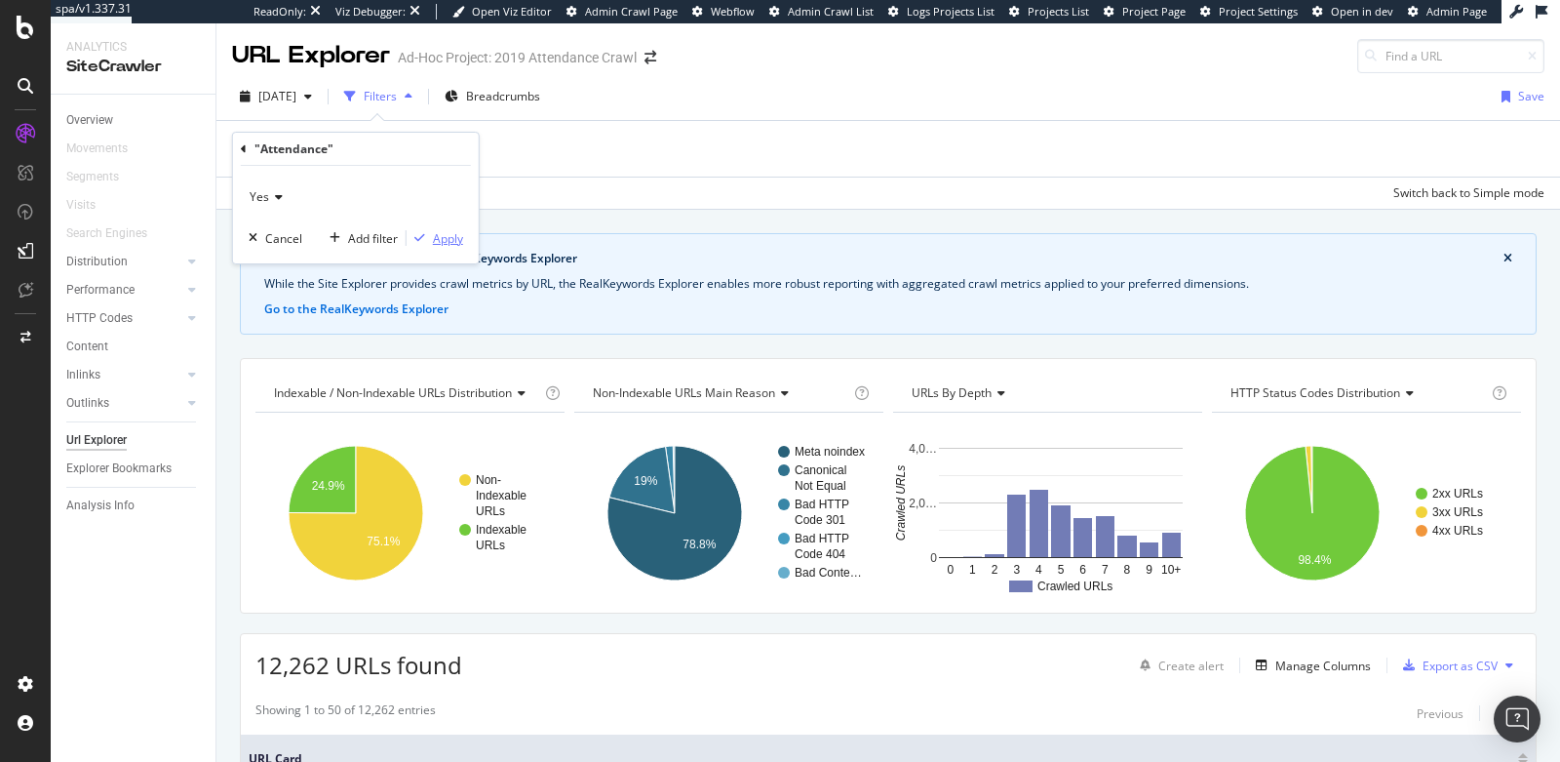
click at [453, 237] on div "Apply" at bounding box center [448, 238] width 30 height 17
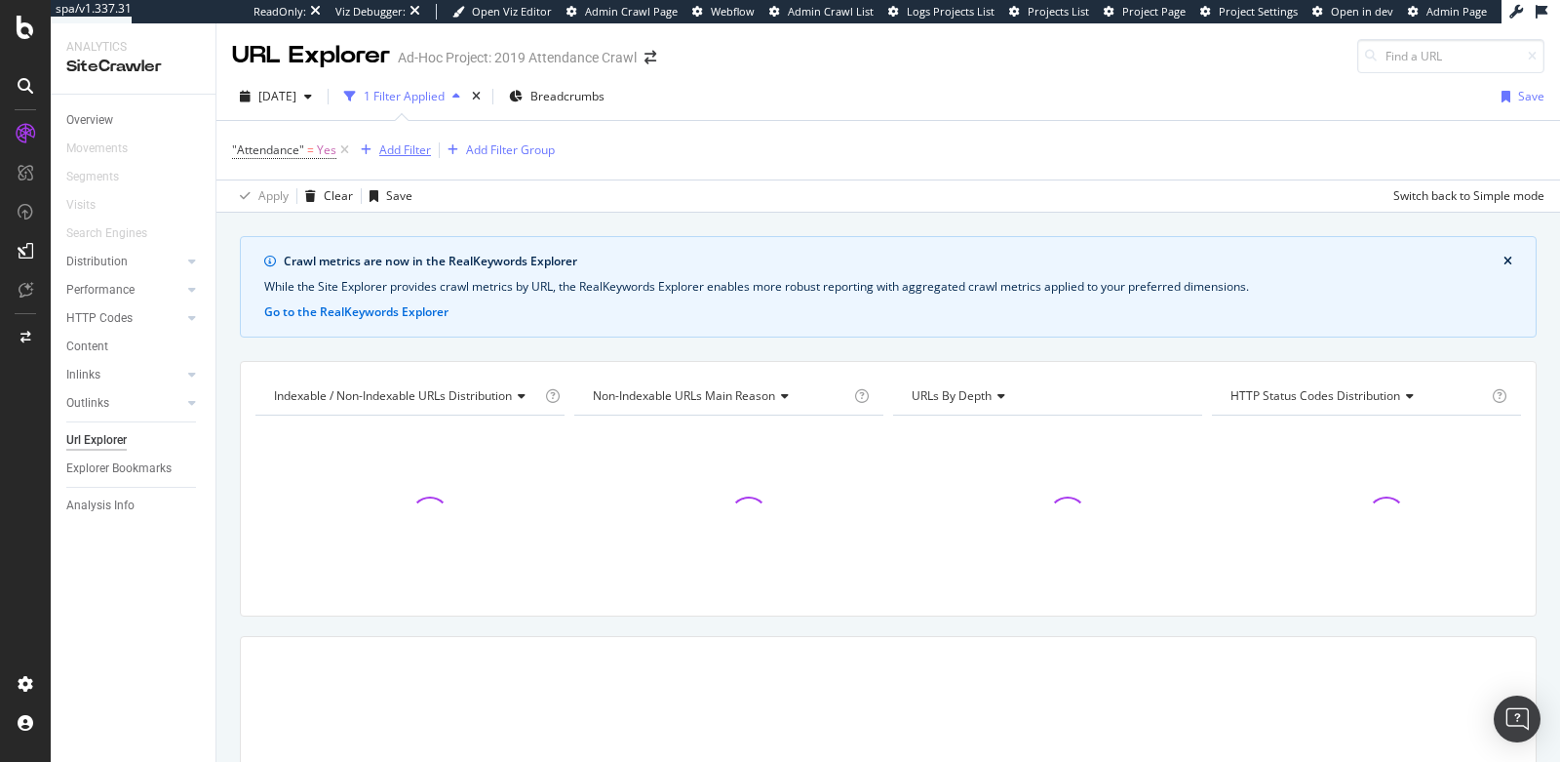
click at [397, 155] on div "Add Filter" at bounding box center [405, 149] width 52 height 17
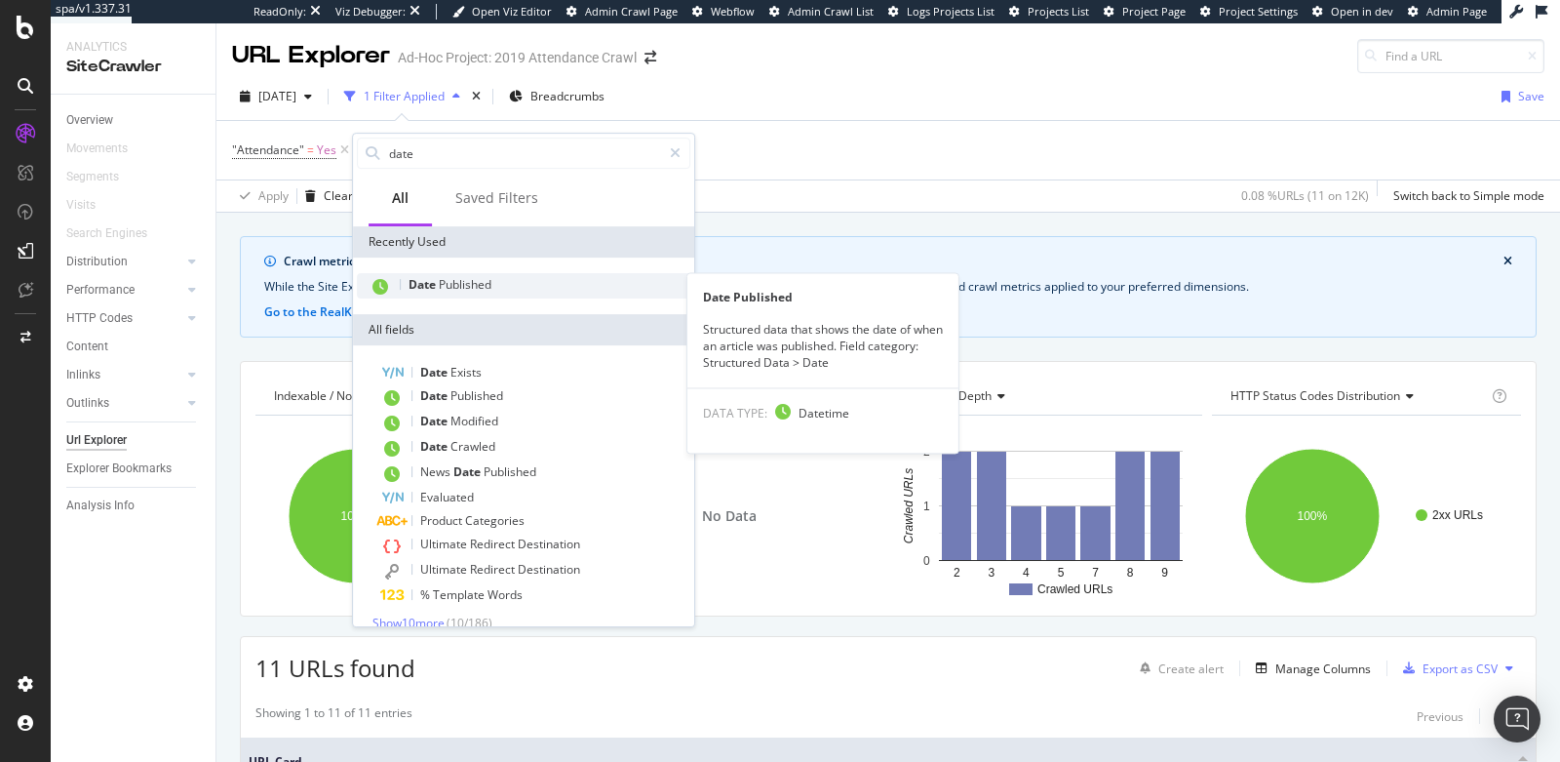
type input "date"
click at [511, 284] on div "Date Published" at bounding box center [524, 285] width 334 height 25
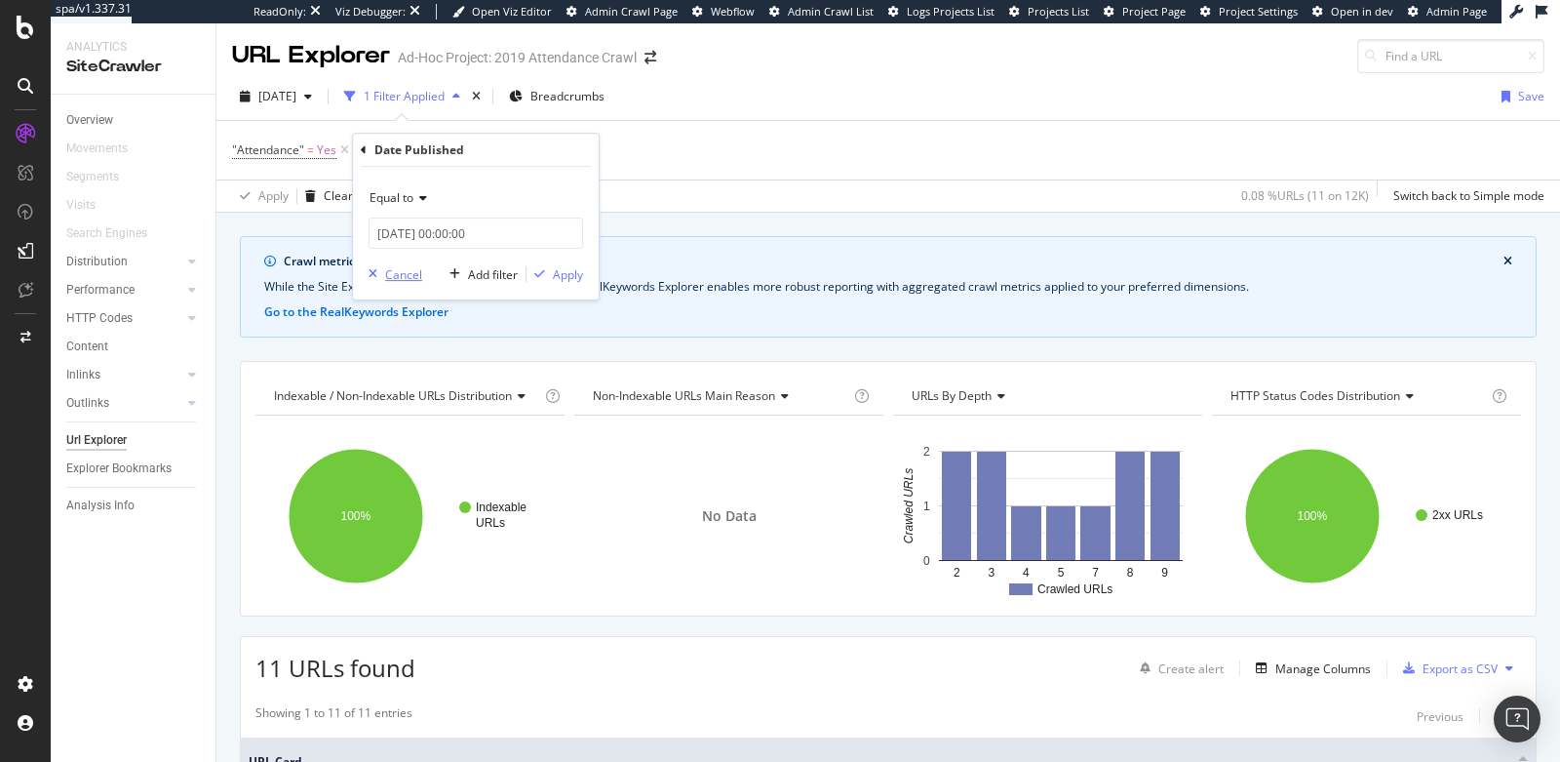
click at [415, 274] on div "Cancel" at bounding box center [403, 274] width 37 height 17
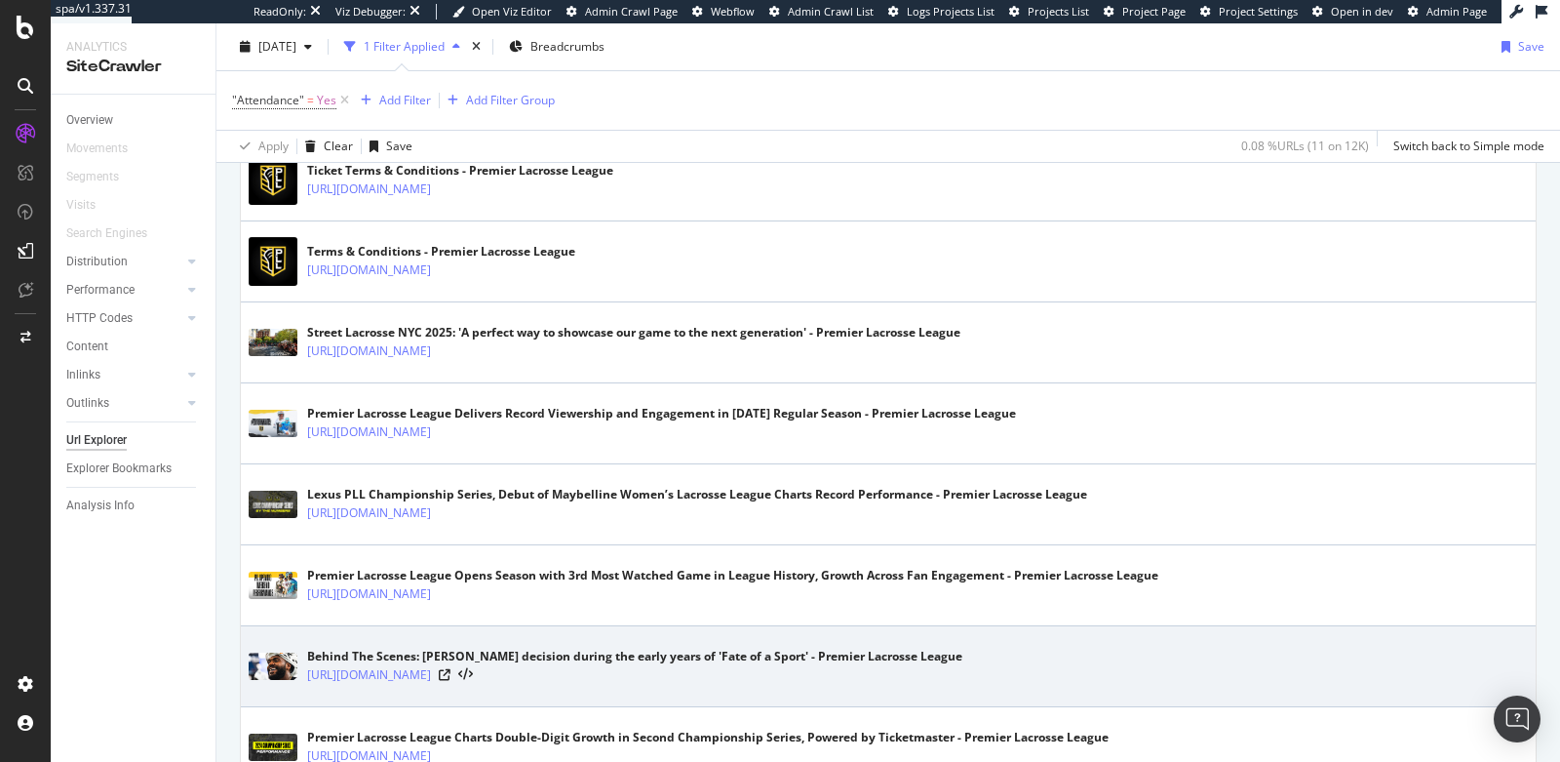
scroll to position [673, 0]
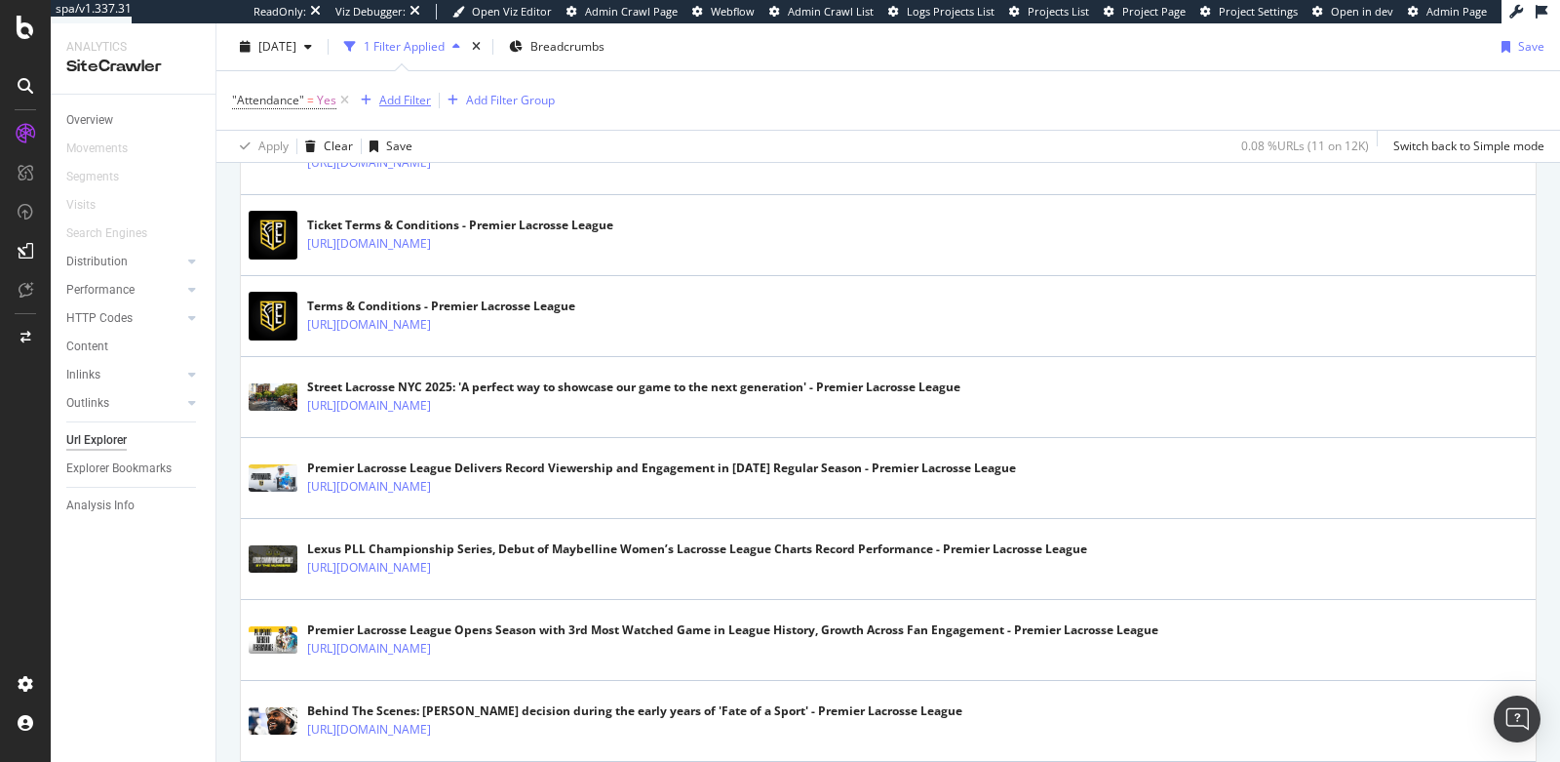
click at [405, 99] on div "Add Filter" at bounding box center [405, 100] width 52 height 17
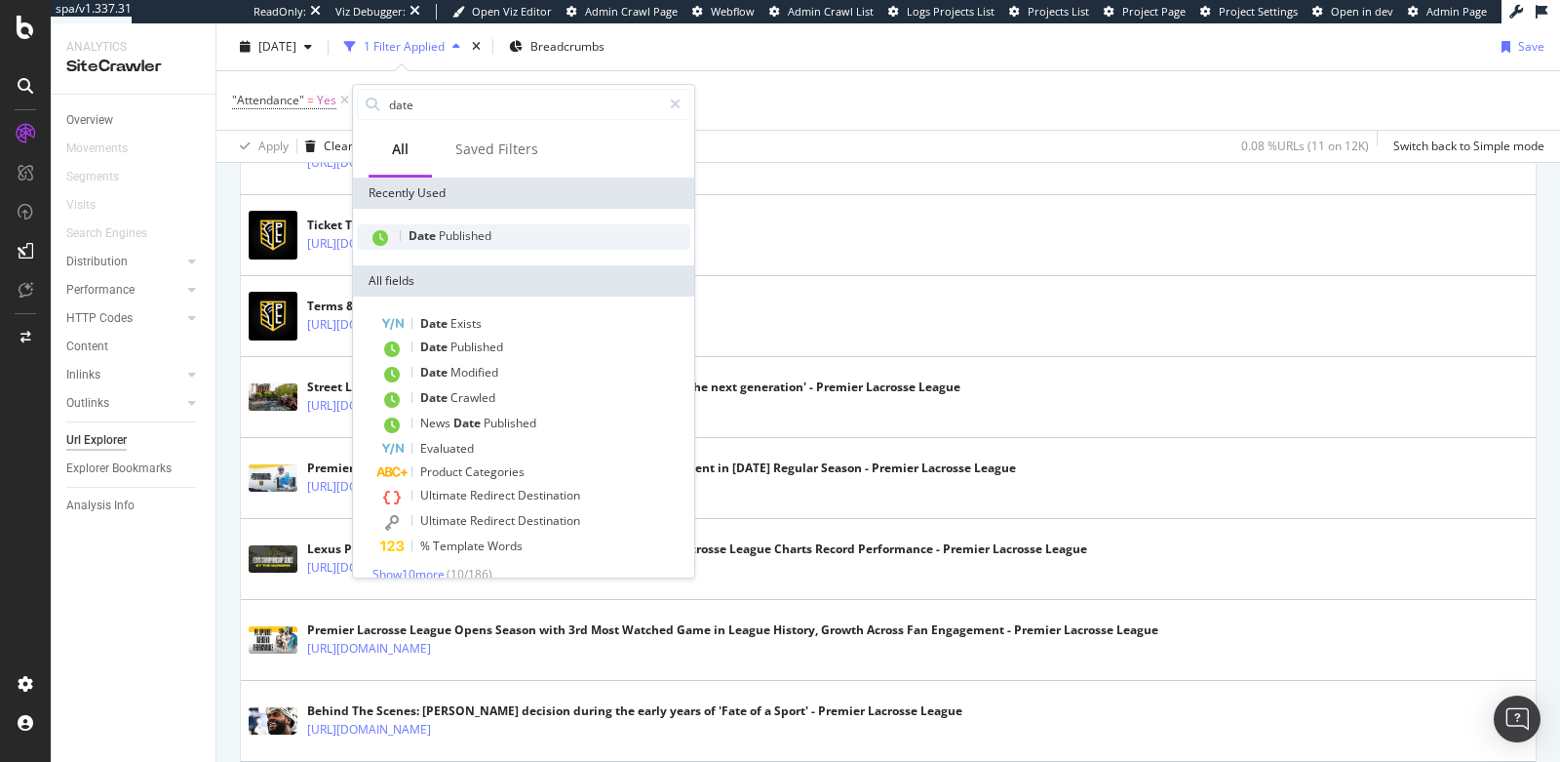
click at [435, 232] on span "Date" at bounding box center [424, 235] width 30 height 17
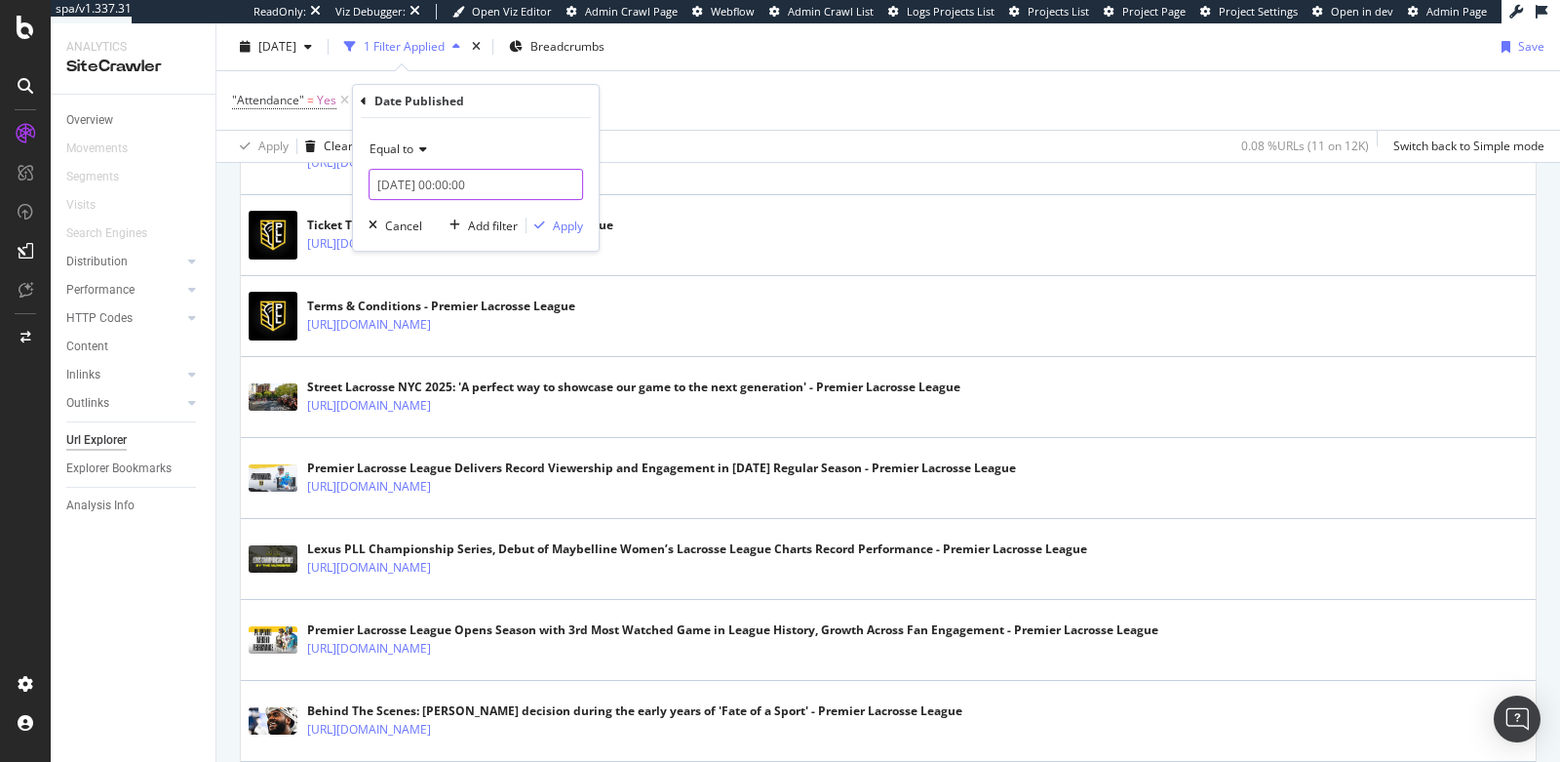
click at [422, 193] on input "2025-09-17 00:00:00" at bounding box center [476, 184] width 215 height 31
click at [388, 148] on span "Equal to" at bounding box center [392, 148] width 44 height 17
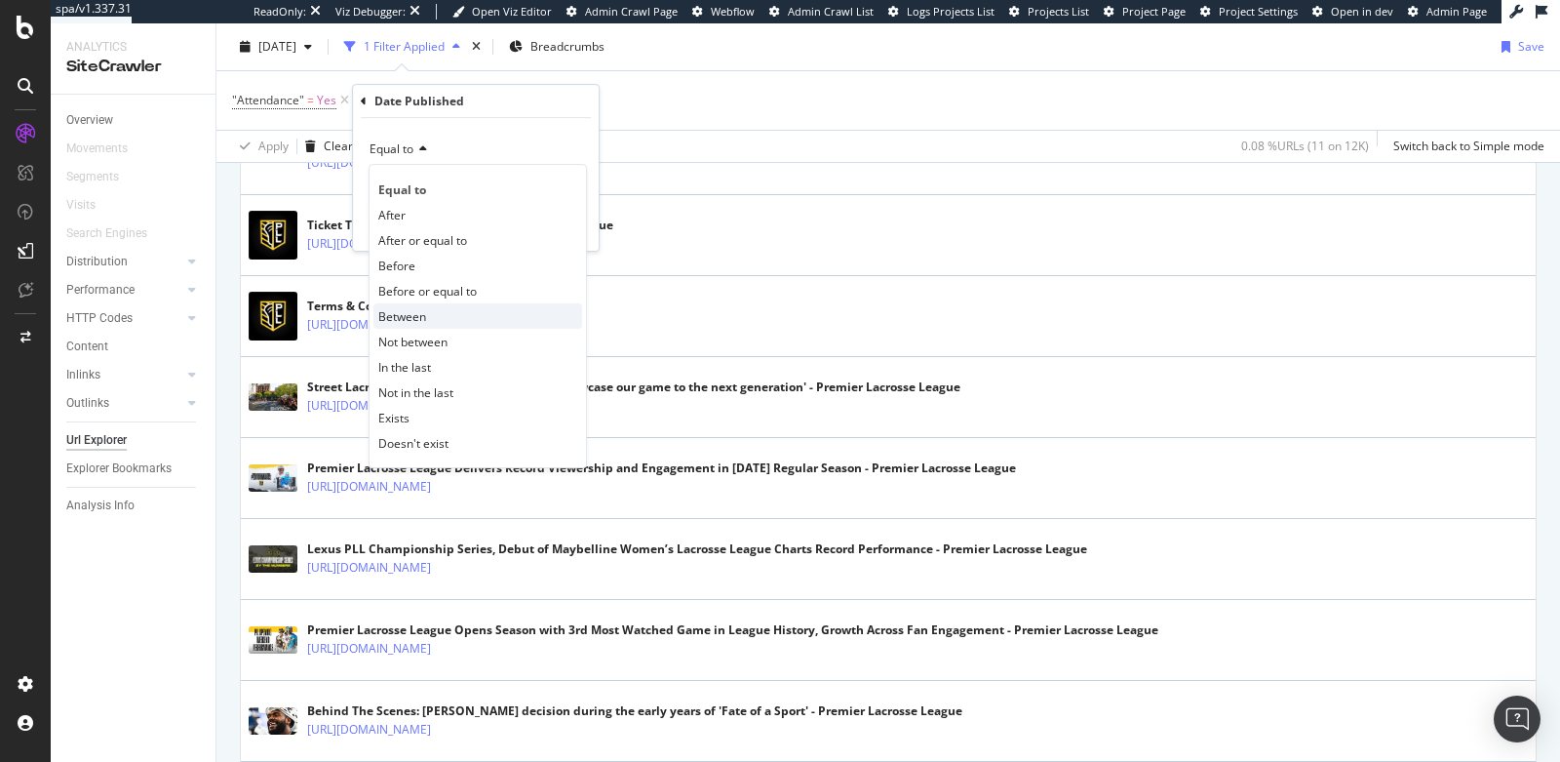
click at [420, 320] on span "Between" at bounding box center [402, 316] width 48 height 17
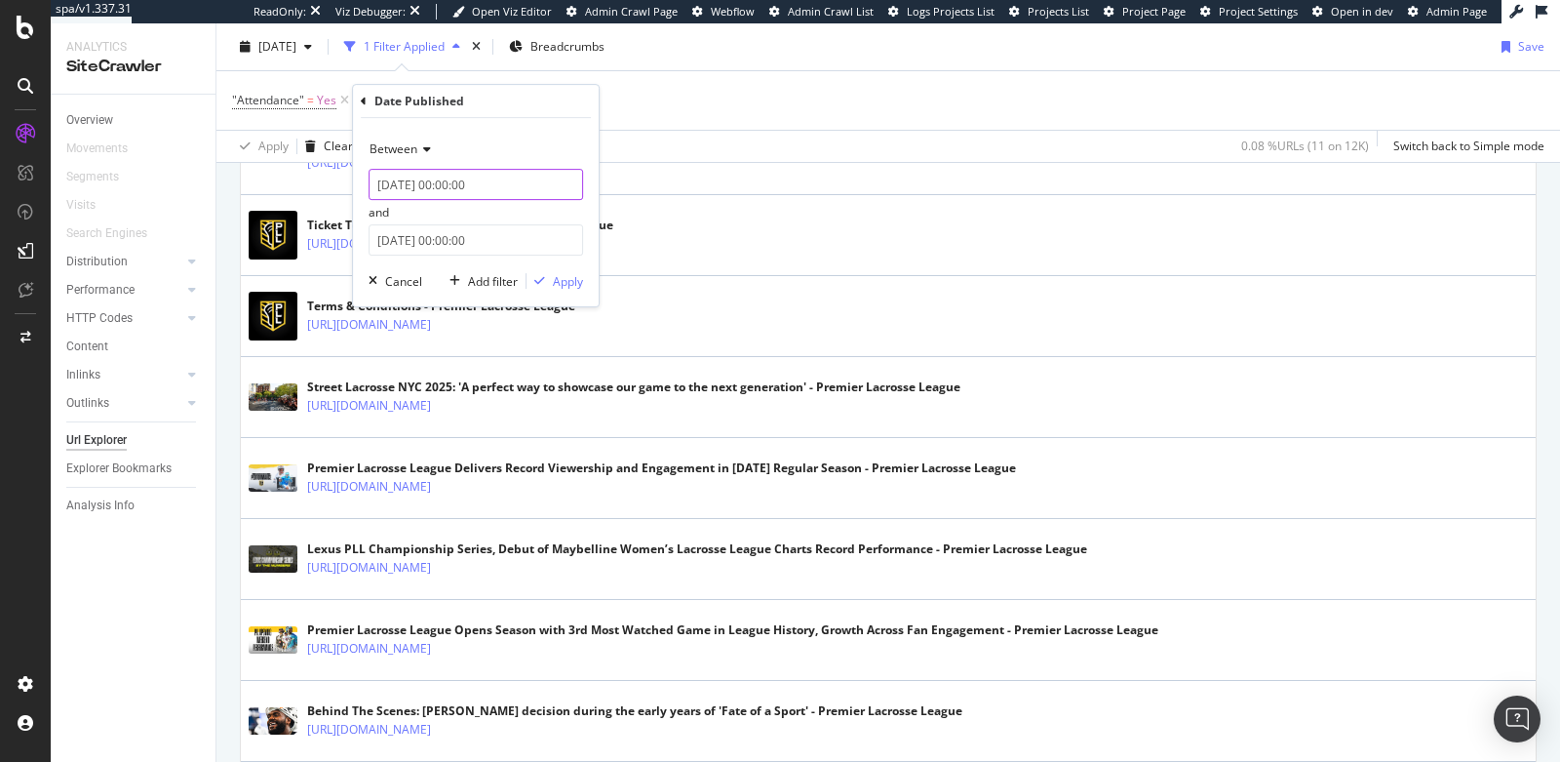
click at [398, 187] on input "2025-09-16 00:00:00" at bounding box center [476, 184] width 215 height 31
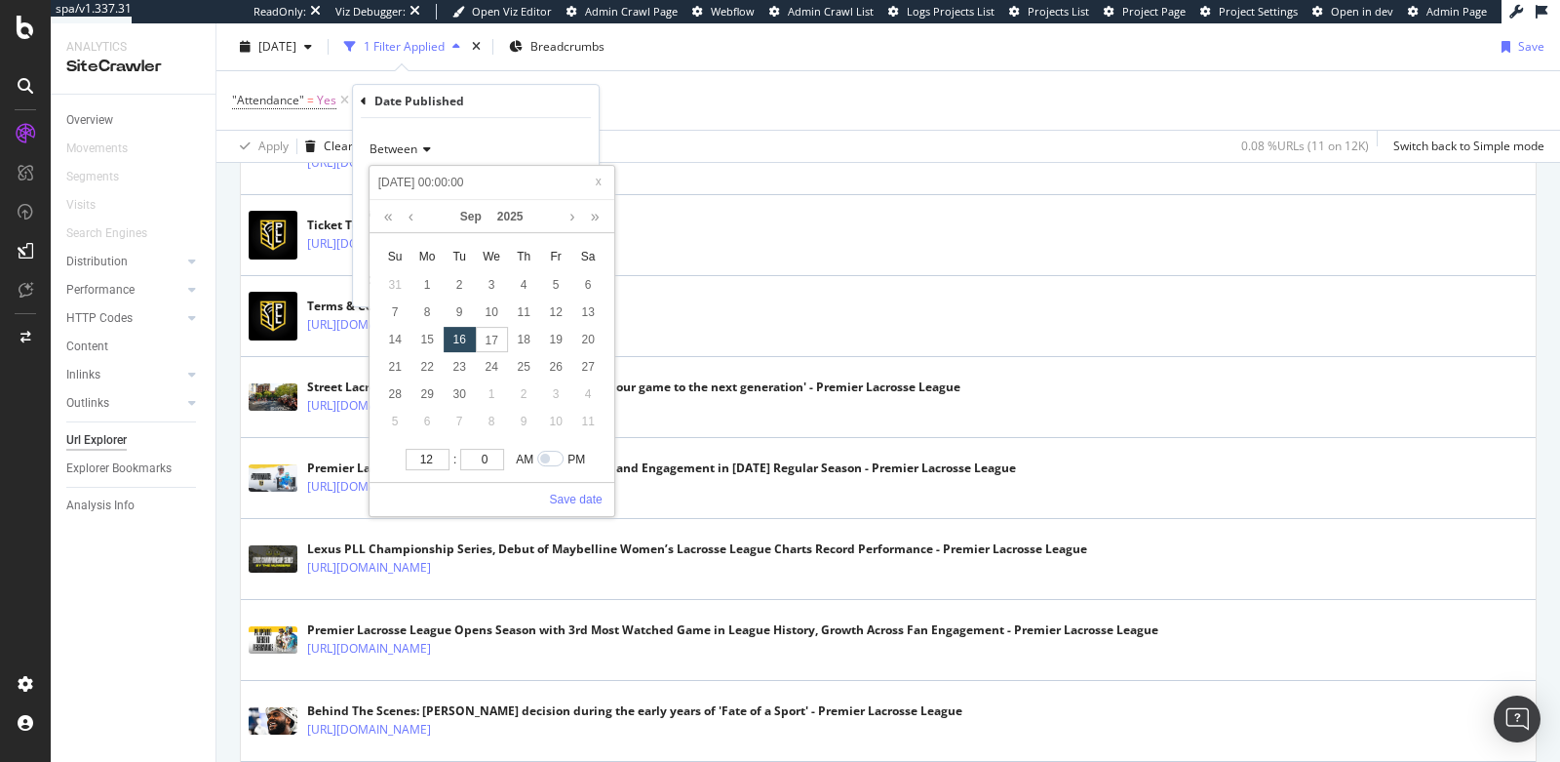
drag, startPoint x: 493, startPoint y: 174, endPoint x: 394, endPoint y: 178, distance: 98.6
click at [394, 178] on input "2025-09-16 00:00:00" at bounding box center [491, 182] width 233 height 21
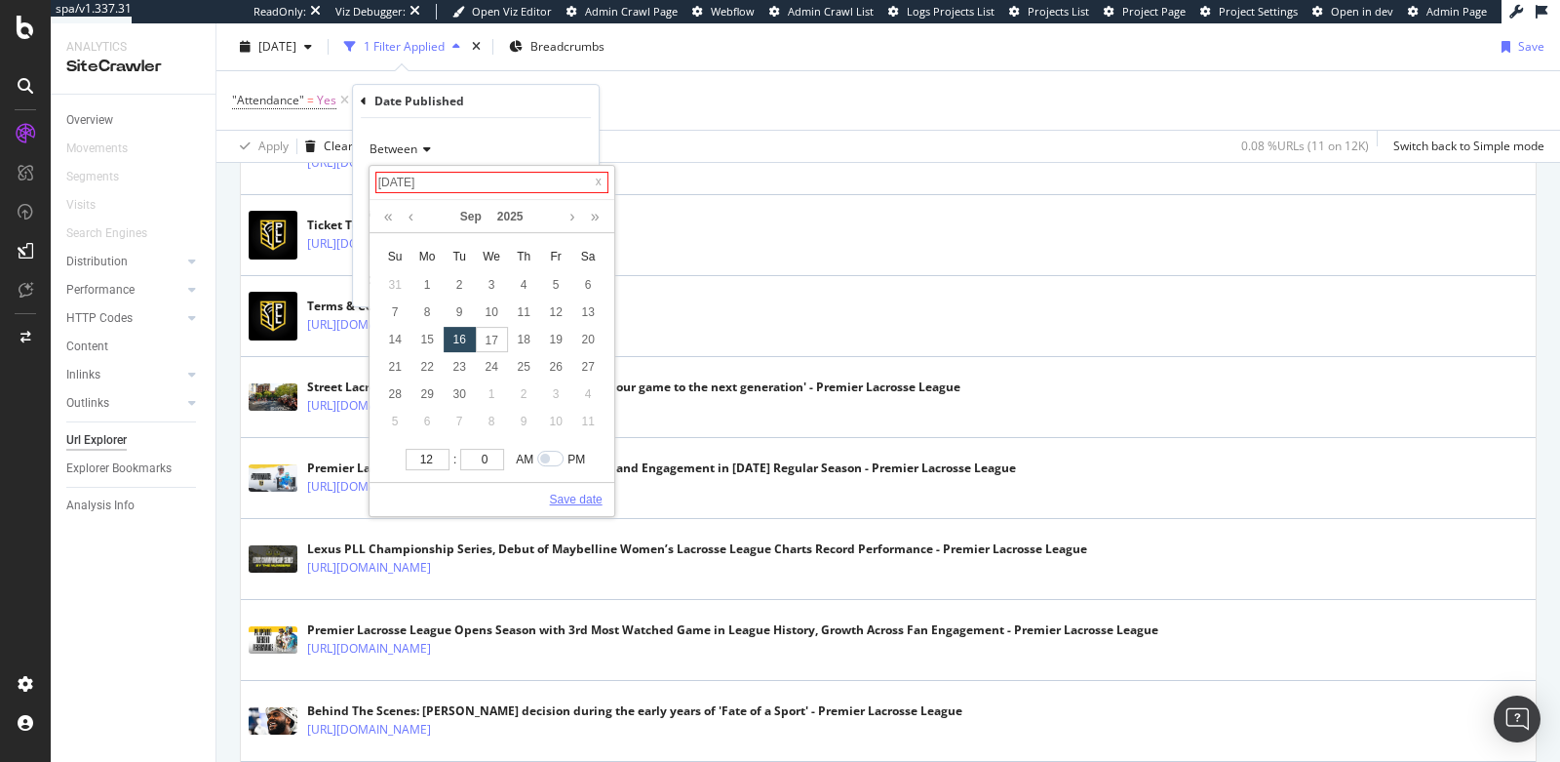
type input "2025-09-16 00:00:00"
click at [564, 498] on link "Save date" at bounding box center [576, 500] width 53 height 18
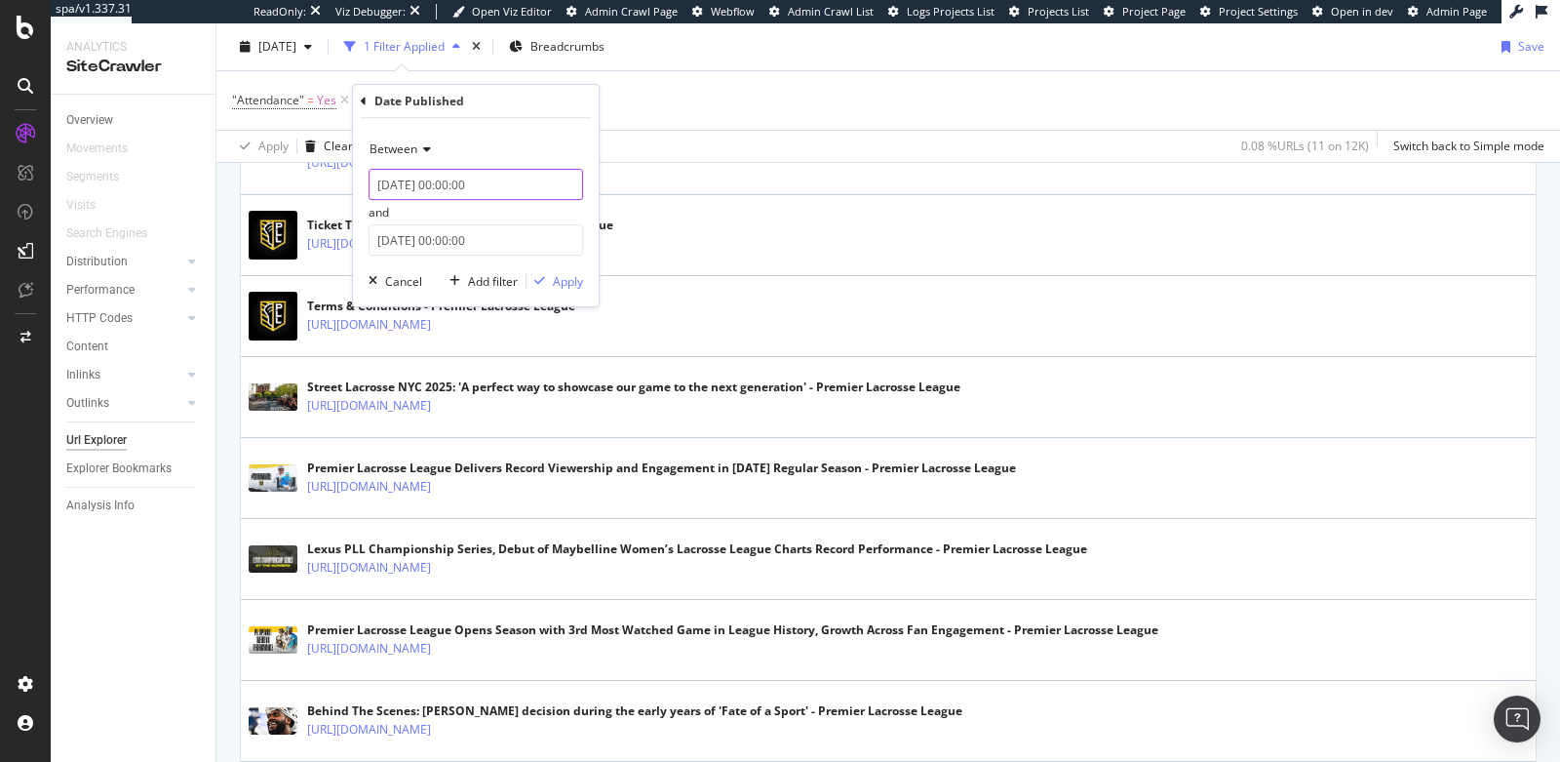
click at [415, 179] on input "2025-09-16 00:00:00" at bounding box center [476, 184] width 215 height 31
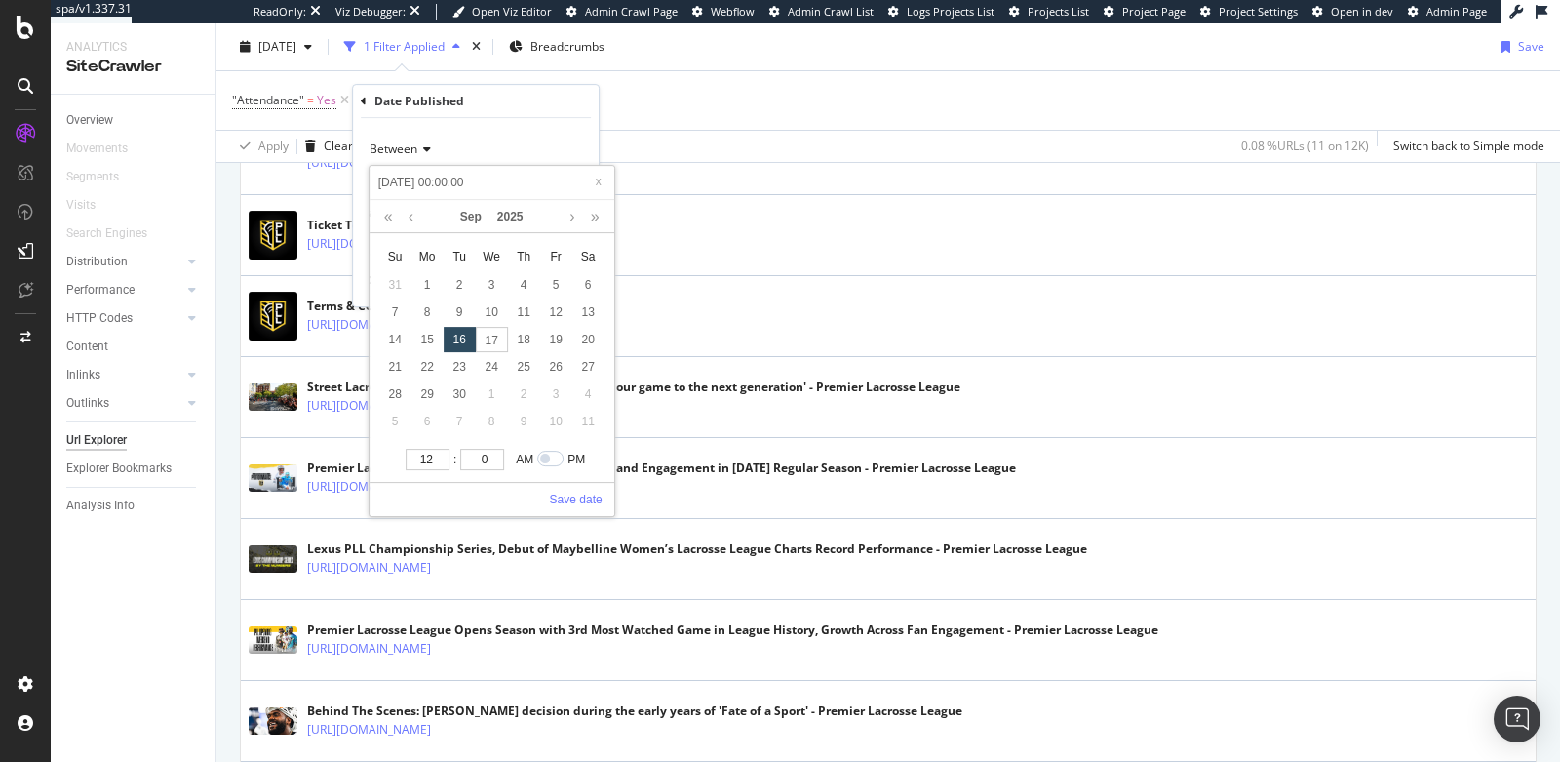
click at [403, 184] on input "2025-09-16 00:00:00" at bounding box center [491, 182] width 233 height 21
type input "201-09-16 00:00:00"
type input "2019-09-16 00:00:00"
click at [419, 181] on input "2019-09-16 00:00:00" at bounding box center [491, 182] width 233 height 21
type input "2019-0-16 00:00:00"
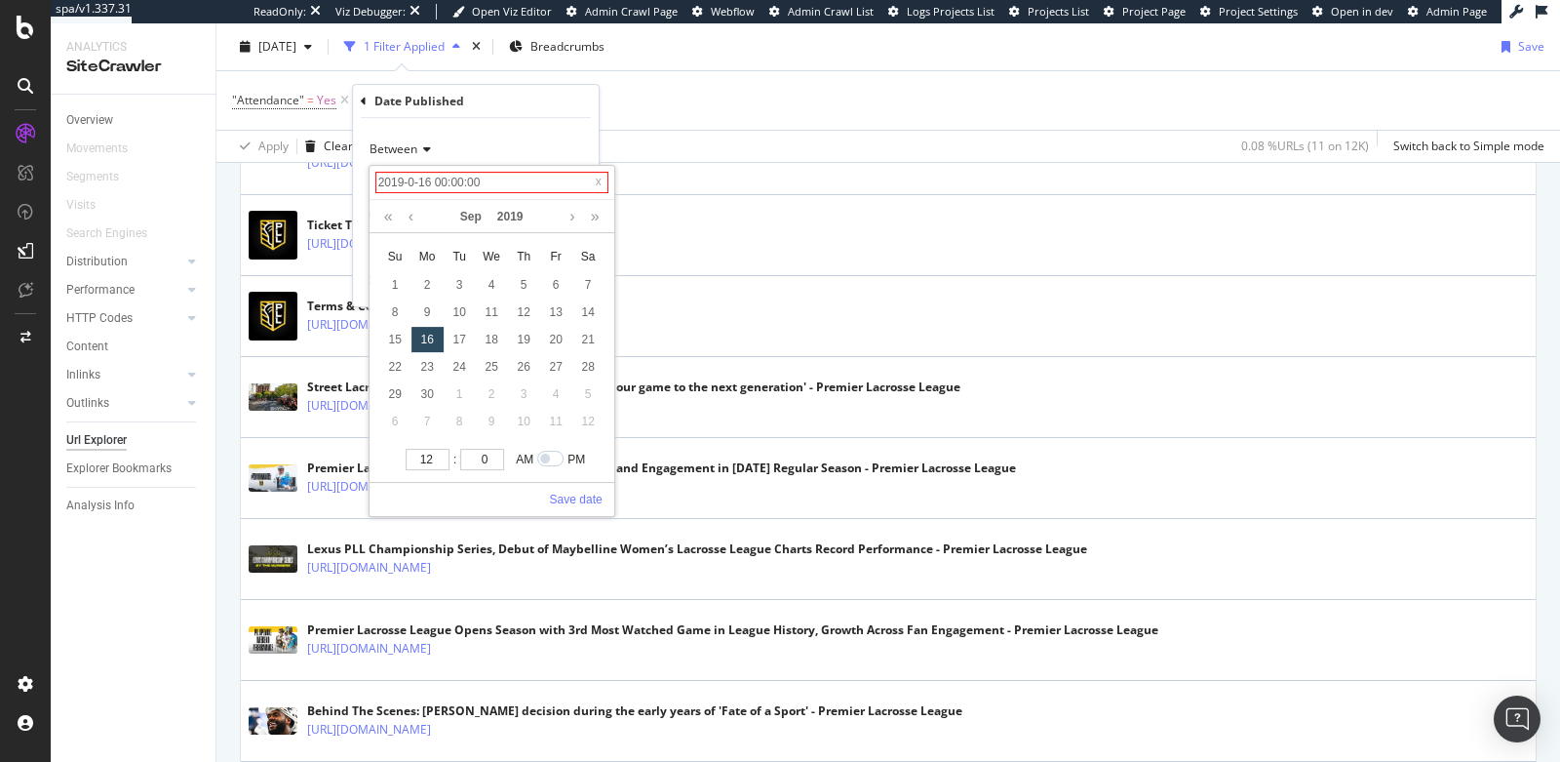
type input "2019-01-16 00:00:00"
click at [432, 181] on input "2019-01-16 00:00:00" at bounding box center [491, 182] width 233 height 21
type input "2019-01-01 00:00:00"
click at [504, 179] on input "2019-01-01 00:00:00" at bounding box center [491, 182] width 233 height 21
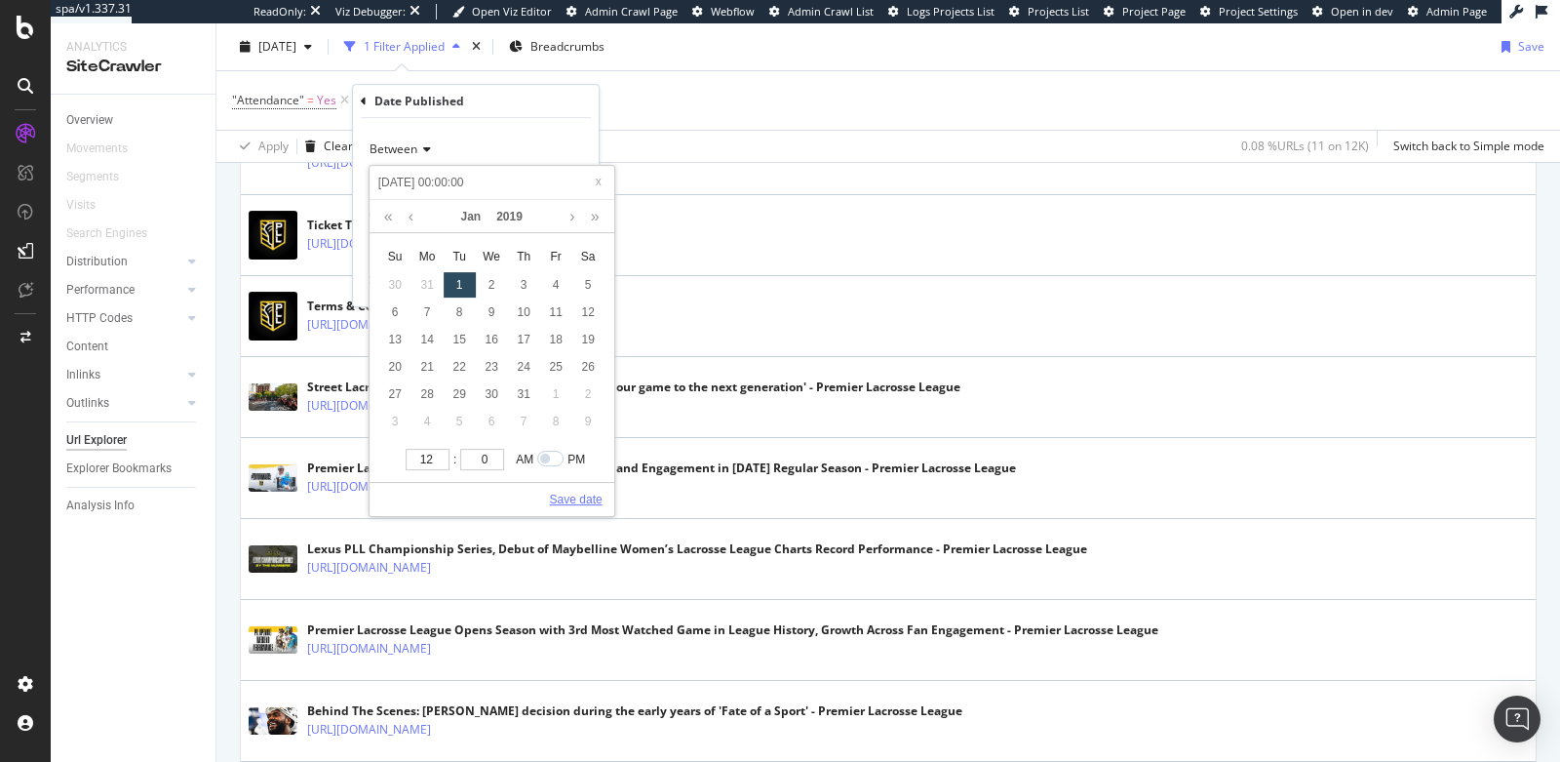
type input "2019-01-01 00:00:00"
click at [583, 495] on link "Save date" at bounding box center [576, 500] width 53 height 18
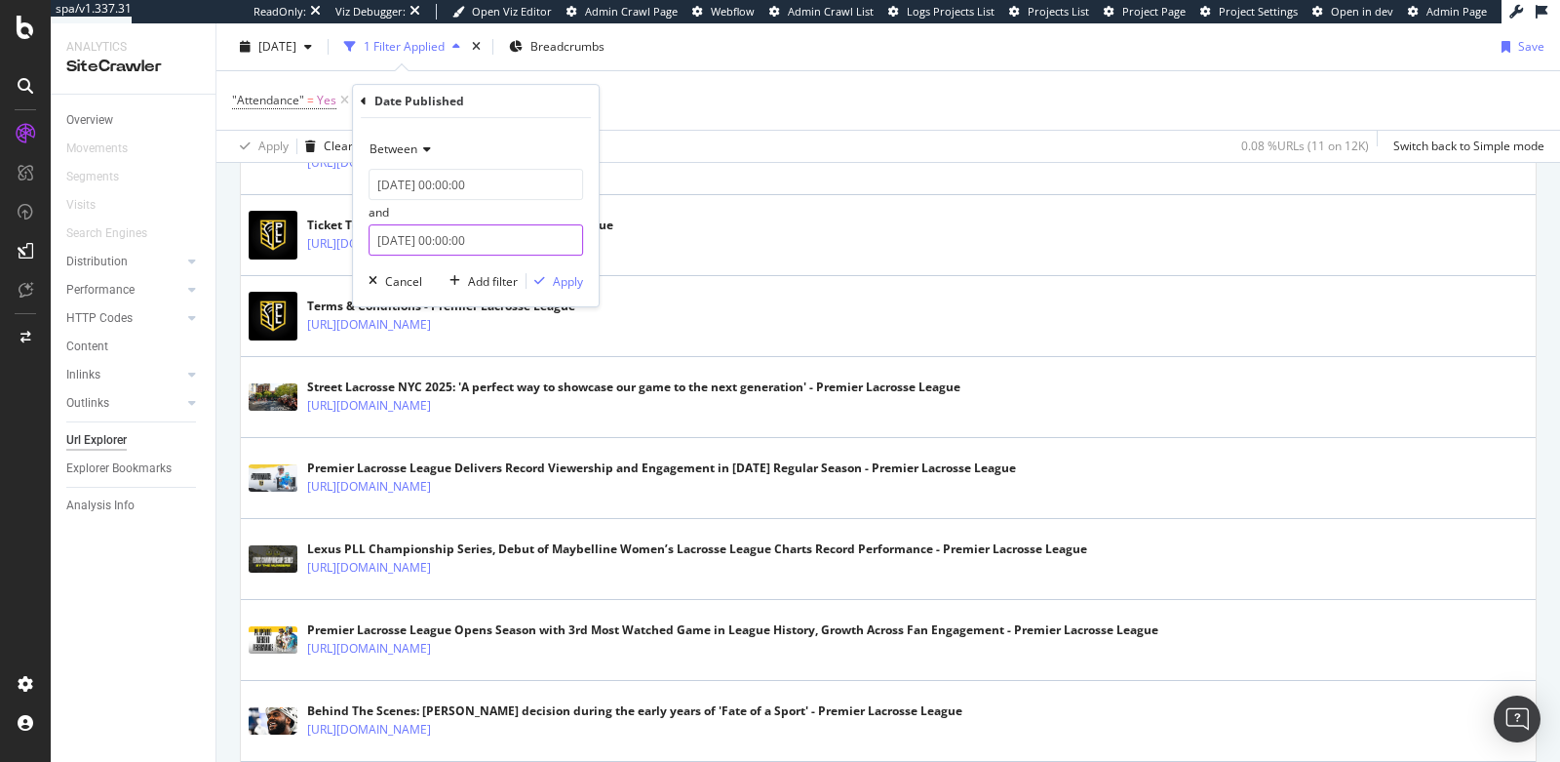
click at [468, 245] on input "2025-09-17 00:00:00" at bounding box center [476, 239] width 215 height 31
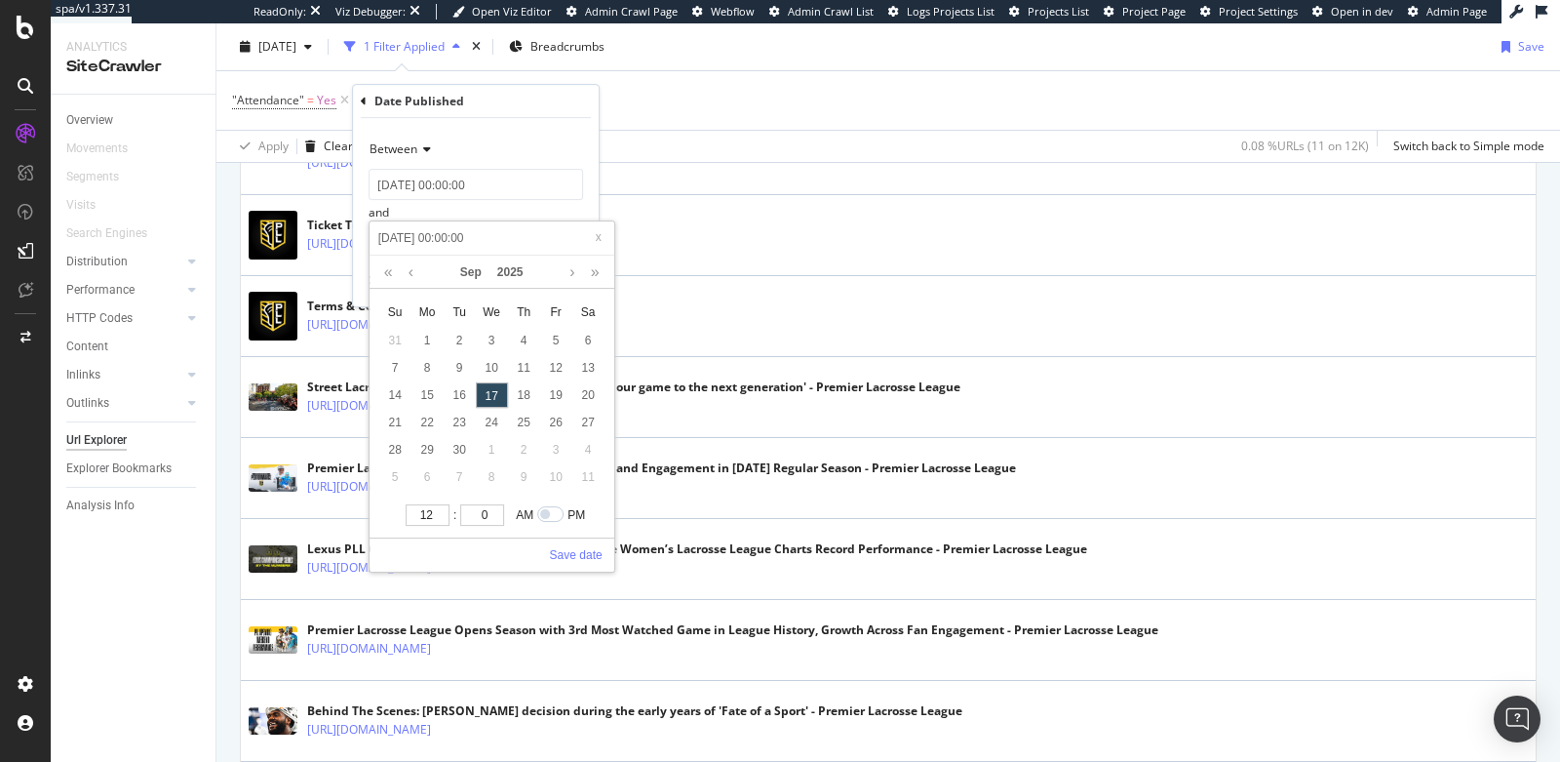
click at [395, 236] on input "2025-09-17 00:00:00" at bounding box center [491, 237] width 233 height 21
click at [400, 239] on input "2025-09-17 00:00:00" at bounding box center [491, 237] width 233 height 21
type input "201-09-17 00:00:00"
type input "2019-09-17 00:00:00"
type input "202-09-17 00:00:00"
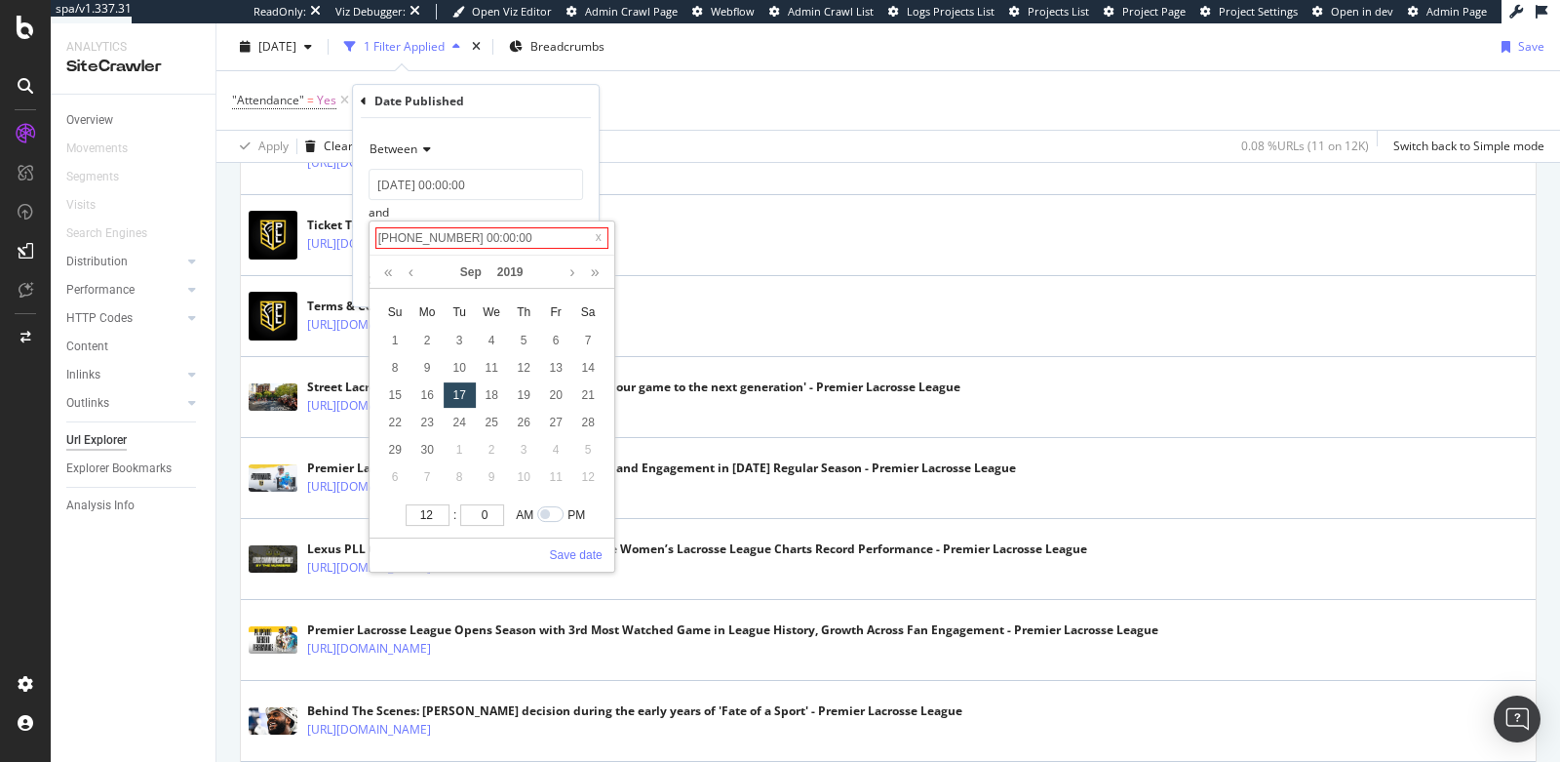
type input "2020-09-18 00:00:00"
click at [421, 237] on input "2020-09-17 00:00:00" at bounding box center [491, 237] width 233 height 21
type input "2020-0-17 00:00:00"
type input "2020-01-17 00:00:00"
click at [436, 234] on input "2020-01-17 00:00:00" at bounding box center [491, 237] width 233 height 21
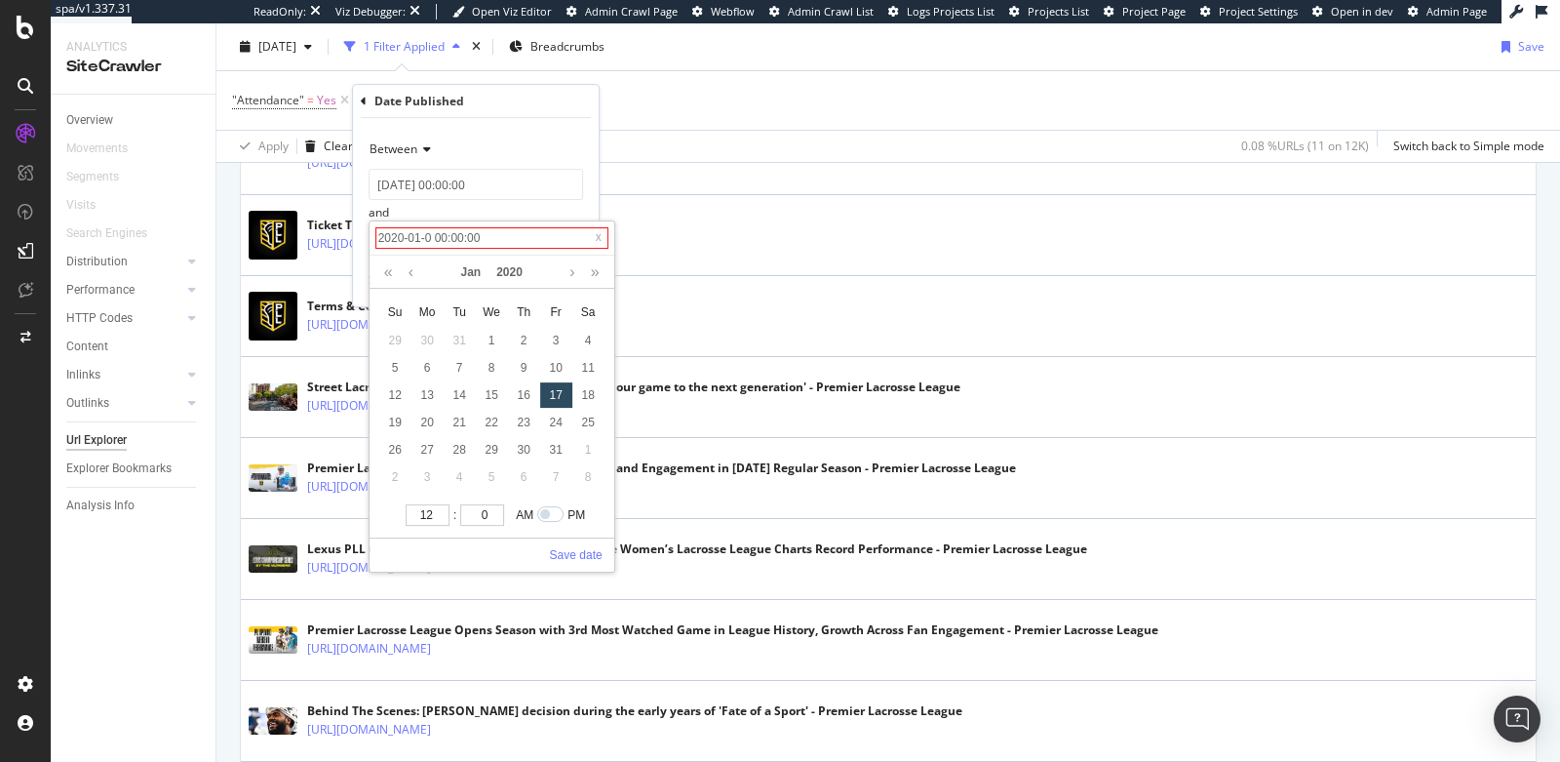
type input "2020-01-01 00:00:00"
click at [579, 550] on link "Save date" at bounding box center [576, 555] width 53 height 18
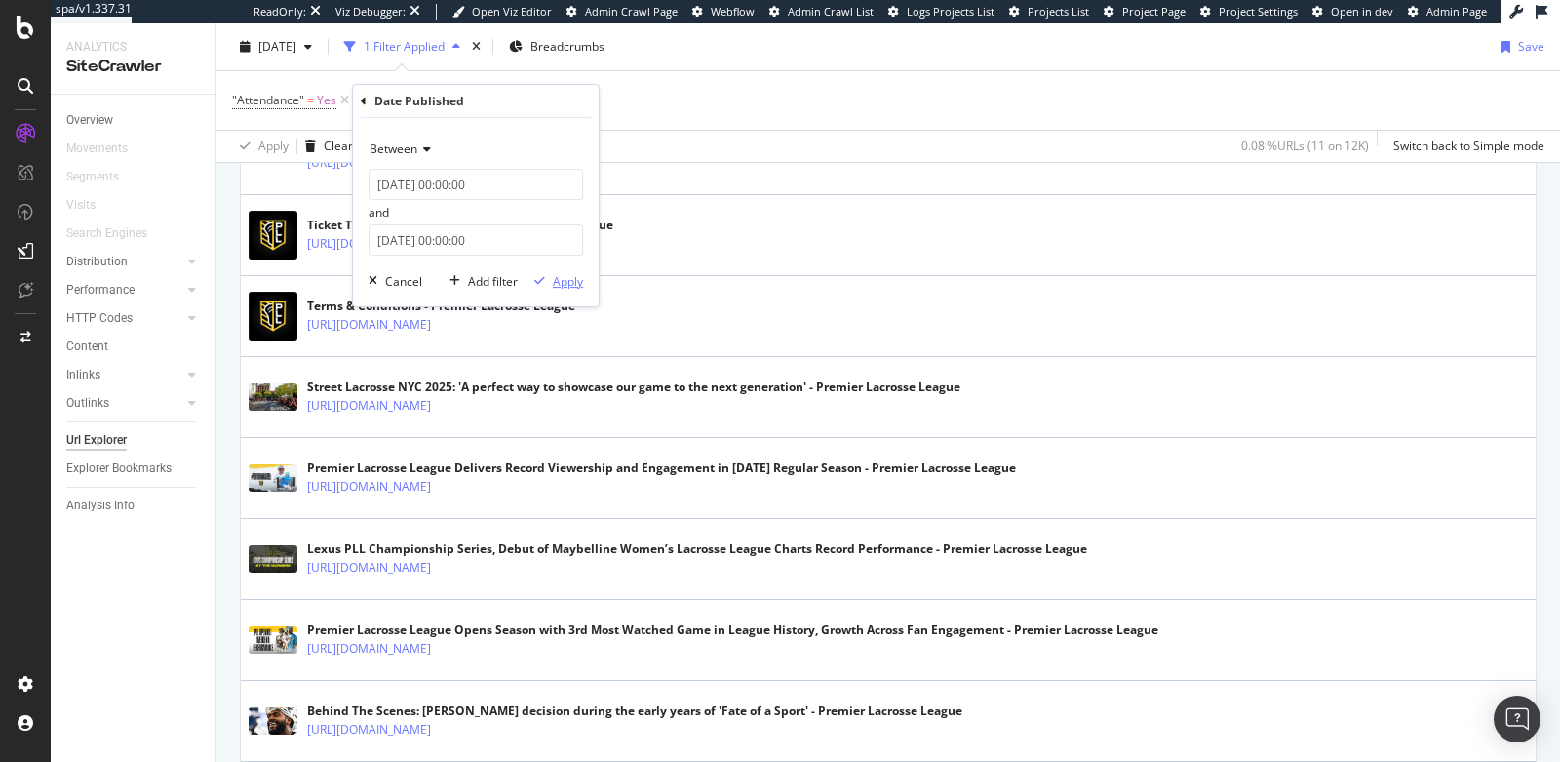
click at [567, 284] on div "Apply" at bounding box center [568, 281] width 30 height 17
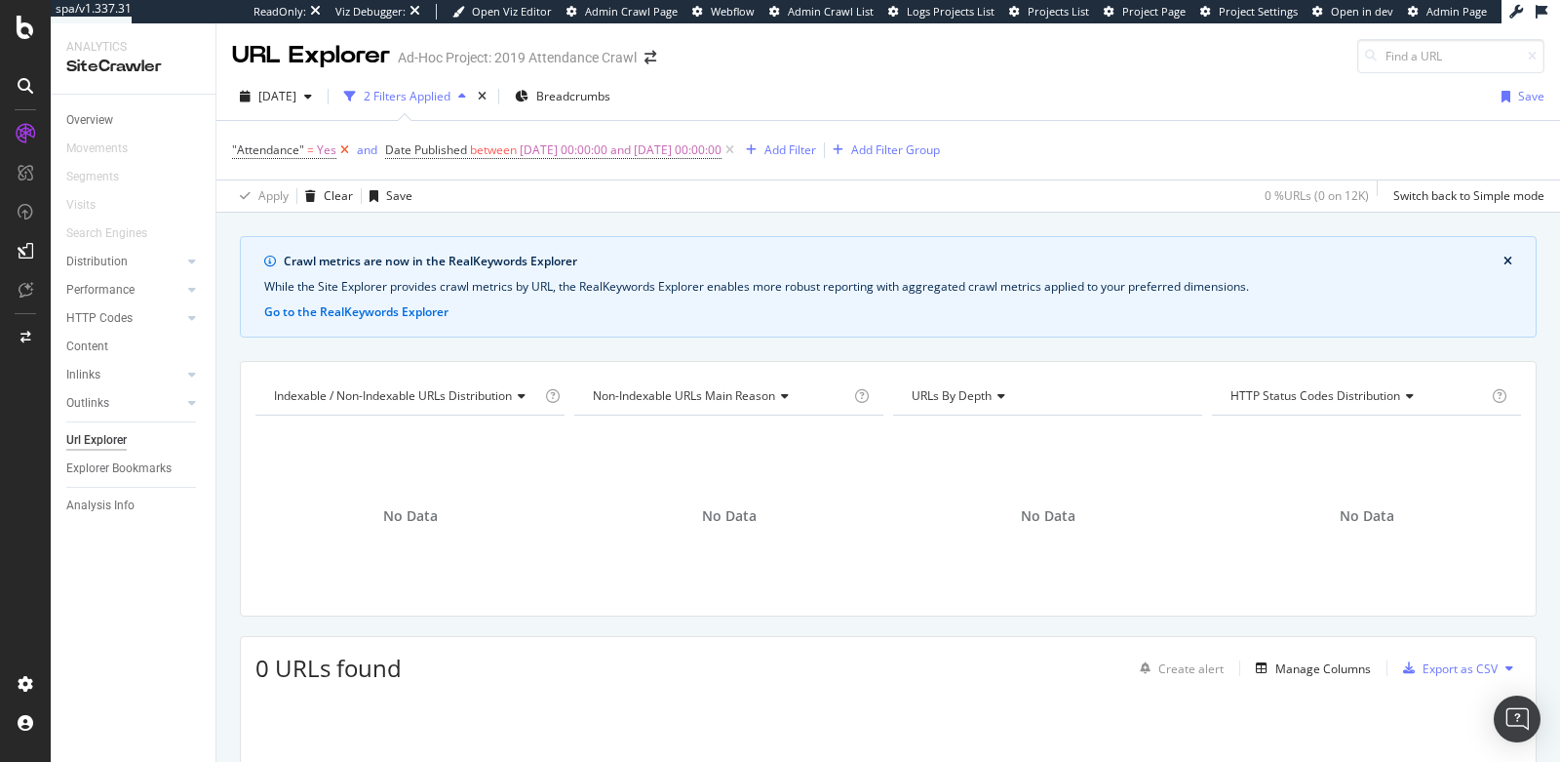
click at [345, 148] on icon at bounding box center [344, 150] width 17 height 20
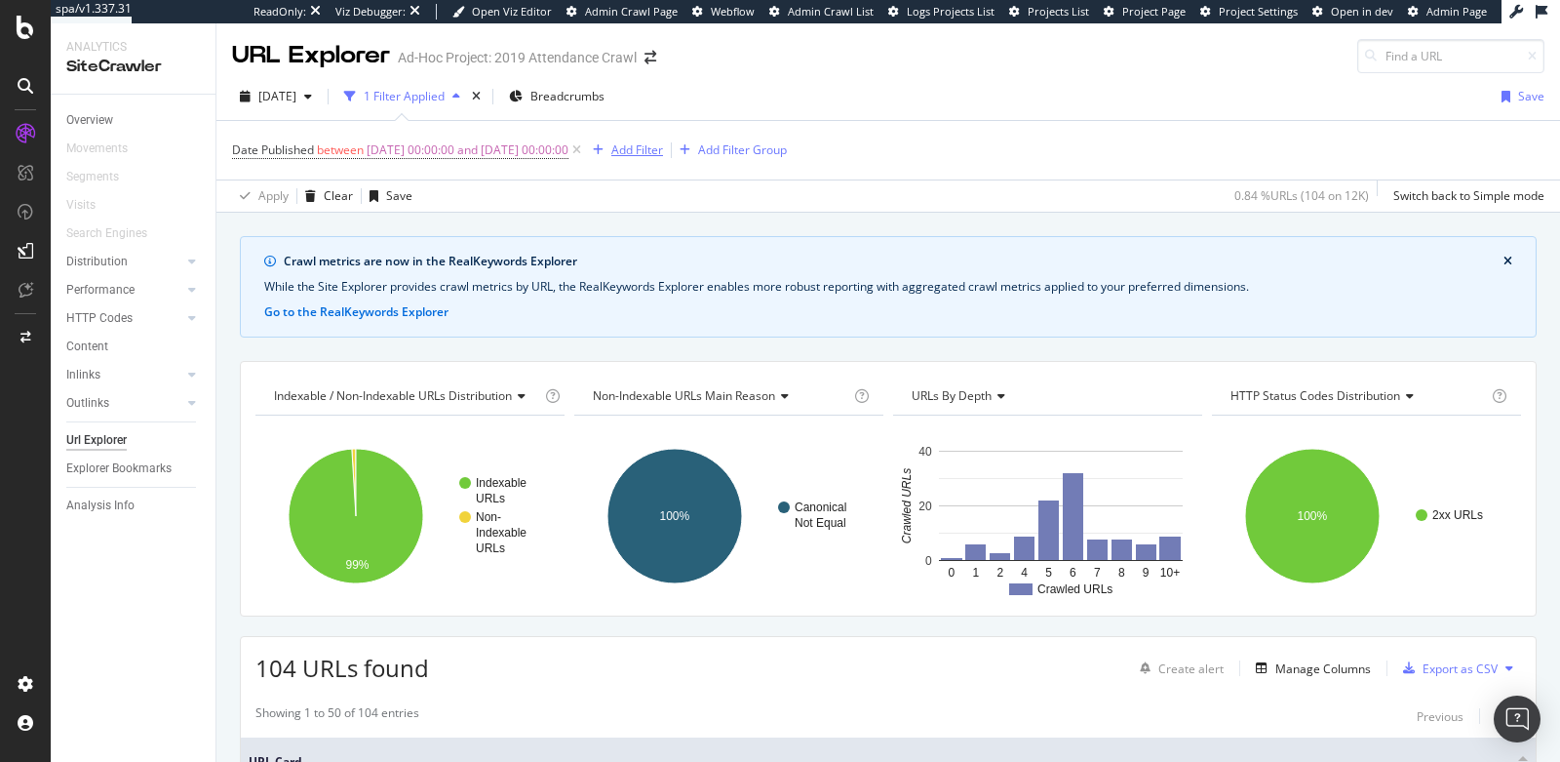
click at [663, 155] on div "Add Filter" at bounding box center [638, 149] width 52 height 17
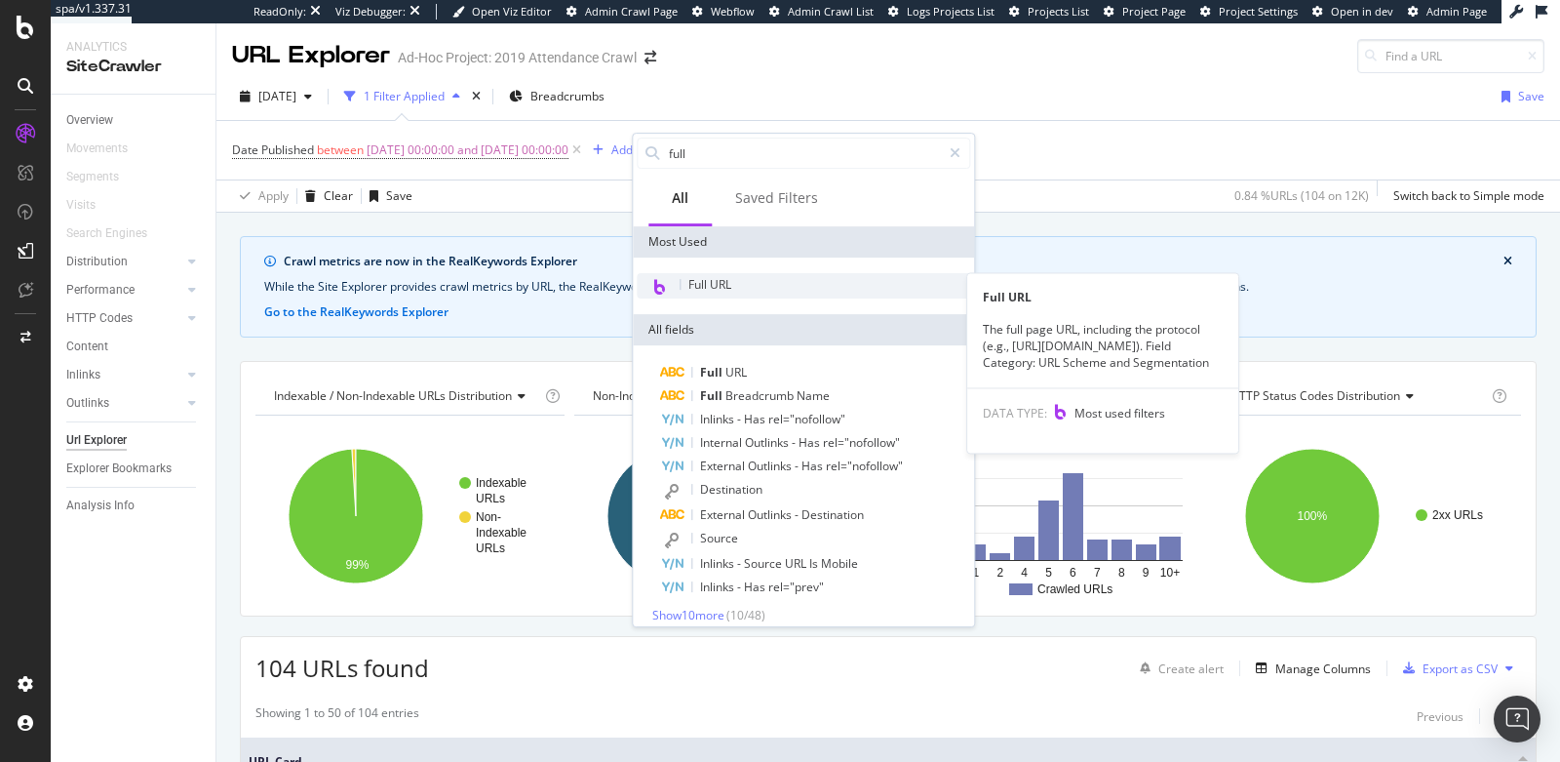
type input "full"
click at [724, 281] on span "Full URL" at bounding box center [710, 284] width 43 height 17
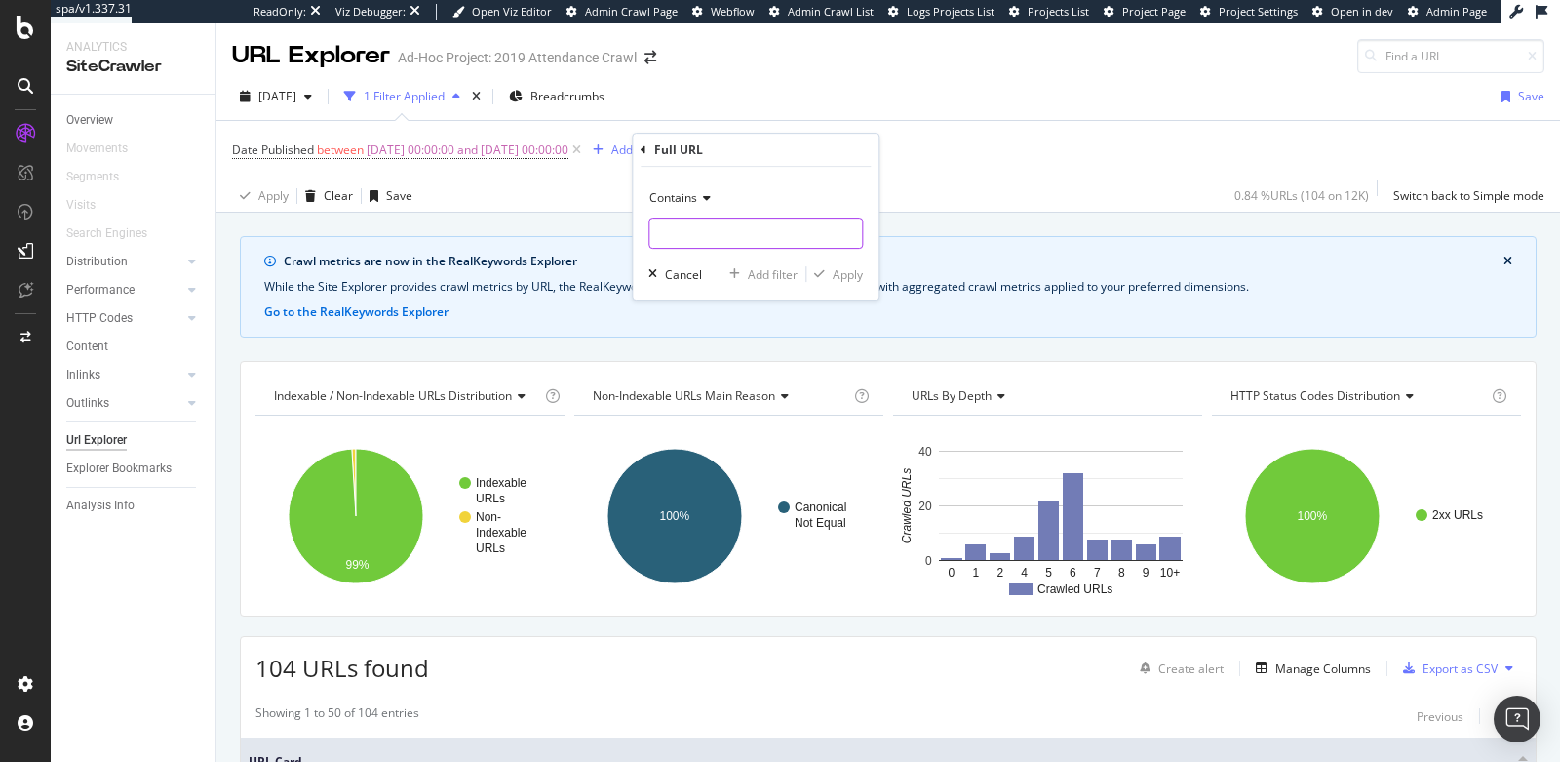
click at [722, 227] on input "text" at bounding box center [756, 232] width 213 height 31
type input "article"
click at [830, 274] on div "button" at bounding box center [820, 274] width 26 height 12
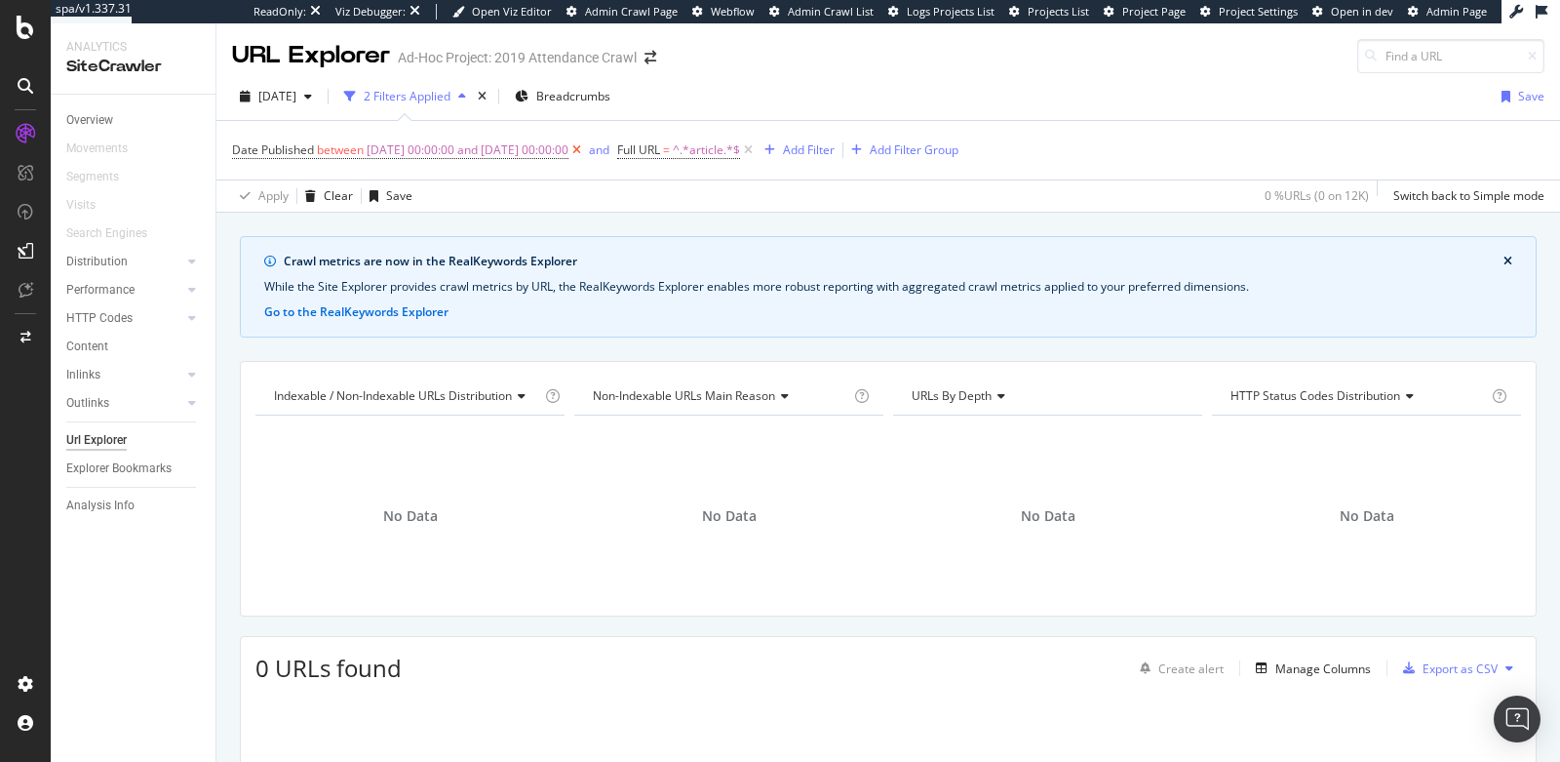
click at [585, 149] on icon at bounding box center [577, 150] width 17 height 20
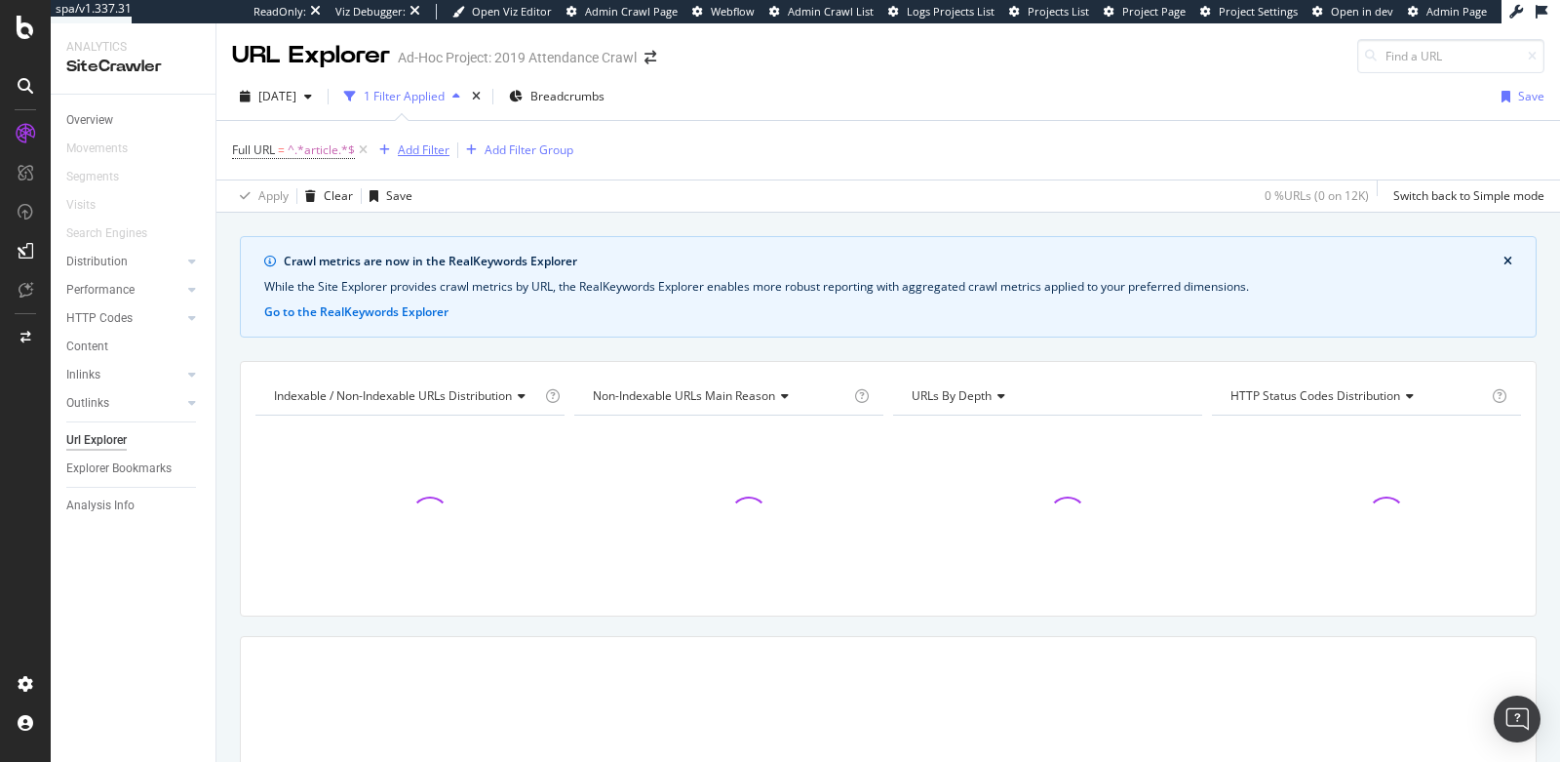
click at [413, 152] on div "Add Filter" at bounding box center [424, 149] width 52 height 17
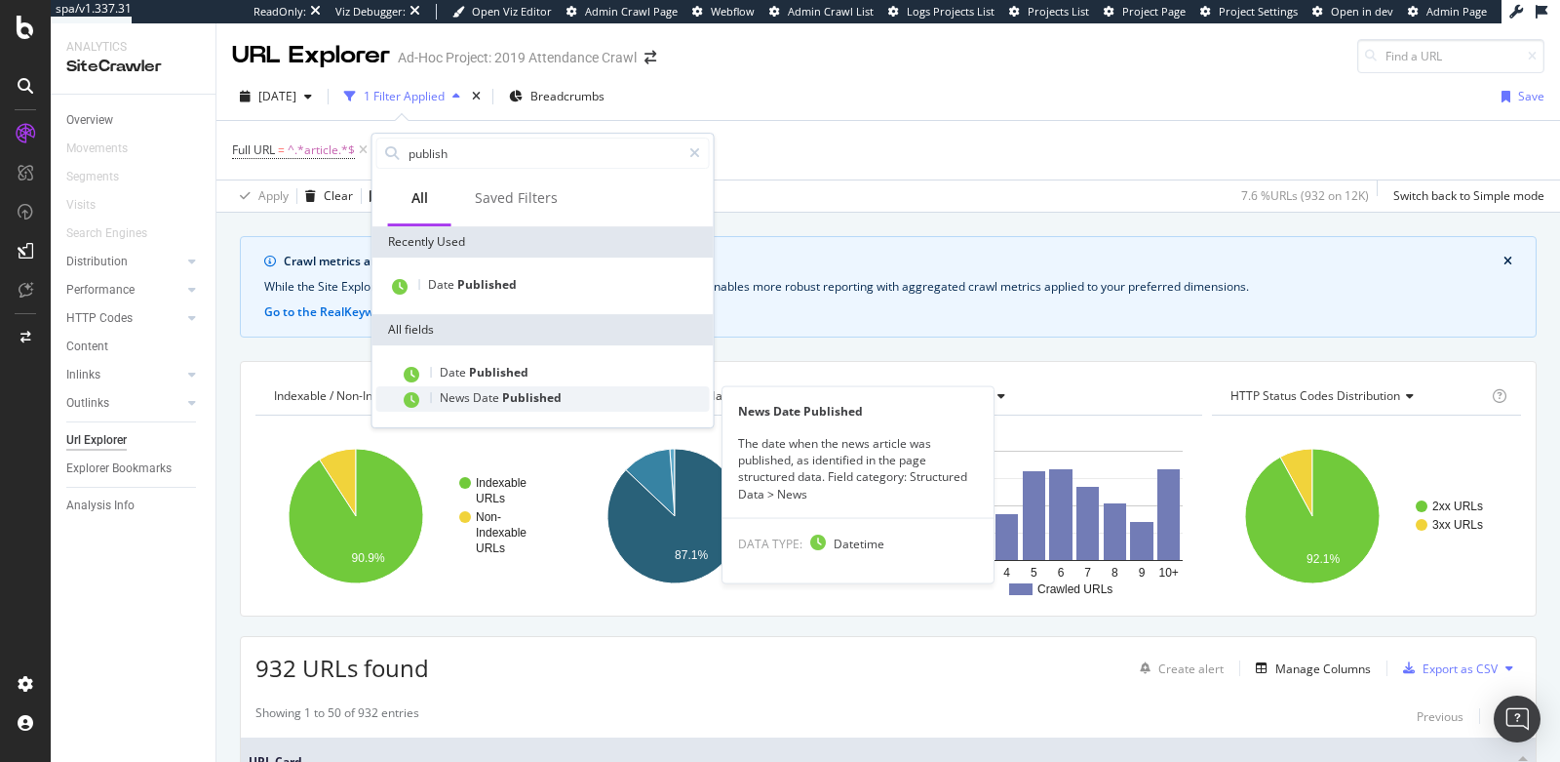
type input "publish"
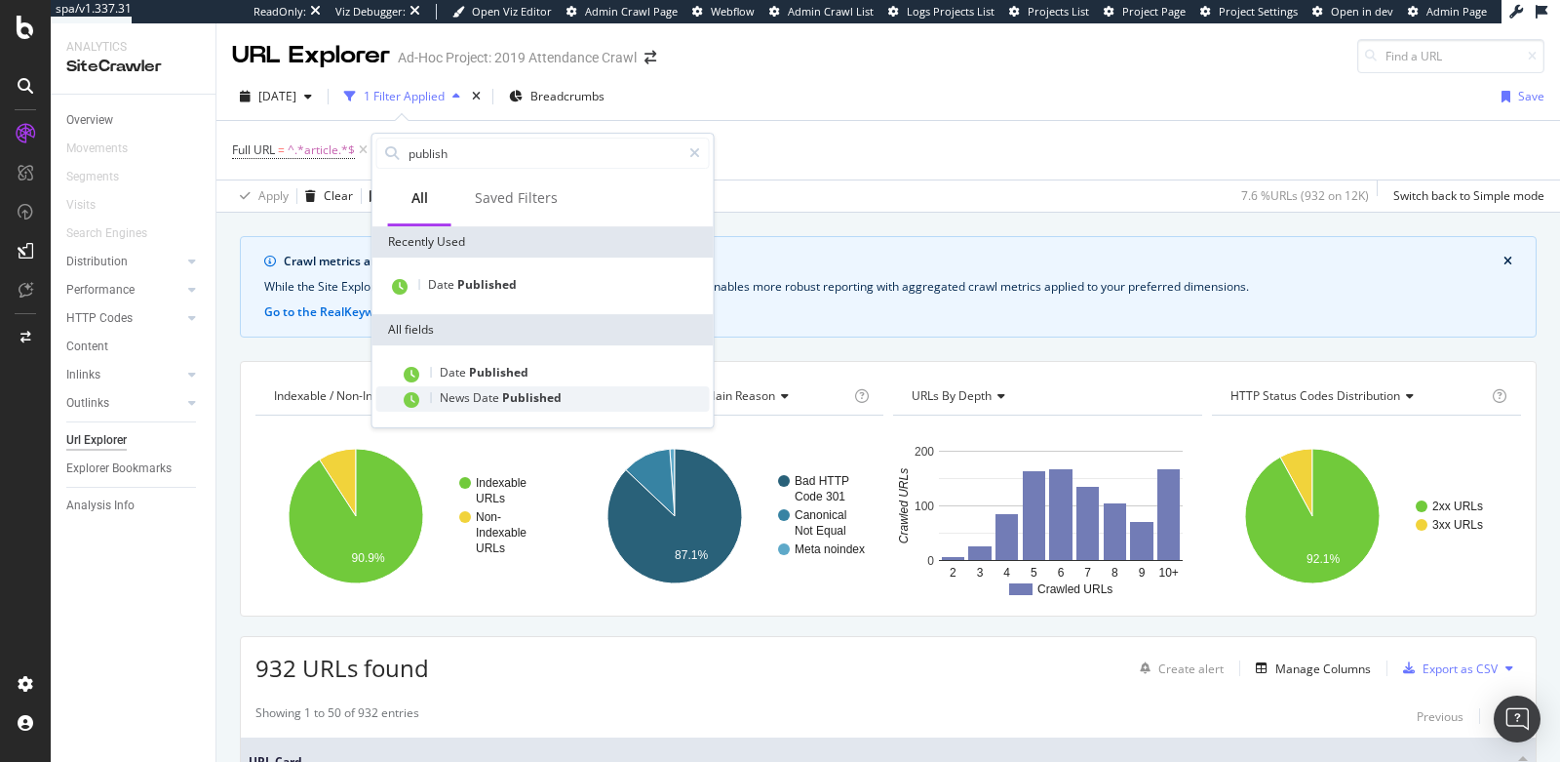
click at [517, 399] on span "Published" at bounding box center [531, 397] width 59 height 17
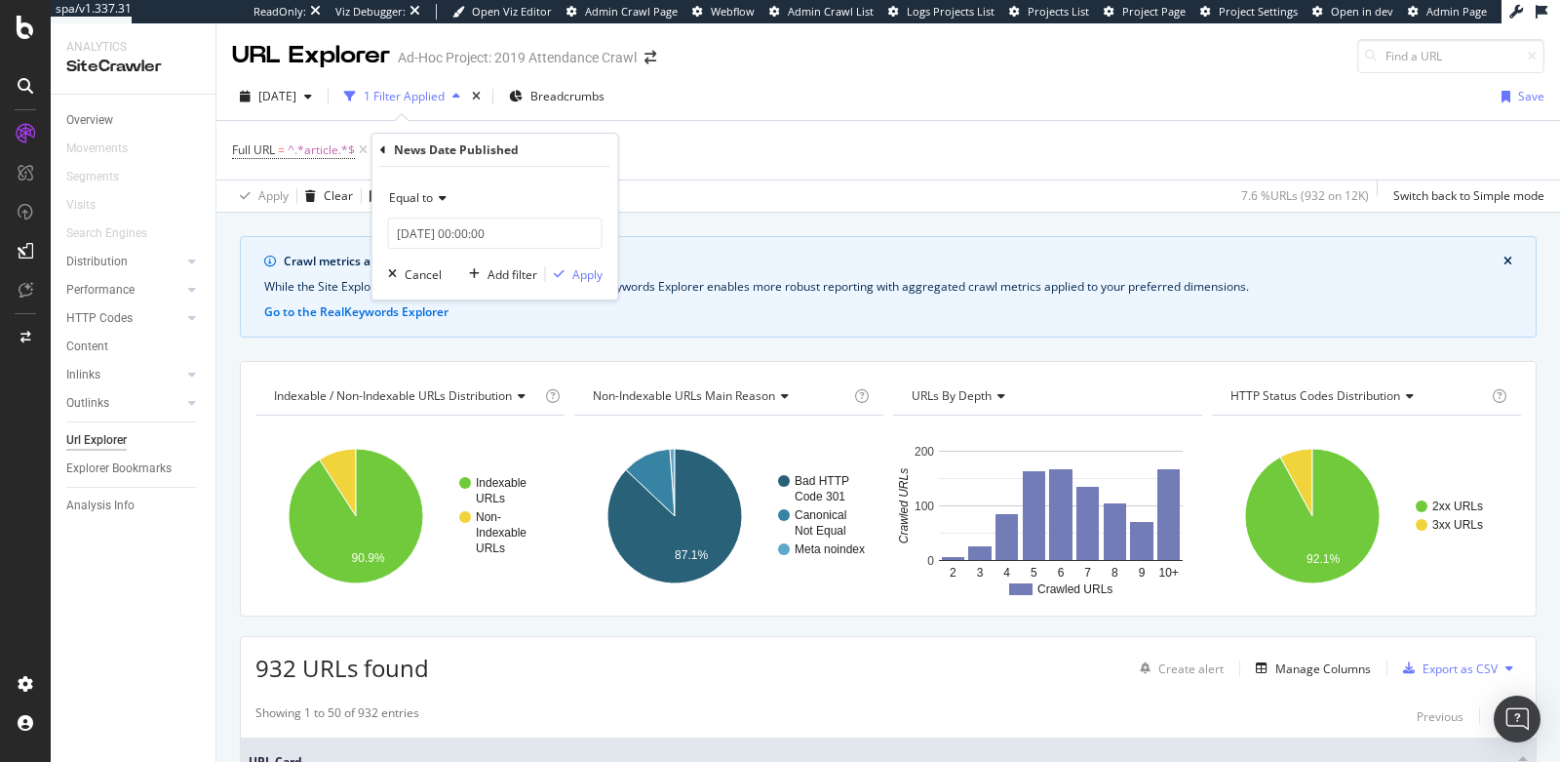
click at [411, 204] on span "Equal to" at bounding box center [411, 197] width 44 height 17
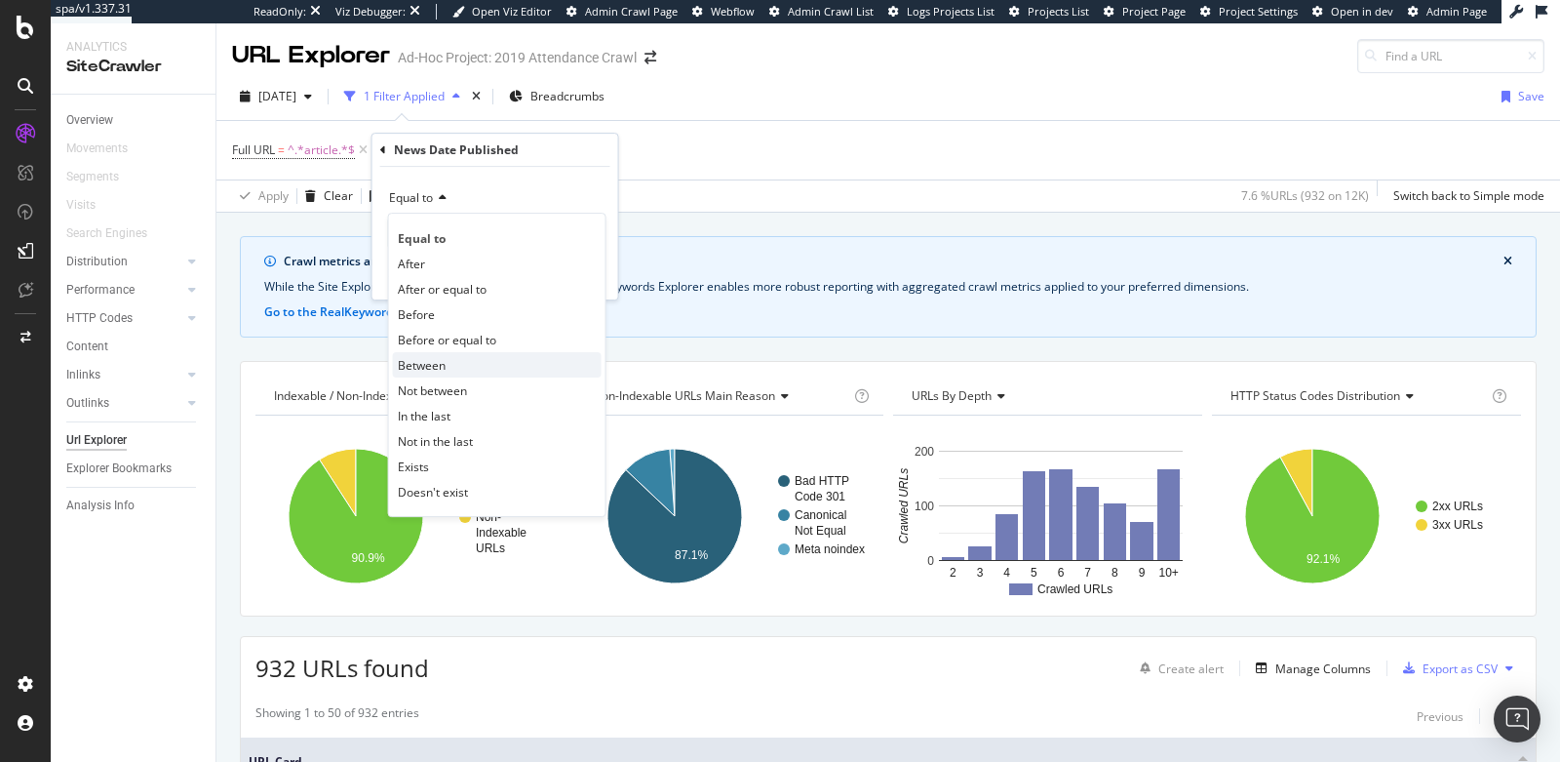
click at [444, 368] on span "Between" at bounding box center [422, 365] width 48 height 17
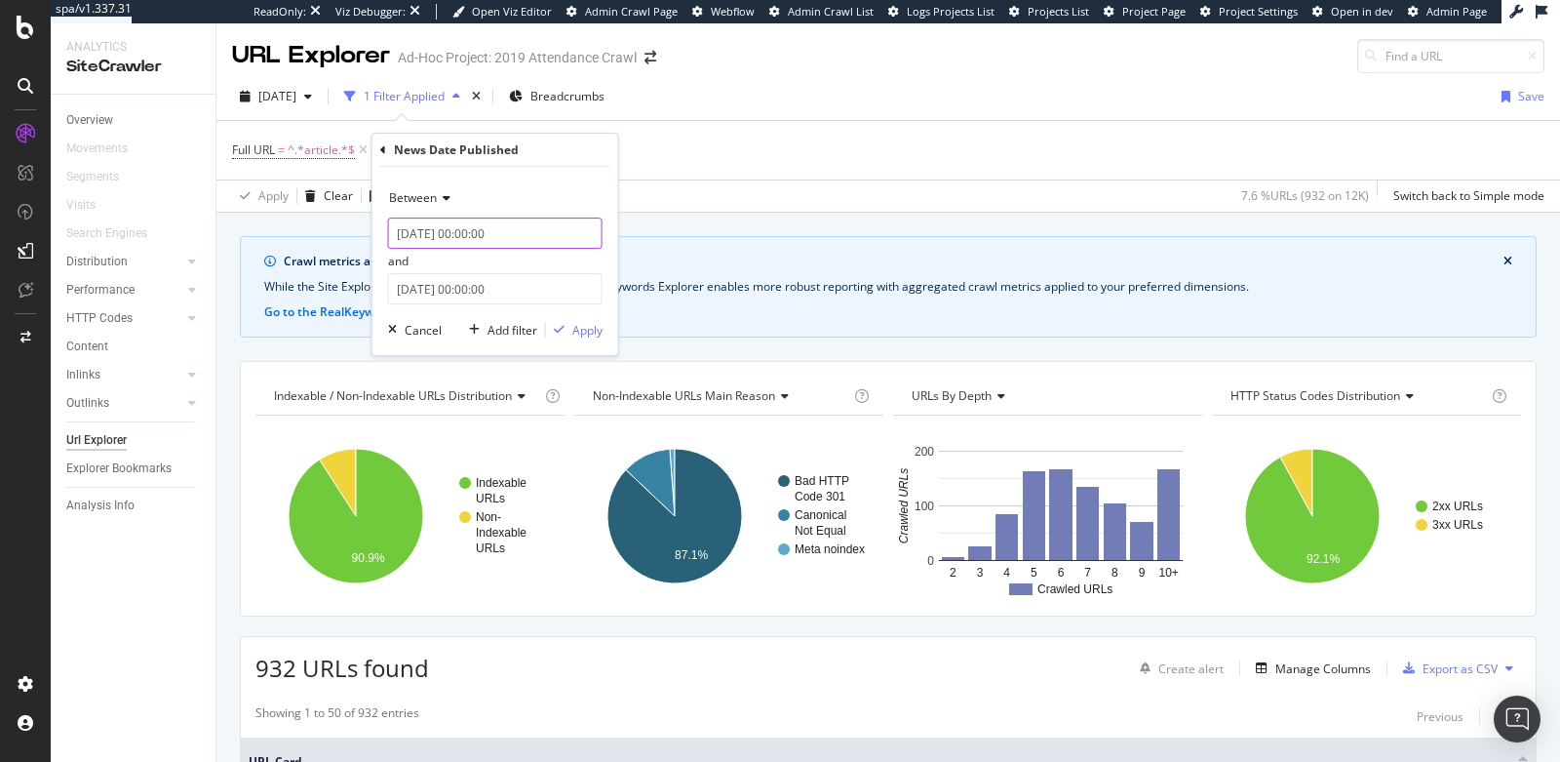
click at [420, 229] on input "2025-09-16 00:00:00" at bounding box center [495, 232] width 215 height 31
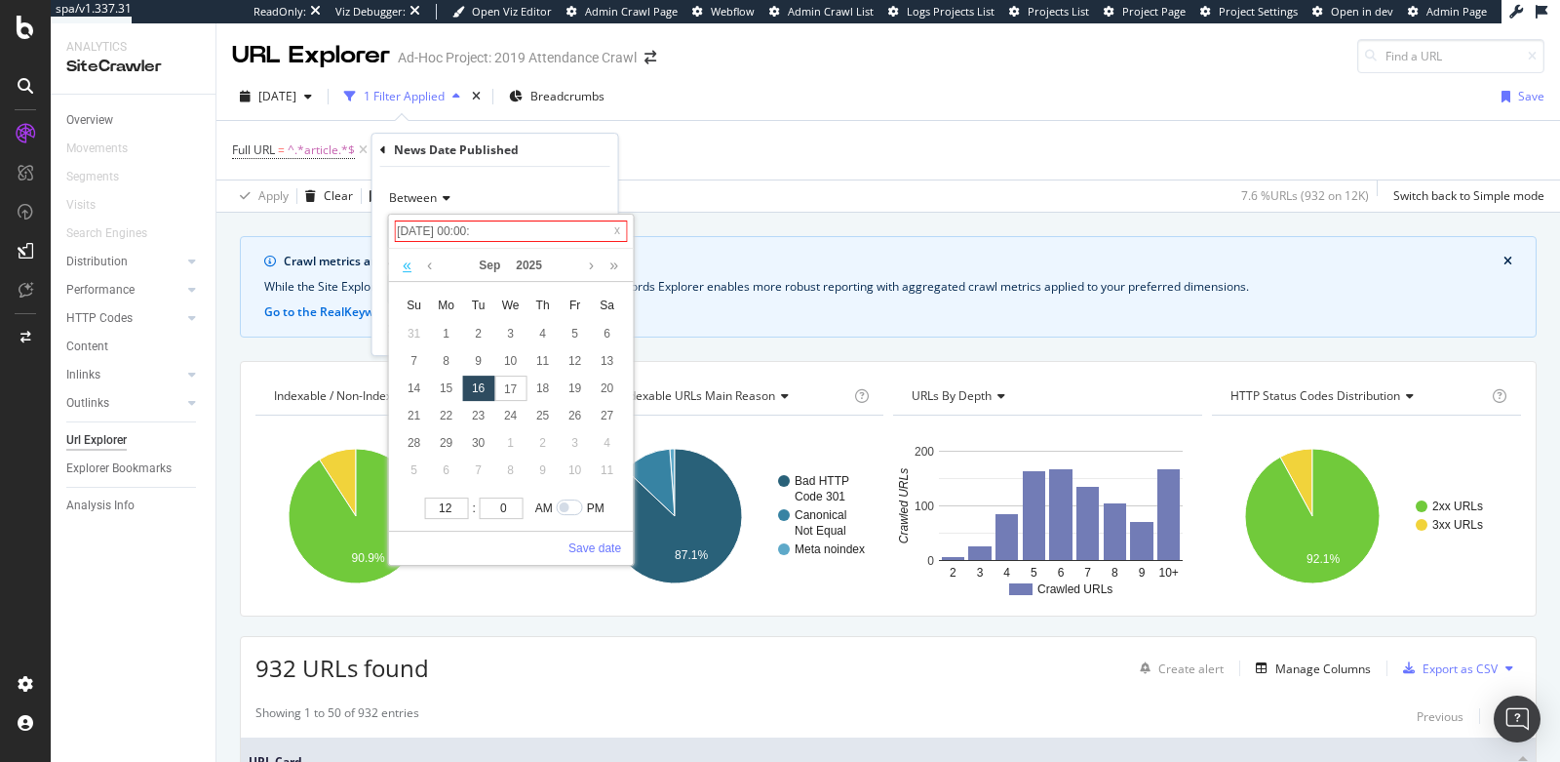
type input "2025-09-16 00:00:00"
click at [406, 279] on link at bounding box center [407, 265] width 19 height 33
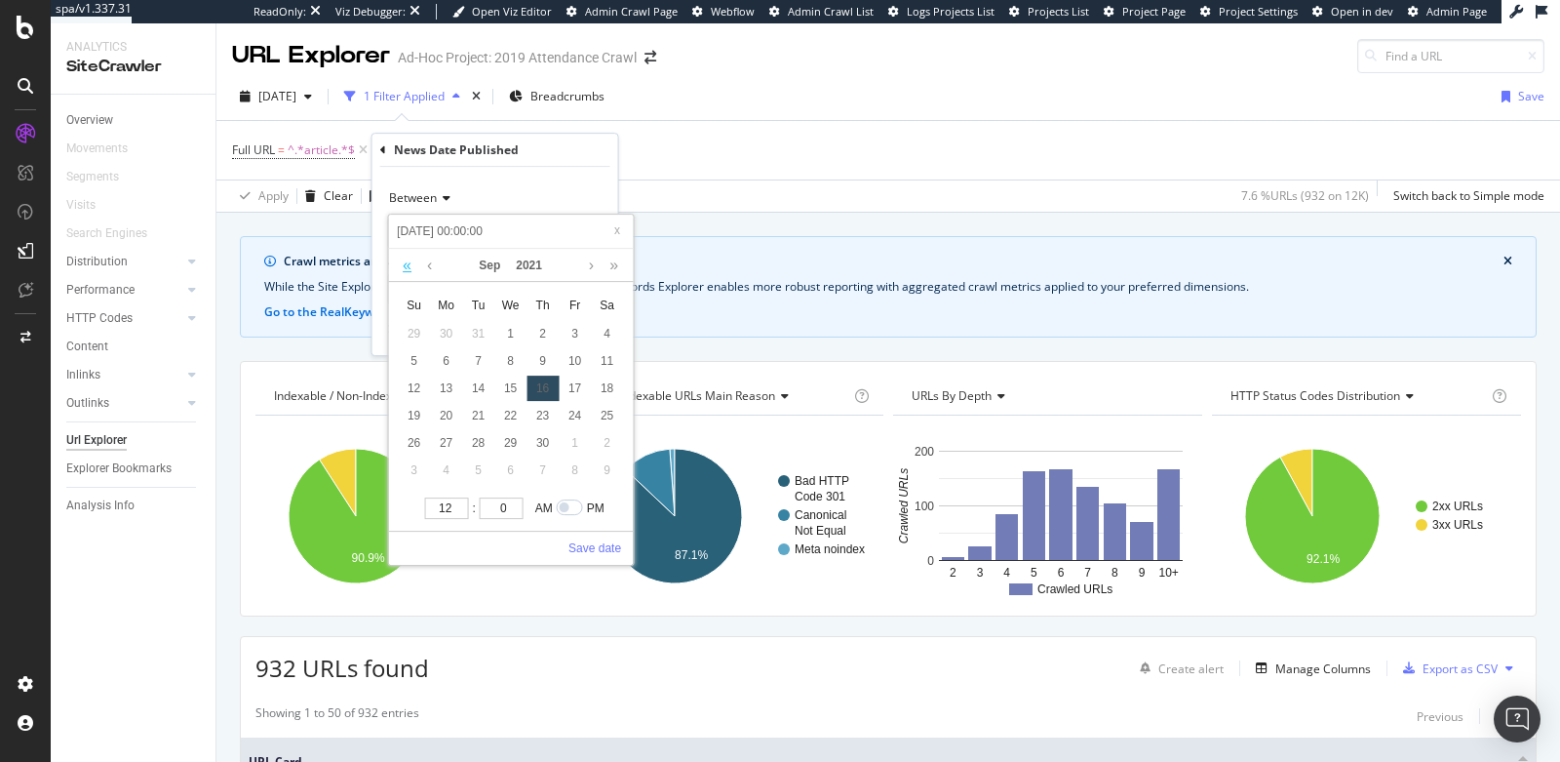
click at [406, 279] on link at bounding box center [407, 265] width 19 height 33
click at [408, 274] on link at bounding box center [407, 265] width 19 height 33
click at [425, 273] on link at bounding box center [429, 265] width 15 height 33
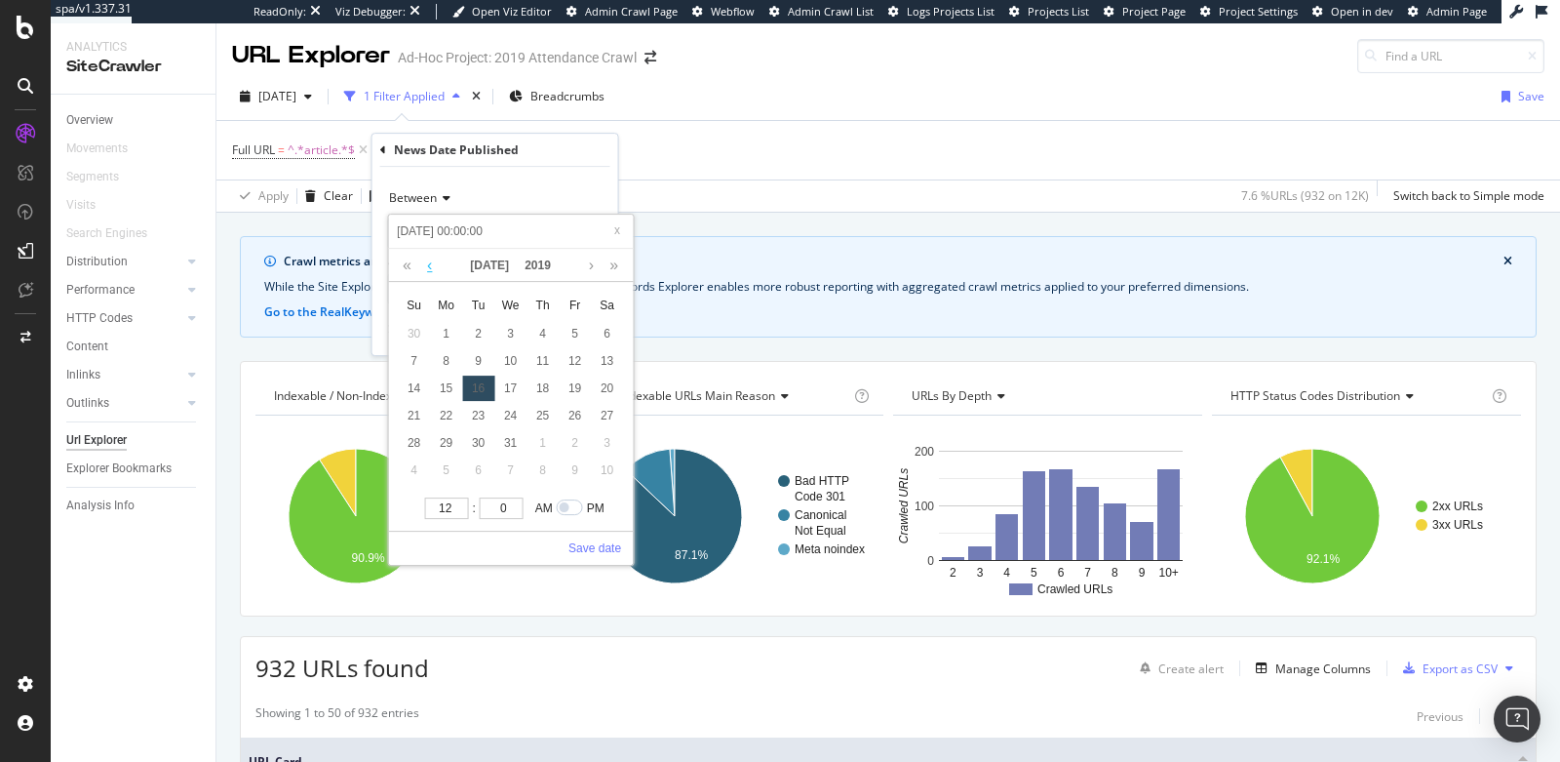
click at [425, 273] on link at bounding box center [429, 265] width 15 height 33
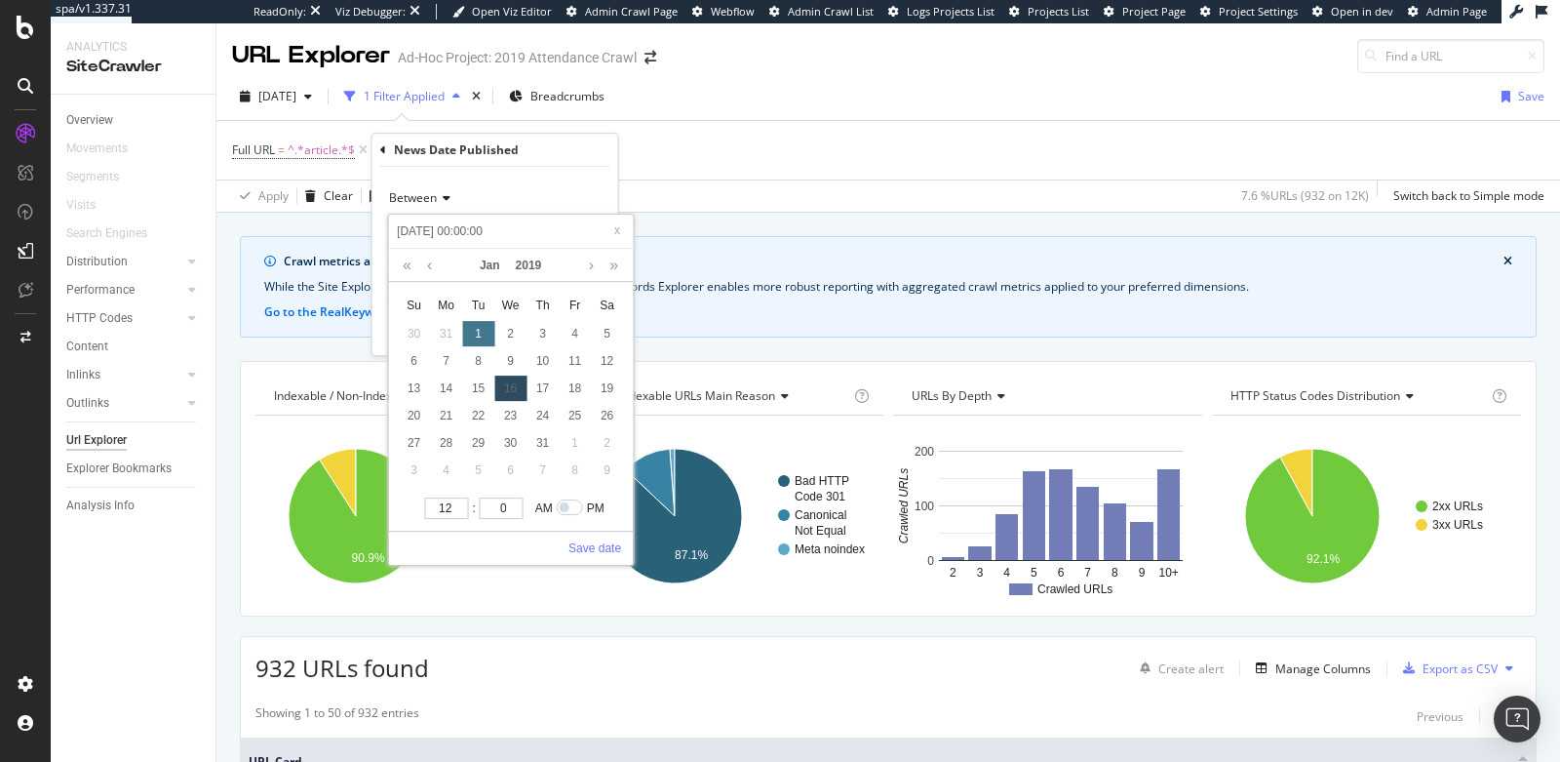
click at [479, 329] on div "1" at bounding box center [478, 333] width 32 height 25
type input "2019-01-01 00:00:00"
click at [596, 543] on link "Save date" at bounding box center [595, 548] width 53 height 18
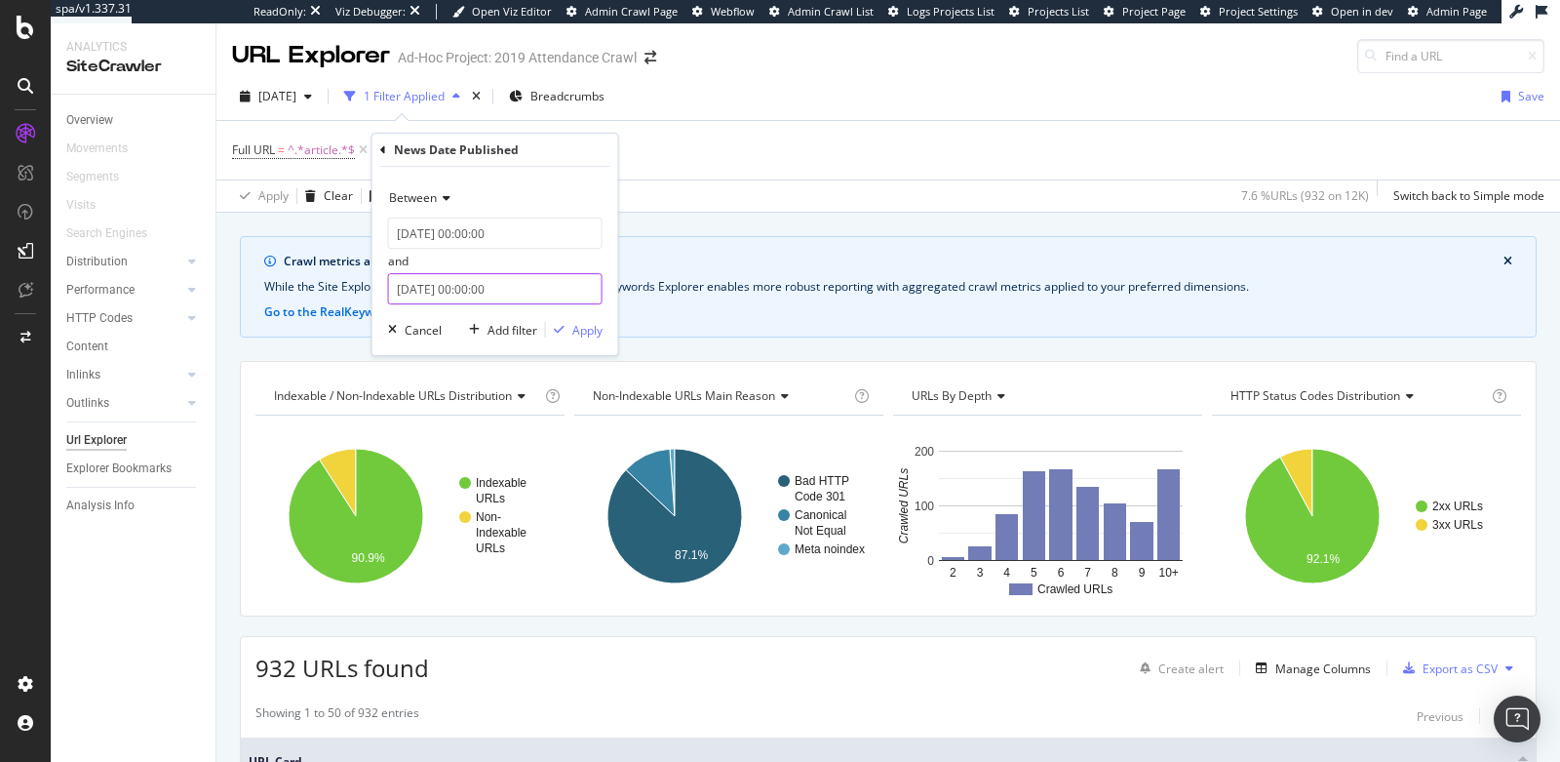
click at [446, 286] on input "2025-09-17 00:00:00" at bounding box center [495, 288] width 215 height 31
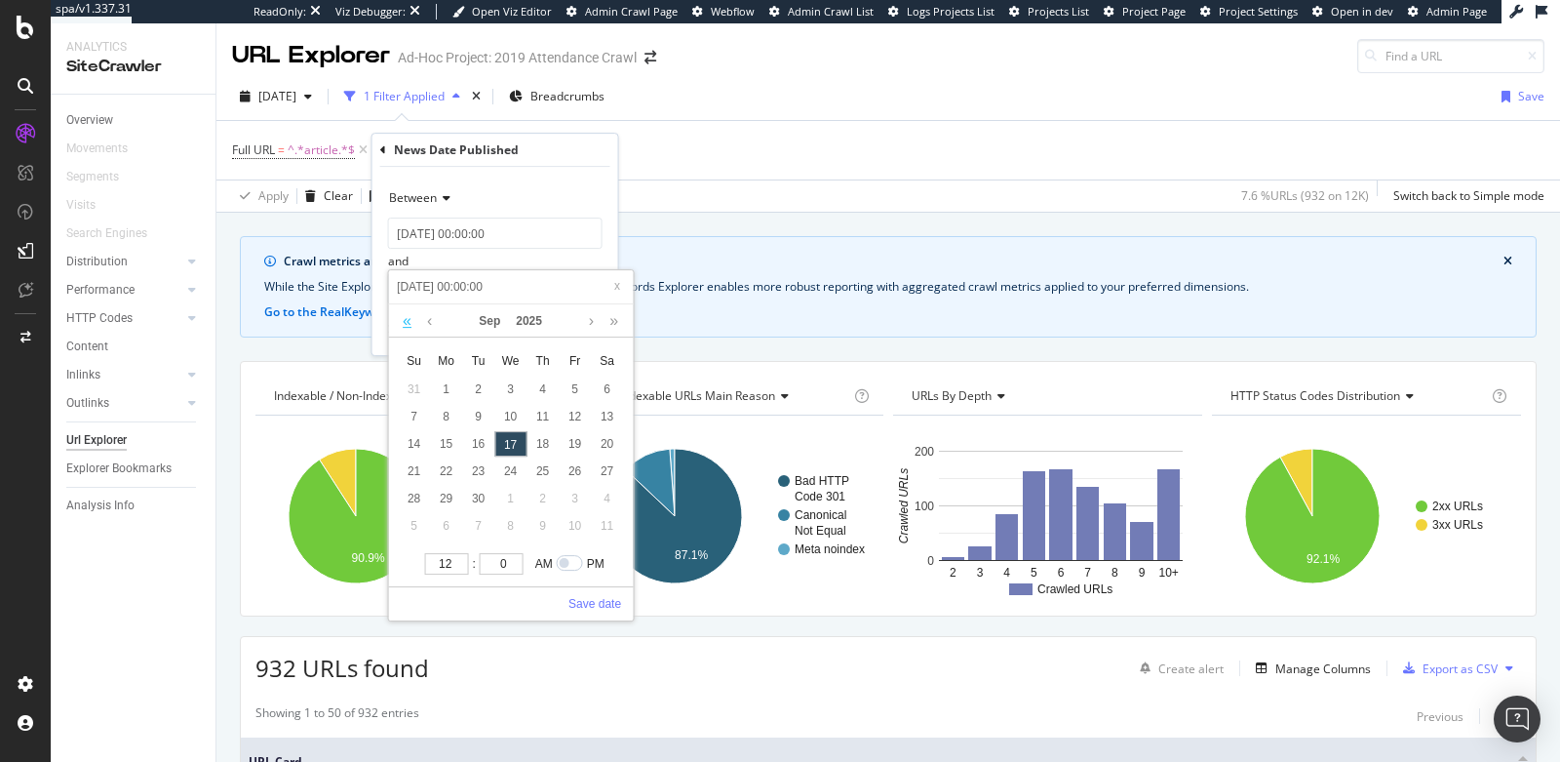
click at [407, 324] on link at bounding box center [407, 320] width 19 height 33
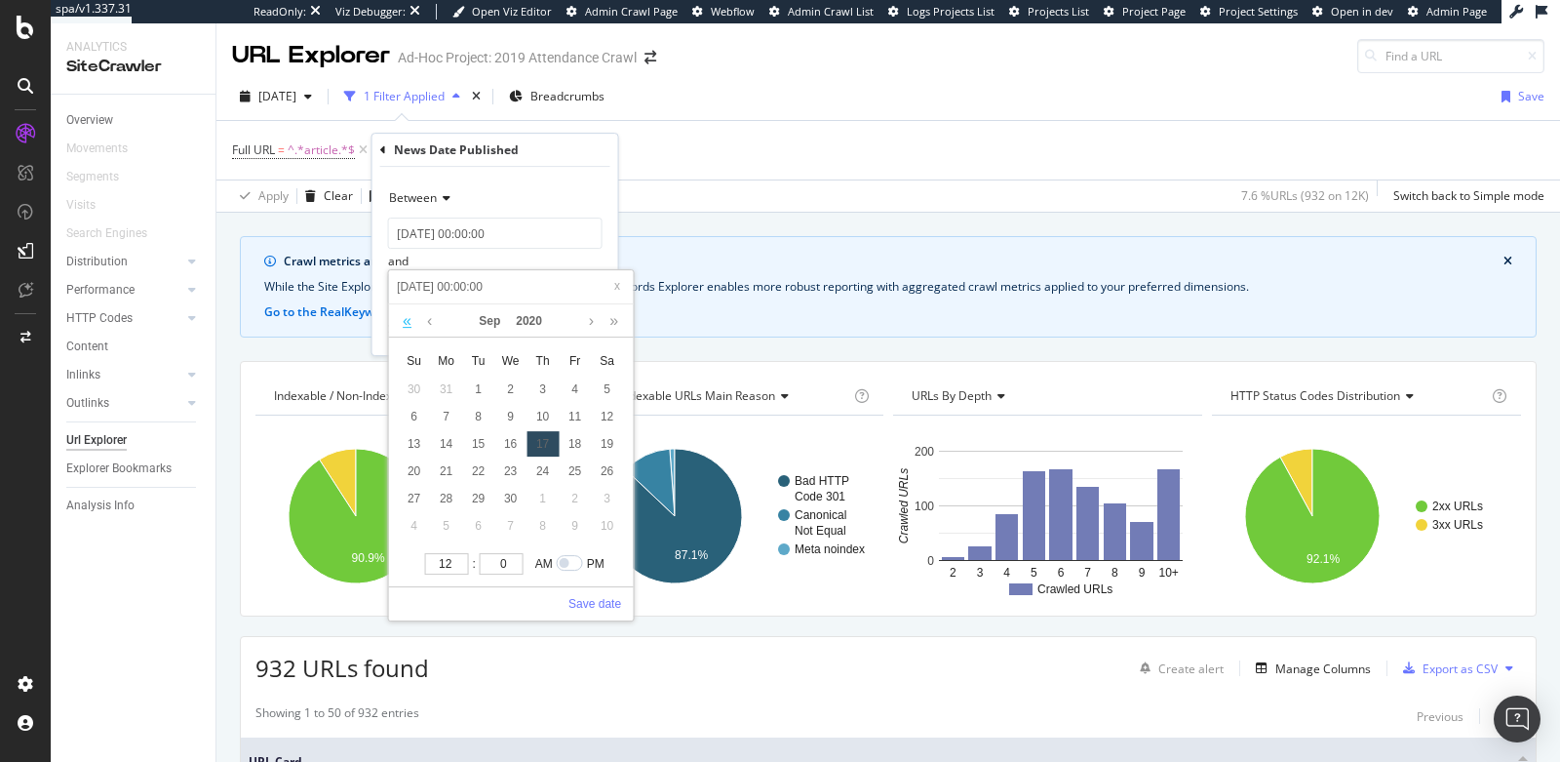
click at [407, 324] on link at bounding box center [407, 320] width 19 height 33
click at [593, 326] on link at bounding box center [591, 320] width 15 height 33
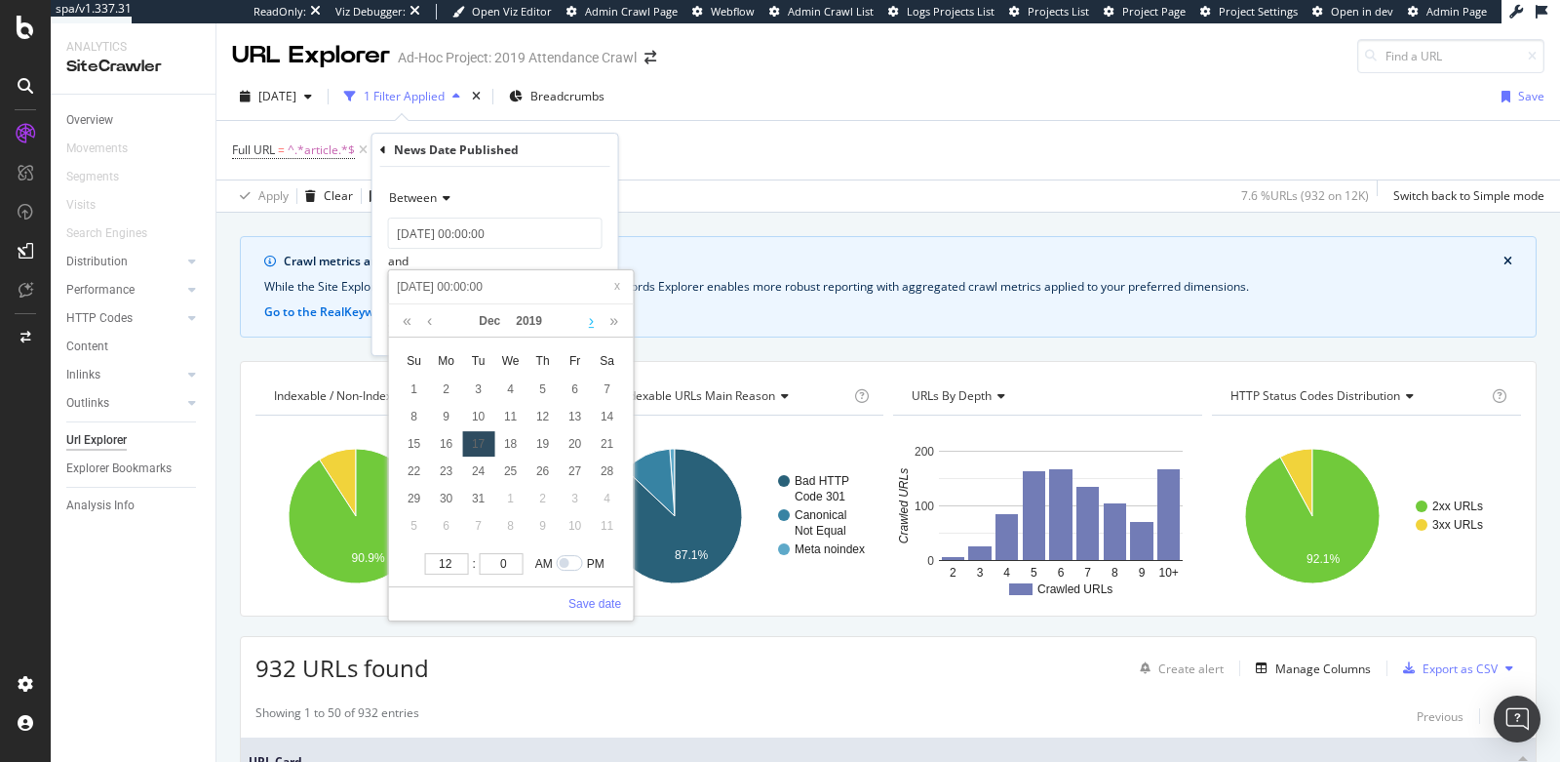
click at [593, 326] on link at bounding box center [591, 320] width 15 height 33
click at [425, 326] on link at bounding box center [429, 320] width 15 height 33
click at [512, 394] on div "1" at bounding box center [510, 388] width 32 height 25
type input "2020-01-01 00:00:00"
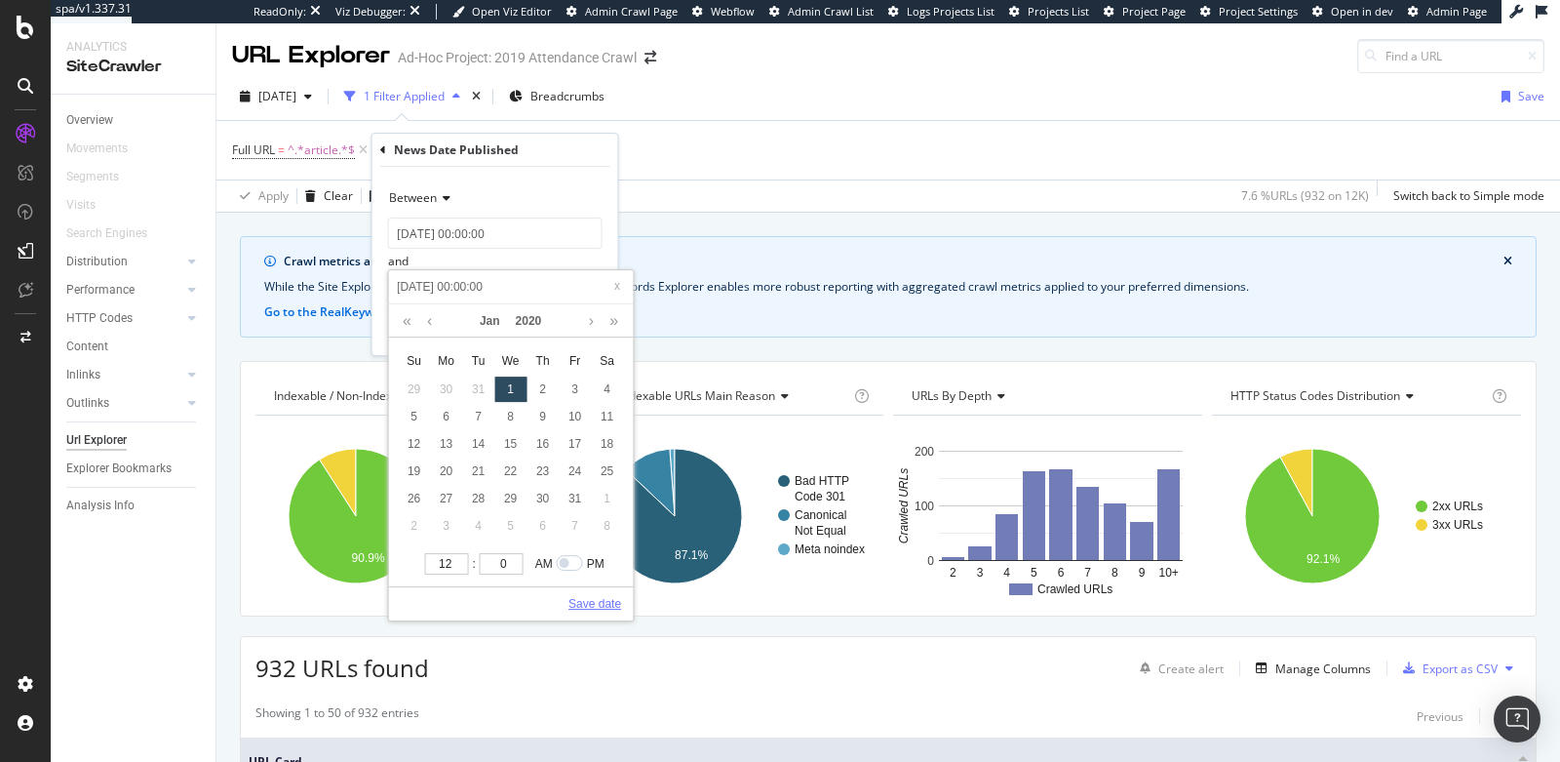
click at [590, 599] on link "Save date" at bounding box center [595, 604] width 53 height 18
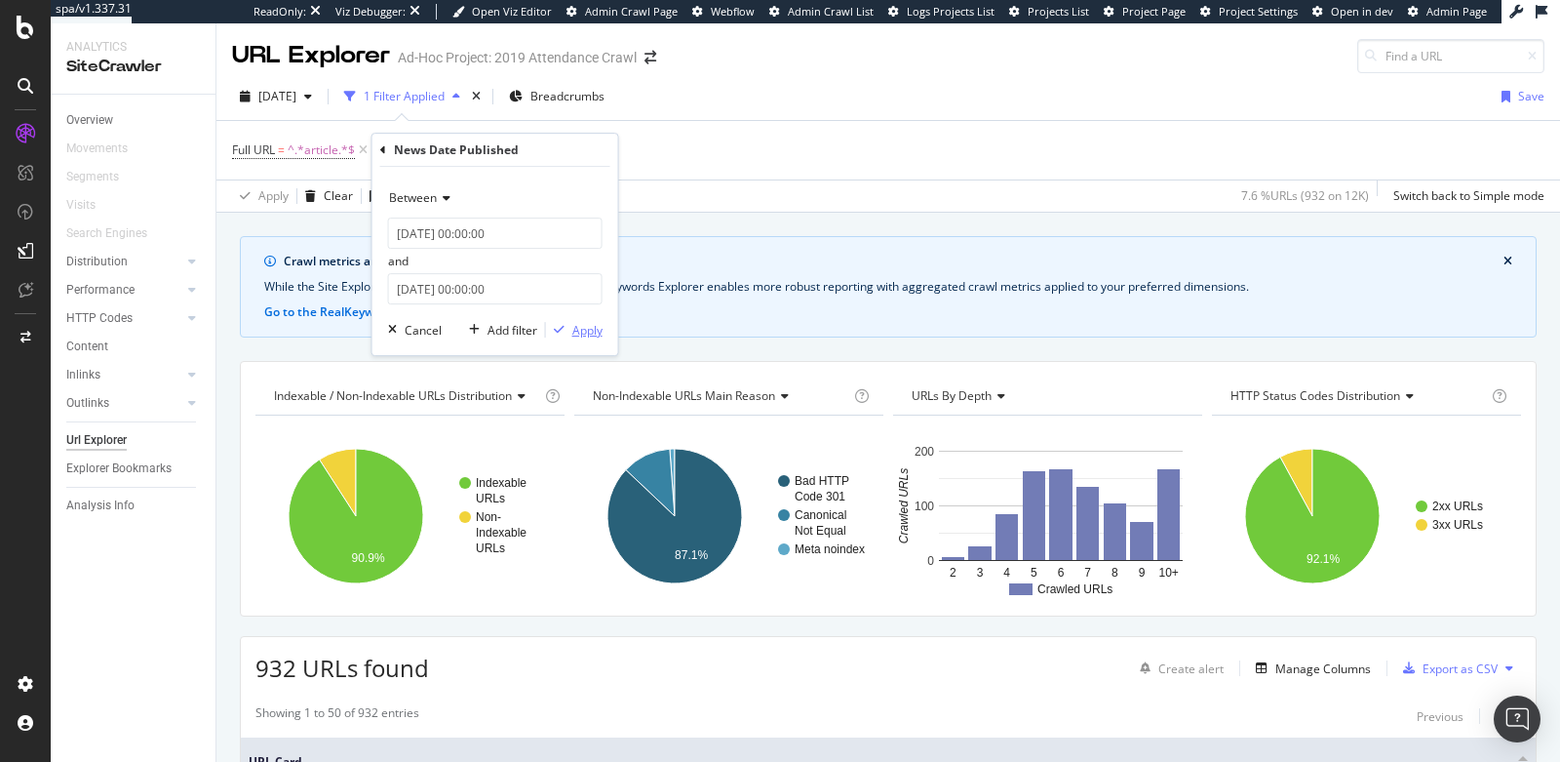
click at [581, 333] on div "Apply" at bounding box center [588, 330] width 30 height 17
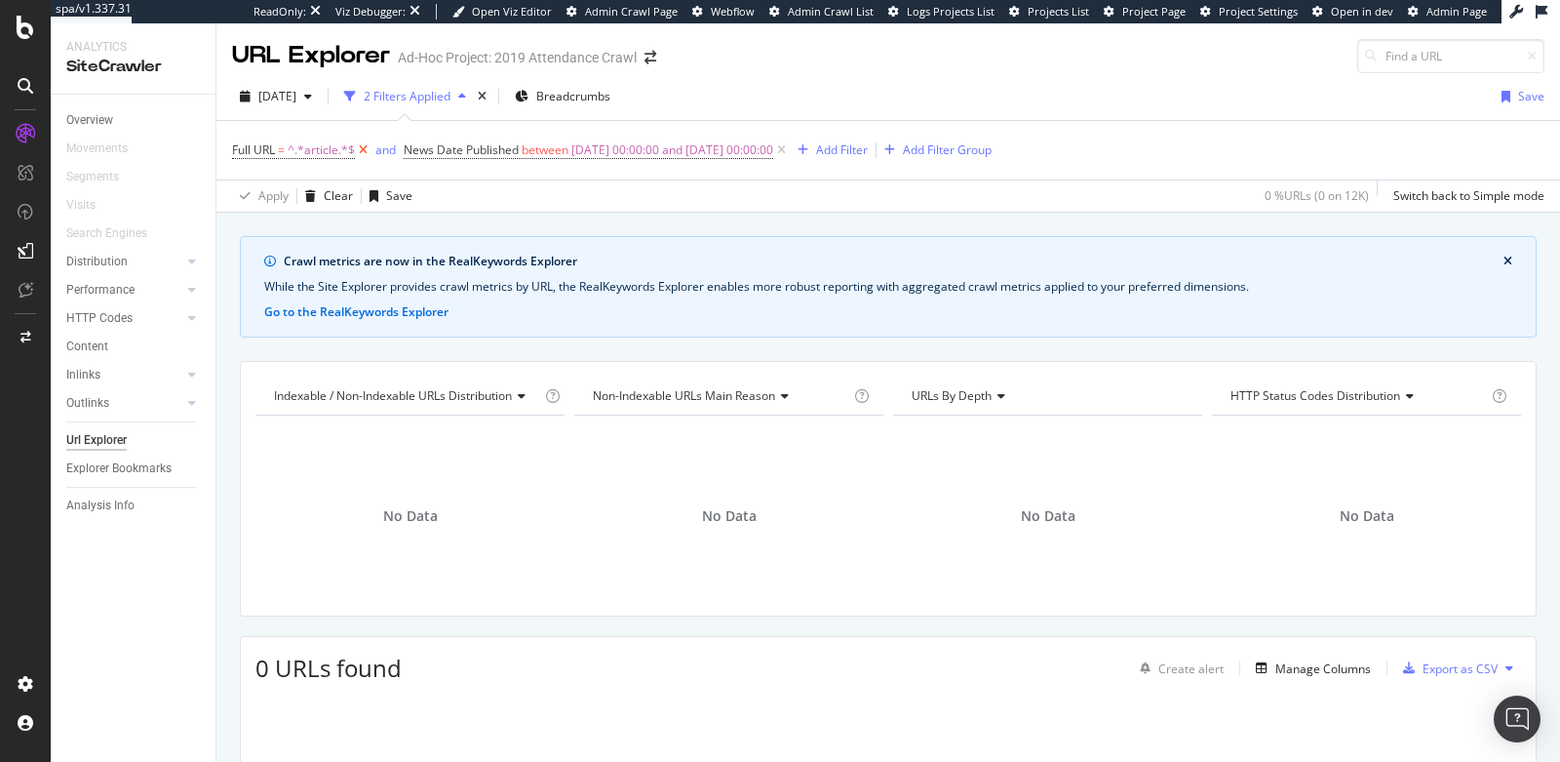
click at [362, 148] on icon at bounding box center [363, 150] width 17 height 20
click at [618, 149] on icon at bounding box center [610, 150] width 17 height 20
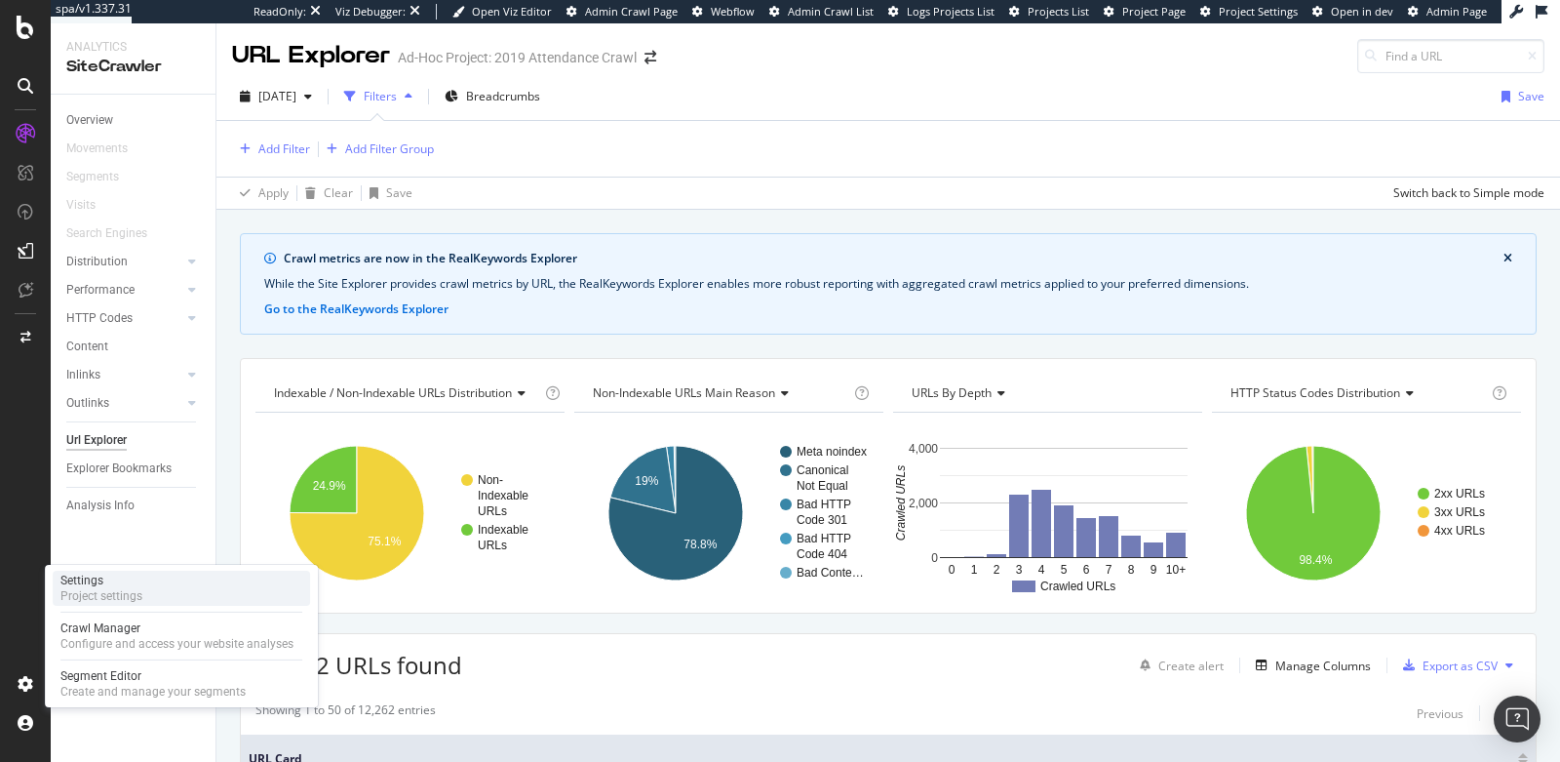
click at [108, 574] on div "Settings" at bounding box center [101, 581] width 82 height 16
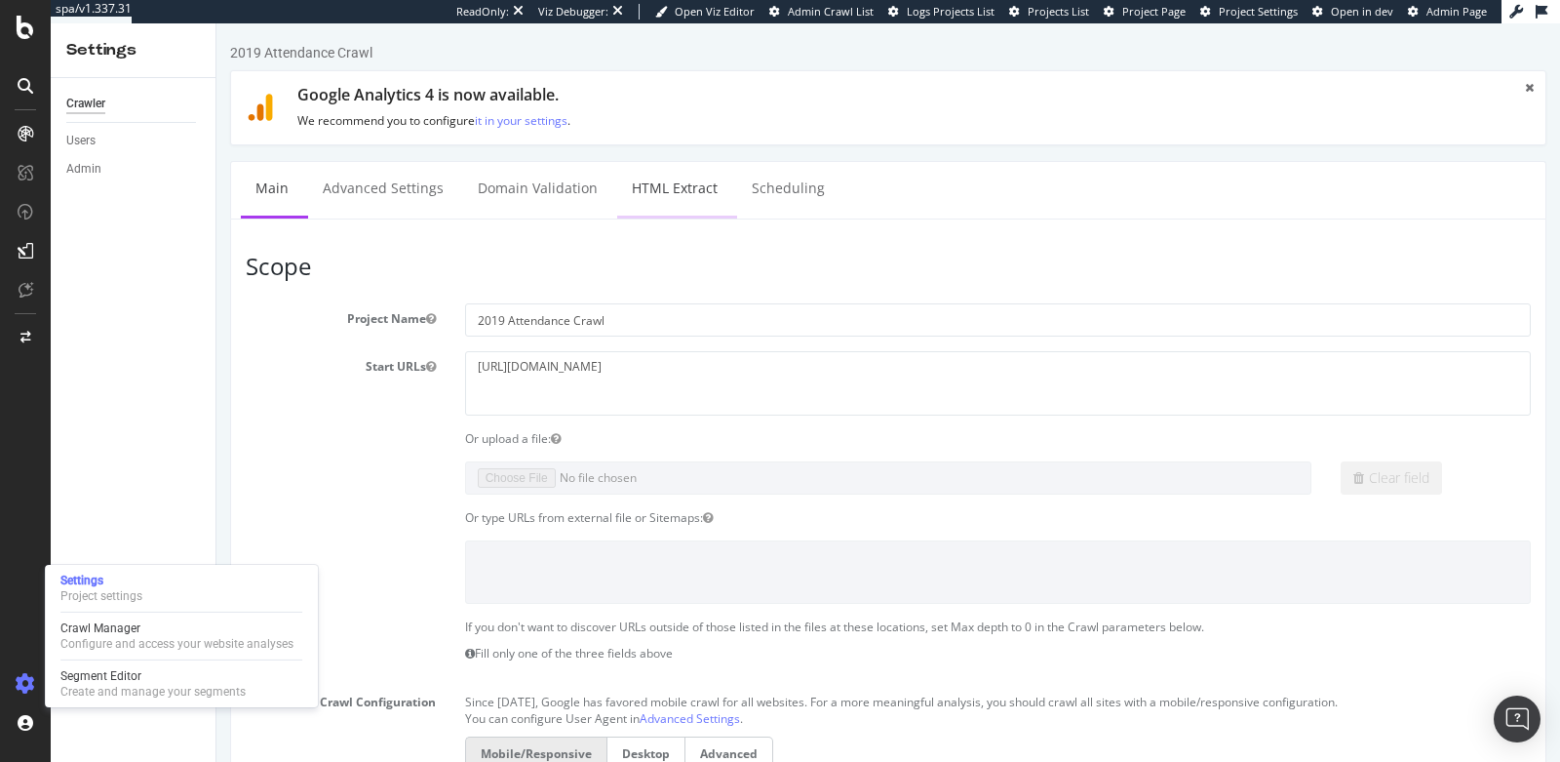
click at [663, 185] on link "HTML Extract" at bounding box center [674, 189] width 115 height 54
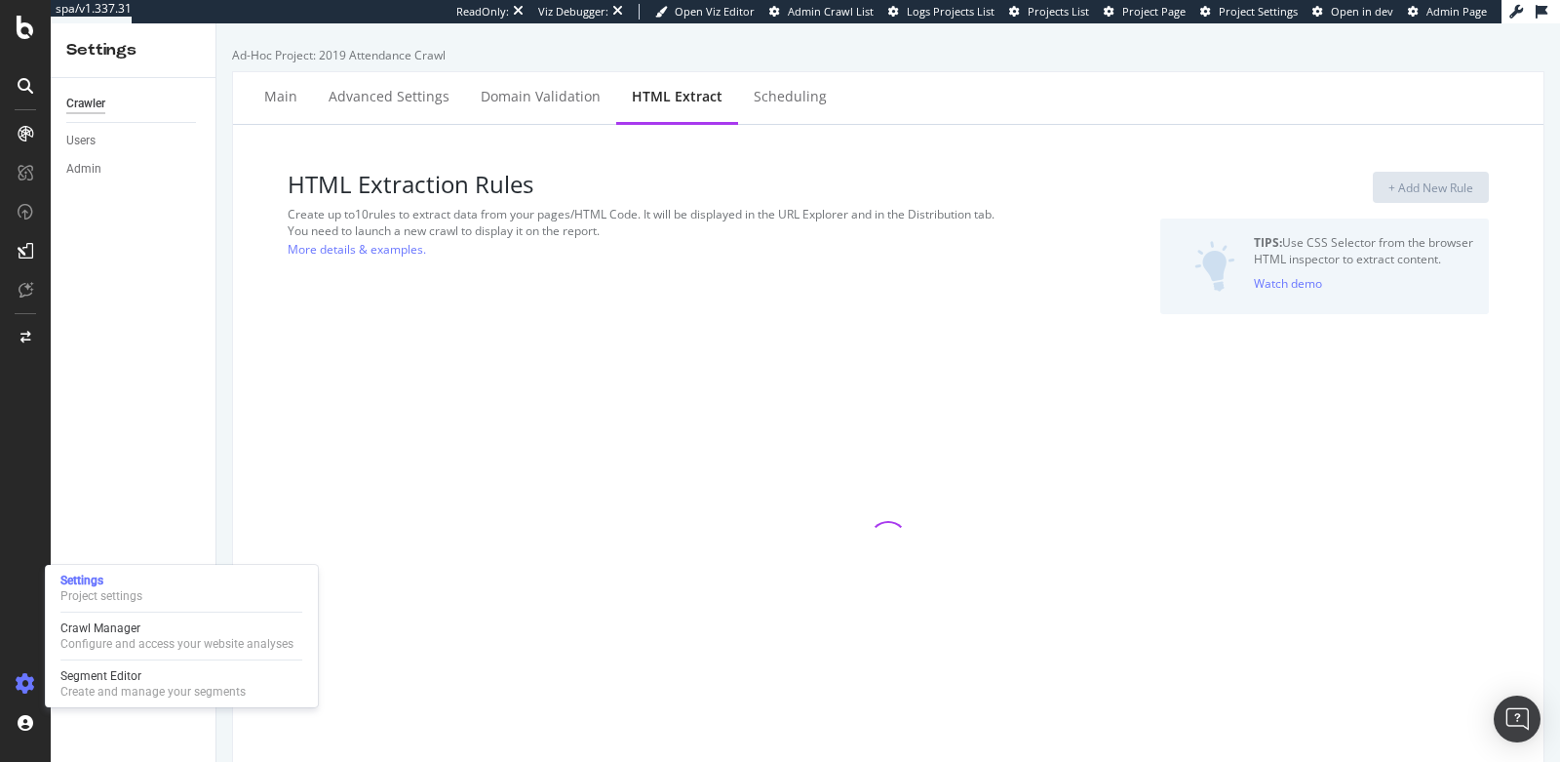
select select "exist"
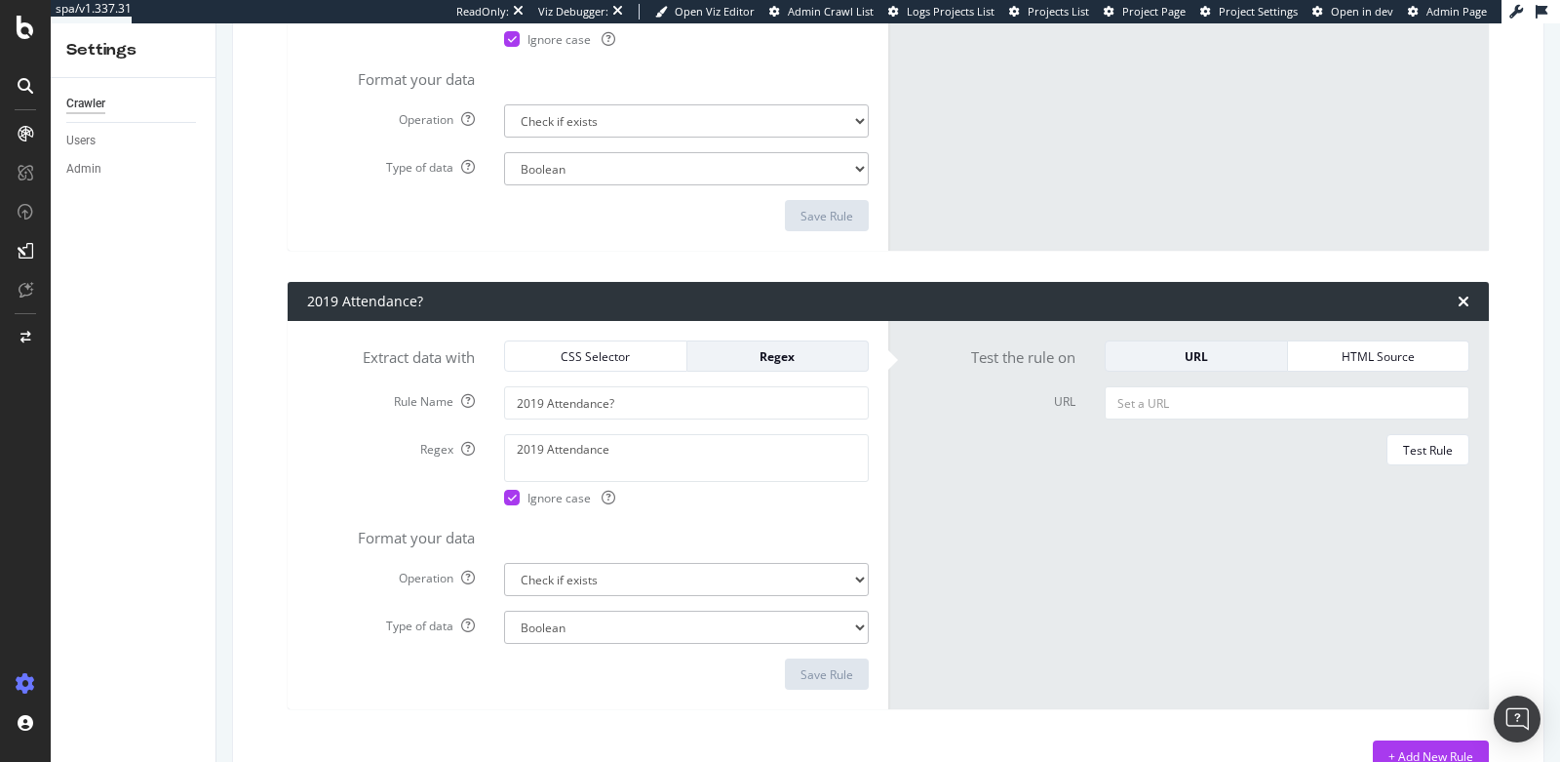
scroll to position [600, 0]
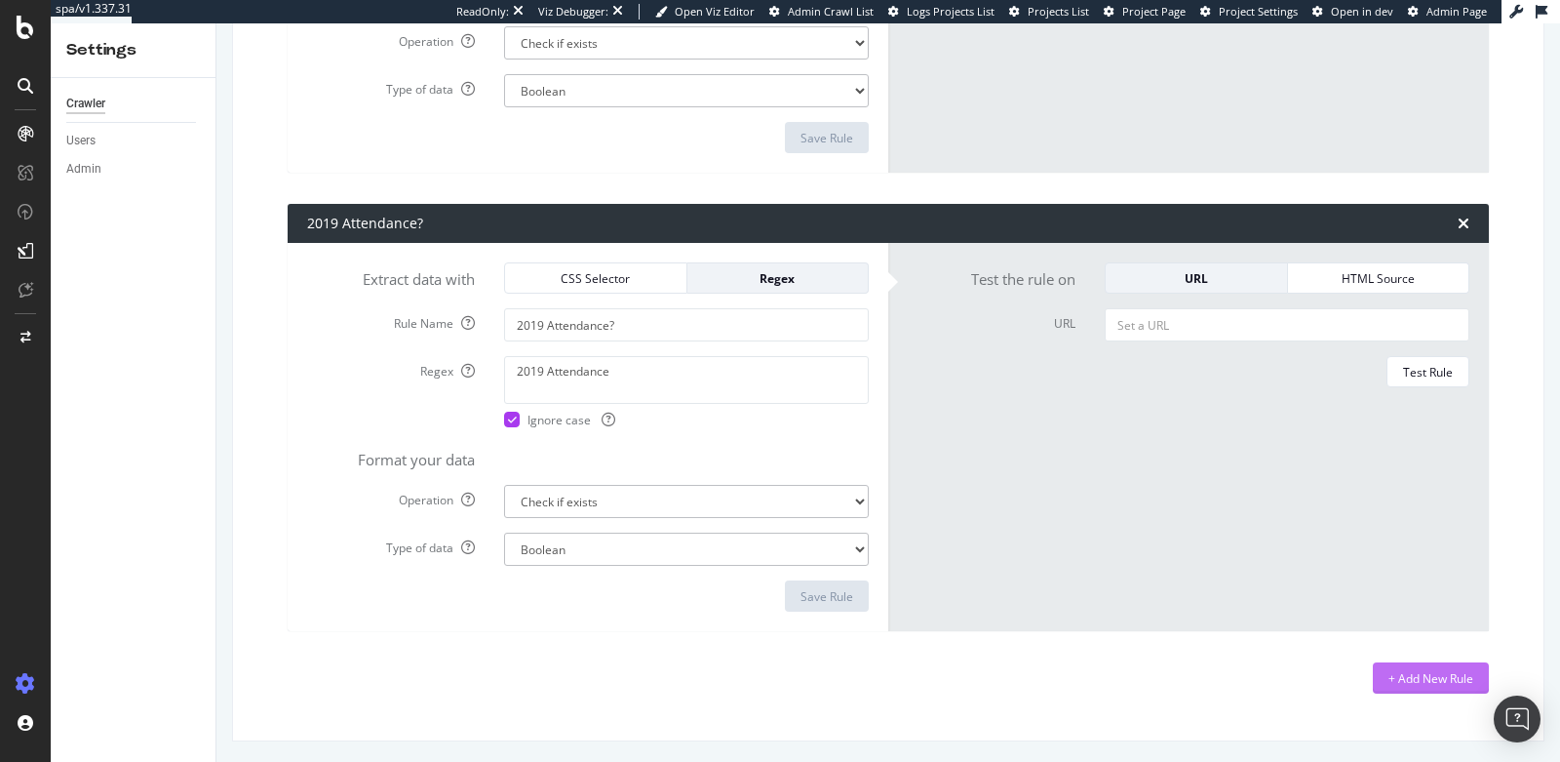
click at [1405, 683] on div "+ Add New Rule" at bounding box center [1431, 678] width 85 height 17
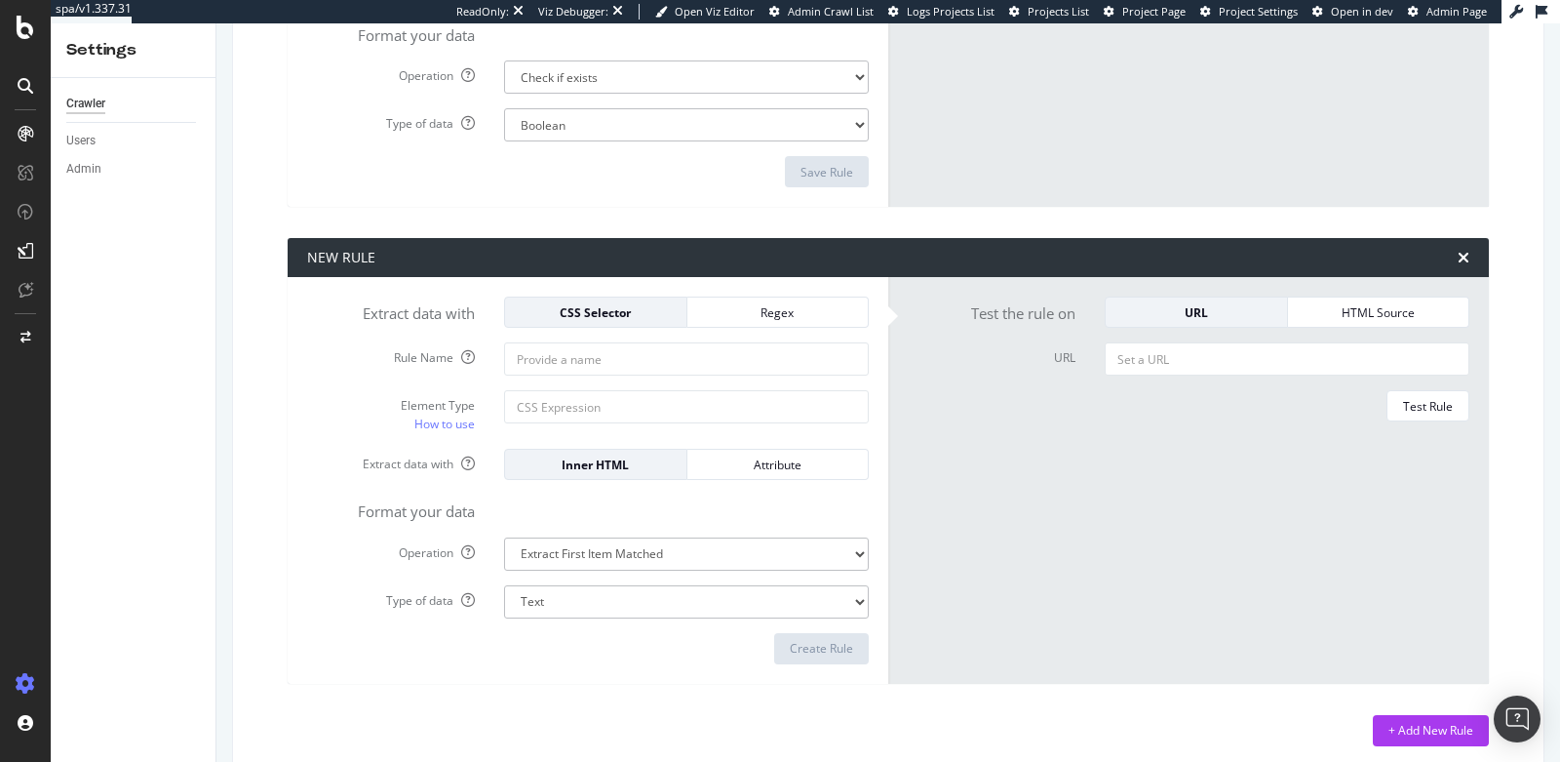
scroll to position [1037, 0]
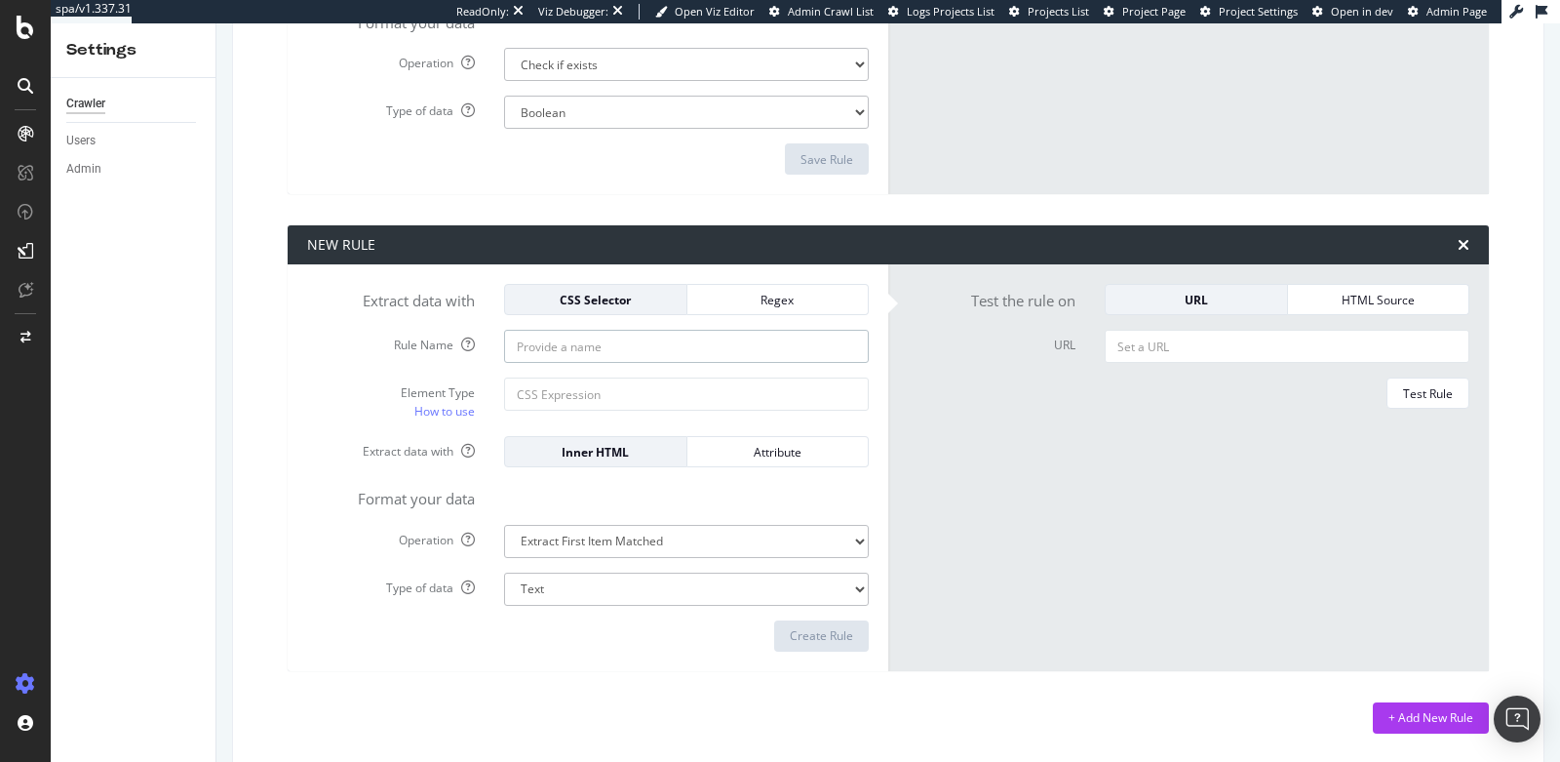
click at [609, 346] on input "Rule Name" at bounding box center [686, 346] width 365 height 33
type input "Date"
click at [677, 377] on input "Element Type How to use" at bounding box center [686, 393] width 365 height 33
click at [626, 393] on input "Element Type How to use" at bounding box center [686, 393] width 365 height 33
click at [522, 392] on input ".article-meta" at bounding box center [686, 393] width 365 height 33
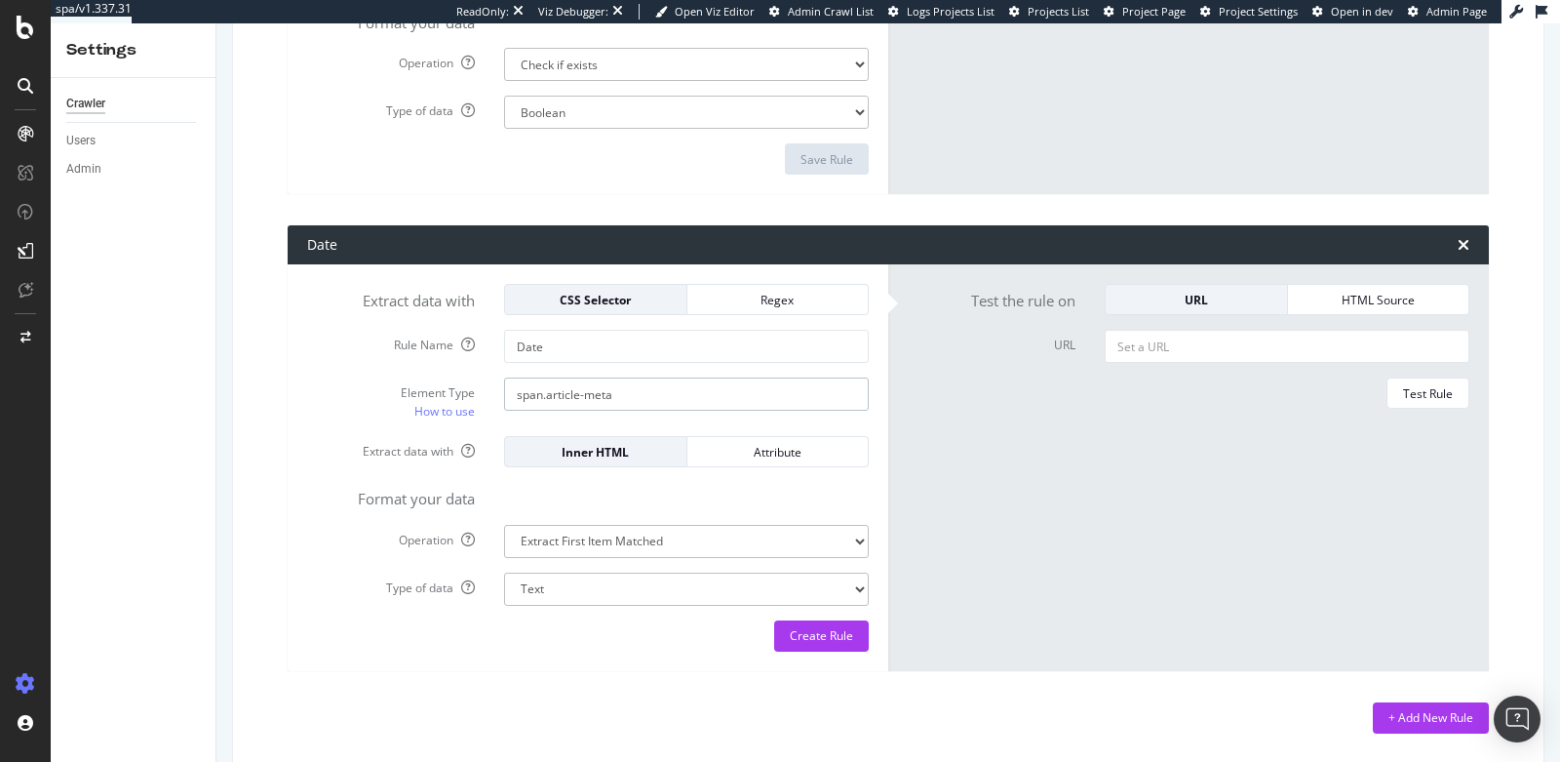
type input "span.article-meta"
click at [1221, 356] on input "URL" at bounding box center [1287, 346] width 365 height 33
paste input "https://premierlacrosseleague.com/articles/street-lacrosse-nyc-2025-a-perfect-w…"
type input "https://premierlacrosseleague.com/articles/street-lacrosse-nyc-2025-a-perfect-w…"
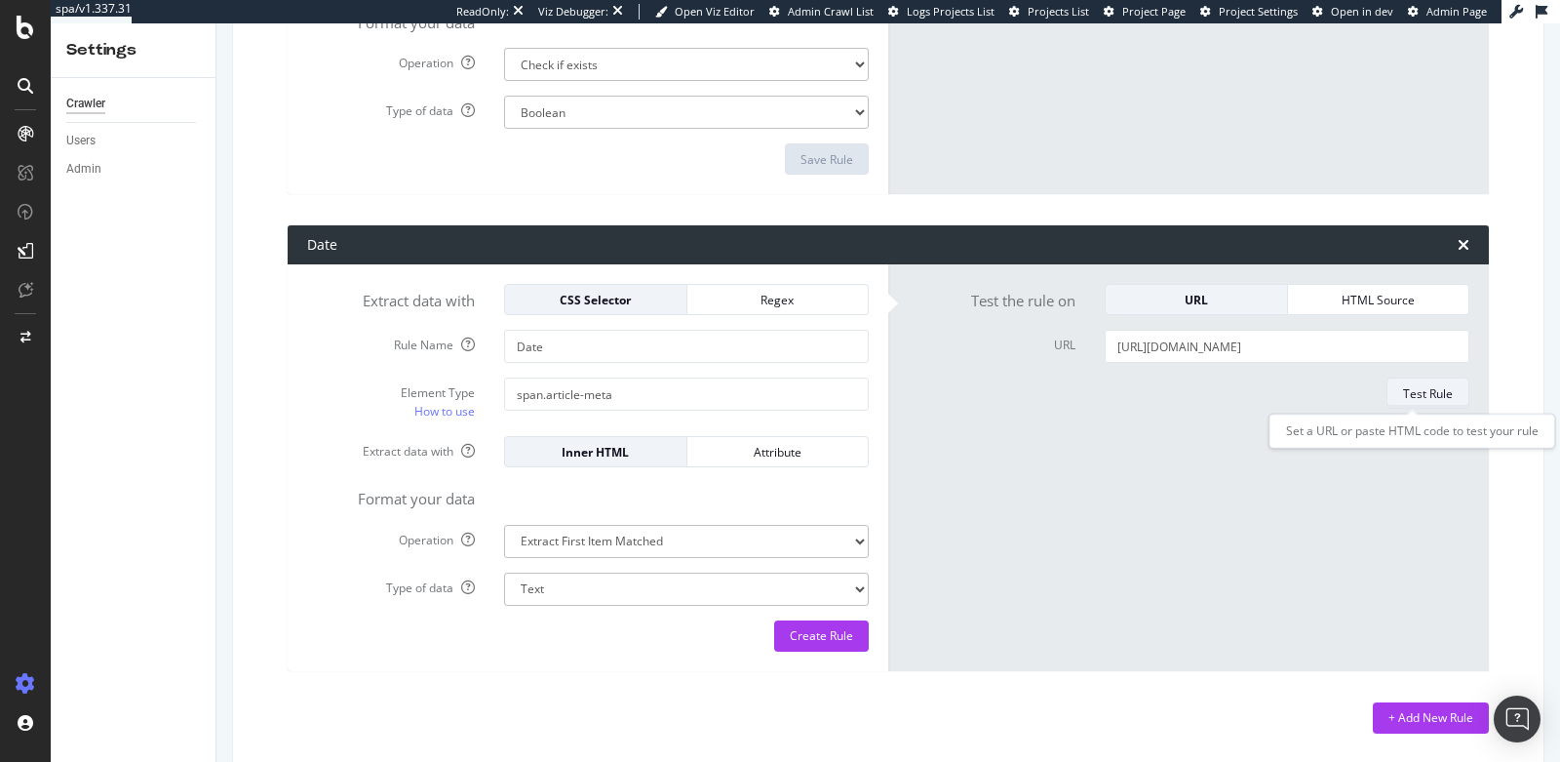
click at [1406, 398] on div "Test Rule" at bounding box center [1428, 393] width 50 height 17
click at [536, 382] on input "span.article-meta" at bounding box center [686, 393] width 365 height 33
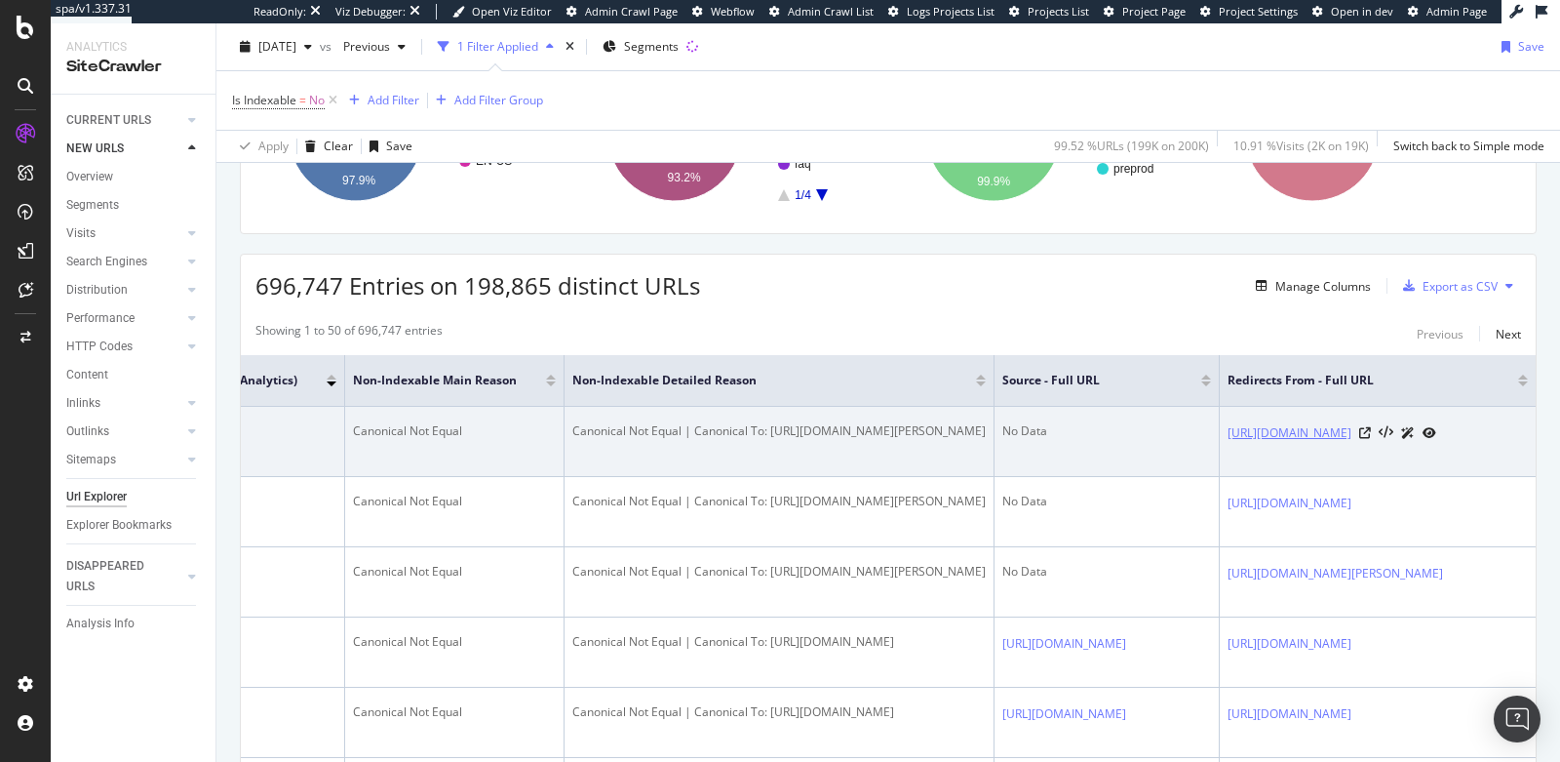
scroll to position [0, 1229]
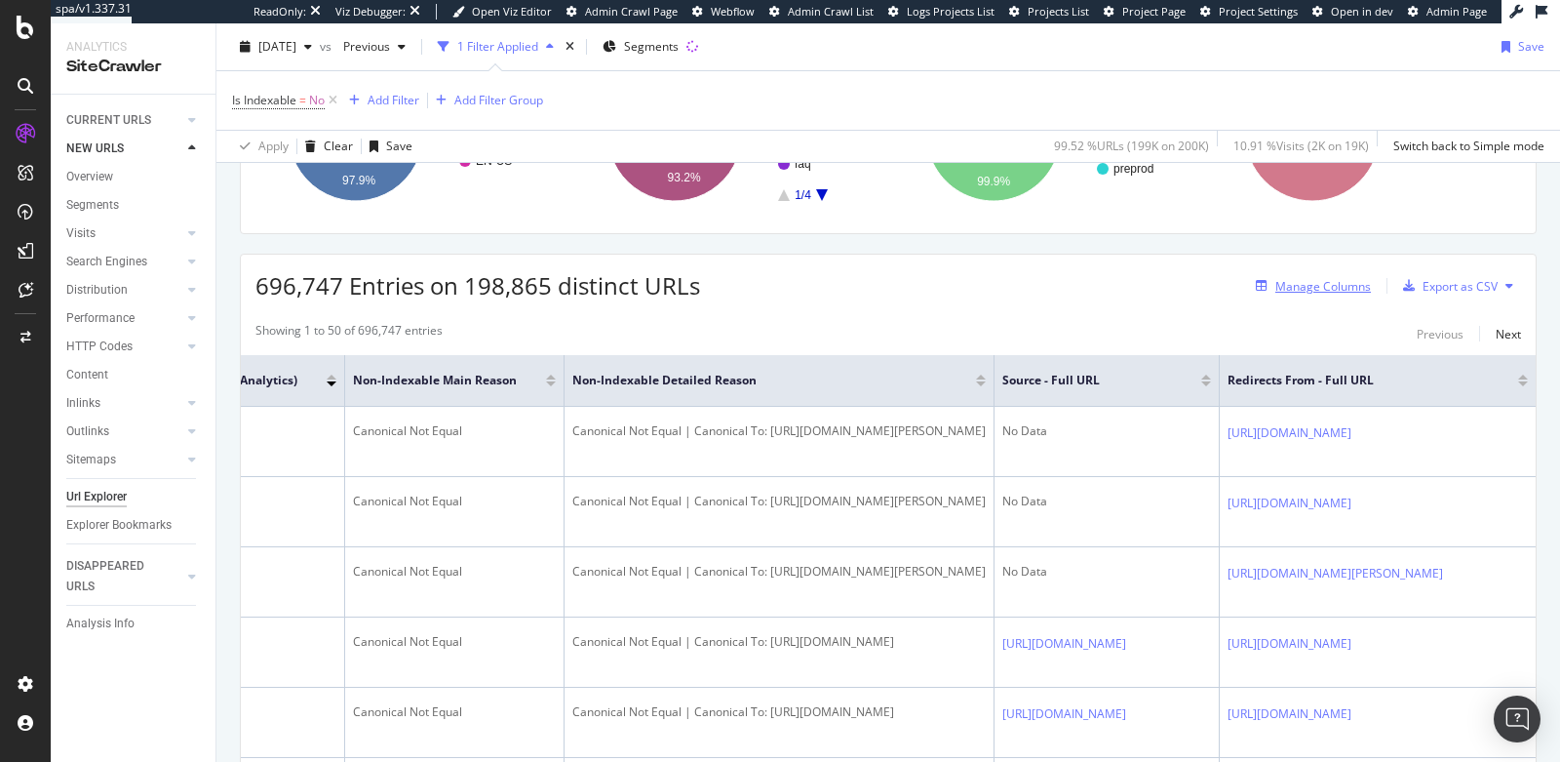
click at [1304, 288] on div "Manage Columns" at bounding box center [1324, 286] width 96 height 17
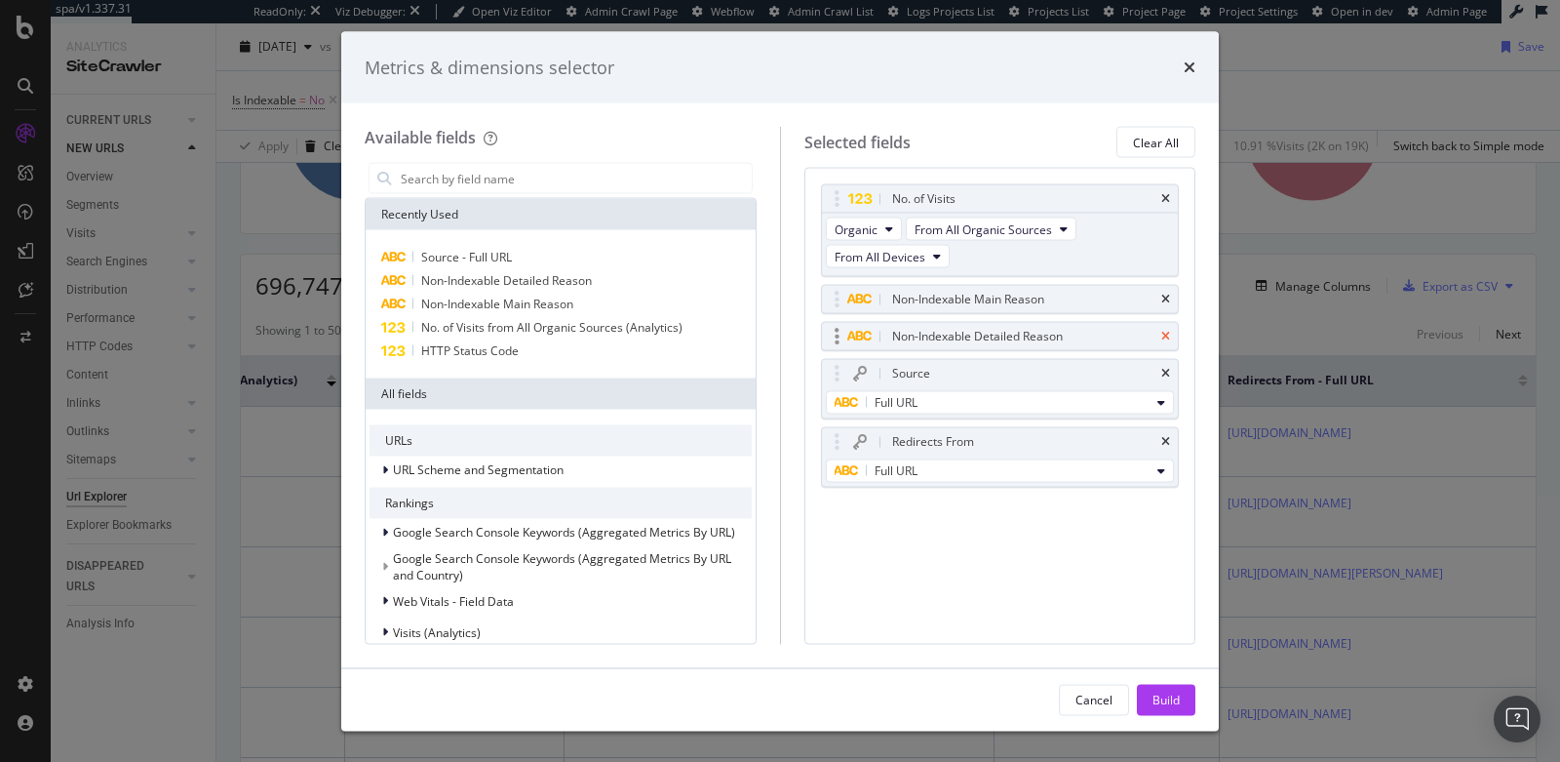
click at [1168, 331] on icon "times" at bounding box center [1166, 337] width 9 height 12
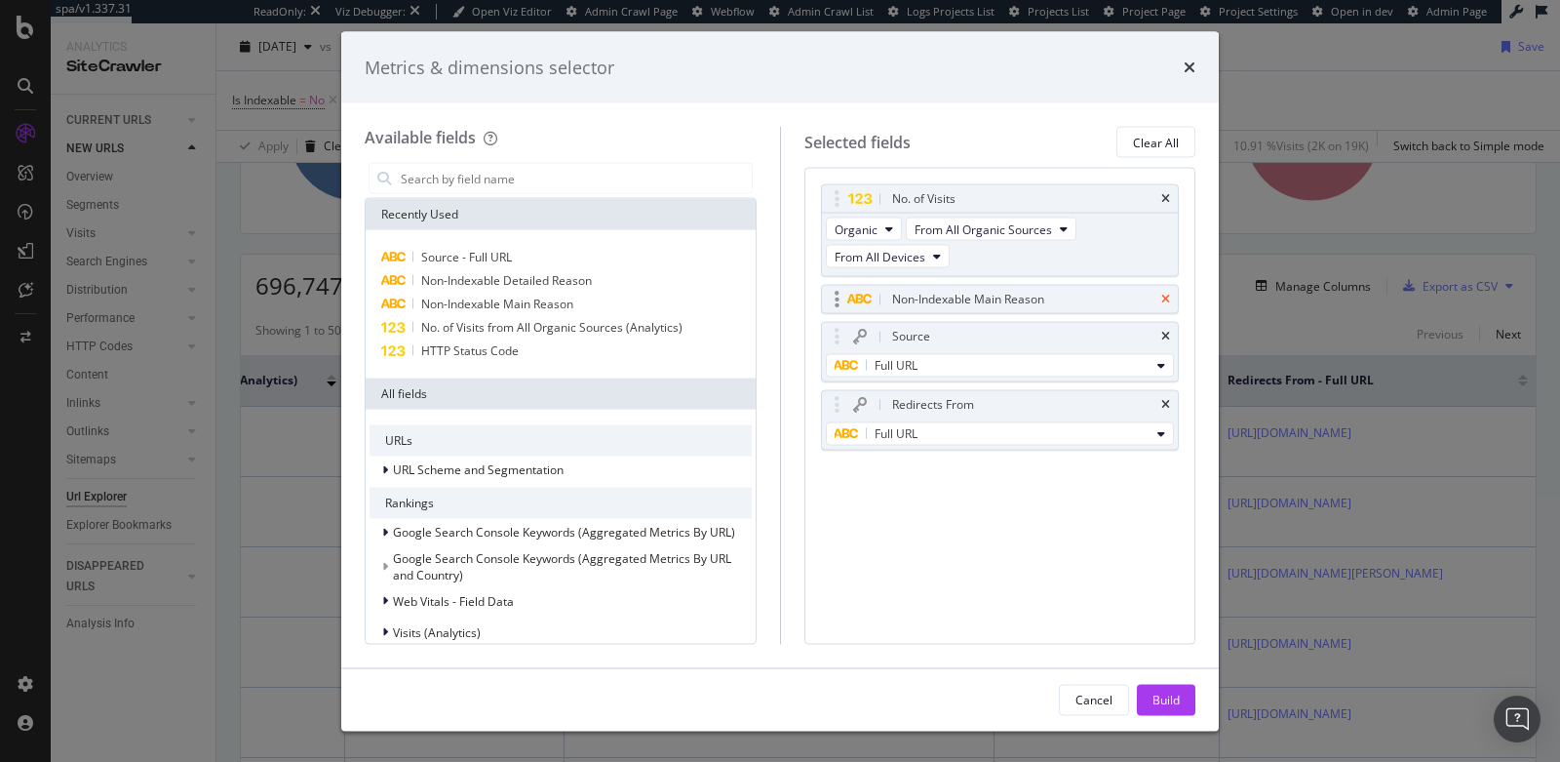
click at [1165, 297] on icon "times" at bounding box center [1166, 300] width 9 height 12
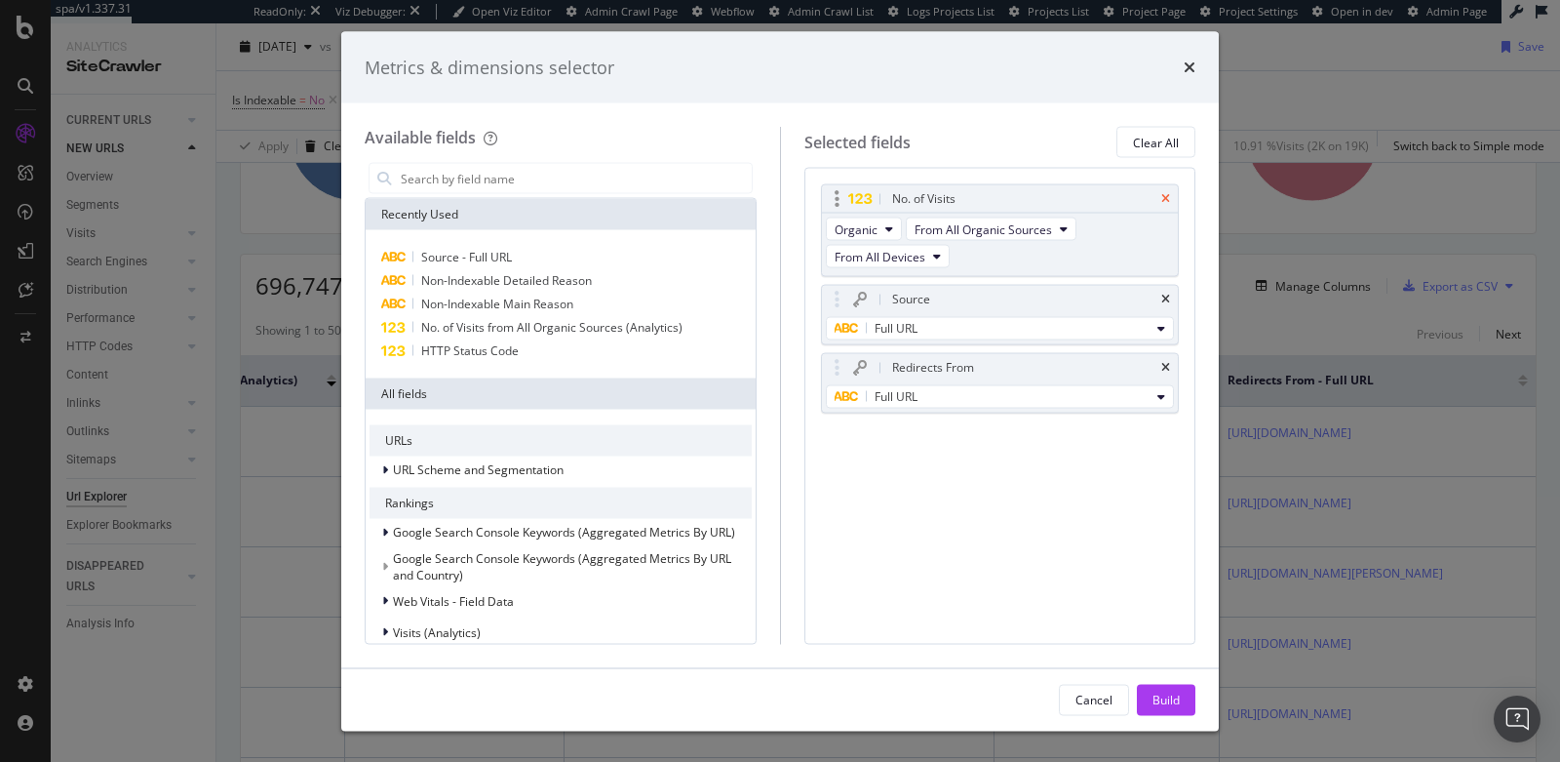
click at [1168, 194] on icon "times" at bounding box center [1166, 199] width 9 height 12
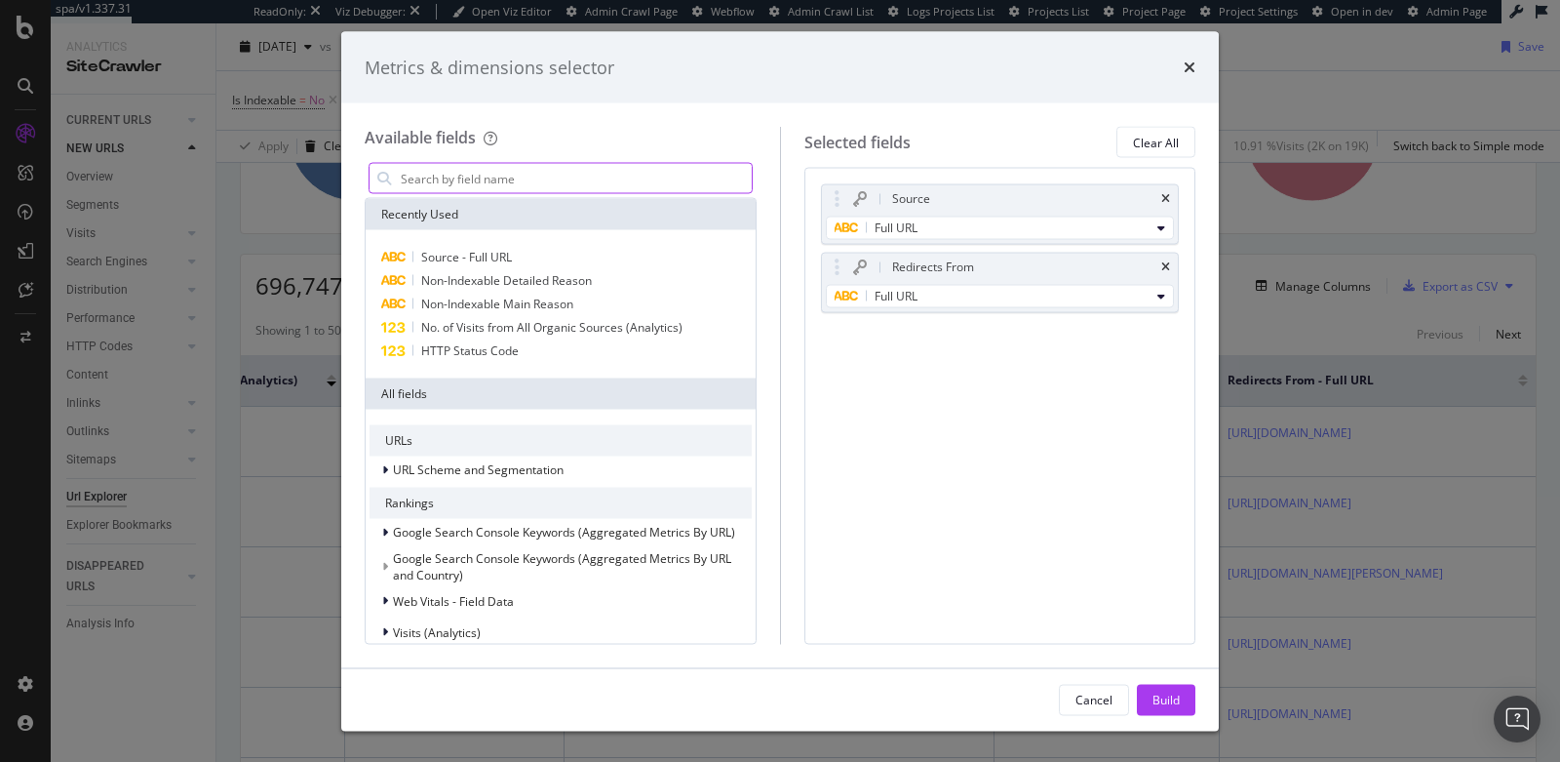
click at [559, 182] on input "modal" at bounding box center [575, 178] width 353 height 29
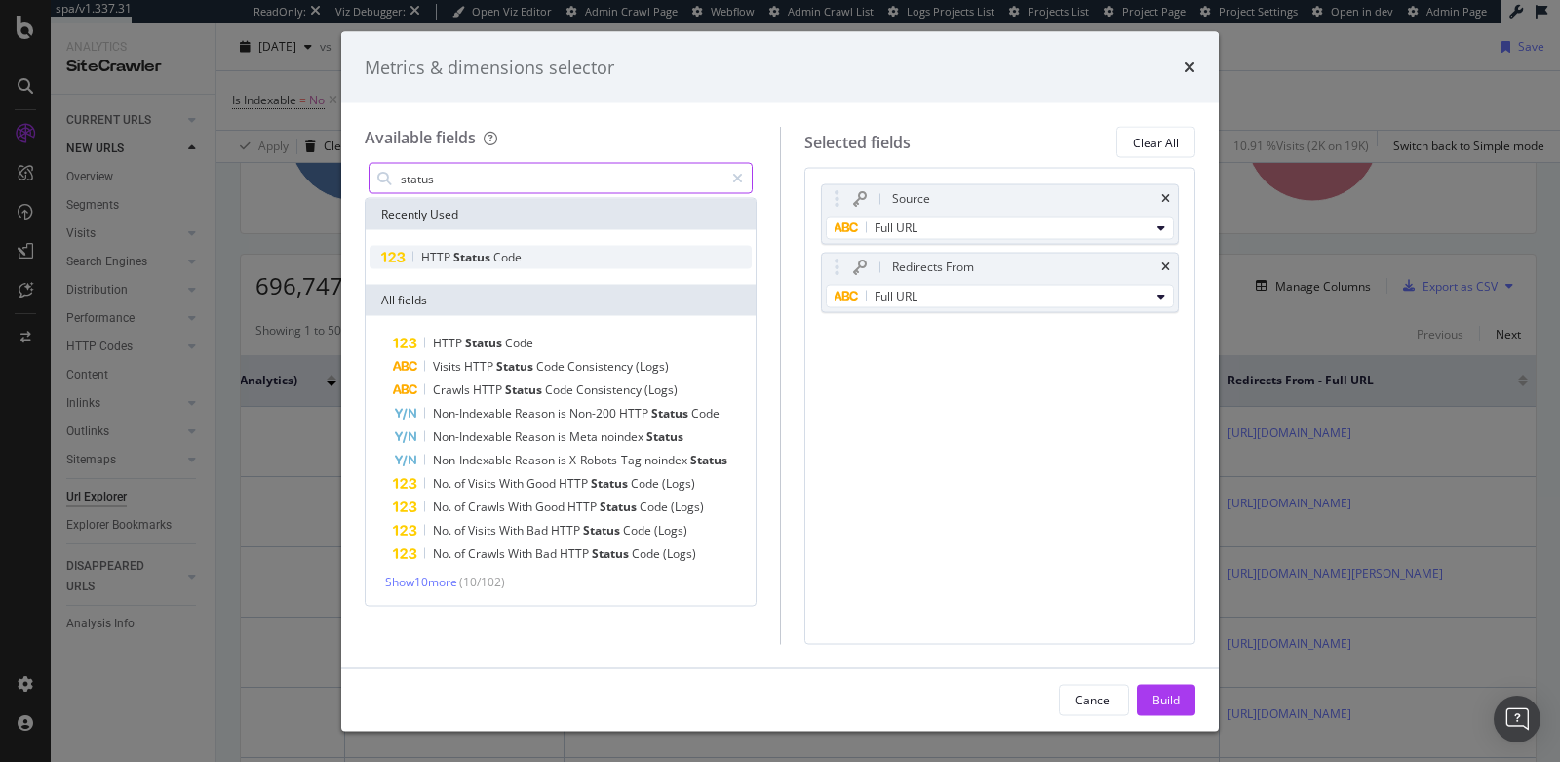
type input "status"
click at [527, 247] on div "HTTP Status Code" at bounding box center [561, 257] width 382 height 23
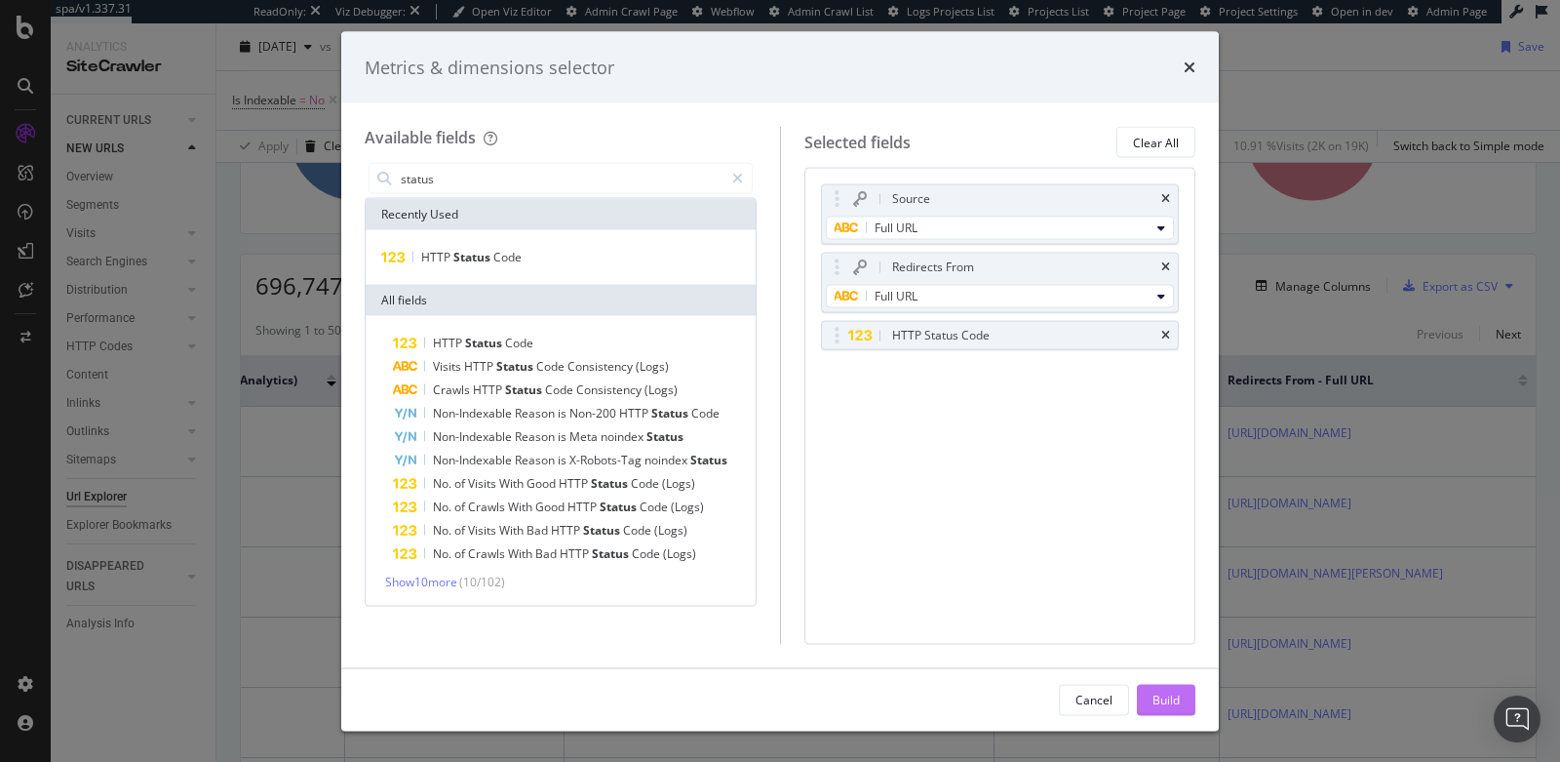
click at [1159, 699] on div "Build" at bounding box center [1166, 699] width 27 height 17
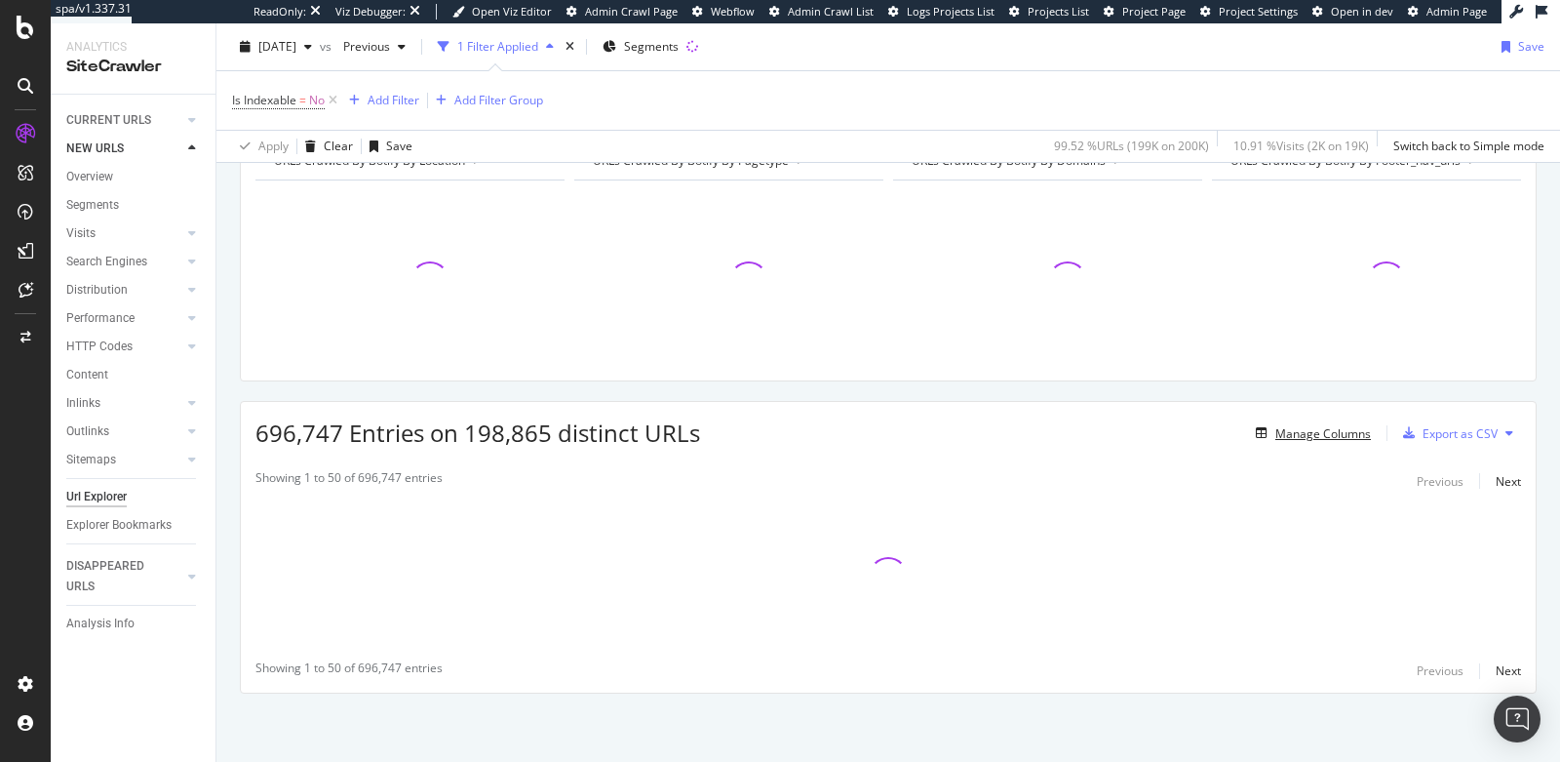
scroll to position [230, 0]
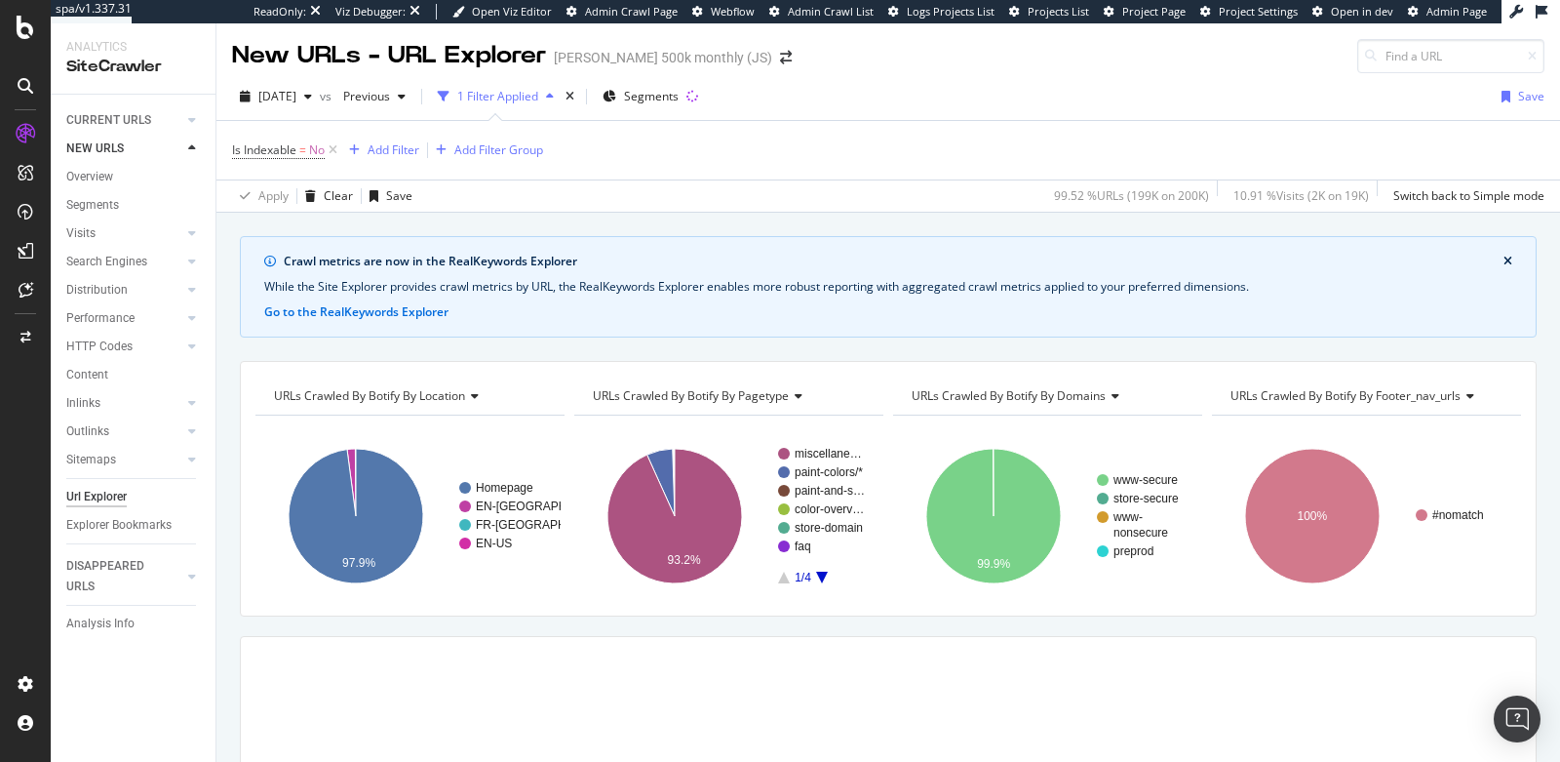
scroll to position [230, 0]
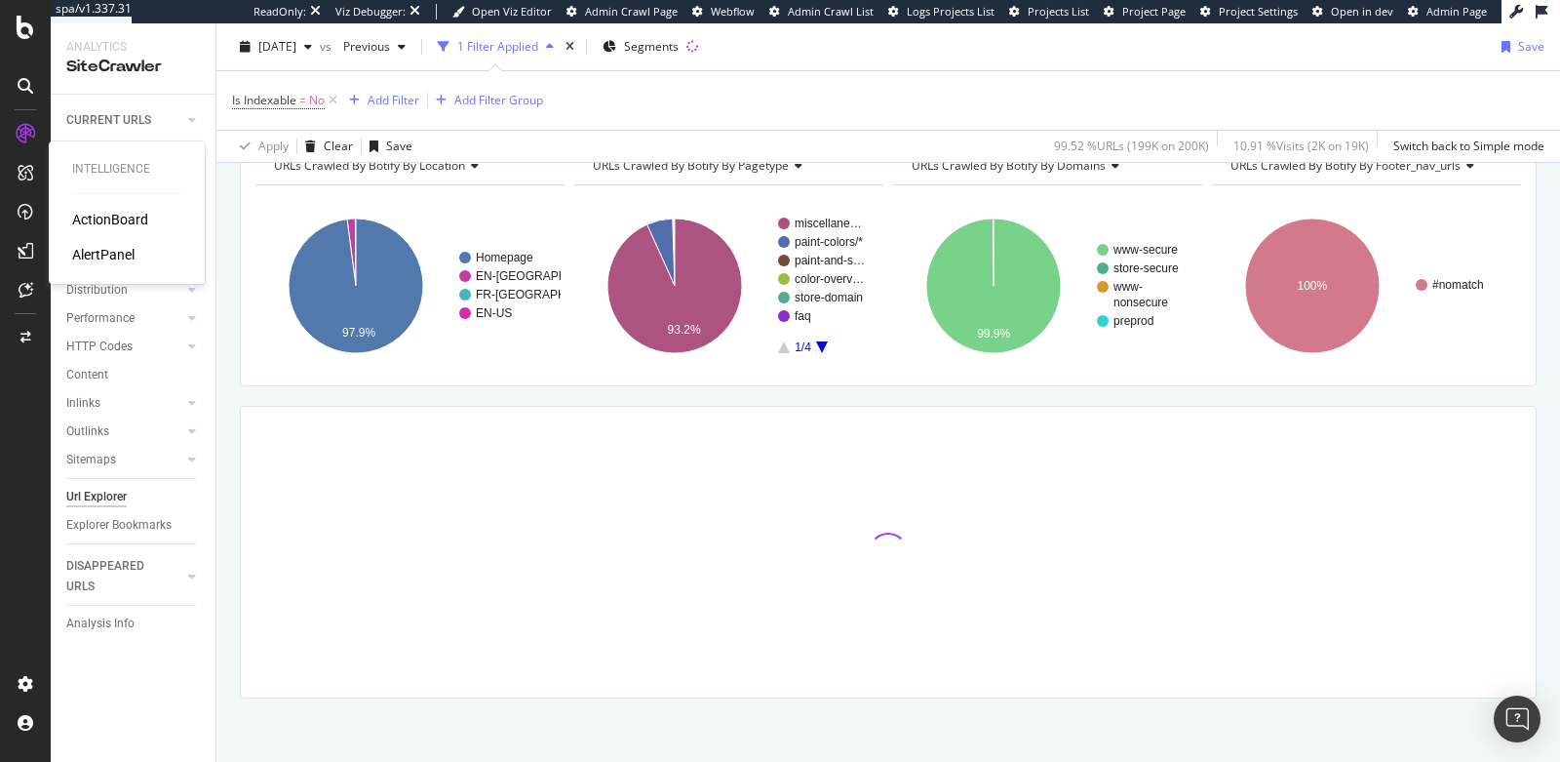
click at [112, 254] on div "AlertPanel" at bounding box center [103, 255] width 62 height 20
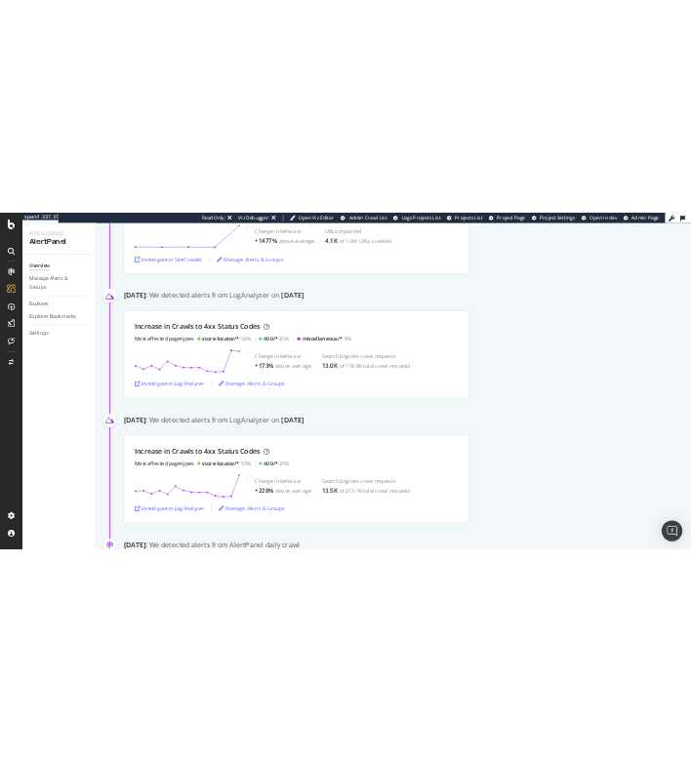
scroll to position [1435, 0]
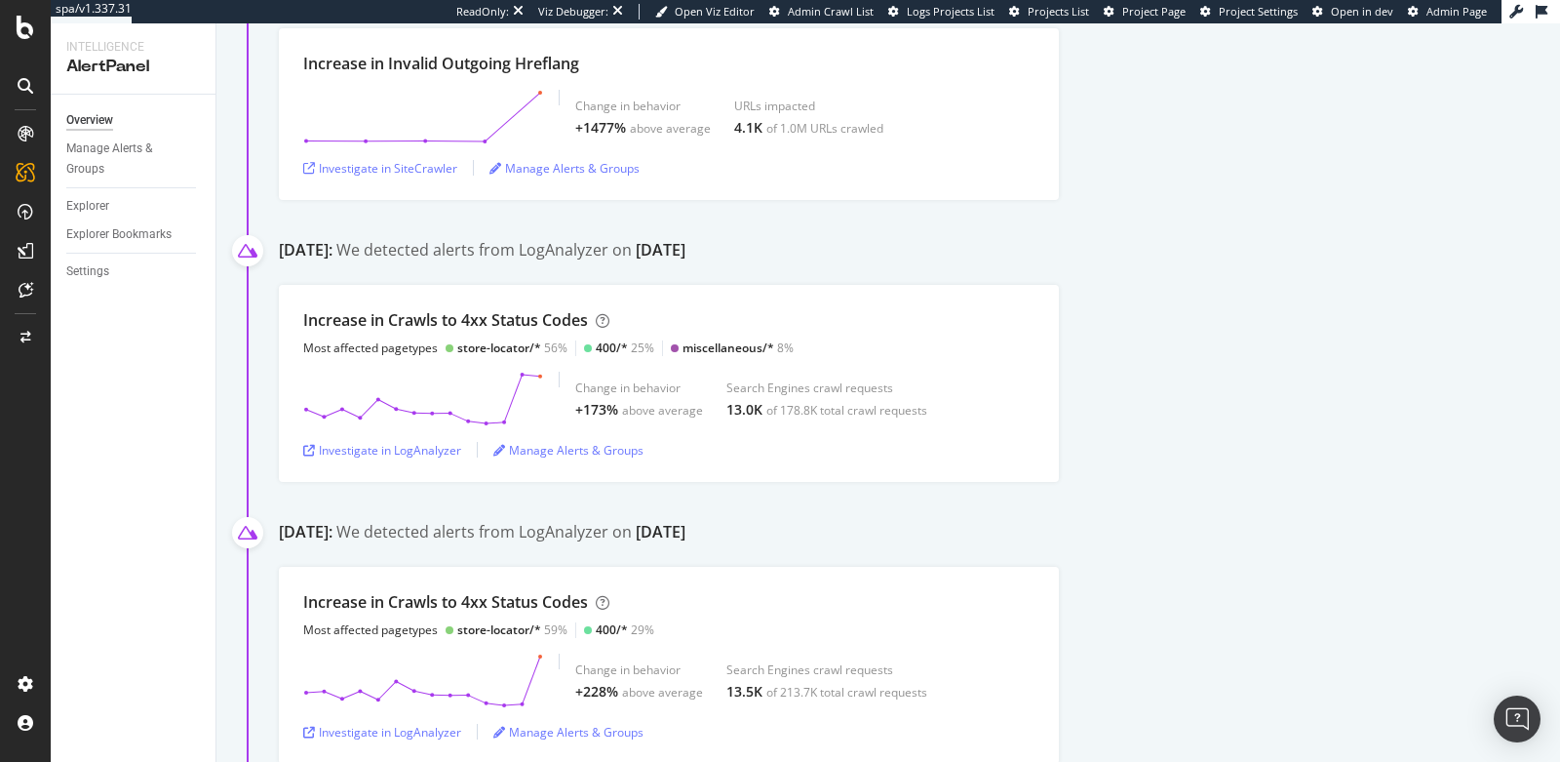
click at [1147, 356] on div "Increase in Crawls to 4xx Status Codes Most affected pagetypes store-locator/* …" at bounding box center [920, 383] width 1282 height 197
click at [1201, 367] on div "Increase in Crawls to 4xx Status Codes Most affected pagetypes store-locator/* …" at bounding box center [920, 383] width 1282 height 197
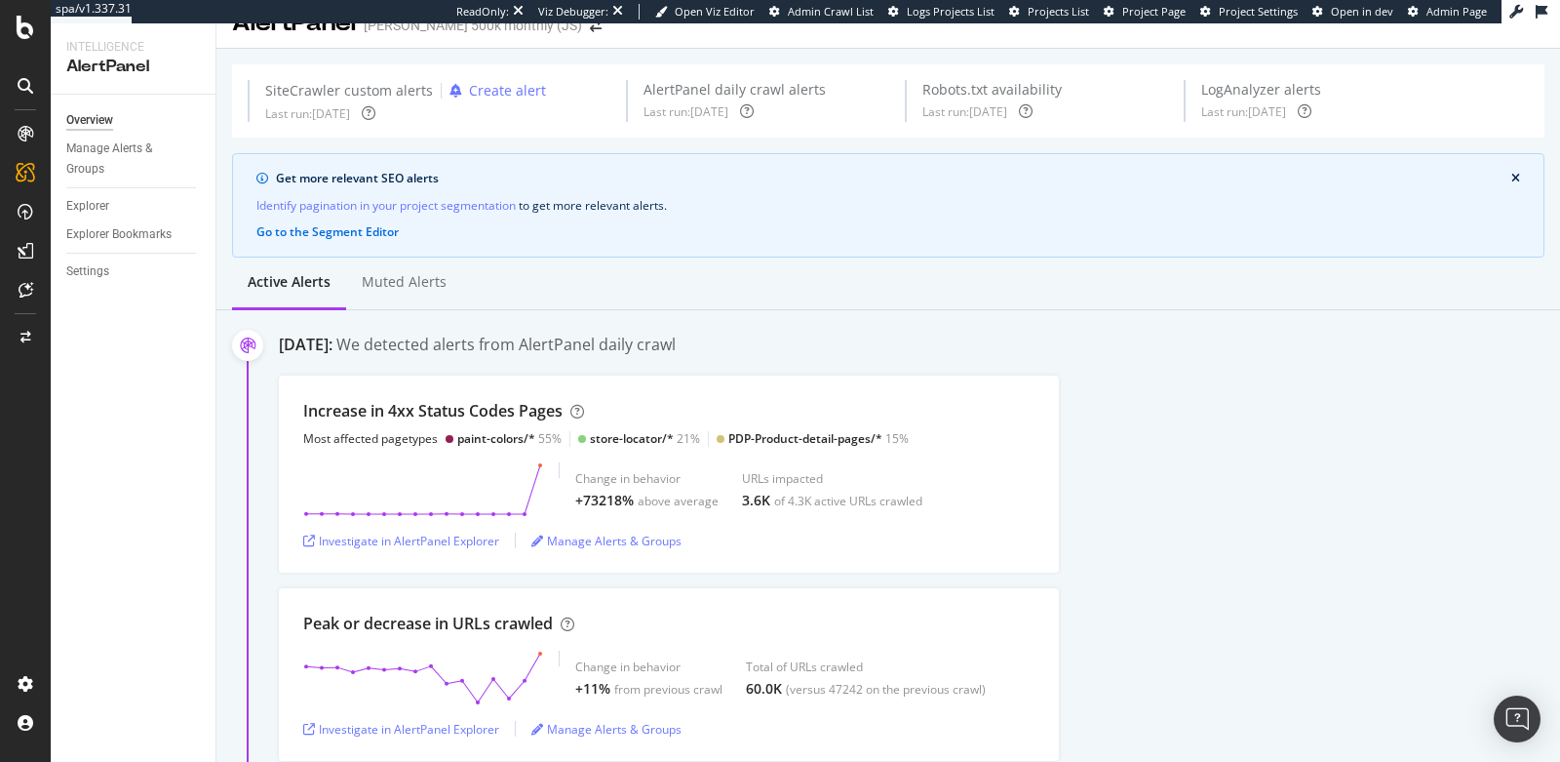
scroll to position [0, 0]
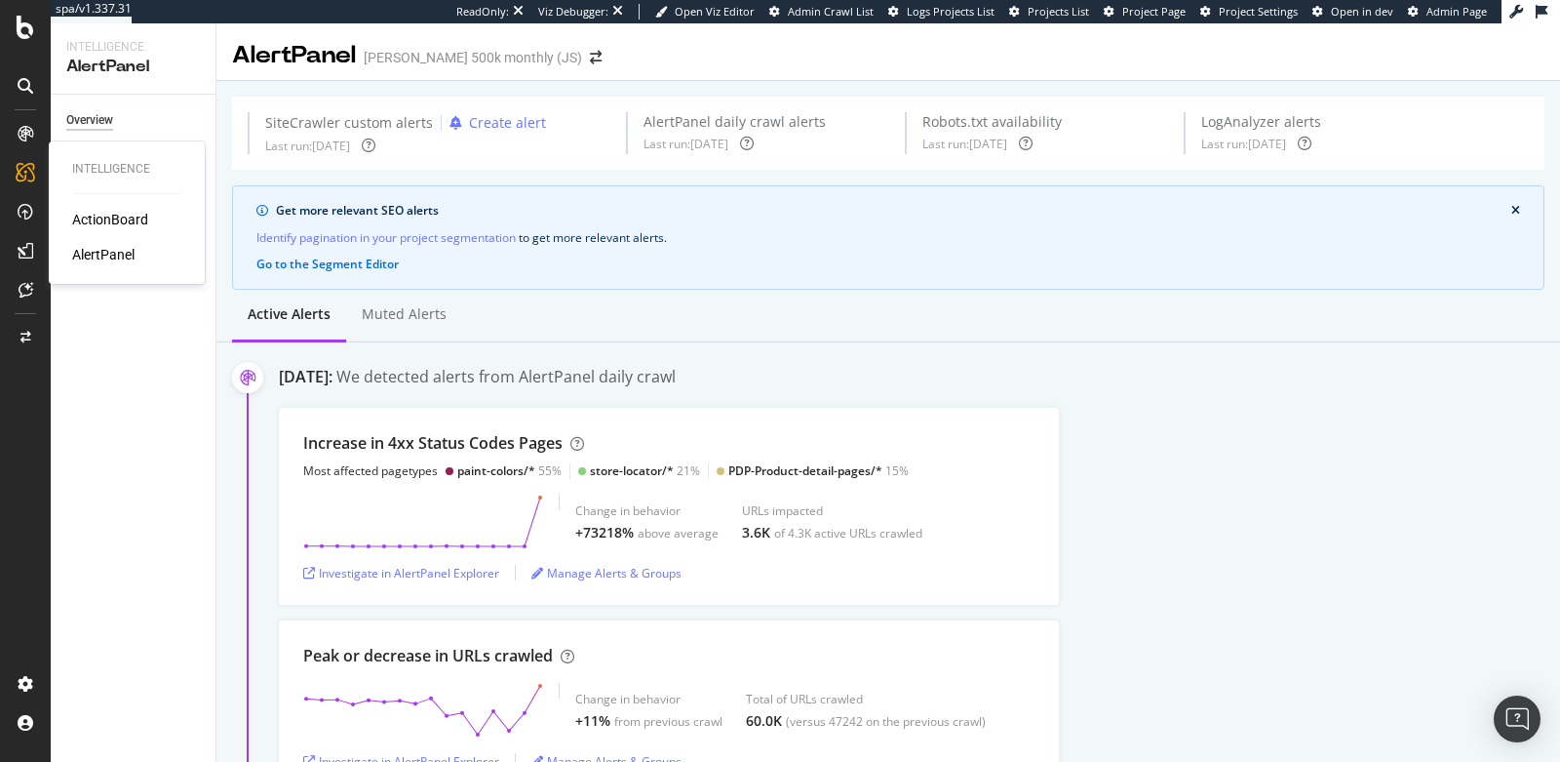
click at [90, 208] on div "Intelligence ActionBoard AlertPanel" at bounding box center [127, 212] width 140 height 135
click at [107, 217] on div "ActionBoard" at bounding box center [110, 220] width 76 height 20
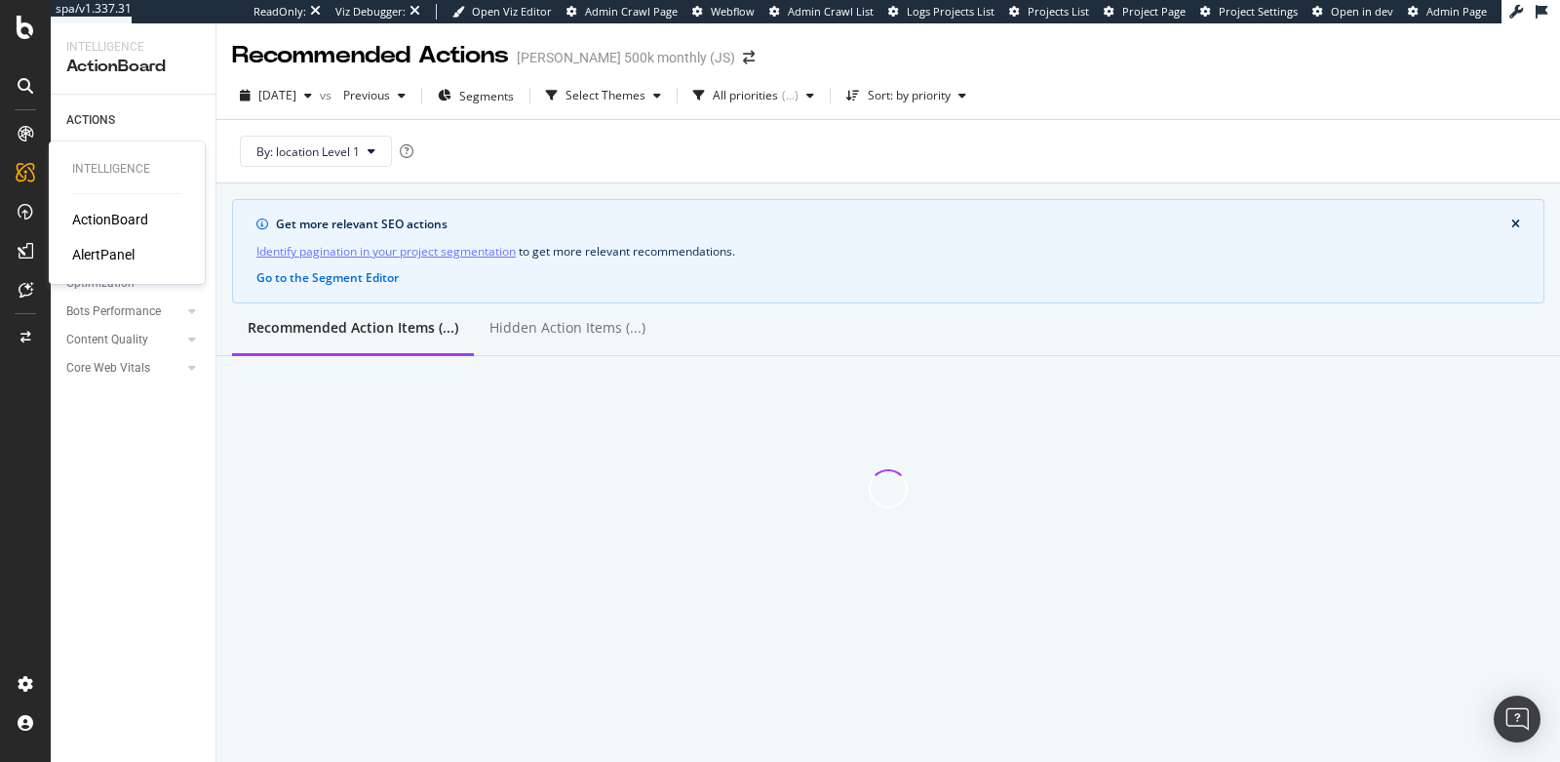
click at [101, 256] on div "AlertPanel" at bounding box center [103, 255] width 62 height 20
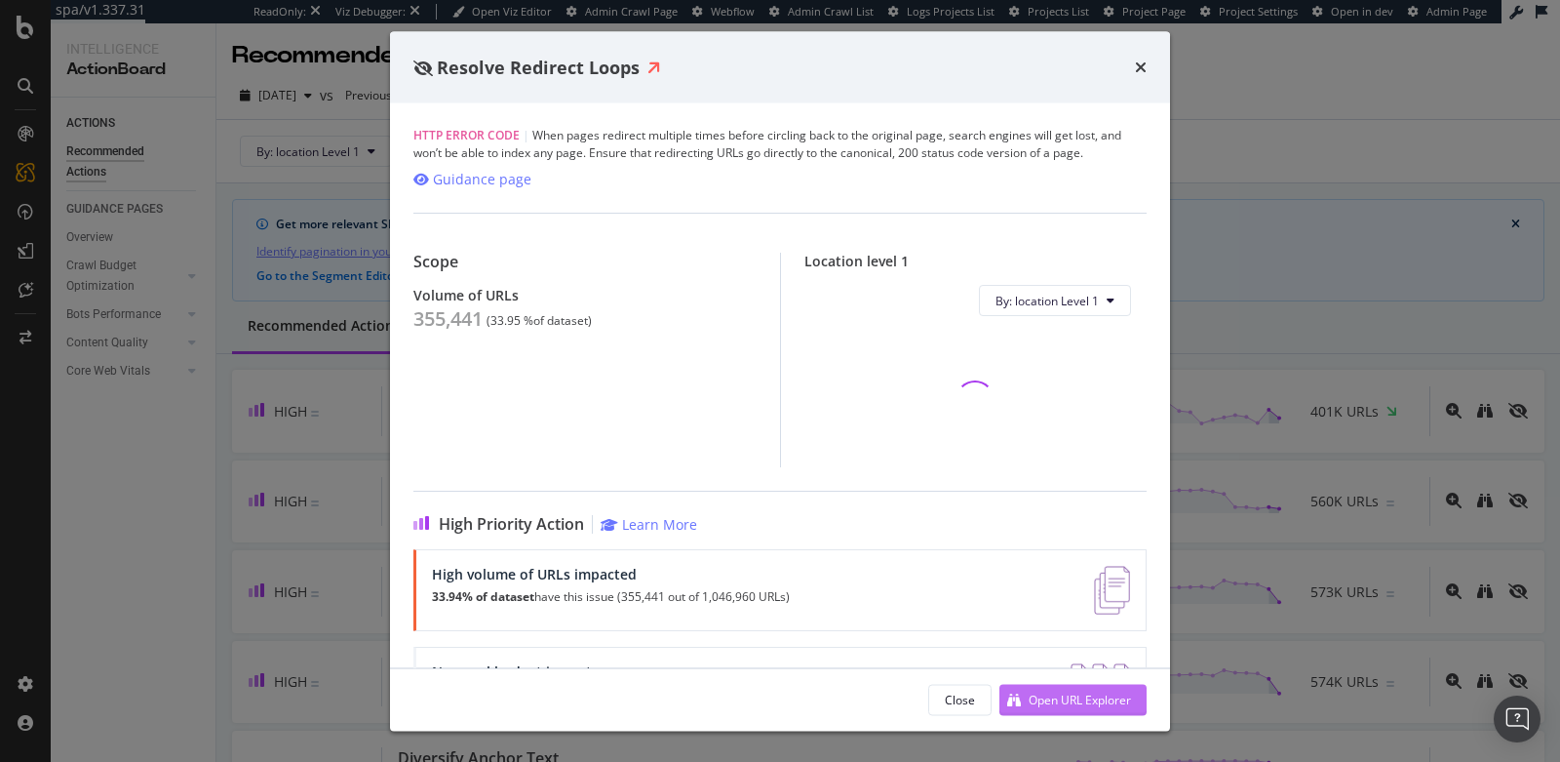
click at [1053, 691] on div "Open URL Explorer" at bounding box center [1080, 699] width 102 height 17
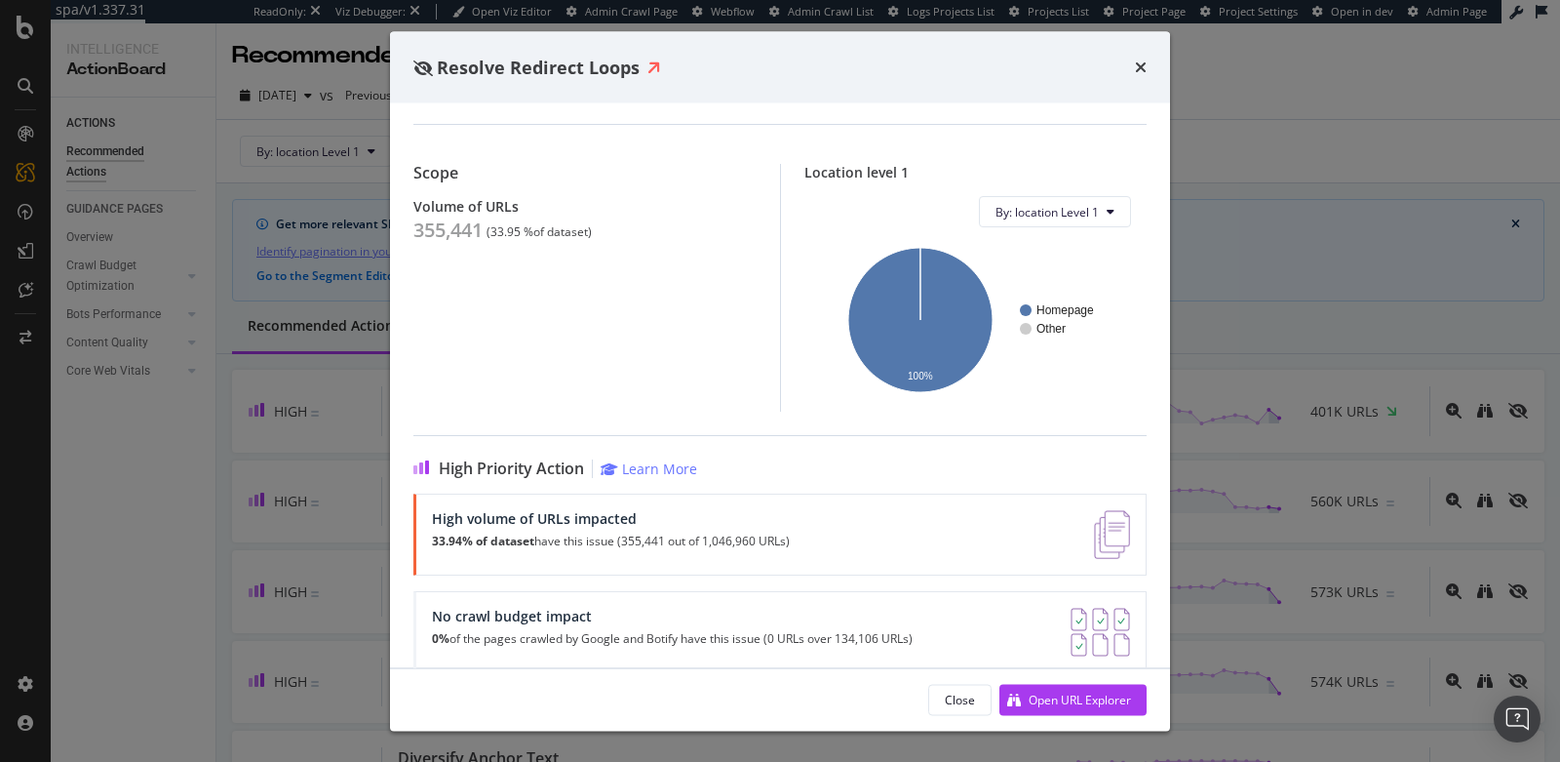
scroll to position [114, 0]
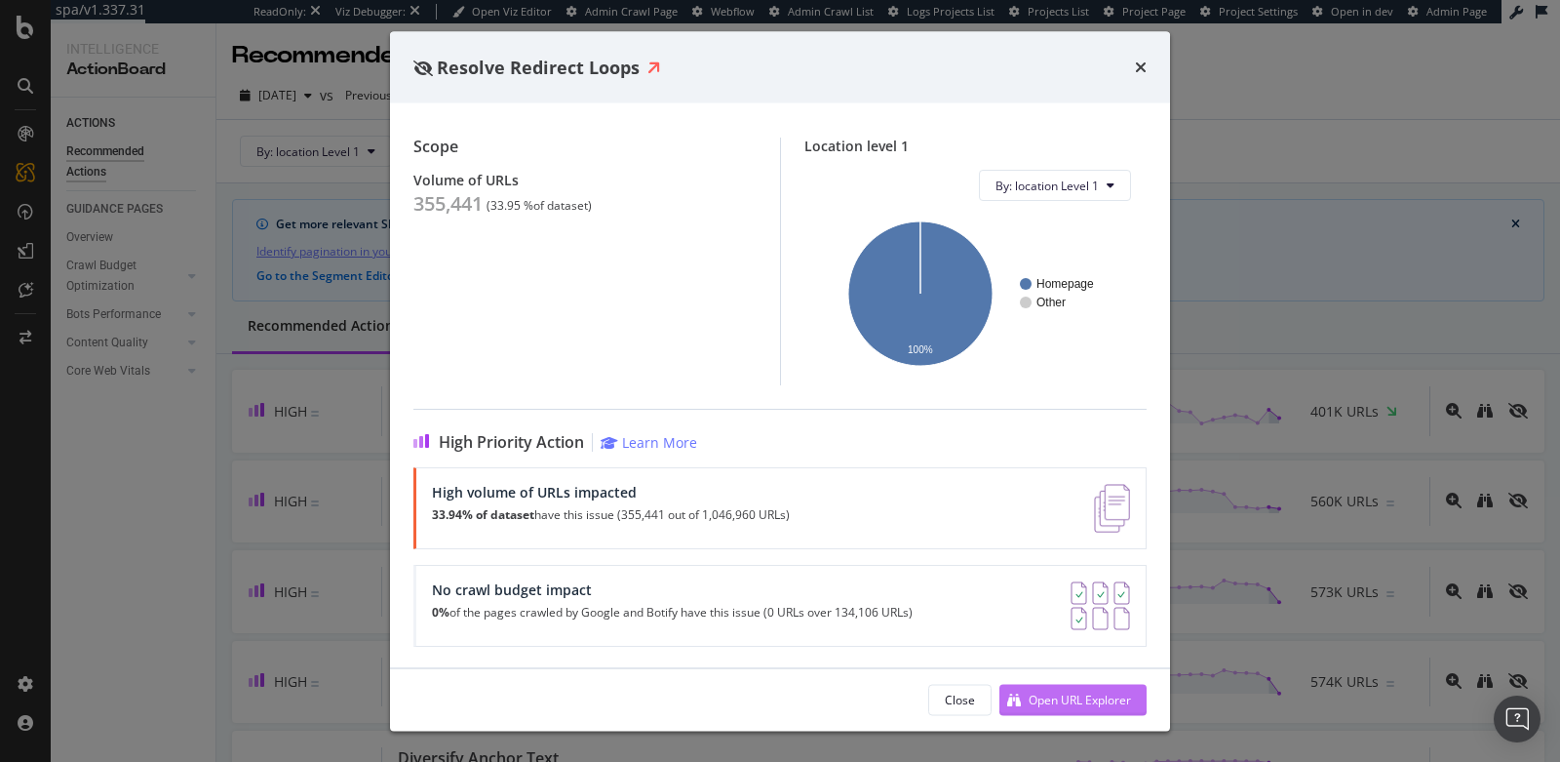
click at [1038, 706] on div "Open URL Explorer" at bounding box center [1080, 699] width 102 height 17
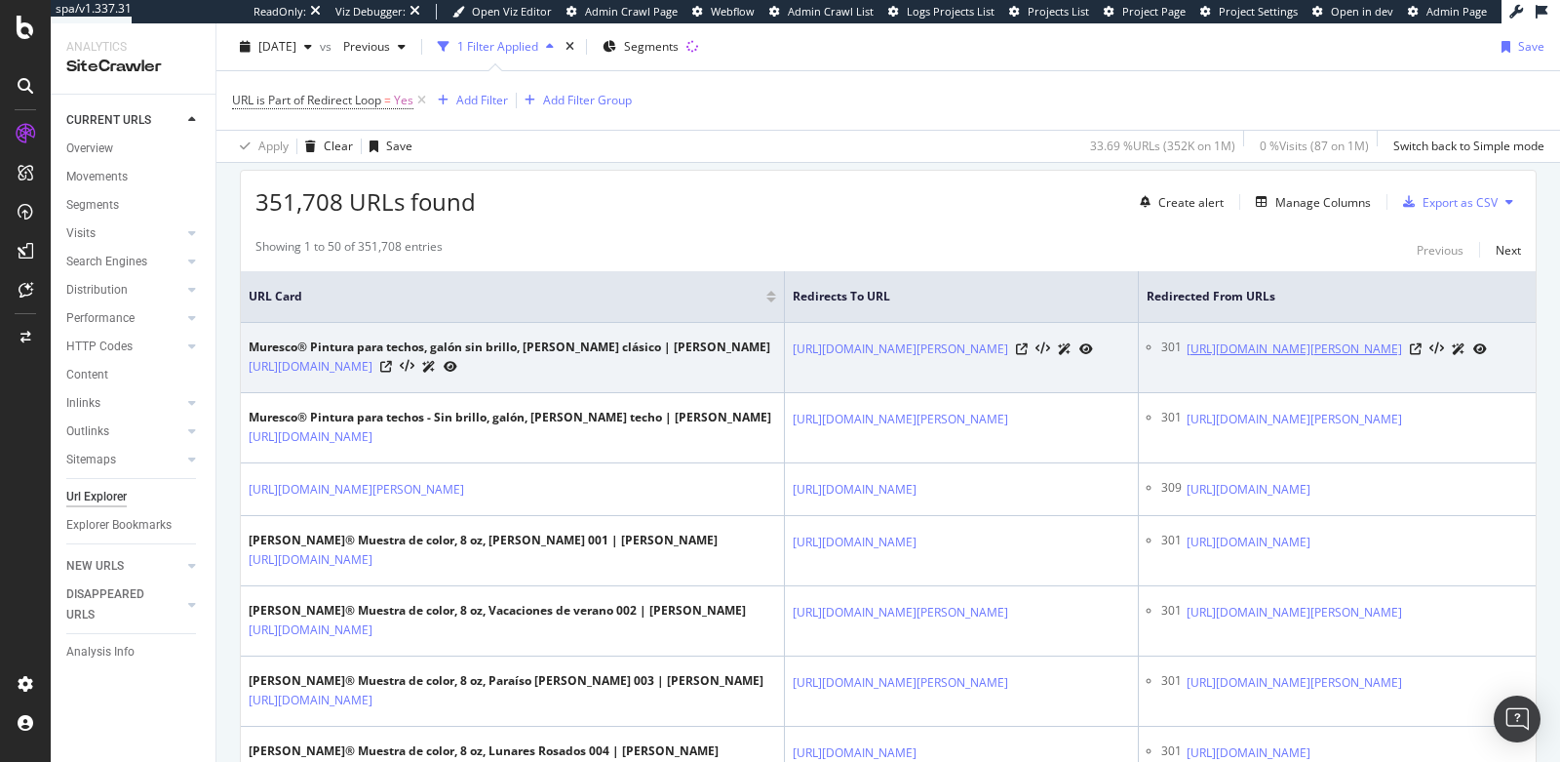
scroll to position [0, 182]
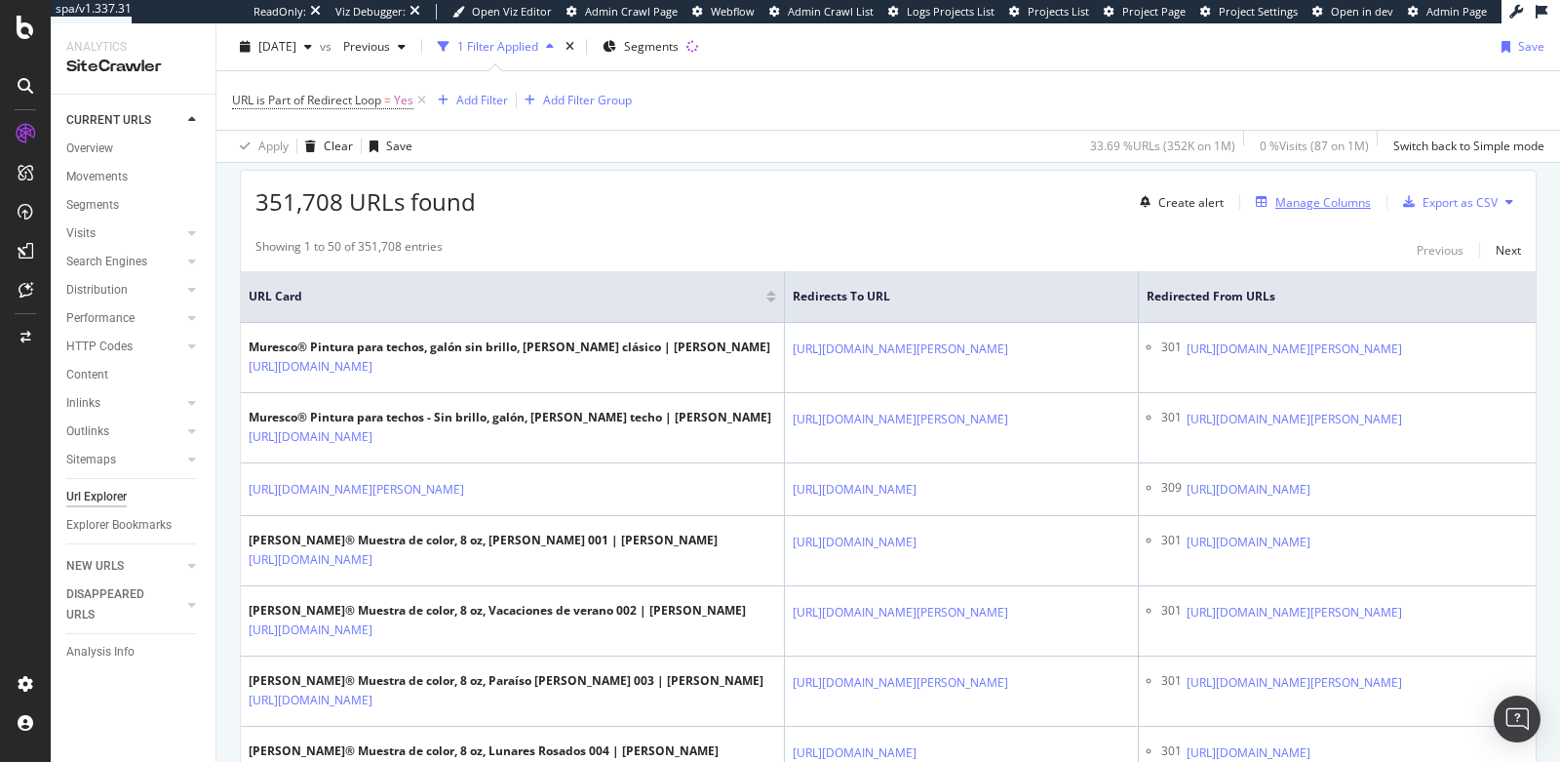
click at [1276, 194] on div "Manage Columns" at bounding box center [1324, 202] width 96 height 17
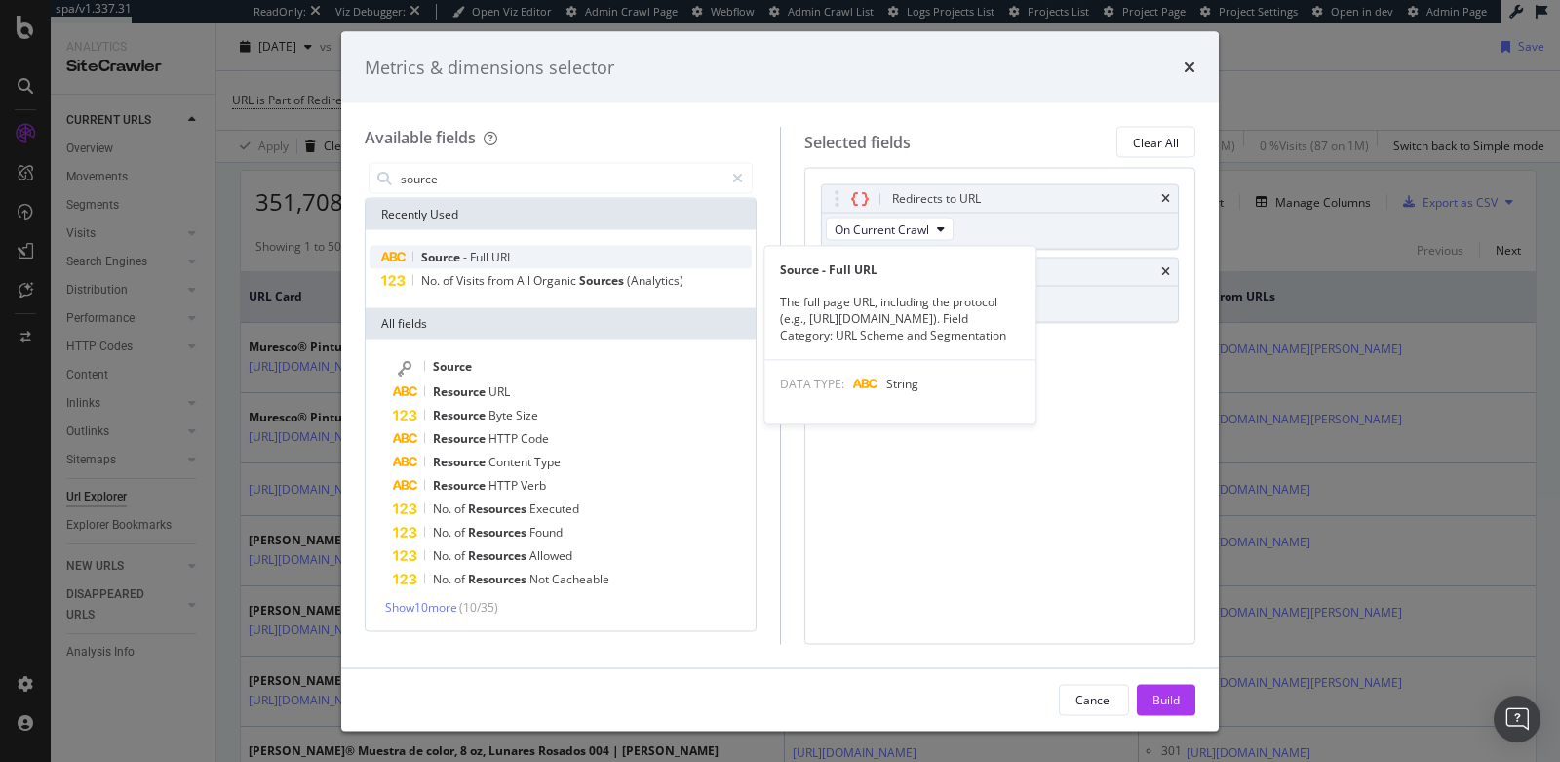
type input "source"
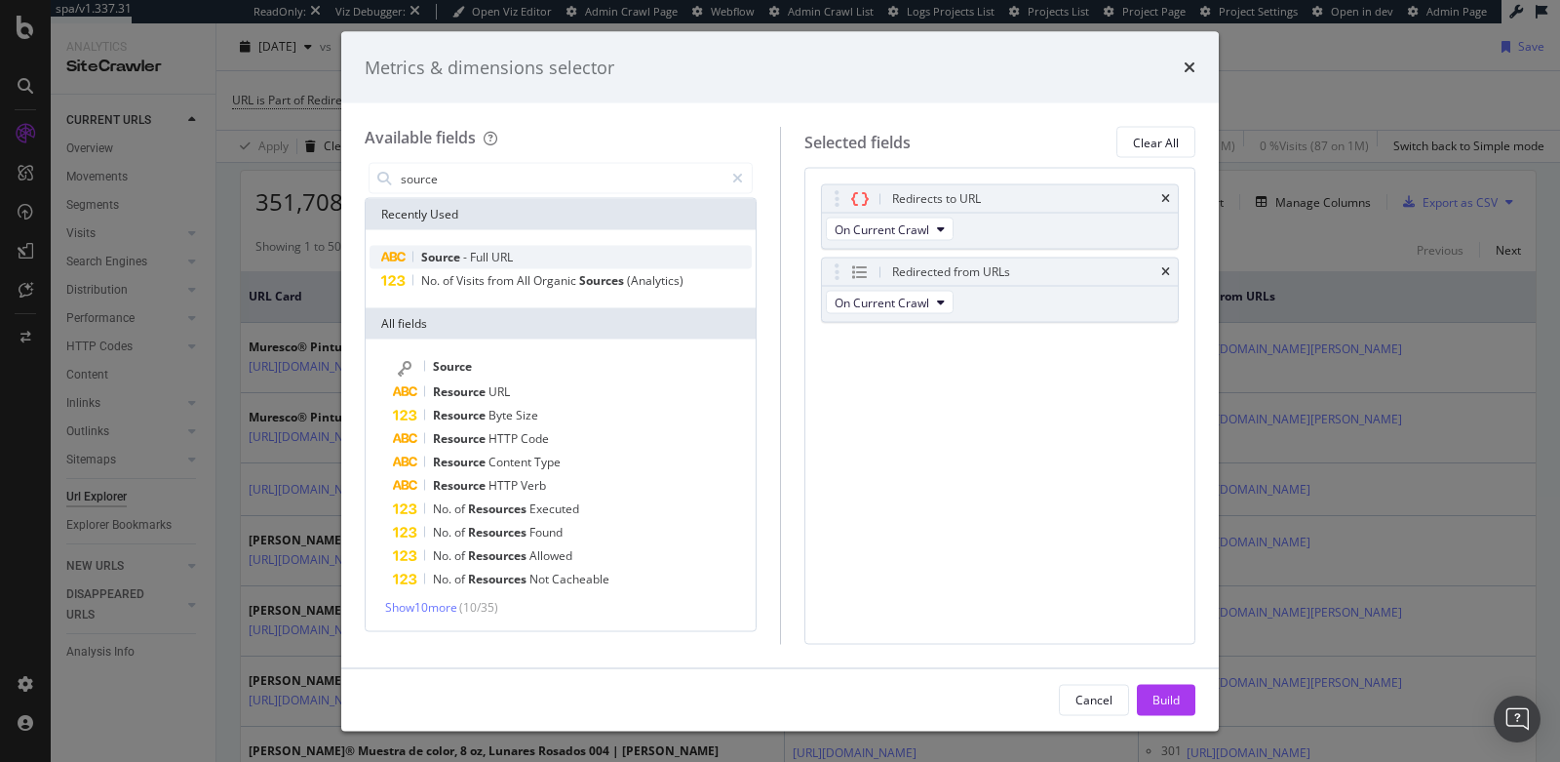
click at [463, 257] on span "-" at bounding box center [466, 257] width 7 height 17
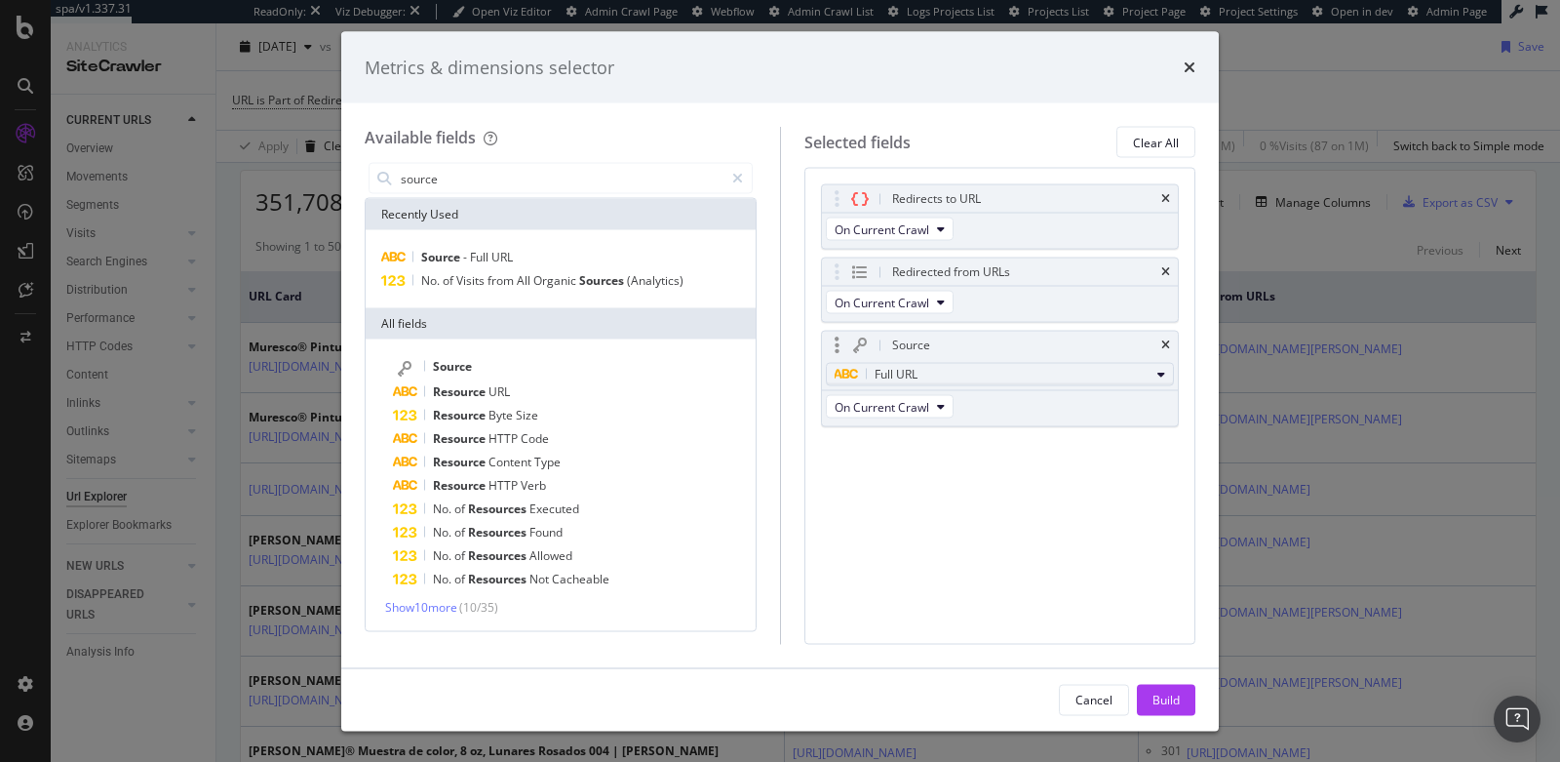
click at [925, 370] on div "Full URL" at bounding box center [993, 374] width 316 height 23
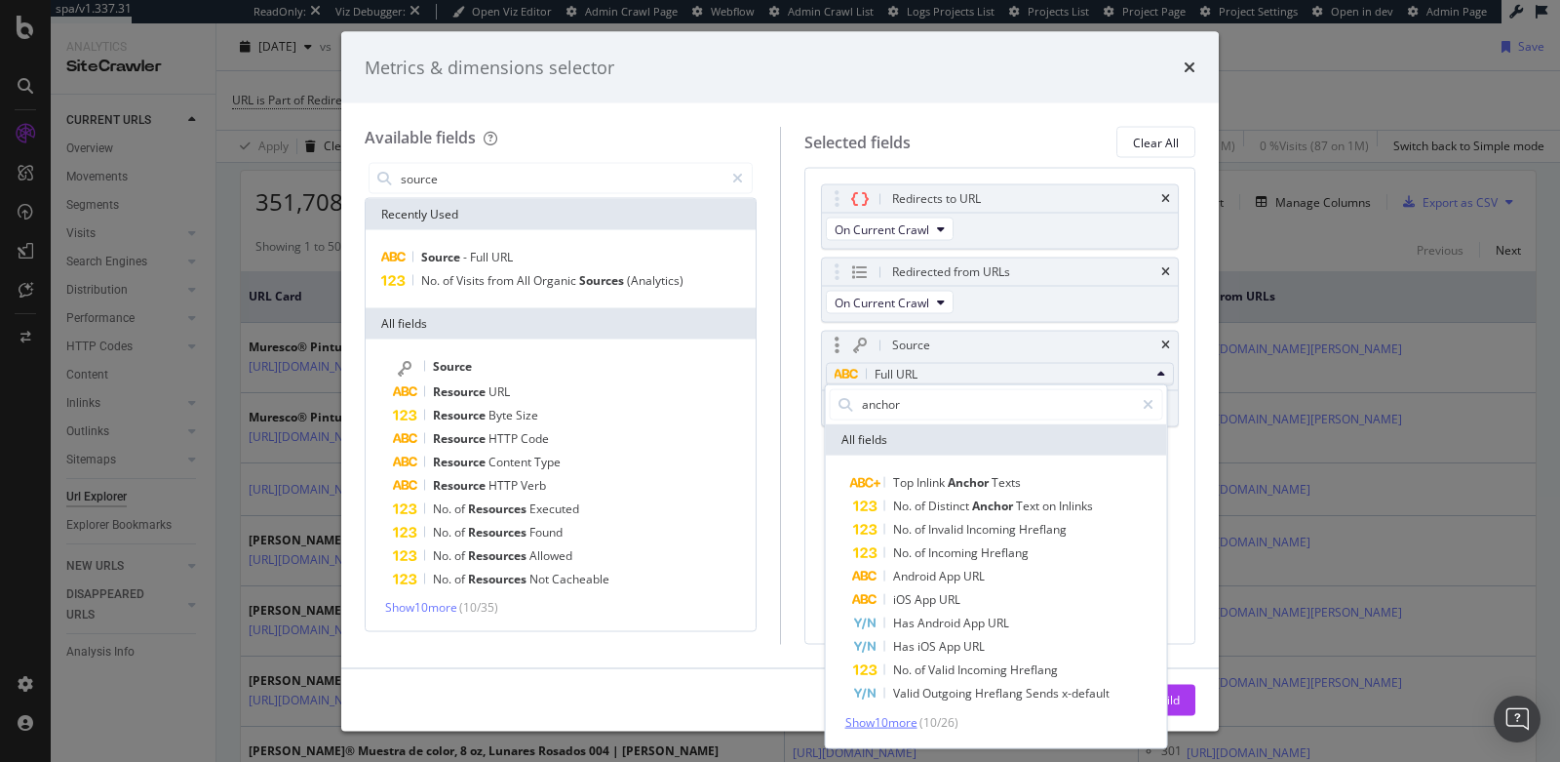
type input "anchor"
click at [894, 717] on span "Show 10 more" at bounding box center [882, 721] width 72 height 17
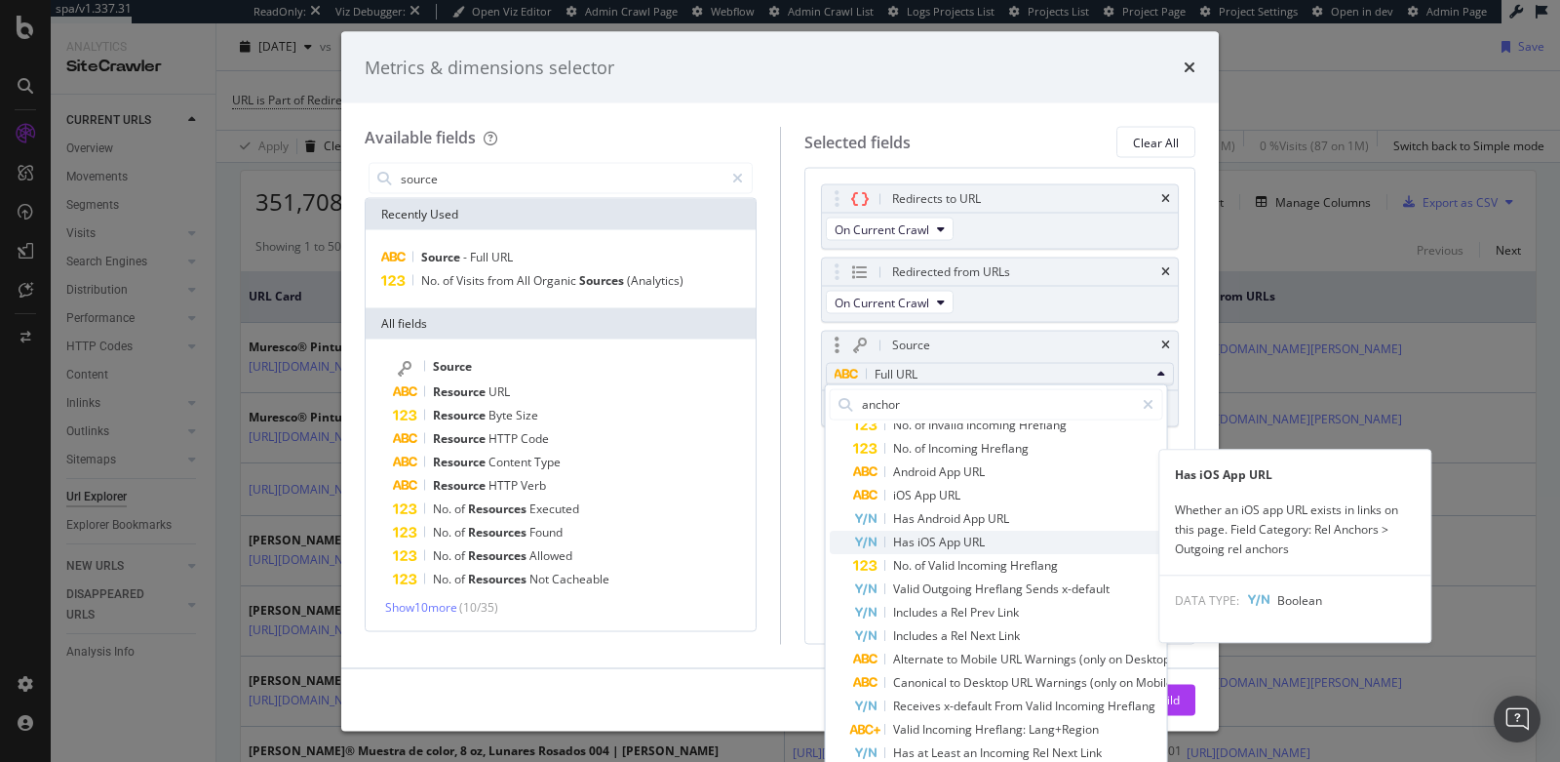
scroll to position [0, 0]
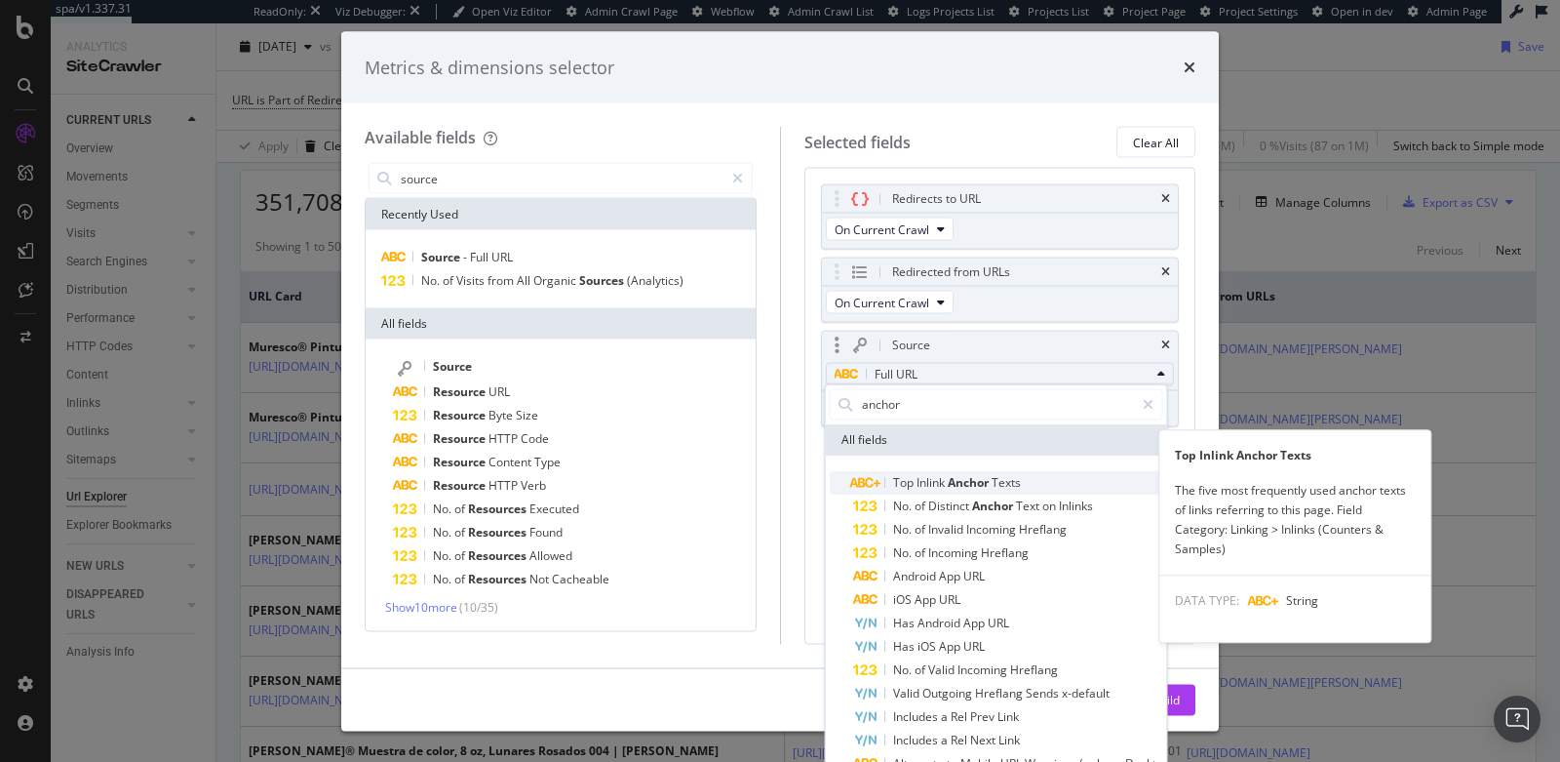
click at [977, 478] on span "Anchor" at bounding box center [970, 481] width 44 height 17
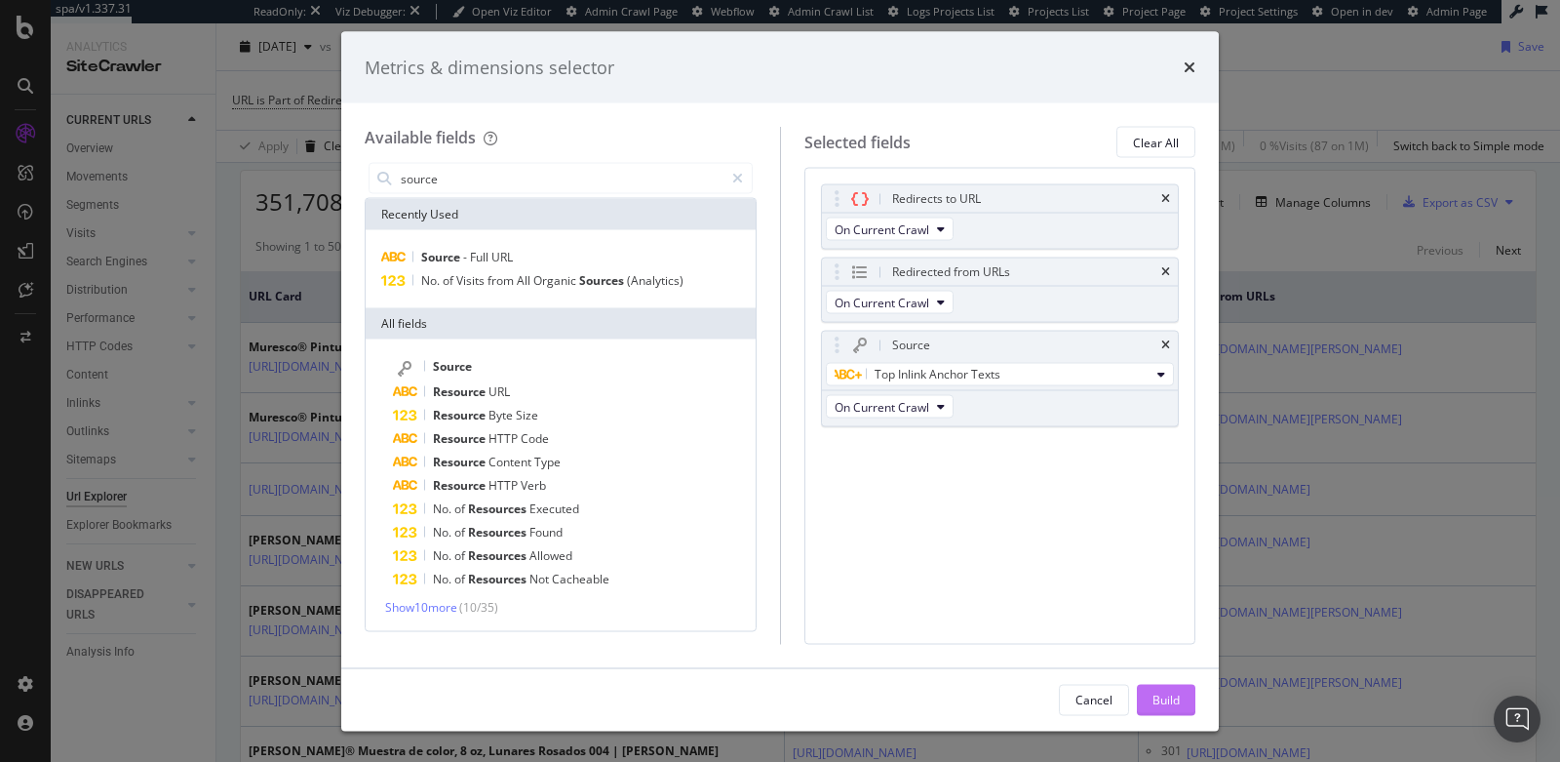
click at [1160, 693] on div "Build" at bounding box center [1166, 699] width 27 height 17
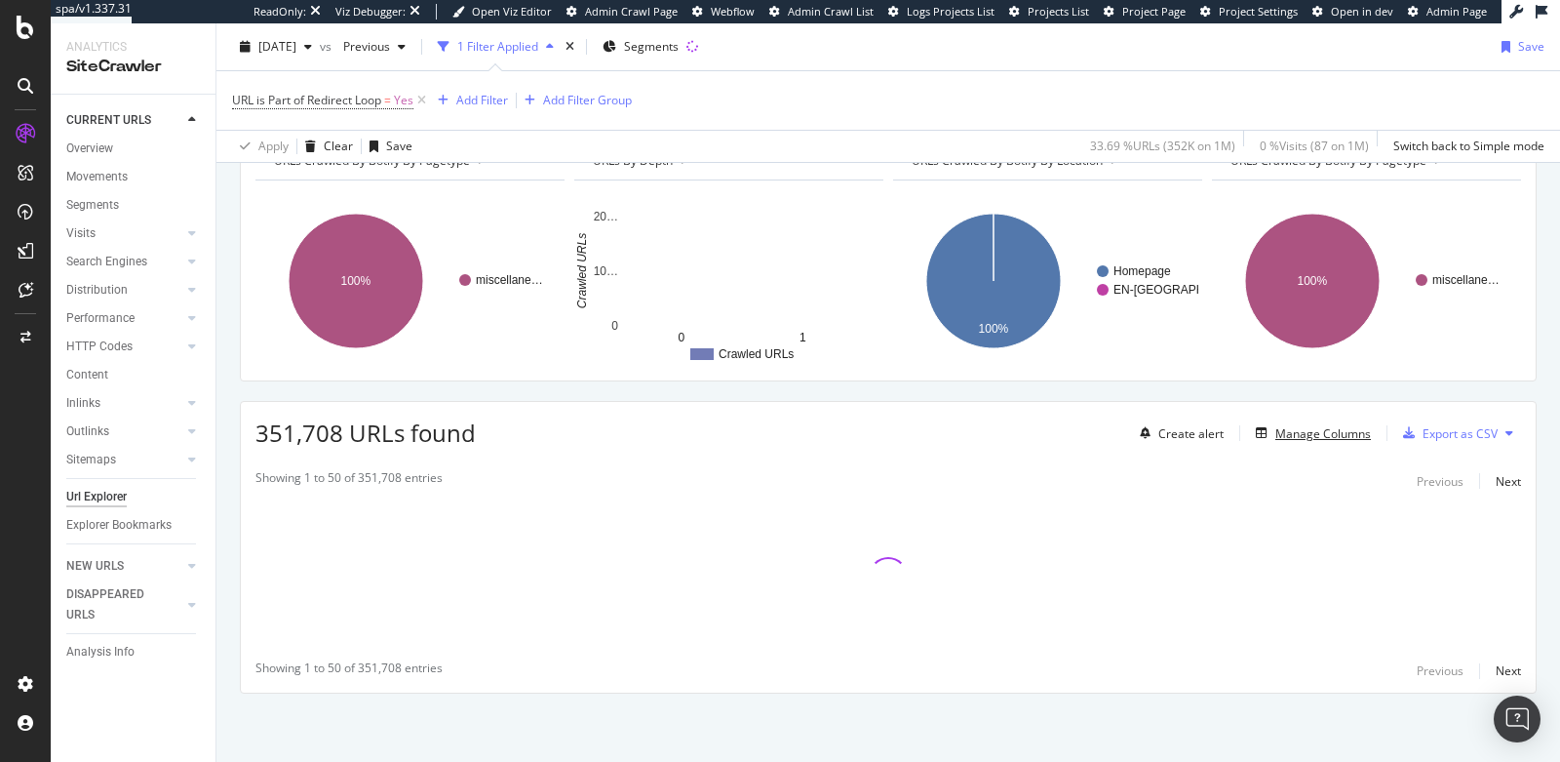
scroll to position [230, 0]
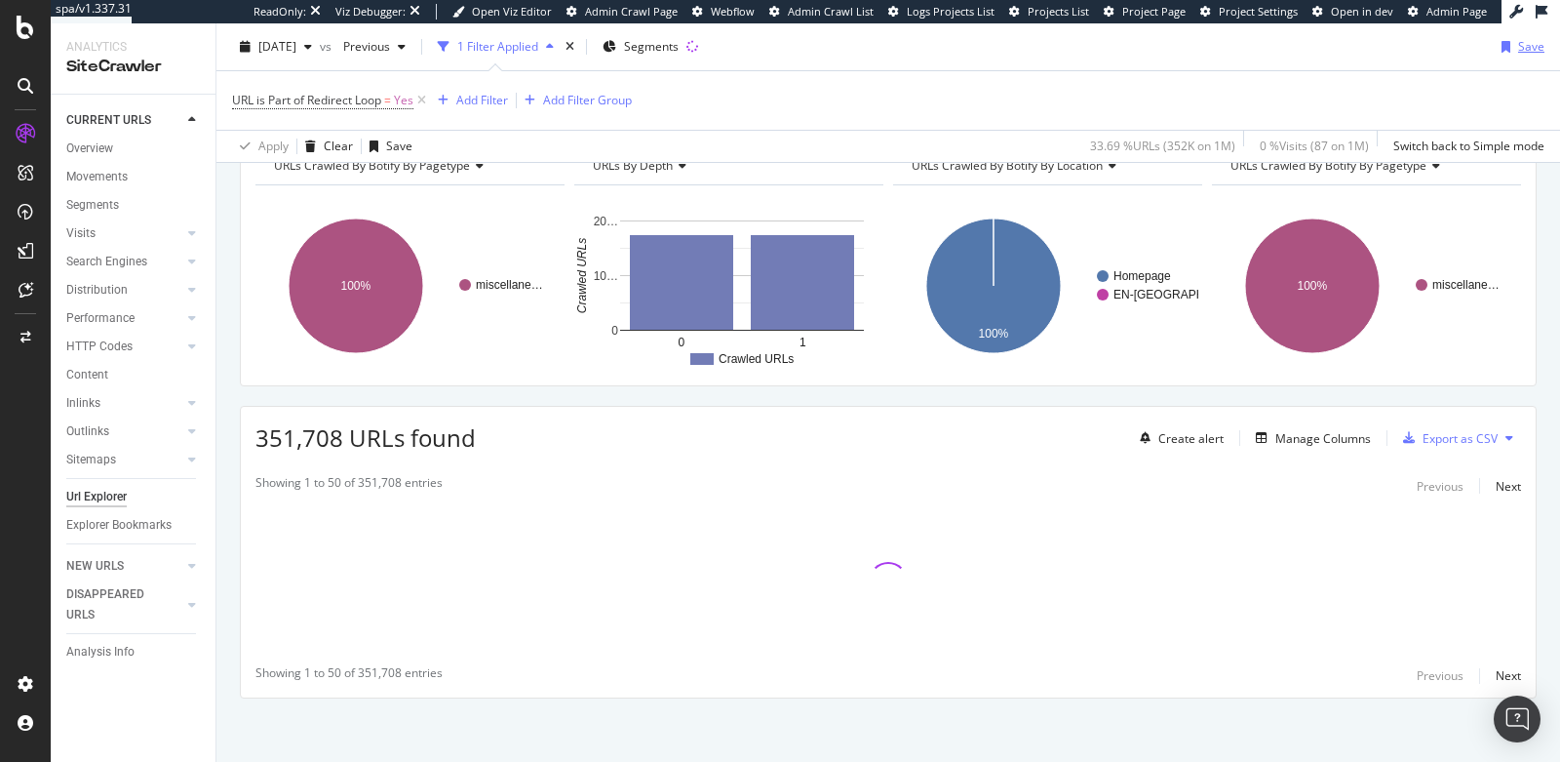
click at [1519, 44] on div "Save" at bounding box center [1532, 46] width 26 height 17
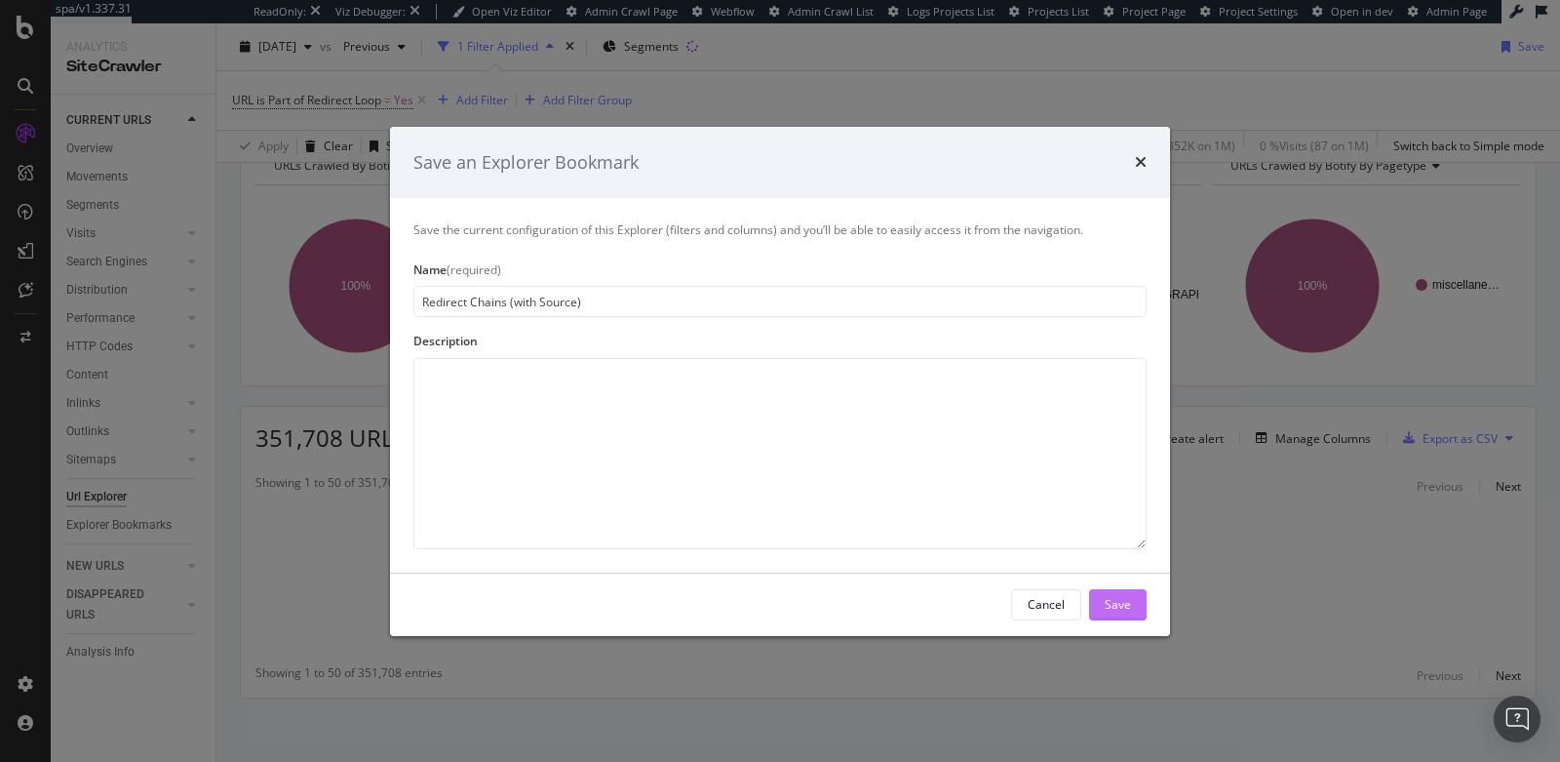
type input "Redirect Chains (with Source)"
click at [1117, 600] on div "Save" at bounding box center [1118, 604] width 26 height 17
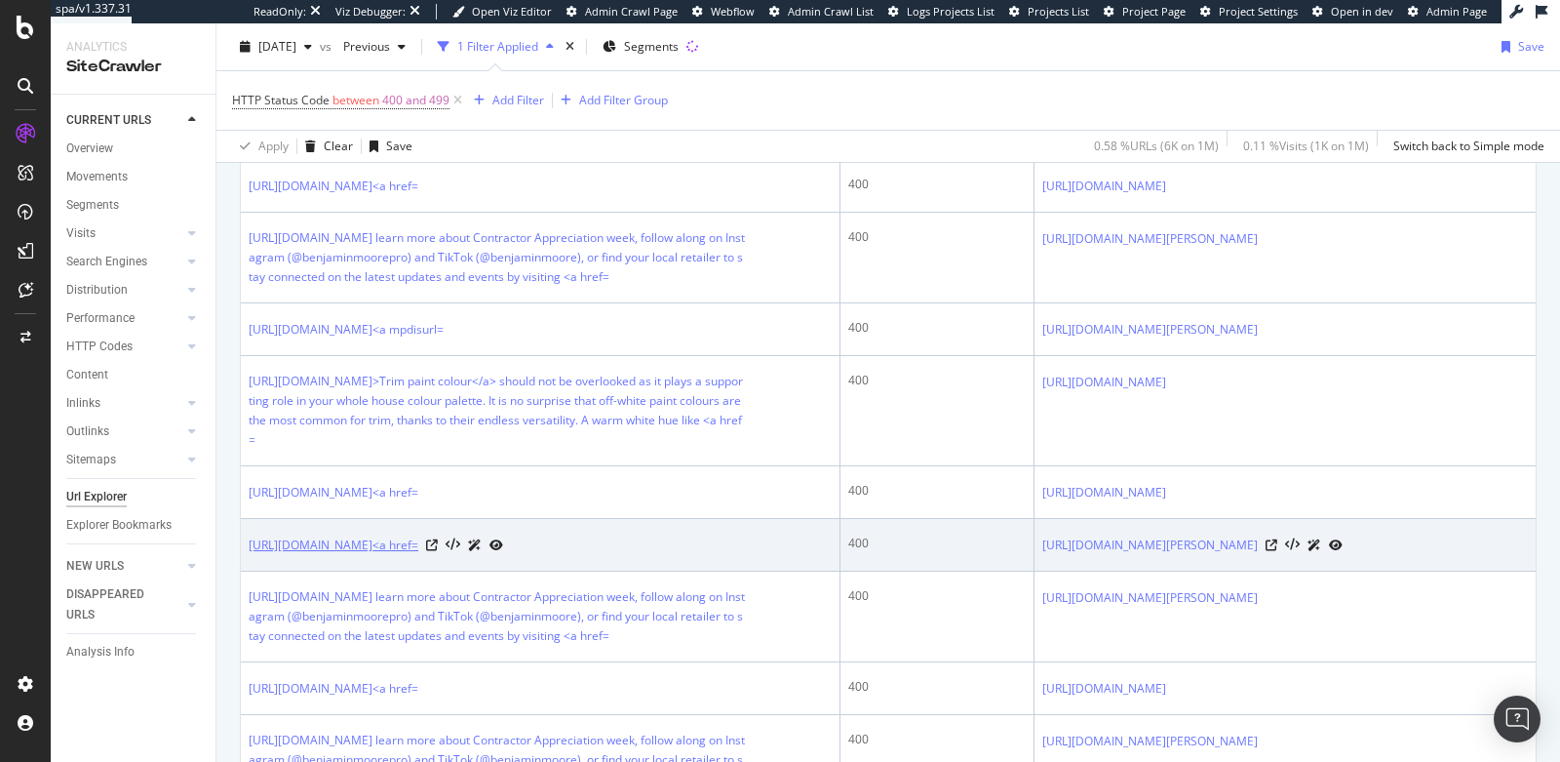
scroll to position [577, 0]
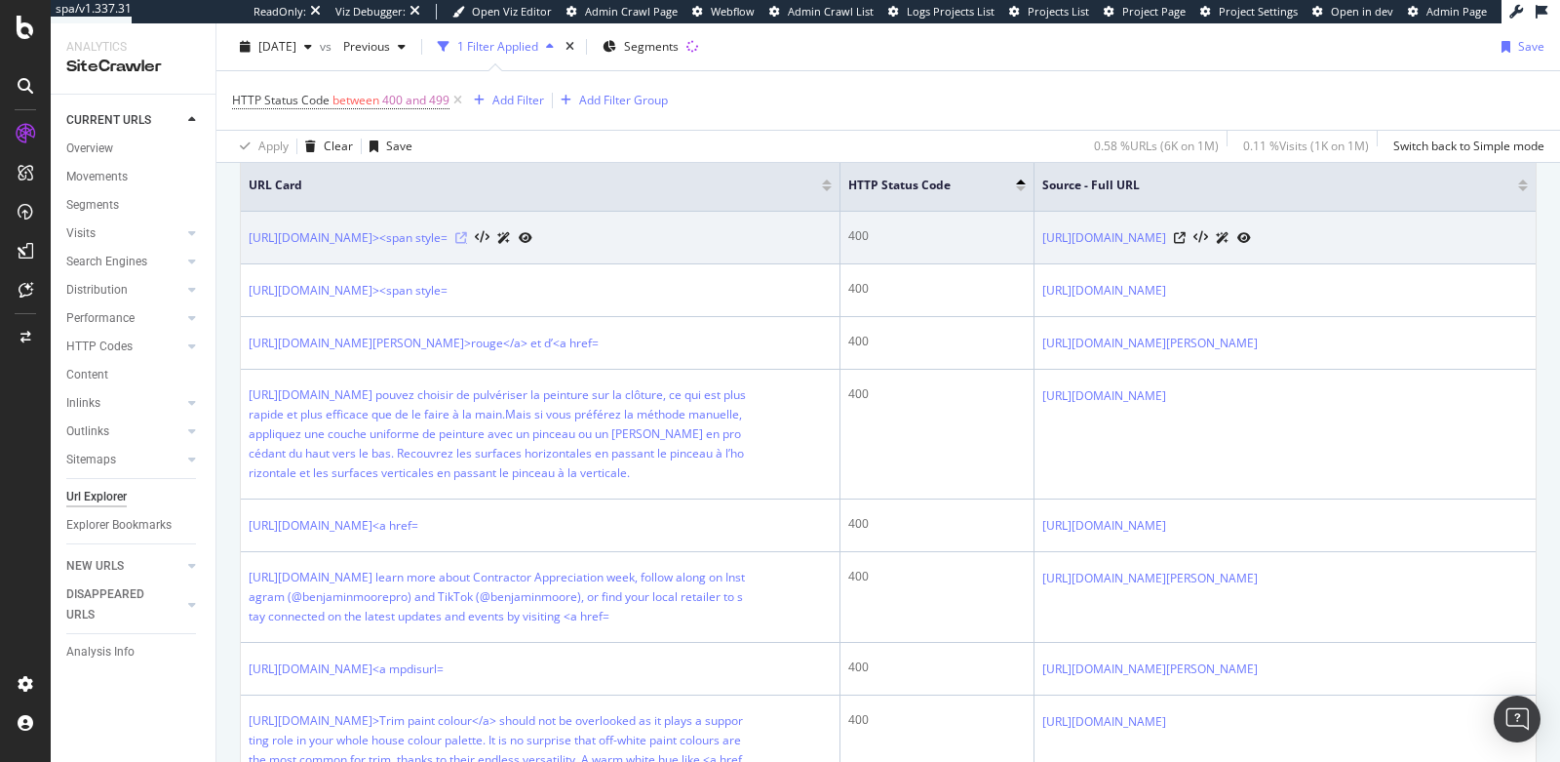
click at [467, 232] on icon at bounding box center [461, 238] width 12 height 12
drag, startPoint x: 1296, startPoint y: 250, endPoint x: 1285, endPoint y: 249, distance: 10.8
click at [1186, 241] on icon at bounding box center [1180, 238] width 12 height 12
drag, startPoint x: 620, startPoint y: 257, endPoint x: 250, endPoint y: 235, distance: 371.2
click at [250, 235] on td "[URL][DOMAIN_NAME]><span style=" at bounding box center [541, 238] width 600 height 53
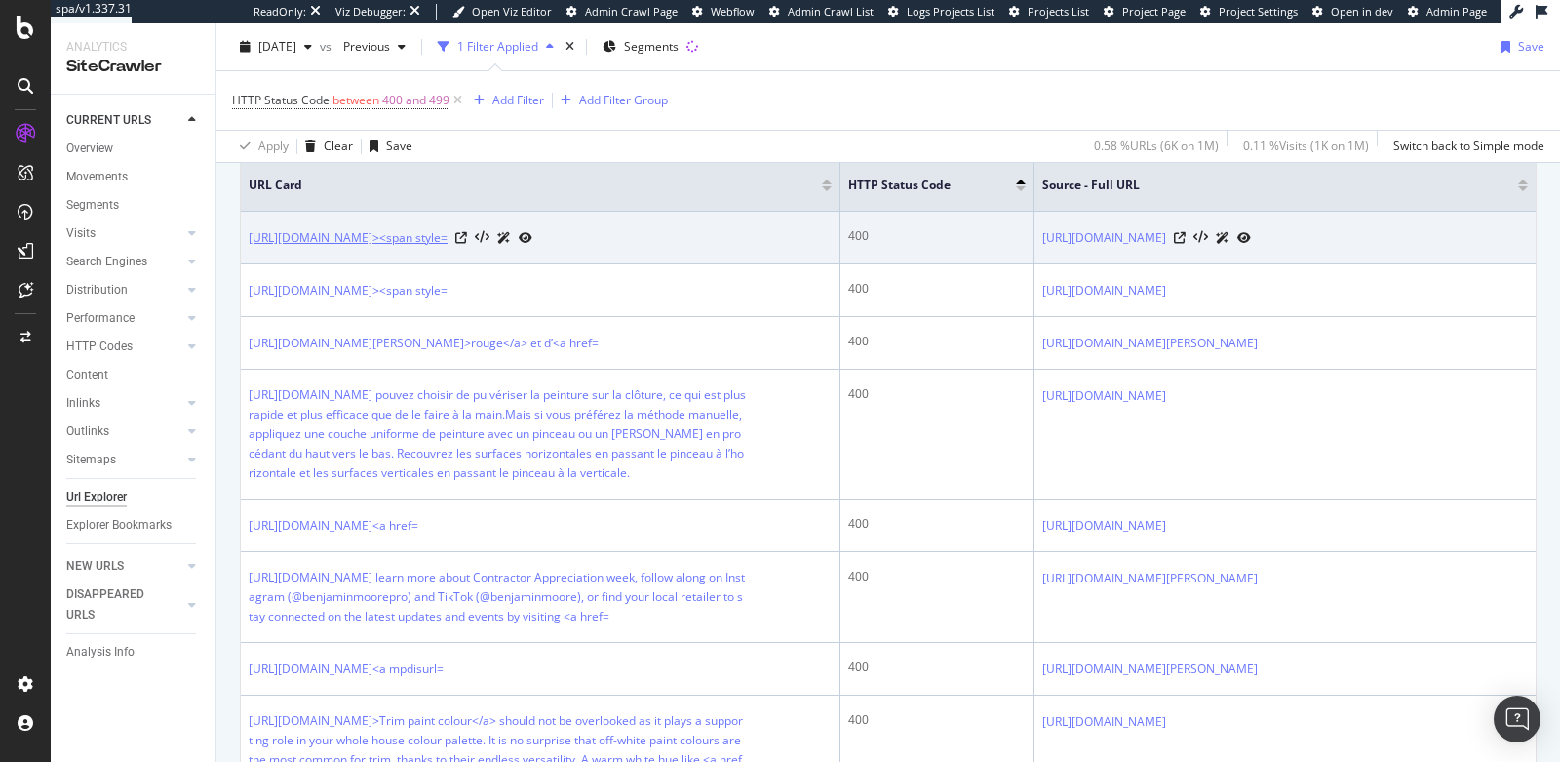
copy link "[URL][DOMAIN_NAME]><span style="
click at [1208, 243] on icon at bounding box center [1201, 238] width 15 height 14
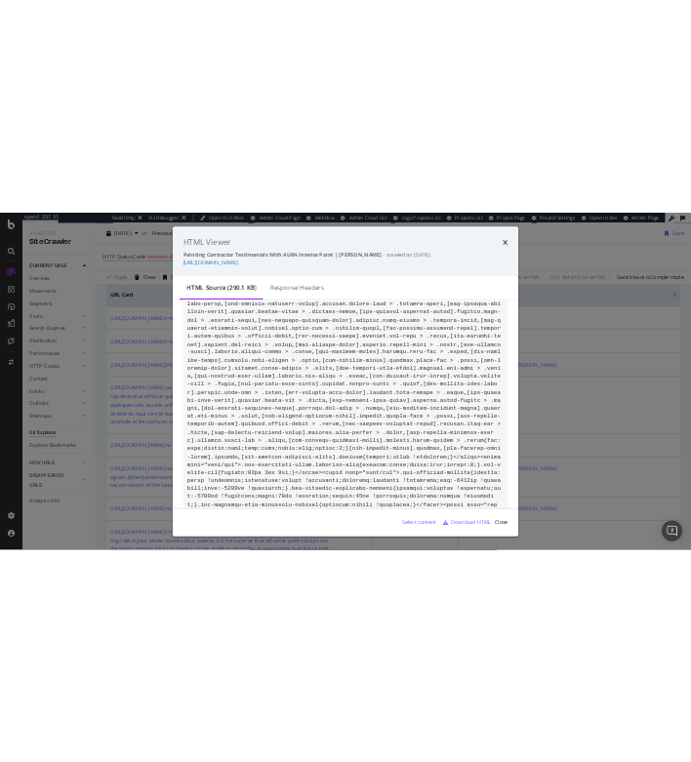
scroll to position [0, 0]
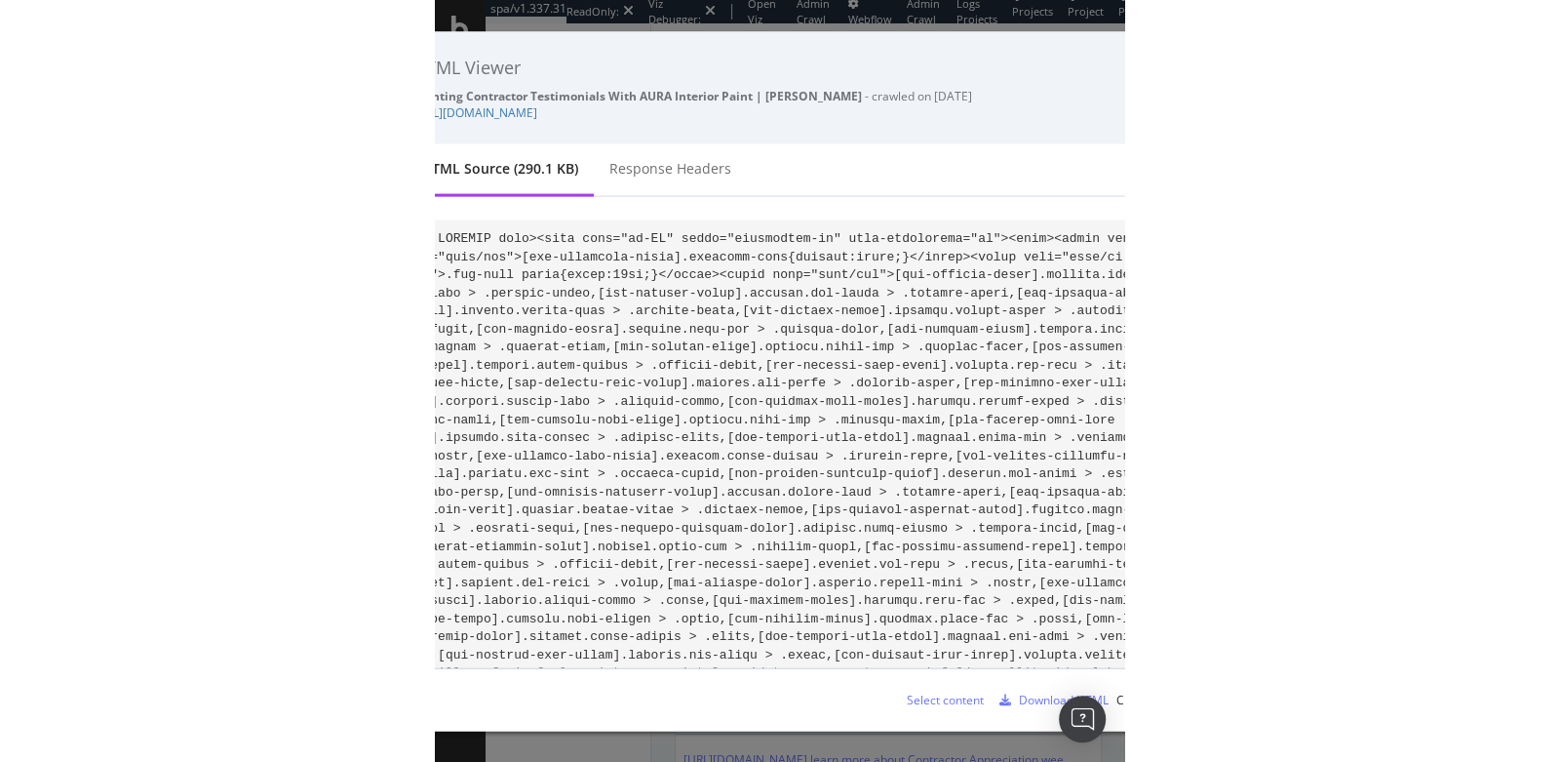
scroll to position [577, 0]
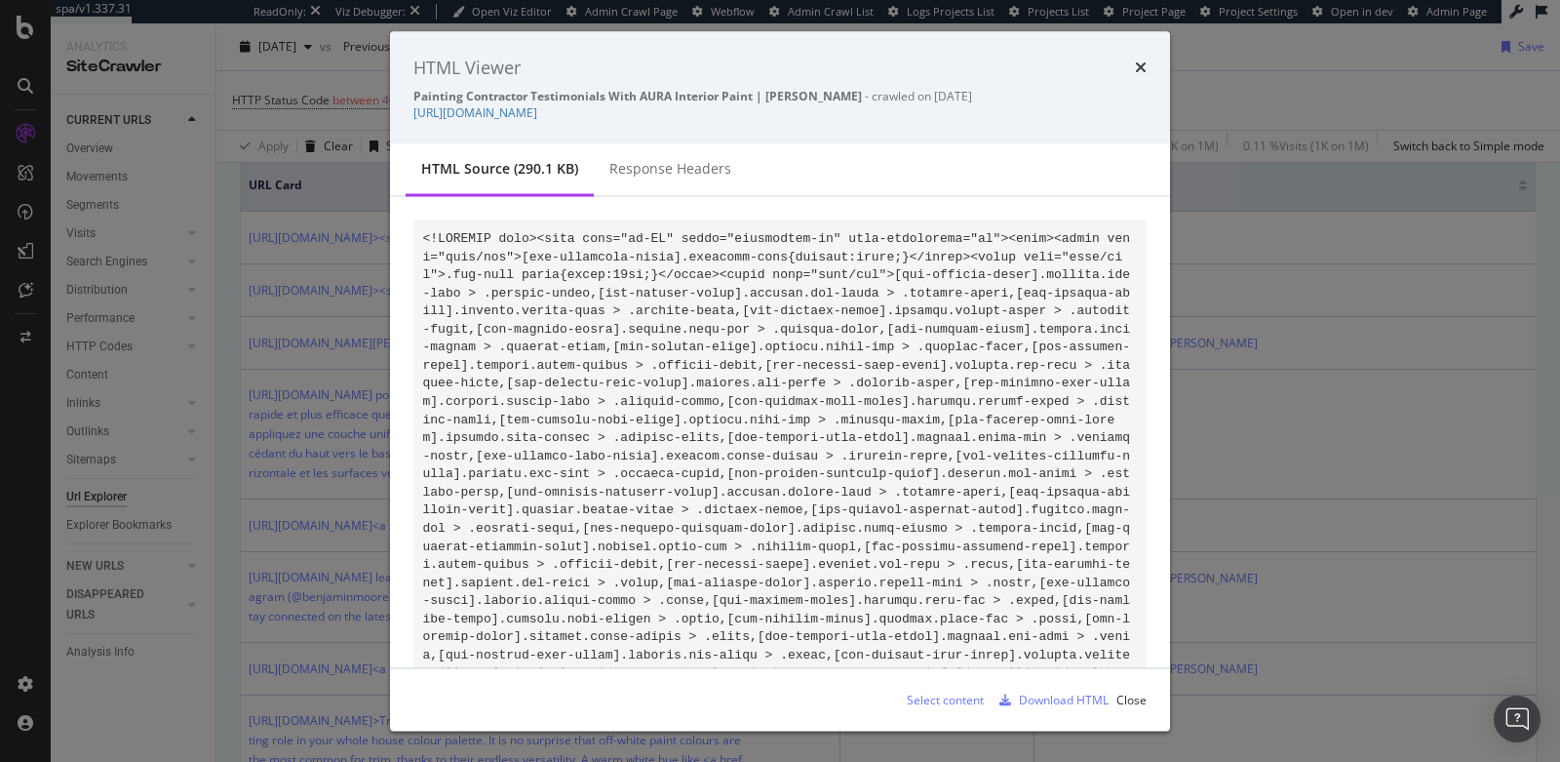
click at [1044, 703] on div "Download HTML" at bounding box center [1064, 699] width 90 height 17
click at [1145, 68] on icon "times" at bounding box center [1141, 67] width 12 height 16
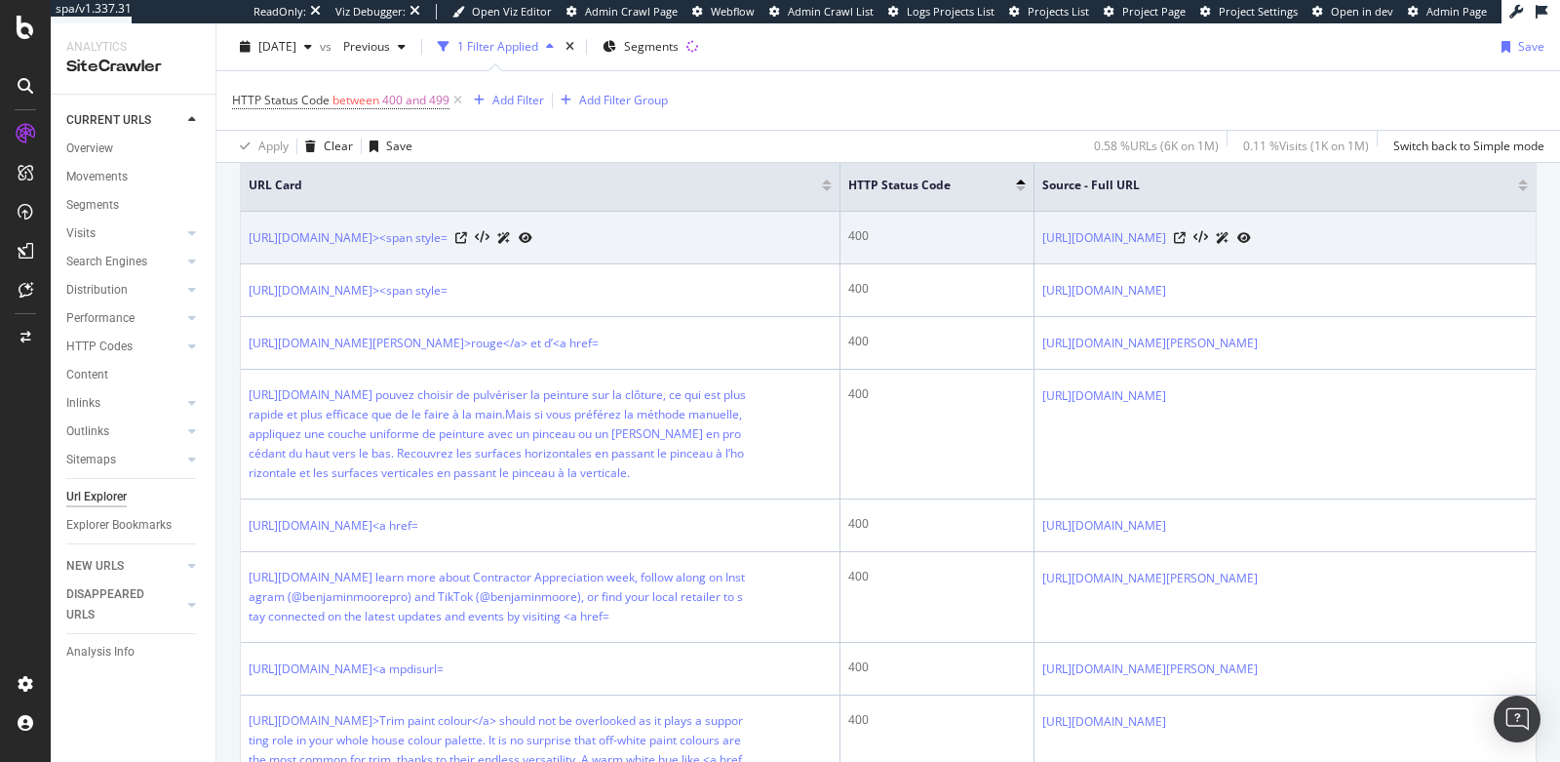
drag, startPoint x: 615, startPoint y: 256, endPoint x: 247, endPoint y: 230, distance: 369.5
click at [247, 230] on td "https://www.benjaminmoore.com/en-us/documentation><span style=" at bounding box center [541, 238] width 600 height 53
copy link "https://www.benjaminmoore.com/en-us/documentation><span style="
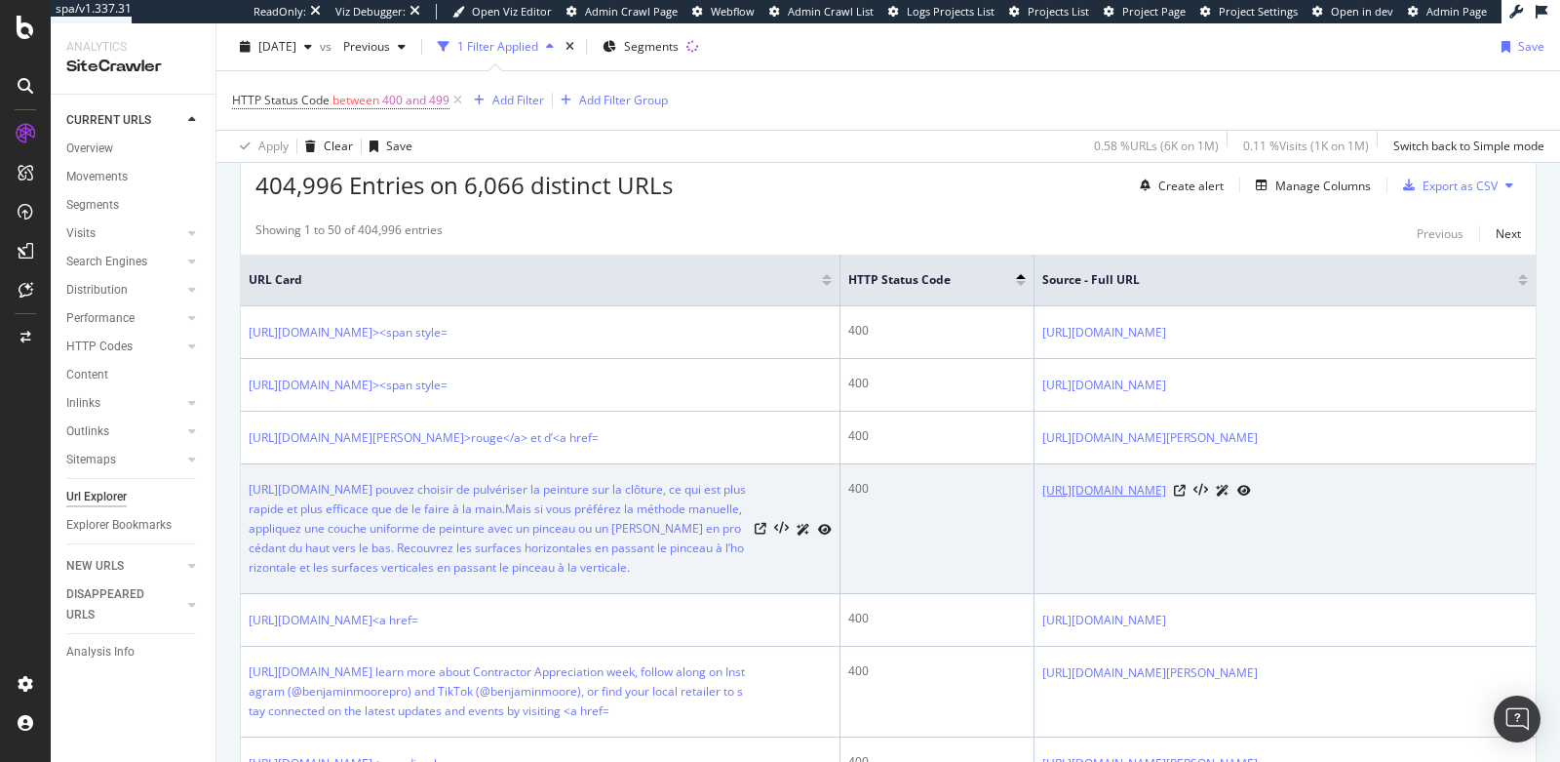
scroll to position [419, 0]
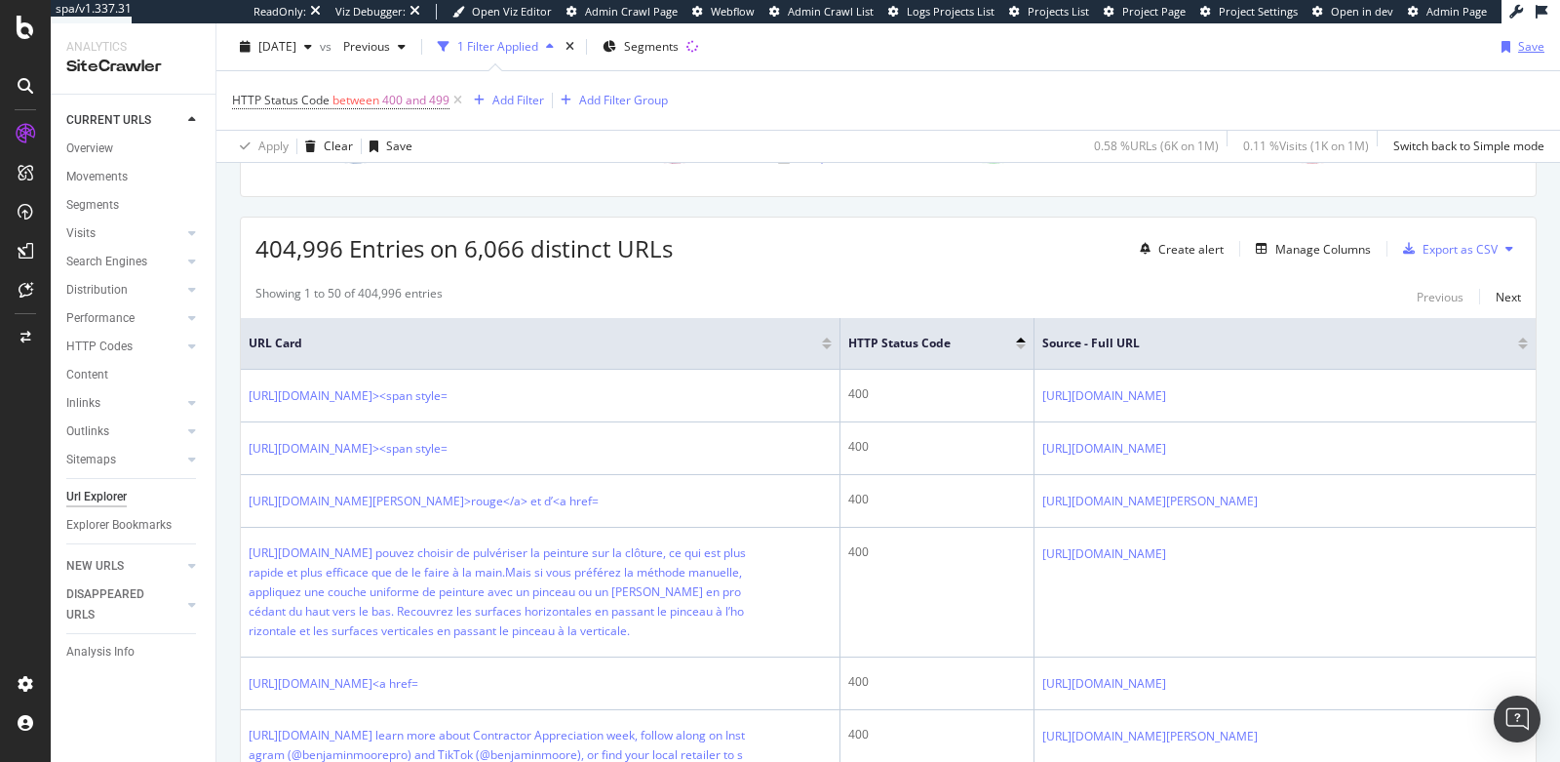
click at [1519, 46] on div "Save" at bounding box center [1532, 46] width 26 height 17
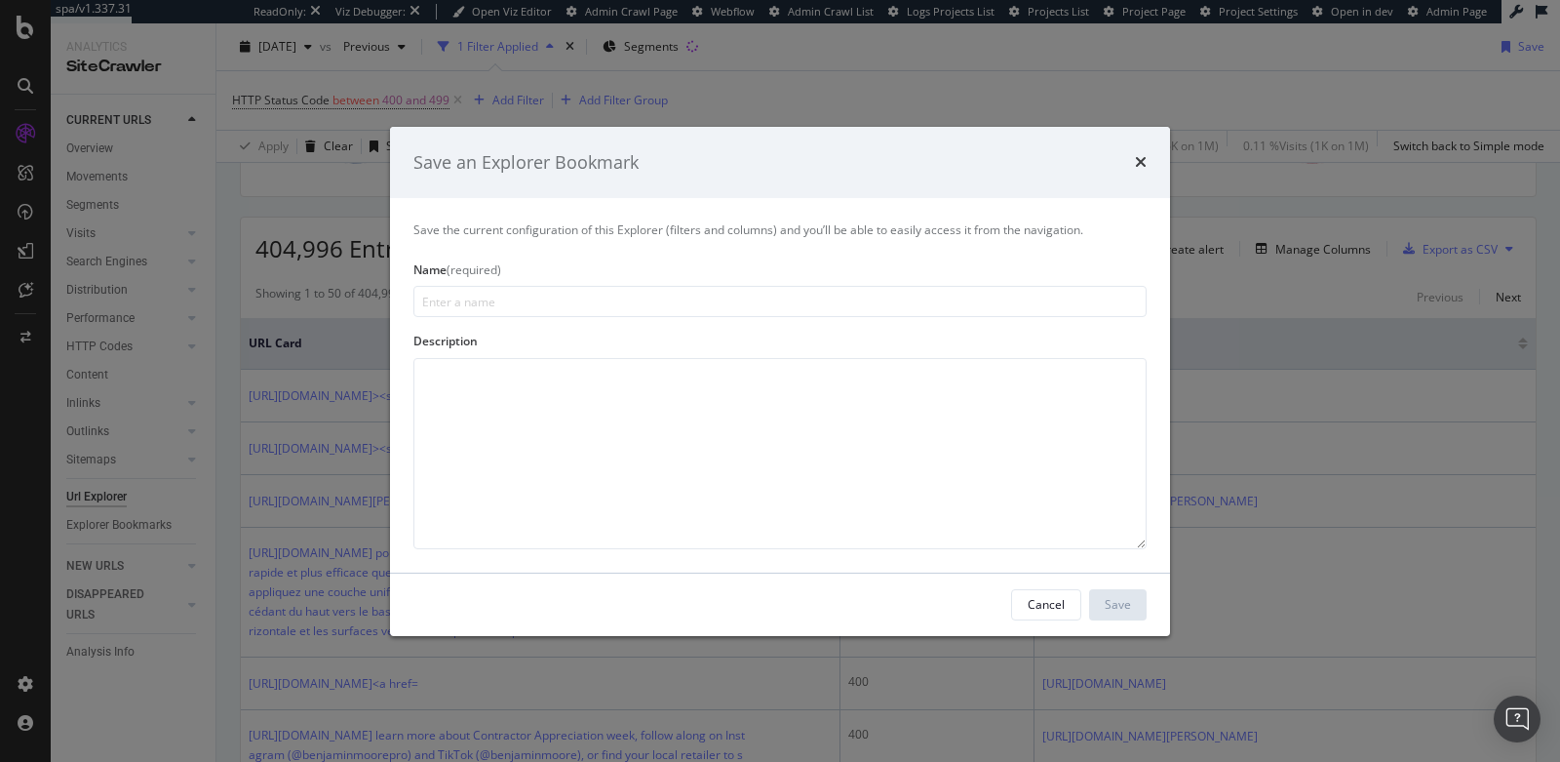
type input "S"
type input "400s & 403s"
click at [735, 451] on textarea "modal" at bounding box center [780, 453] width 733 height 191
type textarea "mobile site malformed URLs"
click at [1122, 611] on div "Save" at bounding box center [1118, 604] width 26 height 17
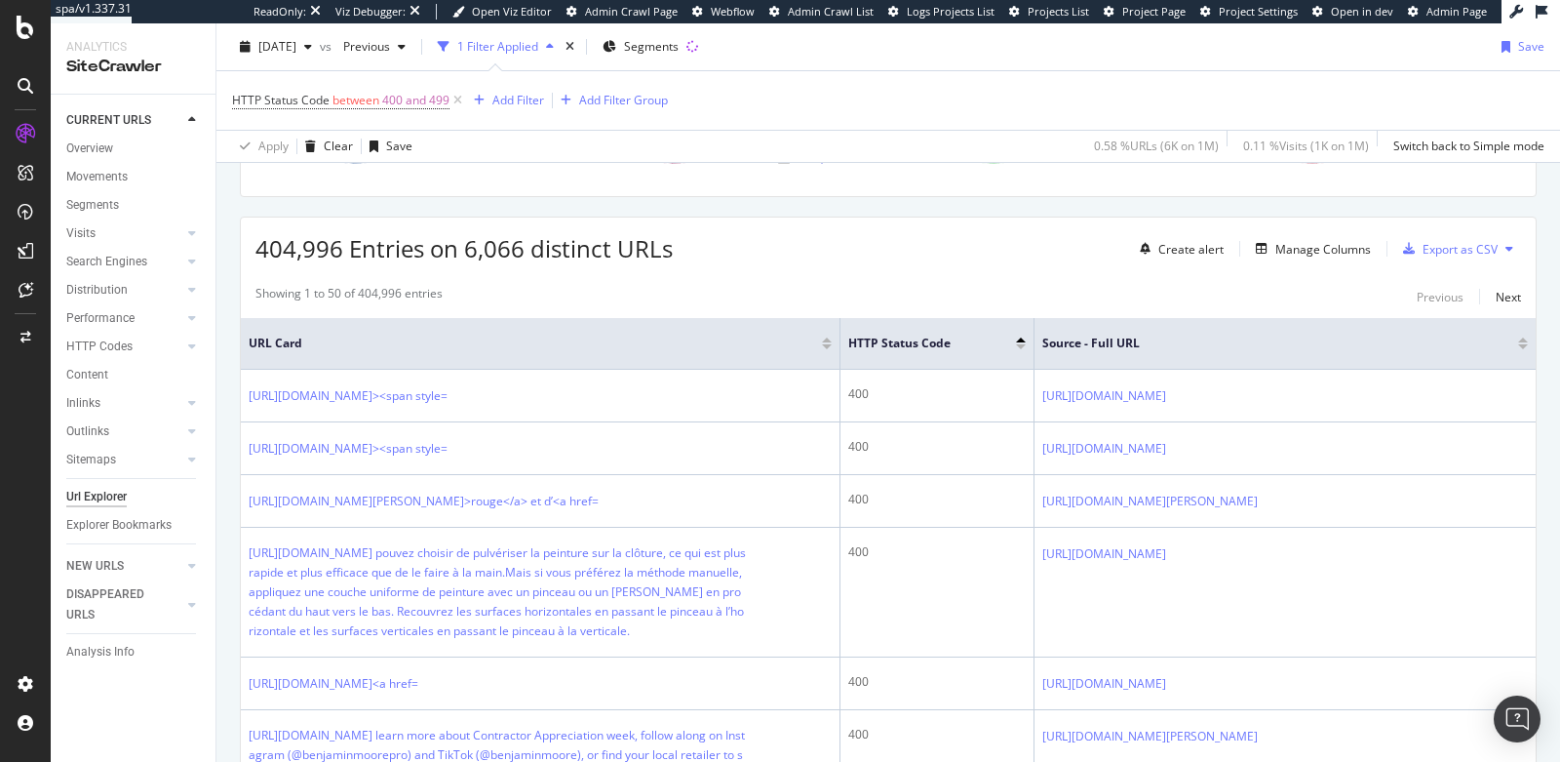
scroll to position [503, 0]
click at [895, 217] on div "404,996 Entries on 6,066 distinct URLs Create alert Manage Columns Export as CSV" at bounding box center [888, 241] width 1295 height 48
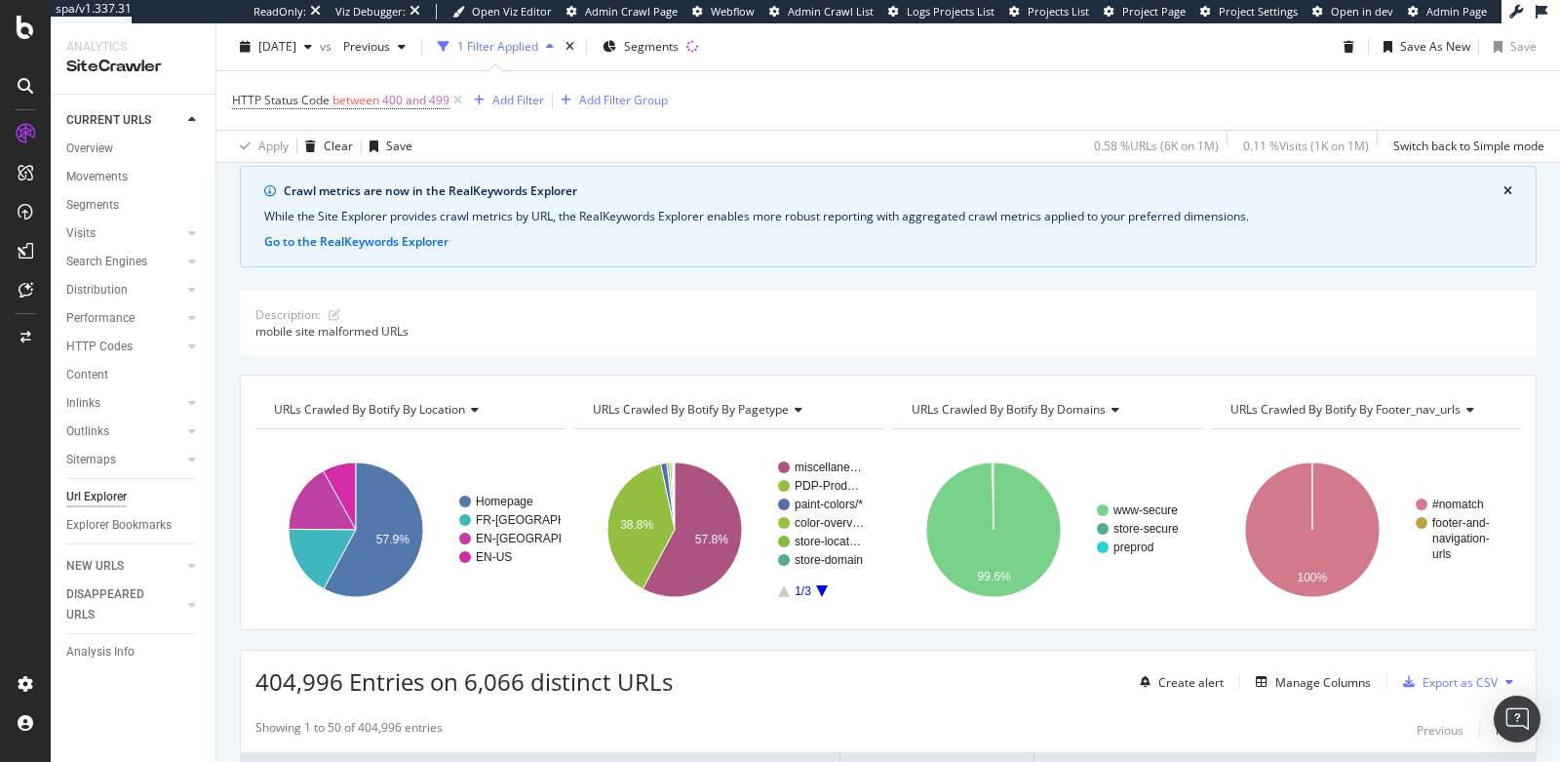
scroll to position [64, 0]
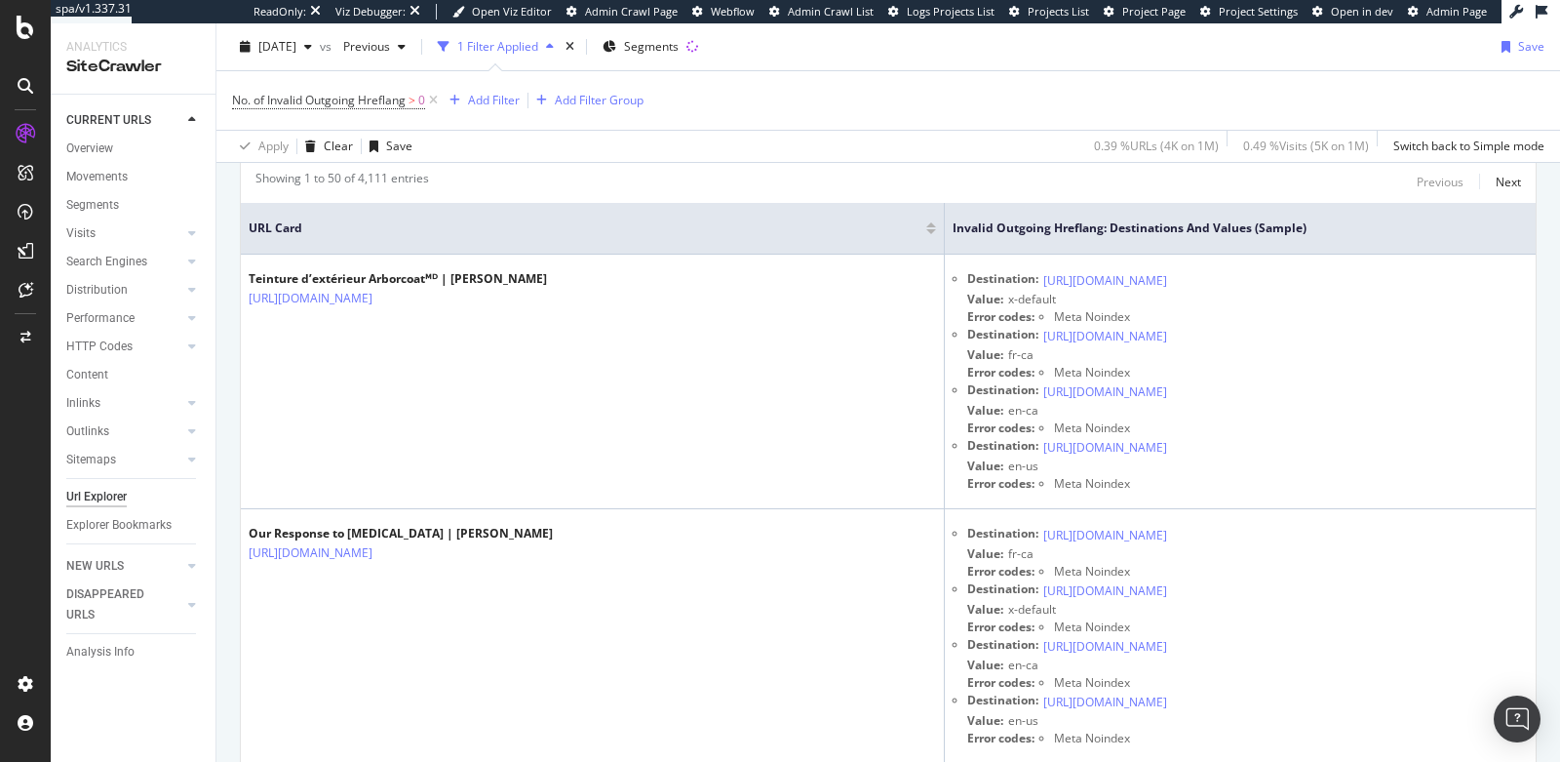
scroll to position [549, 0]
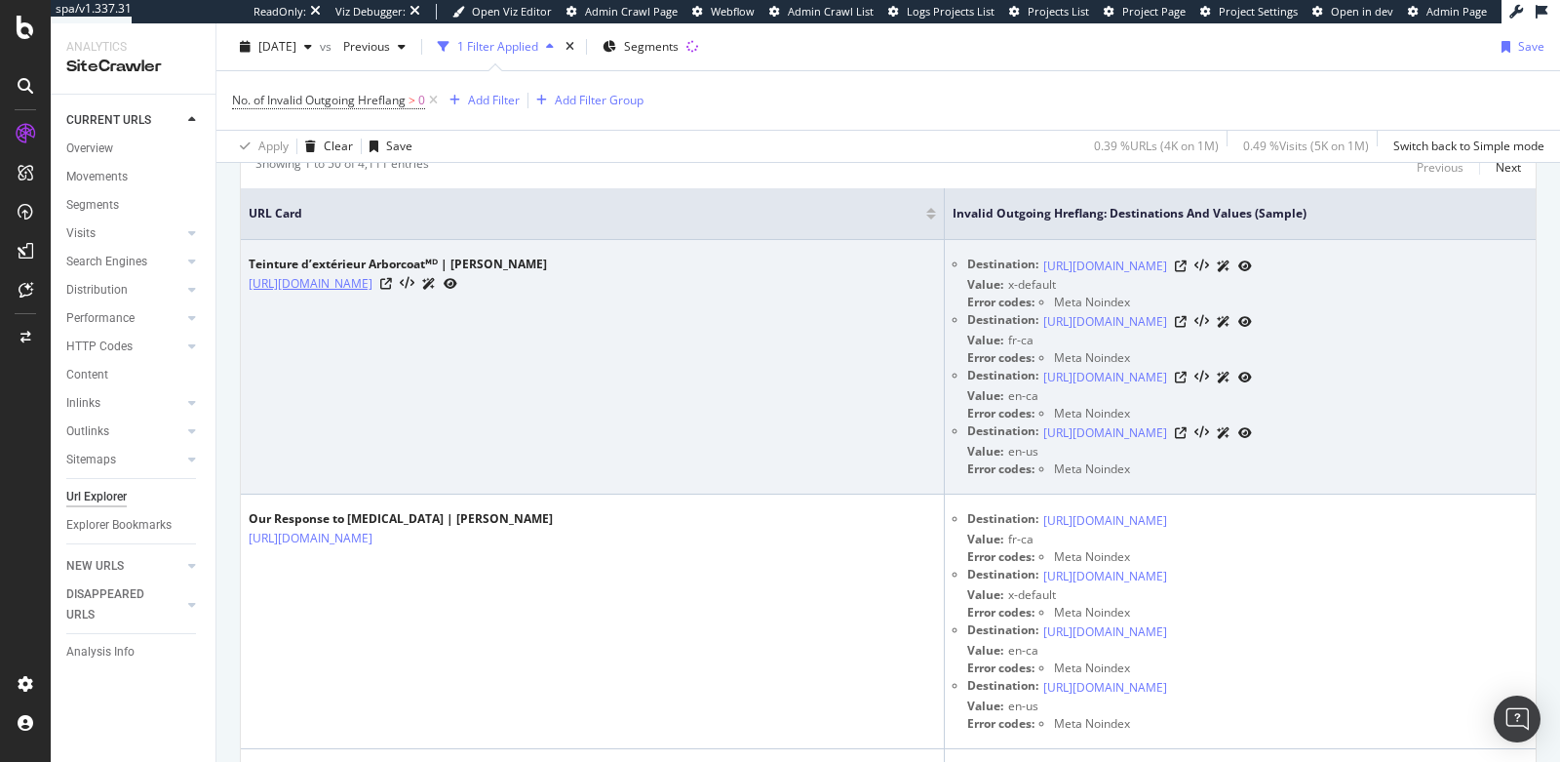
drag, startPoint x: 446, startPoint y: 301, endPoint x: 391, endPoint y: 310, distance: 55.3
click at [392, 287] on icon at bounding box center [386, 284] width 12 height 12
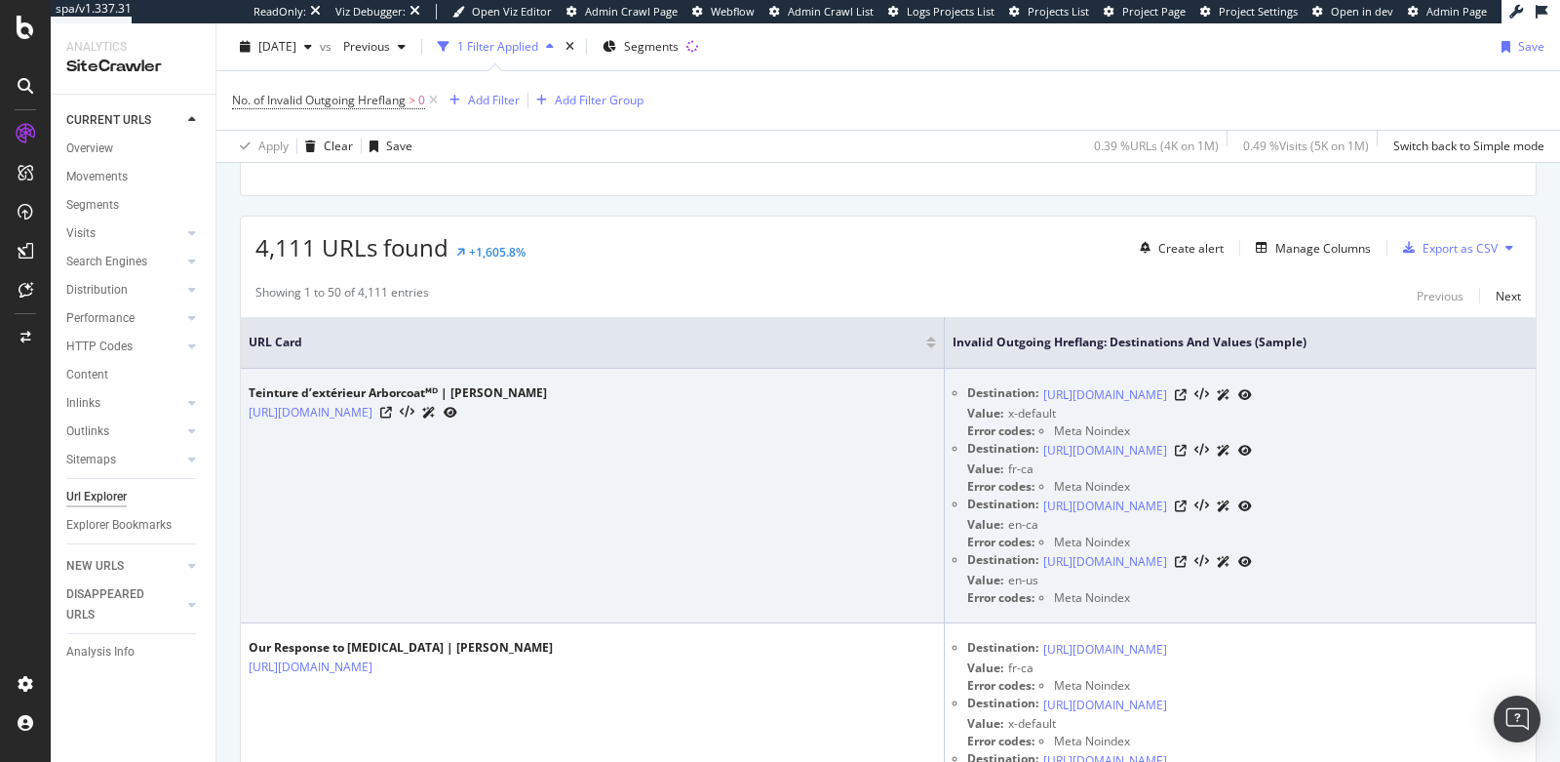
scroll to position [417, 0]
drag, startPoint x: 1079, startPoint y: 446, endPoint x: 1102, endPoint y: 394, distance: 56.7
click at [1102, 394] on div "Destination: https://www.benjaminmoore.com/en-us/interior-exterior-paints-stain…" at bounding box center [1248, 415] width 561 height 56
click at [1097, 408] on link "https://www.benjaminmoore.com/en-us/interior-exterior-paints-stains/arborcoat-e…" at bounding box center [1106, 398] width 124 height 20
click at [1187, 400] on icon at bounding box center [1181, 398] width 12 height 12
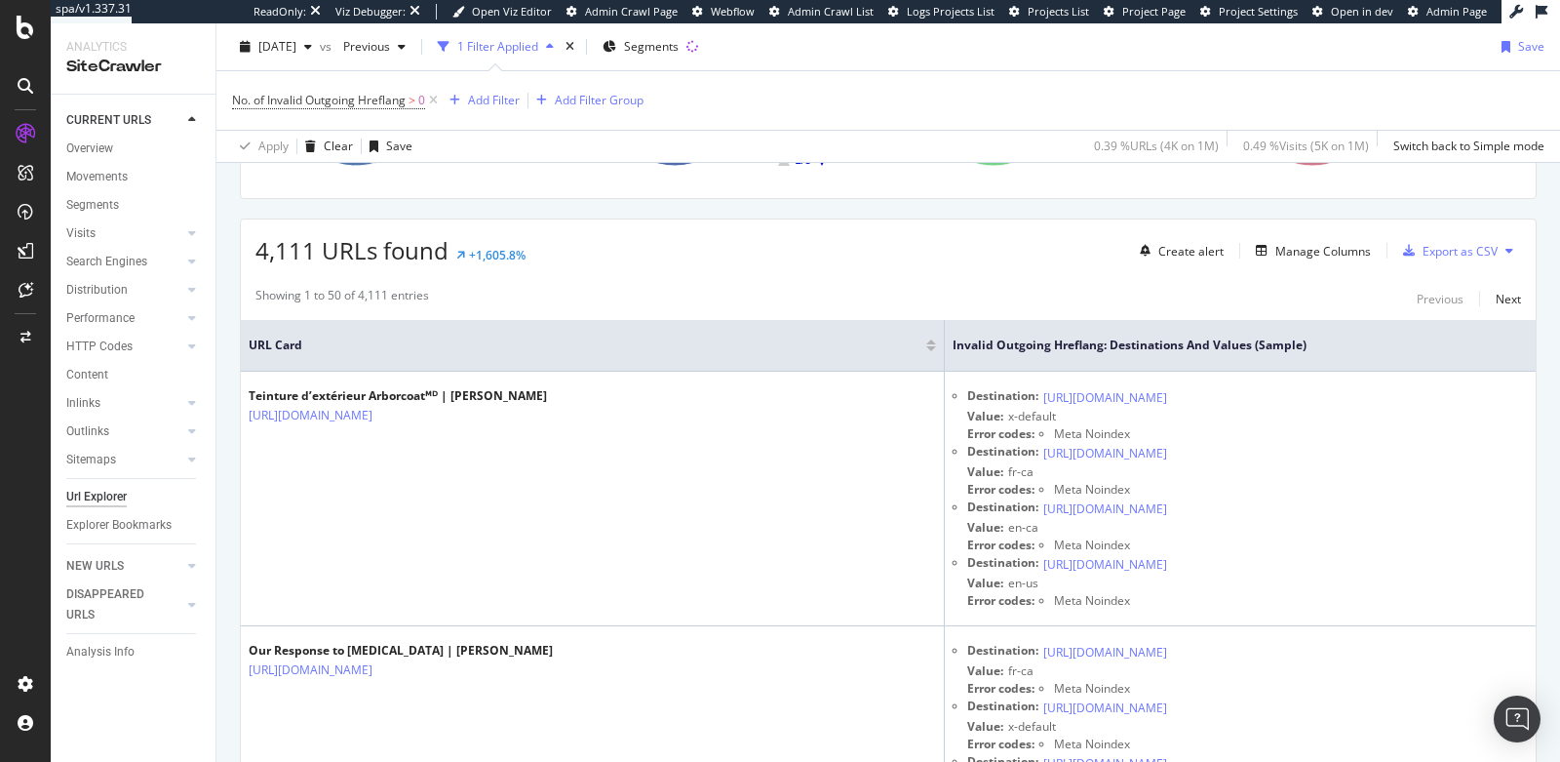
click at [756, 257] on div "4,111 URLs found +1,605.8% Create alert Manage Columns Export as CSV" at bounding box center [888, 243] width 1295 height 48
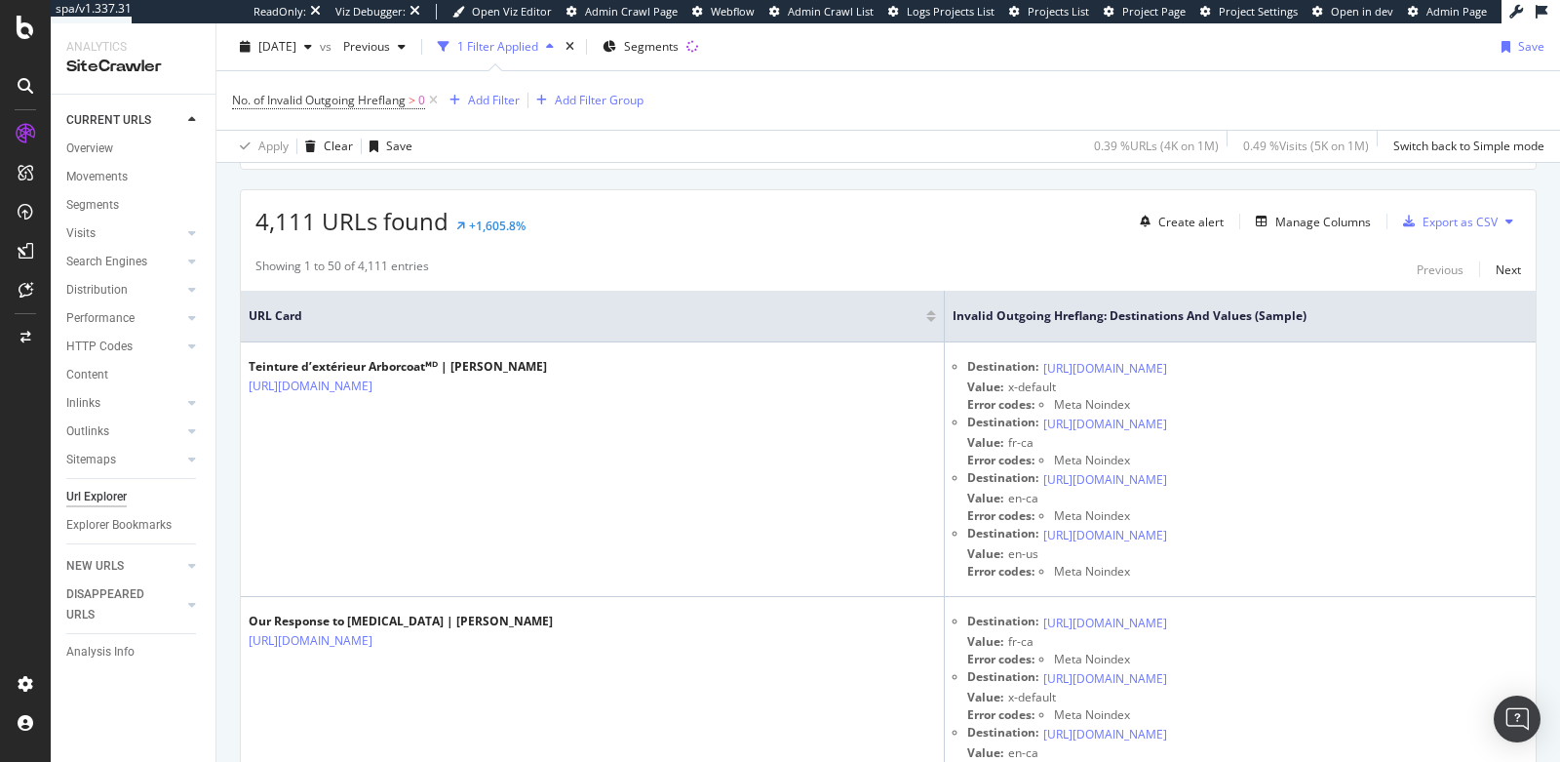
scroll to position [454, 0]
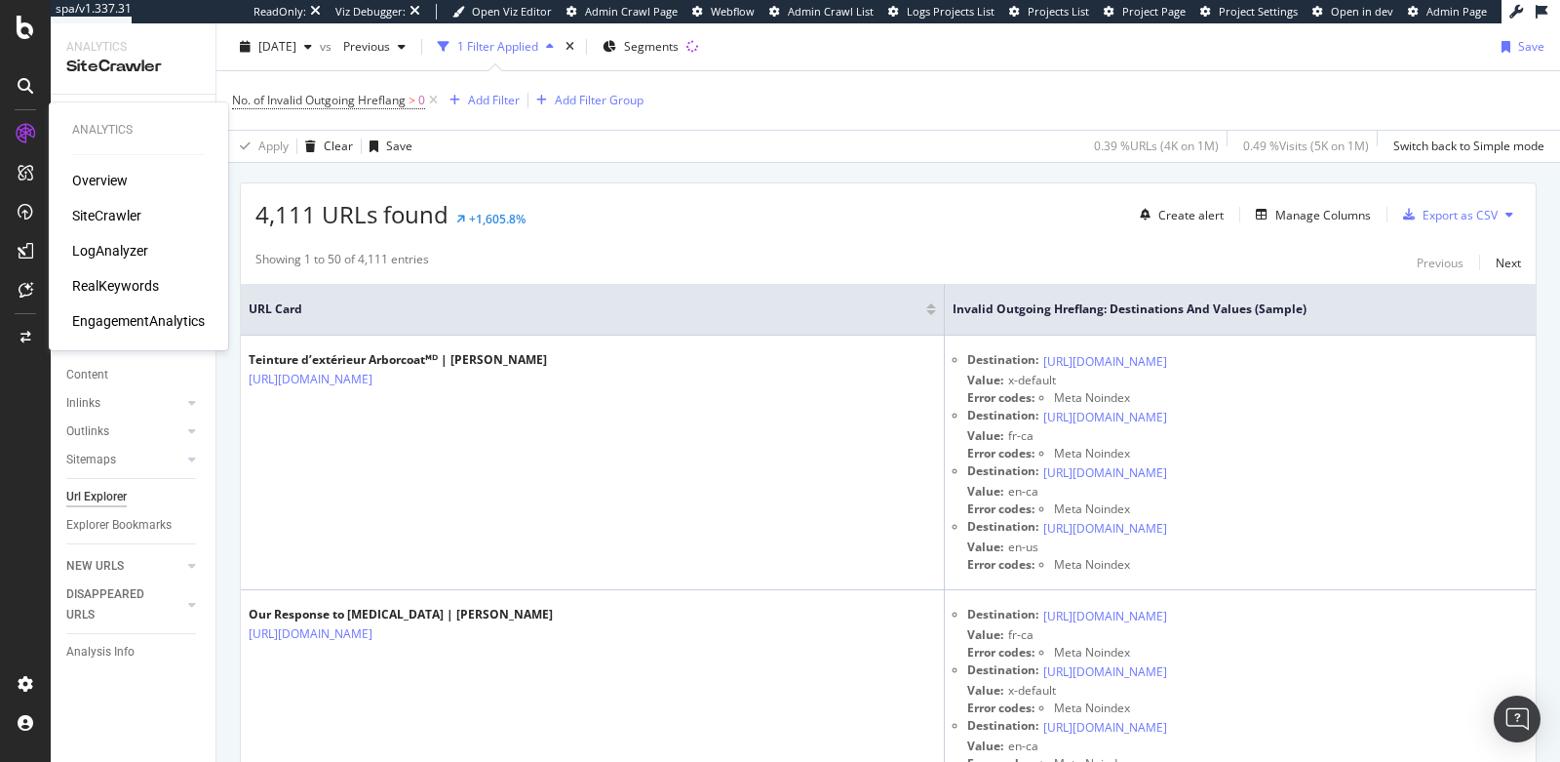
click at [130, 283] on div "RealKeywords" at bounding box center [115, 286] width 87 height 20
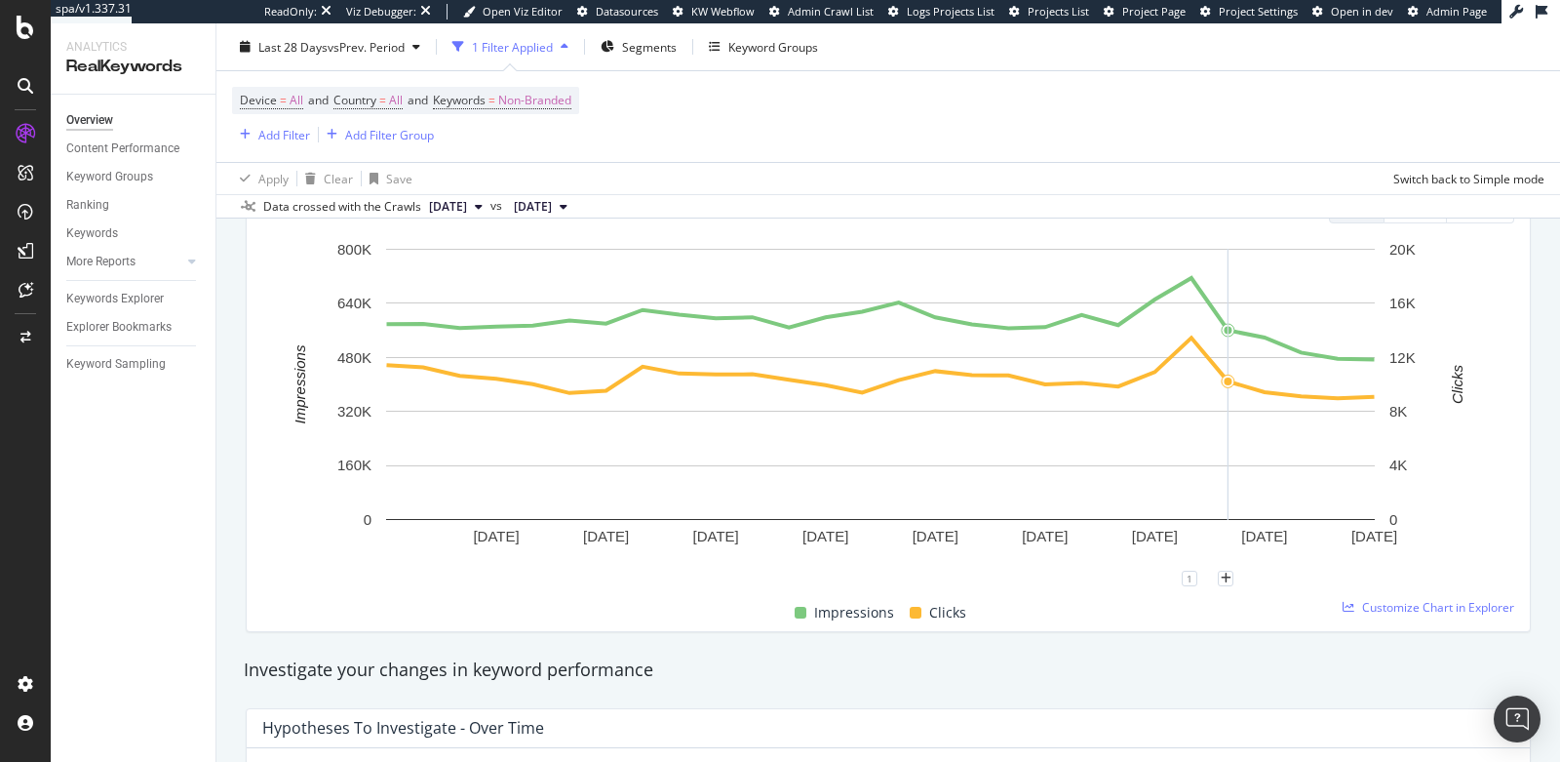
scroll to position [226, 0]
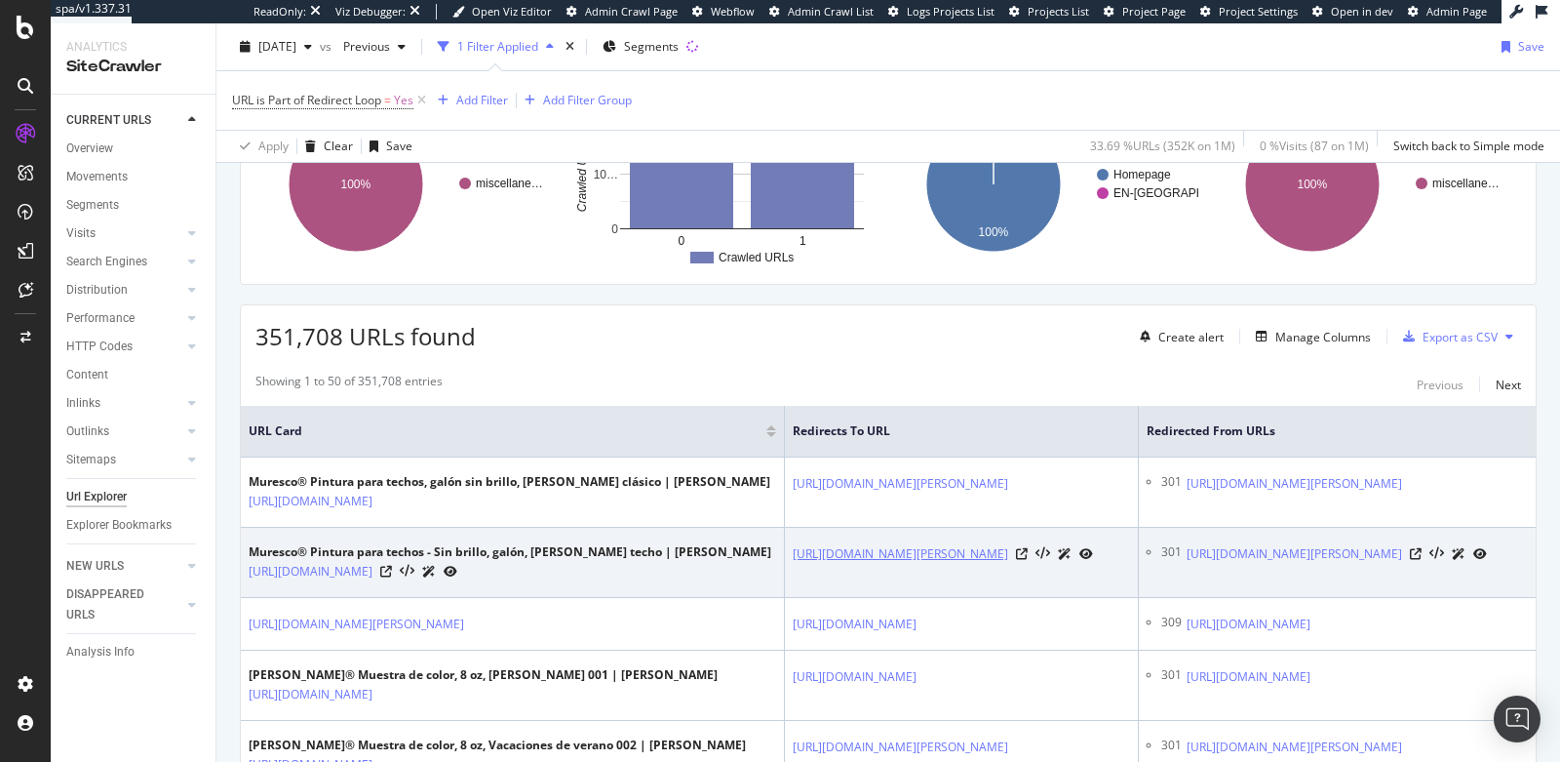
scroll to position [0, 182]
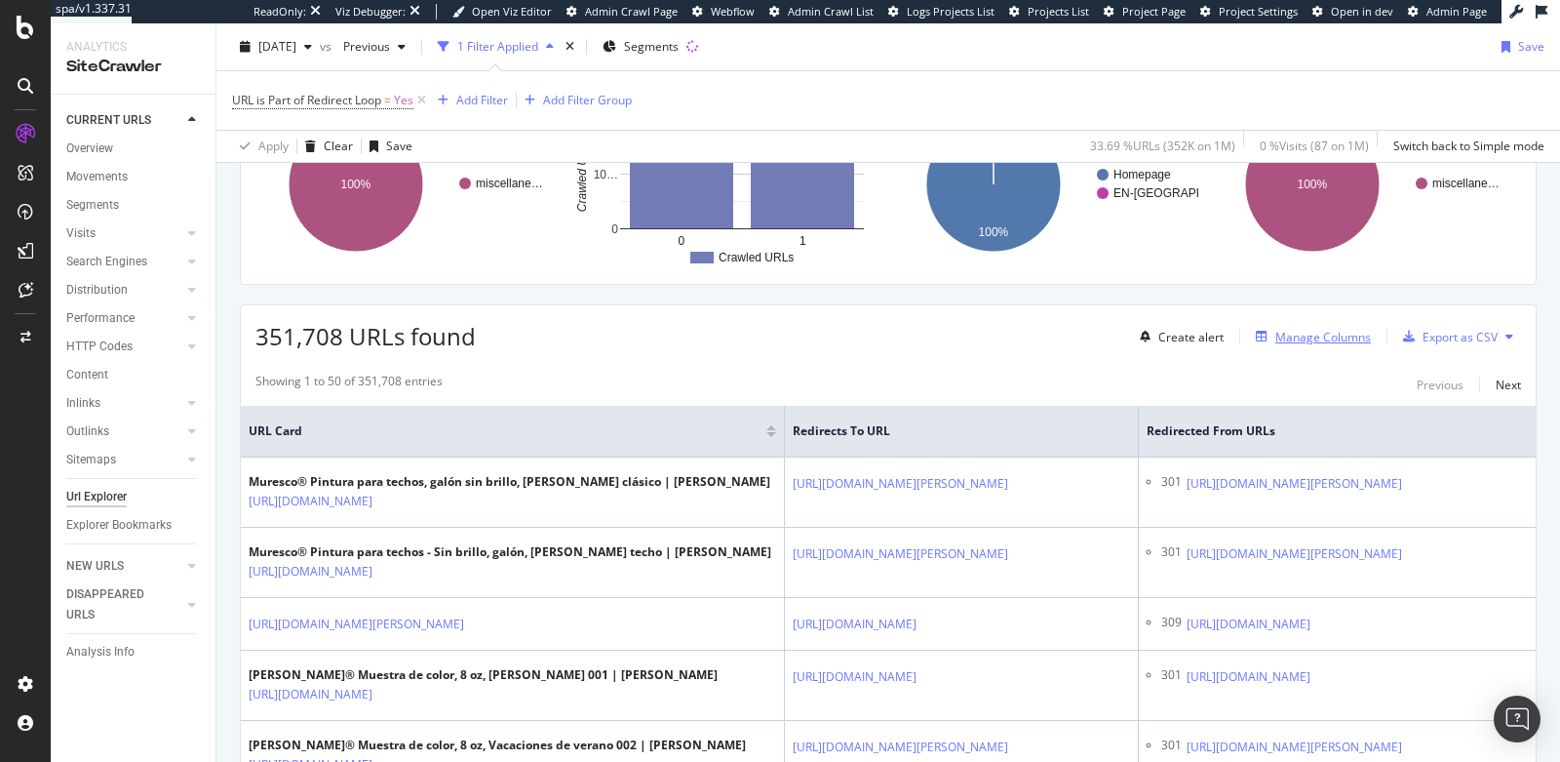
click at [1312, 329] on div "Manage Columns" at bounding box center [1324, 337] width 96 height 17
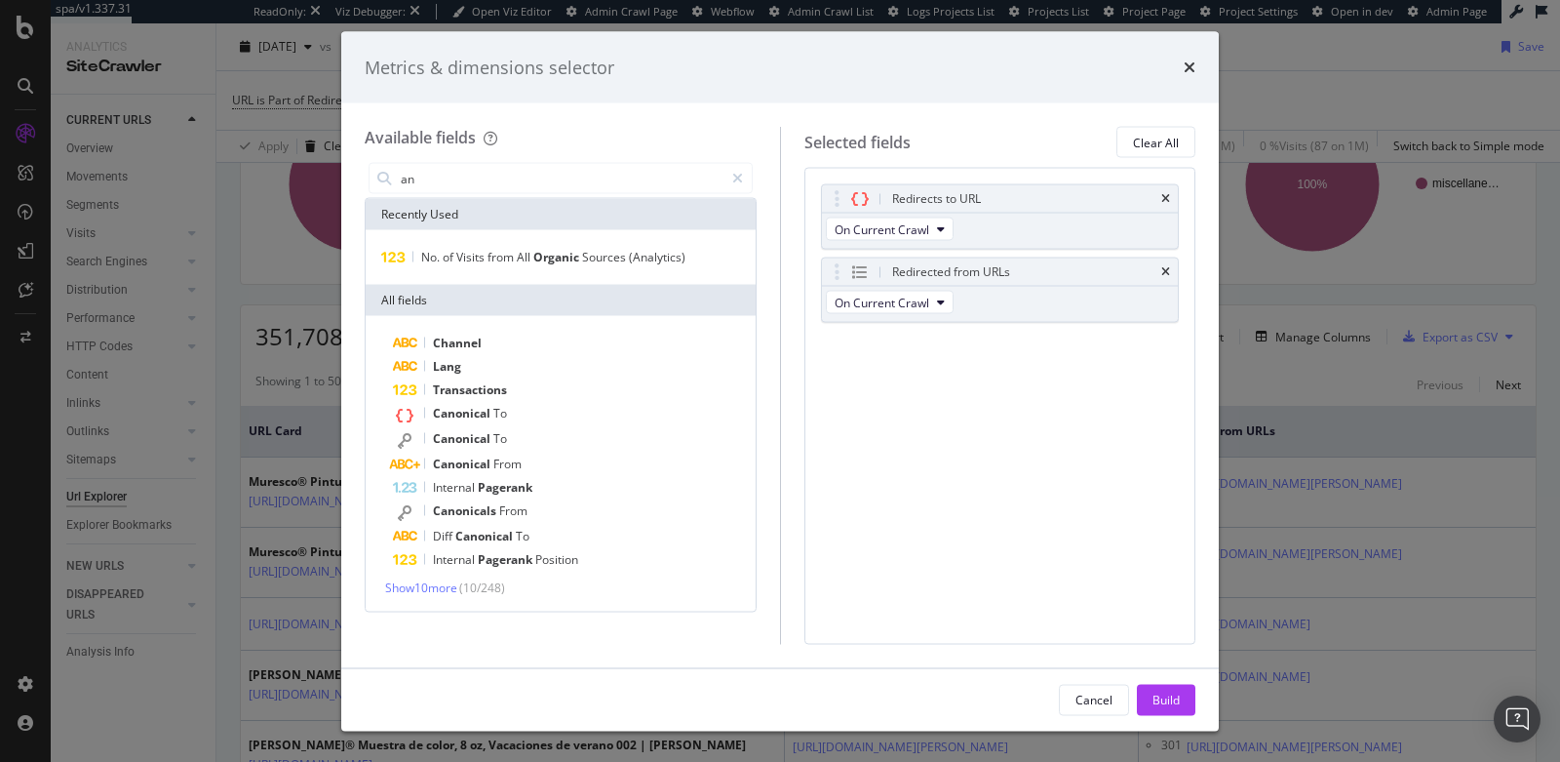
type input "a"
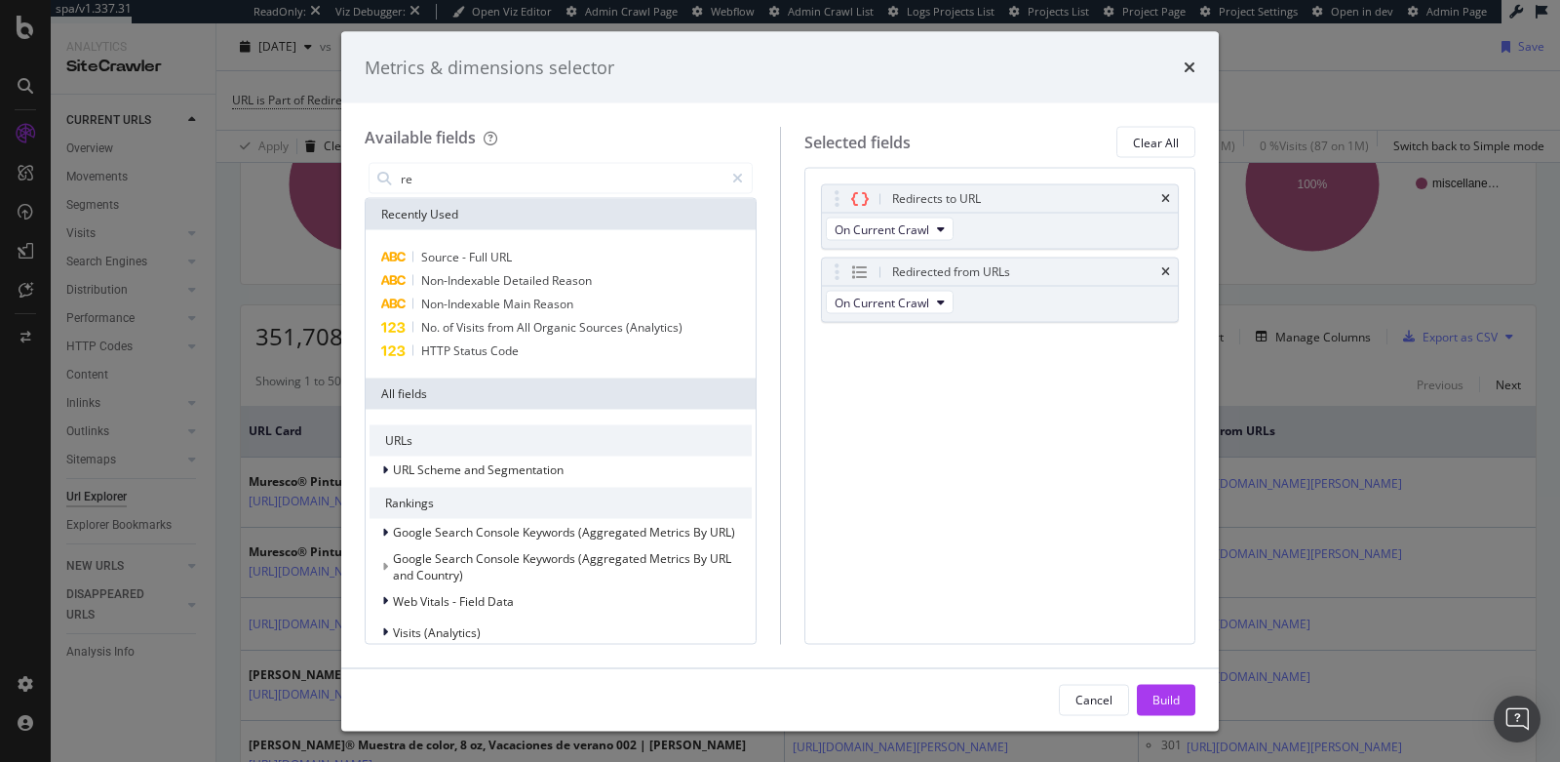
type input "r"
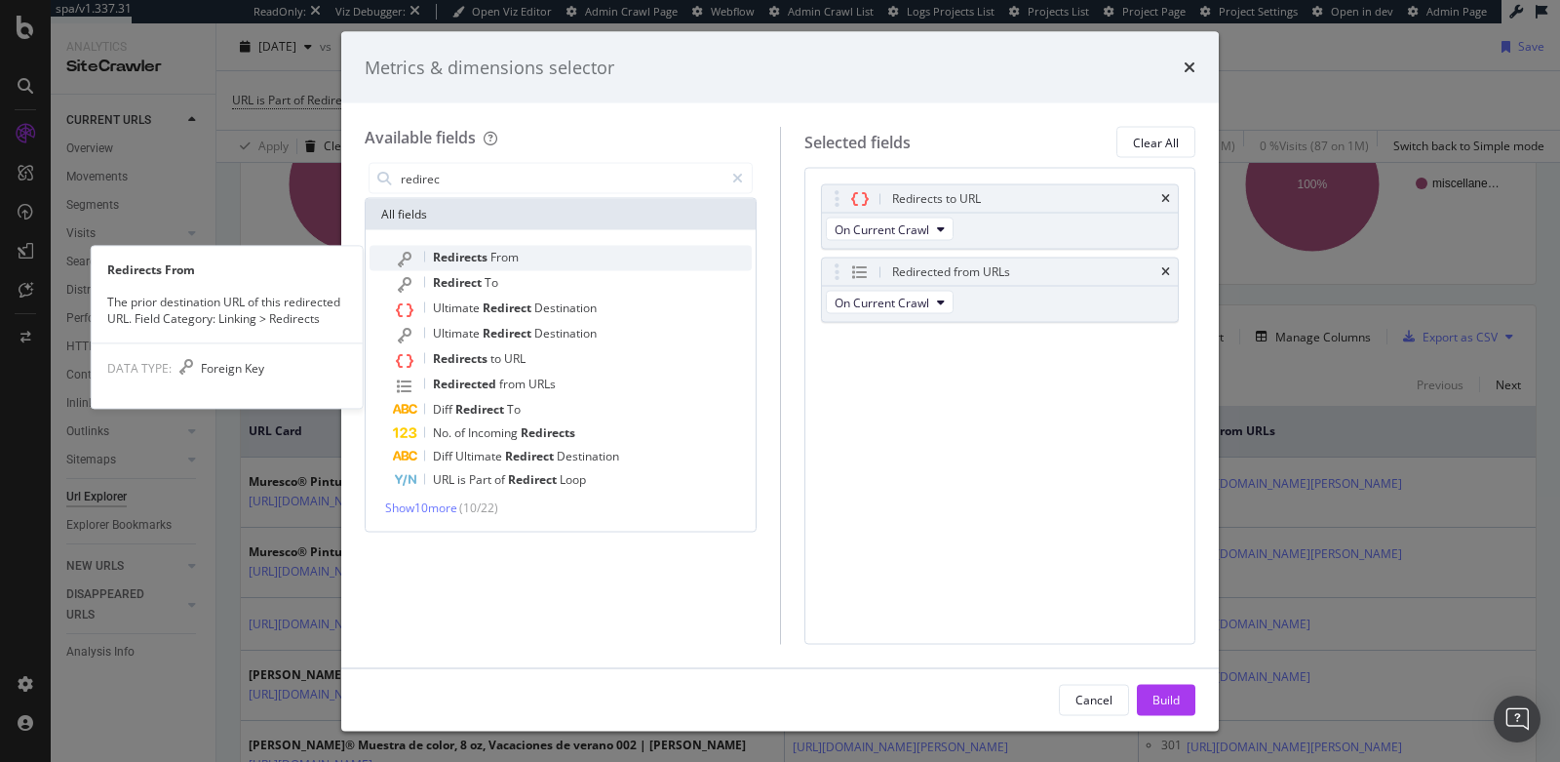
type input "redirec"
click at [515, 261] on span "From" at bounding box center [505, 257] width 28 height 17
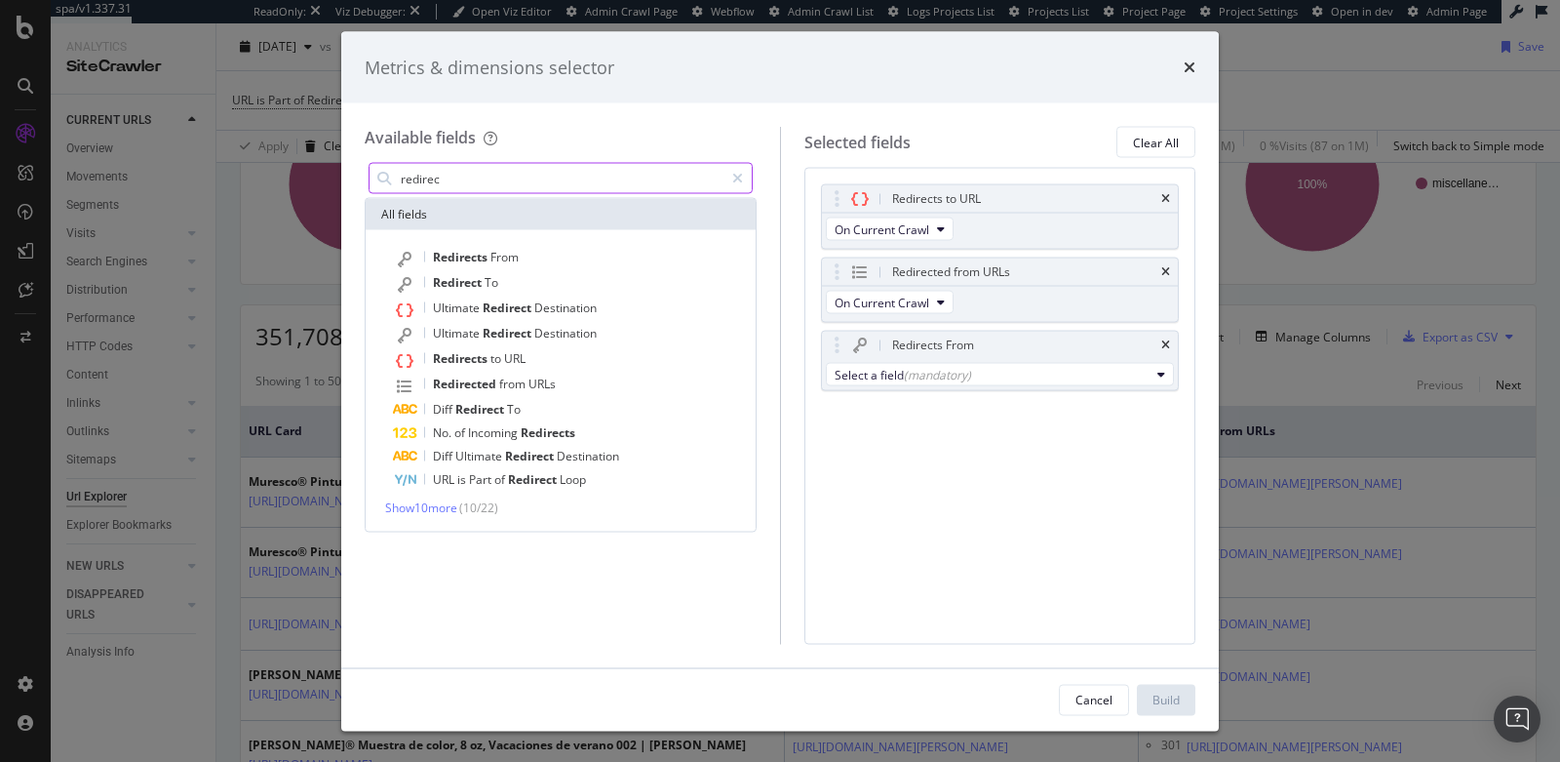
click at [526, 178] on input "redirec" at bounding box center [561, 178] width 325 height 29
click at [849, 386] on div "Select a field (mandatory)" at bounding box center [1000, 374] width 357 height 31
click at [858, 380] on button "Select a field (mandatory)" at bounding box center [1000, 374] width 349 height 23
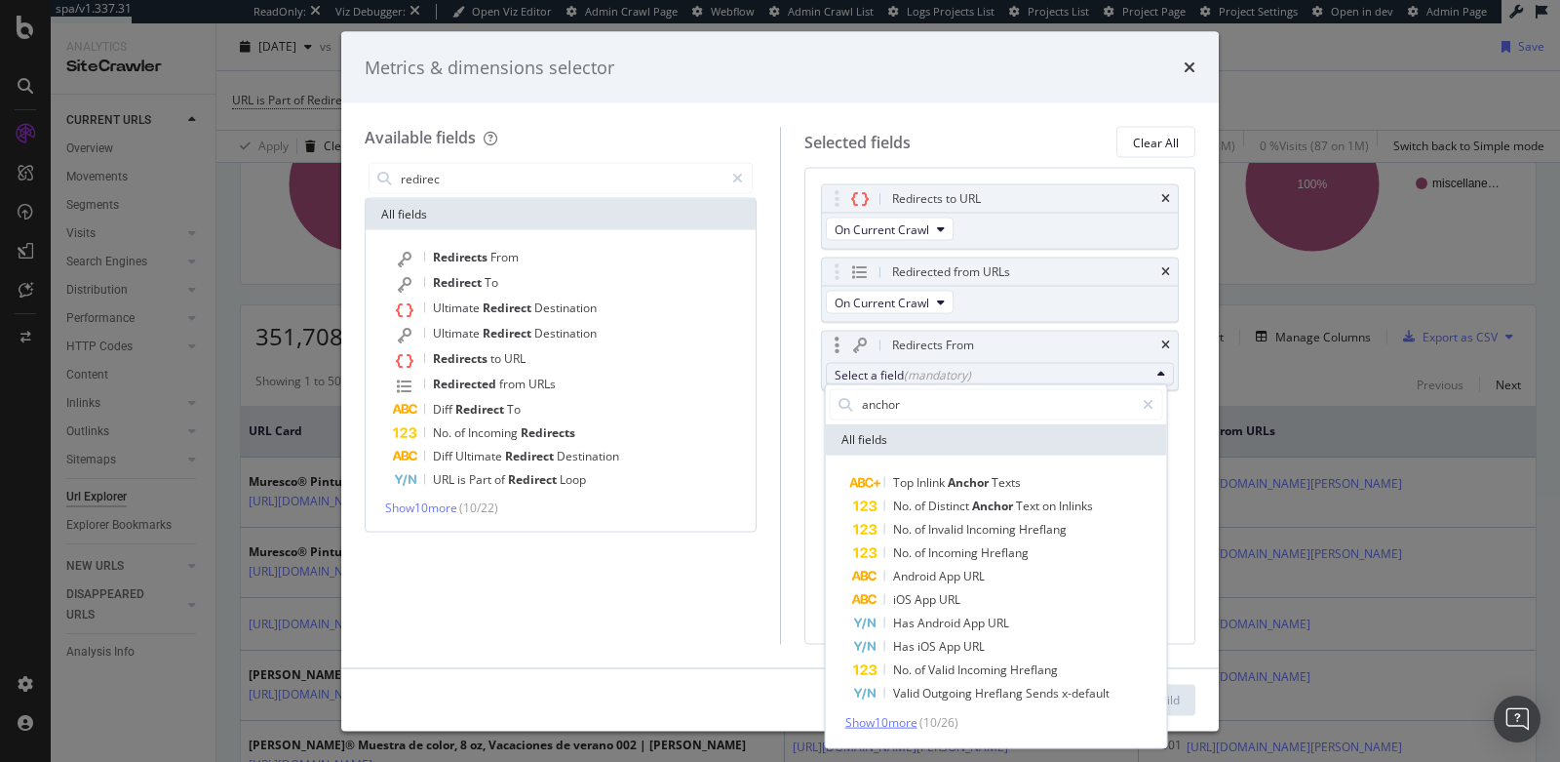
click at [857, 722] on span "Show 10 more" at bounding box center [882, 721] width 72 height 17
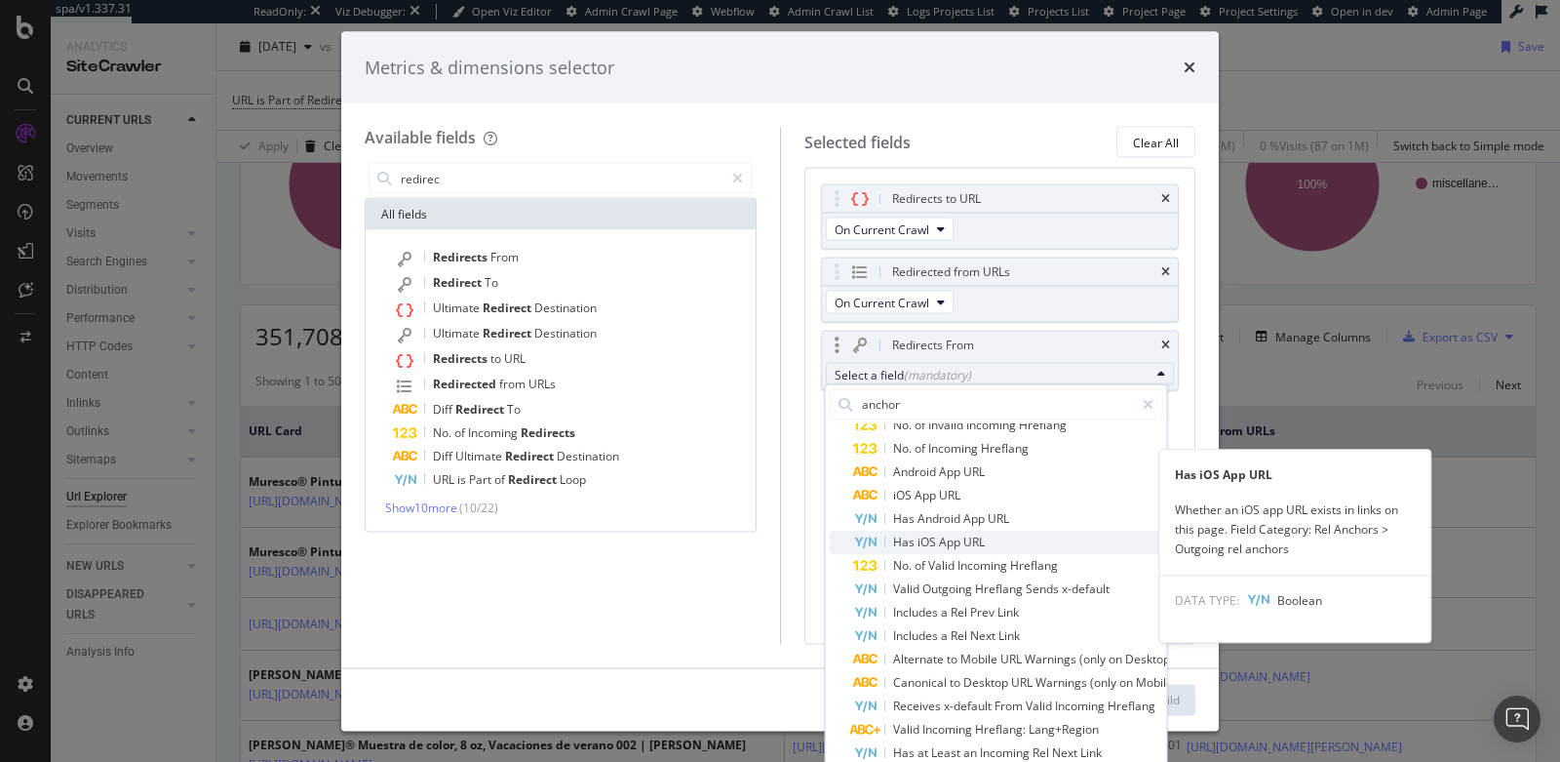
scroll to position [0, 0]
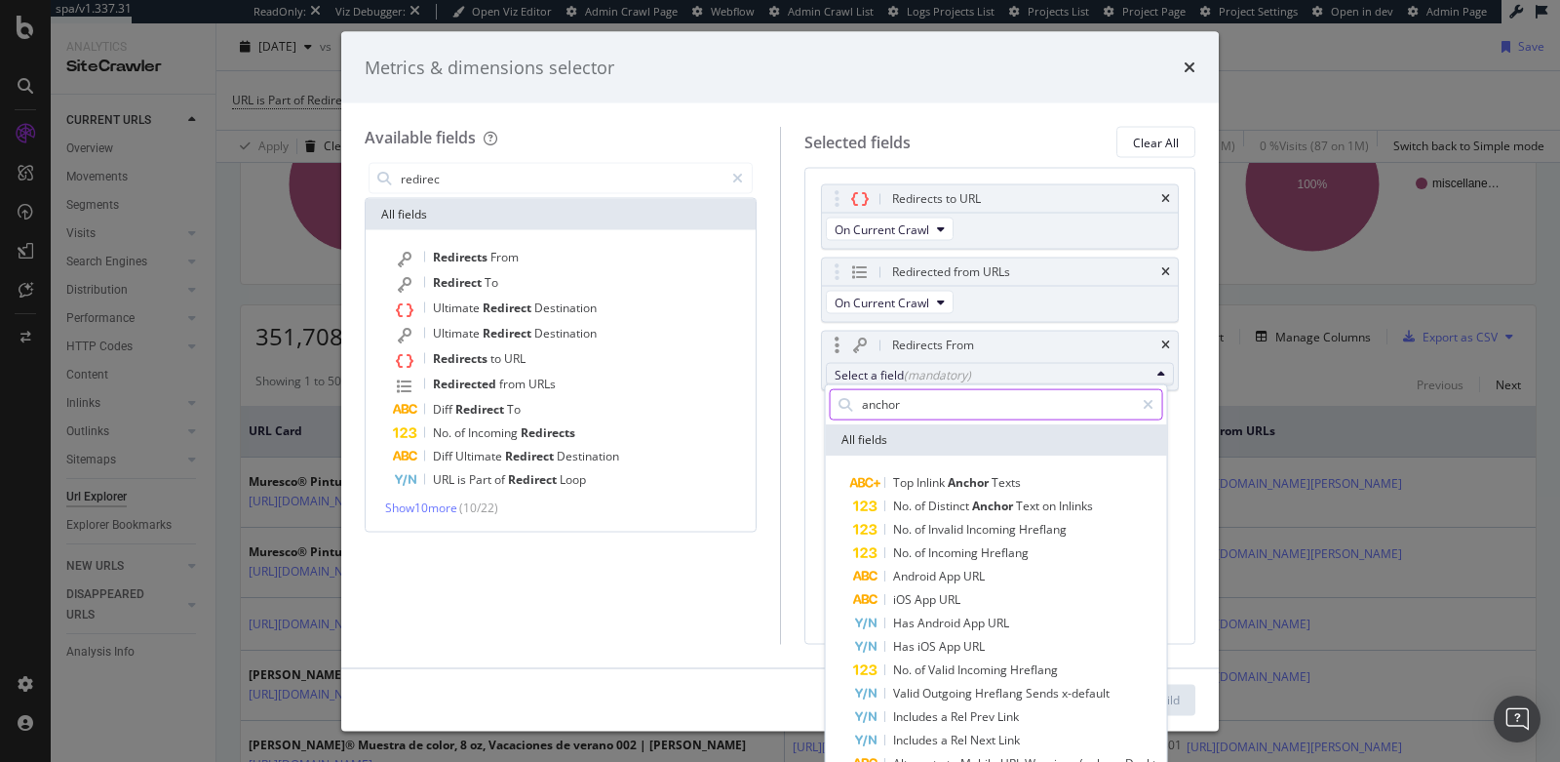
click at [937, 397] on input "anchor" at bounding box center [997, 403] width 274 height 29
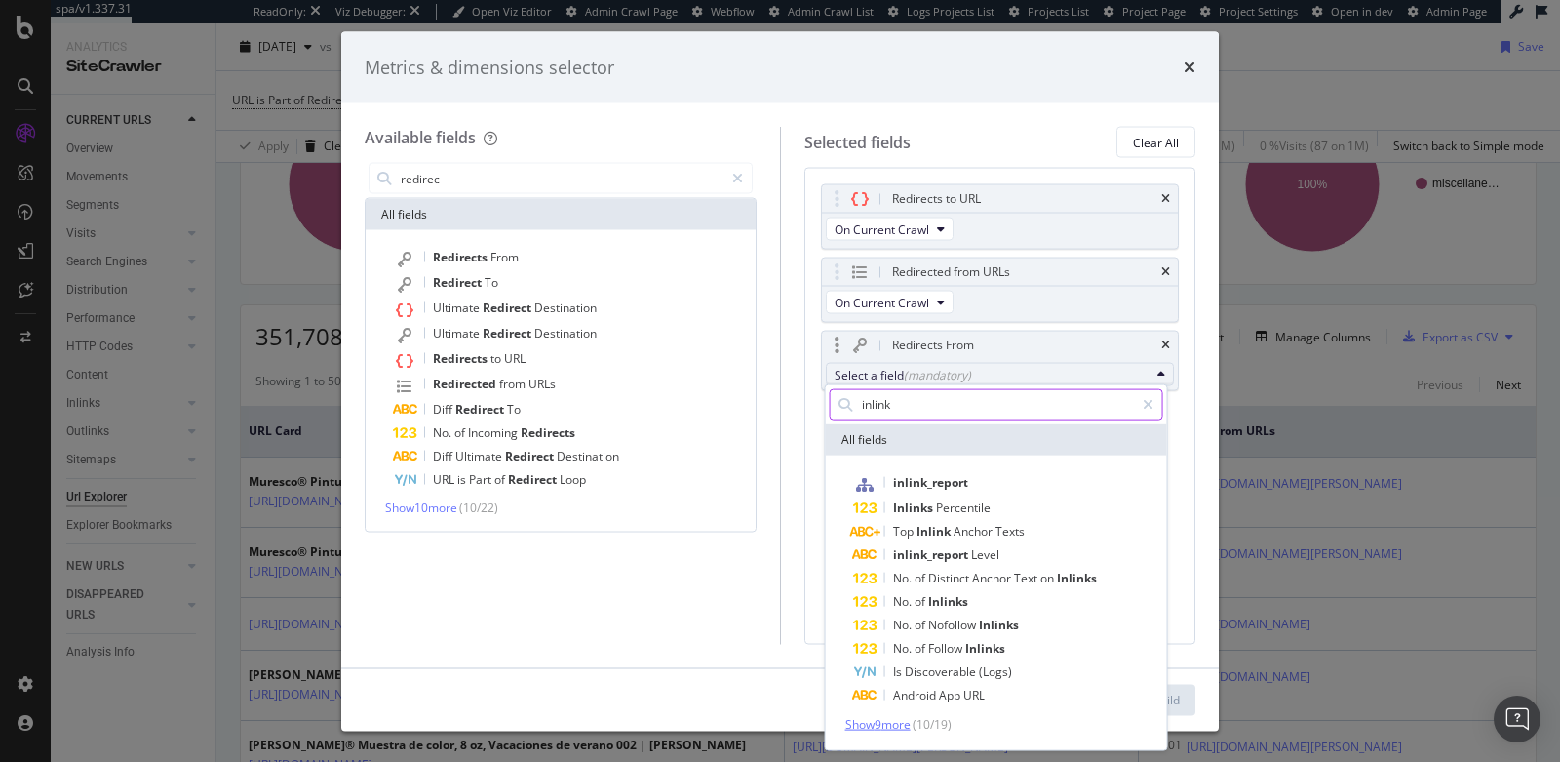
type input "inlink"
click at [853, 723] on span "Show 9 more" at bounding box center [878, 723] width 65 height 17
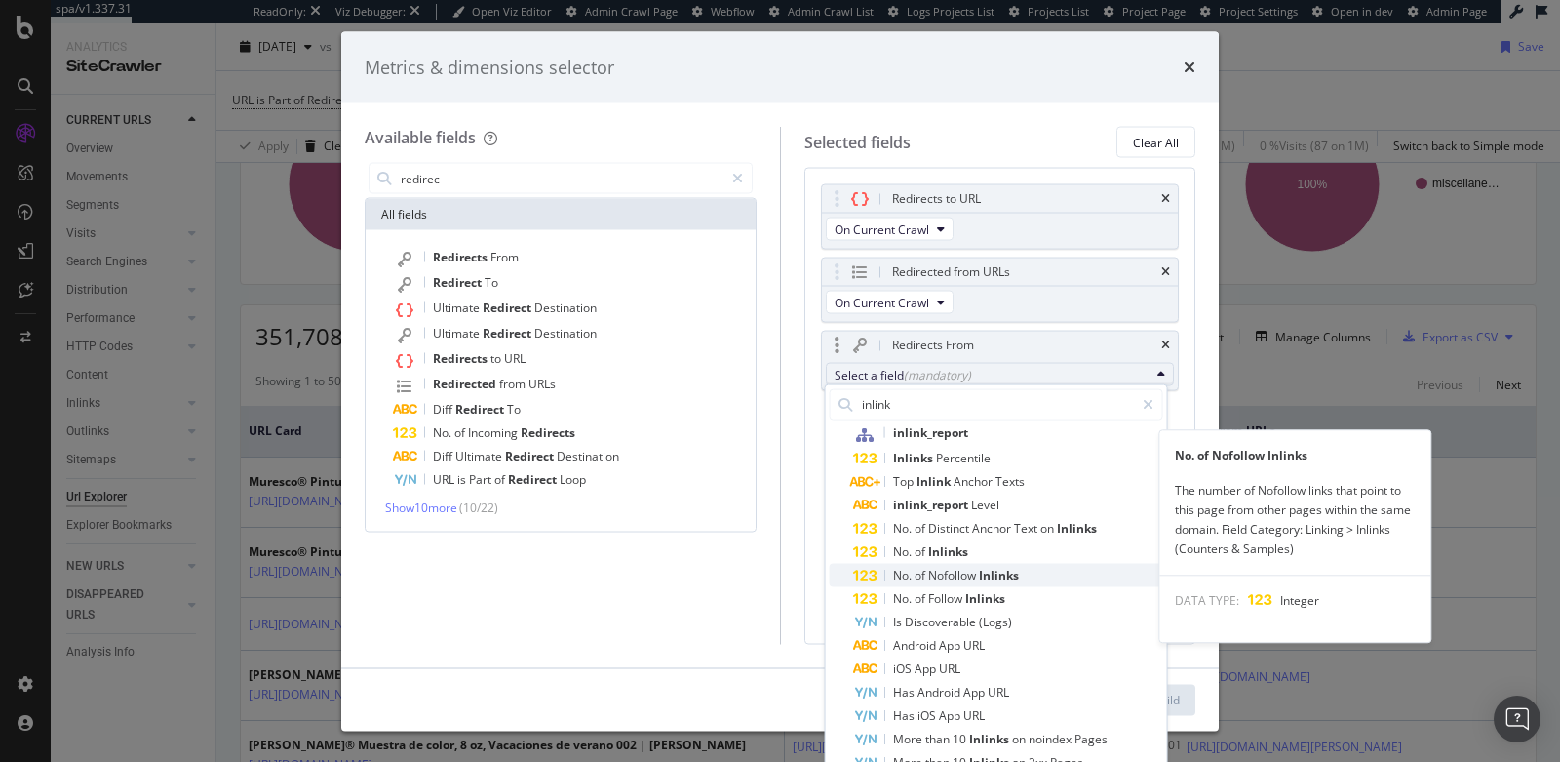
scroll to position [70, 0]
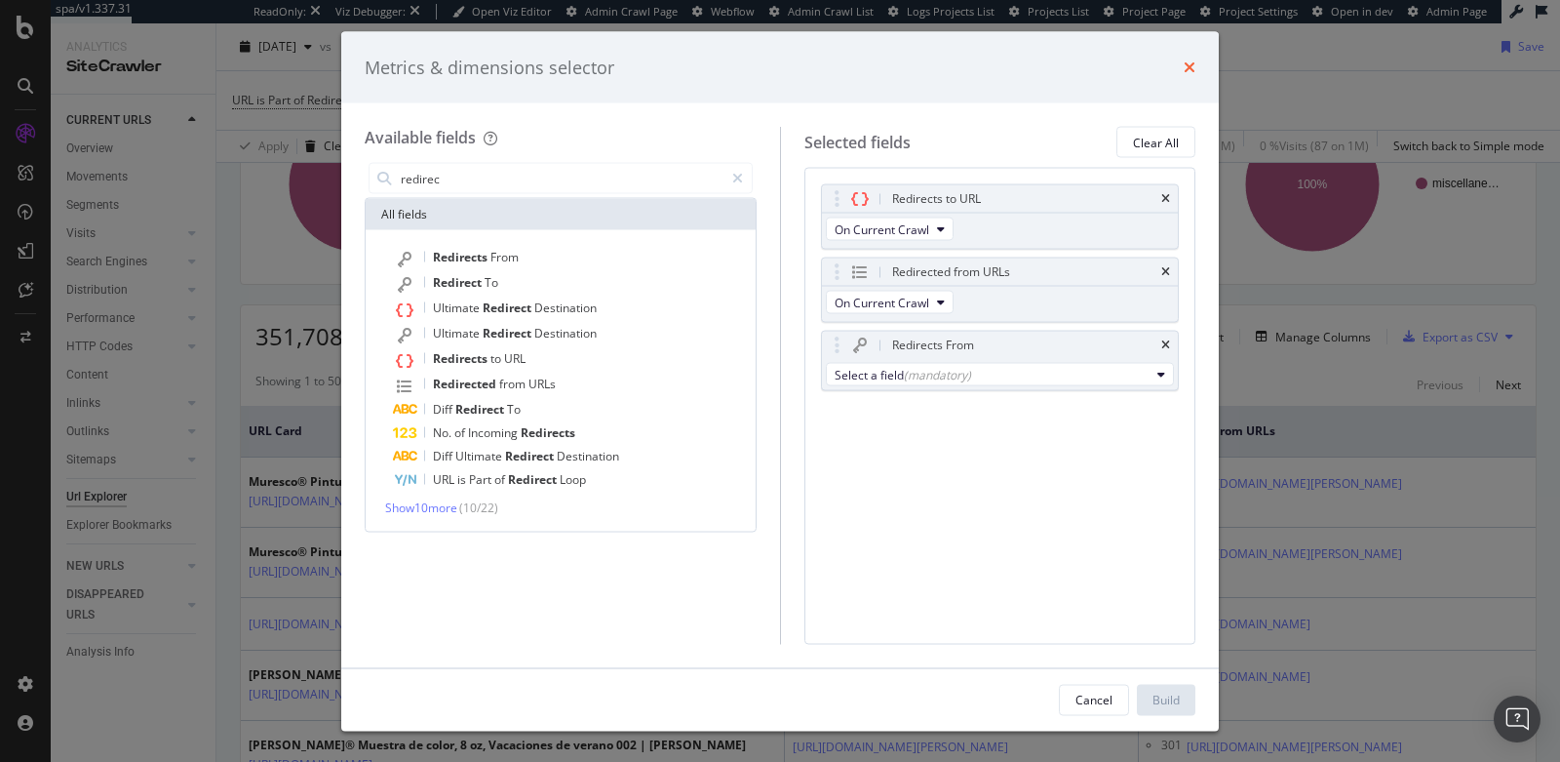
click at [1188, 60] on icon "times" at bounding box center [1190, 67] width 12 height 16
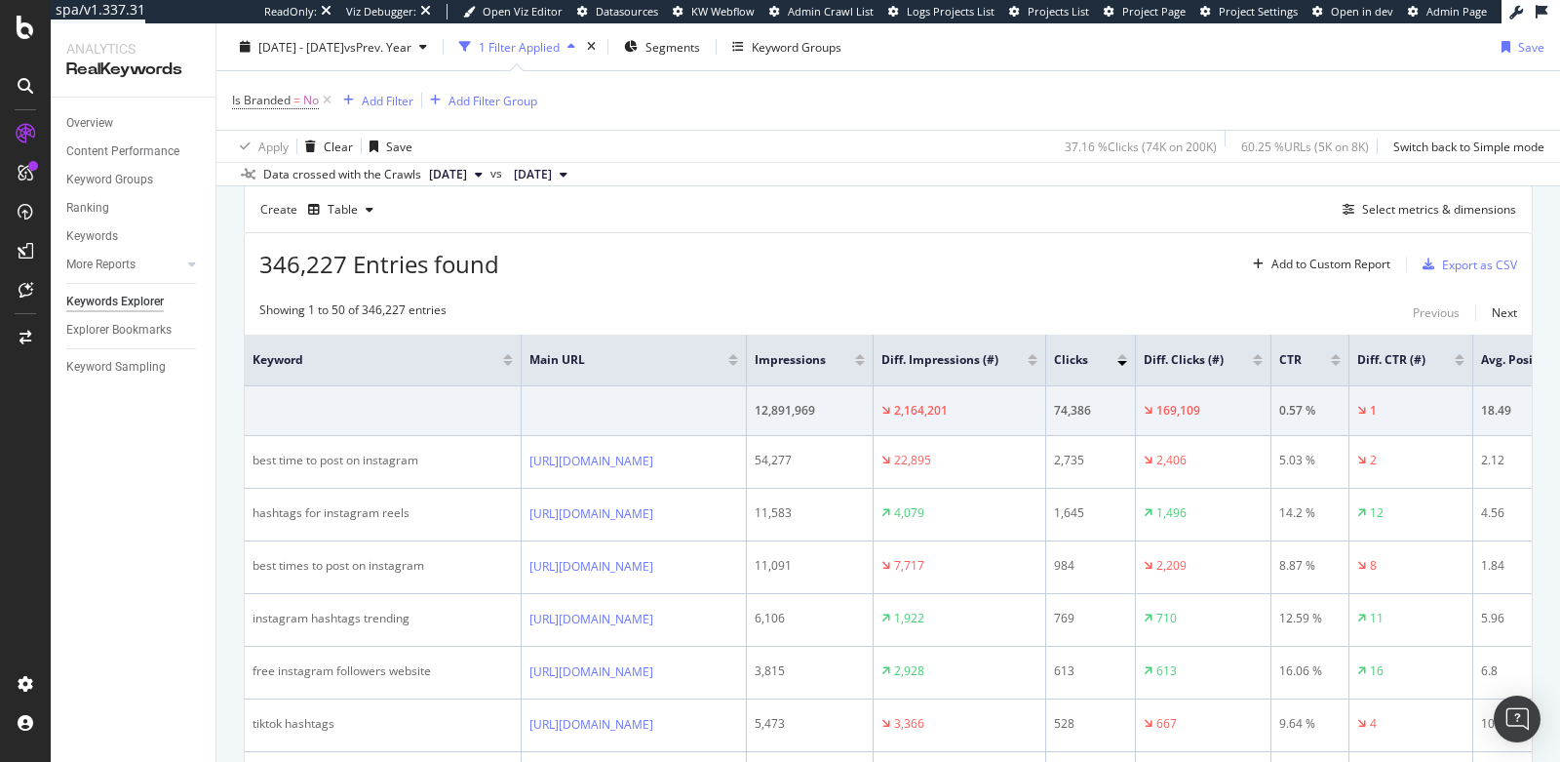
scroll to position [533, 0]
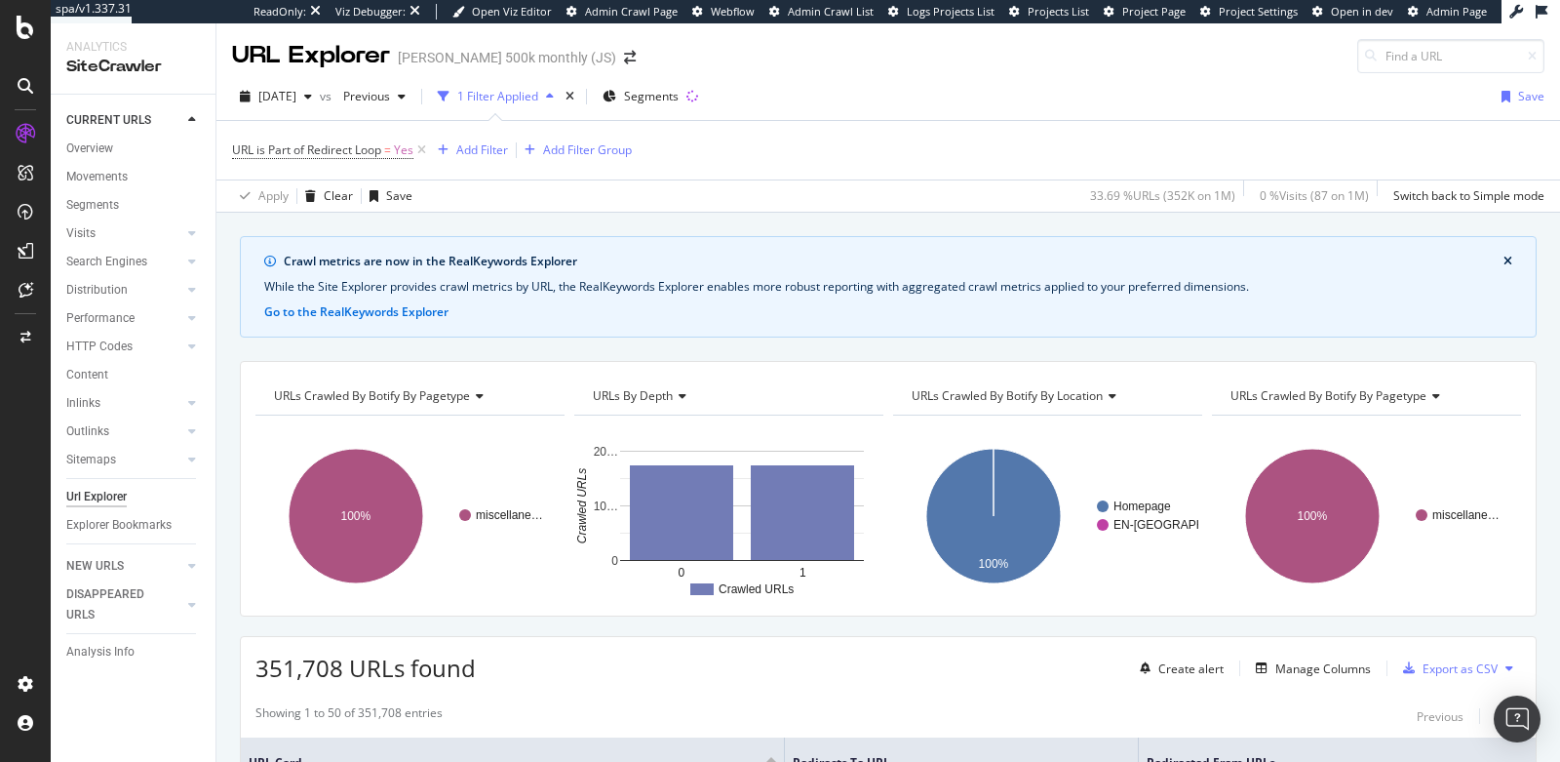
scroll to position [0, 167]
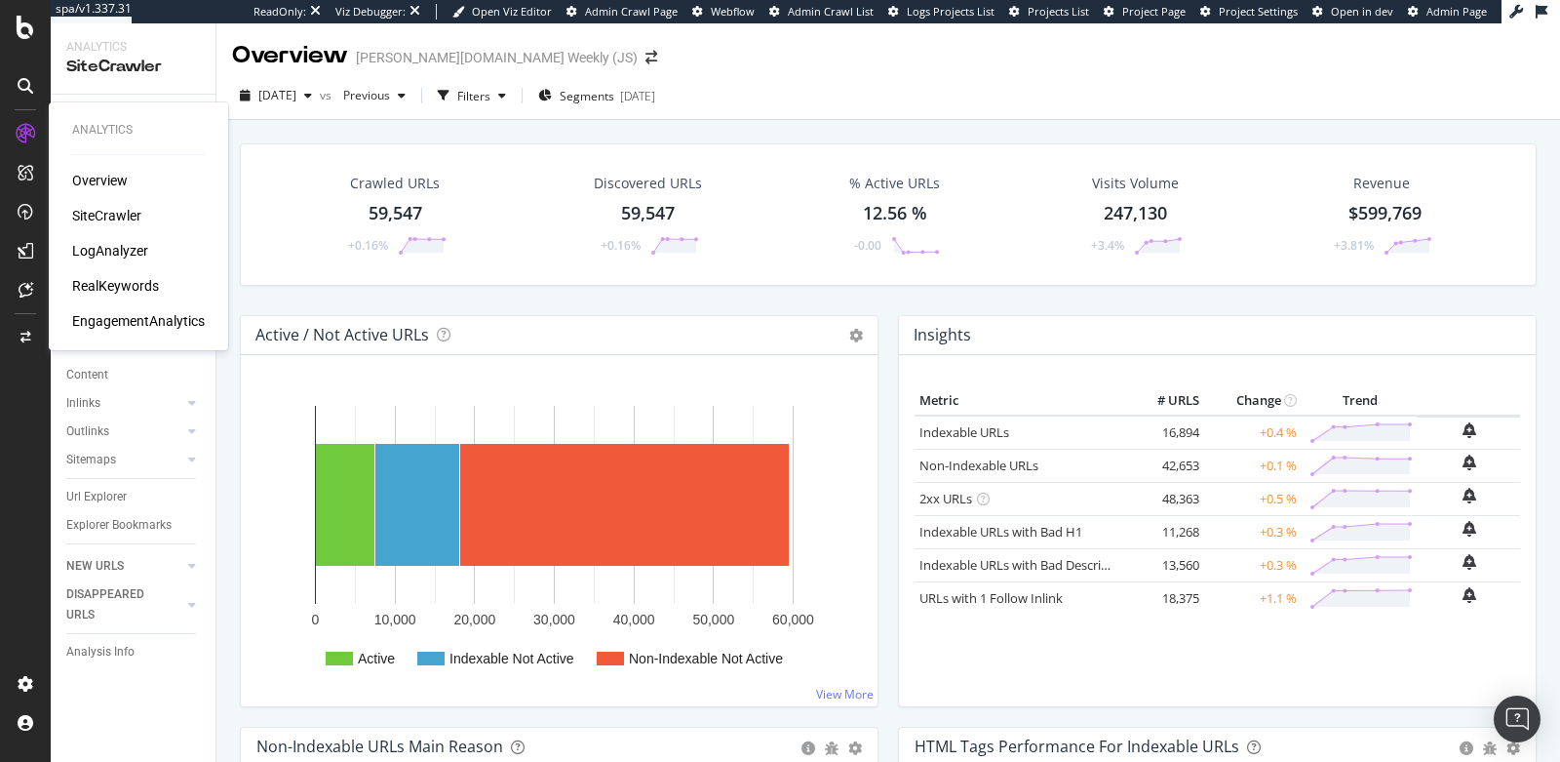
click at [100, 250] on div "LogAnalyzer" at bounding box center [110, 251] width 76 height 20
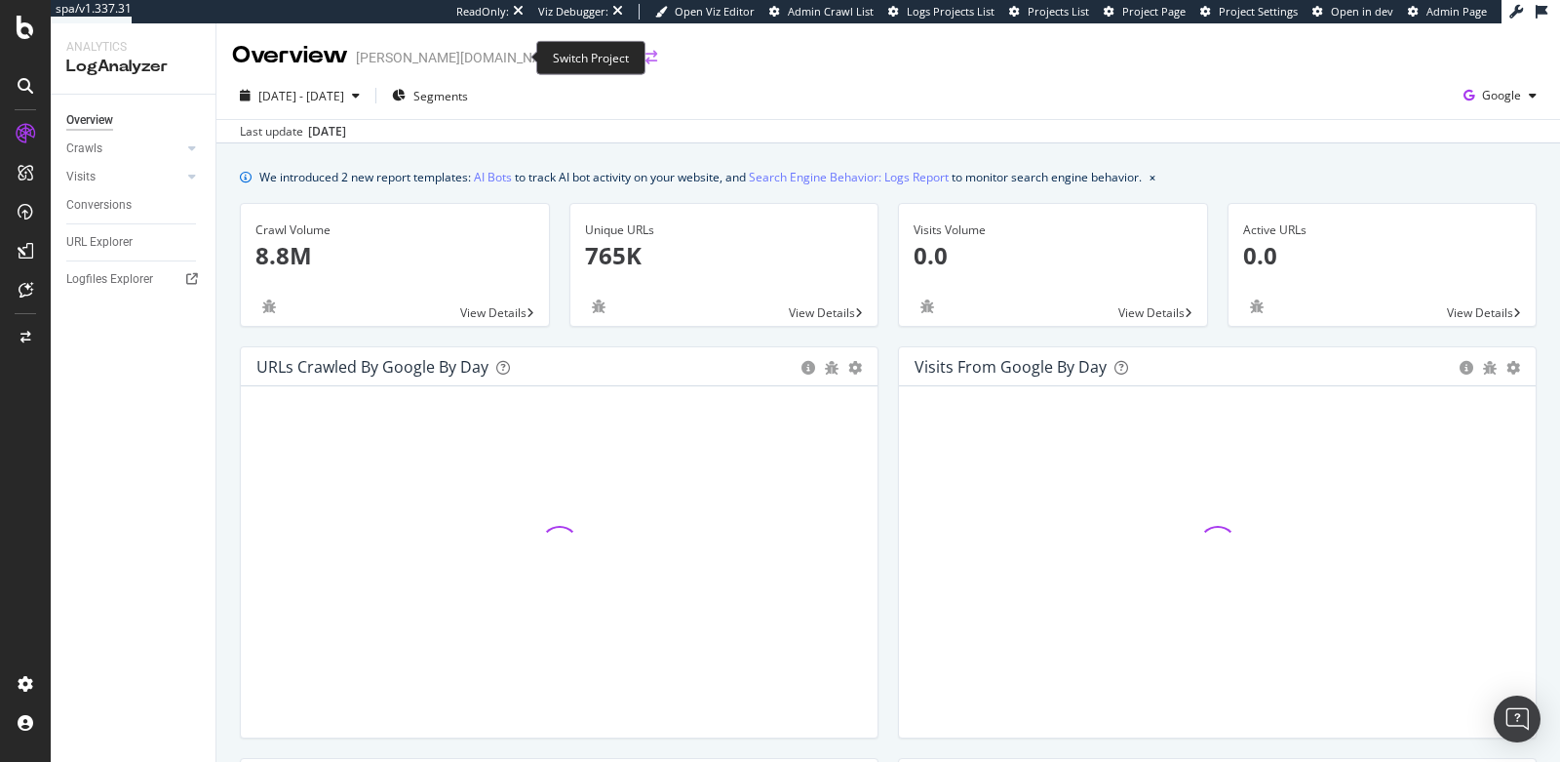
click at [646, 63] on icon "arrow-right-arrow-left" at bounding box center [652, 58] width 12 height 14
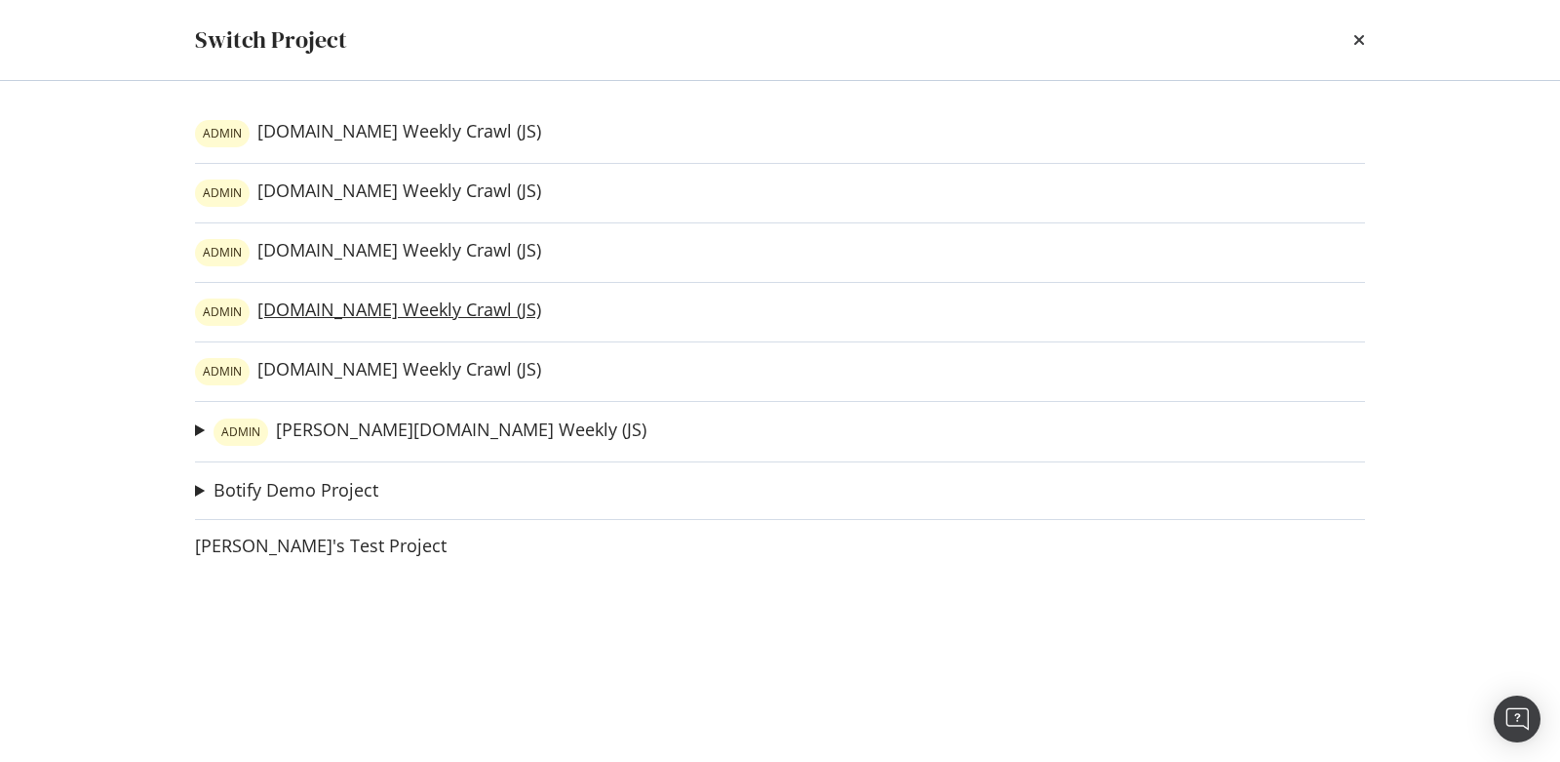
click at [411, 310] on link "ADMIN [DOMAIN_NAME] Weekly Crawl (JS)" at bounding box center [368, 311] width 346 height 27
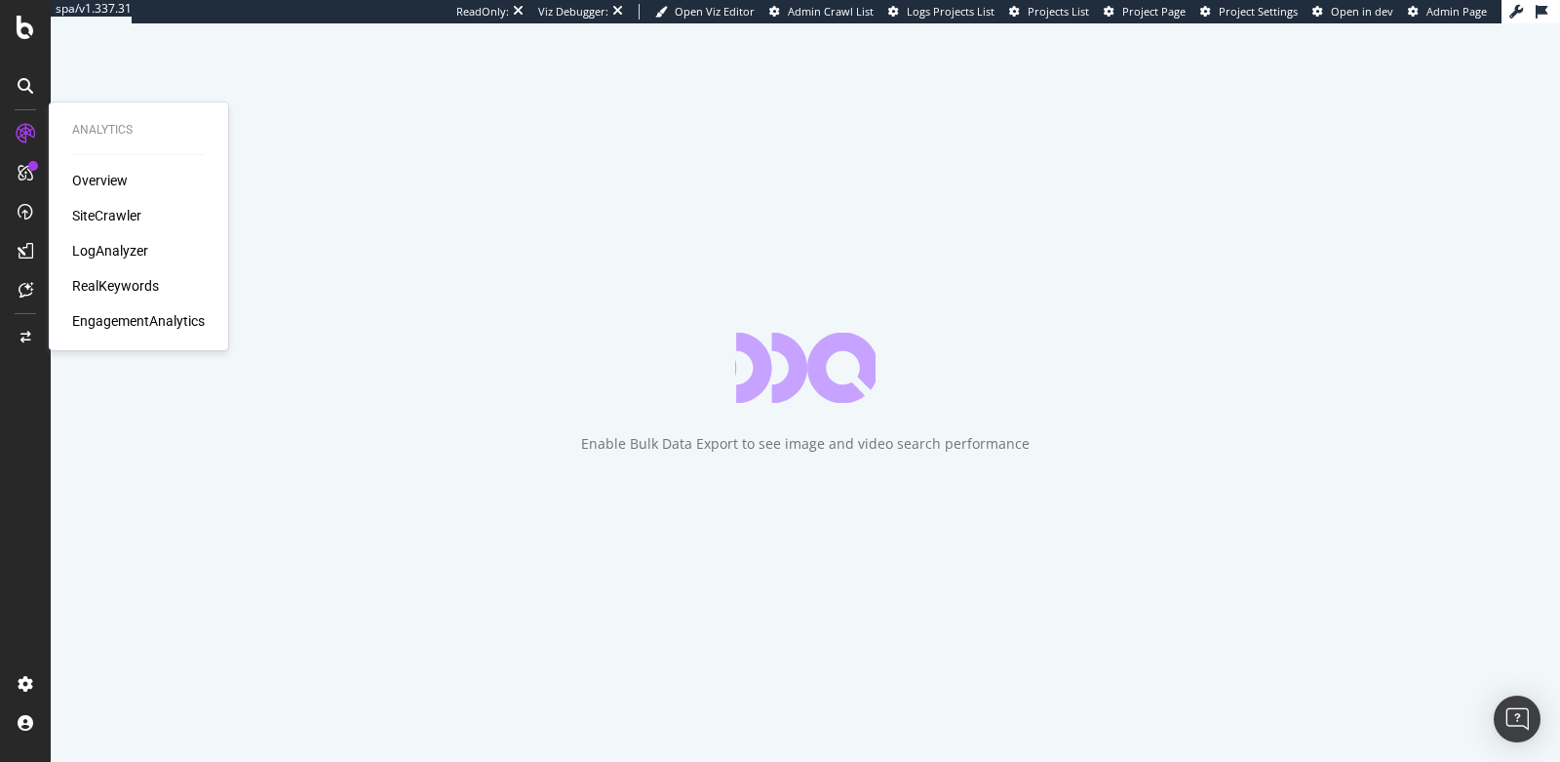
click at [105, 253] on div "LogAnalyzer" at bounding box center [110, 251] width 76 height 20
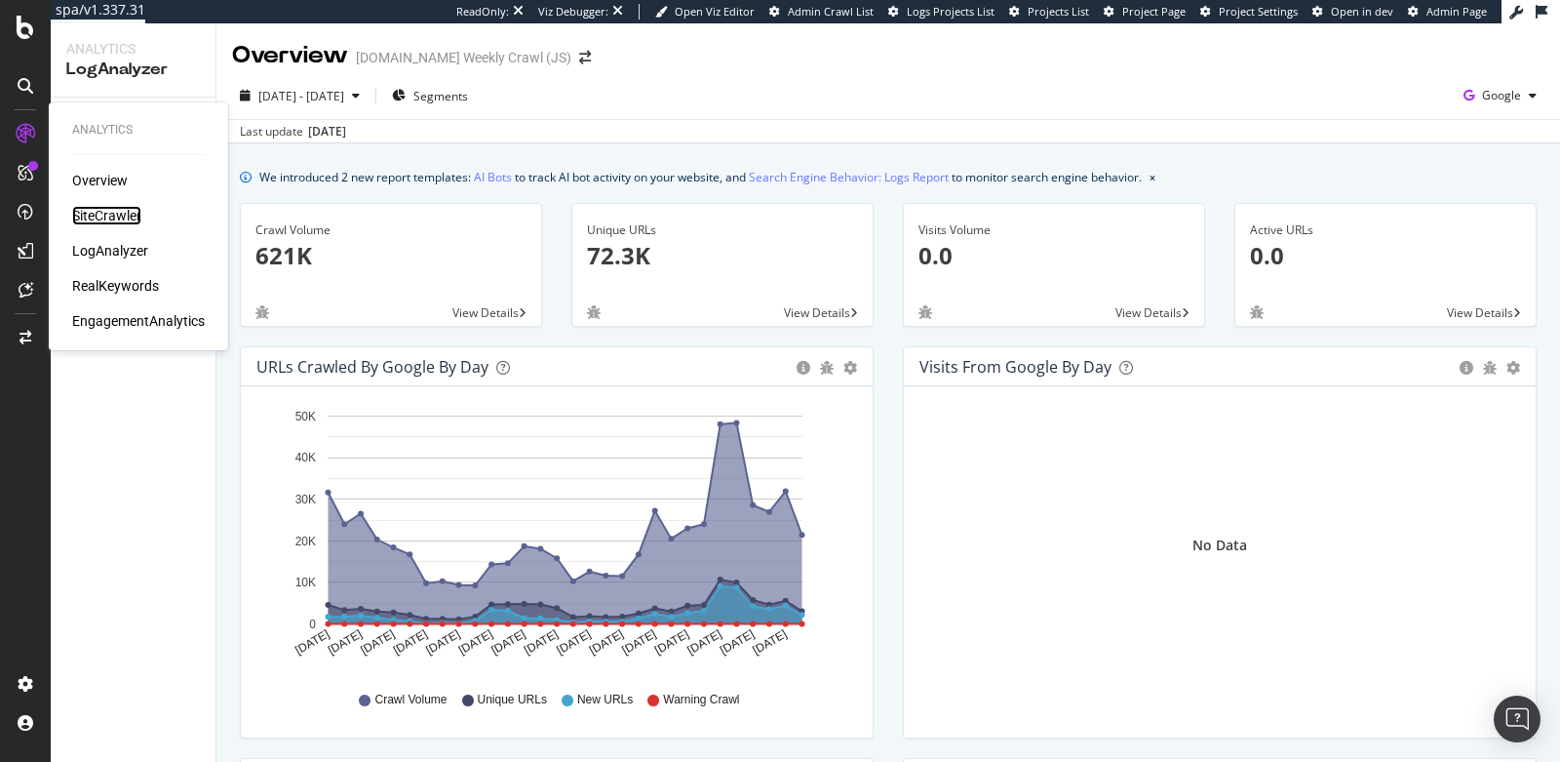
click at [111, 210] on div "SiteCrawler" at bounding box center [106, 216] width 69 height 20
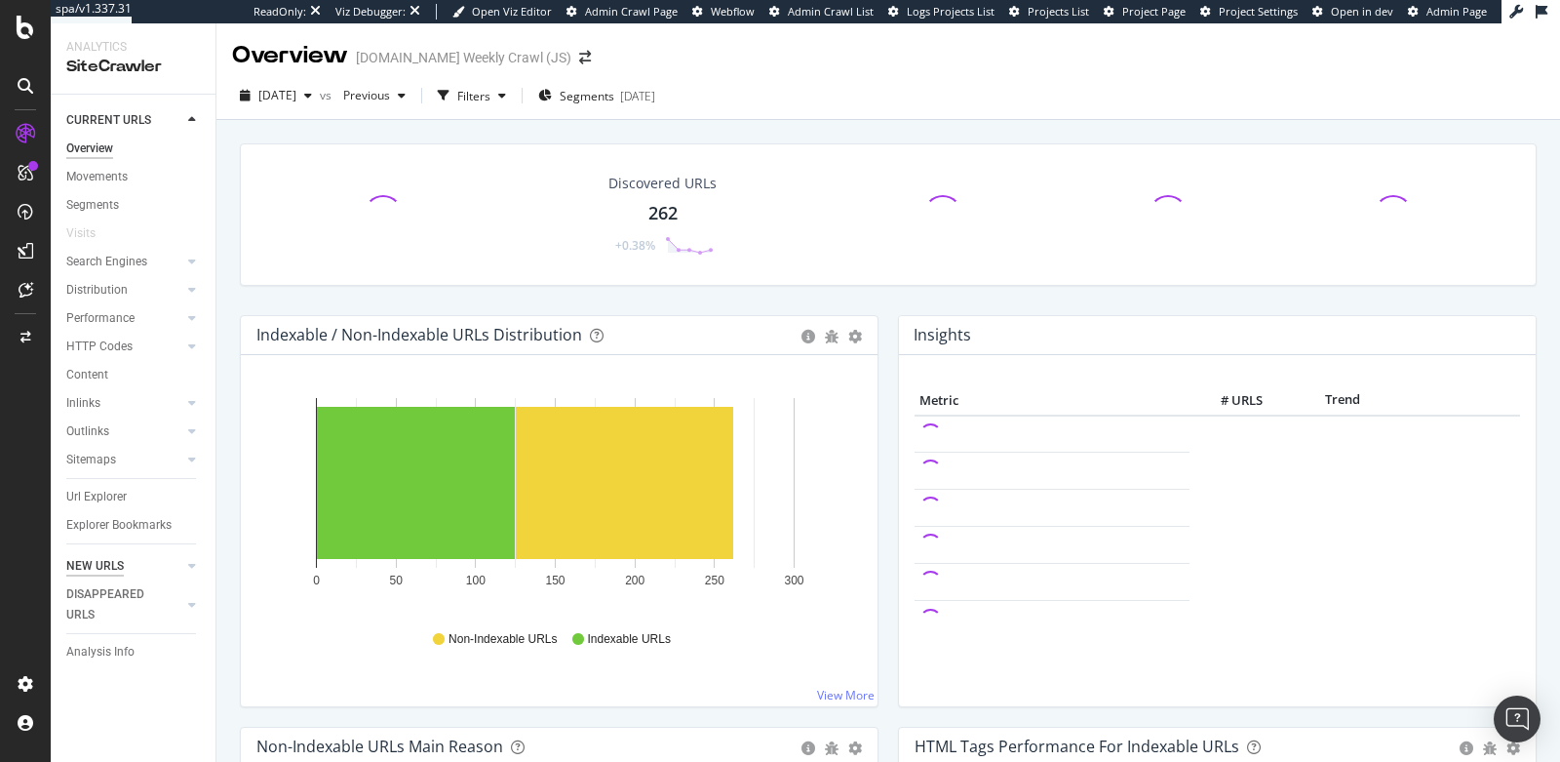
click at [121, 561] on div "NEW URLS" at bounding box center [95, 566] width 58 height 20
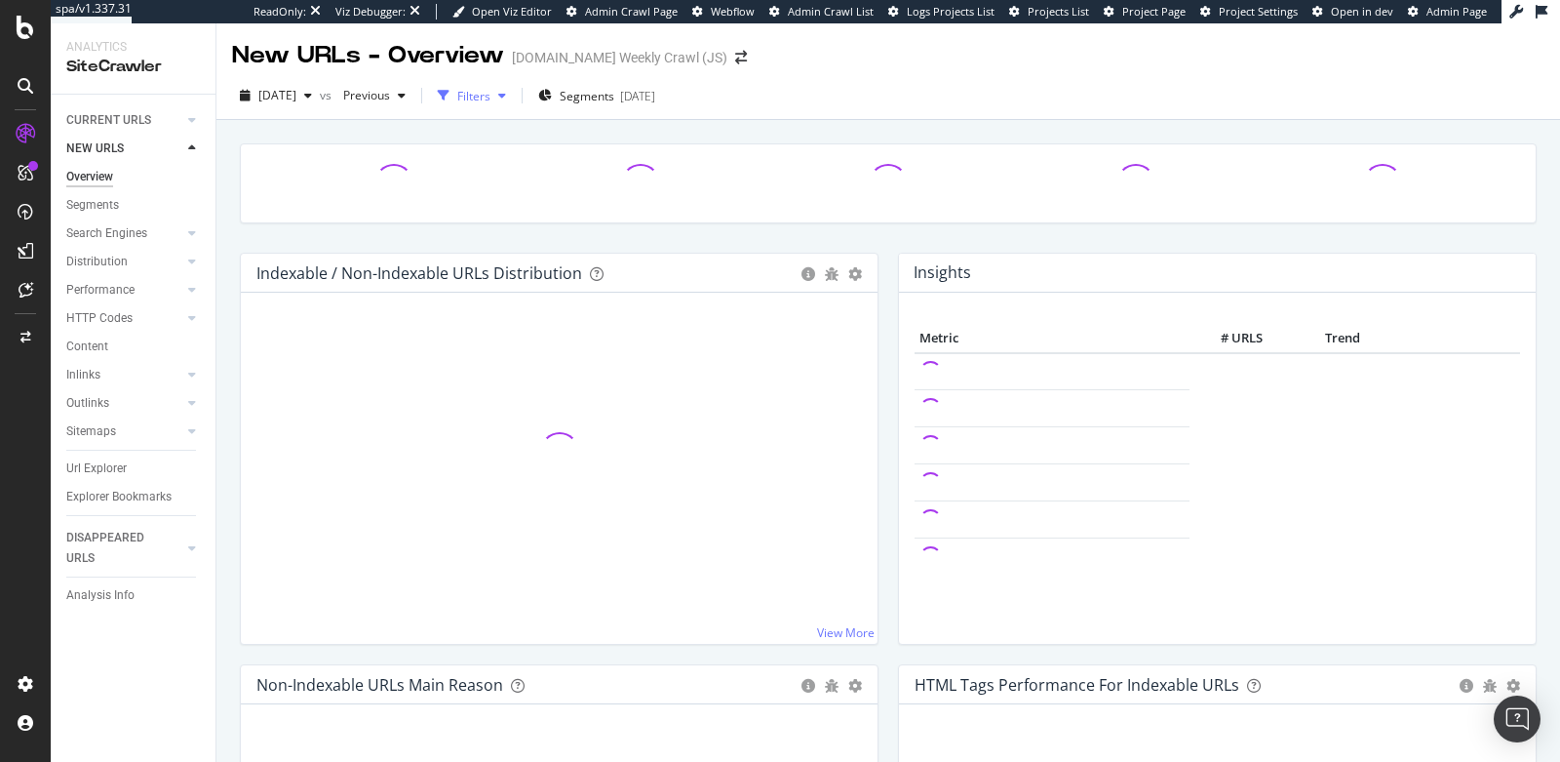
click at [491, 95] on div "Filters" at bounding box center [473, 96] width 33 height 17
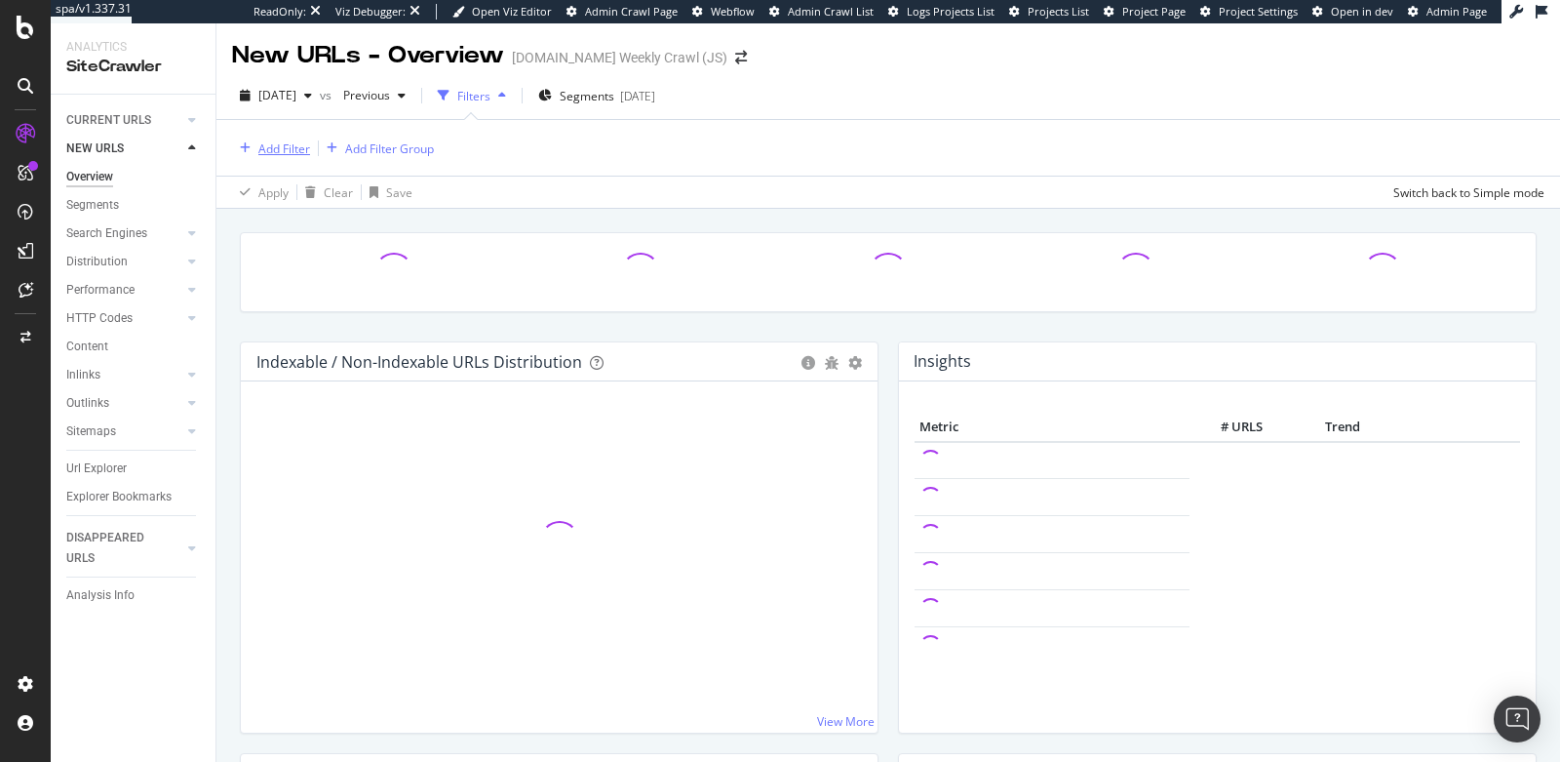
click at [276, 155] on div "Add Filter" at bounding box center [284, 148] width 52 height 17
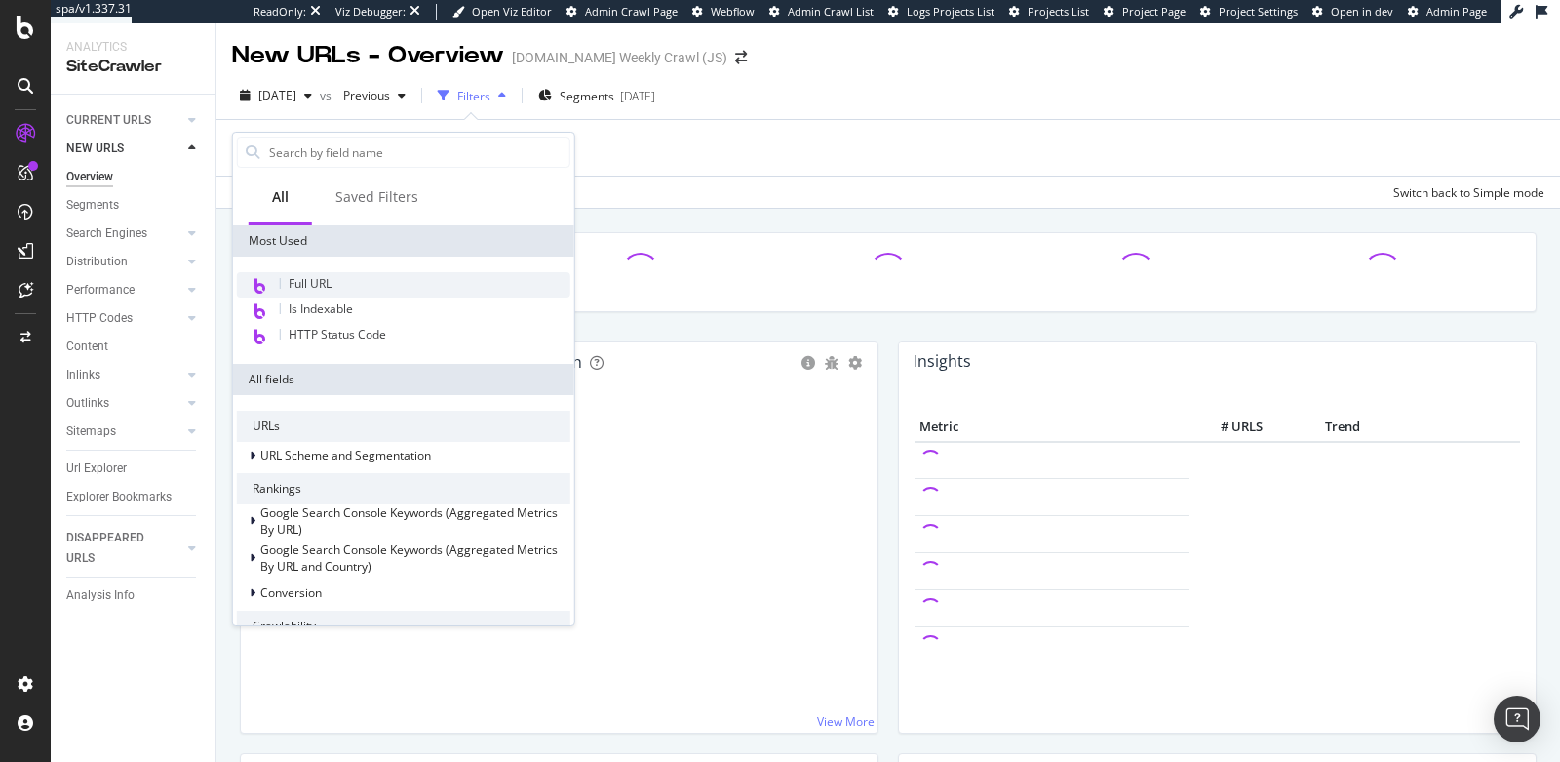
click at [306, 288] on span "Full URL" at bounding box center [310, 283] width 43 height 17
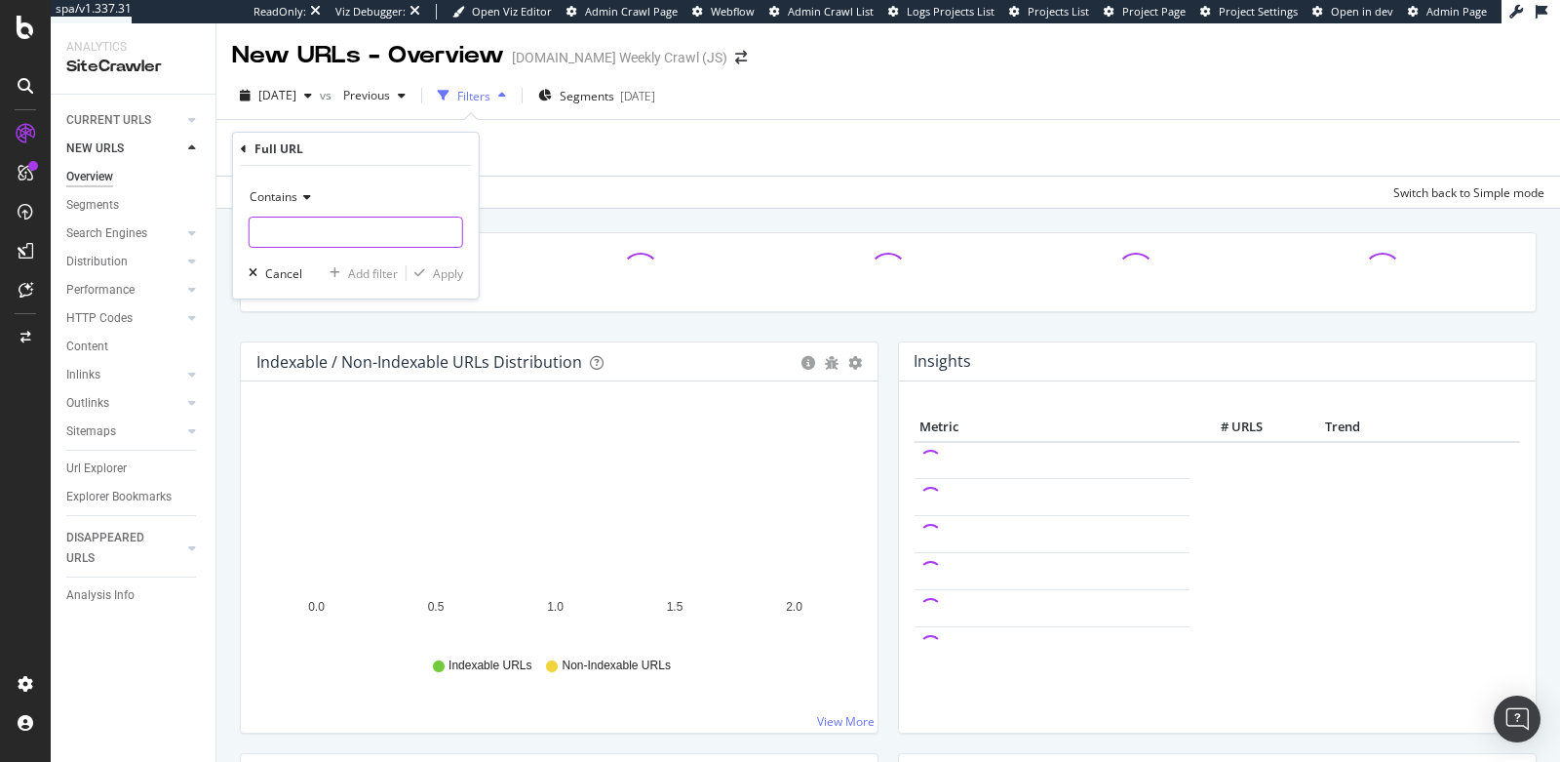
click at [313, 237] on input "text" at bounding box center [356, 232] width 213 height 31
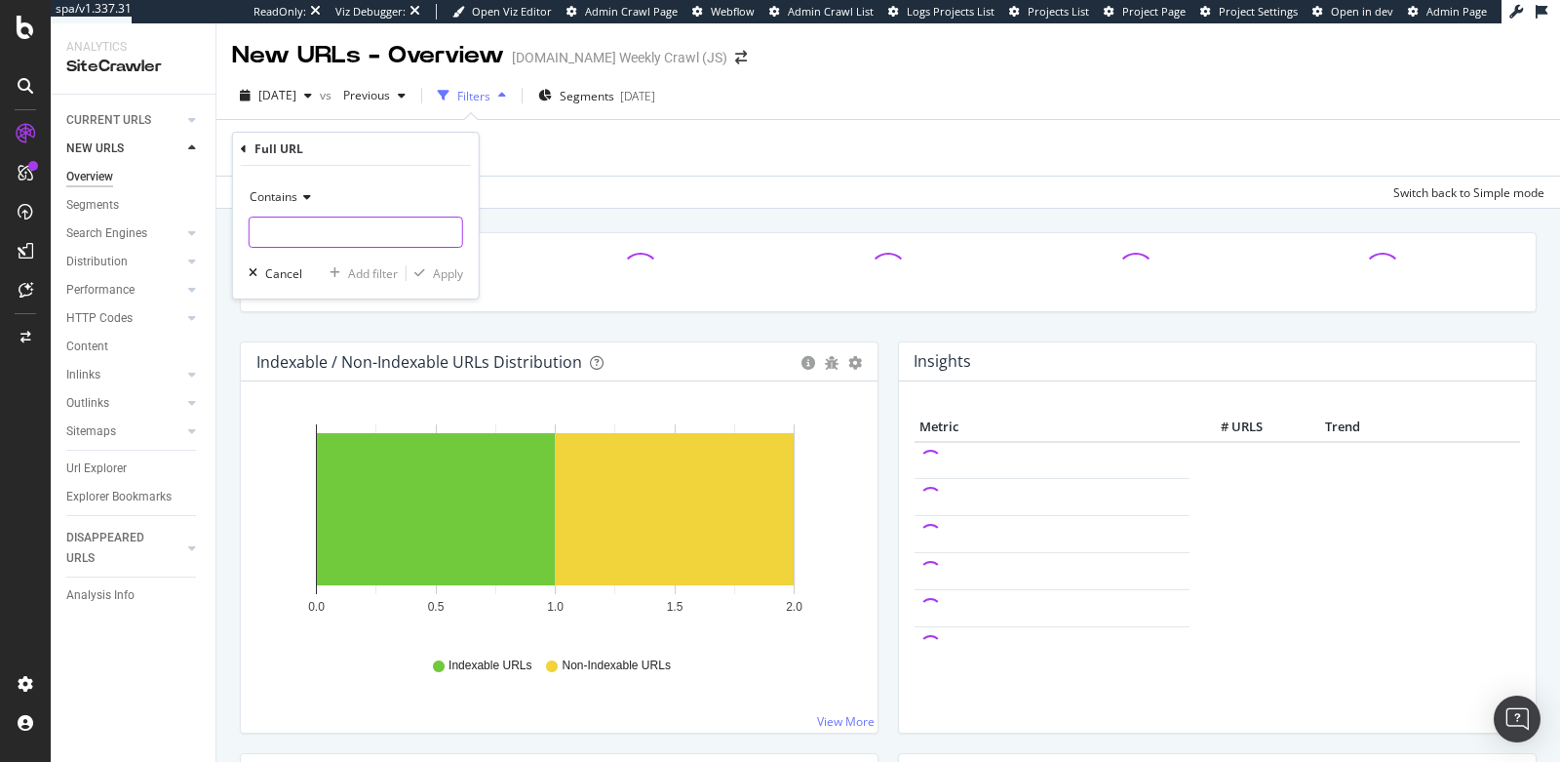
paste input "[URL][DOMAIN_NAME]"
type input "[URL][DOMAIN_NAME]"
click at [444, 268] on div "Apply" at bounding box center [448, 273] width 30 height 17
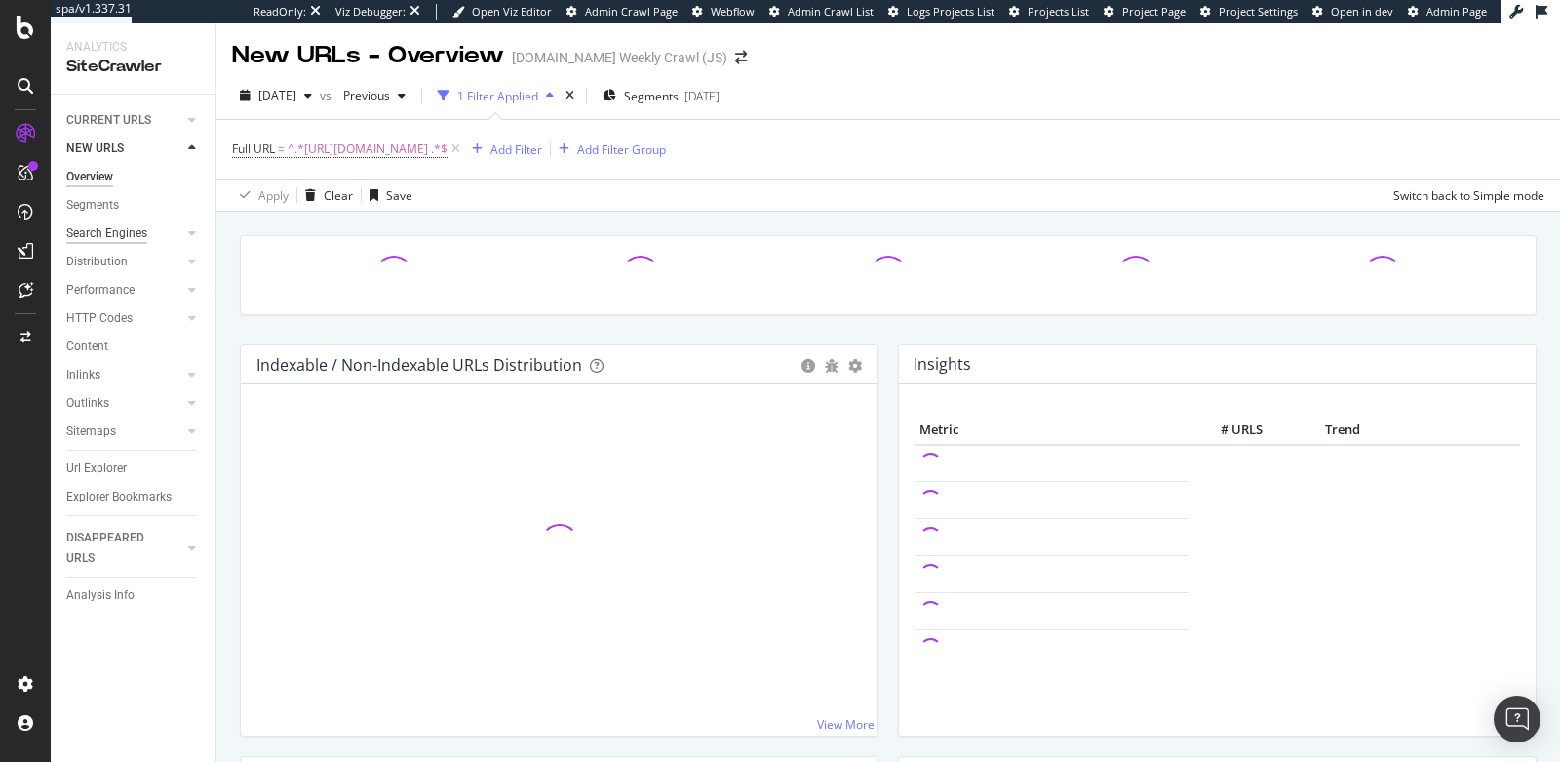
click at [111, 234] on div "Search Engines" at bounding box center [106, 233] width 81 height 20
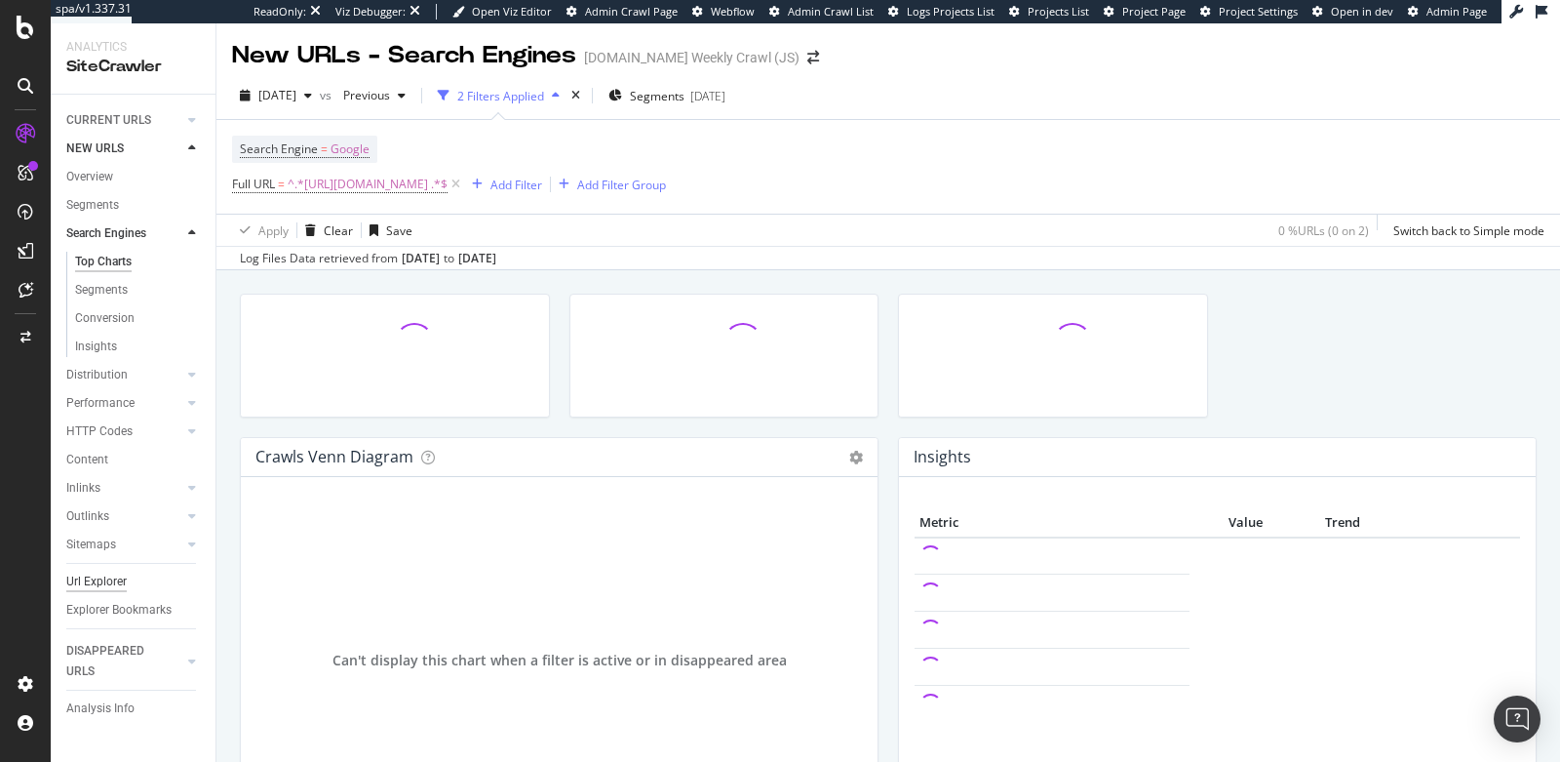
click at [88, 587] on div "Url Explorer" at bounding box center [96, 582] width 60 height 20
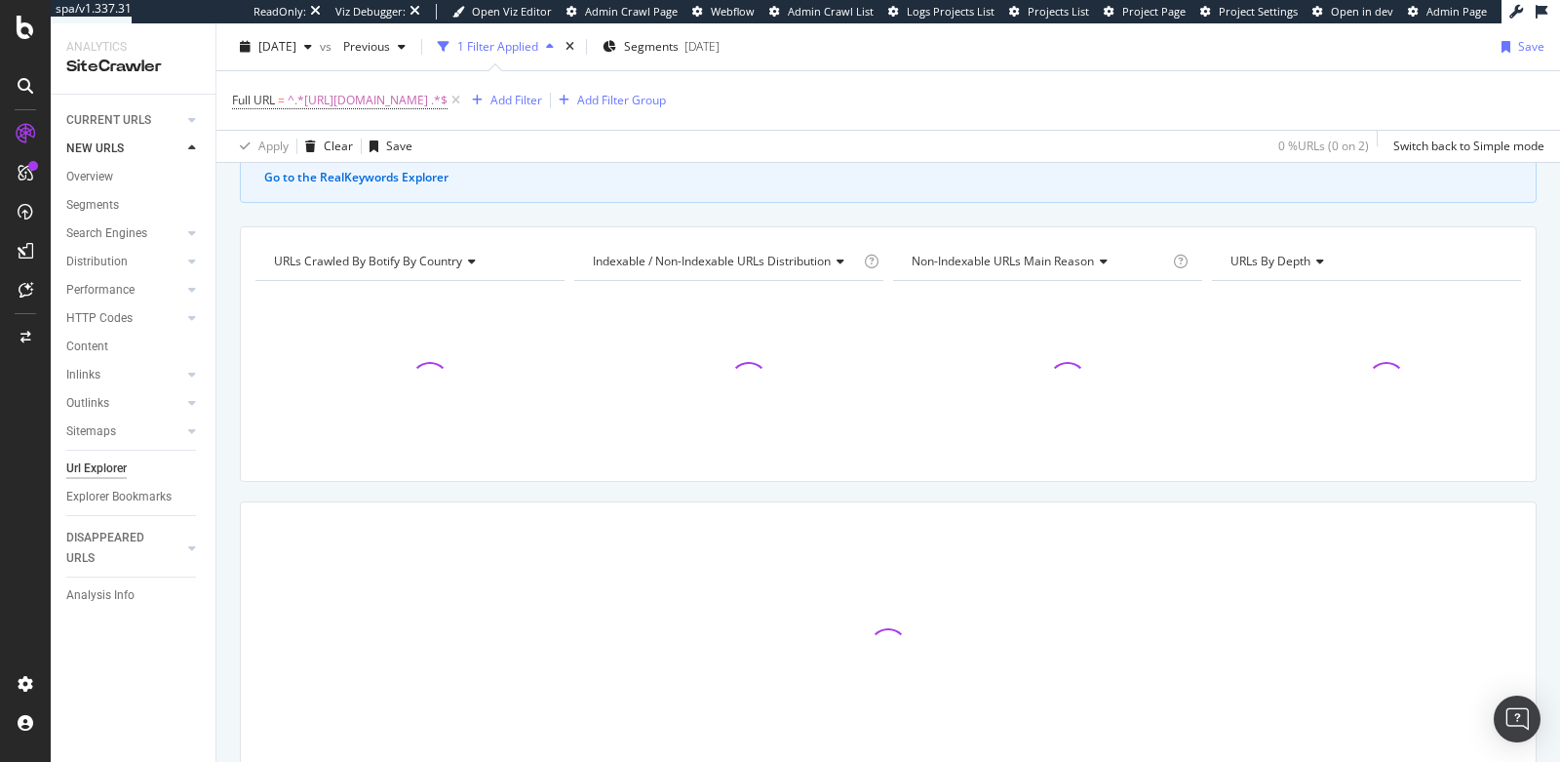
scroll to position [154, 0]
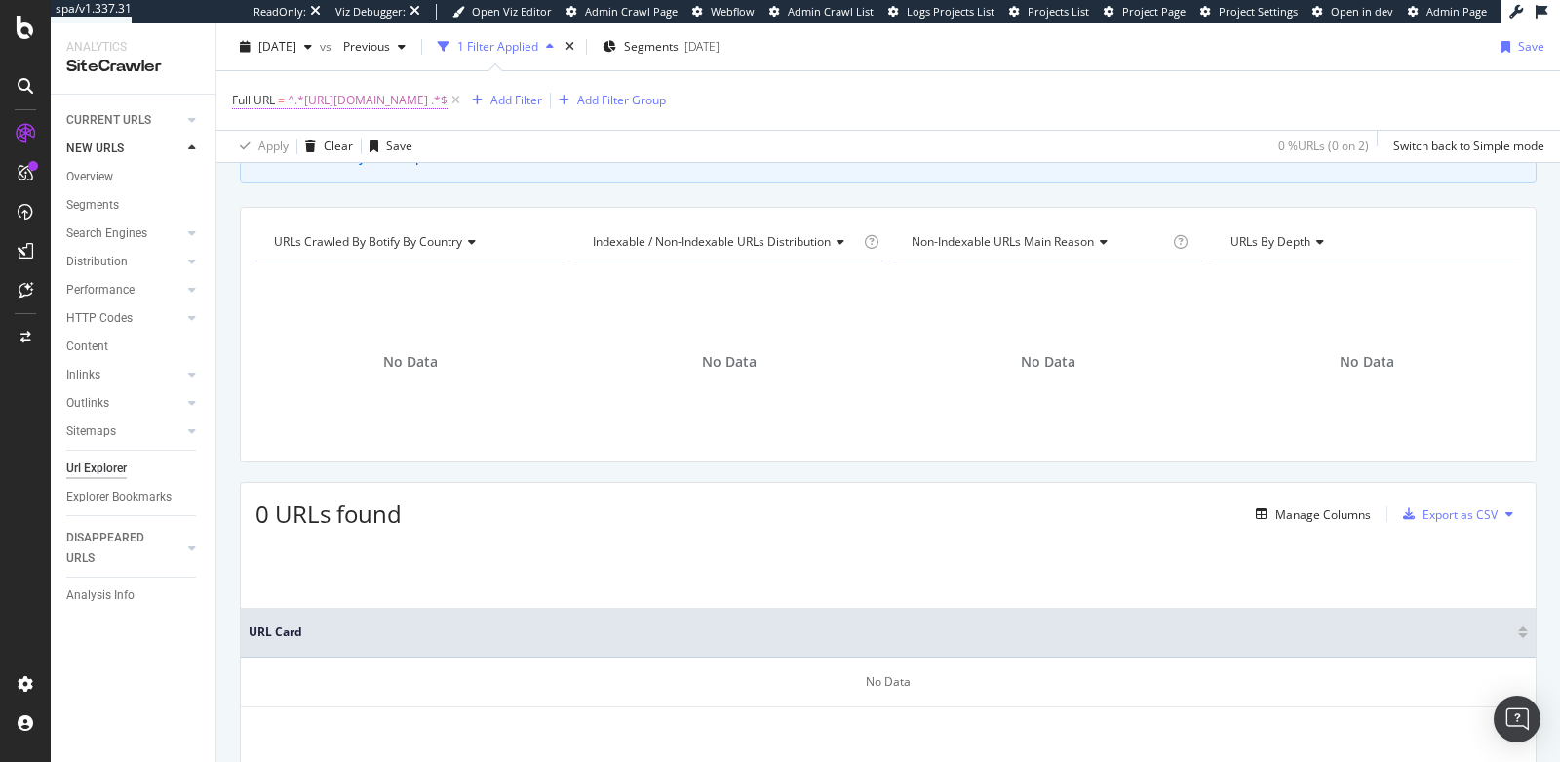
click at [381, 97] on span "^.*[URL][DOMAIN_NAME] .*$" at bounding box center [368, 100] width 160 height 27
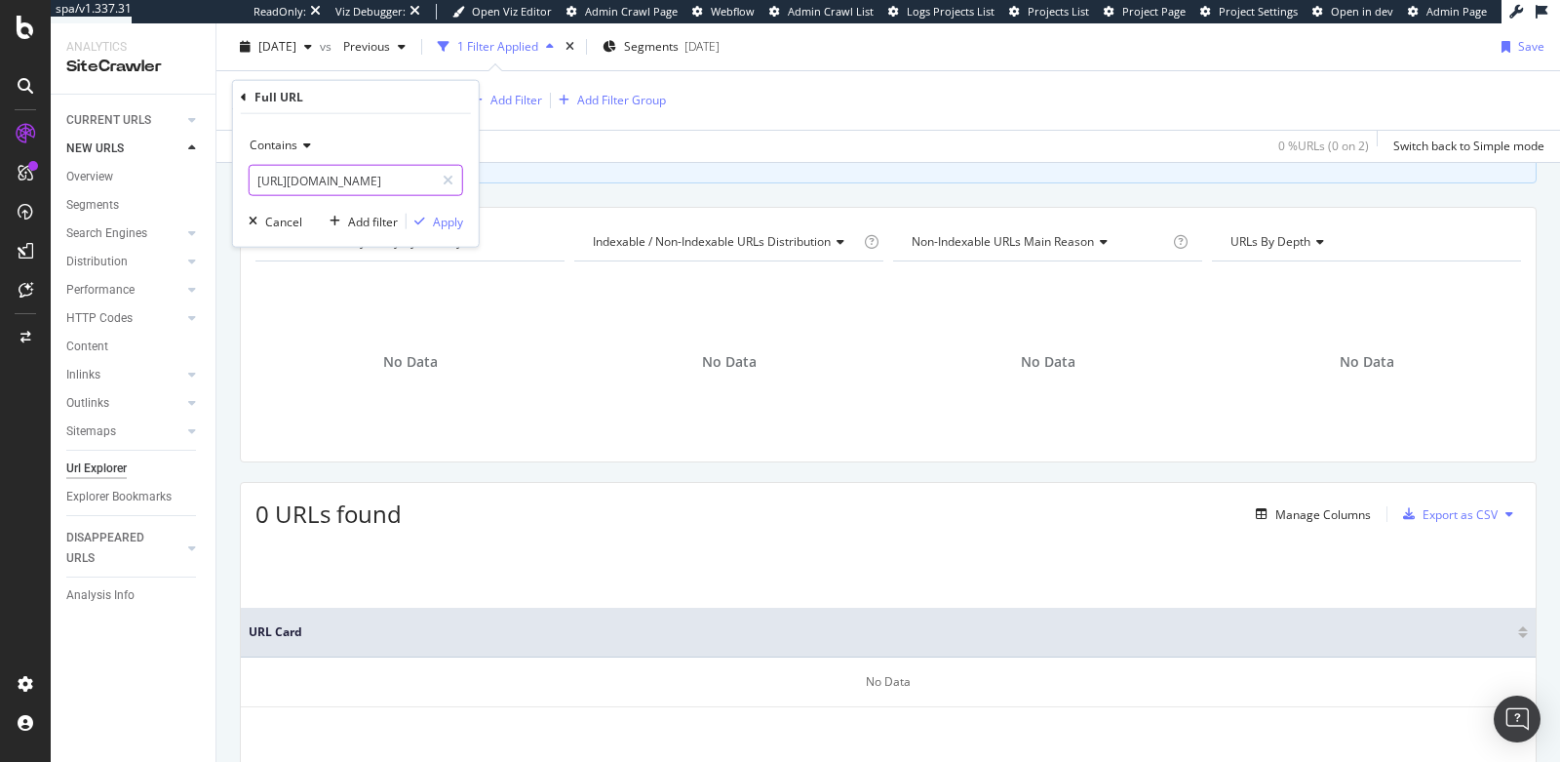
click at [370, 170] on input "[URL][DOMAIN_NAME]" at bounding box center [342, 180] width 184 height 31
click at [377, 172] on input "[URL][DOMAIN_NAME]" at bounding box center [342, 180] width 184 height 31
drag, startPoint x: 397, startPoint y: 178, endPoint x: 224, endPoint y: 168, distance: 172.9
click at [224, 168] on body "spa/v1.337.31 ReadOnly: Viz Debugger: Open Viz Editor Admin Crawl Page Webflow …" at bounding box center [780, 381] width 1560 height 762
click at [395, 180] on input "[URL][DOMAIN_NAME]" at bounding box center [342, 180] width 184 height 31
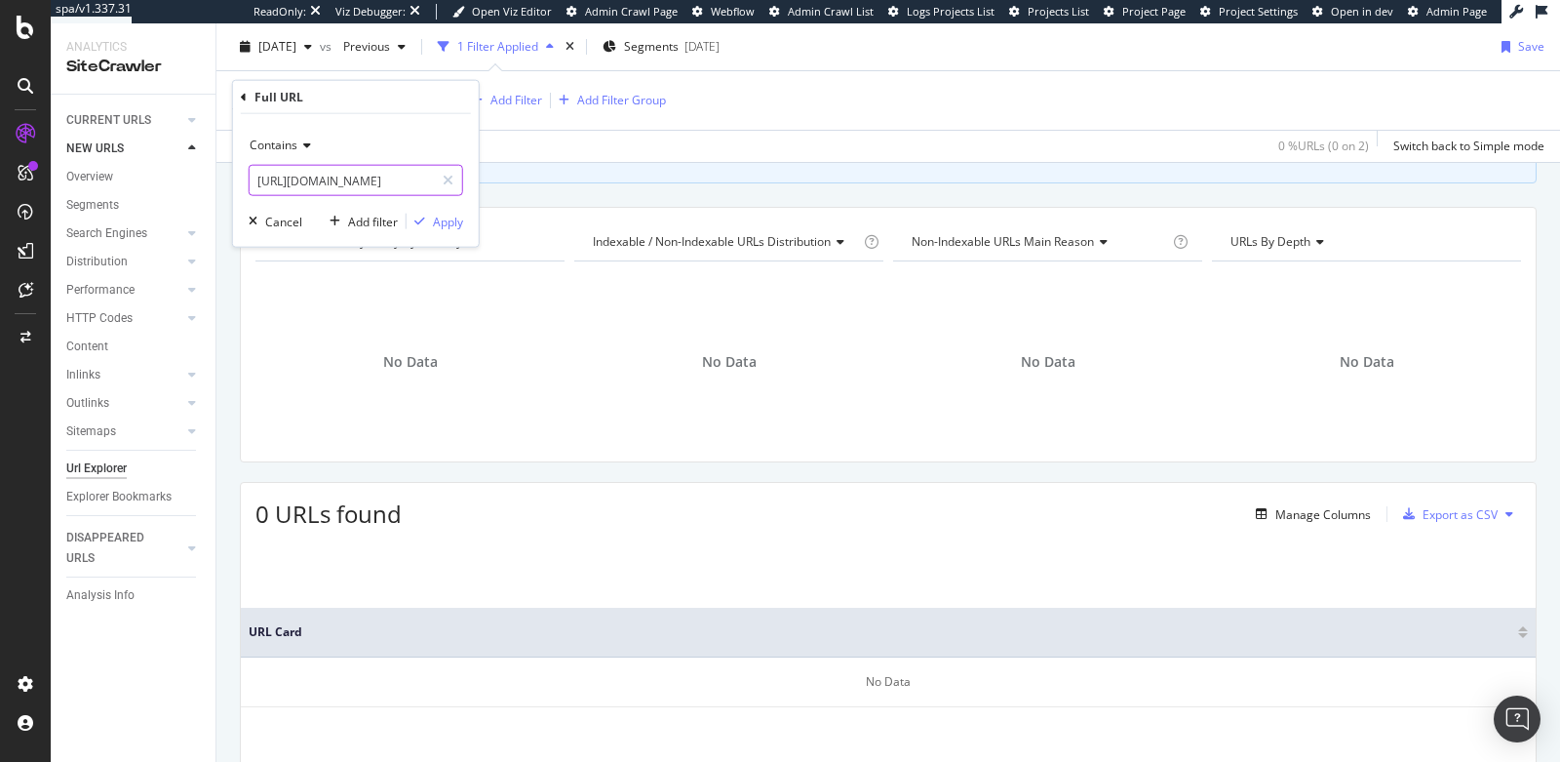
click at [395, 180] on input "[URL][DOMAIN_NAME]" at bounding box center [342, 180] width 184 height 31
type input "en-gb"
click at [451, 223] on div "Apply" at bounding box center [448, 221] width 30 height 17
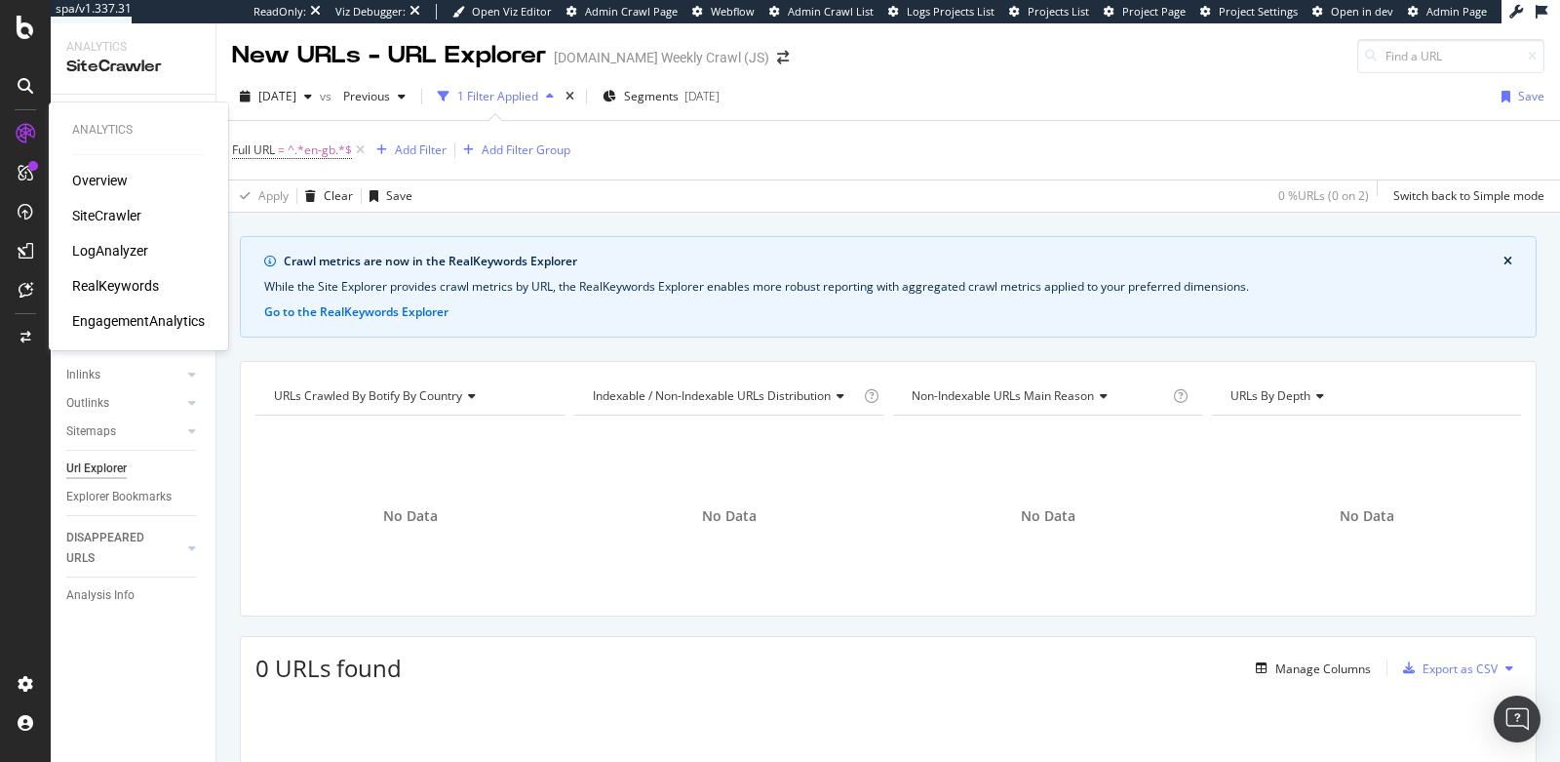
click at [108, 250] on div "LogAnalyzer" at bounding box center [110, 251] width 76 height 20
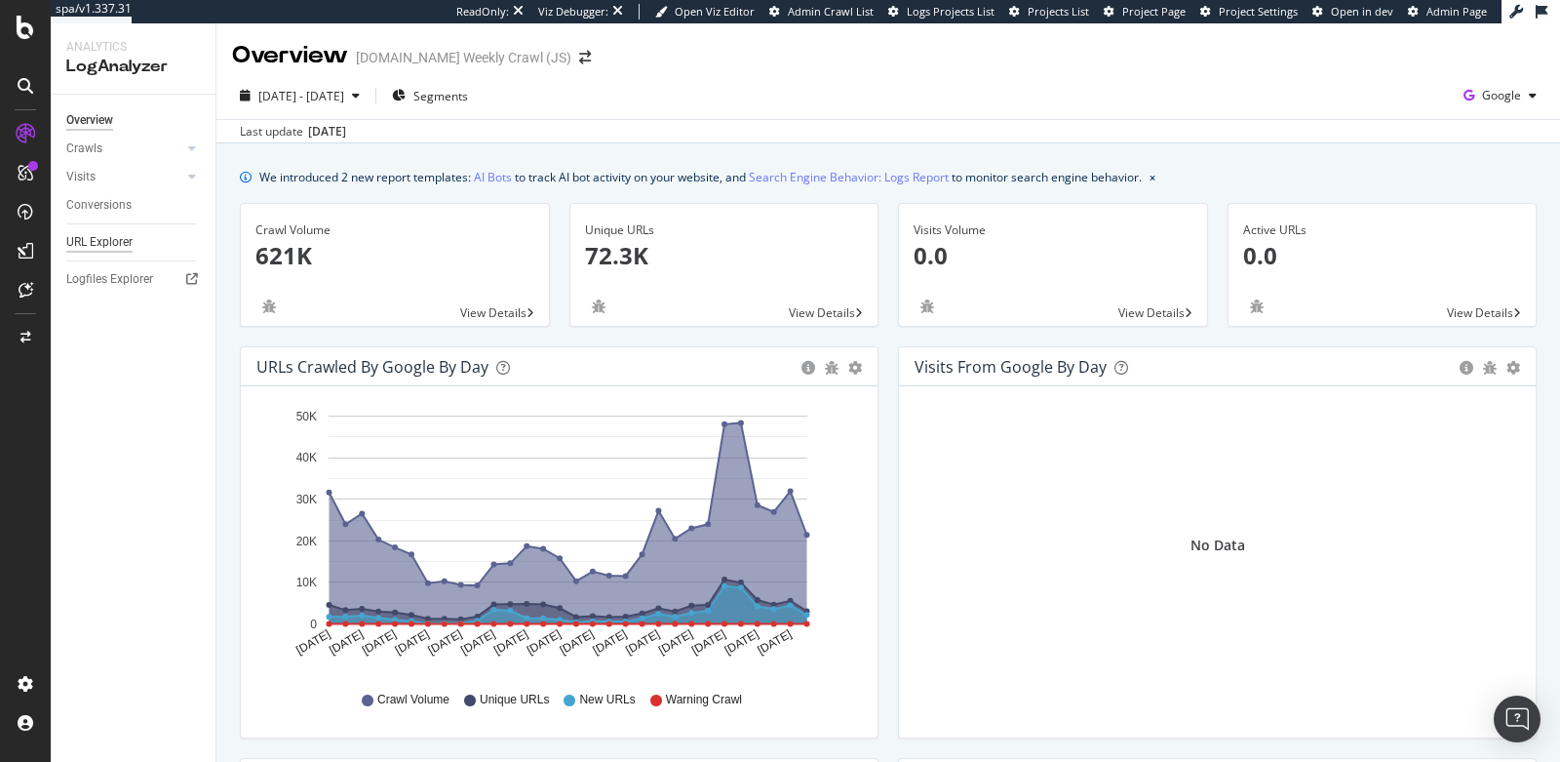
click at [107, 247] on div "URL Explorer" at bounding box center [99, 242] width 66 height 20
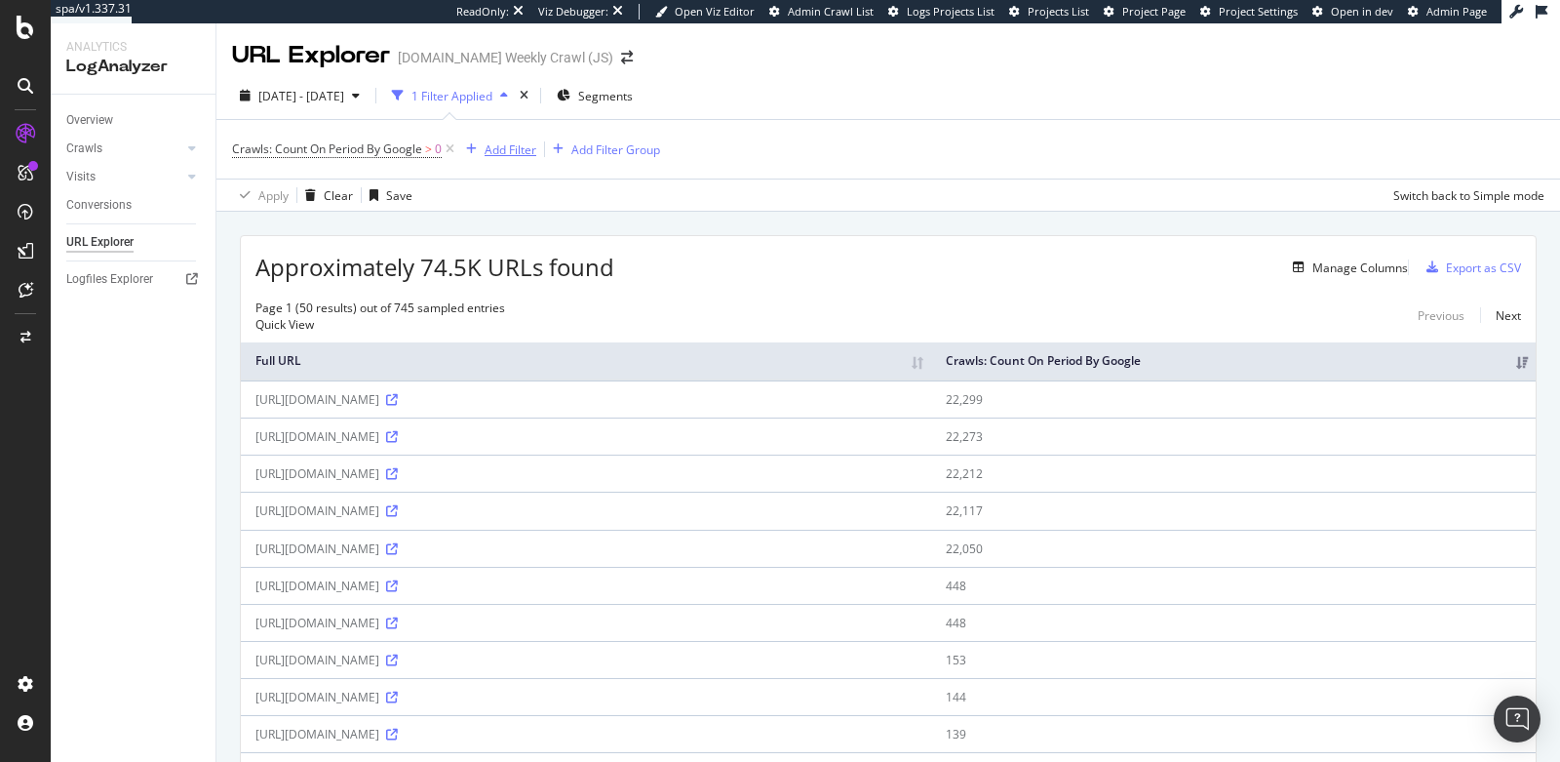
click at [493, 157] on div "Add Filter" at bounding box center [497, 148] width 78 height 21
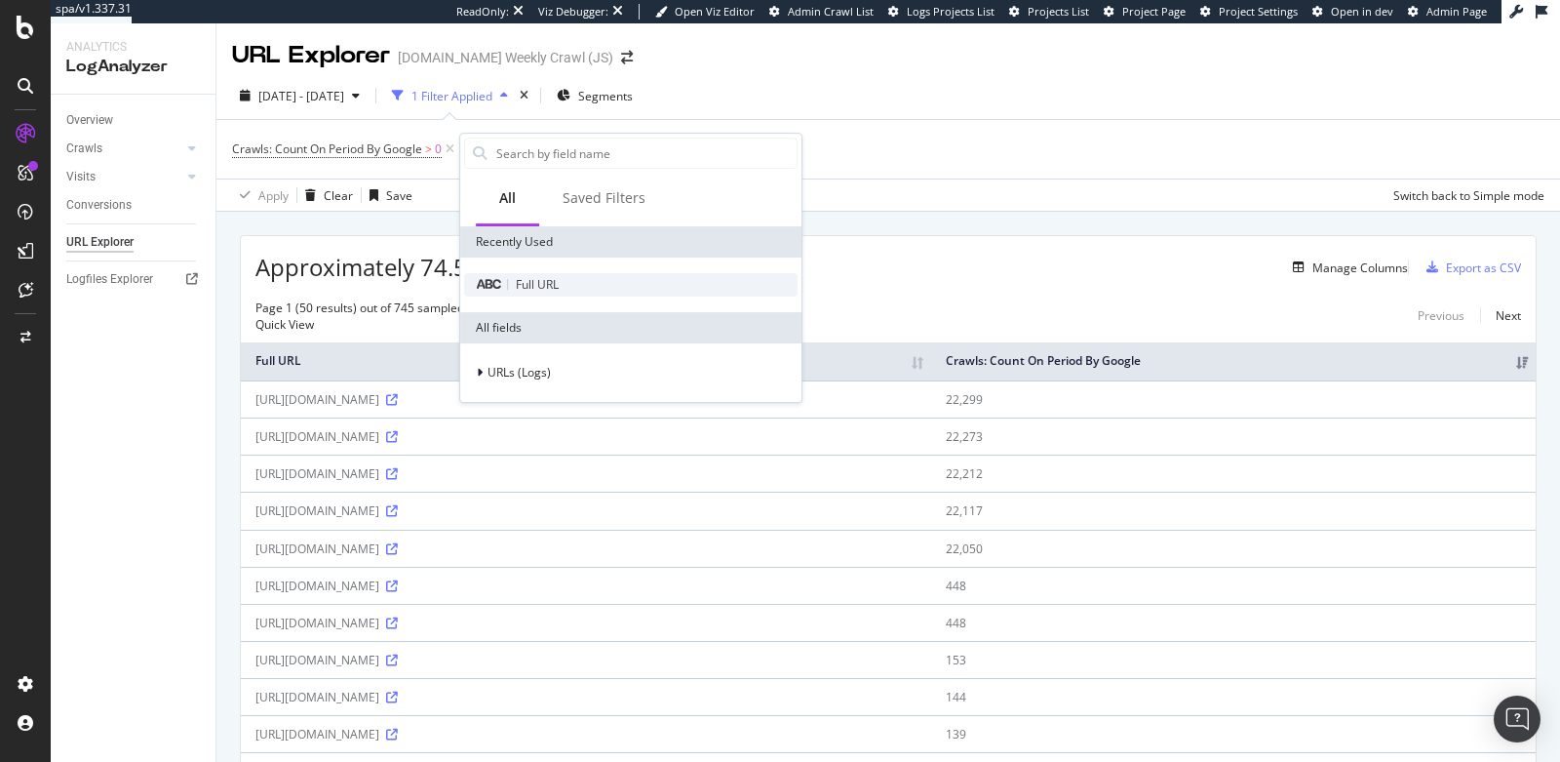
click at [532, 285] on span "Full URL" at bounding box center [537, 284] width 43 height 17
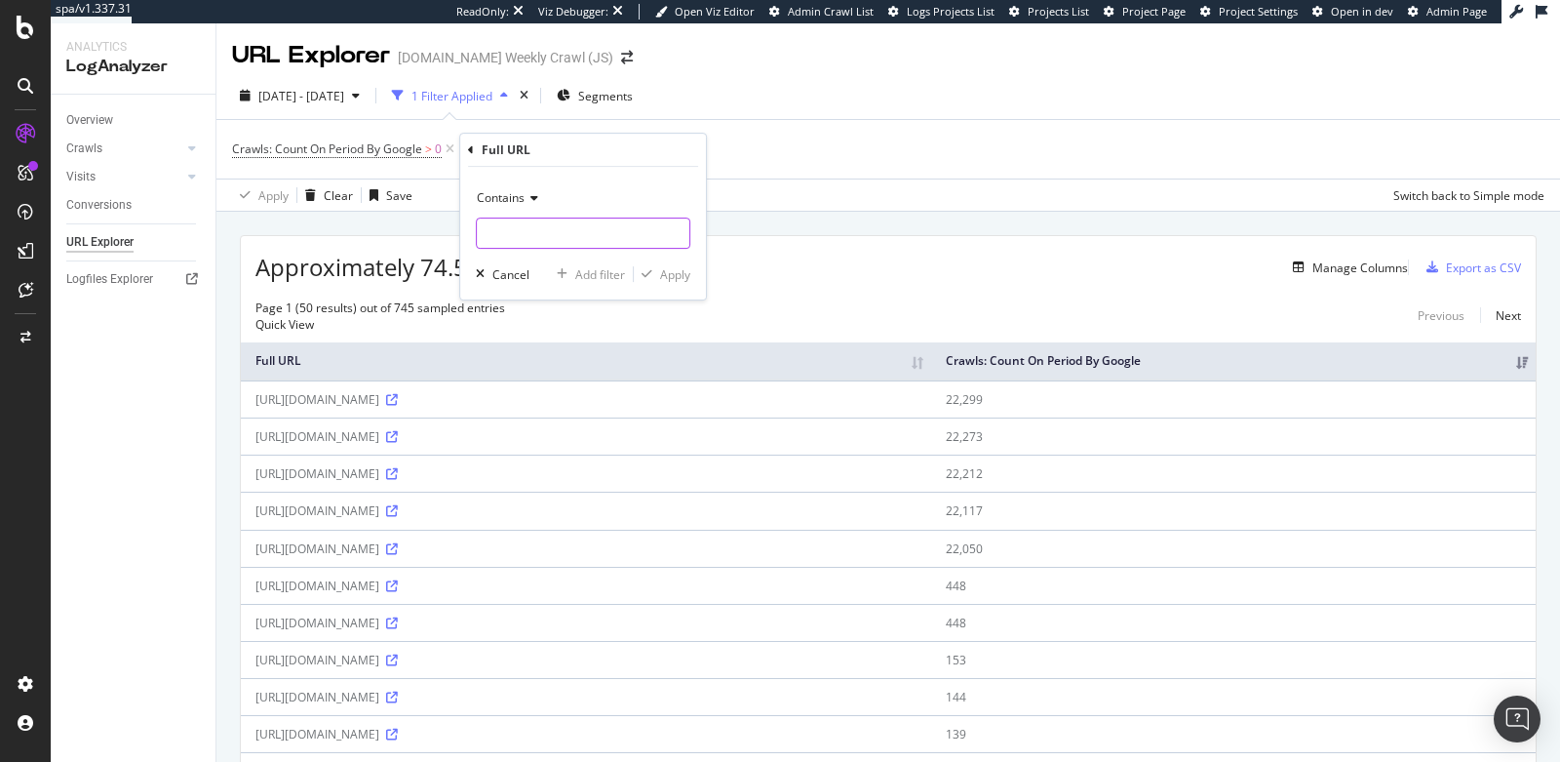
click at [509, 219] on input "text" at bounding box center [583, 232] width 213 height 31
paste input "[URL][DOMAIN_NAME]"
type input "[URL][DOMAIN_NAME]"
click at [683, 274] on div "Apply" at bounding box center [675, 274] width 30 height 17
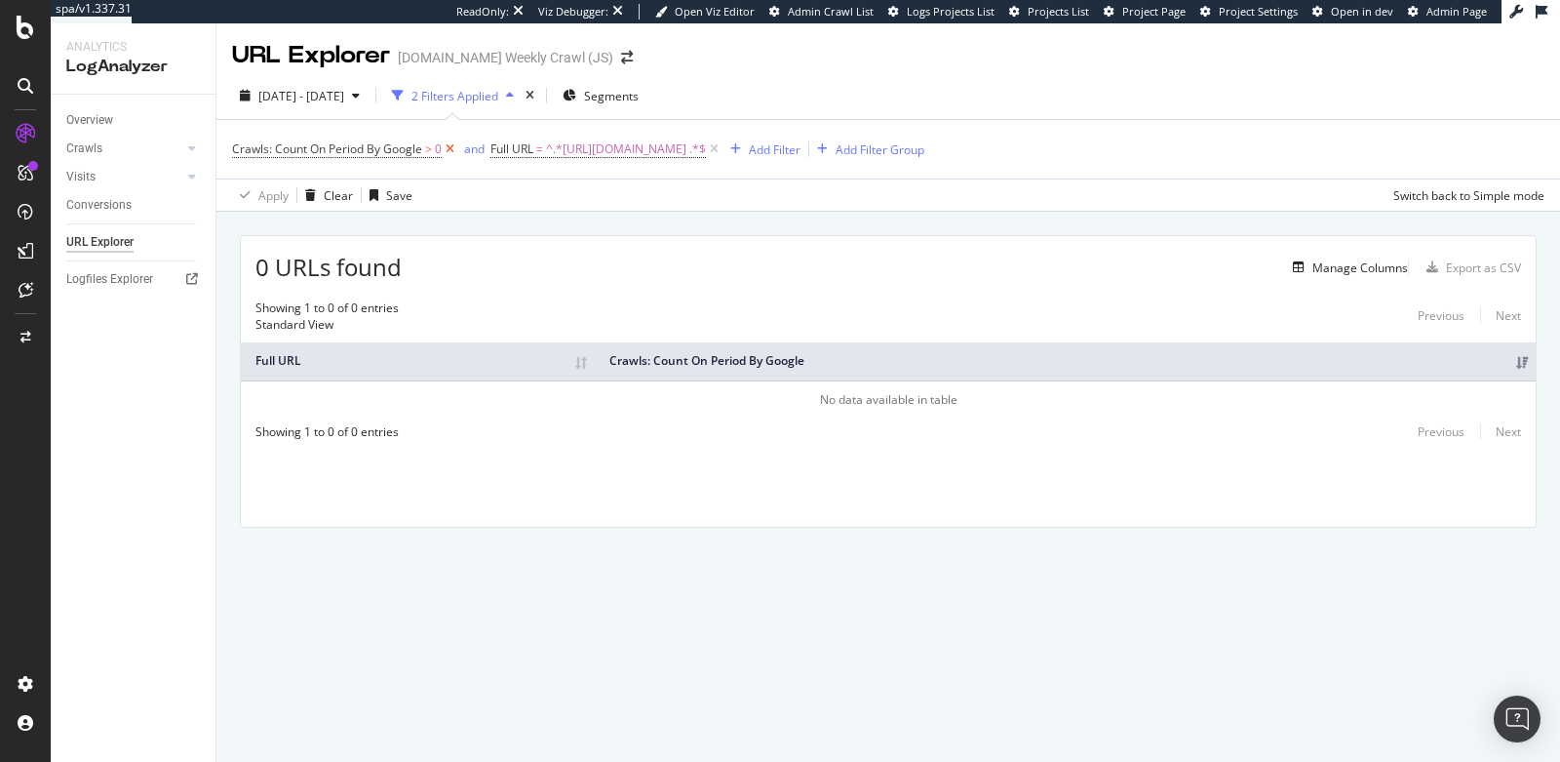
click at [453, 149] on icon at bounding box center [450, 149] width 17 height 20
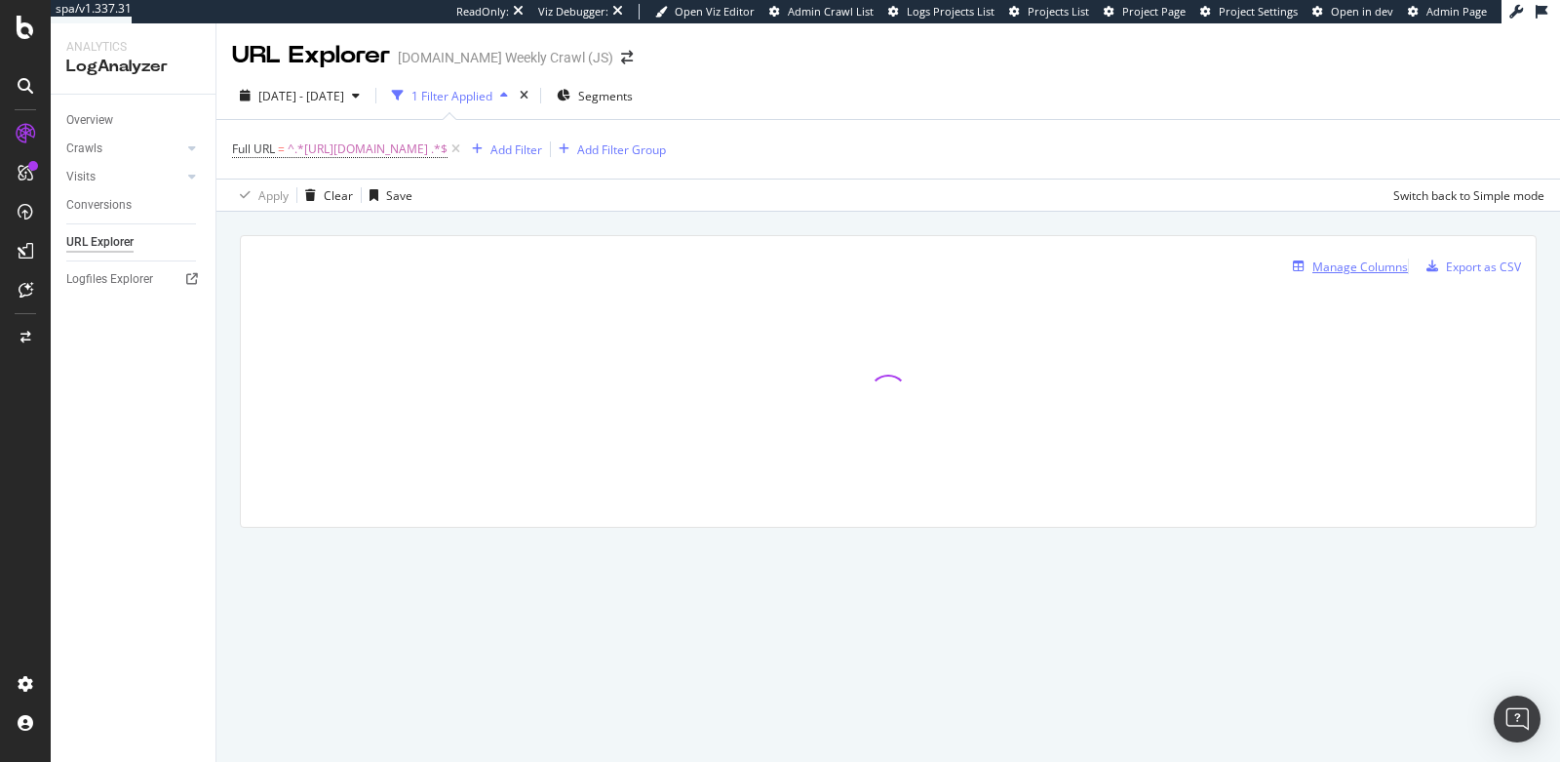
click at [1294, 271] on div "Manage Columns" at bounding box center [1346, 266] width 123 height 21
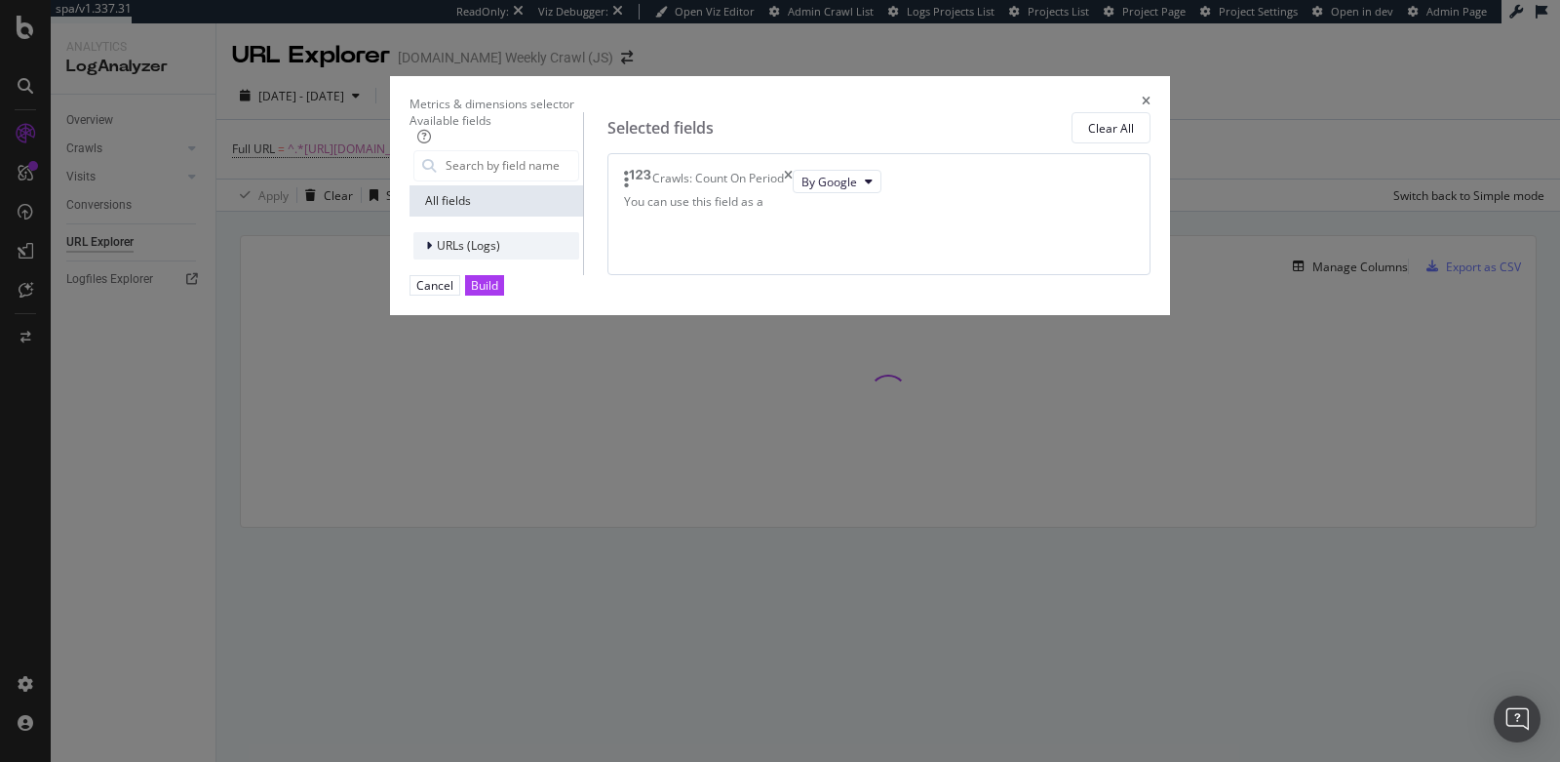
click at [542, 259] on div "URLs (Logs)" at bounding box center [497, 245] width 166 height 27
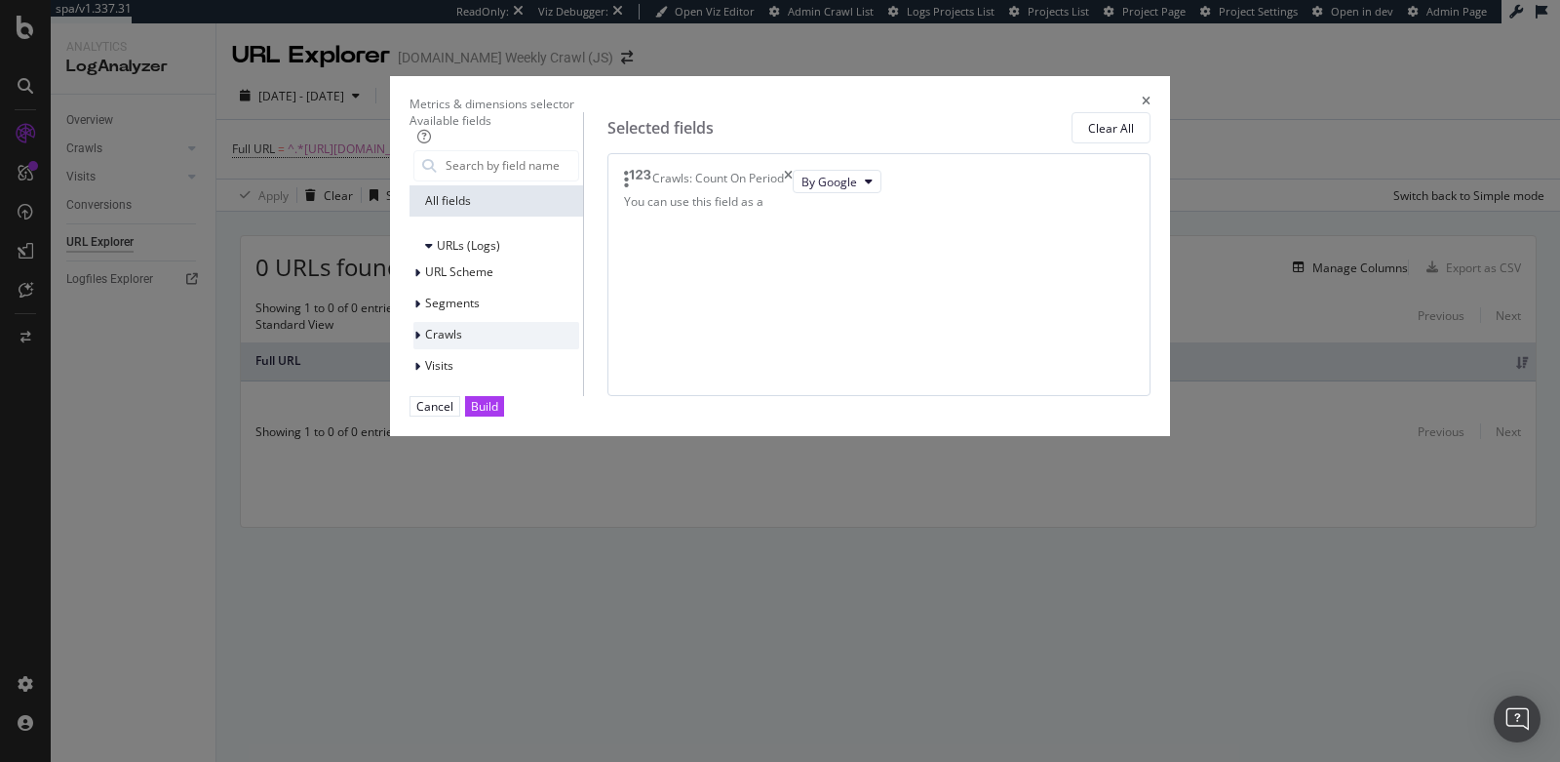
click at [517, 349] on div "Crawls" at bounding box center [497, 335] width 166 height 27
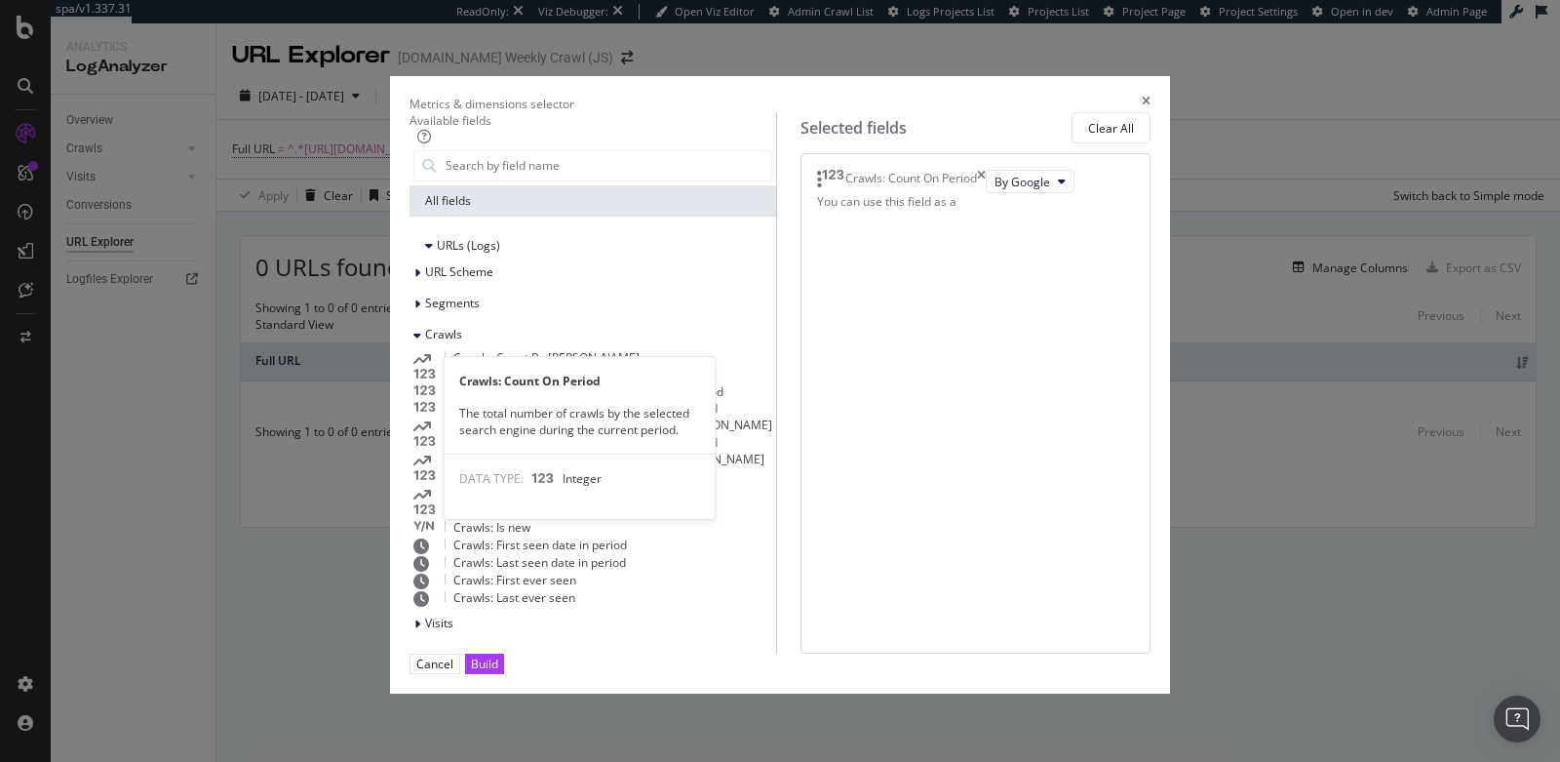
click at [520, 383] on span "Crawls: Count On Period" at bounding box center [520, 375] width 132 height 17
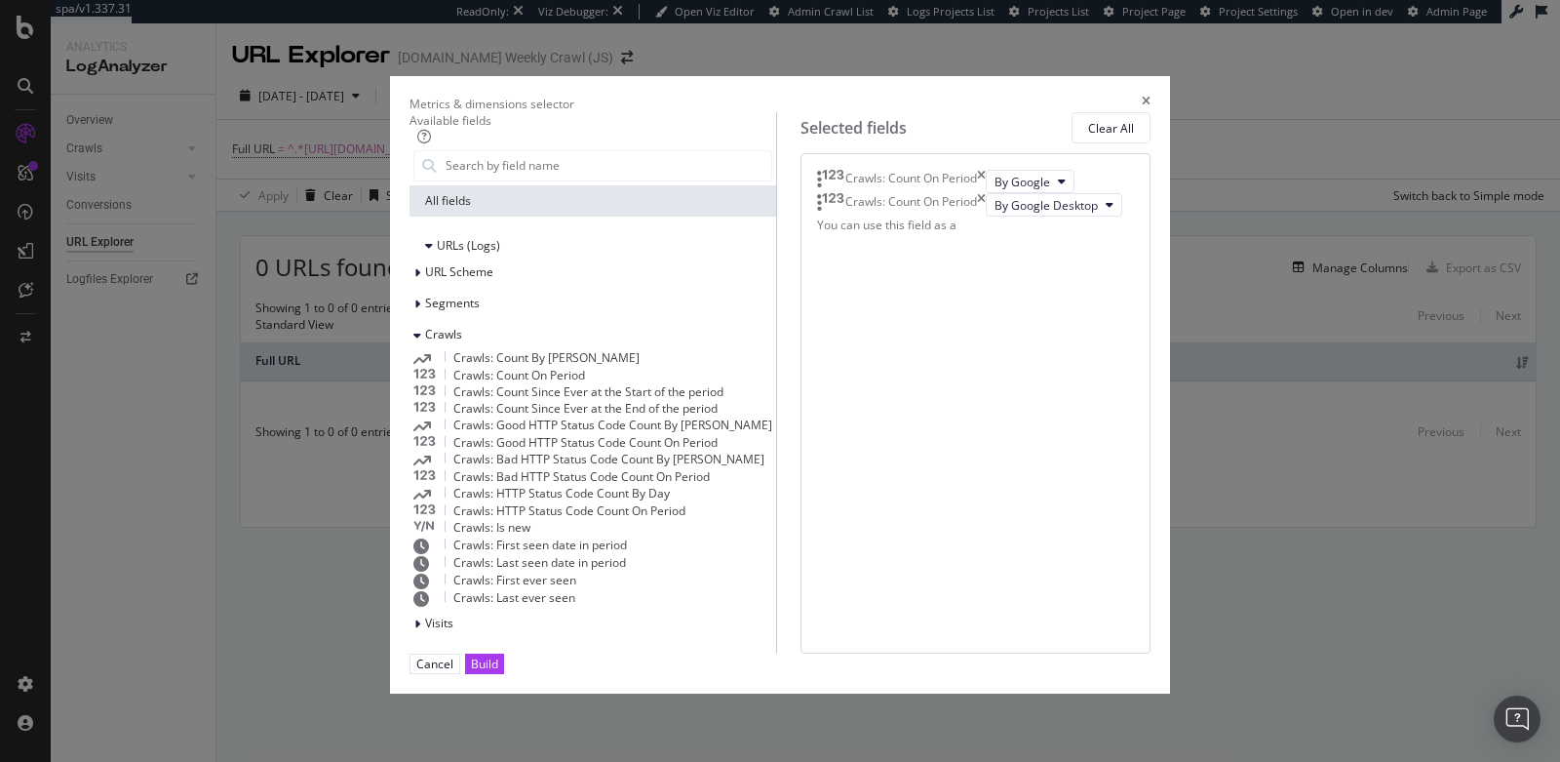
click at [520, 383] on span "Crawls: Count On Period" at bounding box center [520, 375] width 132 height 17
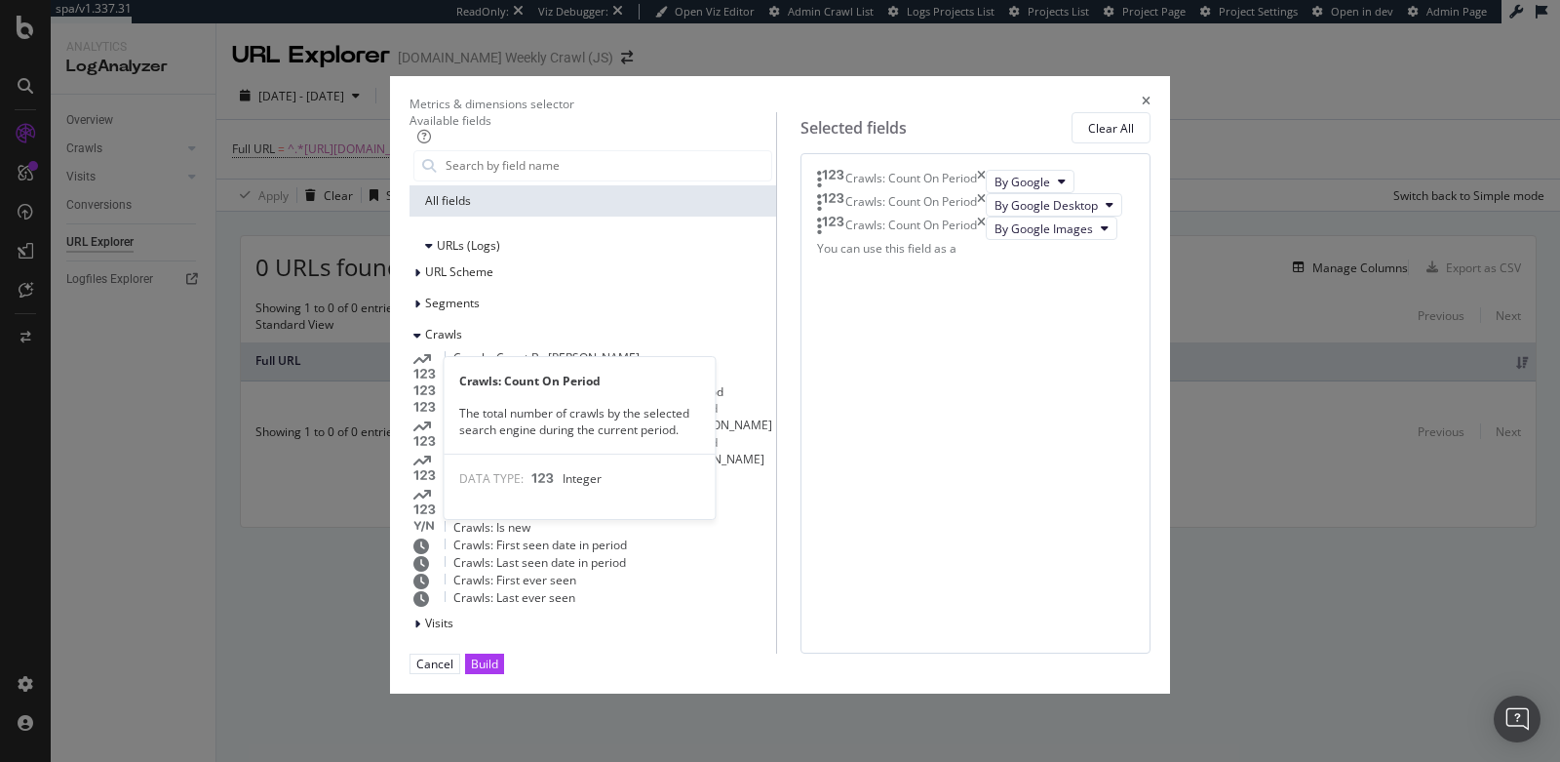
click at [520, 383] on span "Crawls: Count On Period" at bounding box center [520, 375] width 132 height 17
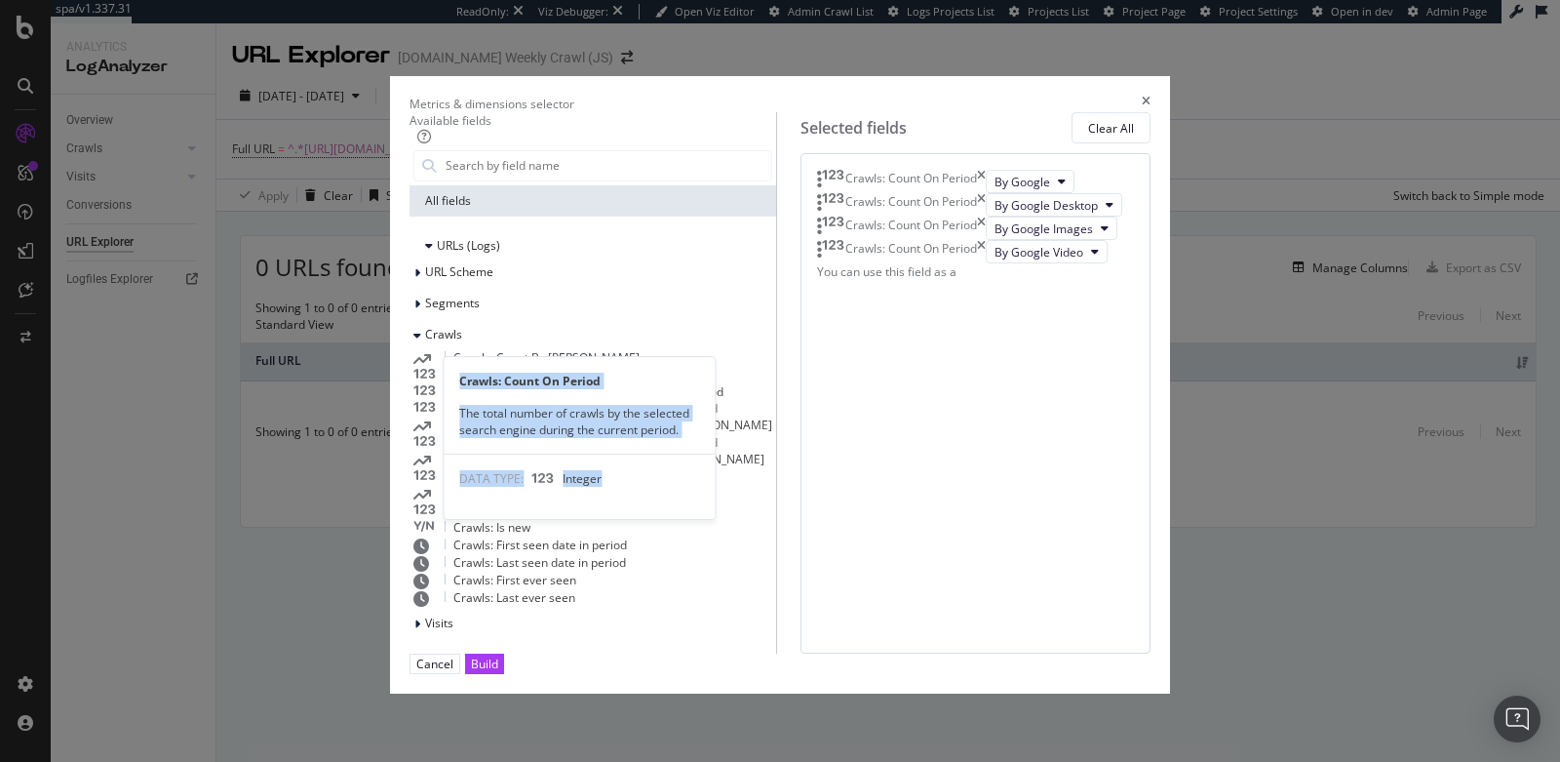
click at [520, 383] on span "Crawls: Count On Period" at bounding box center [520, 375] width 132 height 17
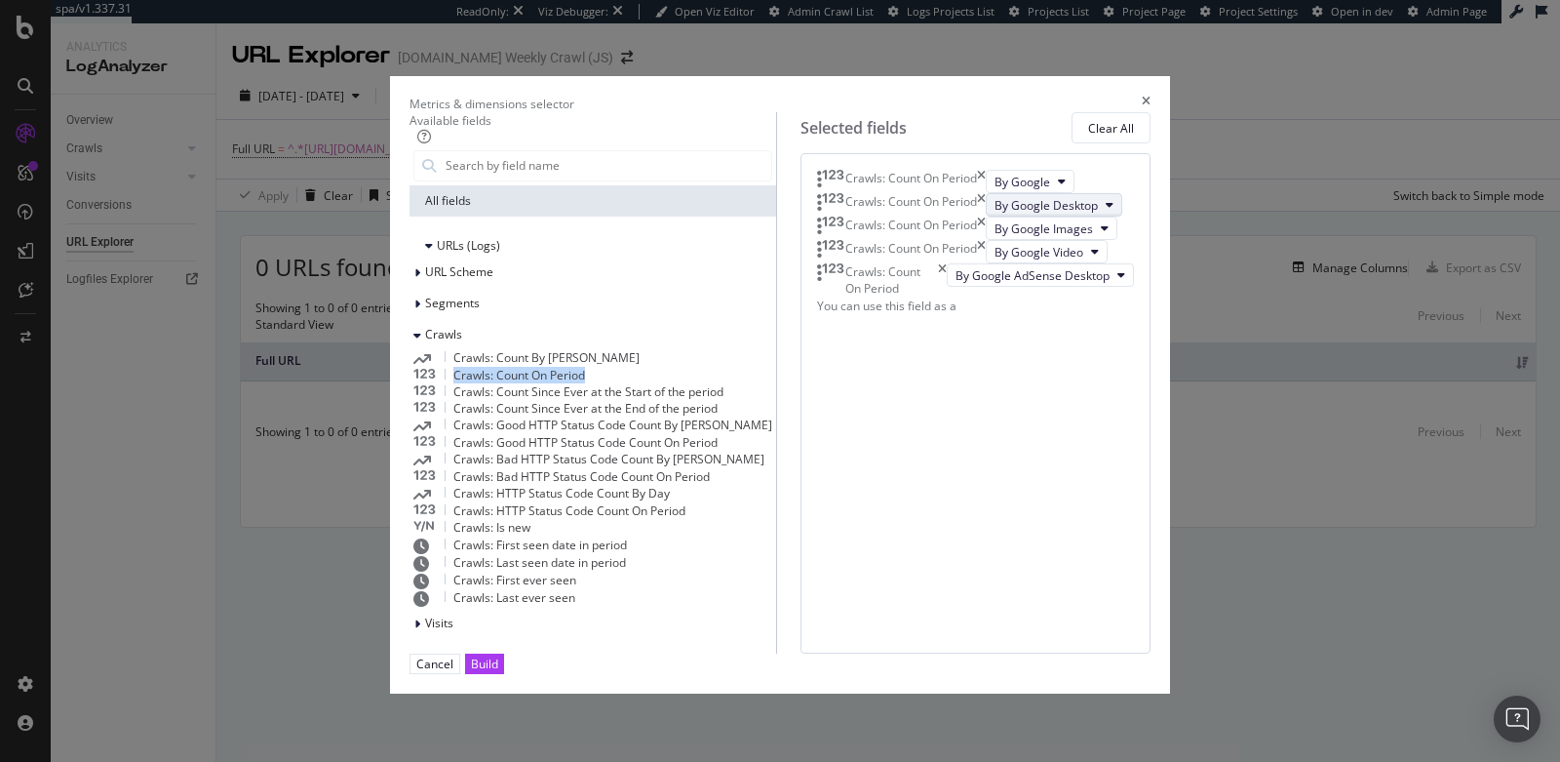
click at [995, 214] on span "By Google Desktop" at bounding box center [1046, 205] width 103 height 17
click at [882, 345] on span "By [PERSON_NAME]" at bounding box center [919, 342] width 154 height 18
click at [995, 237] on span "By Google Images" at bounding box center [1044, 228] width 99 height 17
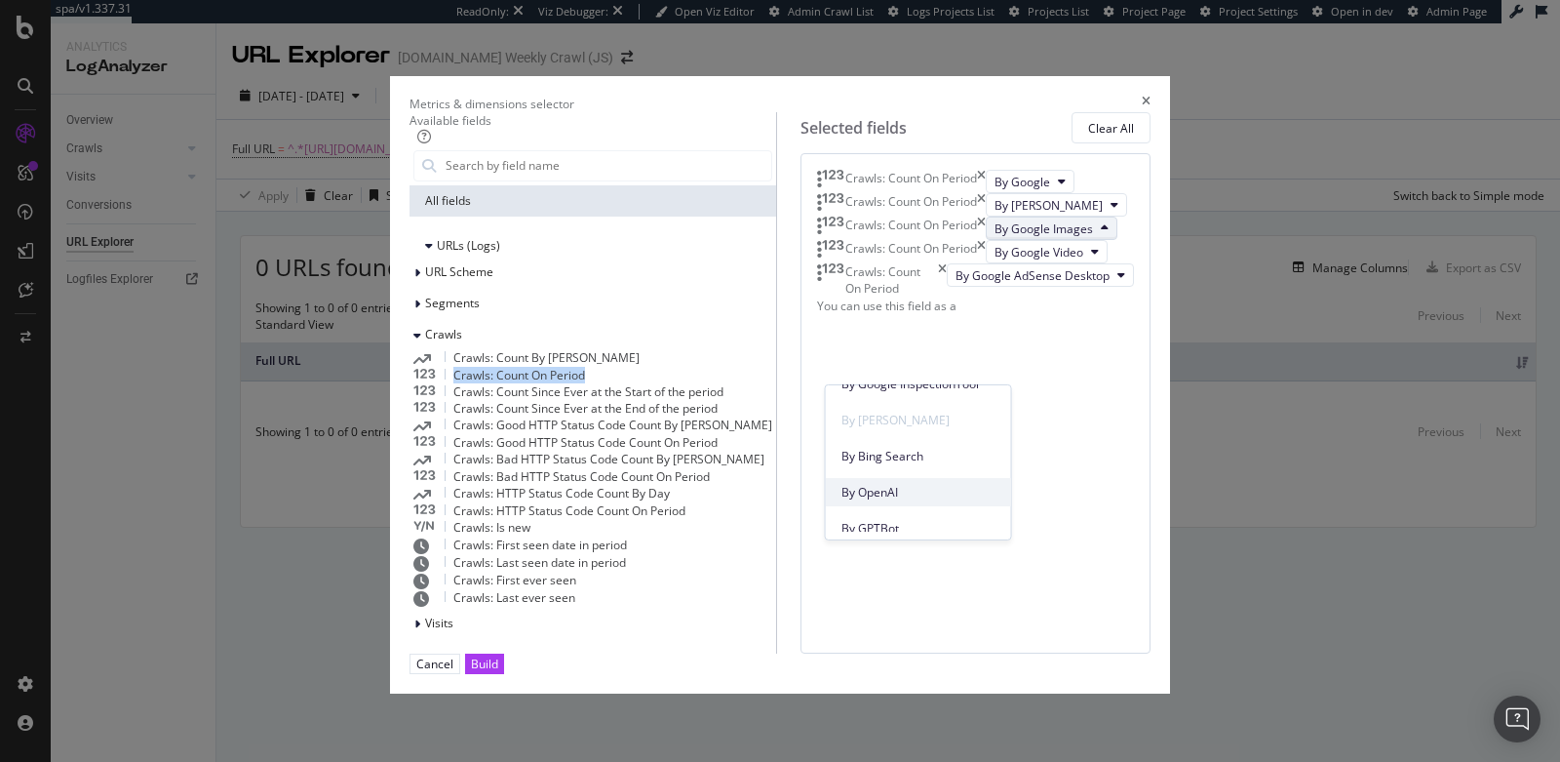
click at [885, 489] on span "By OpenAI" at bounding box center [919, 492] width 154 height 18
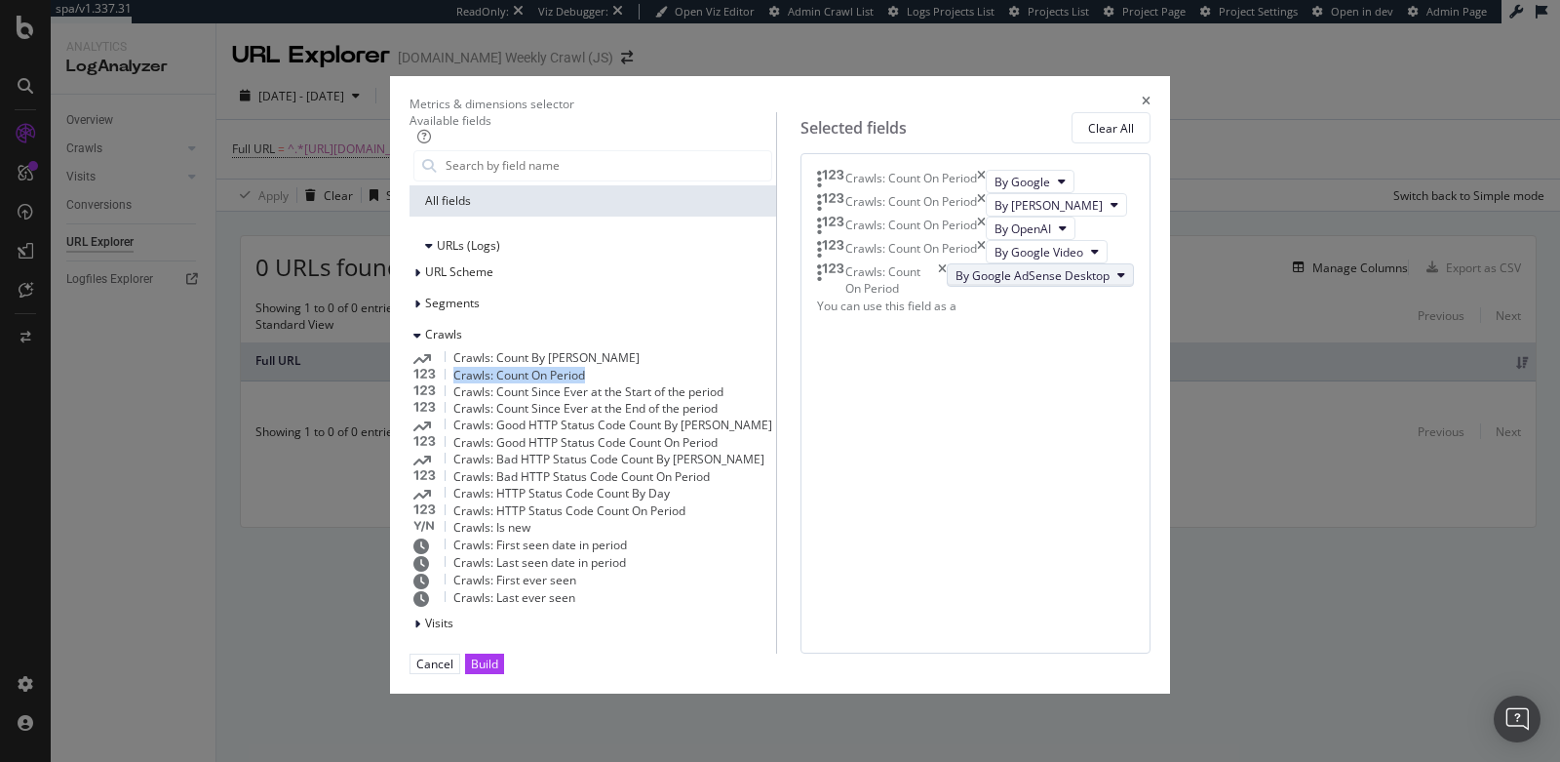
click at [956, 284] on span "By Google AdSense Desktop" at bounding box center [1033, 275] width 154 height 17
click at [919, 631] on span "By Perplexity-User" at bounding box center [920, 628] width 157 height 18
click at [995, 260] on span "By Google Video" at bounding box center [1039, 252] width 89 height 17
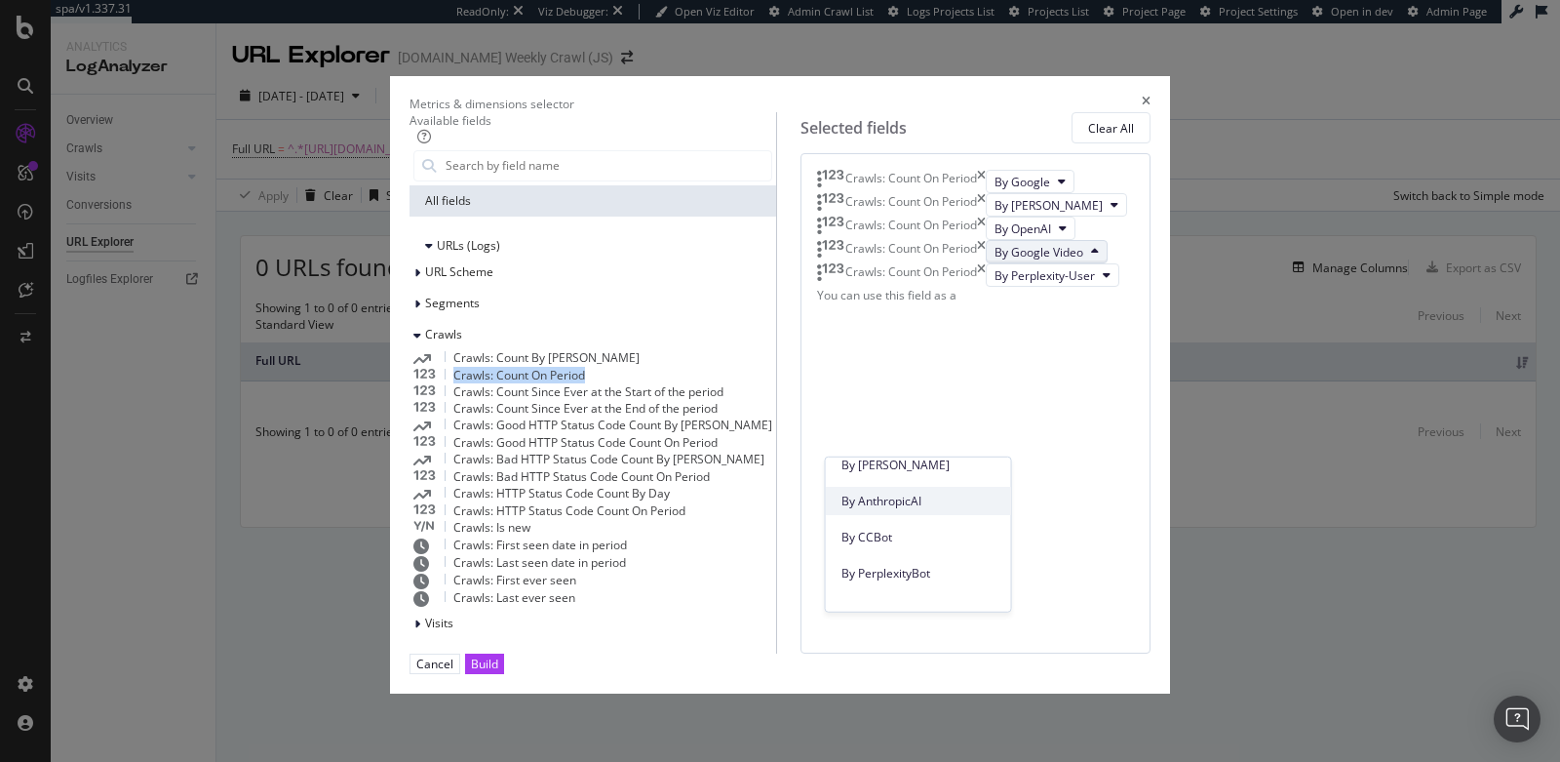
click at [900, 506] on span "By AnthropicAI" at bounding box center [919, 501] width 154 height 18
click at [498, 672] on div "Build" at bounding box center [484, 663] width 27 height 17
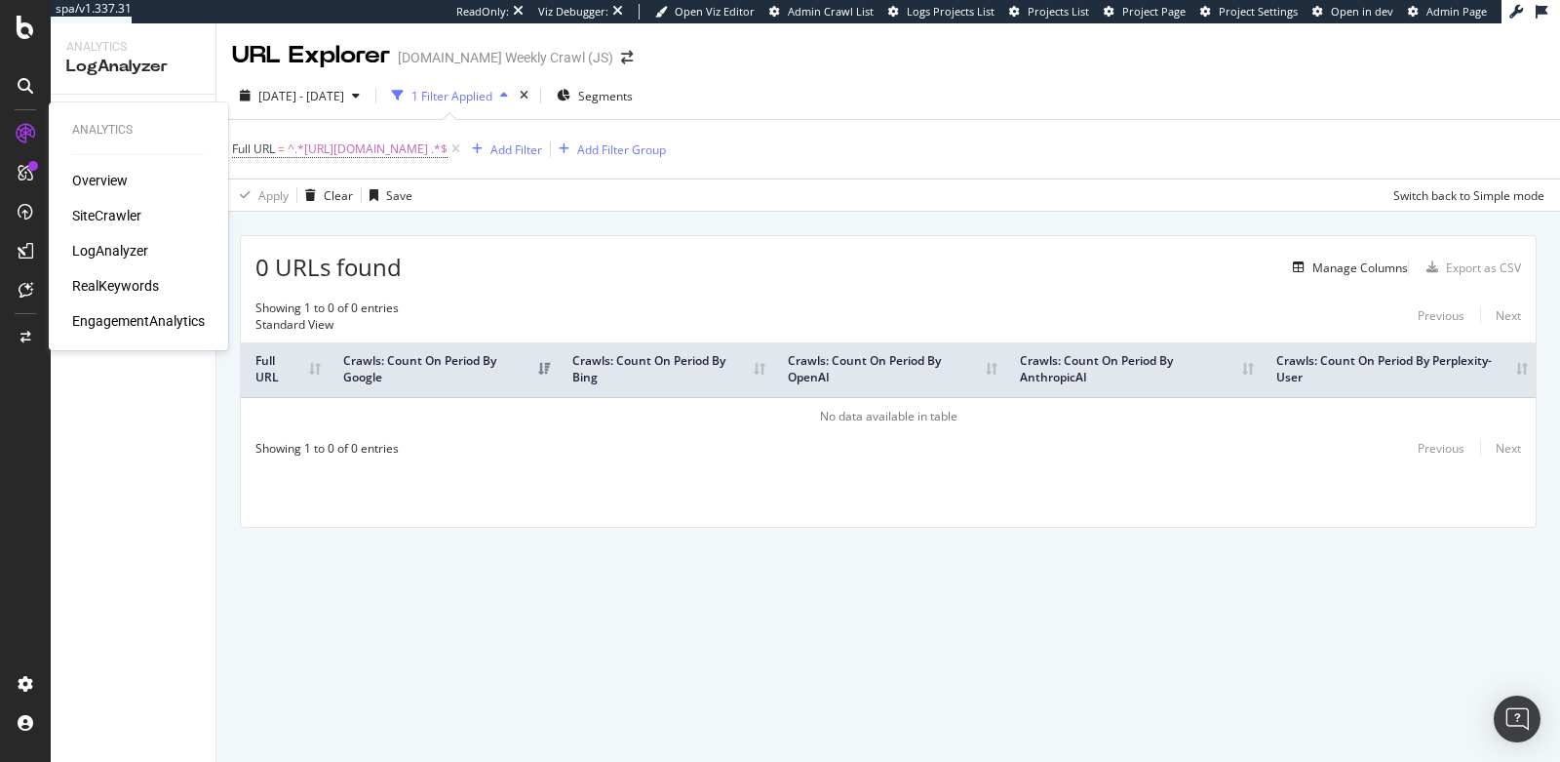
click at [110, 219] on div "SiteCrawler" at bounding box center [106, 216] width 69 height 20
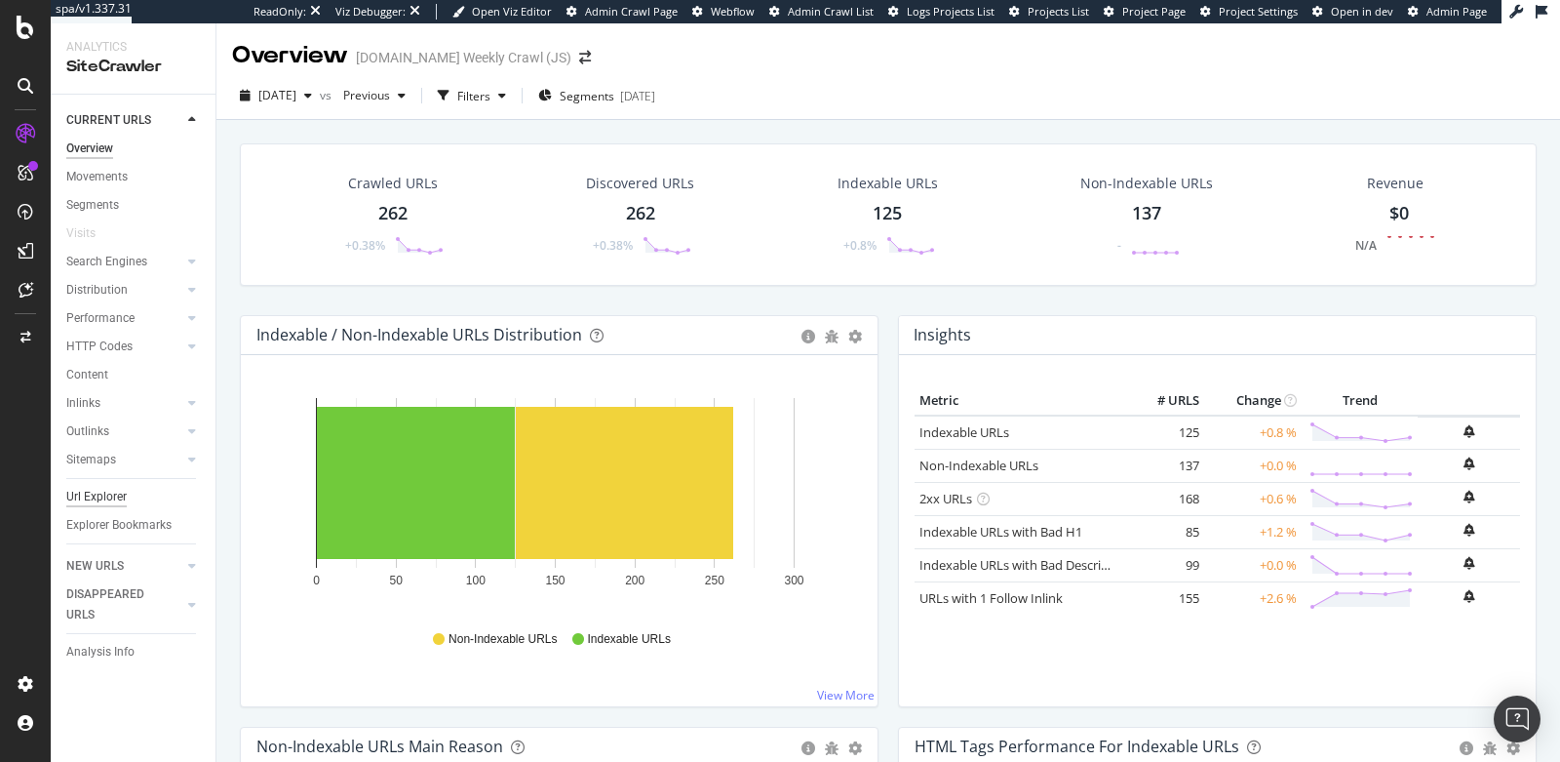
click at [102, 497] on div "Url Explorer" at bounding box center [96, 497] width 60 height 20
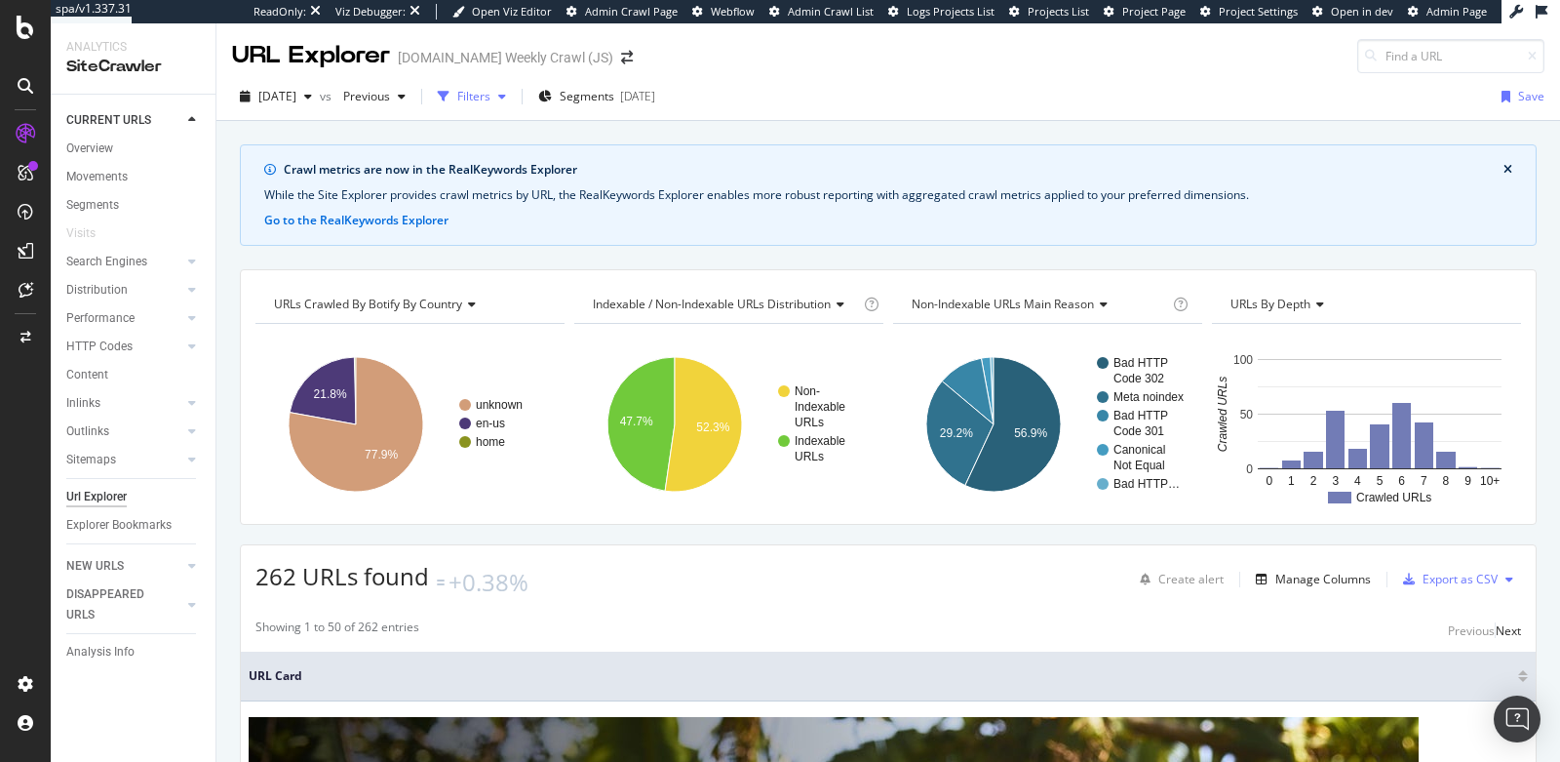
click at [491, 94] on div "Filters" at bounding box center [473, 96] width 33 height 17
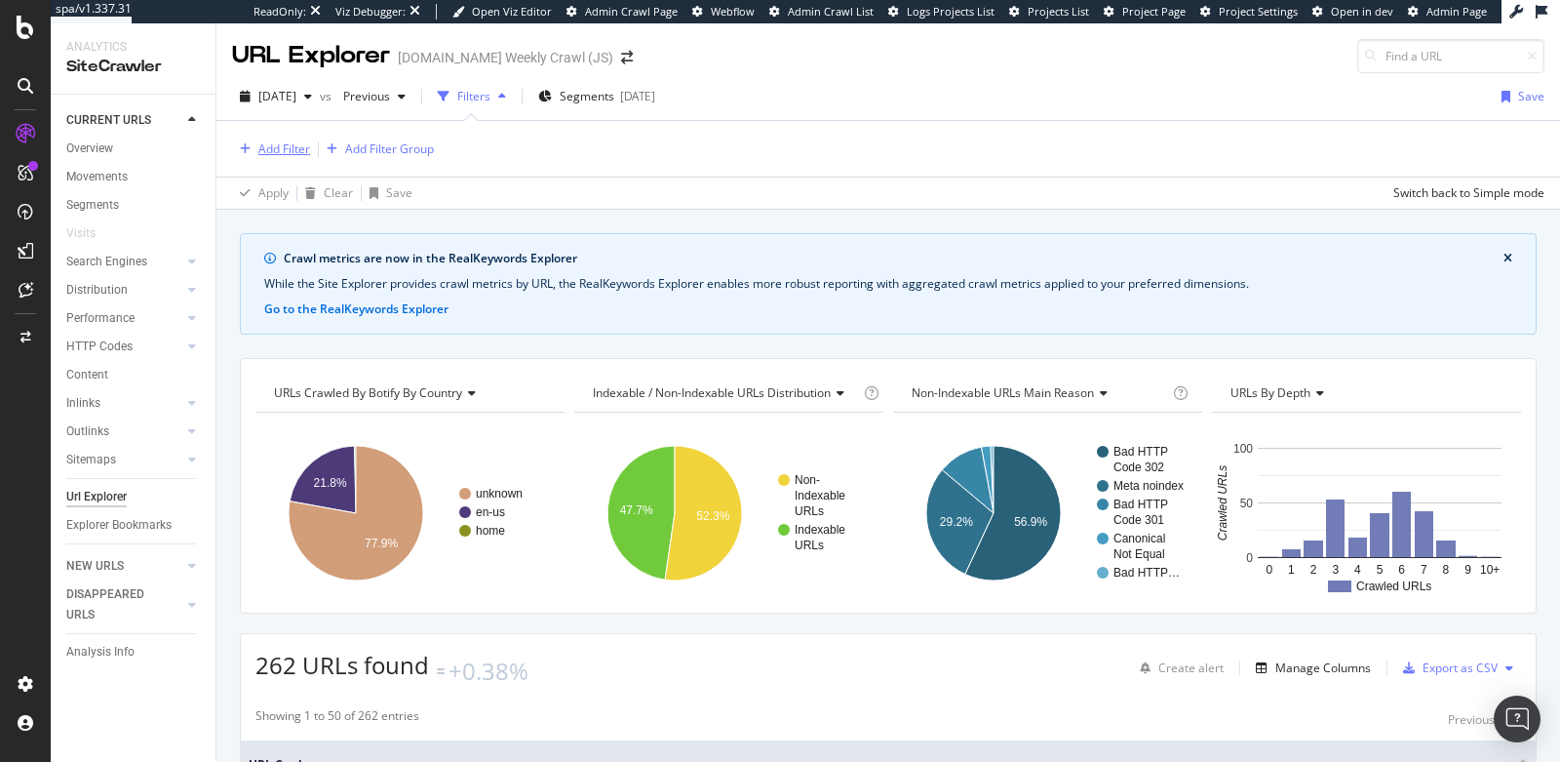
click at [297, 153] on div "Add Filter" at bounding box center [284, 148] width 52 height 17
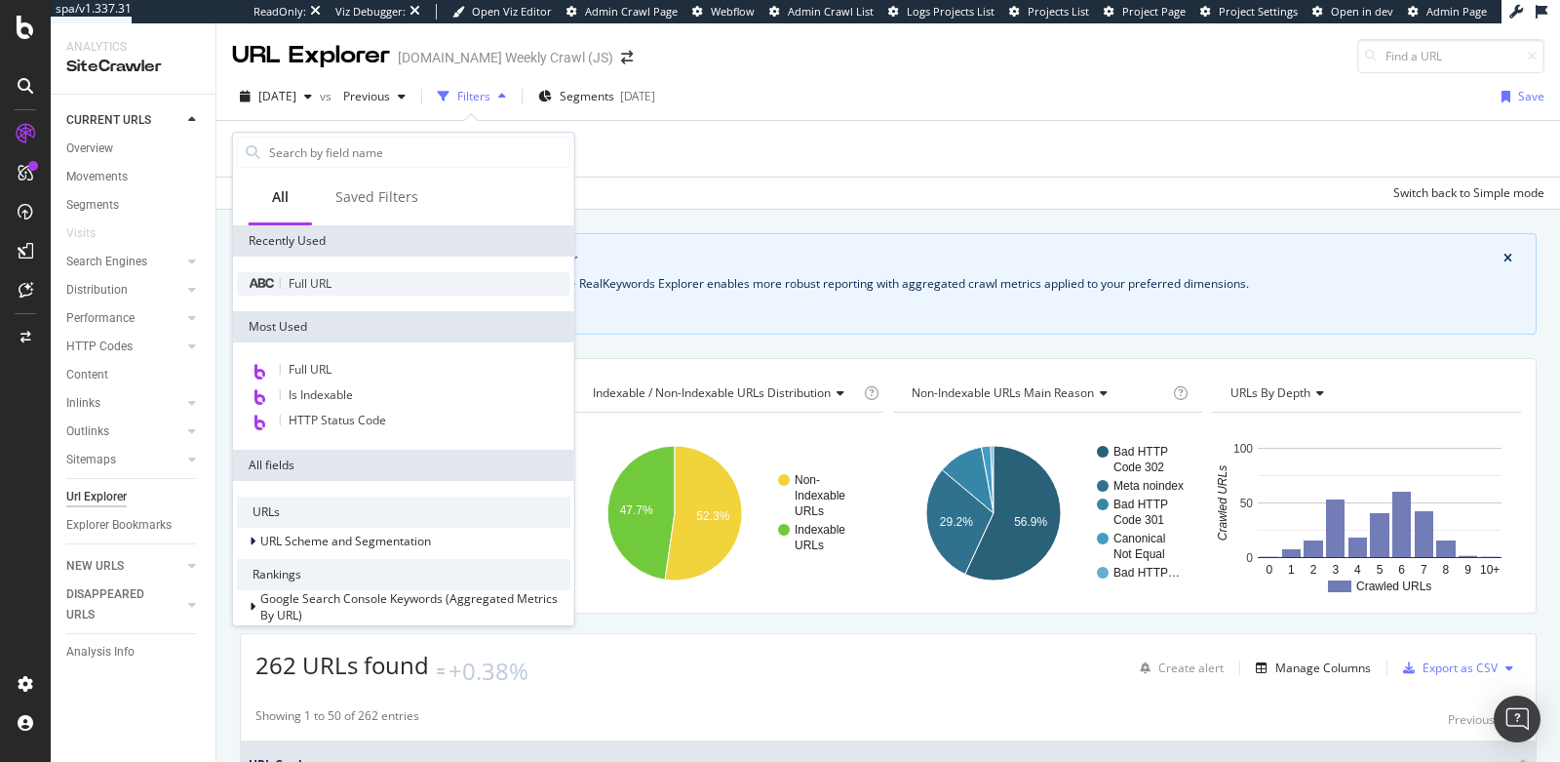
click at [297, 281] on span "Full URL" at bounding box center [310, 283] width 43 height 17
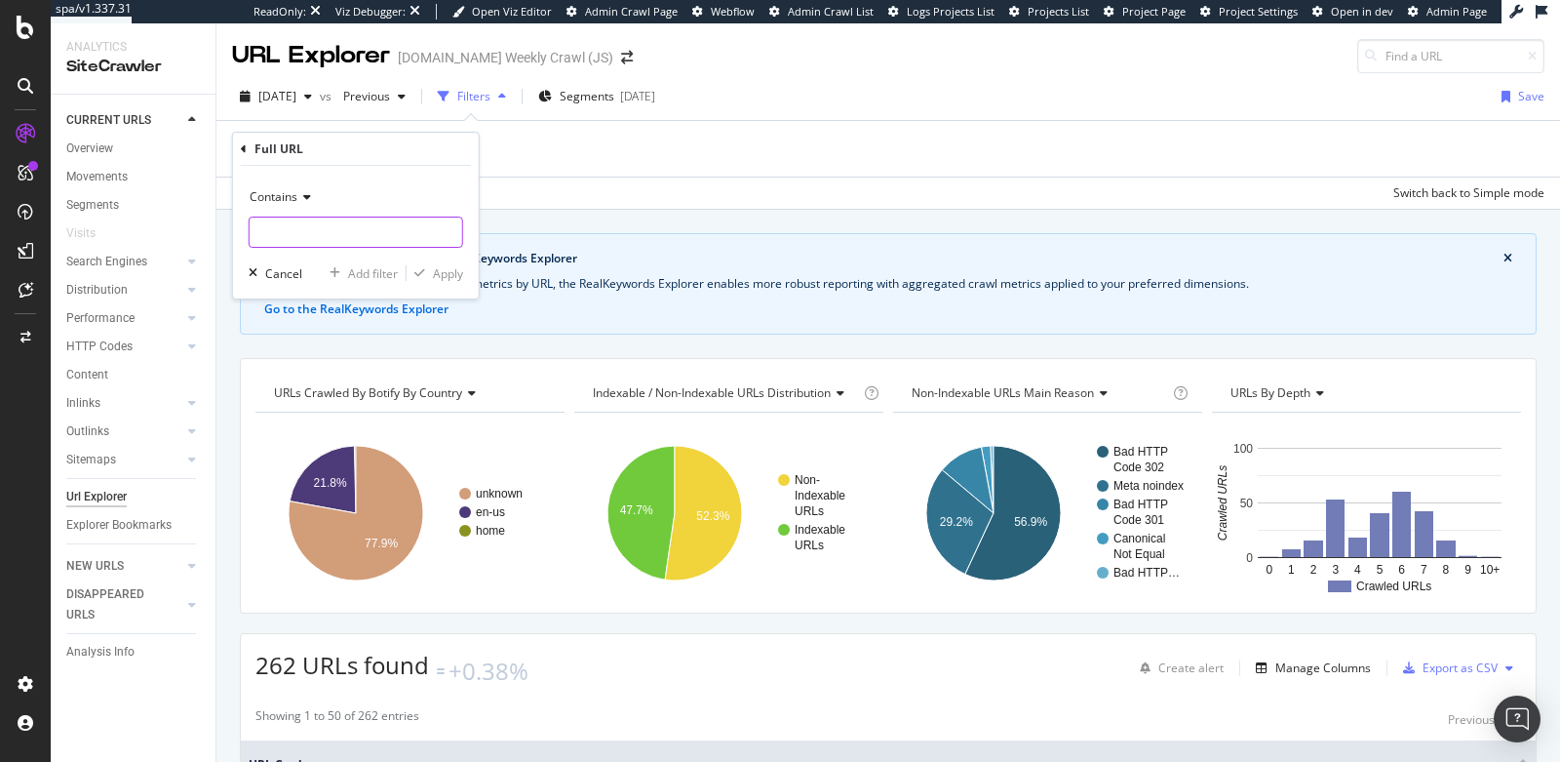
click at [291, 239] on input "text" at bounding box center [356, 232] width 213 height 31
paste input "[URL][DOMAIN_NAME][PERSON_NAME][DOMAIN_NAME]"
type input "[URL][DOMAIN_NAME][PERSON_NAME][DOMAIN_NAME]"
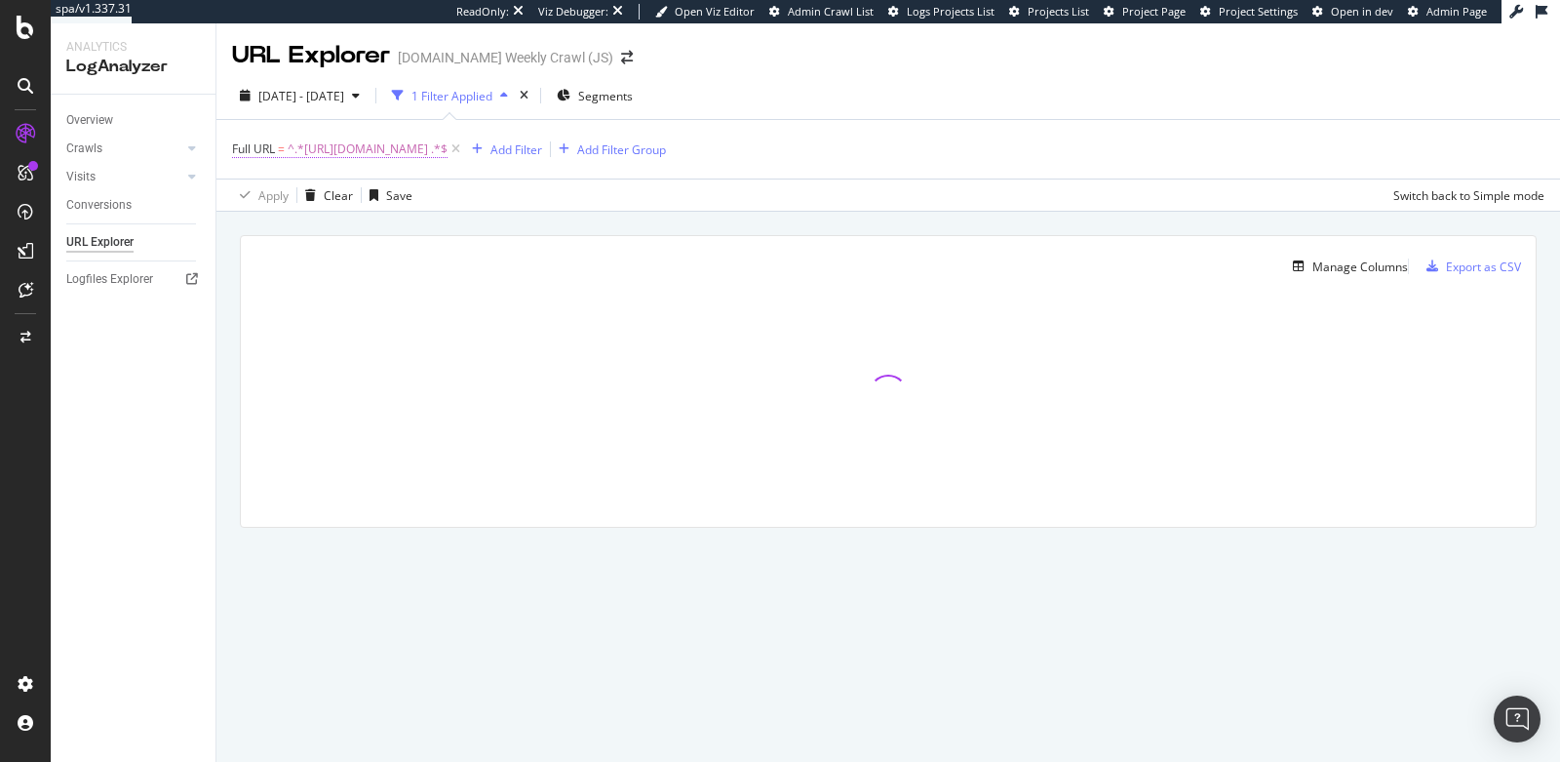
click at [448, 144] on span "^.*[URL][DOMAIN_NAME] .*$" at bounding box center [368, 149] width 160 height 27
click at [390, 240] on input "[URL][DOMAIN_NAME]" at bounding box center [342, 229] width 184 height 31
click at [415, 235] on input "[URL][DOMAIN_NAME]" at bounding box center [342, 229] width 184 height 31
type input "[URL][DOMAIN_NAME]"
click at [441, 266] on div "Apply" at bounding box center [448, 270] width 30 height 17
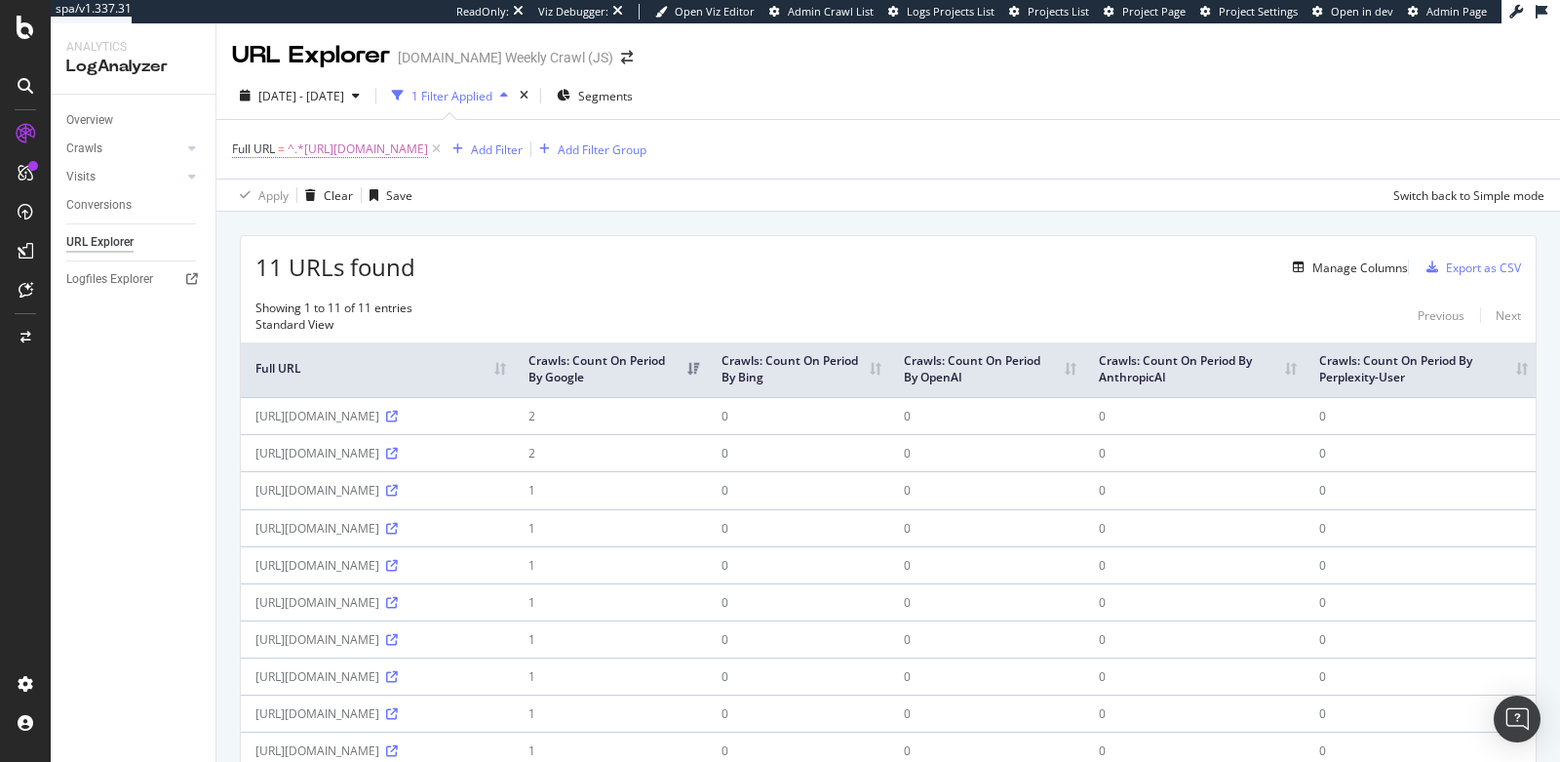
click at [416, 147] on span "^.*[URL][DOMAIN_NAME]" at bounding box center [358, 149] width 140 height 27
click at [422, 226] on input "[URL][DOMAIN_NAME]" at bounding box center [342, 229] width 184 height 31
click at [261, 190] on span "Contains" at bounding box center [274, 193] width 48 height 17
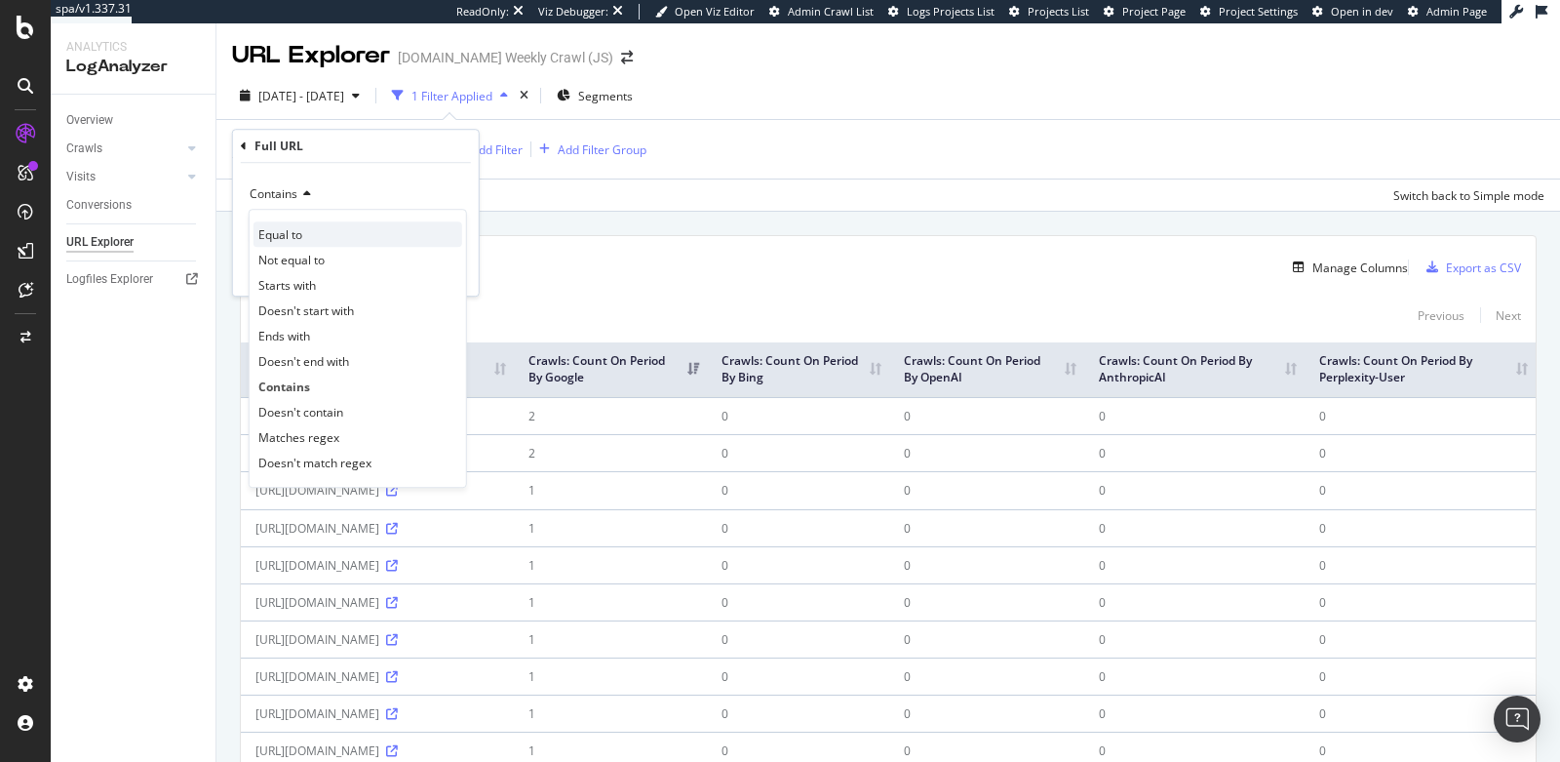
click at [276, 241] on div "Equal to" at bounding box center [358, 233] width 209 height 25
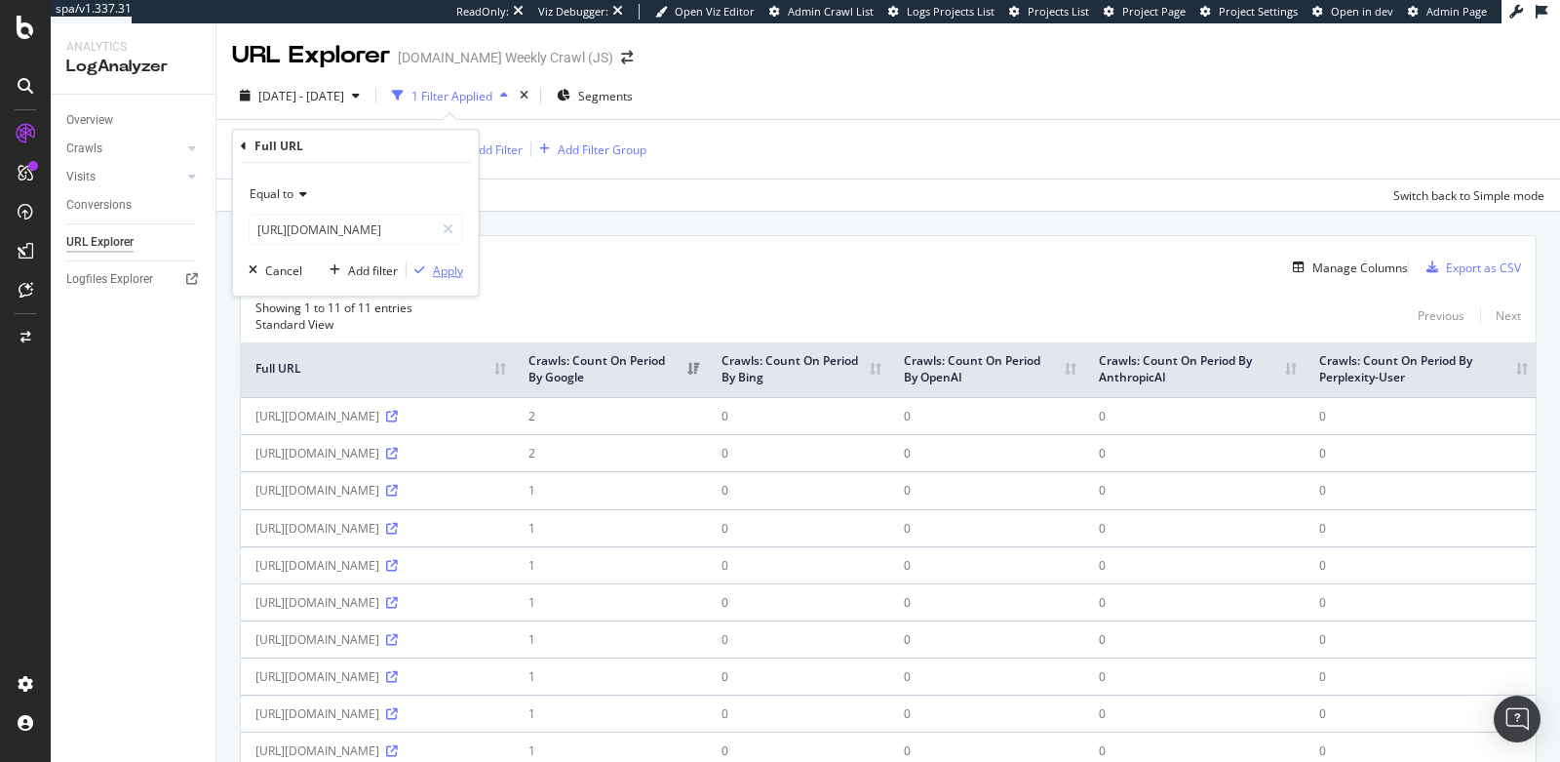
click at [445, 269] on div "Apply" at bounding box center [448, 270] width 30 height 17
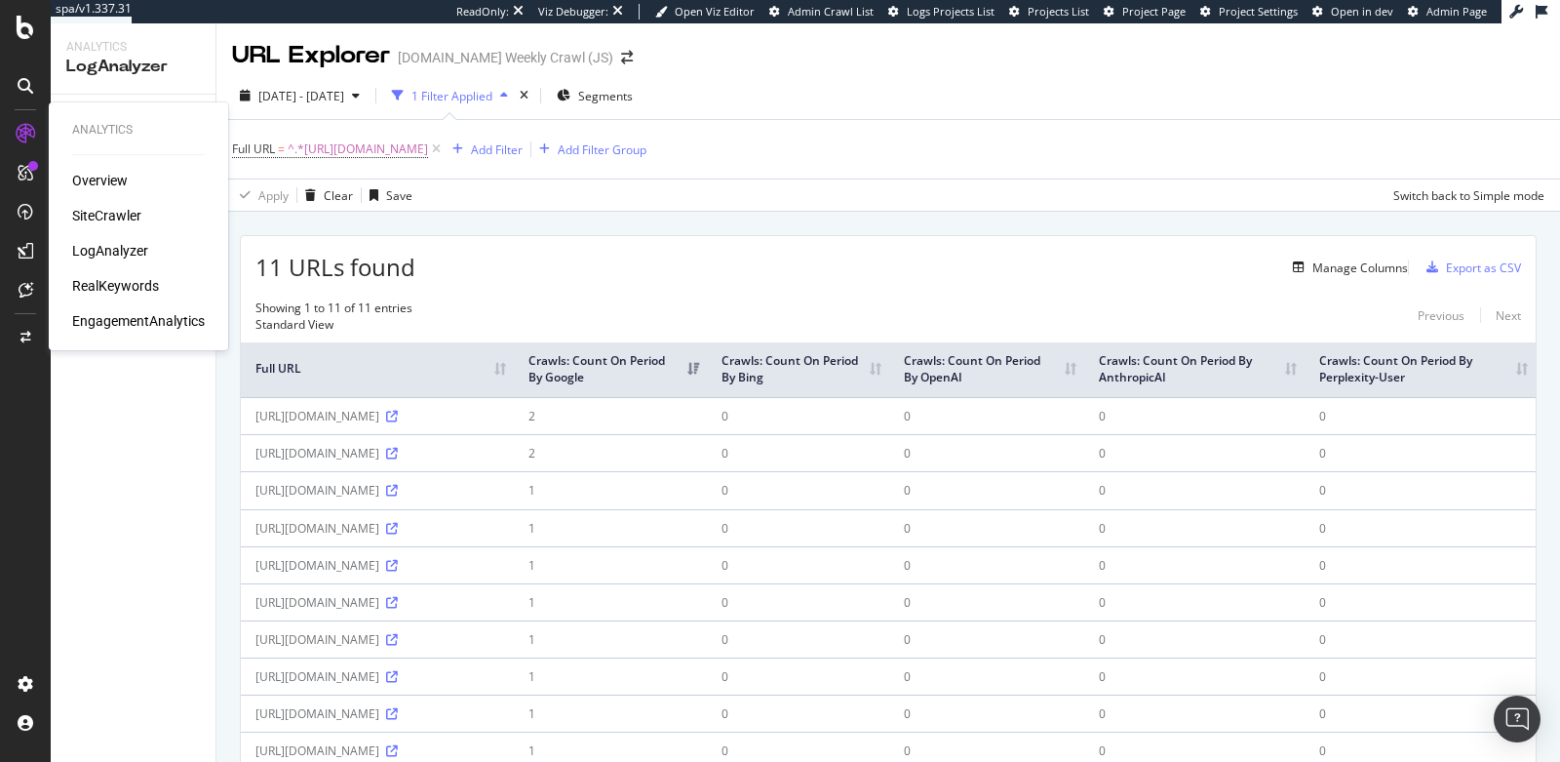
click at [89, 215] on div "SiteCrawler" at bounding box center [106, 216] width 69 height 20
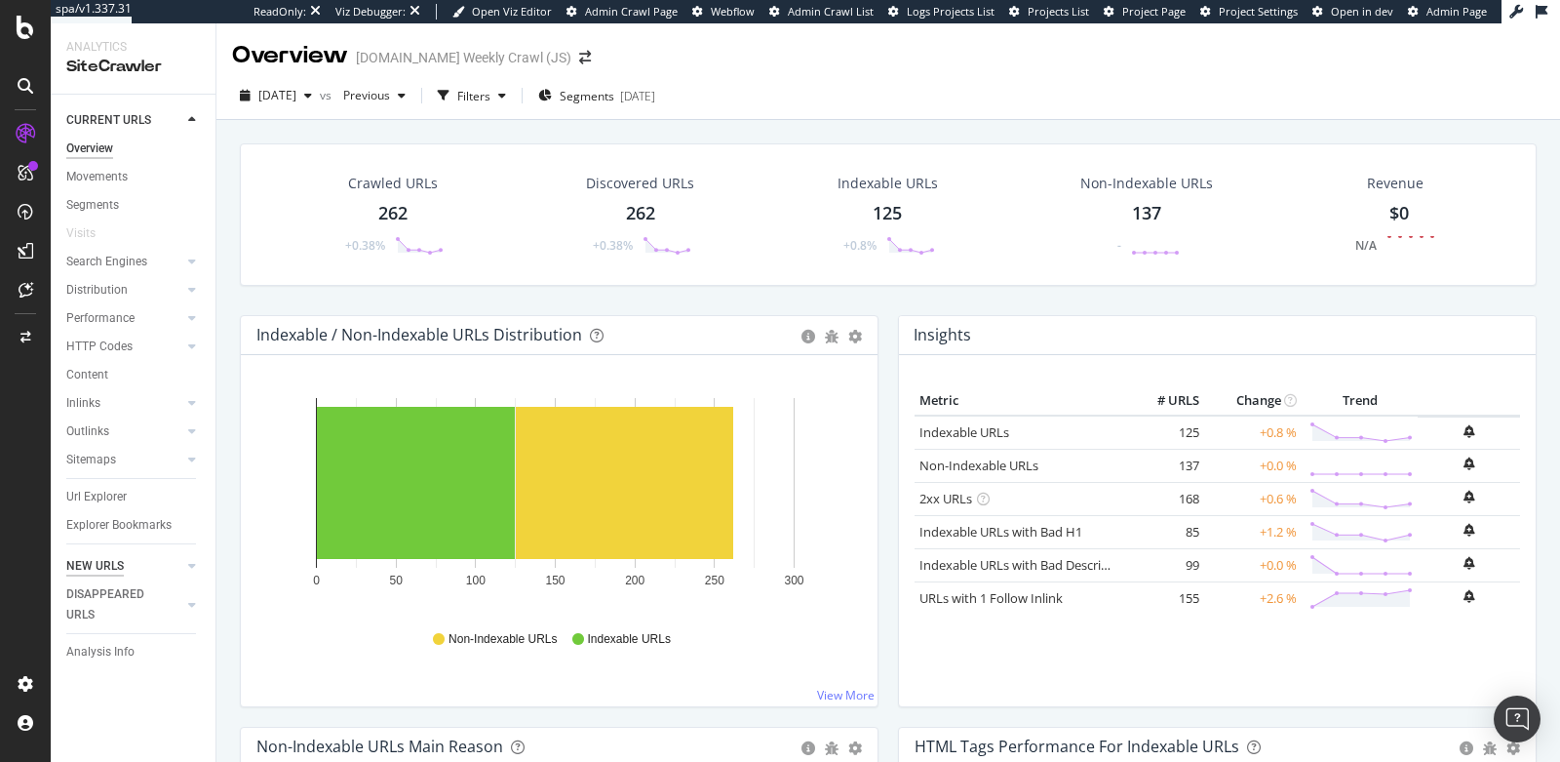
click at [96, 563] on div "NEW URLS" at bounding box center [95, 566] width 58 height 20
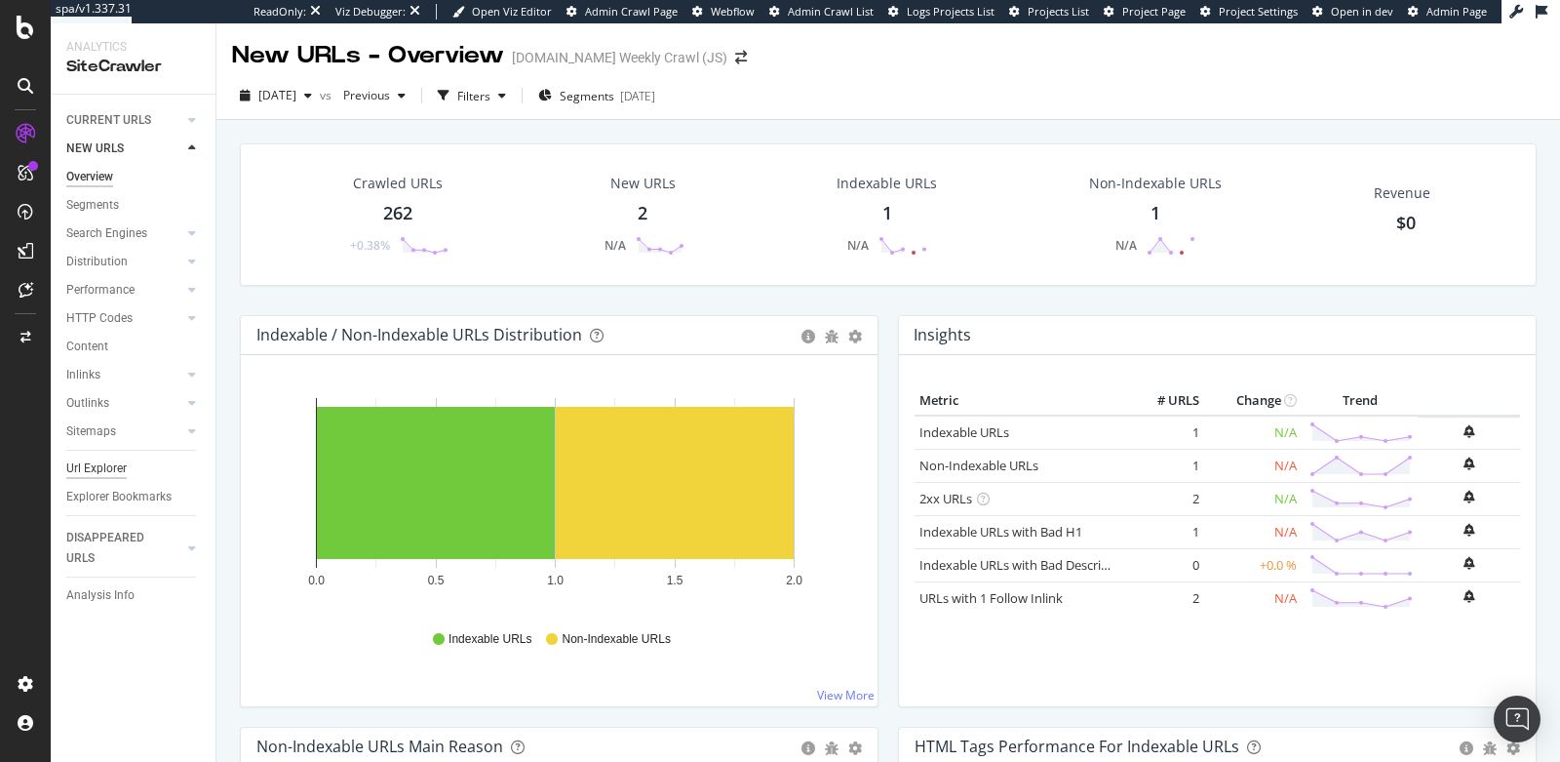
click at [105, 462] on div "Url Explorer" at bounding box center [96, 468] width 60 height 20
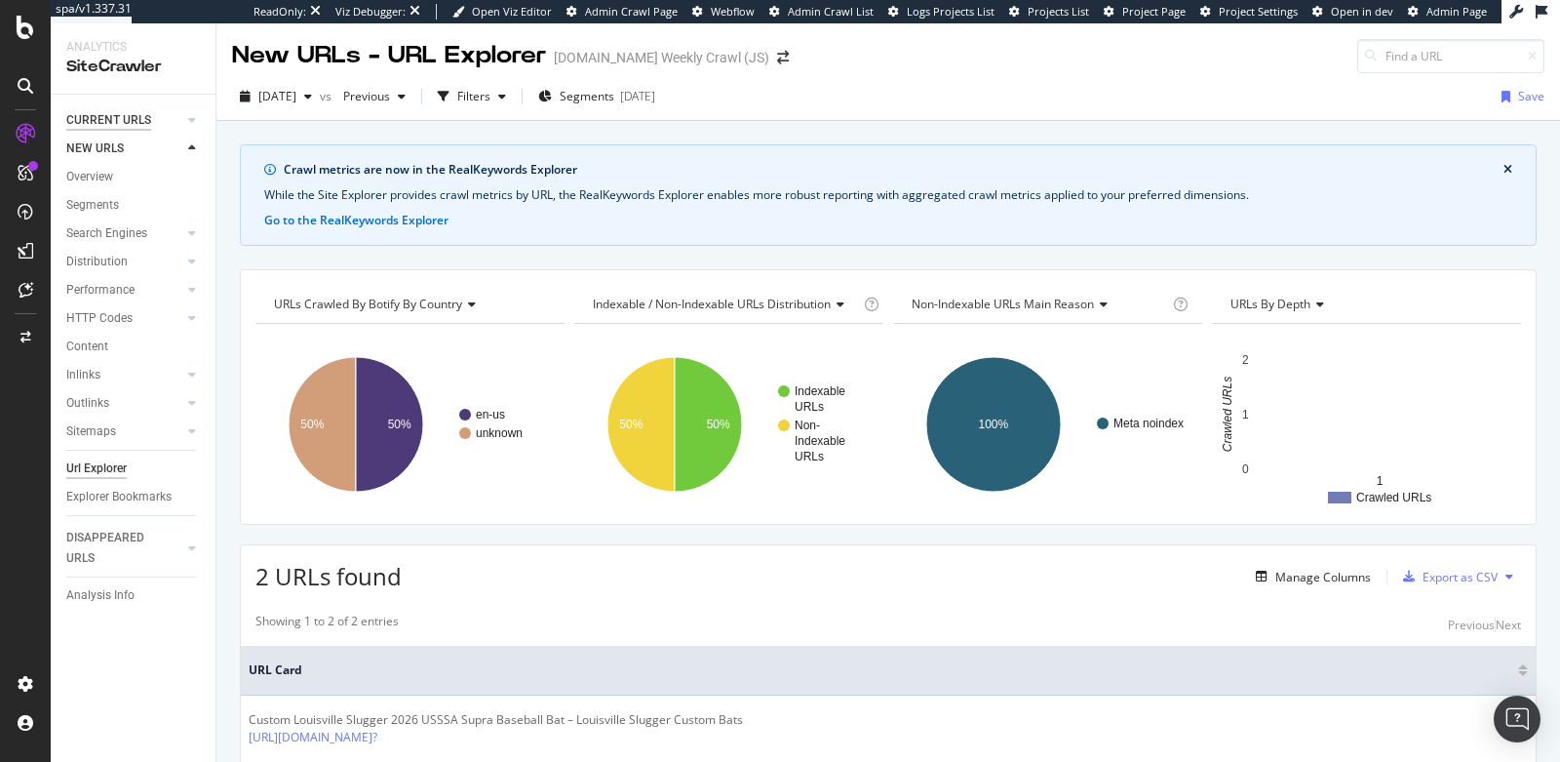
click at [109, 123] on div "CURRENT URLS" at bounding box center [108, 120] width 85 height 20
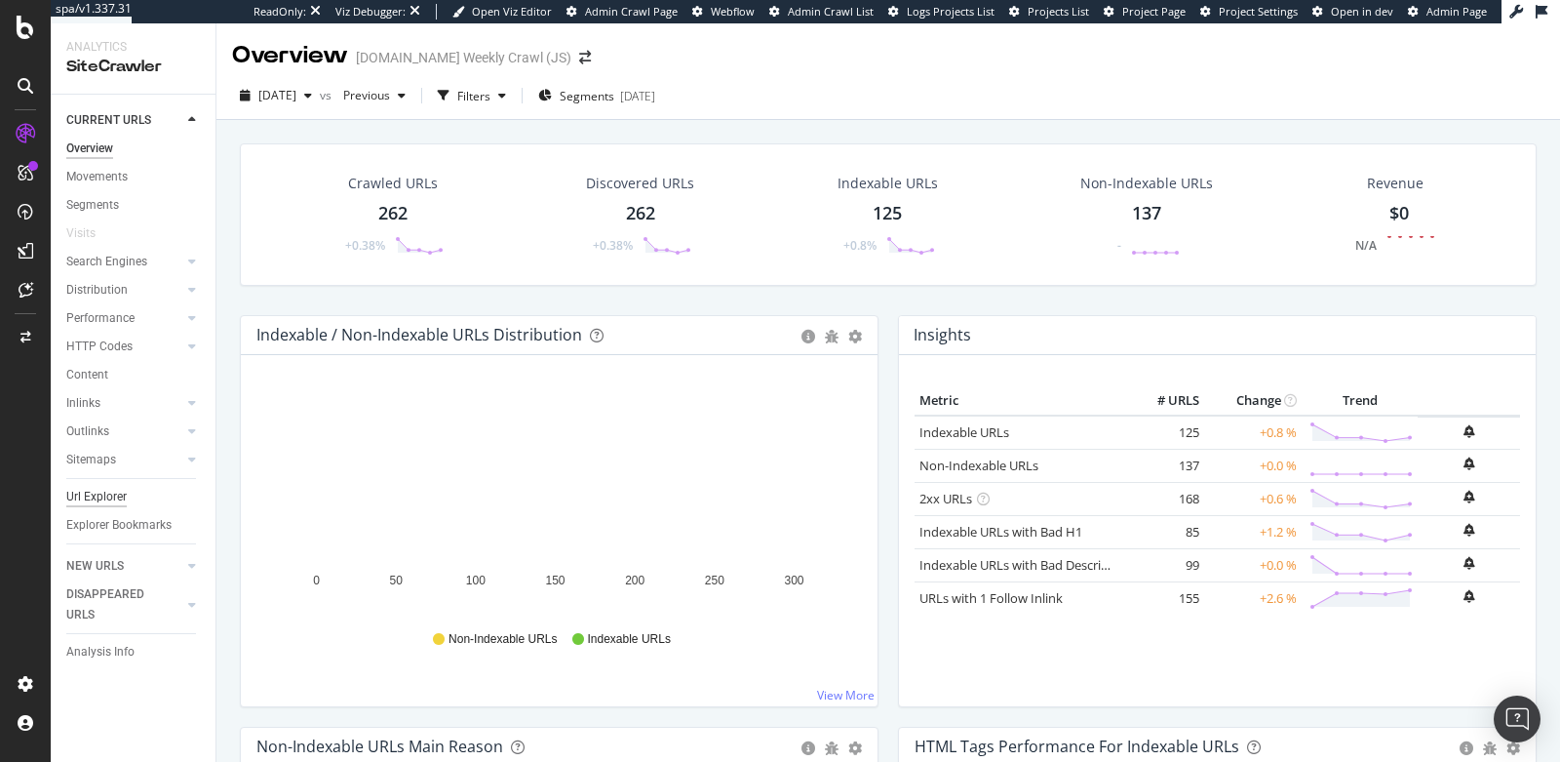
click at [106, 503] on div "Url Explorer" at bounding box center [96, 497] width 60 height 20
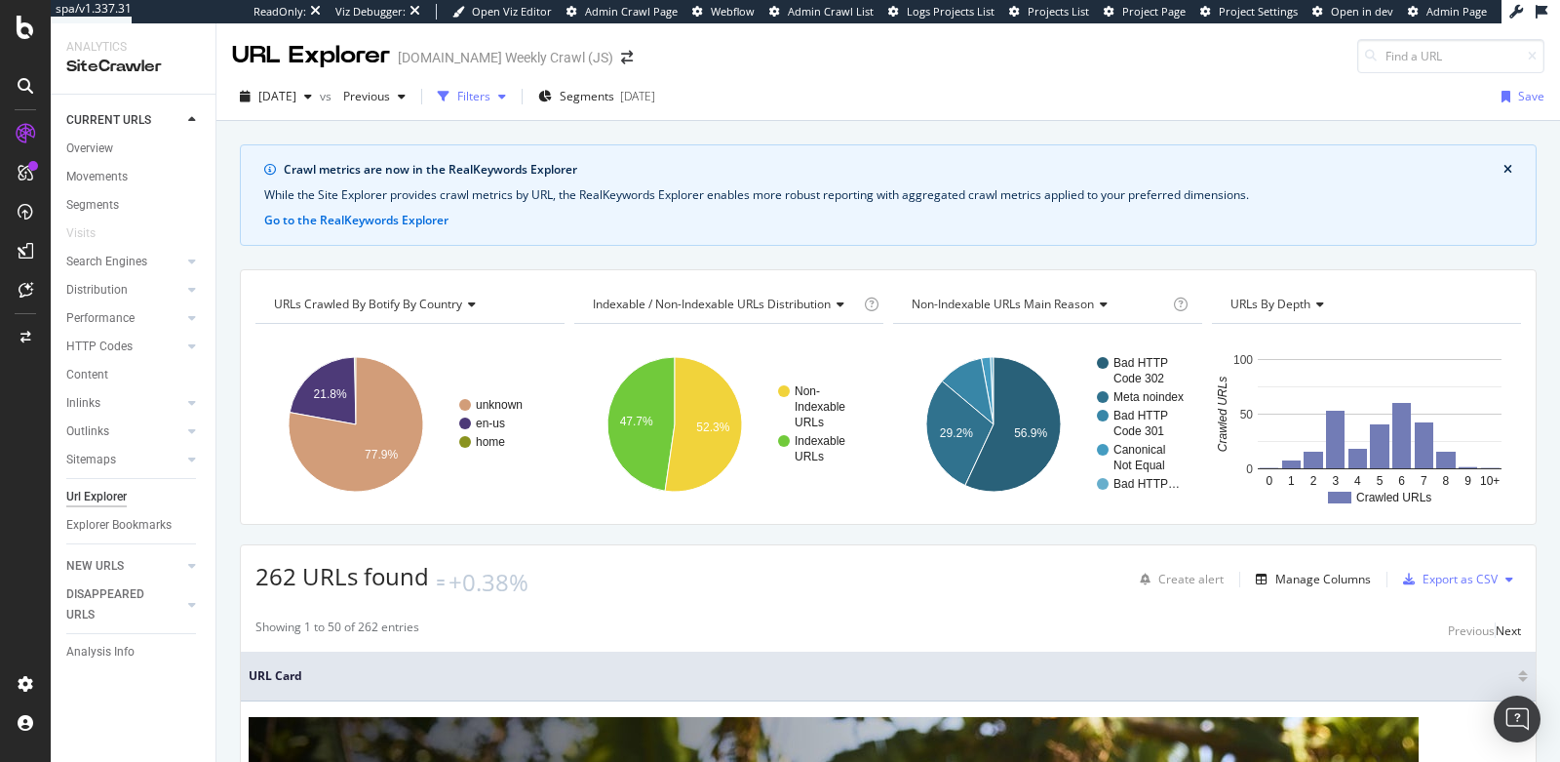
click at [491, 92] on div "Filters" at bounding box center [473, 96] width 33 height 17
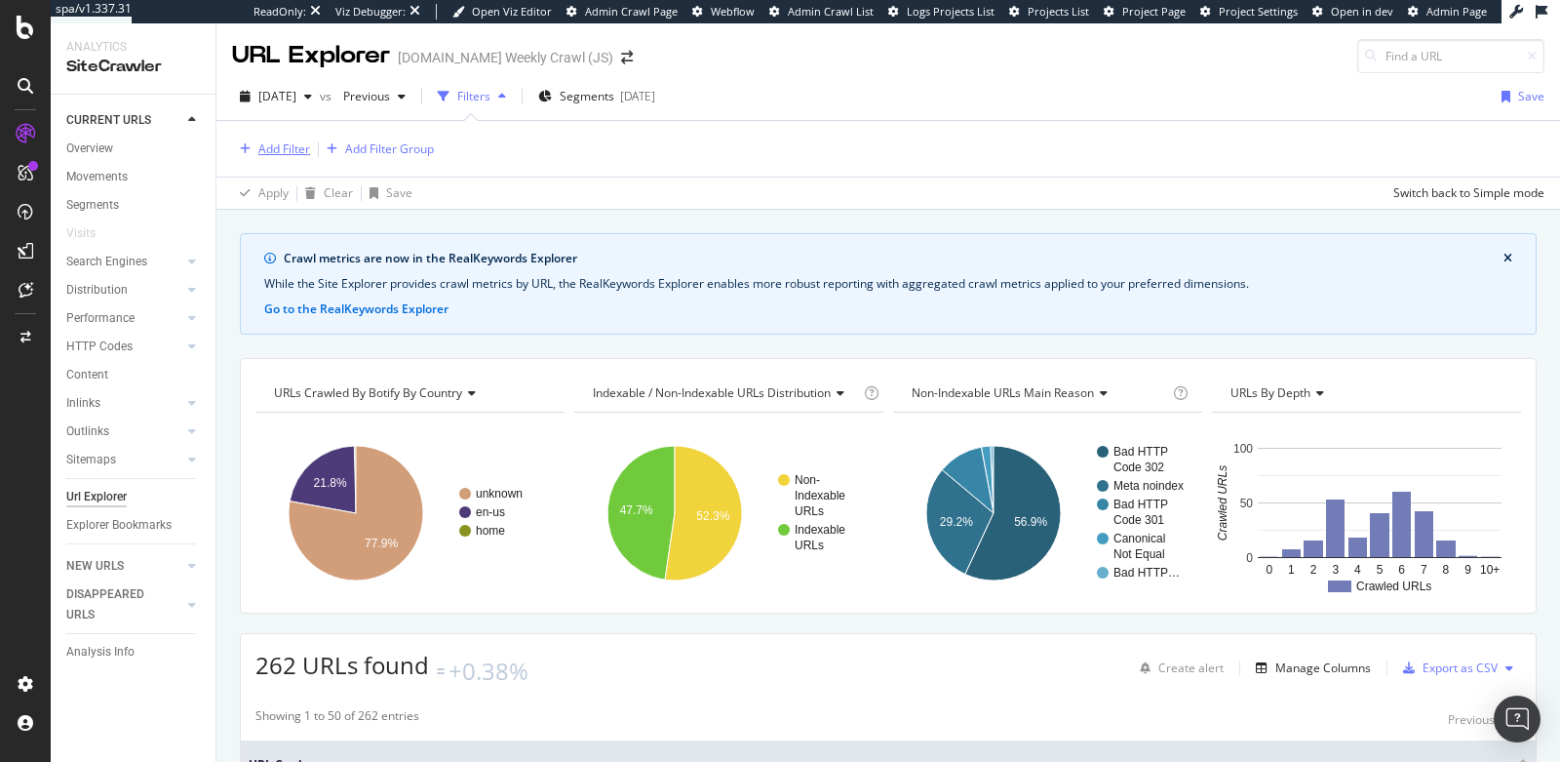
click at [277, 153] on div "Add Filter" at bounding box center [284, 148] width 52 height 17
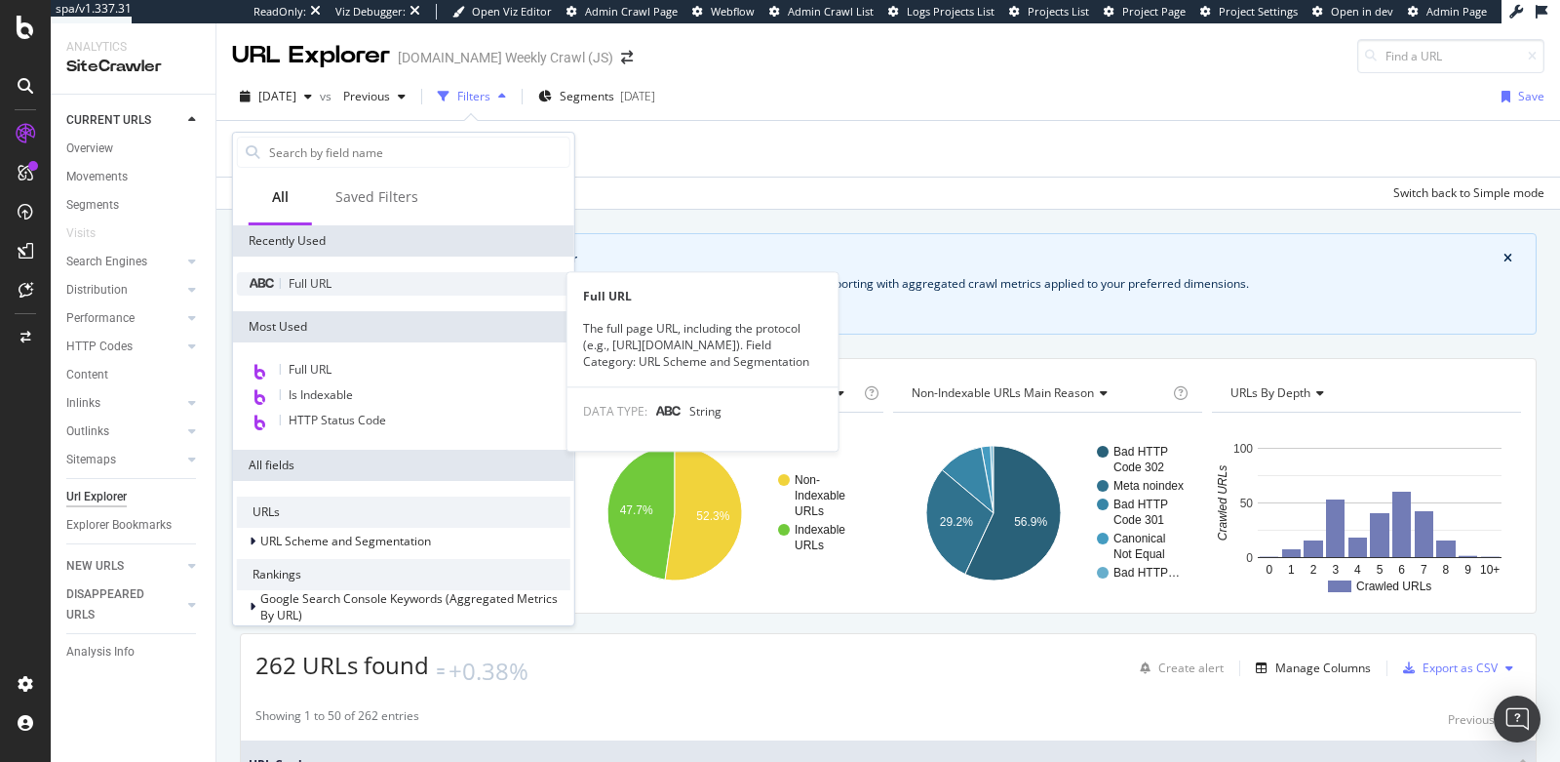
click at [341, 289] on div "Full URL" at bounding box center [404, 283] width 334 height 23
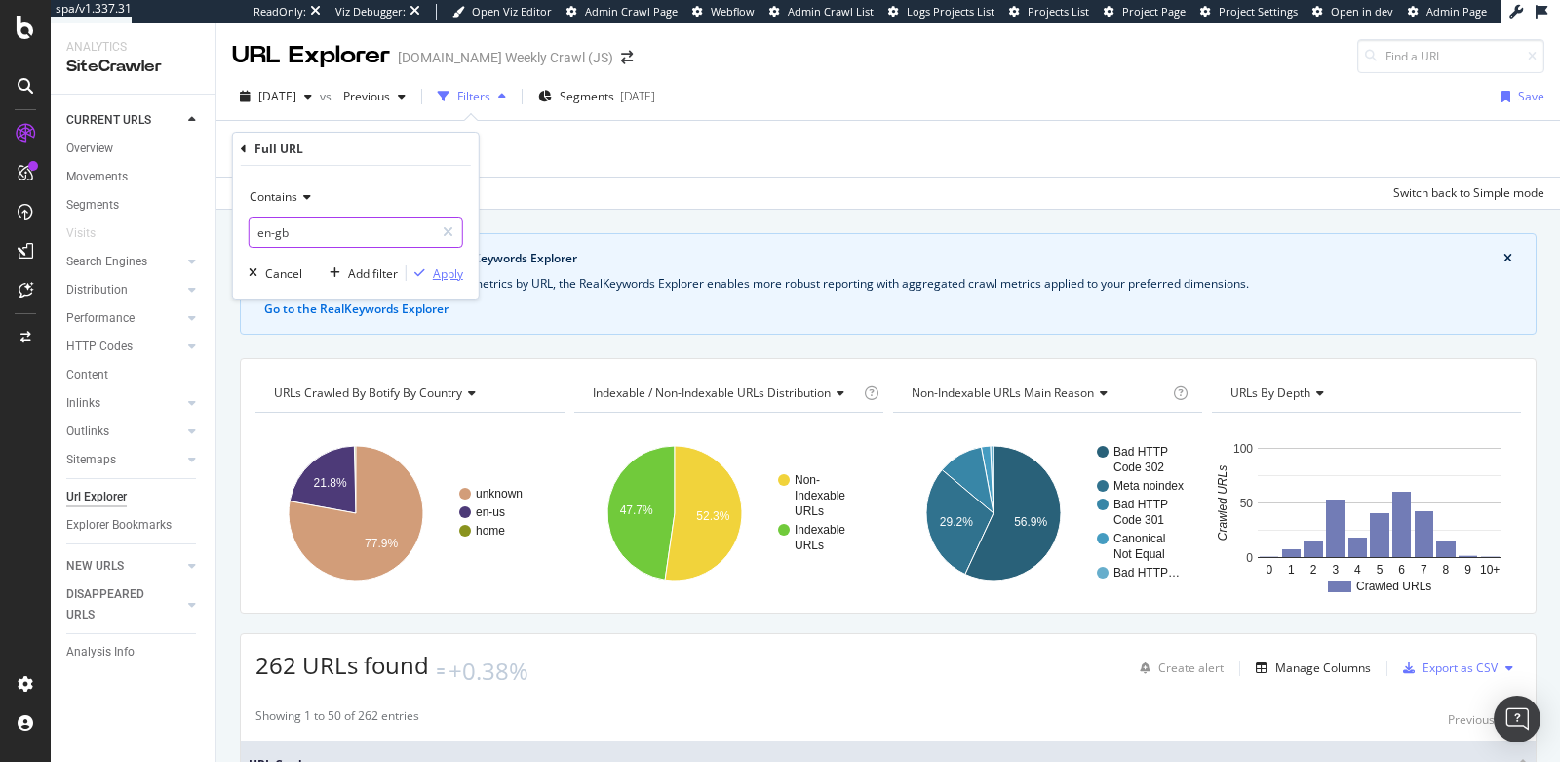
type input "en-gb"
click at [444, 268] on div "Apply" at bounding box center [448, 273] width 30 height 17
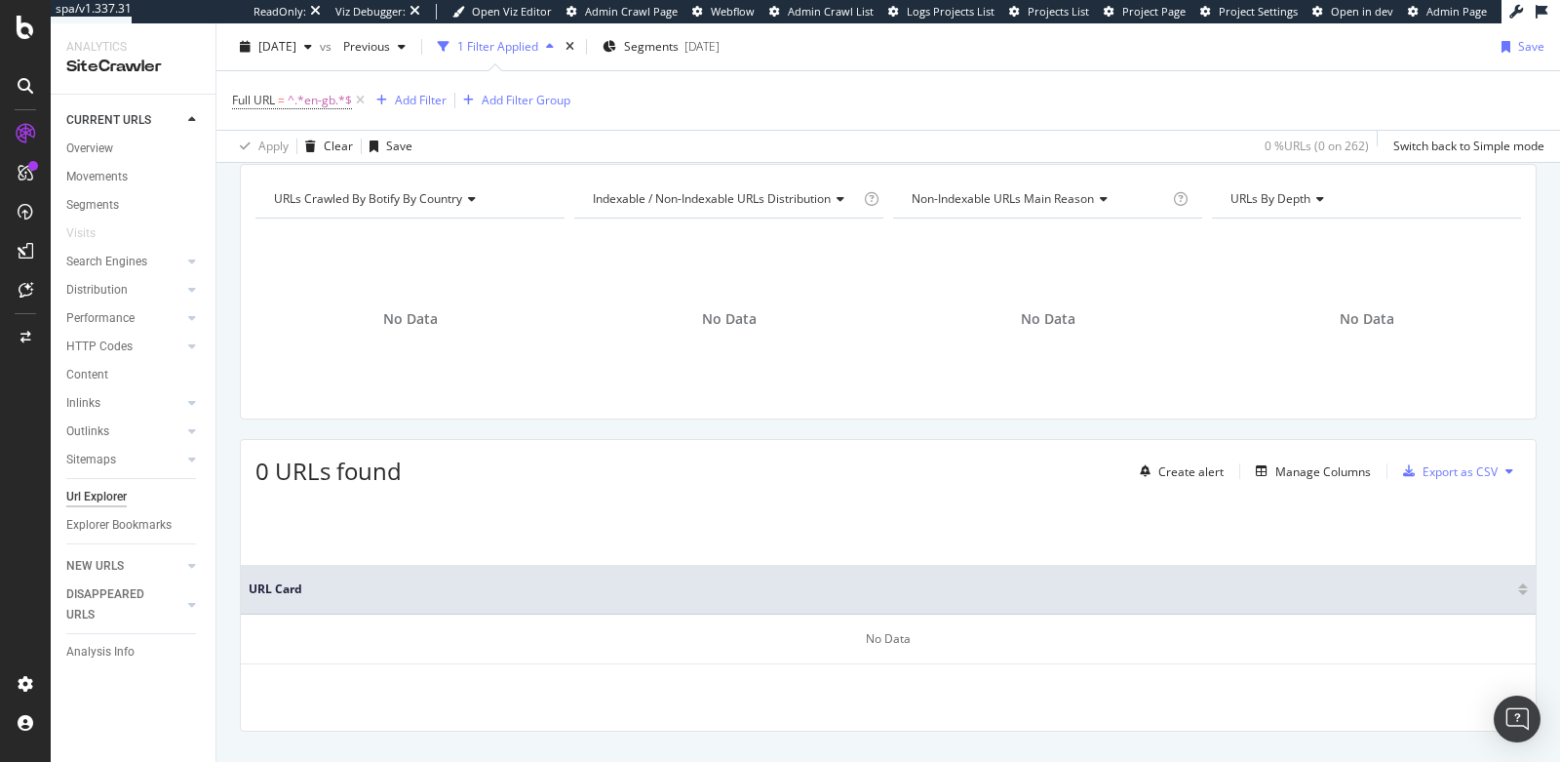
scroll to position [230, 0]
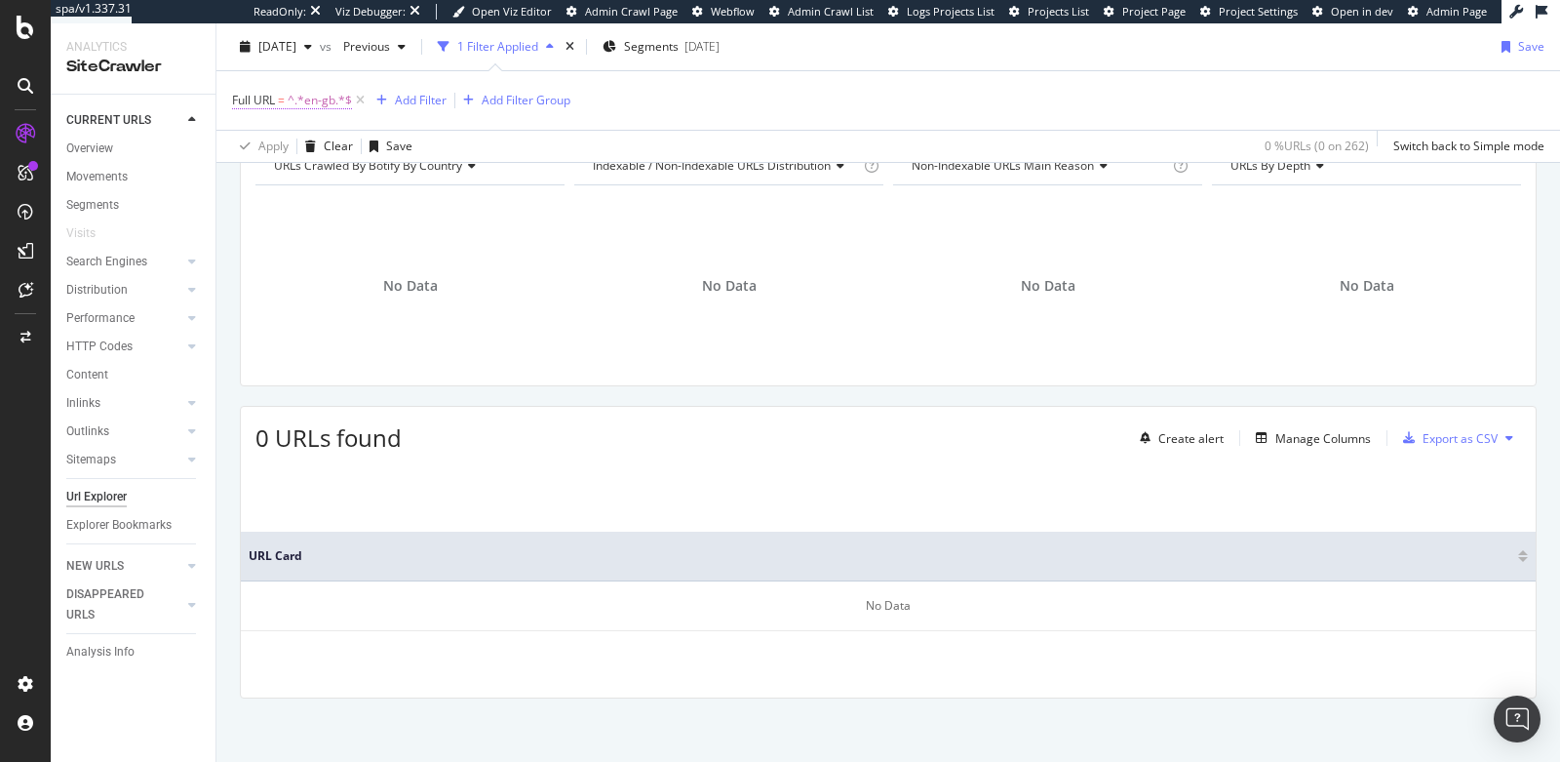
click at [332, 93] on span "^.*en-gb.*$" at bounding box center [320, 100] width 64 height 27
click at [287, 146] on span "Contains" at bounding box center [274, 145] width 48 height 17
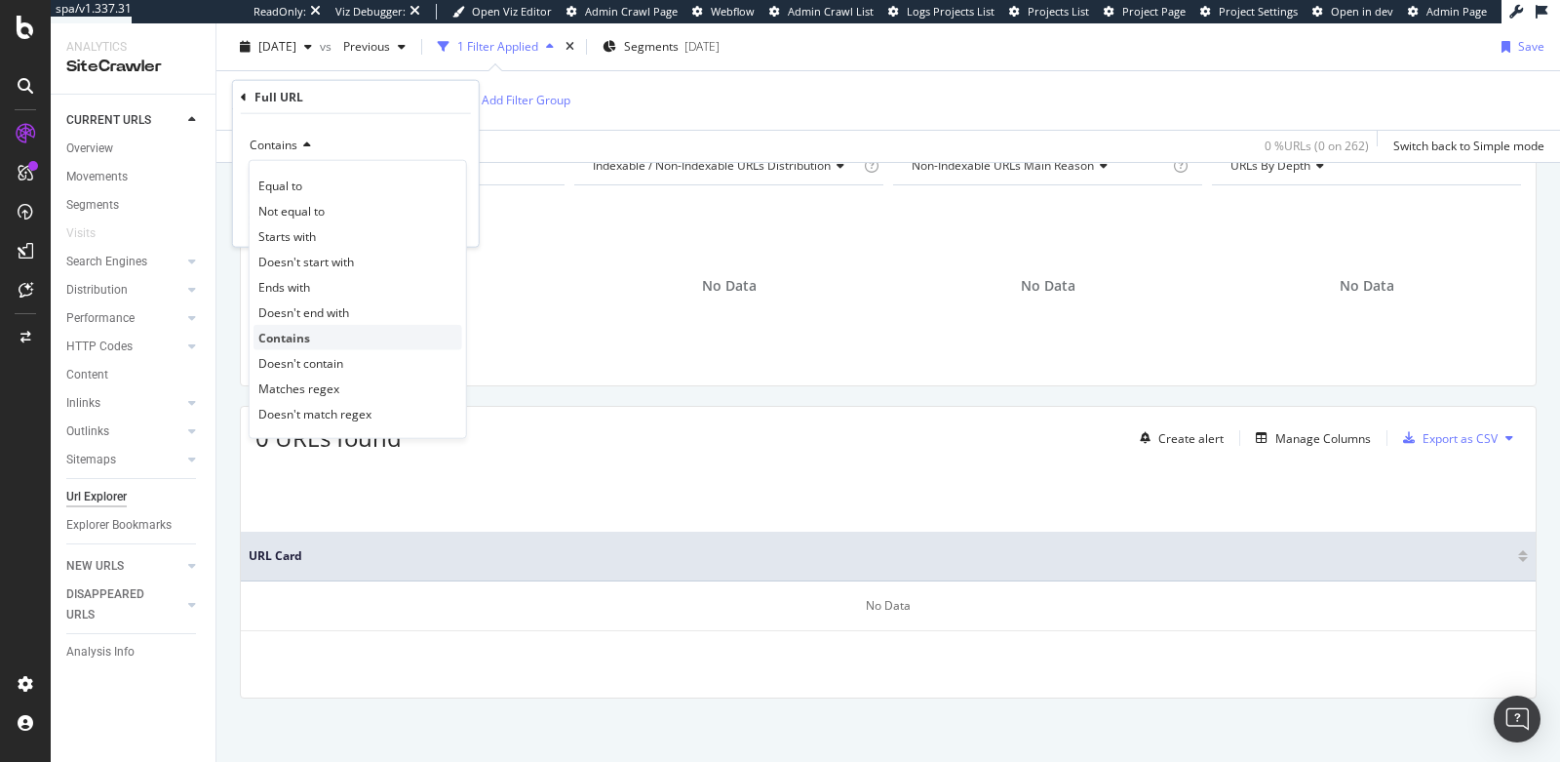
click at [280, 337] on span "Contains" at bounding box center [284, 337] width 52 height 17
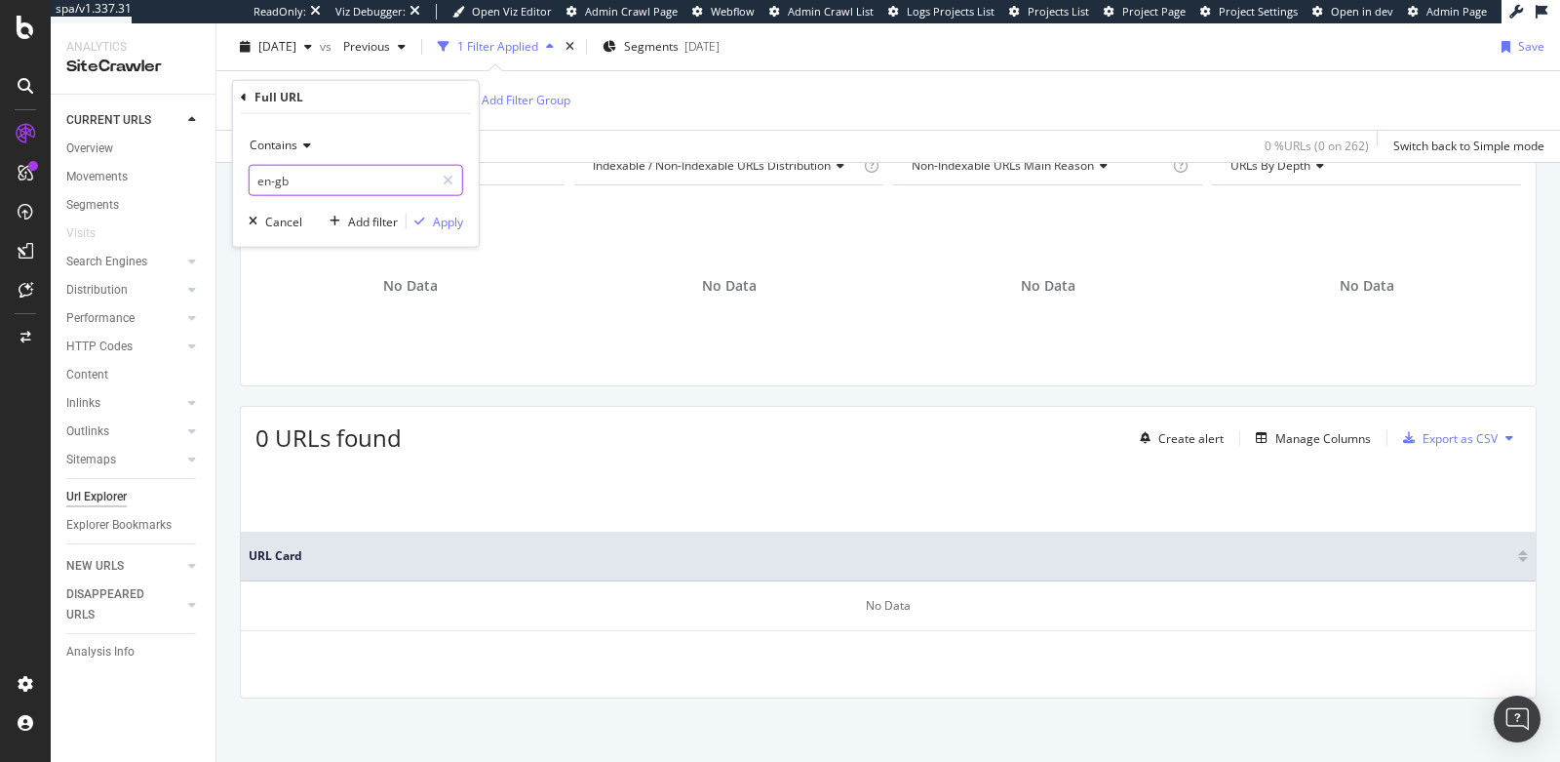
click at [313, 178] on input "en-gb" at bounding box center [342, 180] width 184 height 31
click at [445, 216] on div "Apply" at bounding box center [448, 221] width 30 height 17
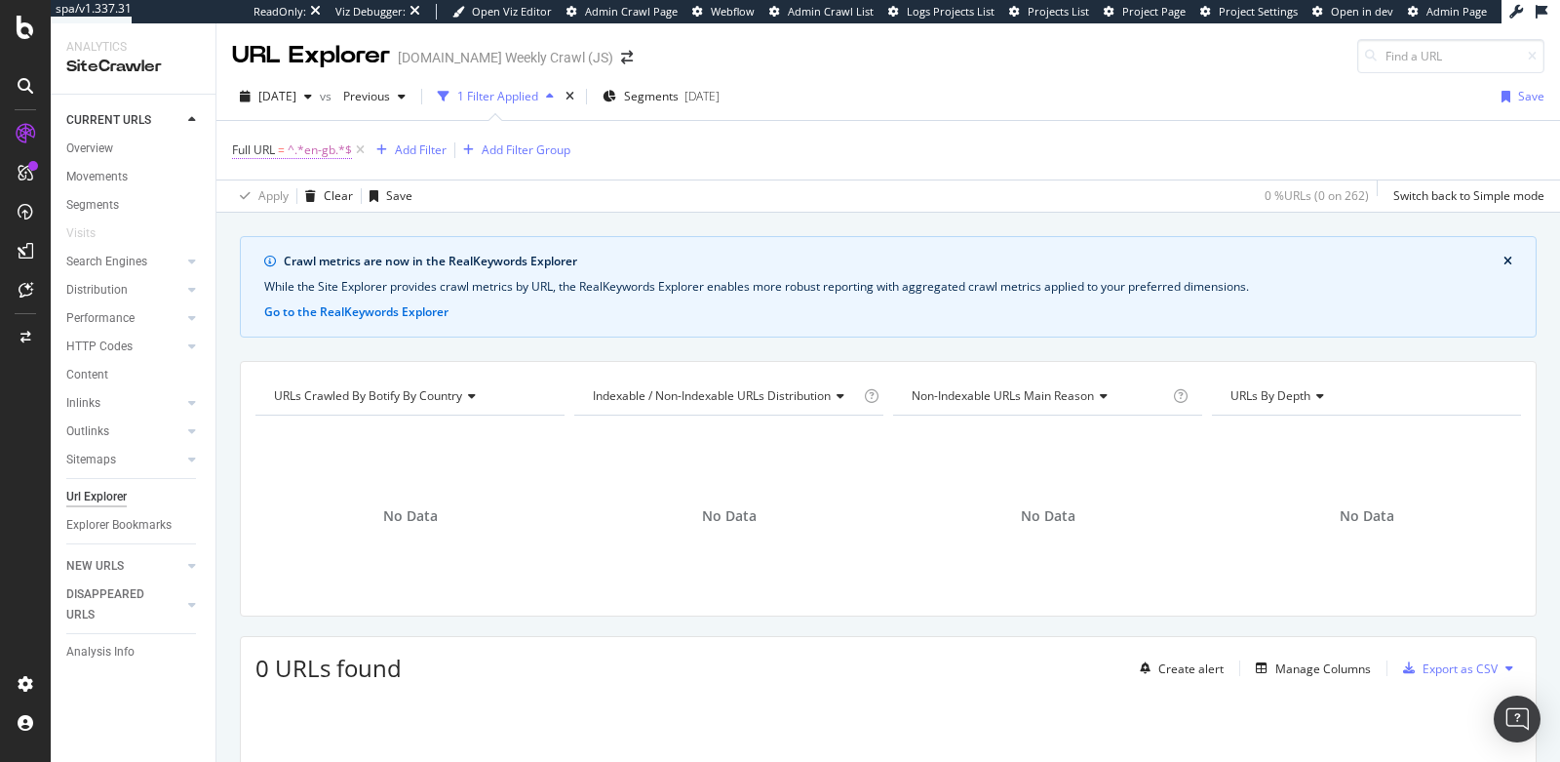
click at [312, 146] on span "^.*en-gb.*$" at bounding box center [320, 150] width 64 height 27
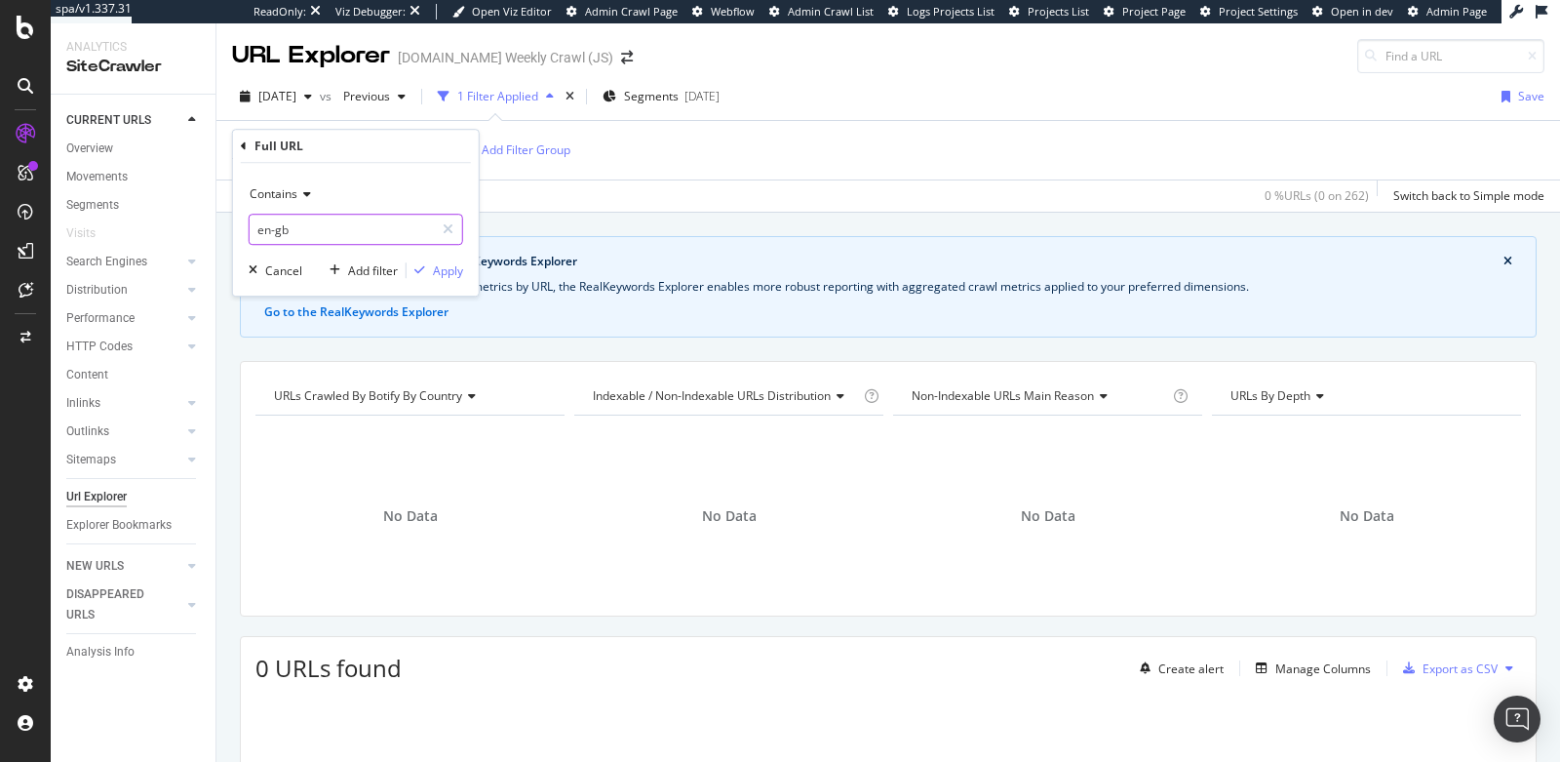
click at [295, 227] on input "en-gb" at bounding box center [342, 229] width 184 height 31
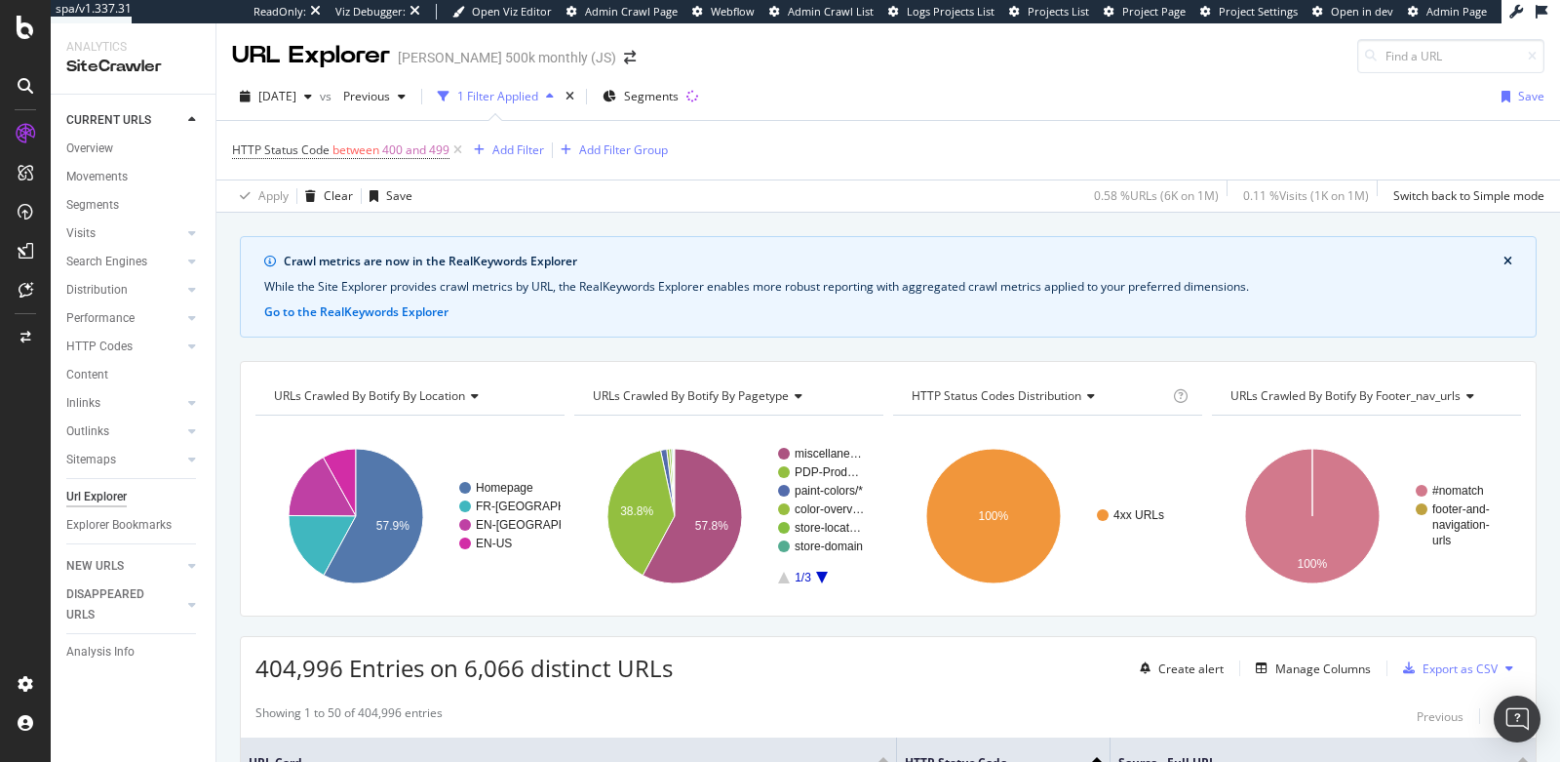
scroll to position [230, 0]
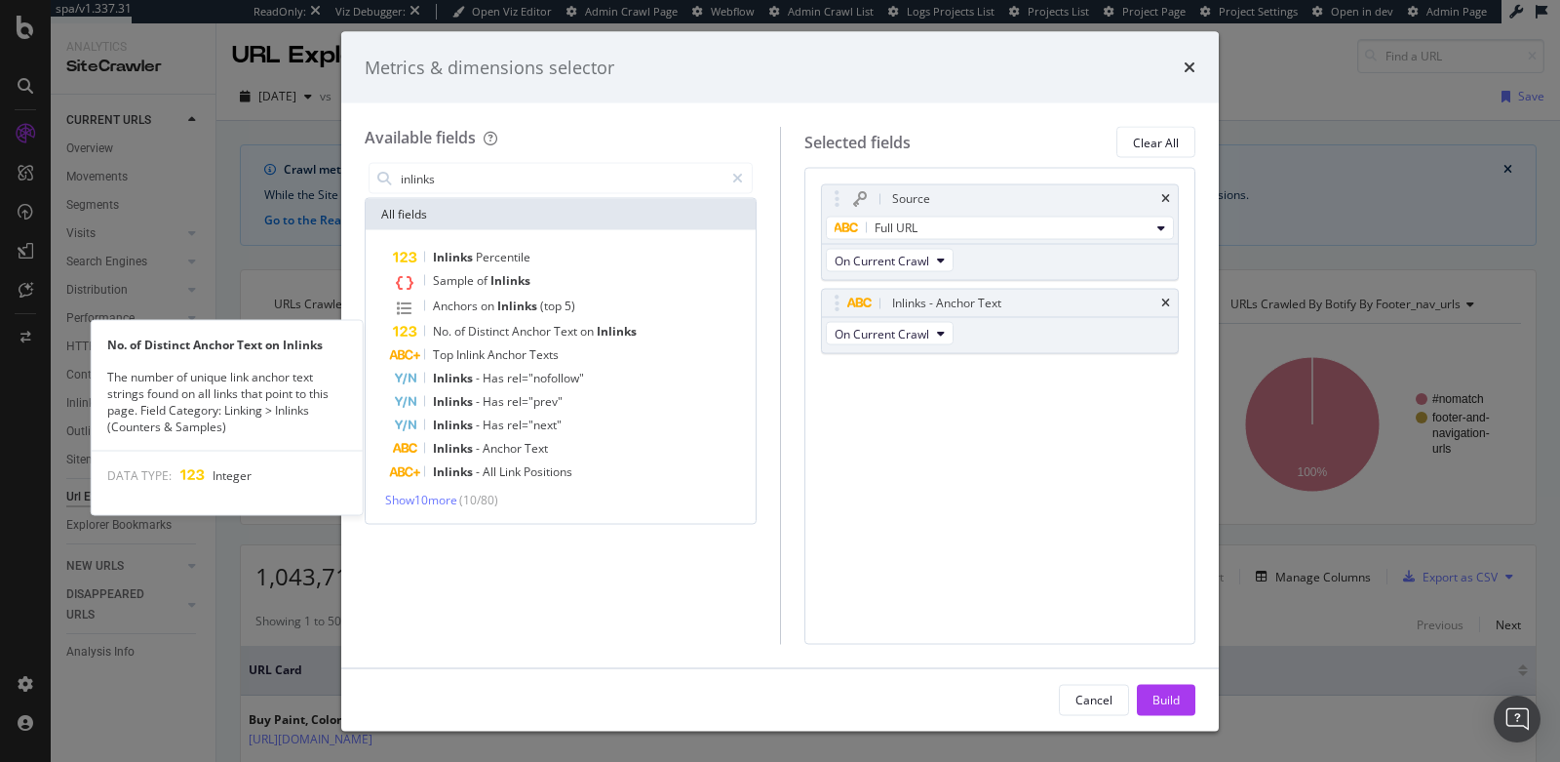
scroll to position [98, 0]
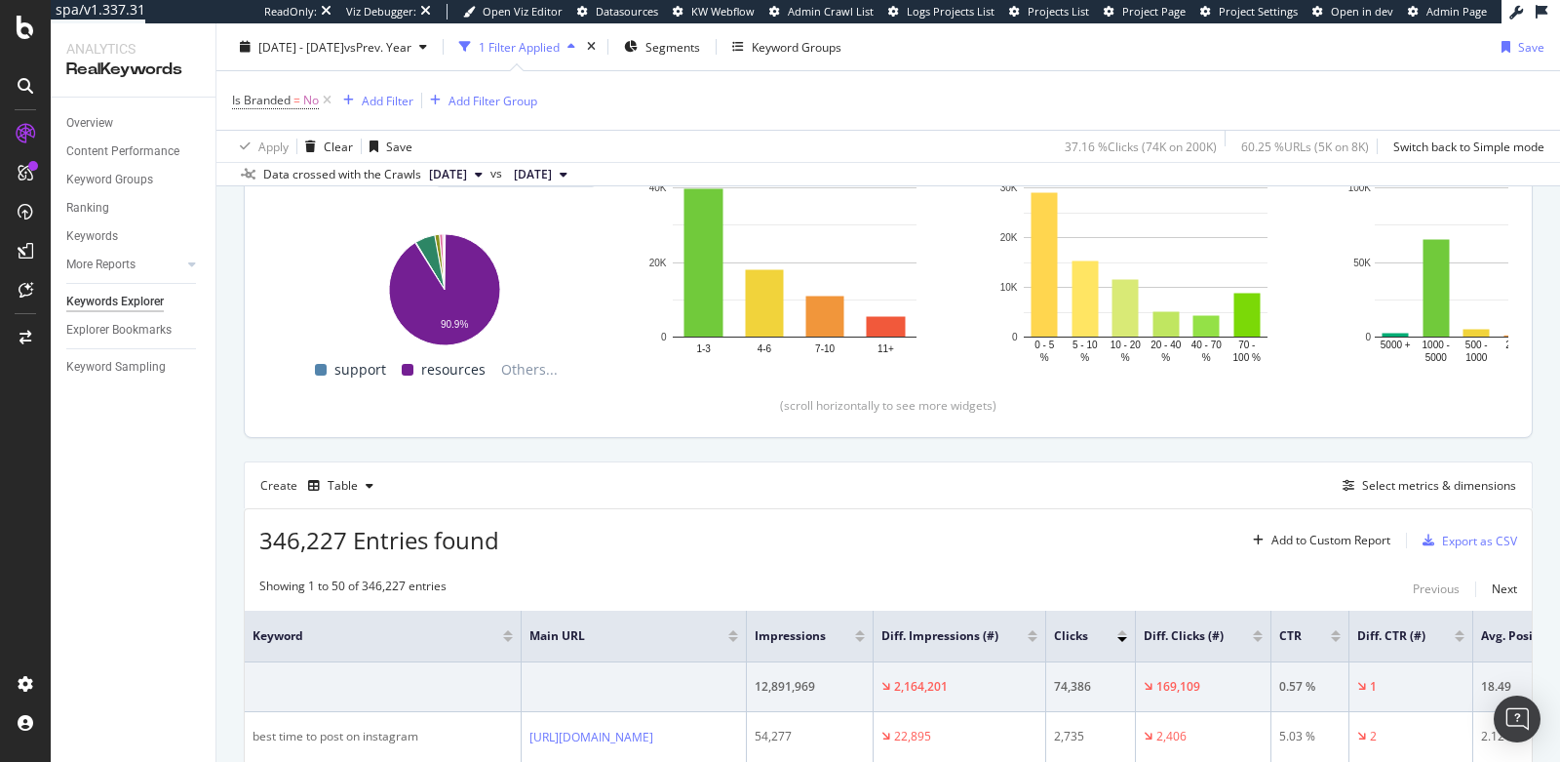
scroll to position [113, 0]
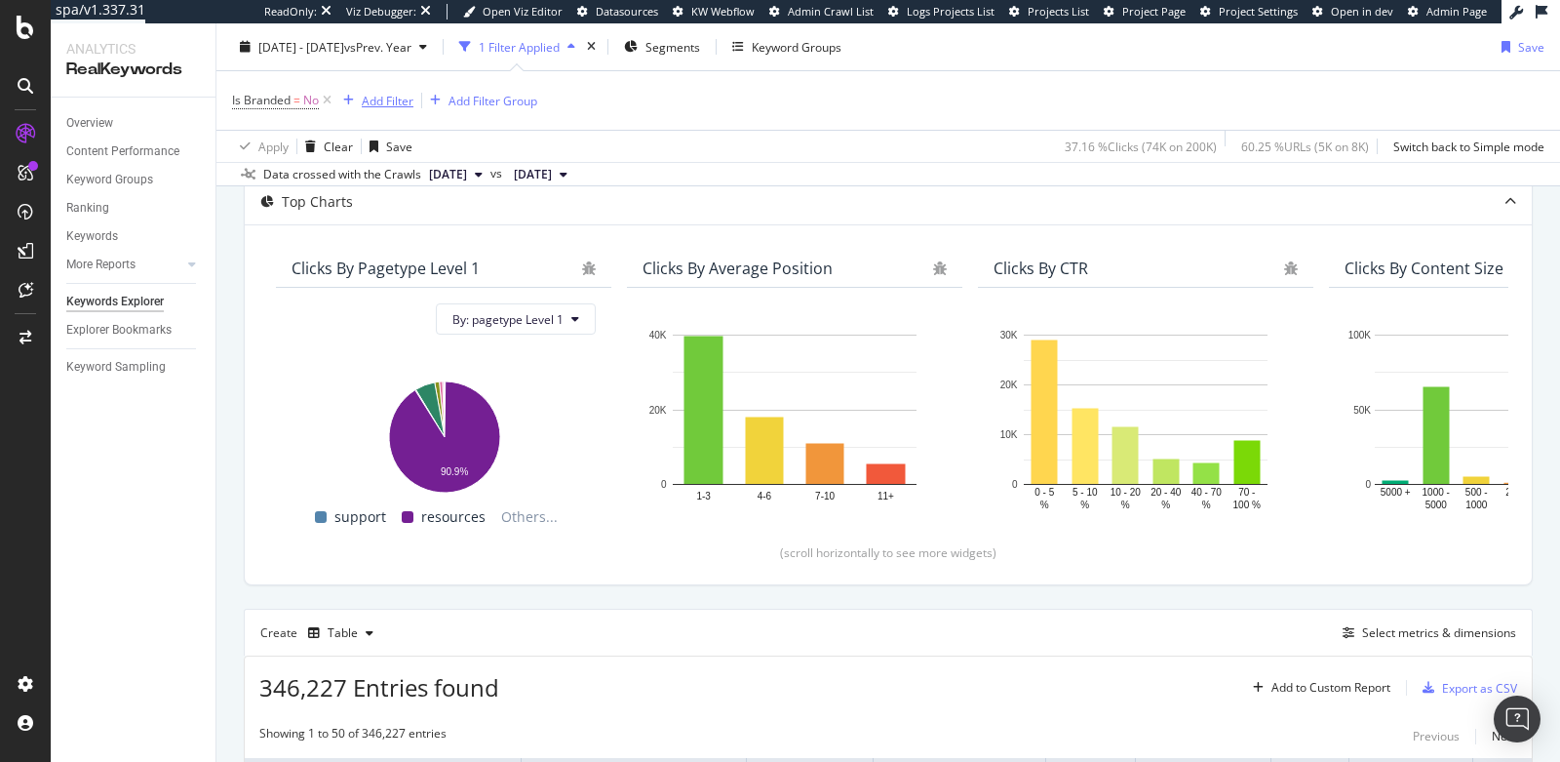
click at [381, 99] on div "Add Filter" at bounding box center [388, 100] width 52 height 17
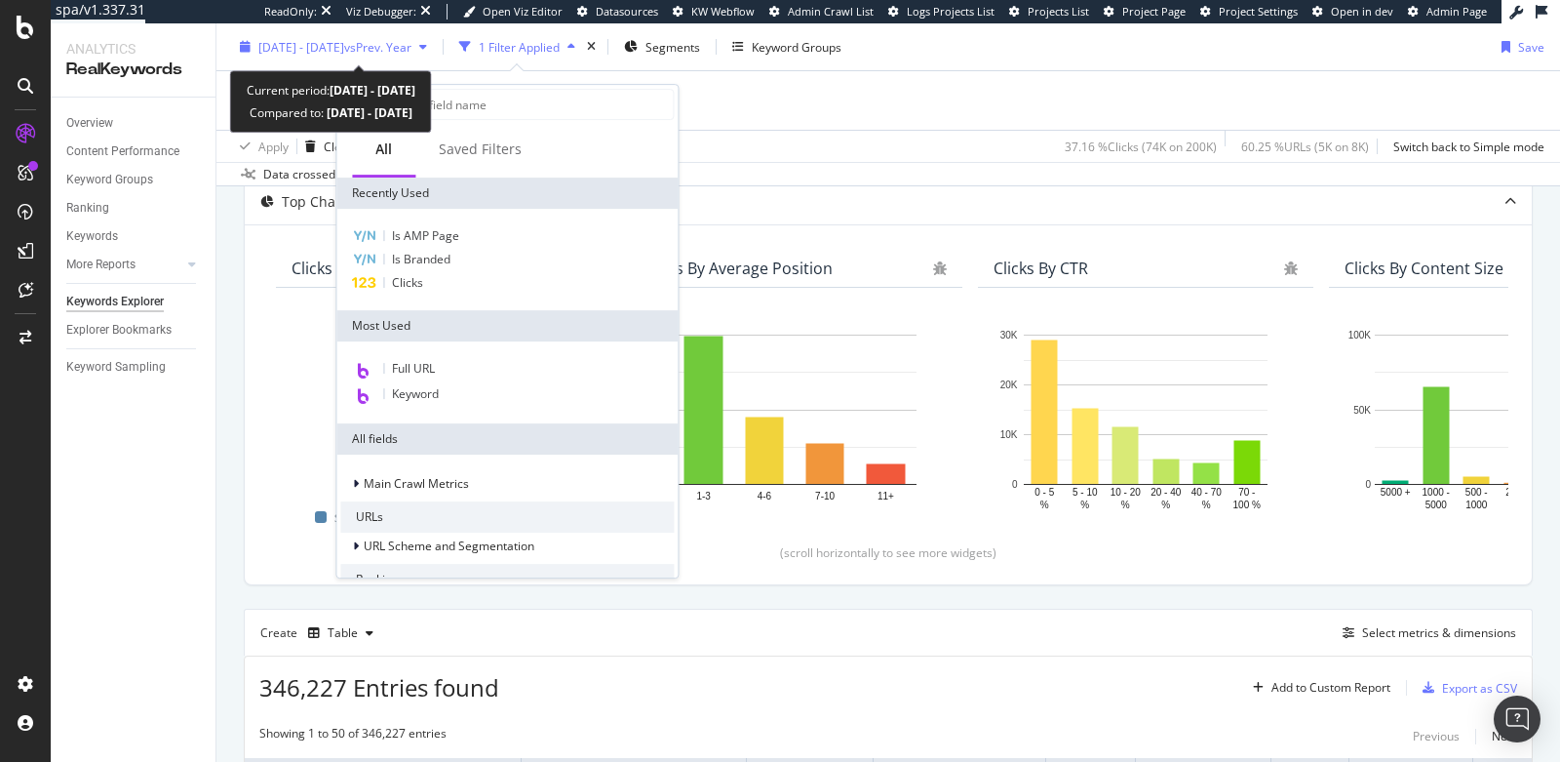
click at [344, 51] on span "[DATE] - [DATE]" at bounding box center [301, 46] width 86 height 17
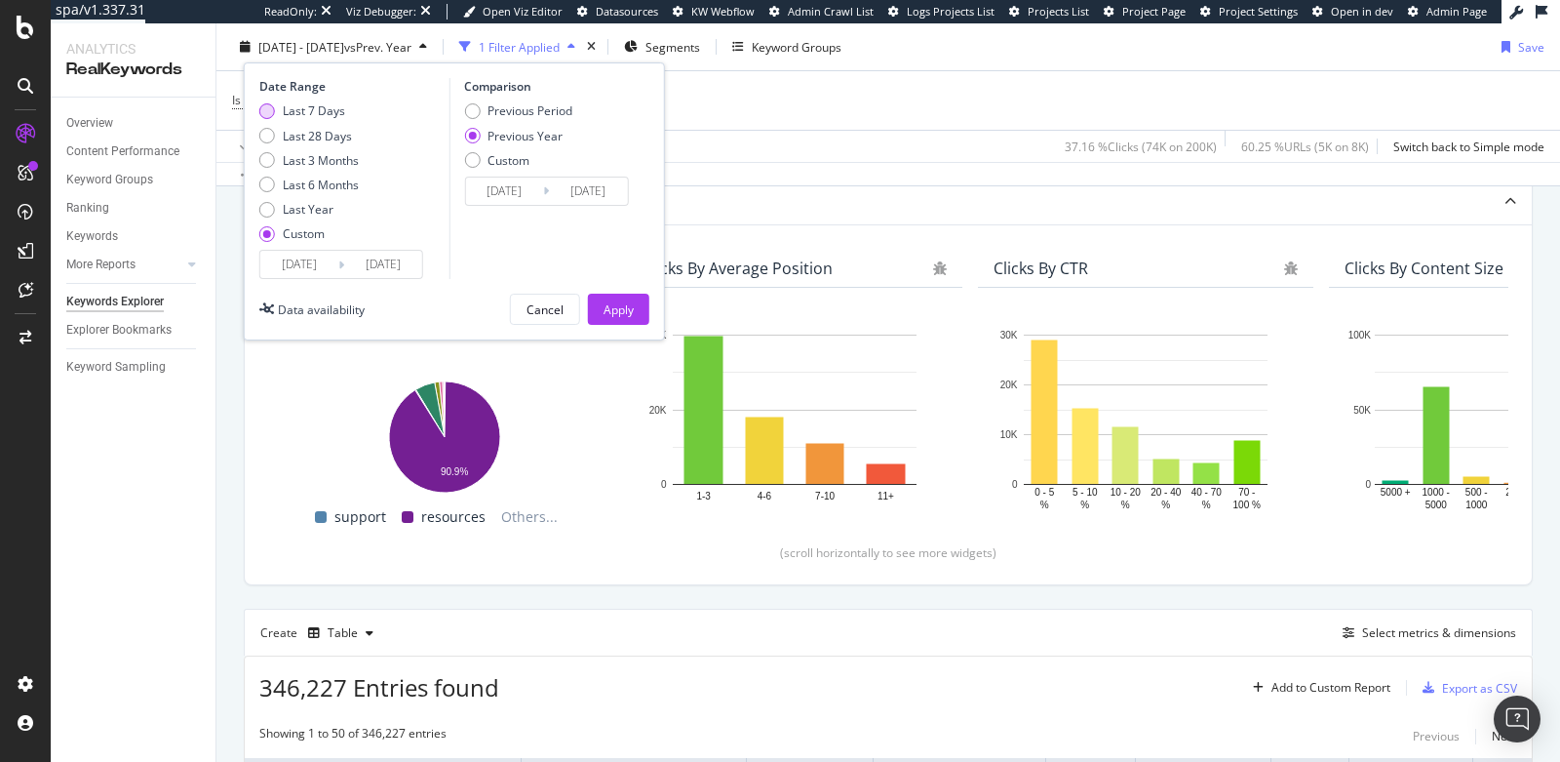
click at [264, 108] on div "Last 7 Days" at bounding box center [267, 111] width 16 height 16
type input "[DATE]"
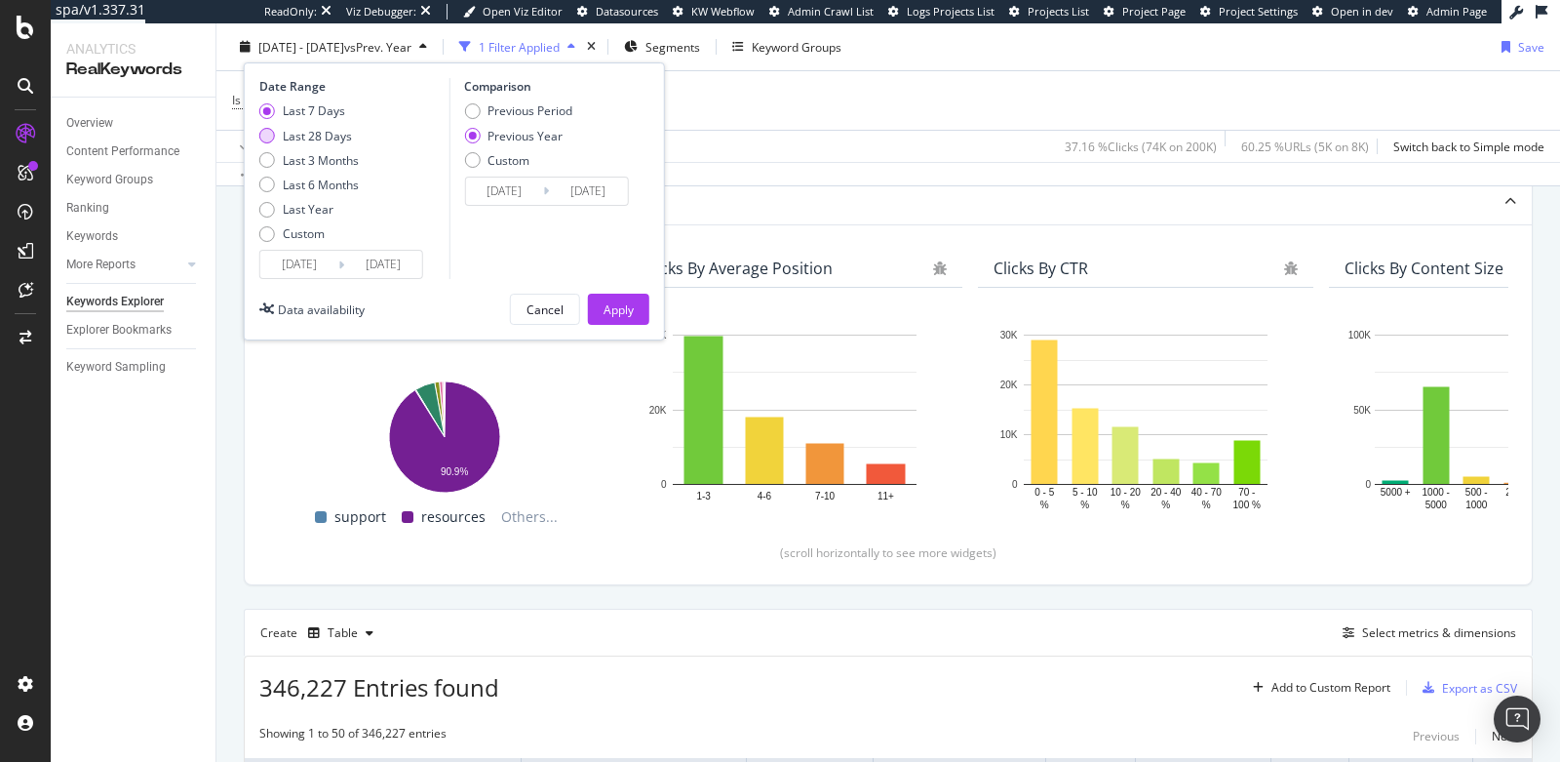
click at [265, 135] on div "Last 28 Days" at bounding box center [267, 136] width 16 height 16
type input "[DATE]"
click at [620, 309] on div "Apply" at bounding box center [619, 308] width 30 height 17
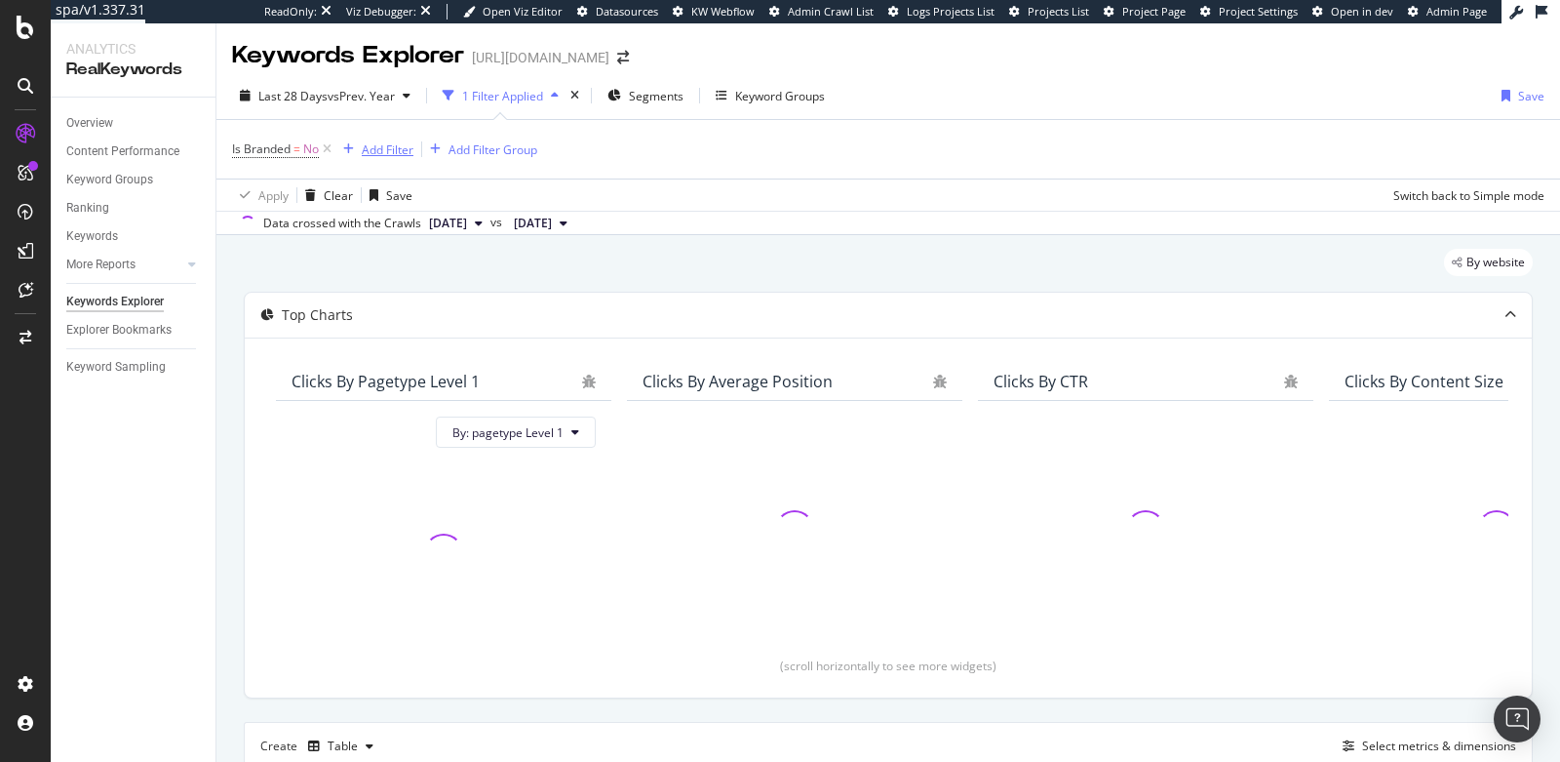
click at [370, 147] on div "Add Filter" at bounding box center [388, 149] width 52 height 17
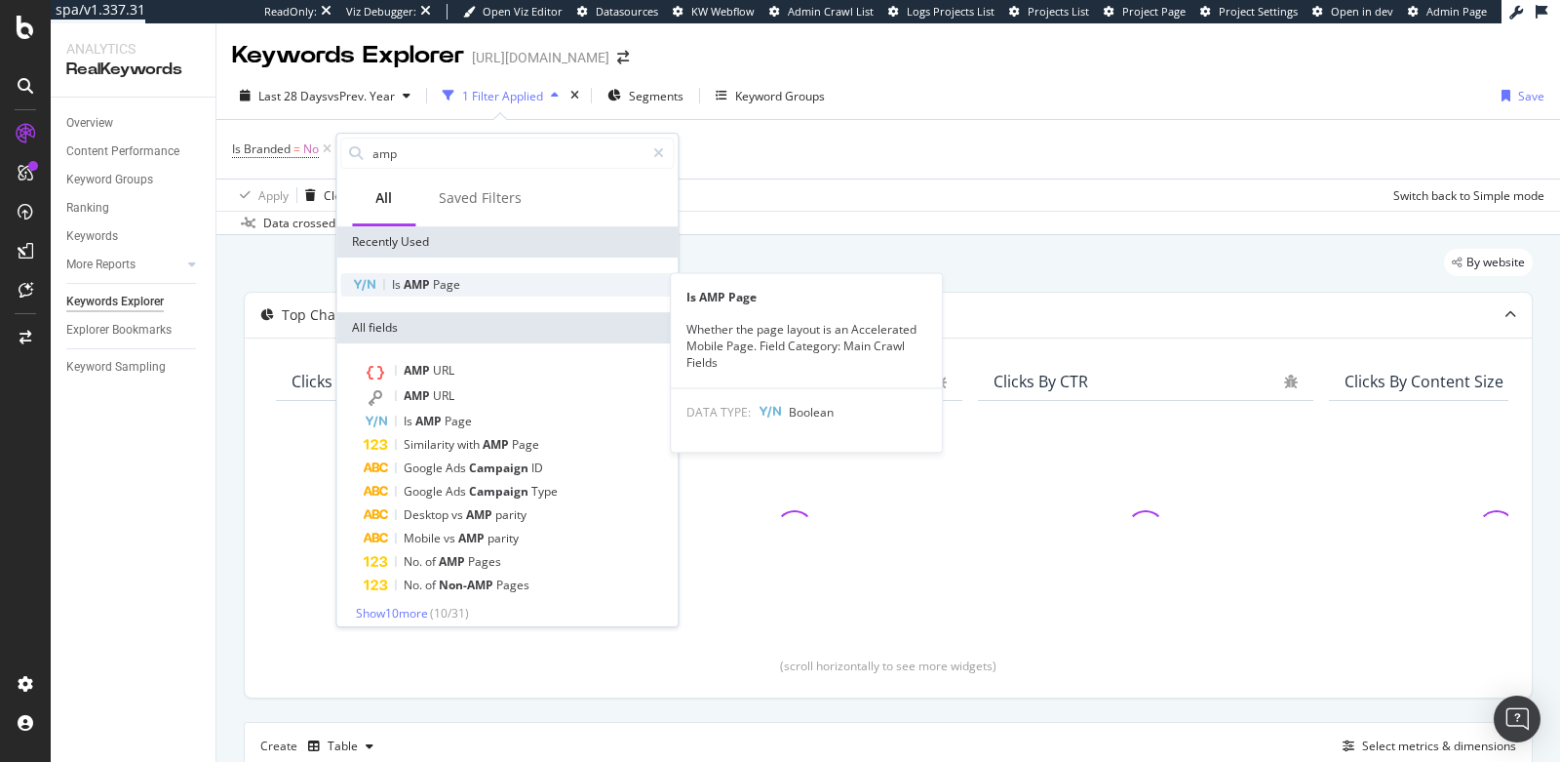
type input "amp"
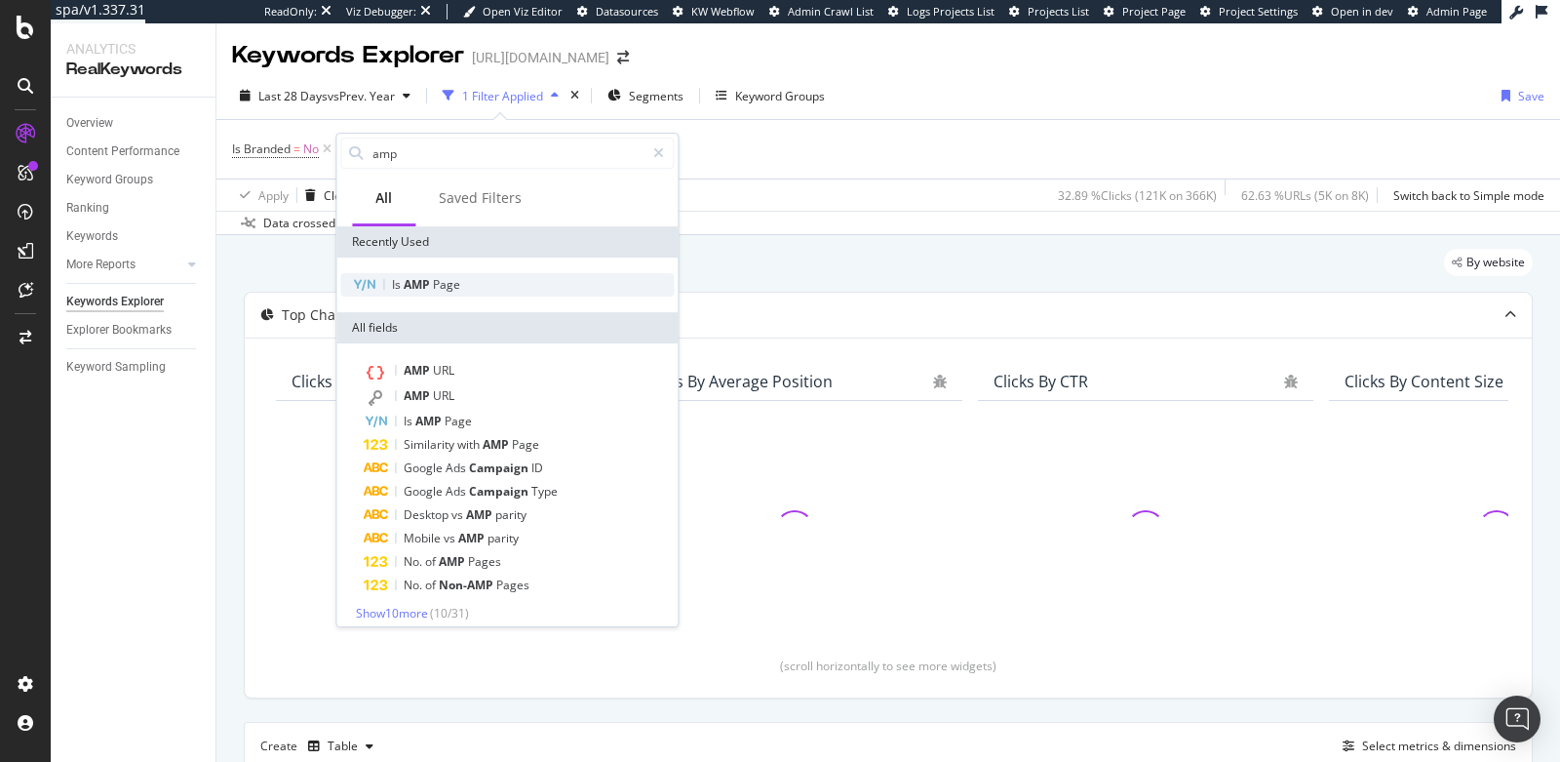
click at [415, 287] on span "AMP" at bounding box center [418, 284] width 29 height 17
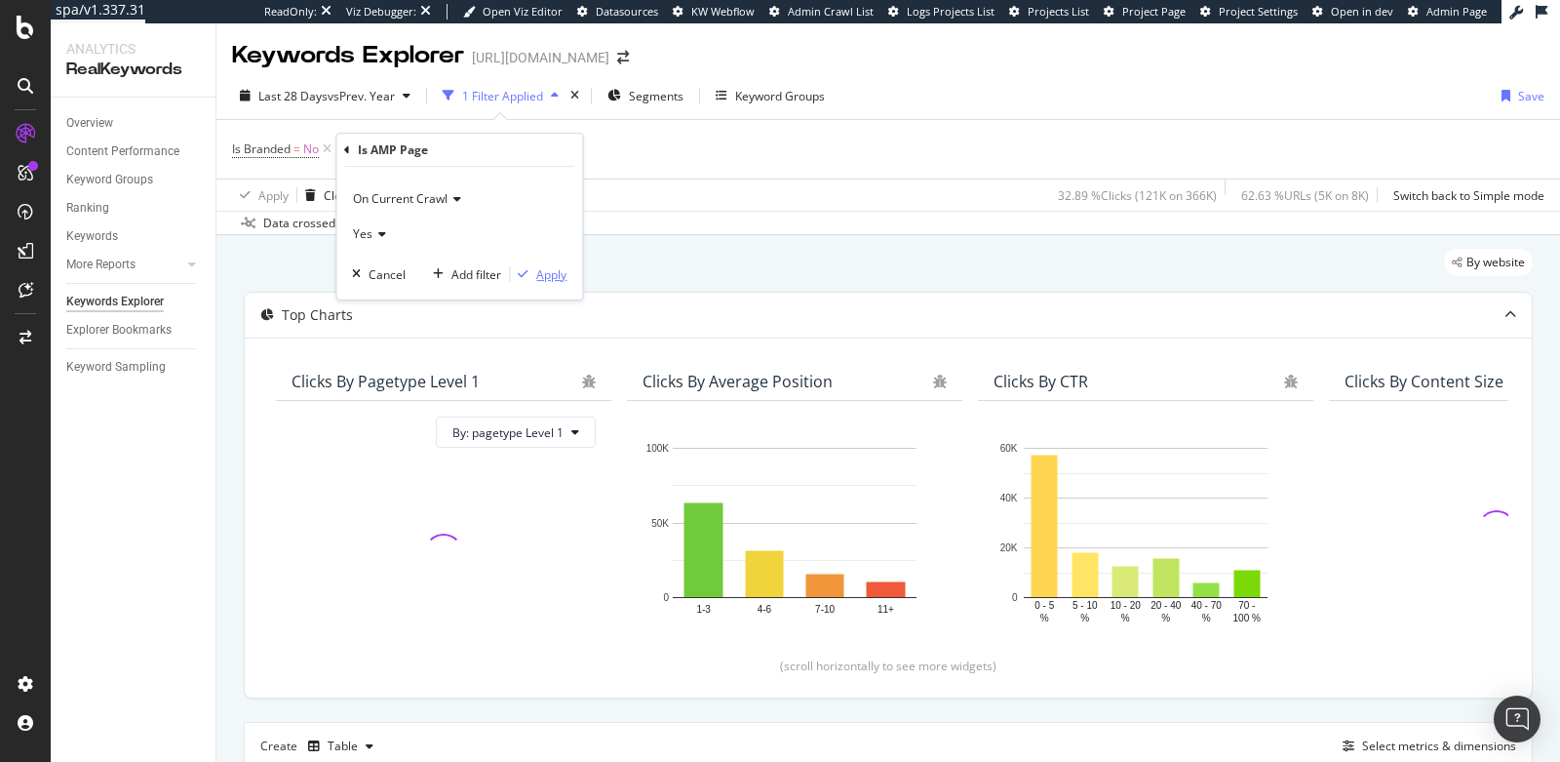
click at [554, 277] on div "Apply" at bounding box center [551, 274] width 30 height 17
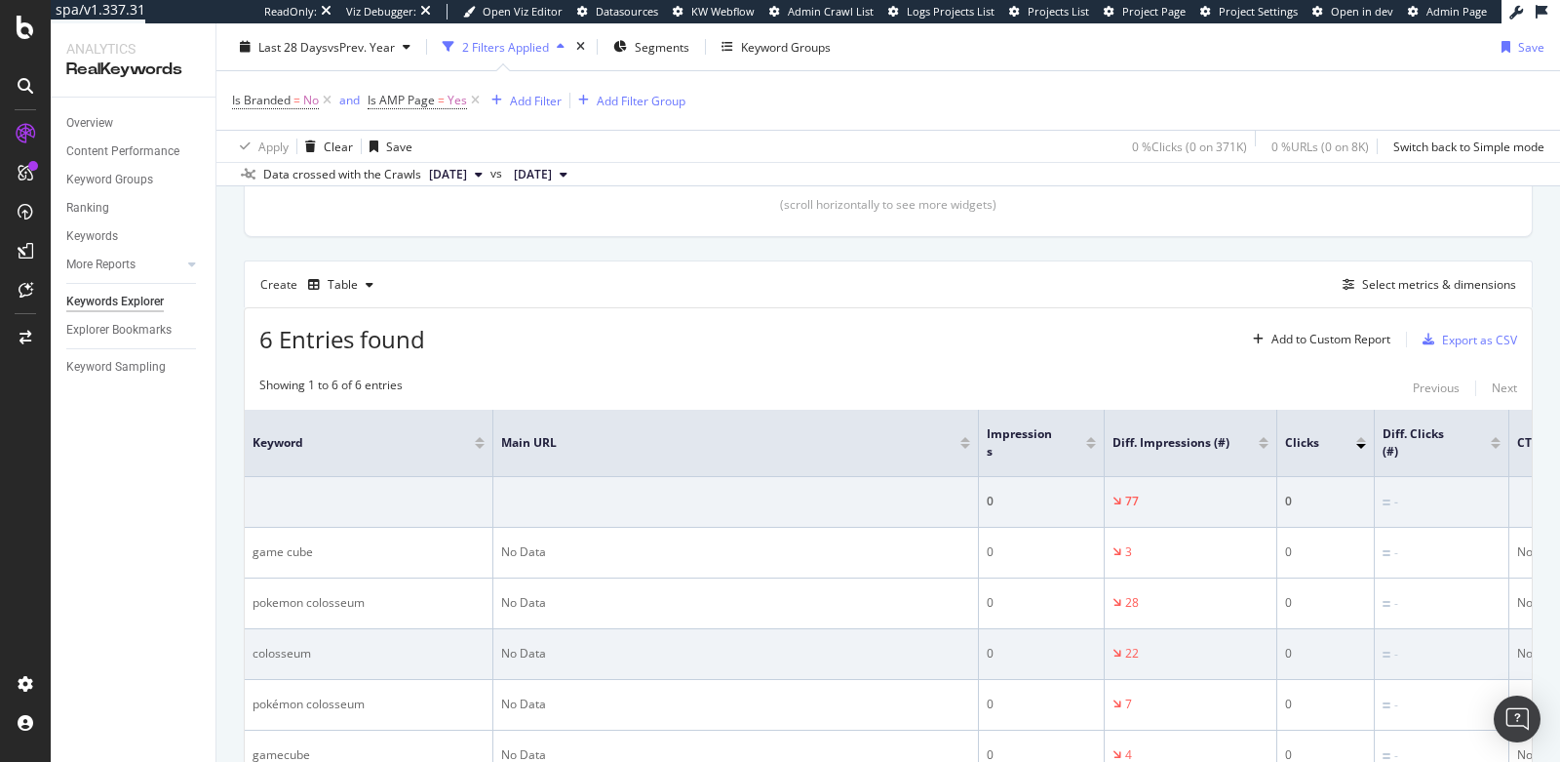
scroll to position [462, 0]
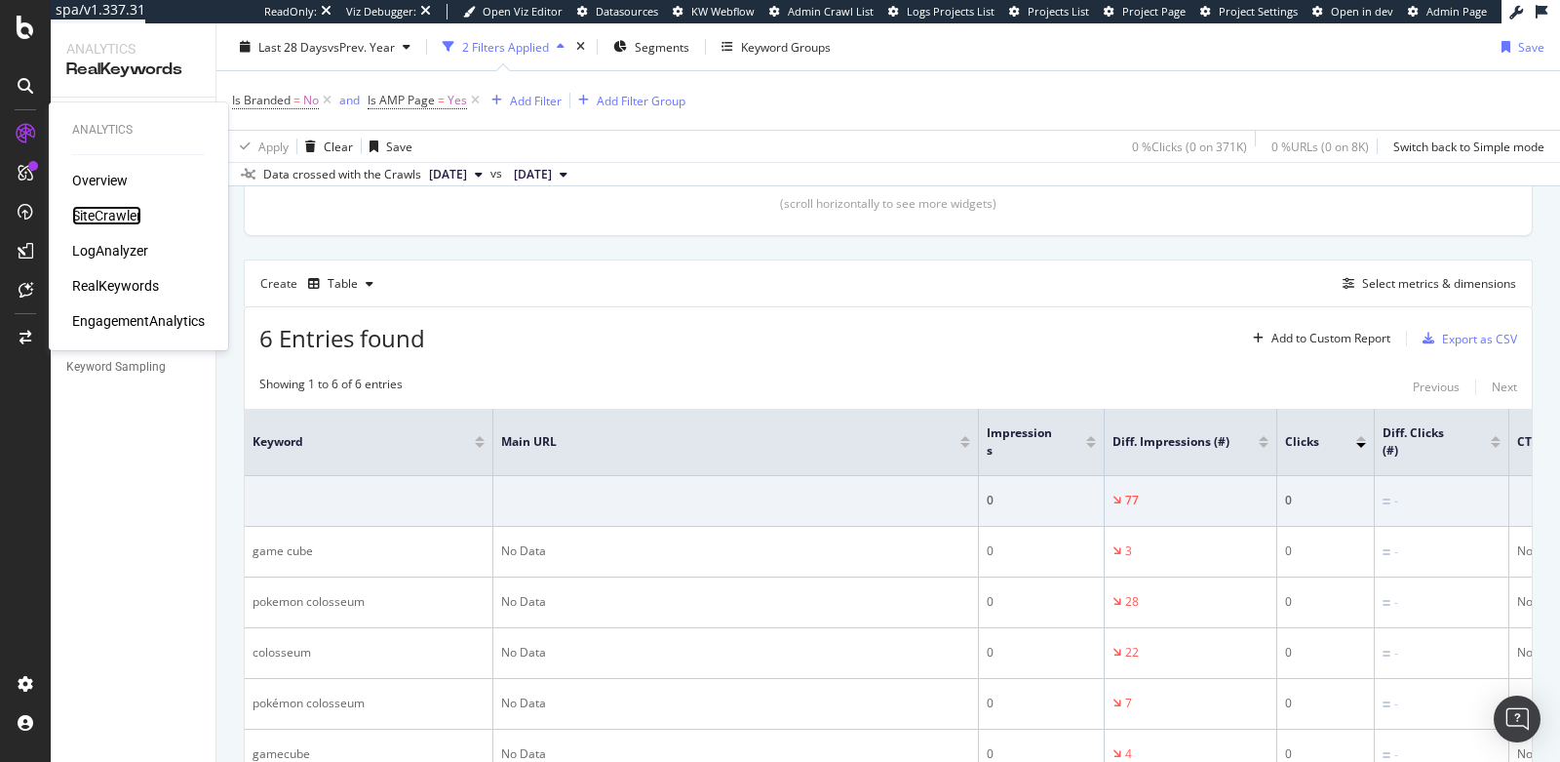
click at [94, 213] on div "SiteCrawler" at bounding box center [106, 216] width 69 height 20
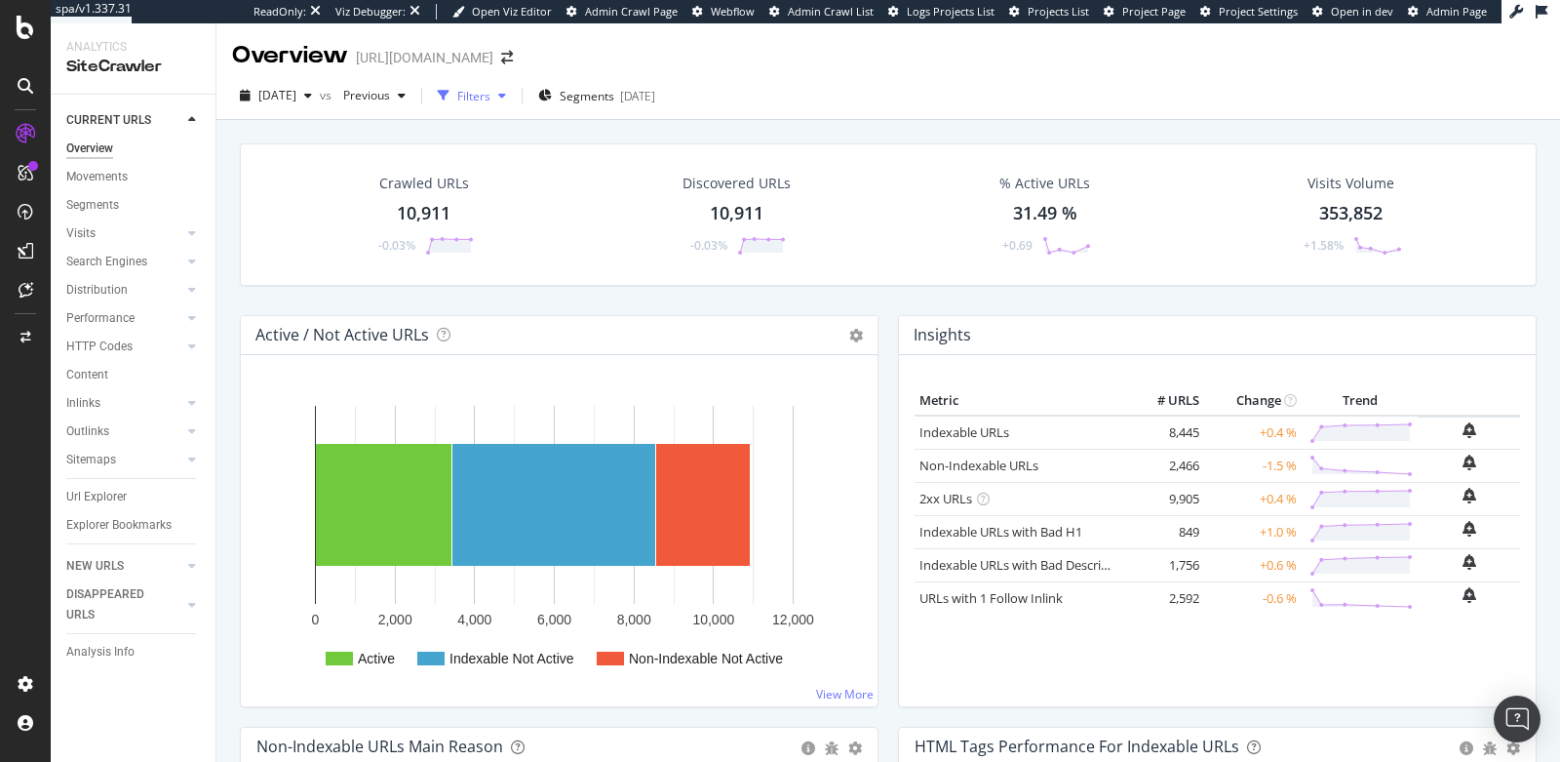
click at [491, 101] on div "Filters" at bounding box center [473, 96] width 33 height 17
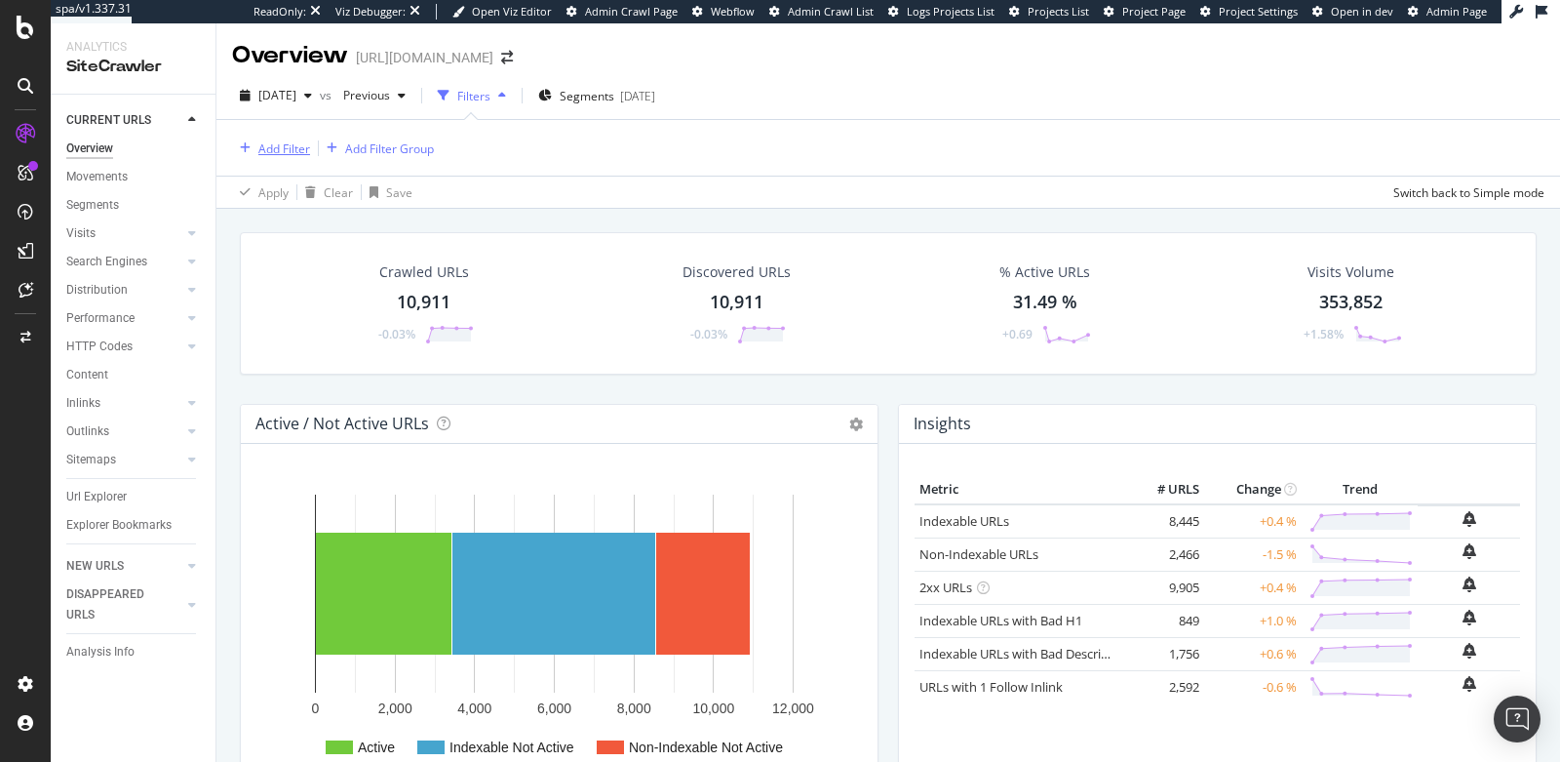
click at [272, 148] on div "Add Filter" at bounding box center [284, 148] width 52 height 17
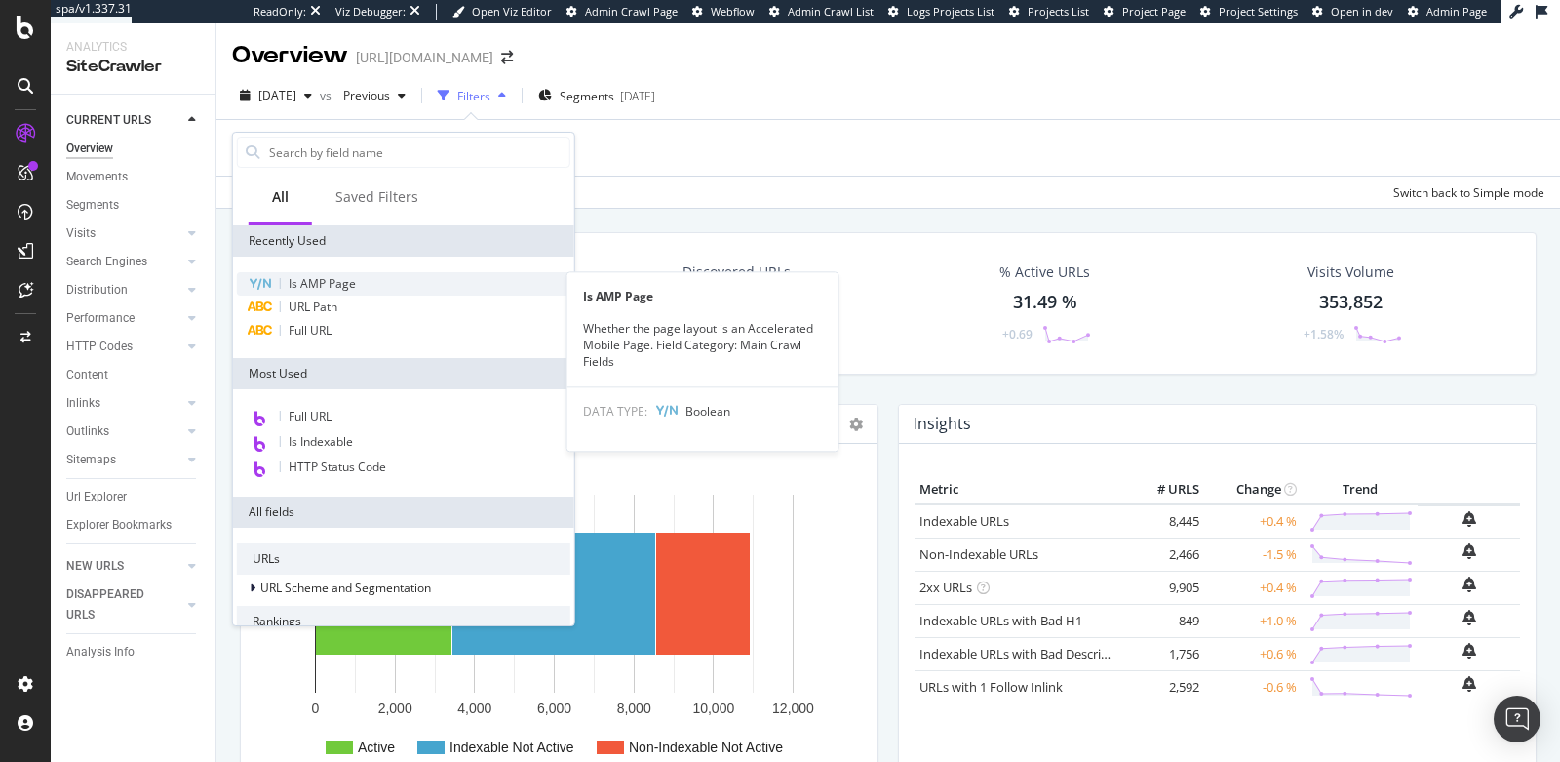
click at [313, 284] on span "Is AMP Page" at bounding box center [322, 283] width 67 height 17
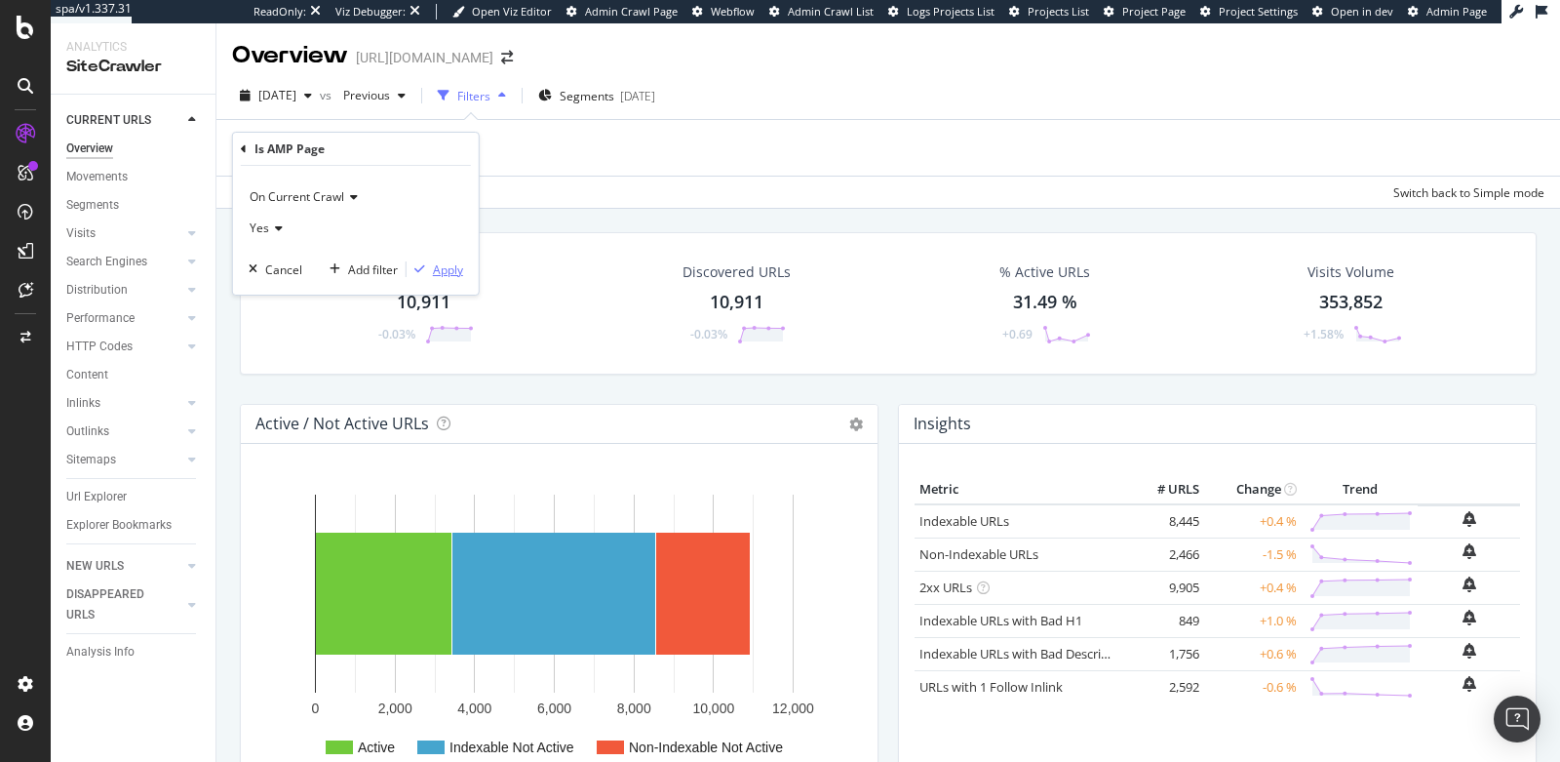
click at [449, 265] on div "Apply" at bounding box center [448, 269] width 30 height 17
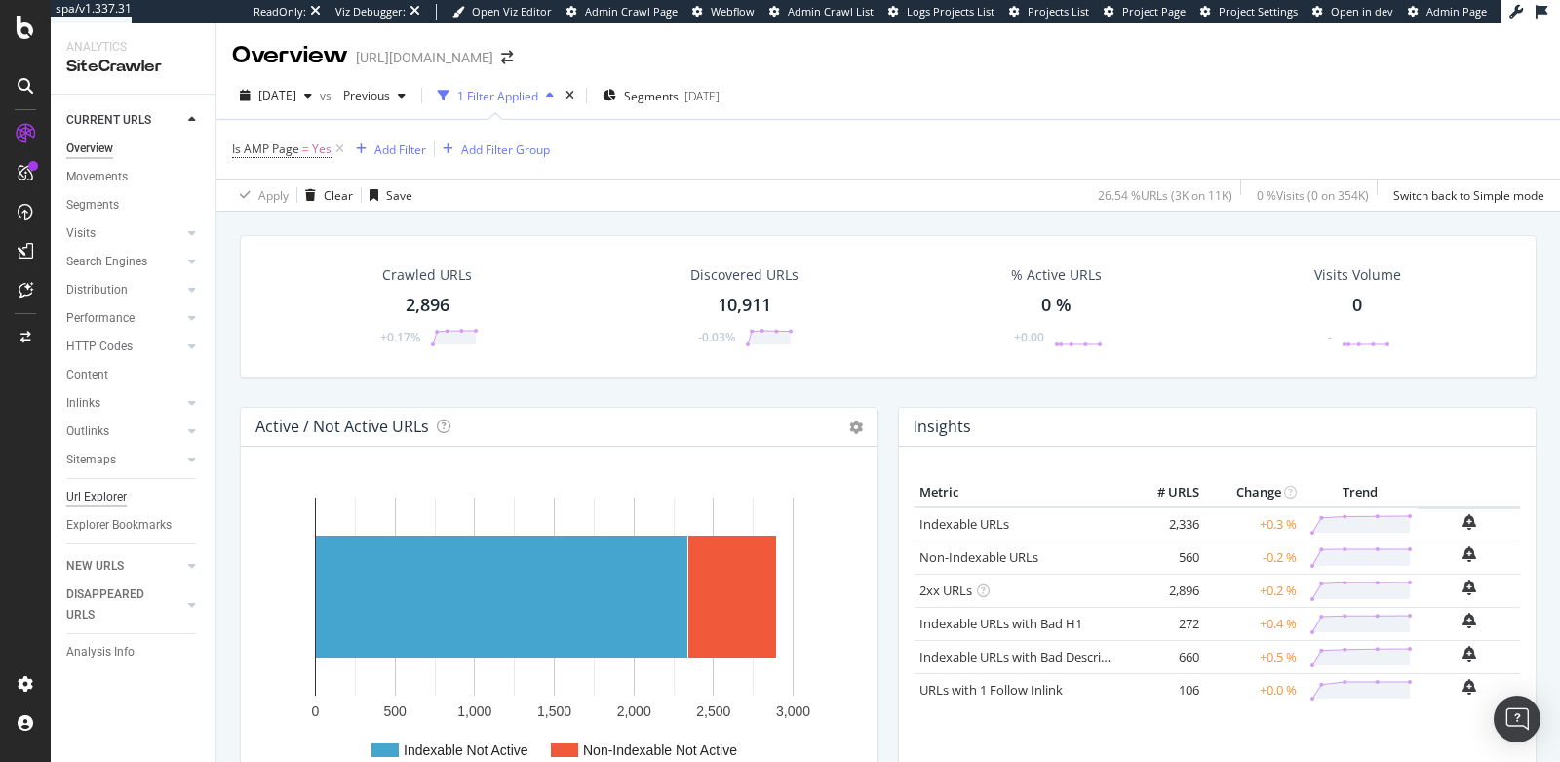
click at [108, 494] on div "Url Explorer" at bounding box center [96, 497] width 60 height 20
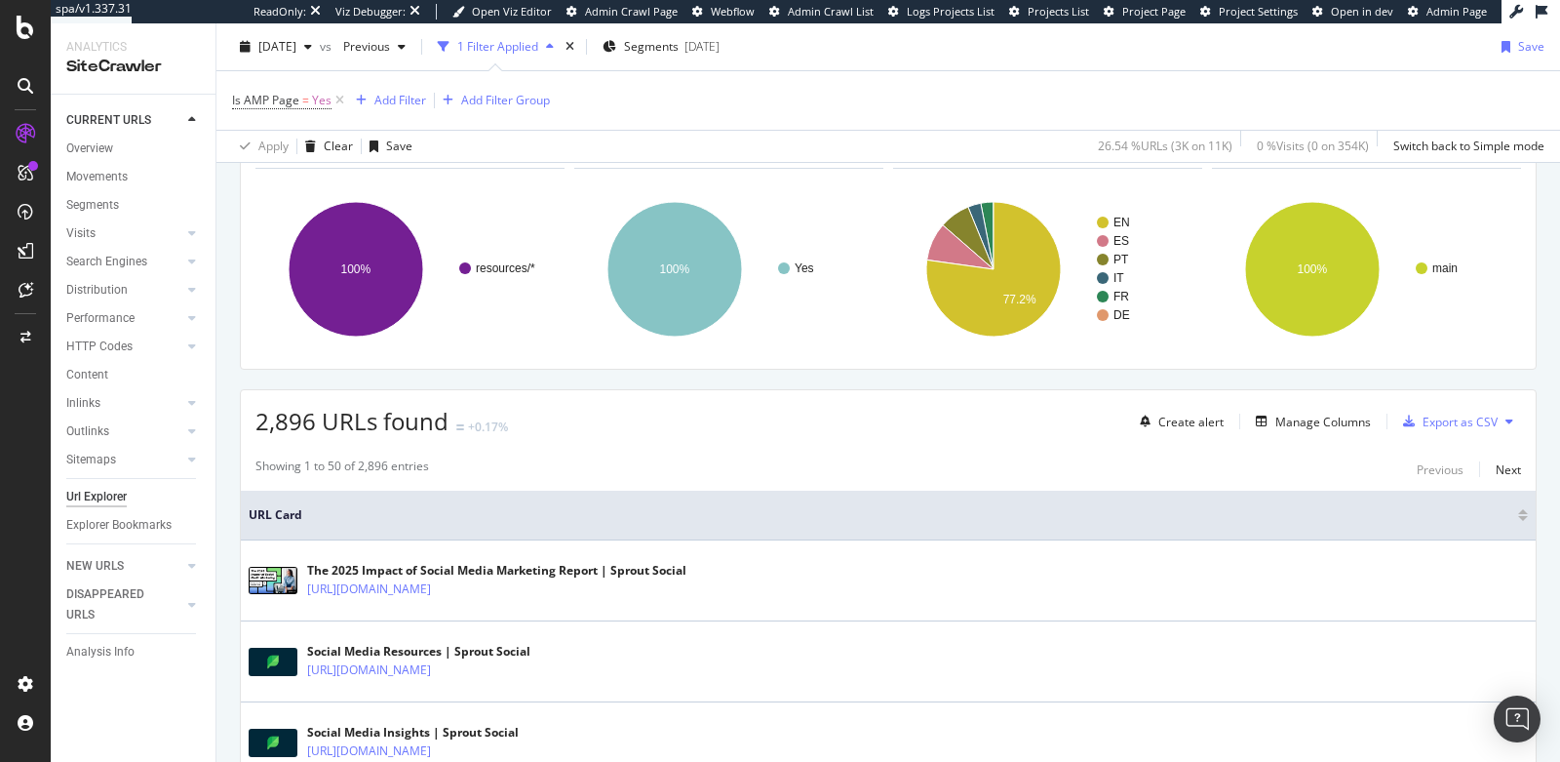
scroll to position [237, 0]
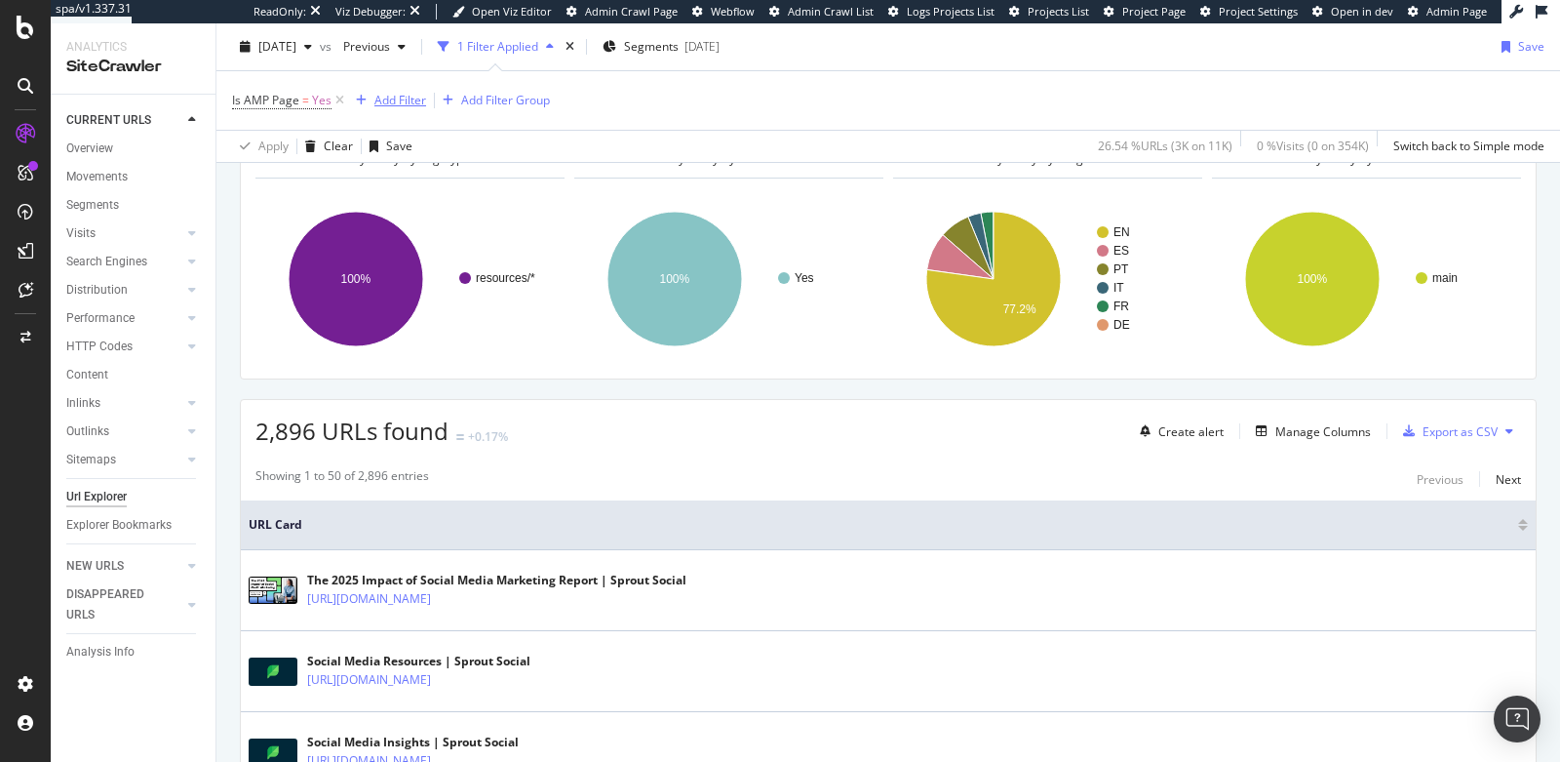
click at [383, 102] on div "Add Filter" at bounding box center [401, 100] width 52 height 17
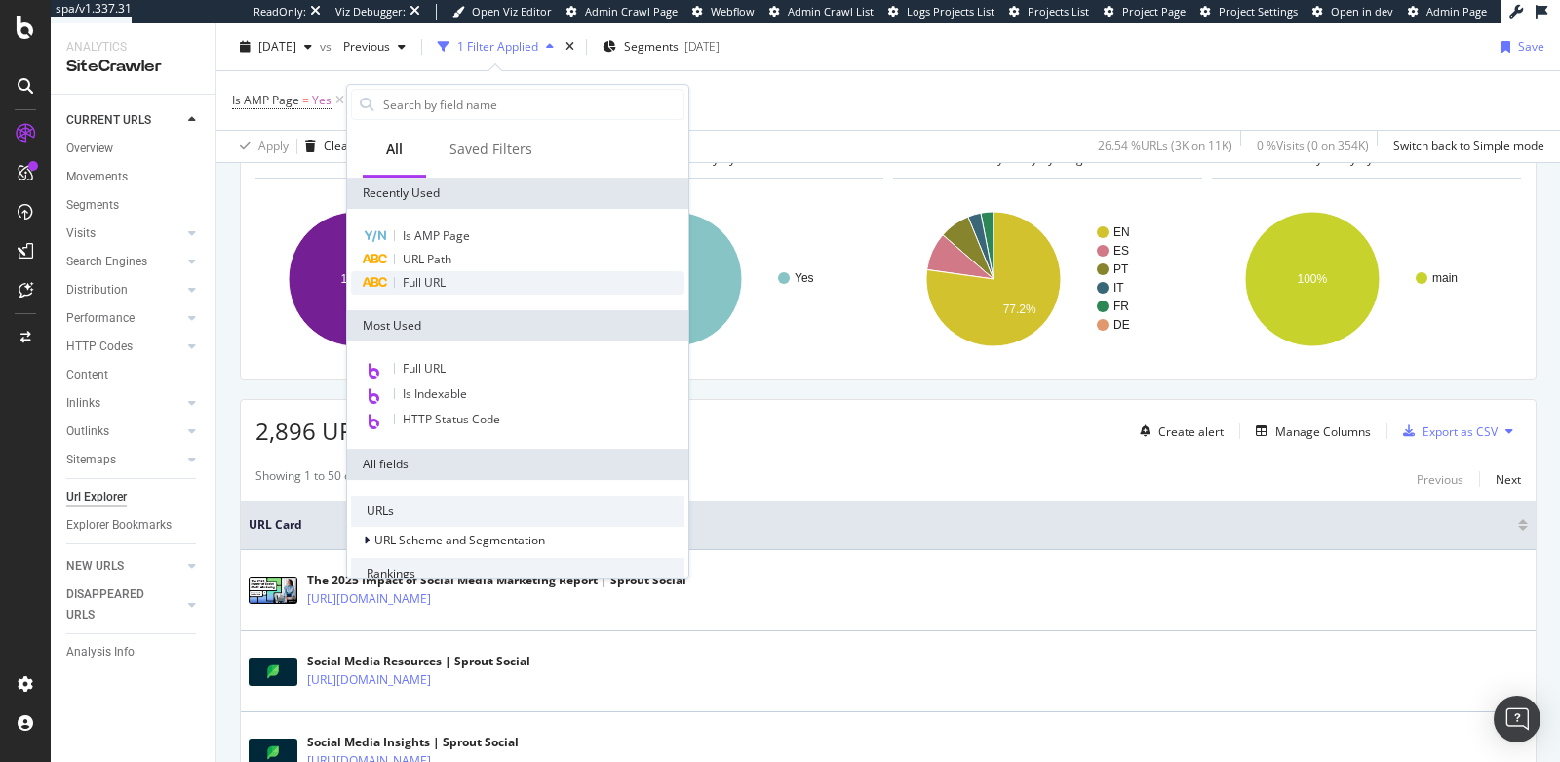
click at [427, 279] on span "Full URL" at bounding box center [424, 282] width 43 height 17
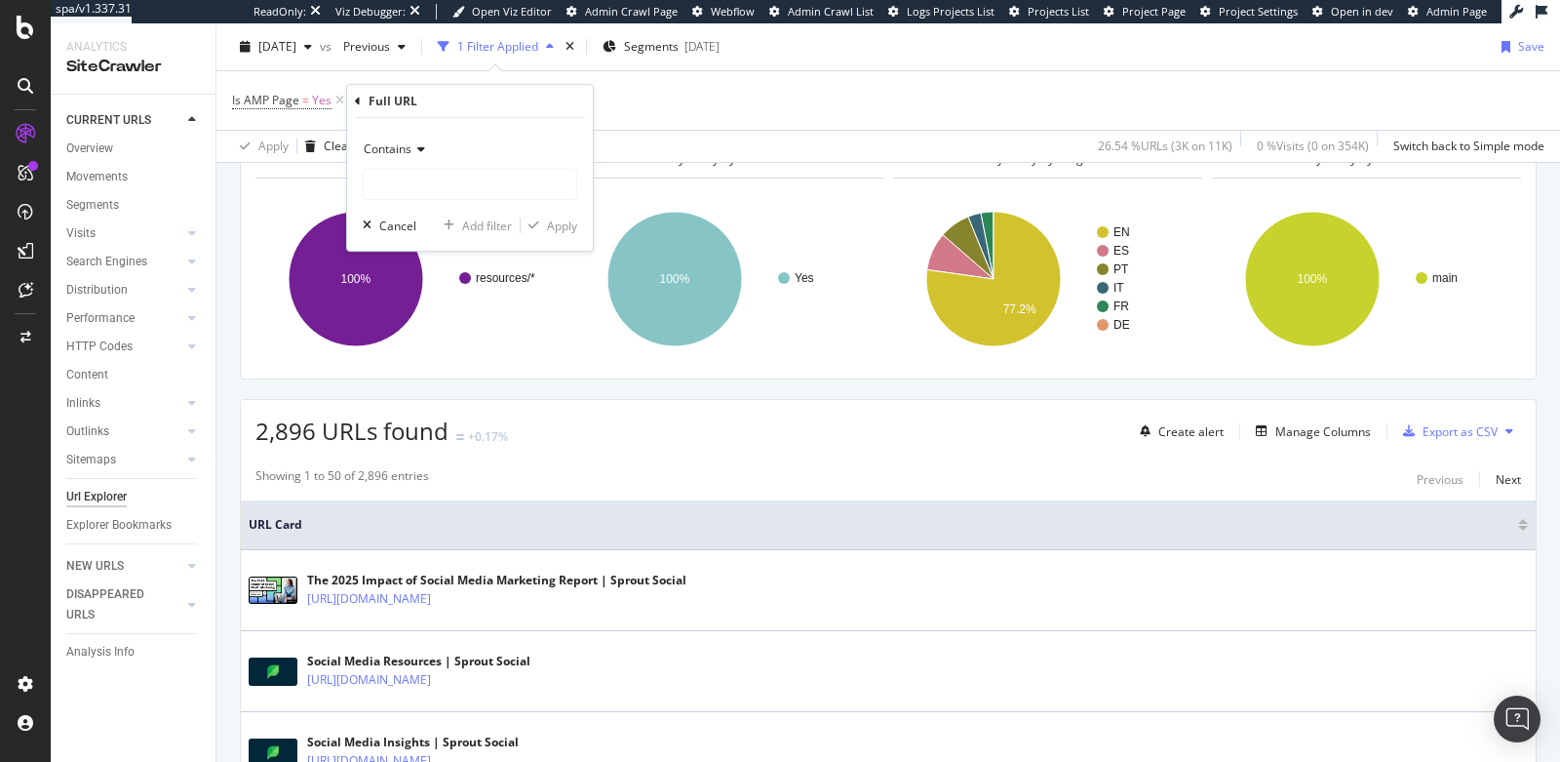
click at [393, 149] on span "Contains" at bounding box center [388, 148] width 48 height 17
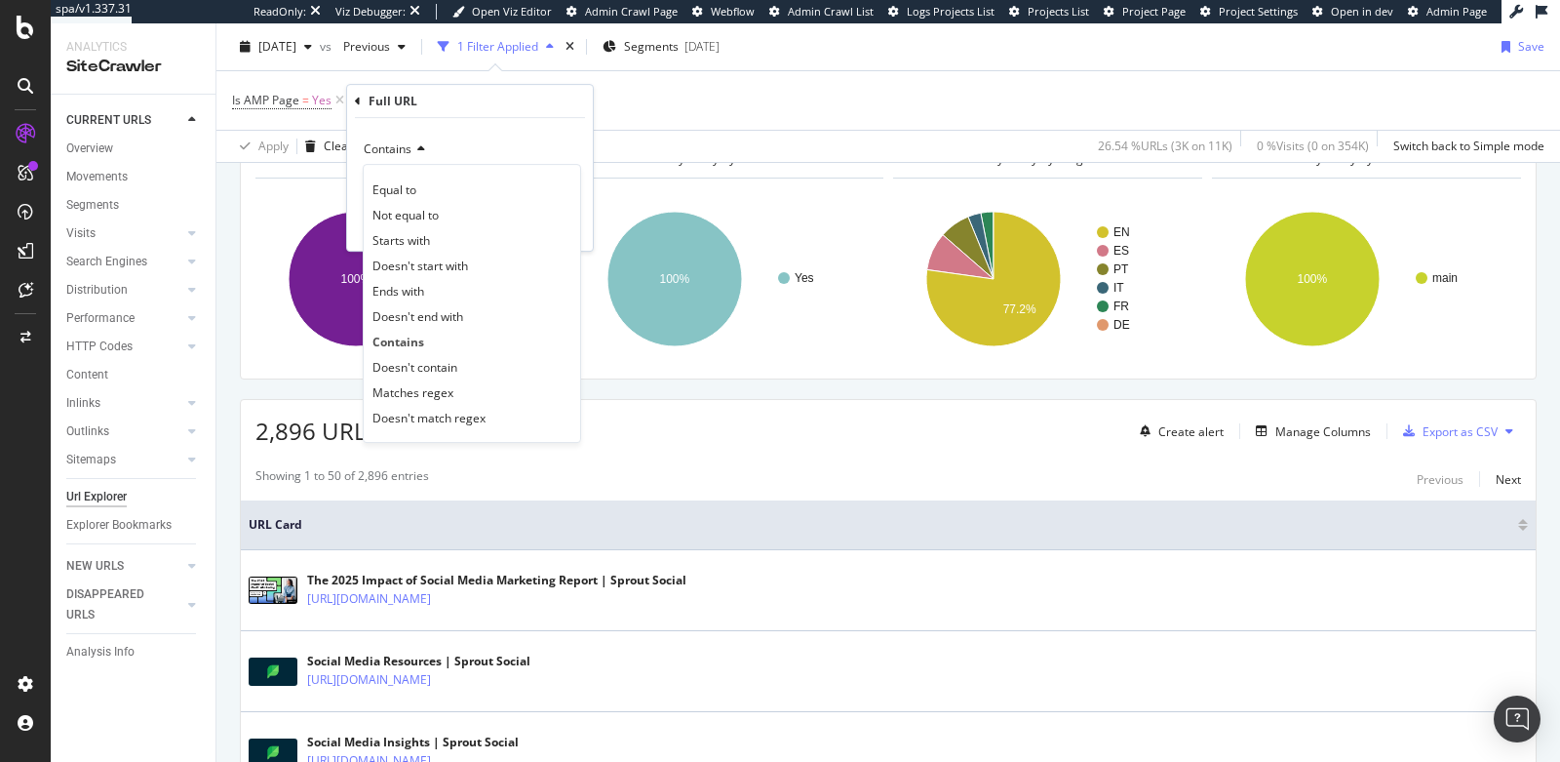
click at [468, 132] on div "Contains Equal to Not equal to Starts with Doesn't start with Ends with Doesn't…" at bounding box center [470, 184] width 246 height 133
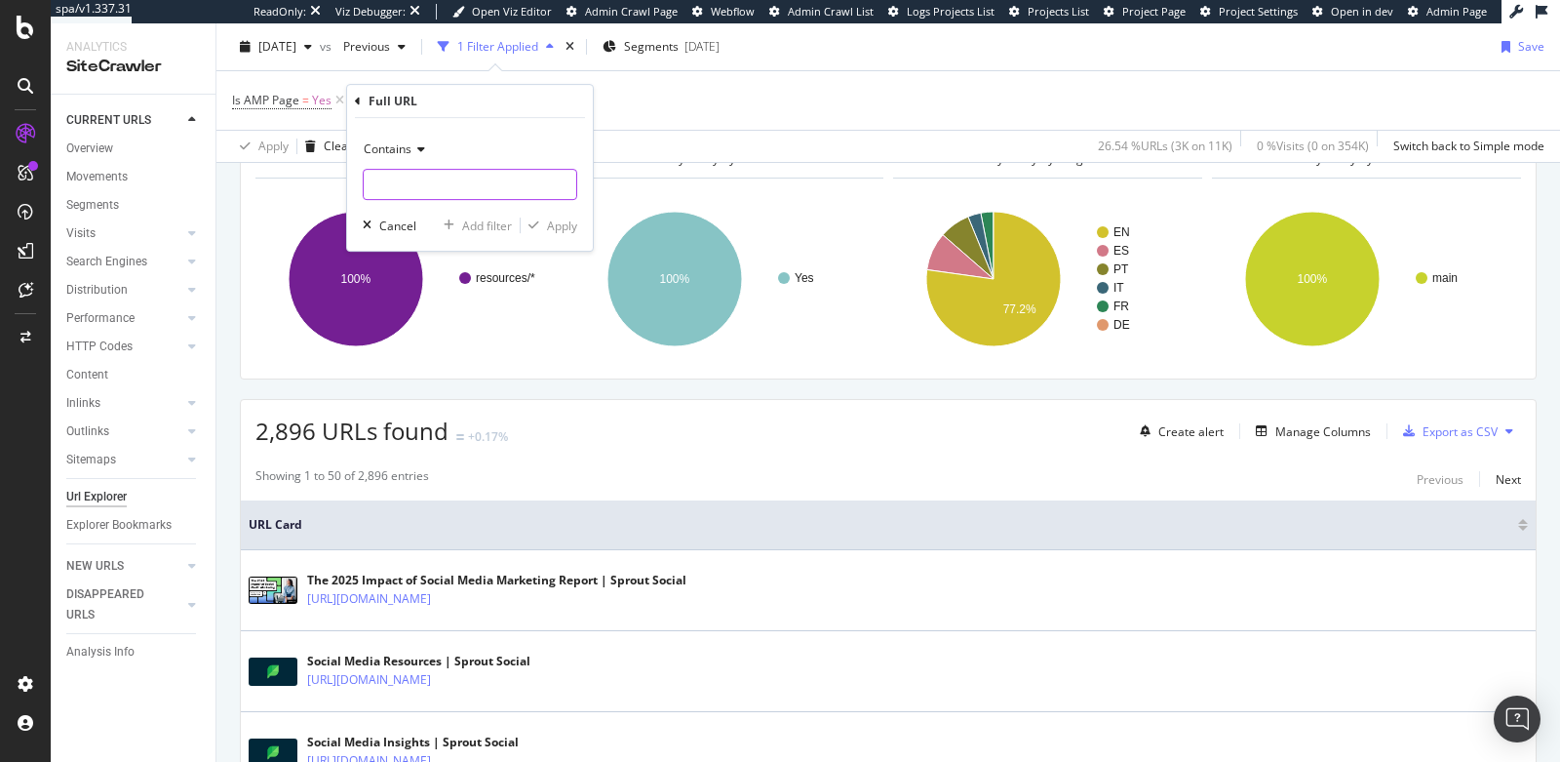
click at [452, 182] on input "text" at bounding box center [470, 184] width 213 height 31
type input "s"
type input "amp"
click at [556, 228] on div "Apply" at bounding box center [562, 225] width 30 height 17
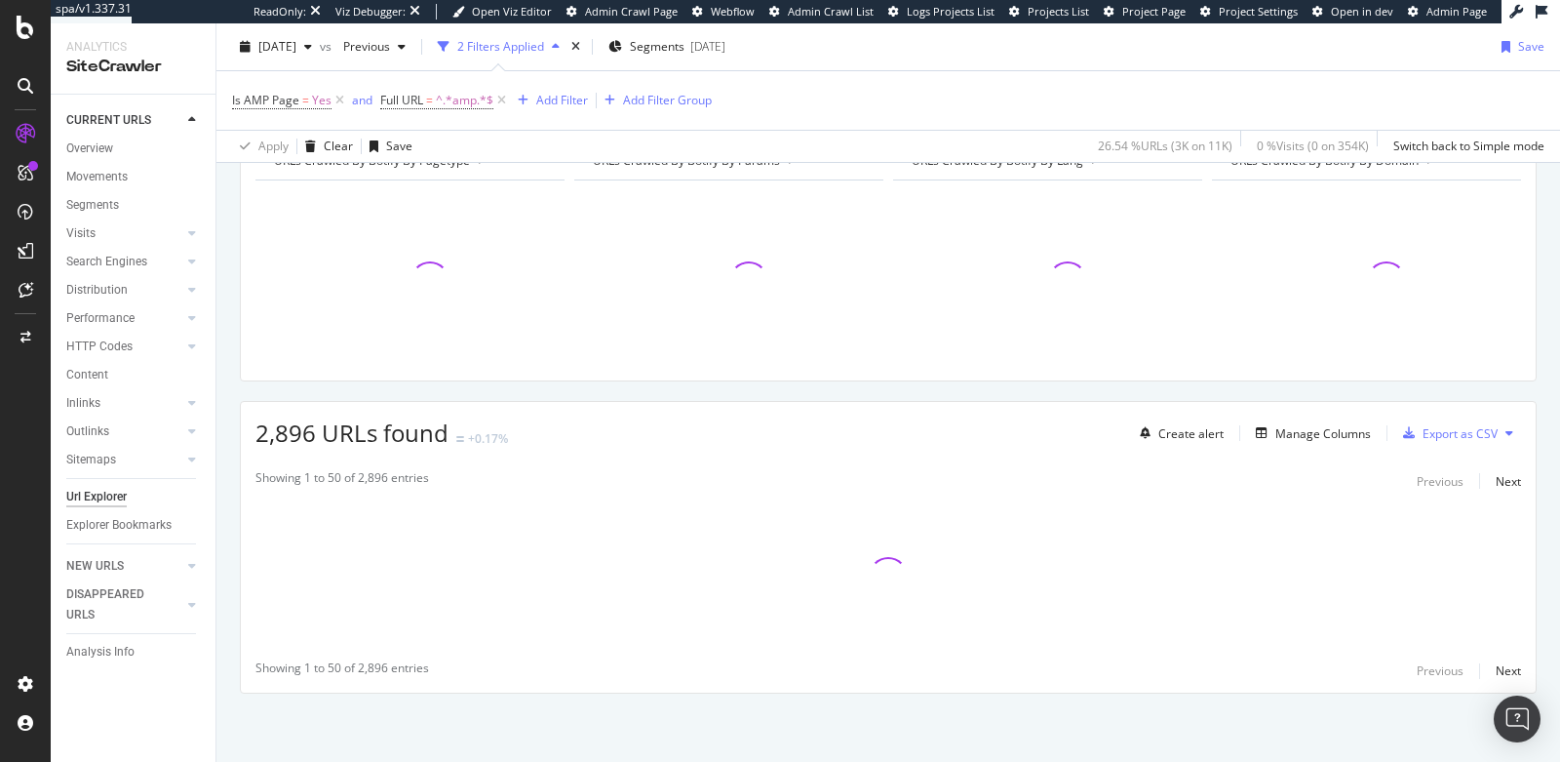
scroll to position [230, 0]
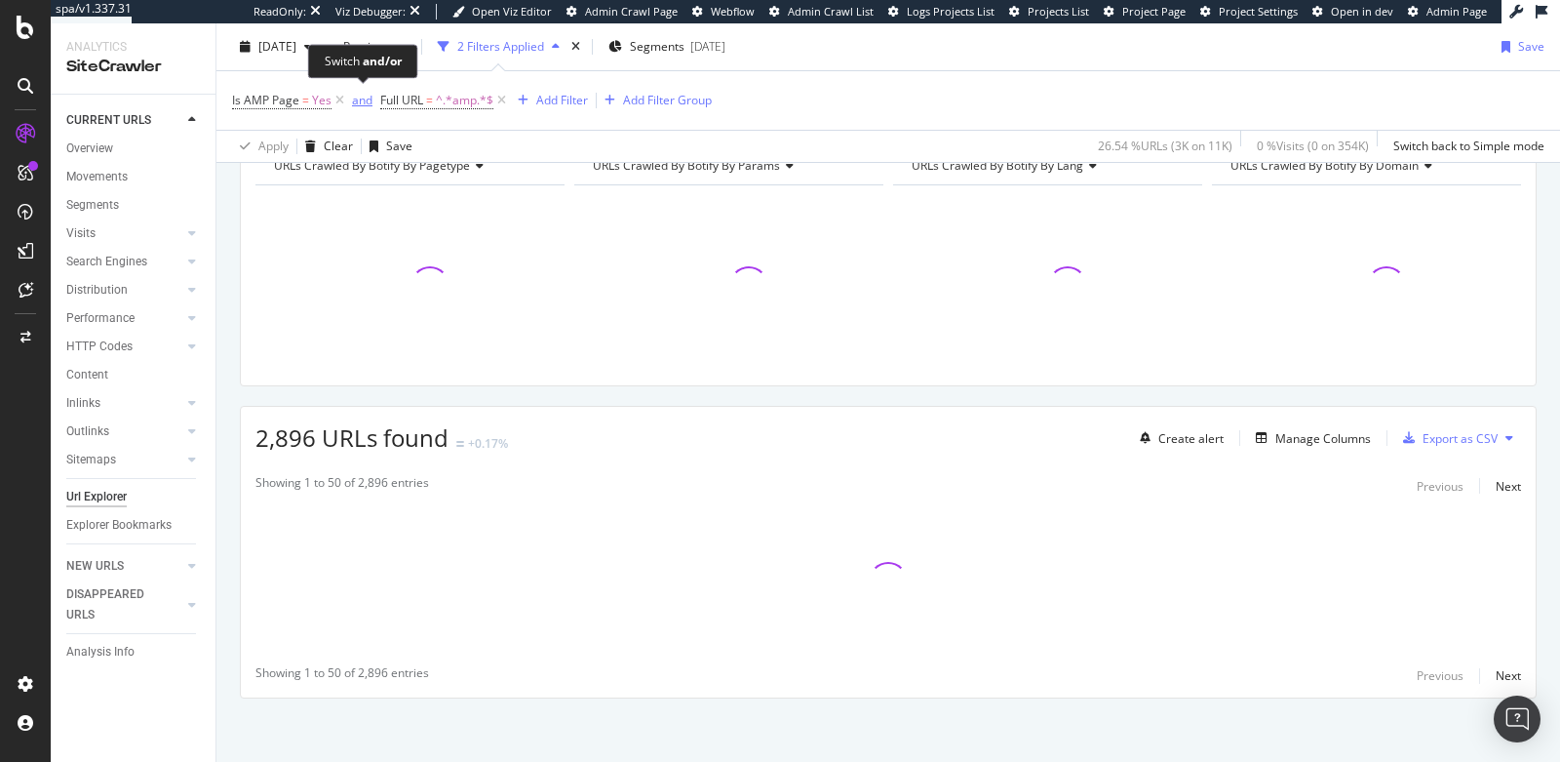
click at [360, 105] on div "and" at bounding box center [362, 100] width 20 height 17
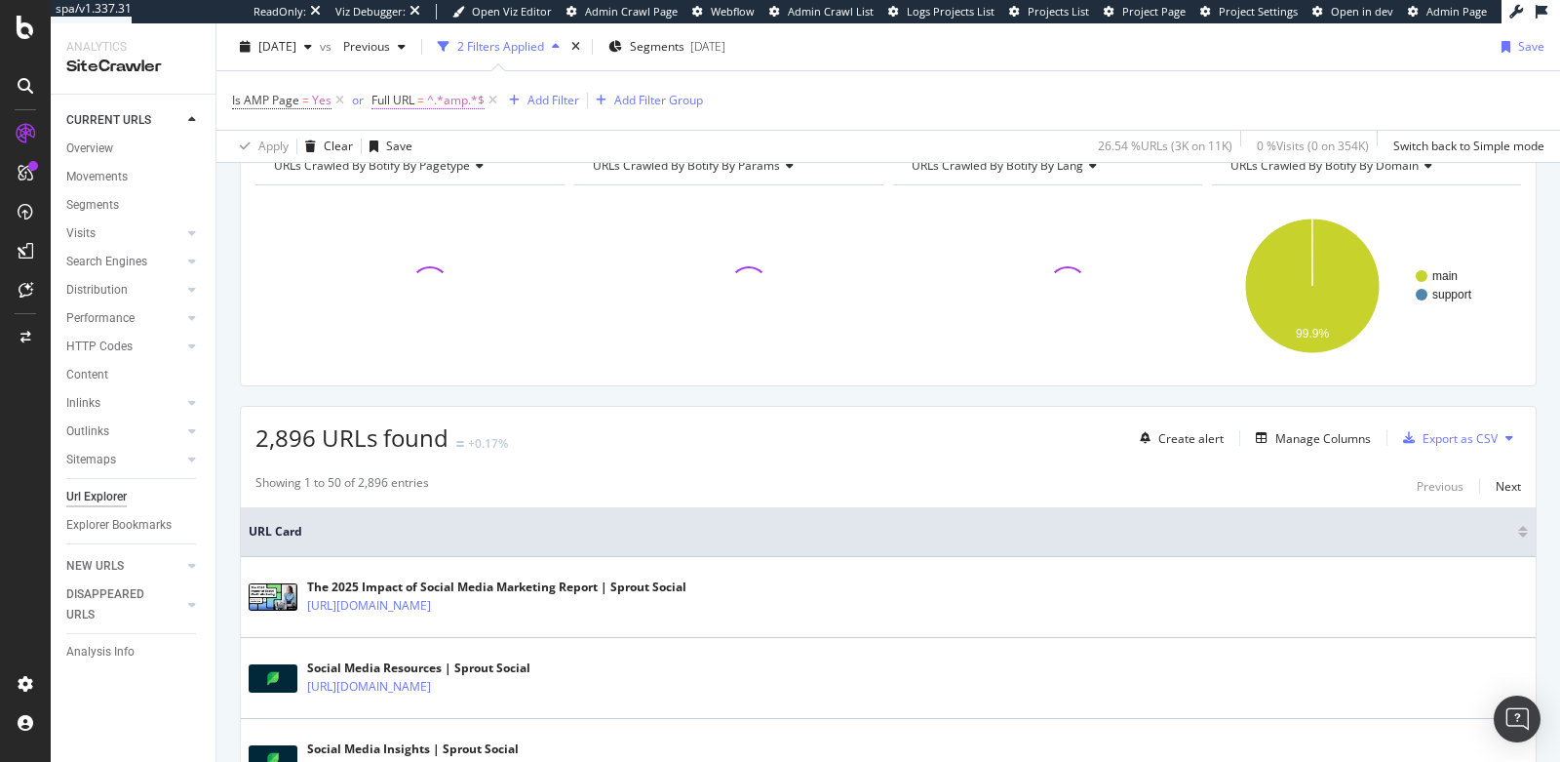
click at [409, 99] on span "Full URL" at bounding box center [393, 100] width 43 height 17
click at [273, 278] on div at bounding box center [410, 286] width 309 height 170
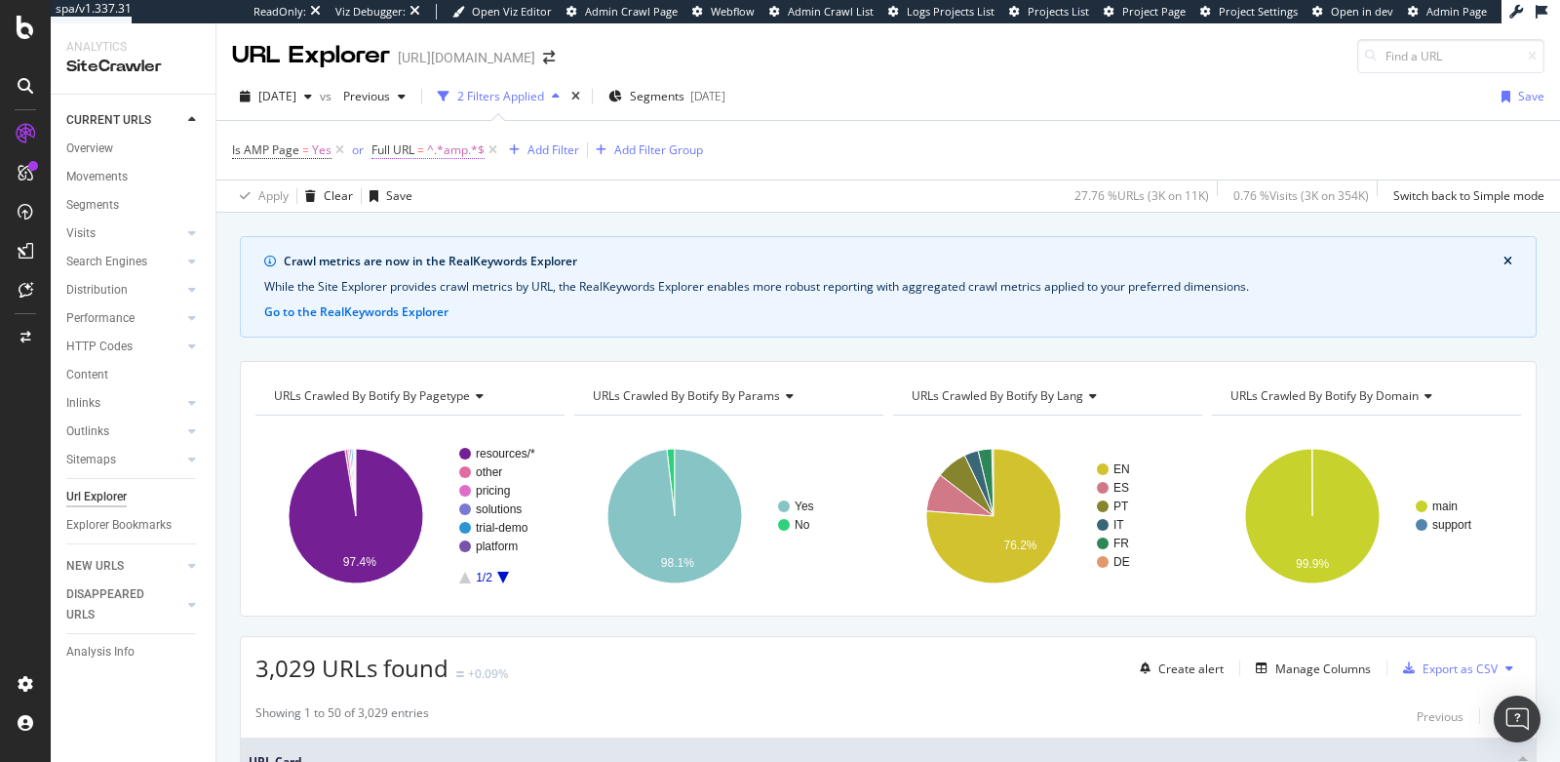
click at [427, 139] on span "^.*amp.*$" at bounding box center [456, 150] width 58 height 27
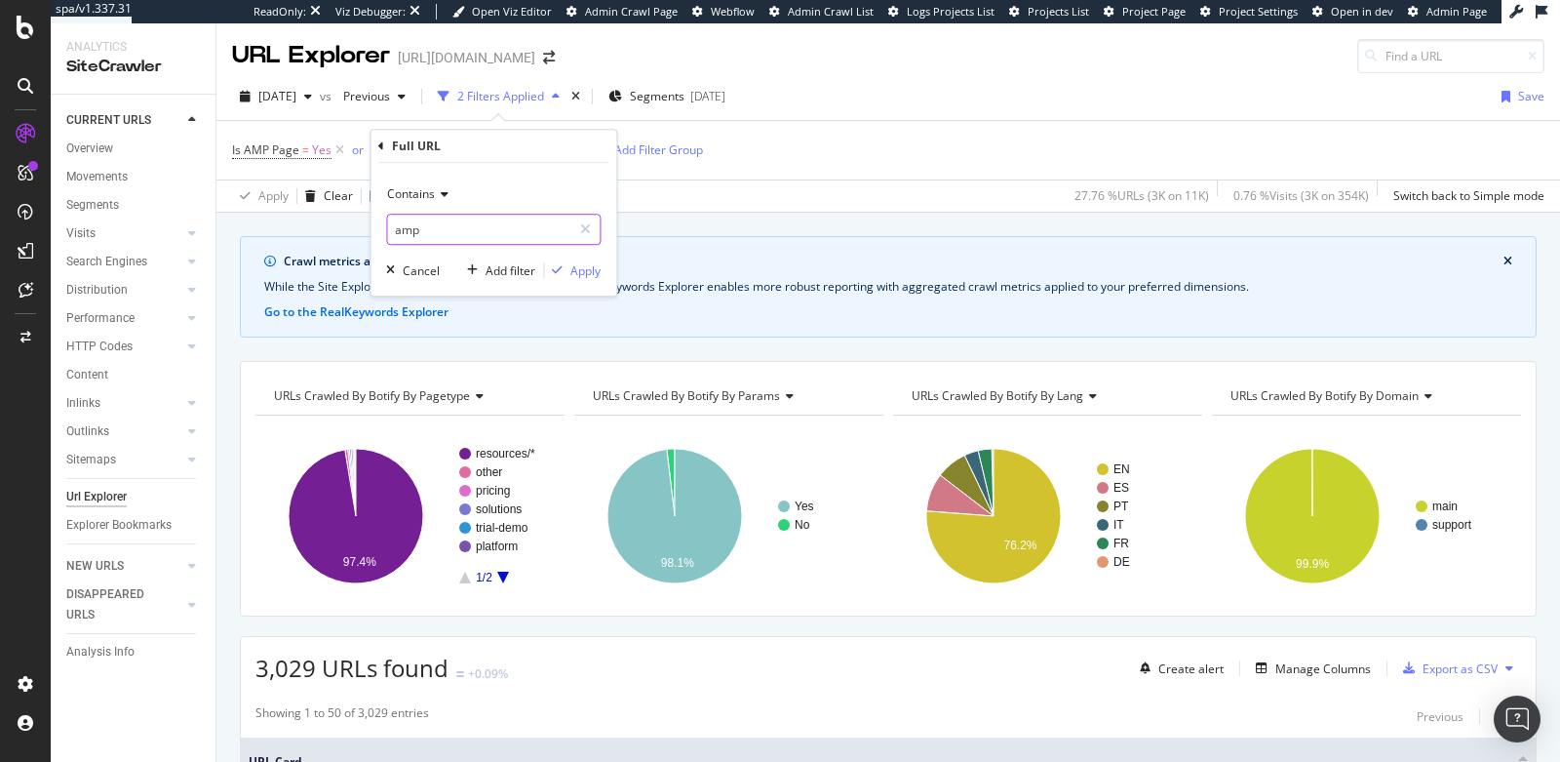
click at [393, 228] on input "amp" at bounding box center [479, 229] width 184 height 31
click at [395, 225] on input "amp" at bounding box center [479, 229] width 184 height 31
type input "?amp"
click at [573, 267] on div "Apply" at bounding box center [586, 270] width 30 height 17
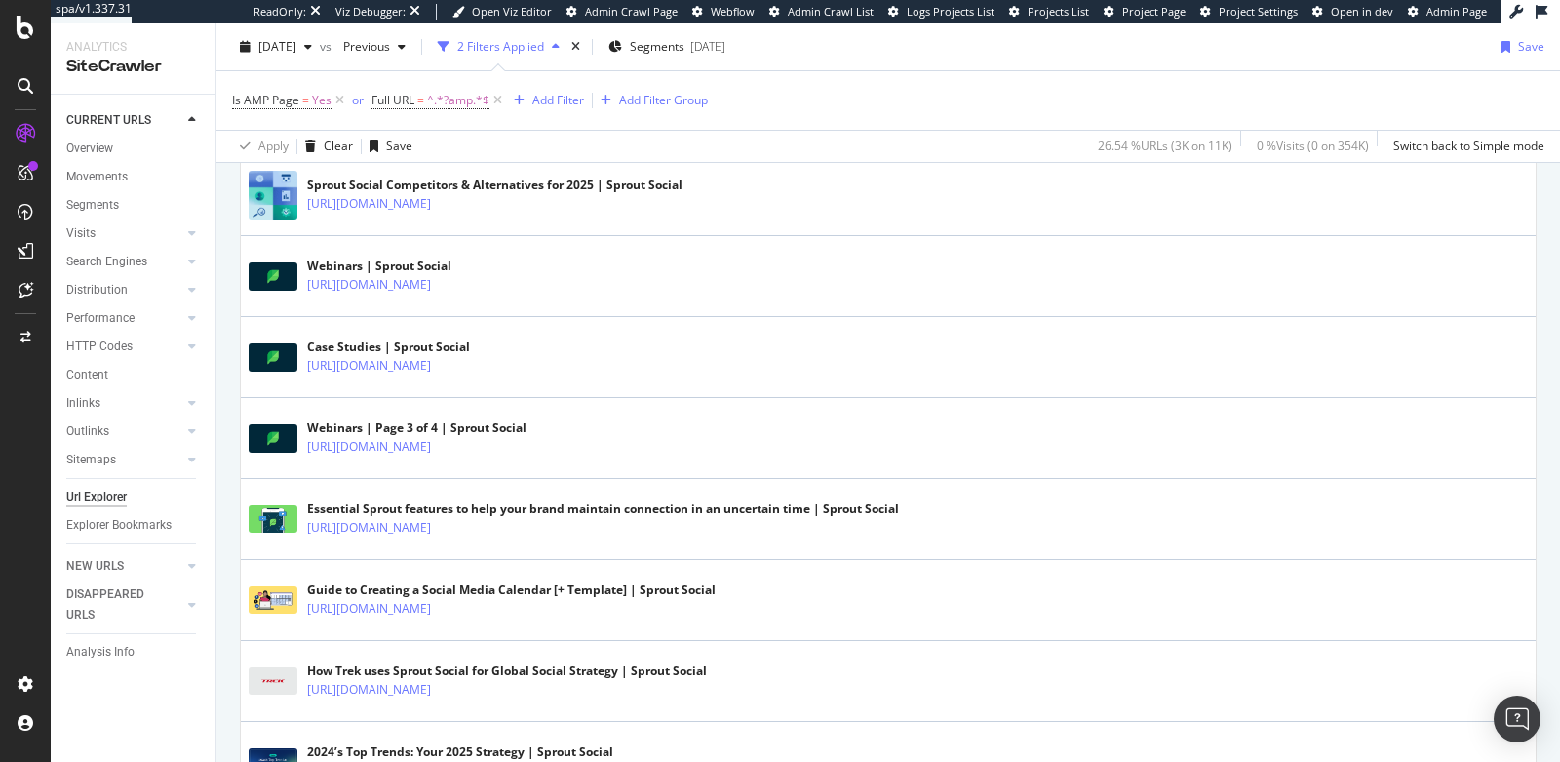
scroll to position [905, 0]
